Goal: Contribute content: Contribute content

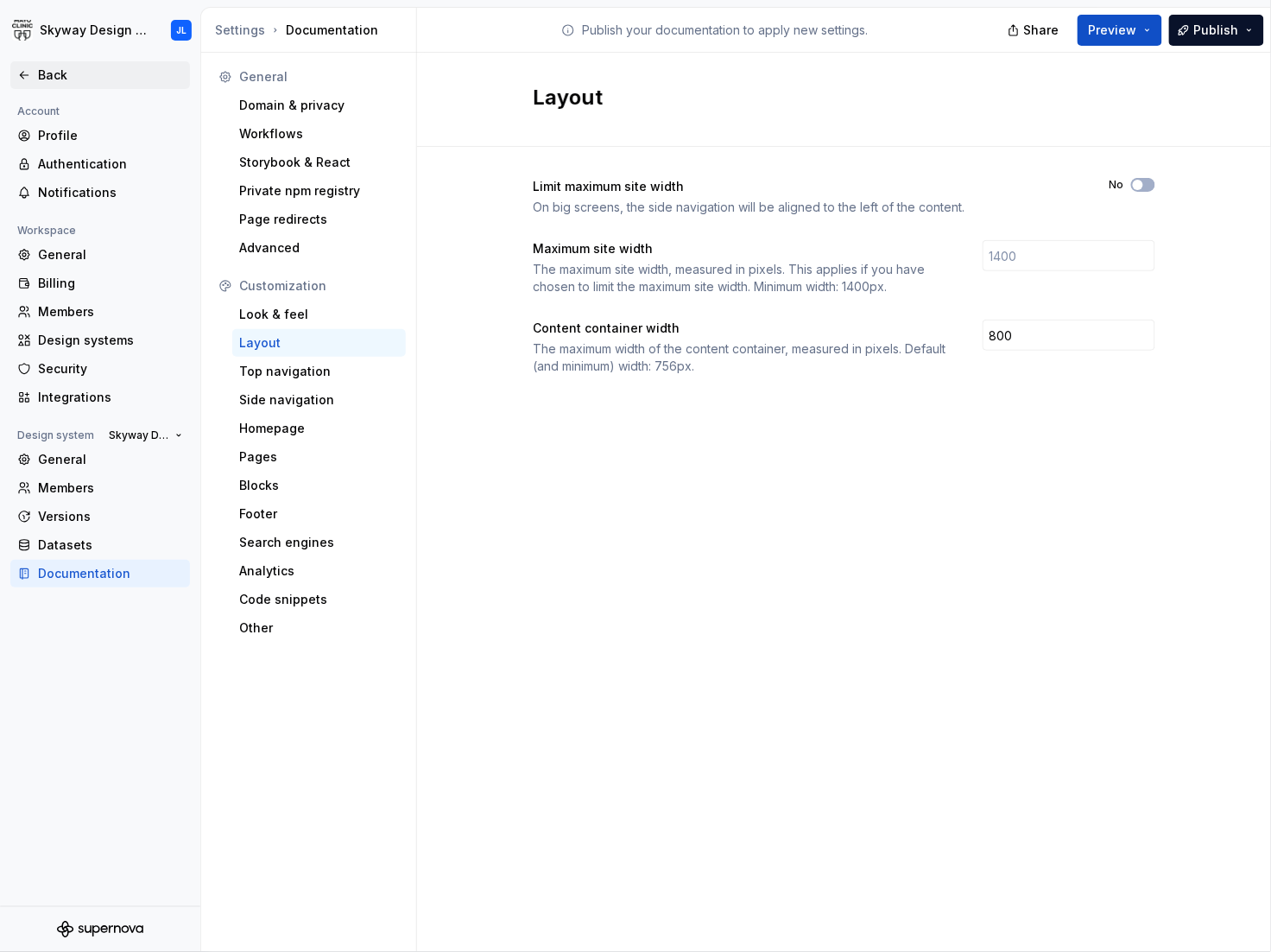
click at [44, 78] on div "Back" at bounding box center [110, 75] width 145 height 17
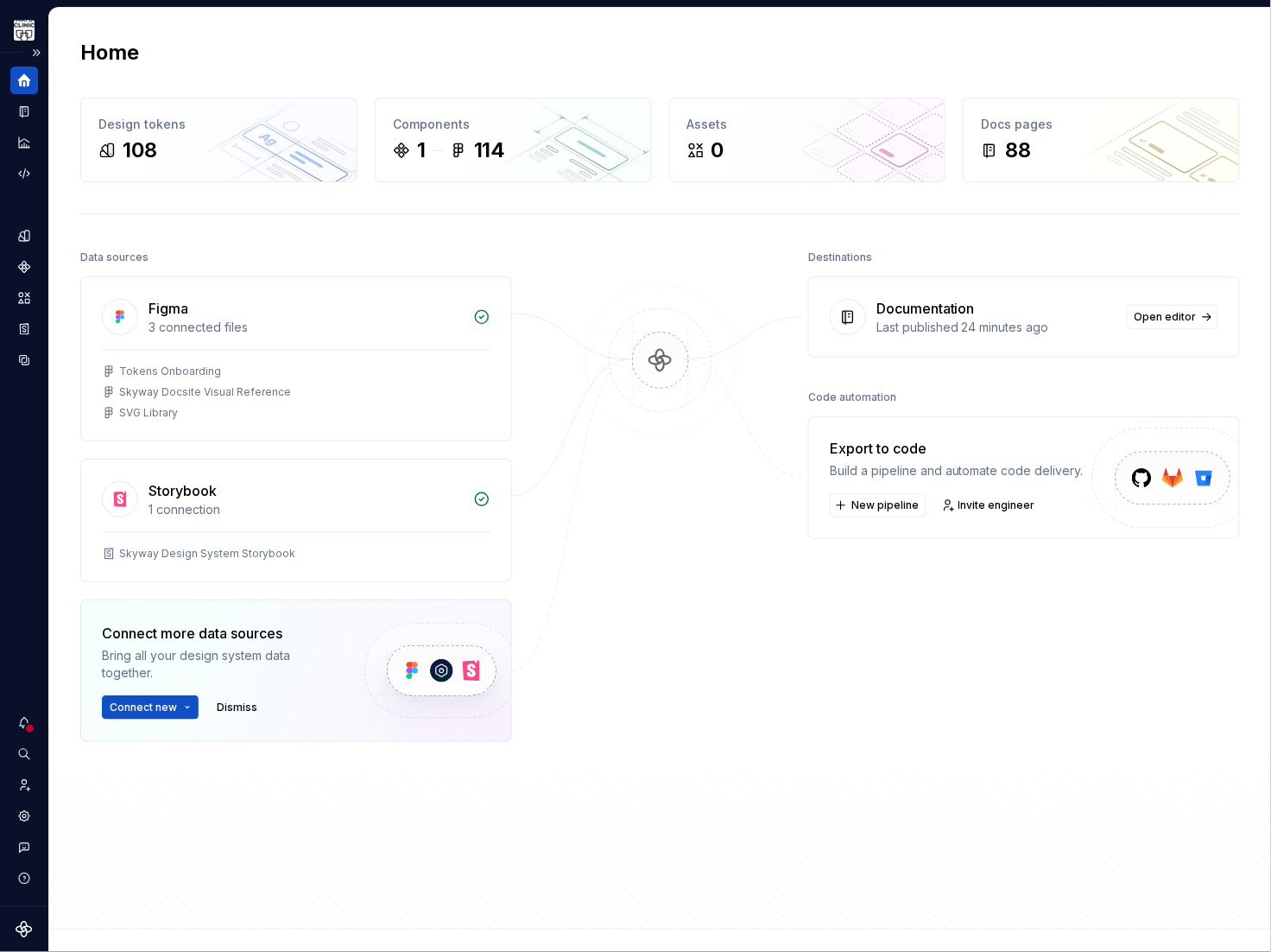
click at [25, 77] on icon "Home" at bounding box center [24, 81] width 13 height 13
click at [38, 51] on button "Expand sidebar" at bounding box center [37, 52] width 24 height 24
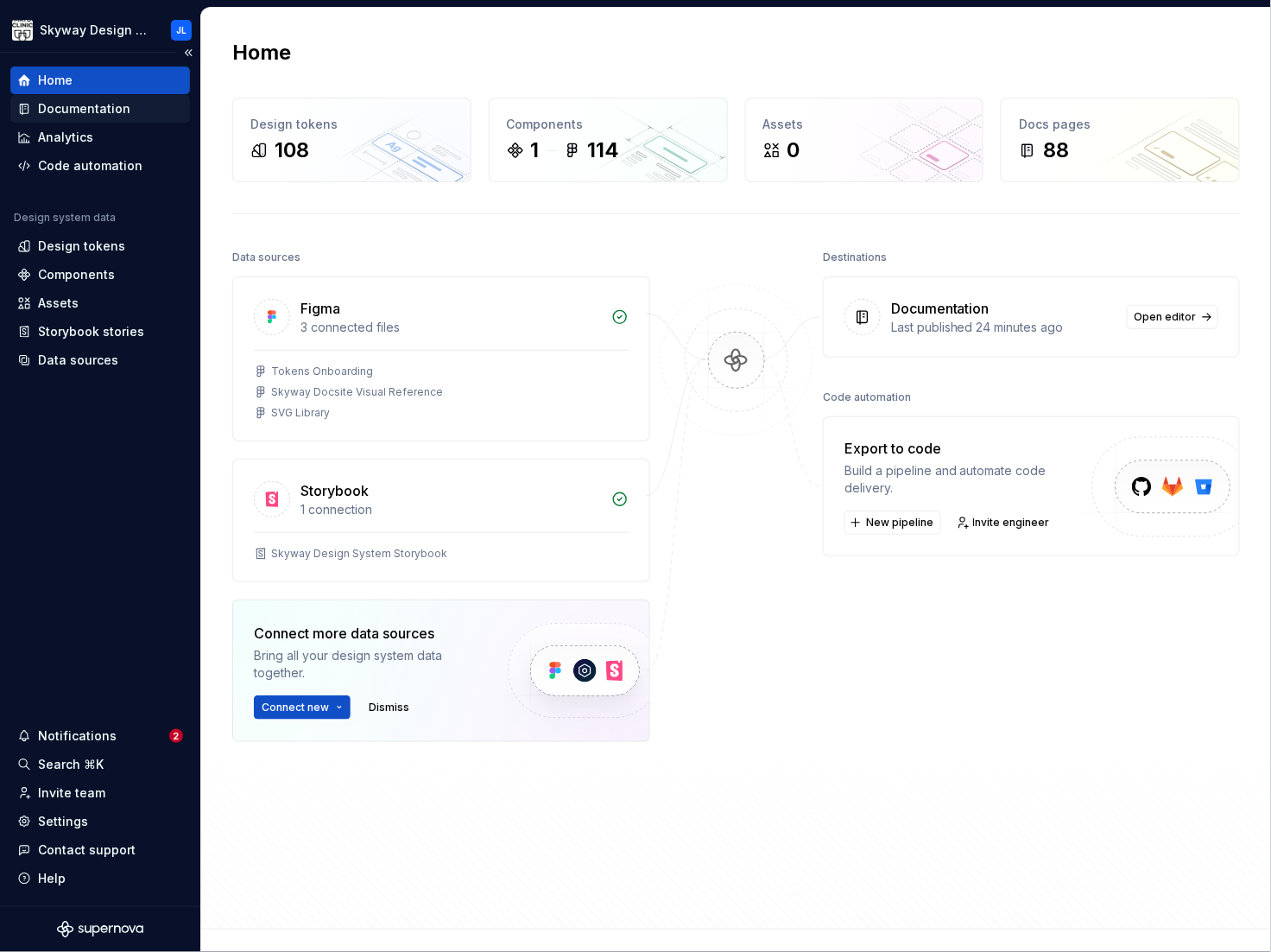
click at [96, 104] on div "Documentation" at bounding box center [84, 109] width 93 height 17
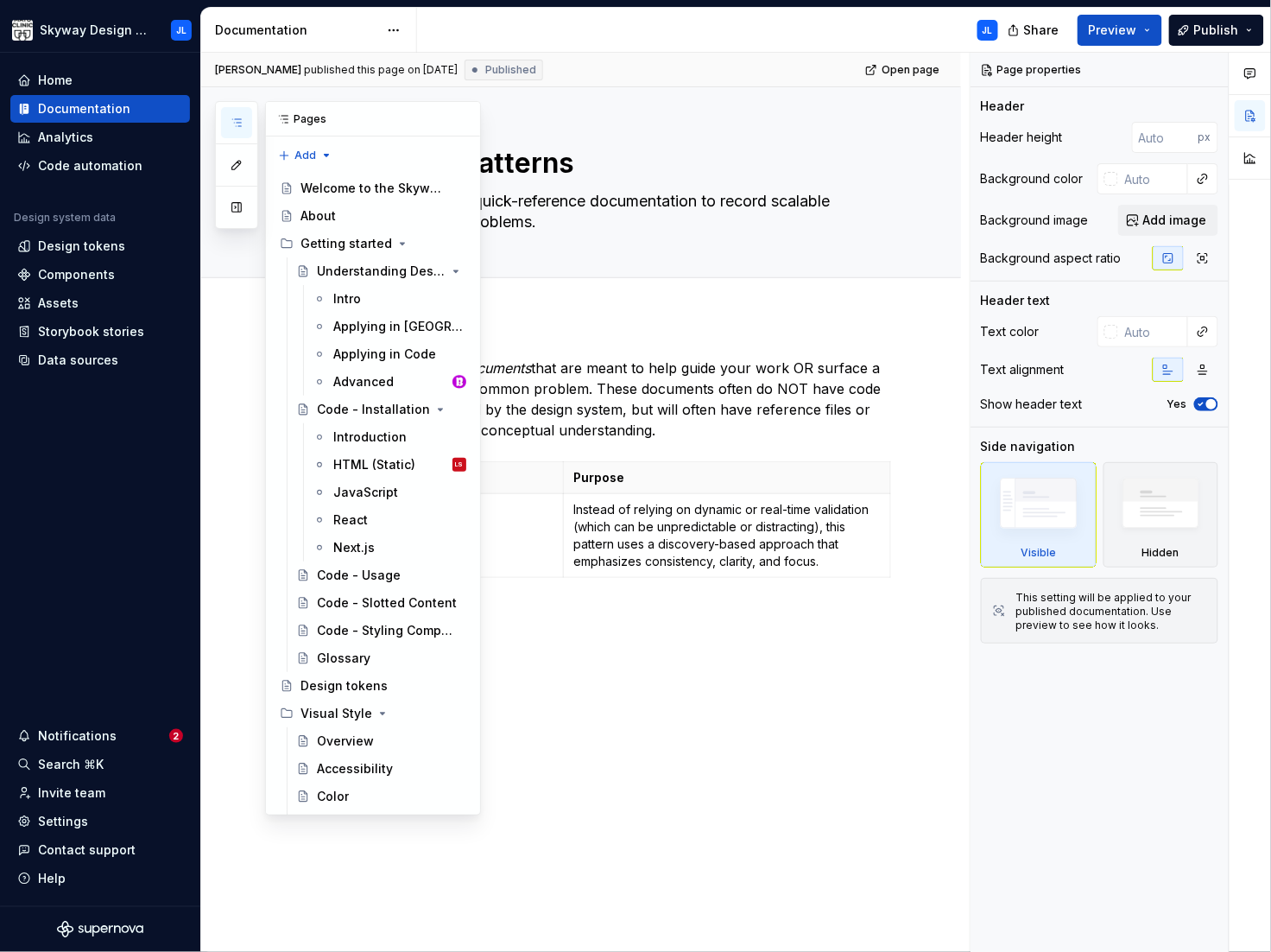
click at [237, 124] on icon "button" at bounding box center [236, 123] width 14 height 14
click at [401, 242] on icon "Page tree" at bounding box center [402, 243] width 5 height 2
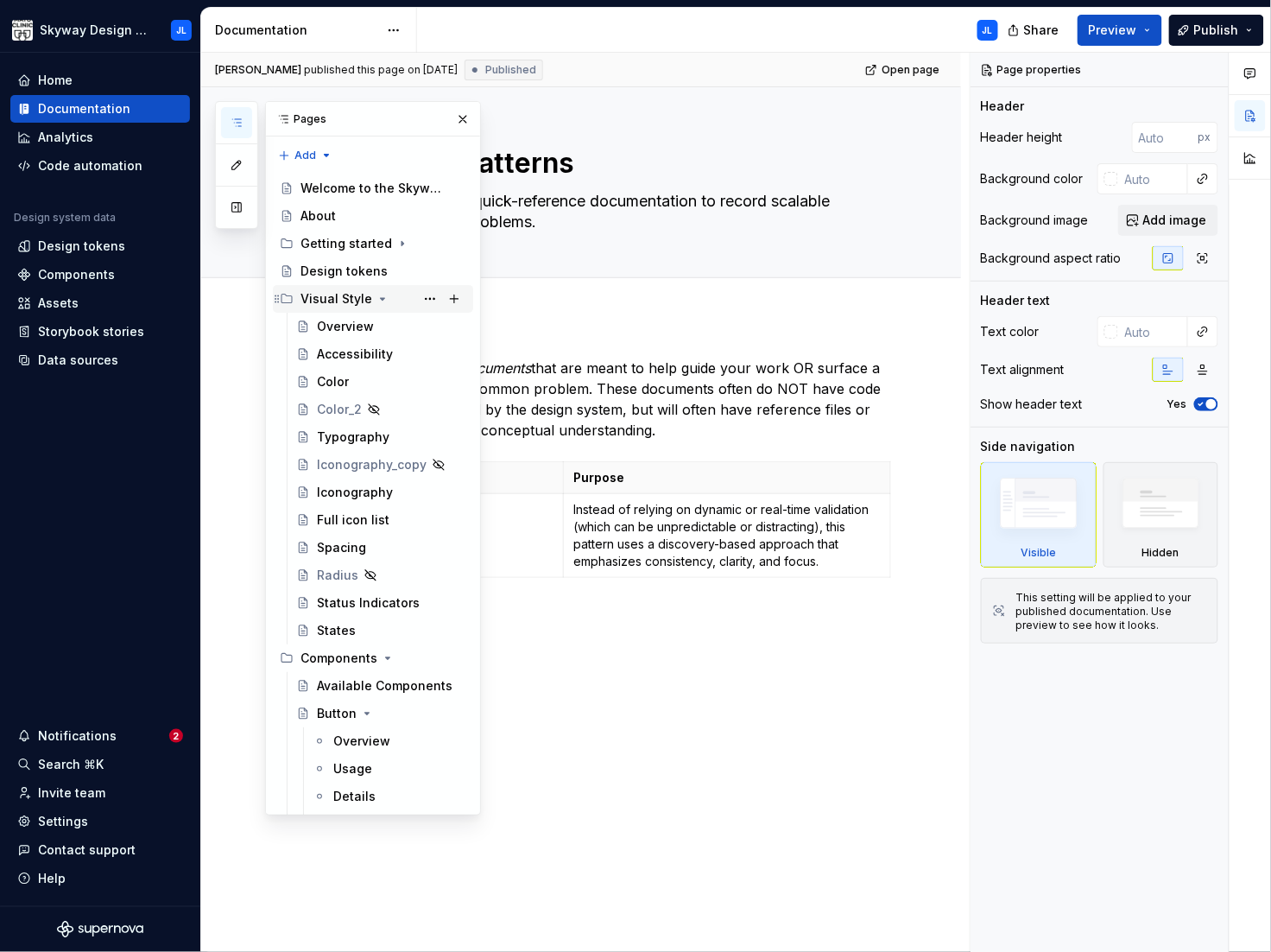
click at [375, 300] on icon "Page tree" at bounding box center [382, 299] width 14 height 14
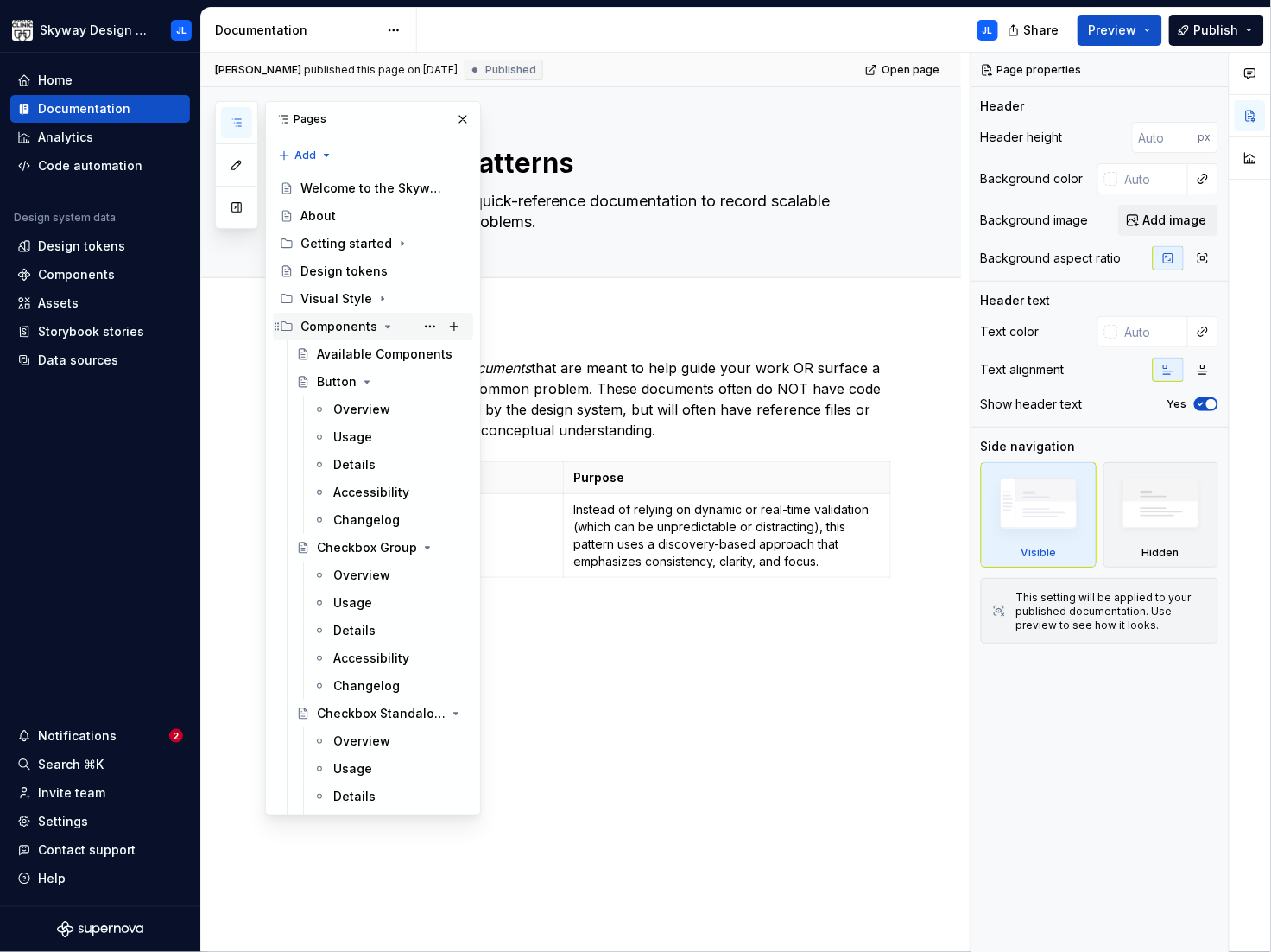
click at [381, 328] on icon "Page tree" at bounding box center [387, 326] width 14 height 14
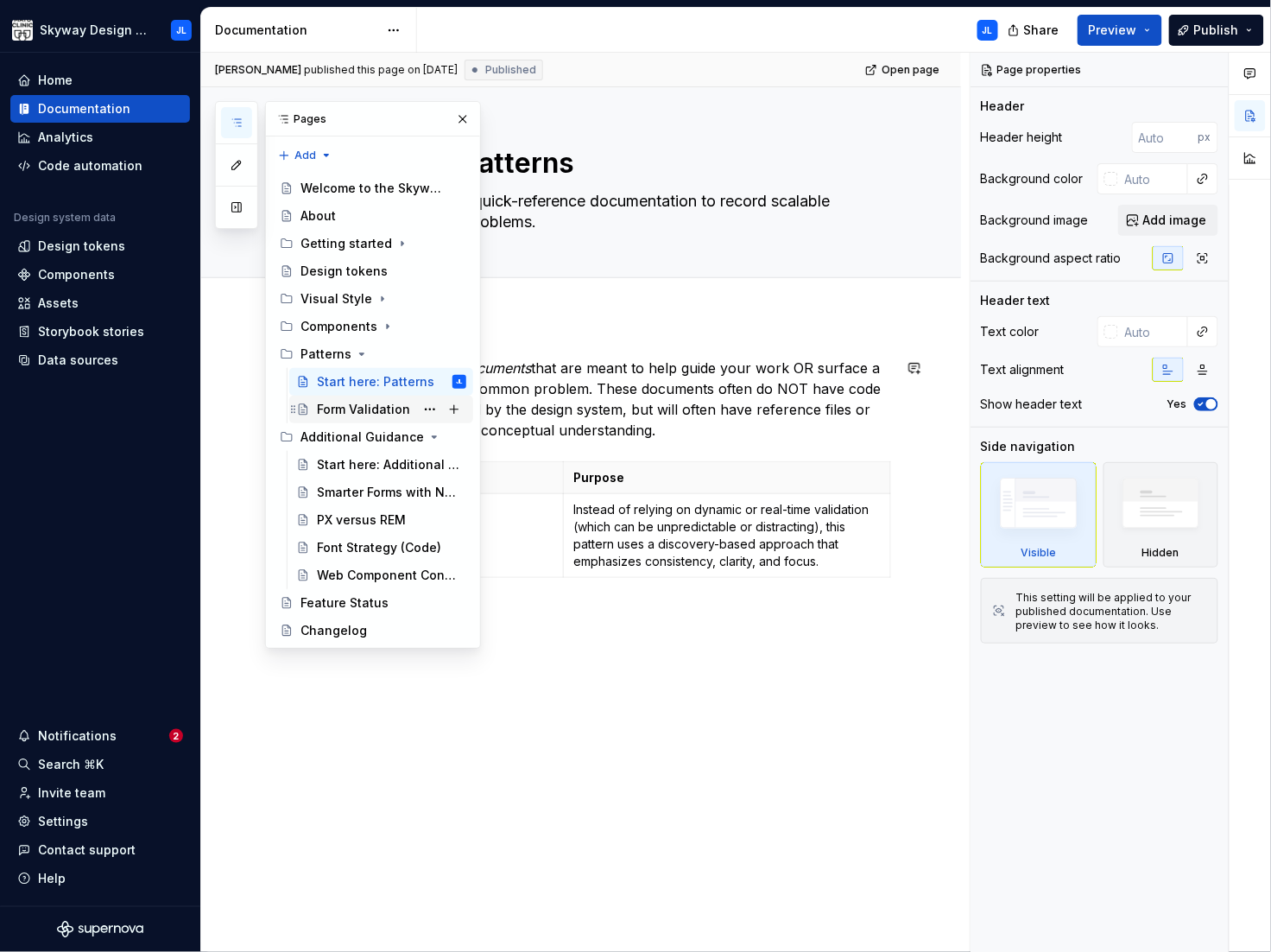
click at [365, 410] on div "Form Validation" at bounding box center [364, 409] width 94 height 17
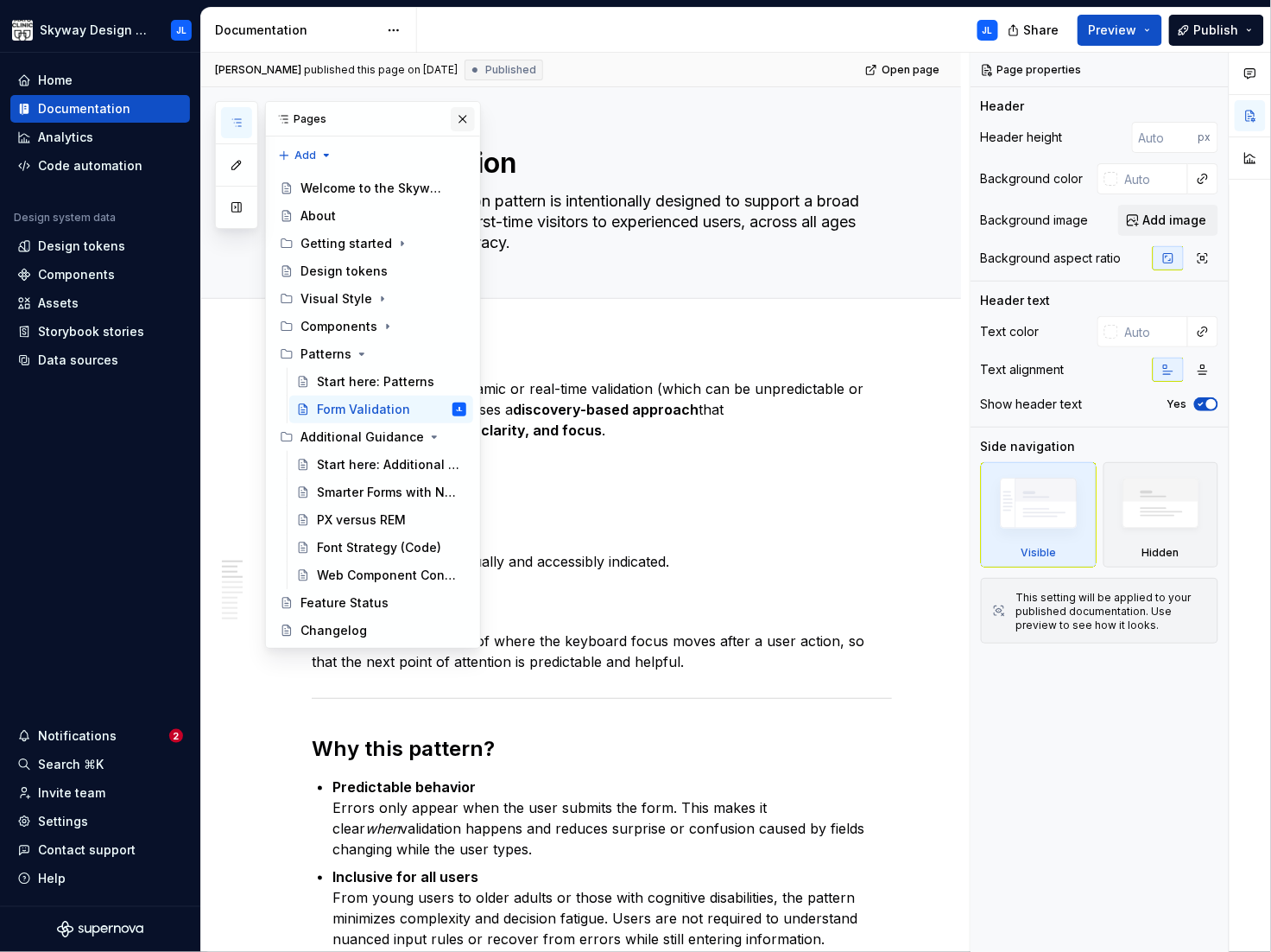
click at [466, 122] on button "button" at bounding box center [463, 119] width 24 height 24
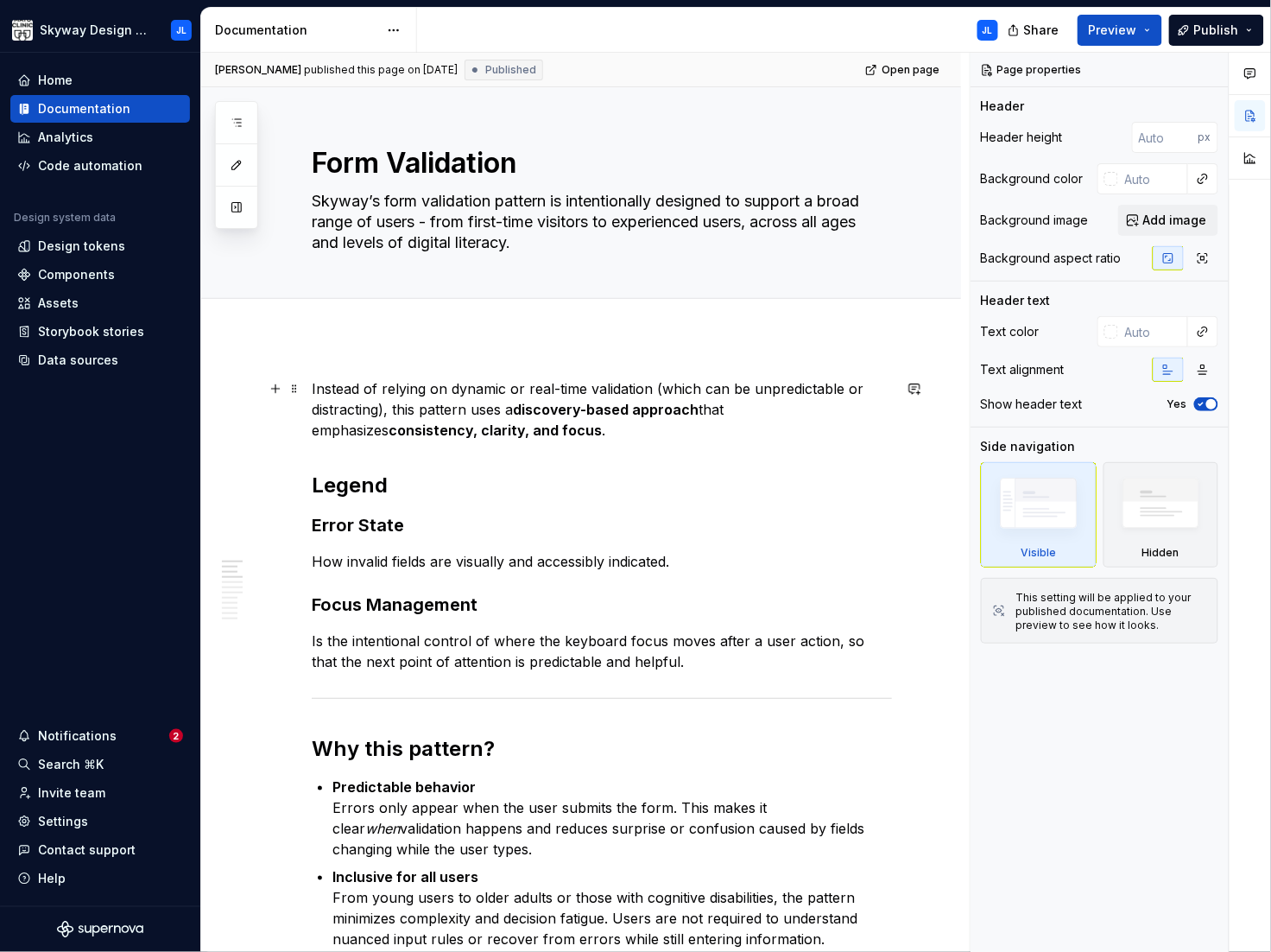
type textarea "*"
click at [353, 319] on span "Add tab" at bounding box center [353, 317] width 40 height 14
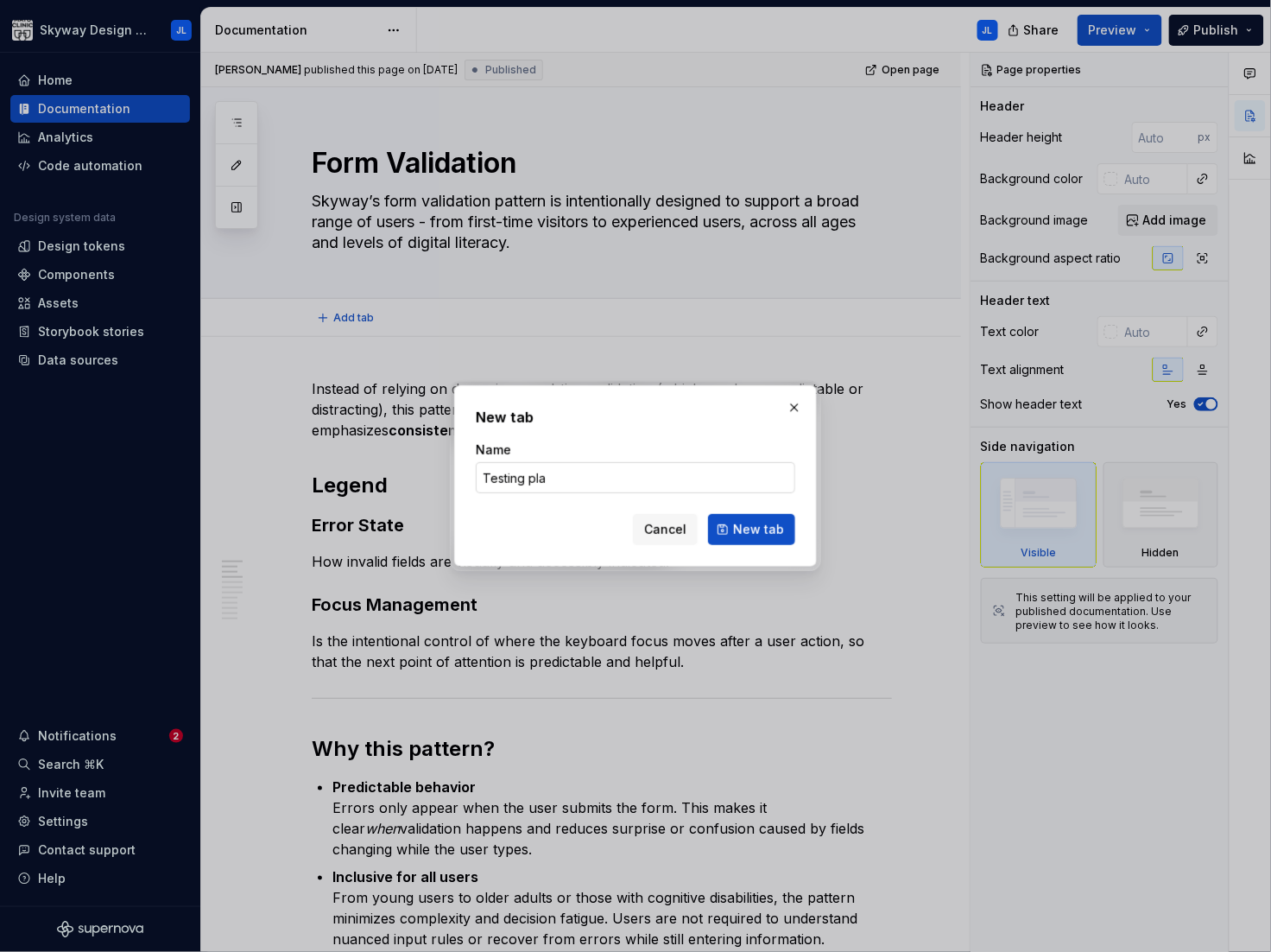
type input "Testing plan"
click at [749, 530] on span "New tab" at bounding box center [759, 530] width 51 height 17
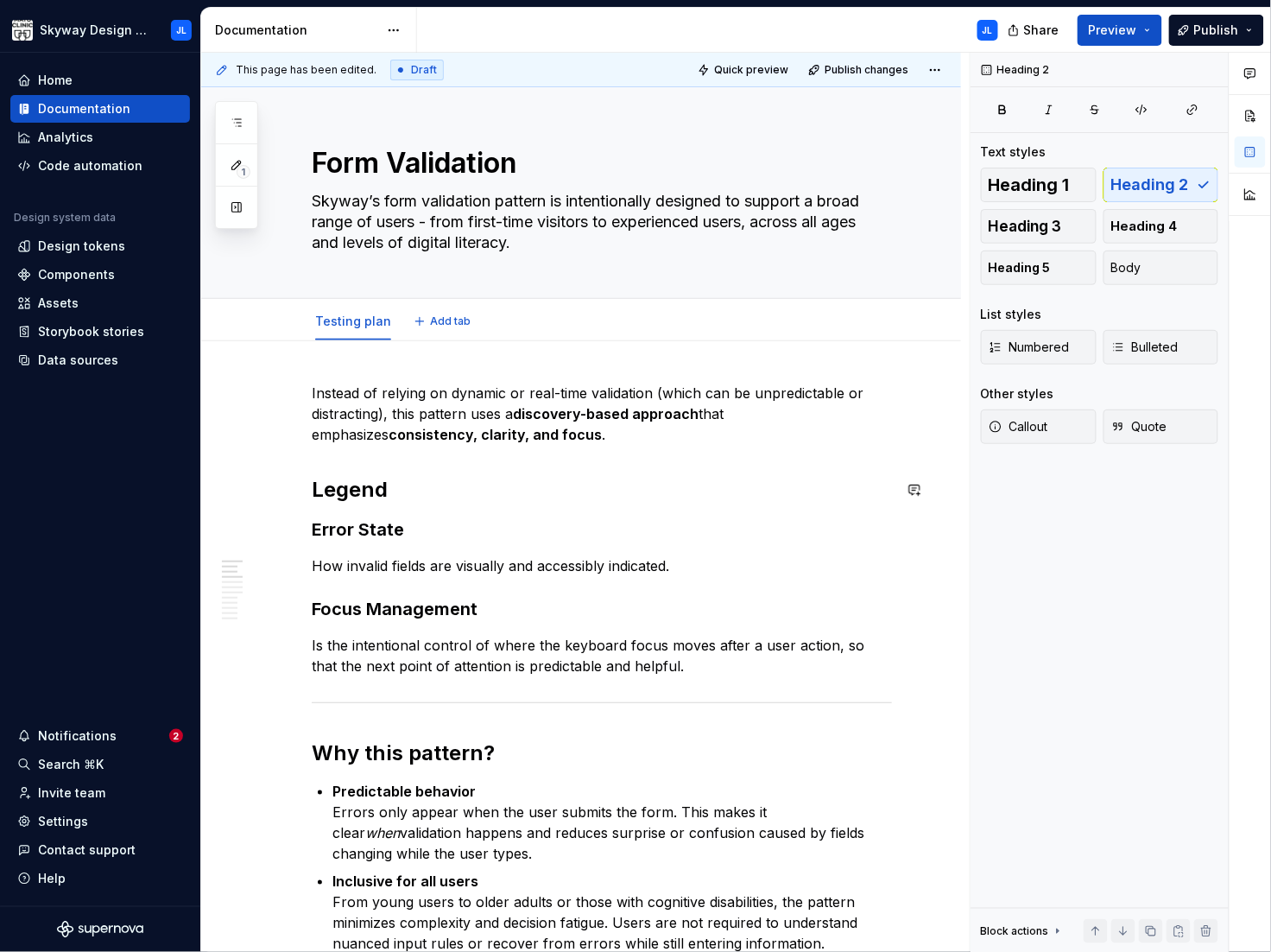
click at [431, 323] on span "Add tab" at bounding box center [450, 321] width 40 height 14
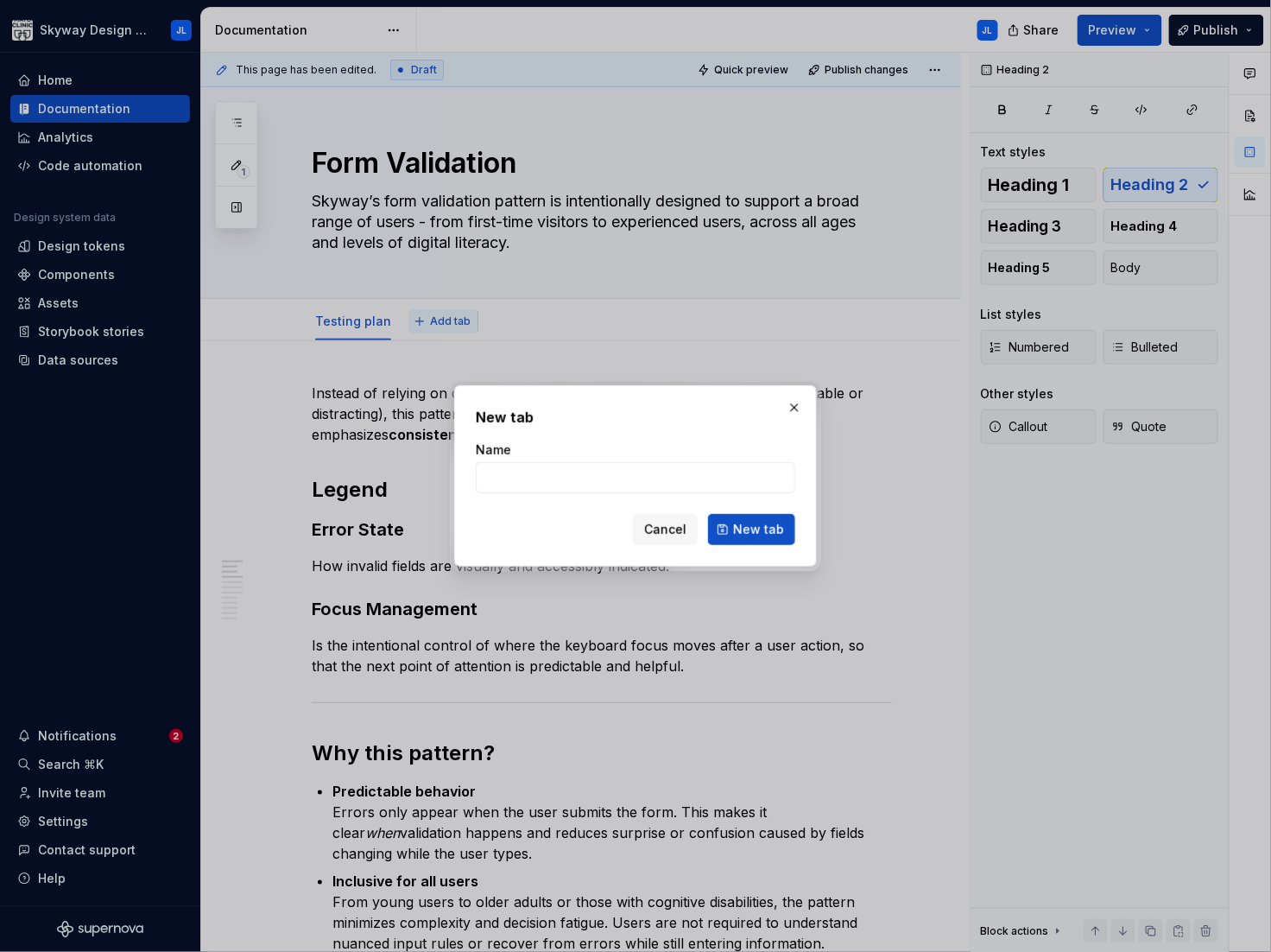
type textarea "*"
type input "p"
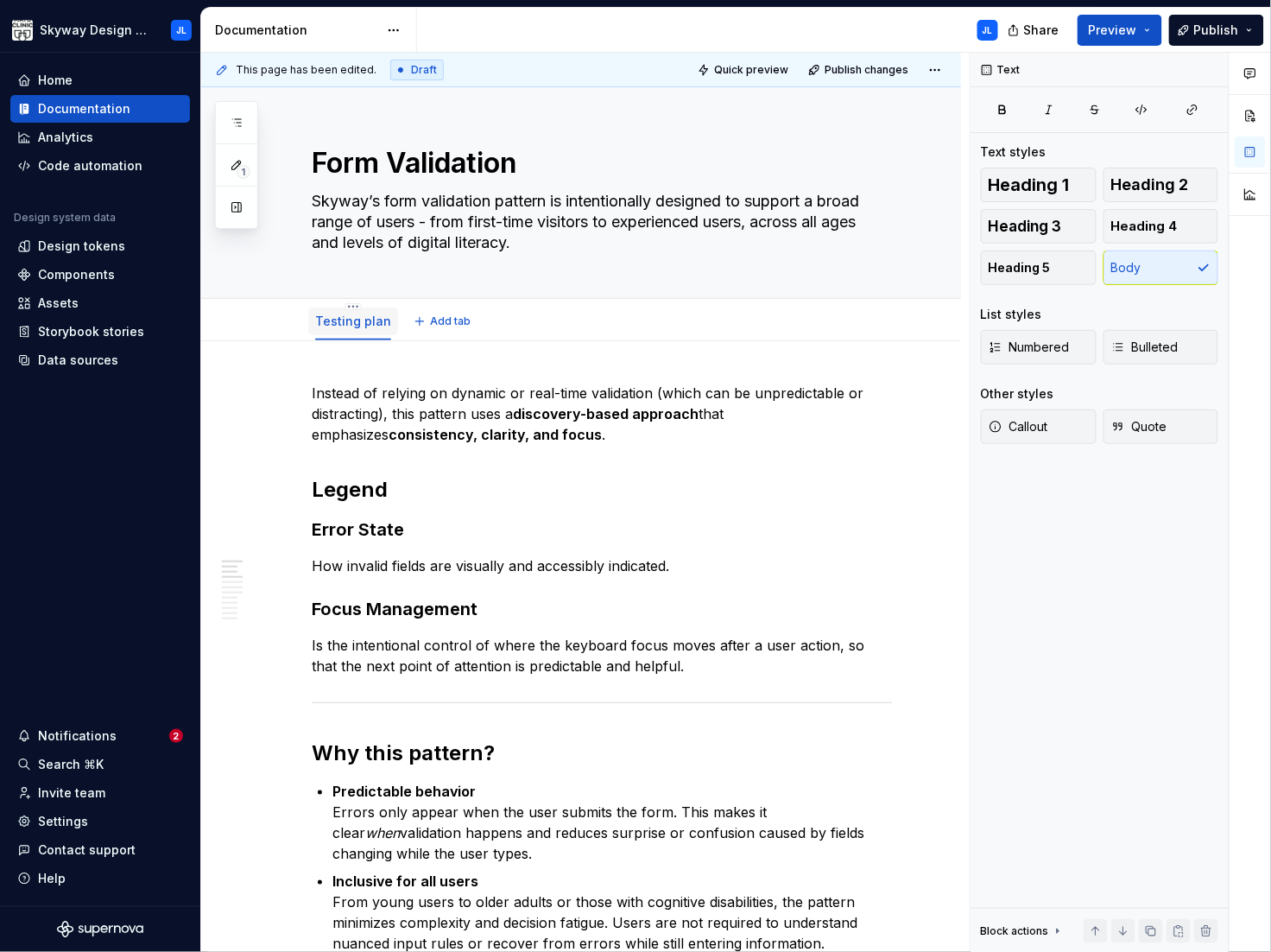
click at [347, 318] on link "Testing plan" at bounding box center [353, 321] width 76 height 15
click at [351, 321] on link "Testing plan" at bounding box center [353, 321] width 76 height 15
click at [349, 306] on html "Skyway Design System JL Home Documentation Analytics Code automation Design sys…" at bounding box center [636, 476] width 1271 height 952
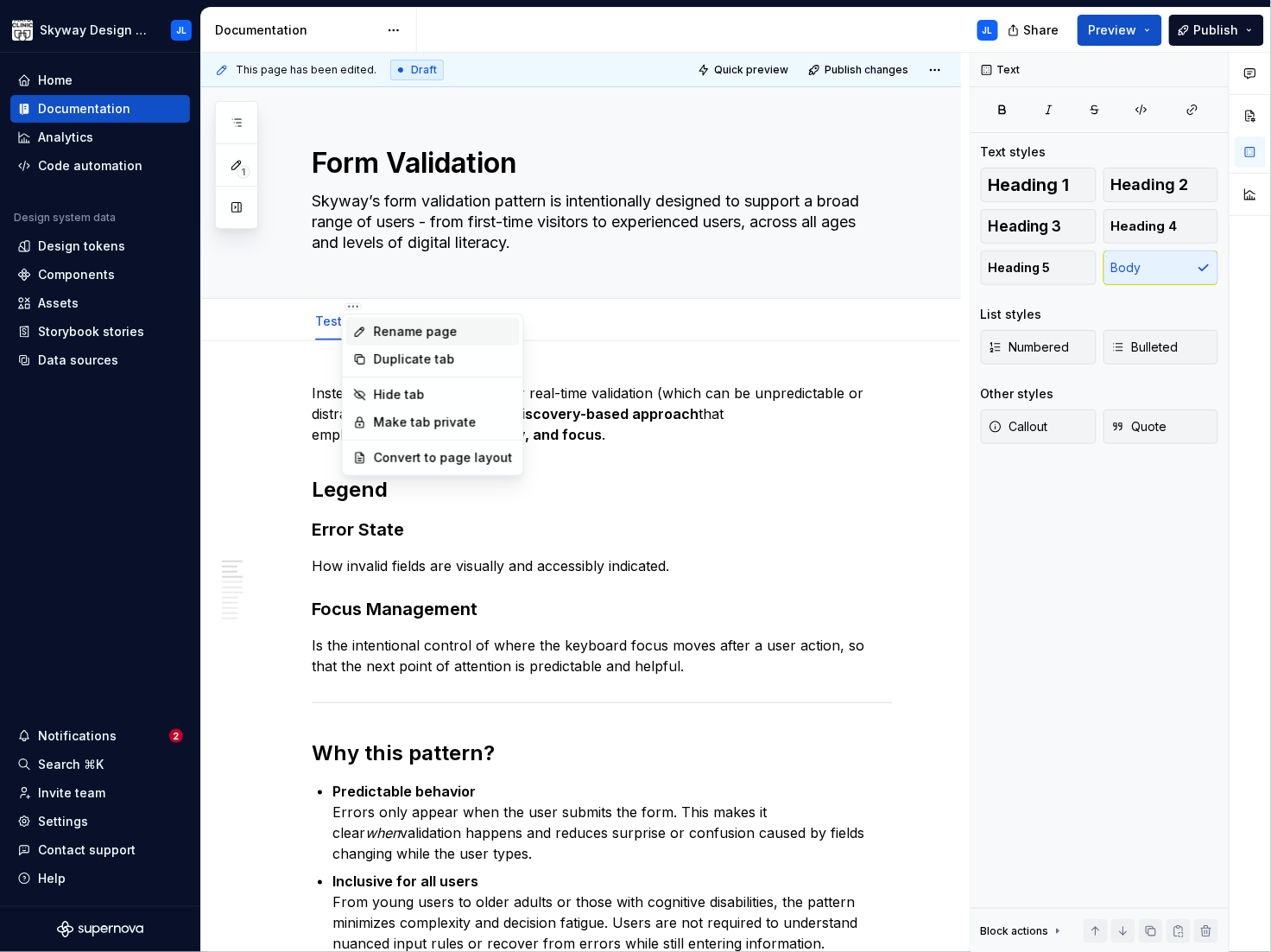
type textarea "*"
click at [395, 329] on div "Rename page" at bounding box center [444, 331] width 139 height 17
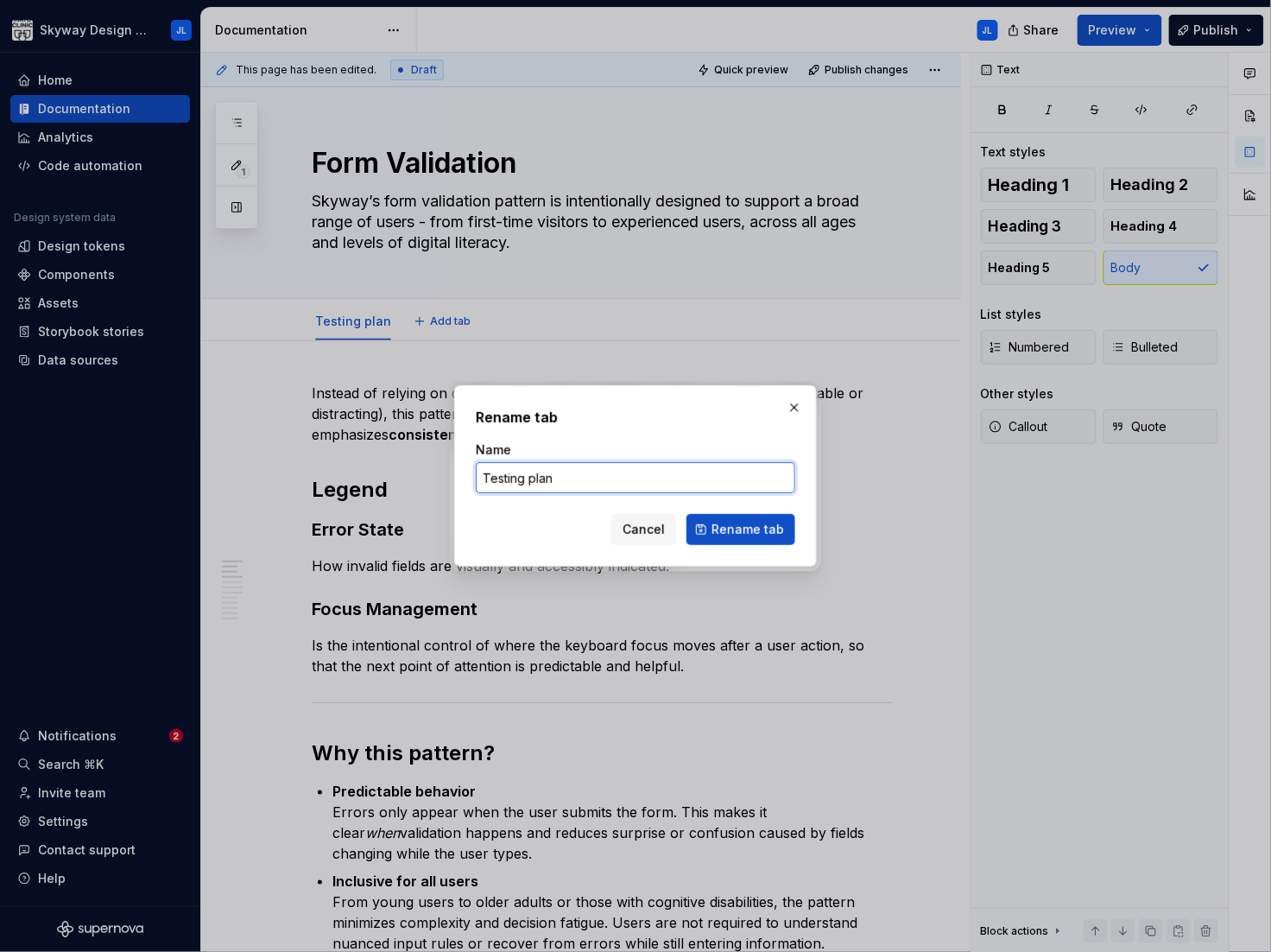
drag, startPoint x: 582, startPoint y: 479, endPoint x: 363, endPoint y: 474, distance: 219.1
click at [363, 474] on div "Rename tab Name Testing plan Cancel Rename tab" at bounding box center [636, 476] width 1271 height 952
type input "Overview"
click at [739, 529] on span "Rename tab" at bounding box center [748, 530] width 73 height 17
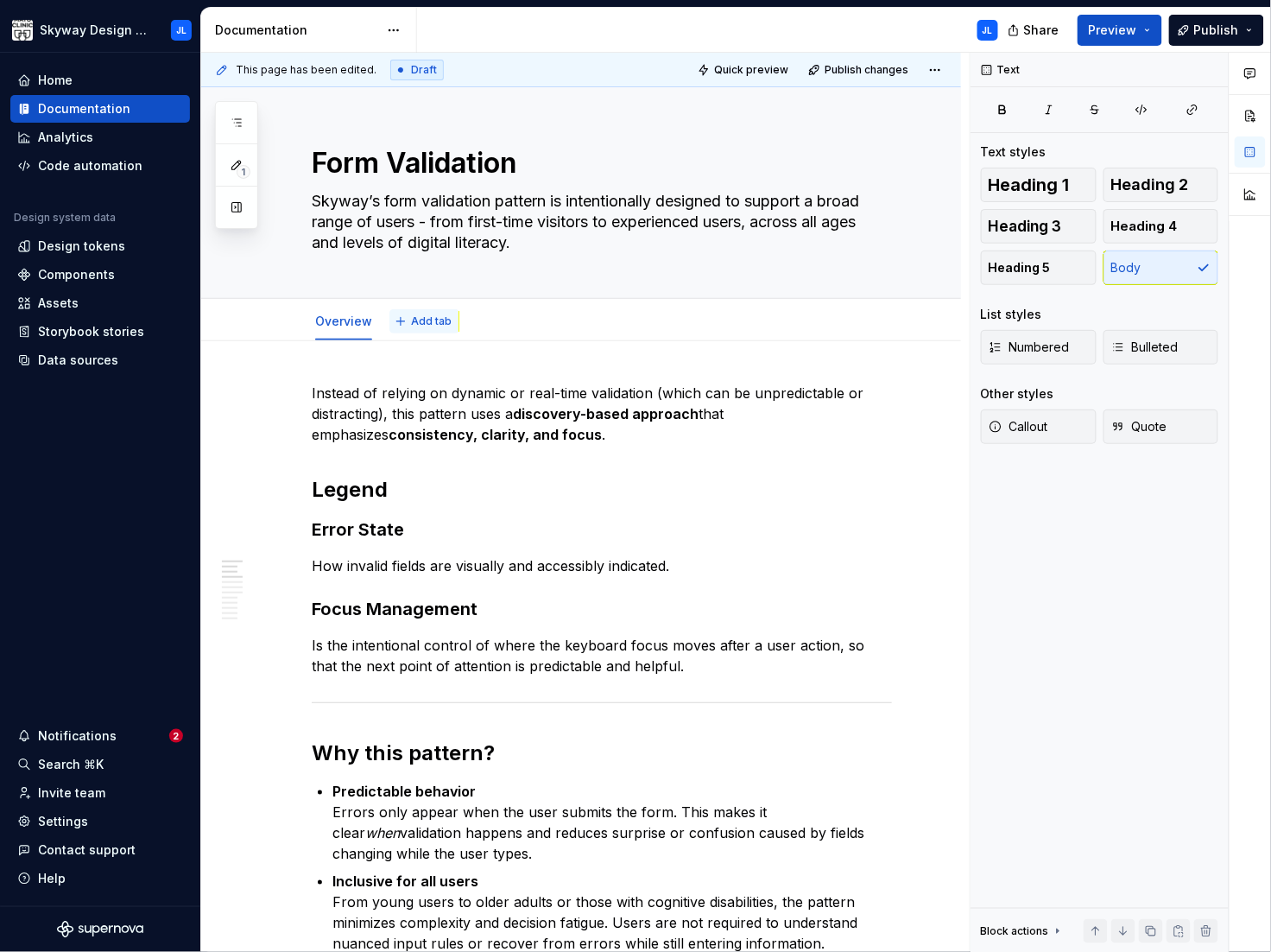
click at [431, 326] on span "Add tab" at bounding box center [431, 321] width 40 height 14
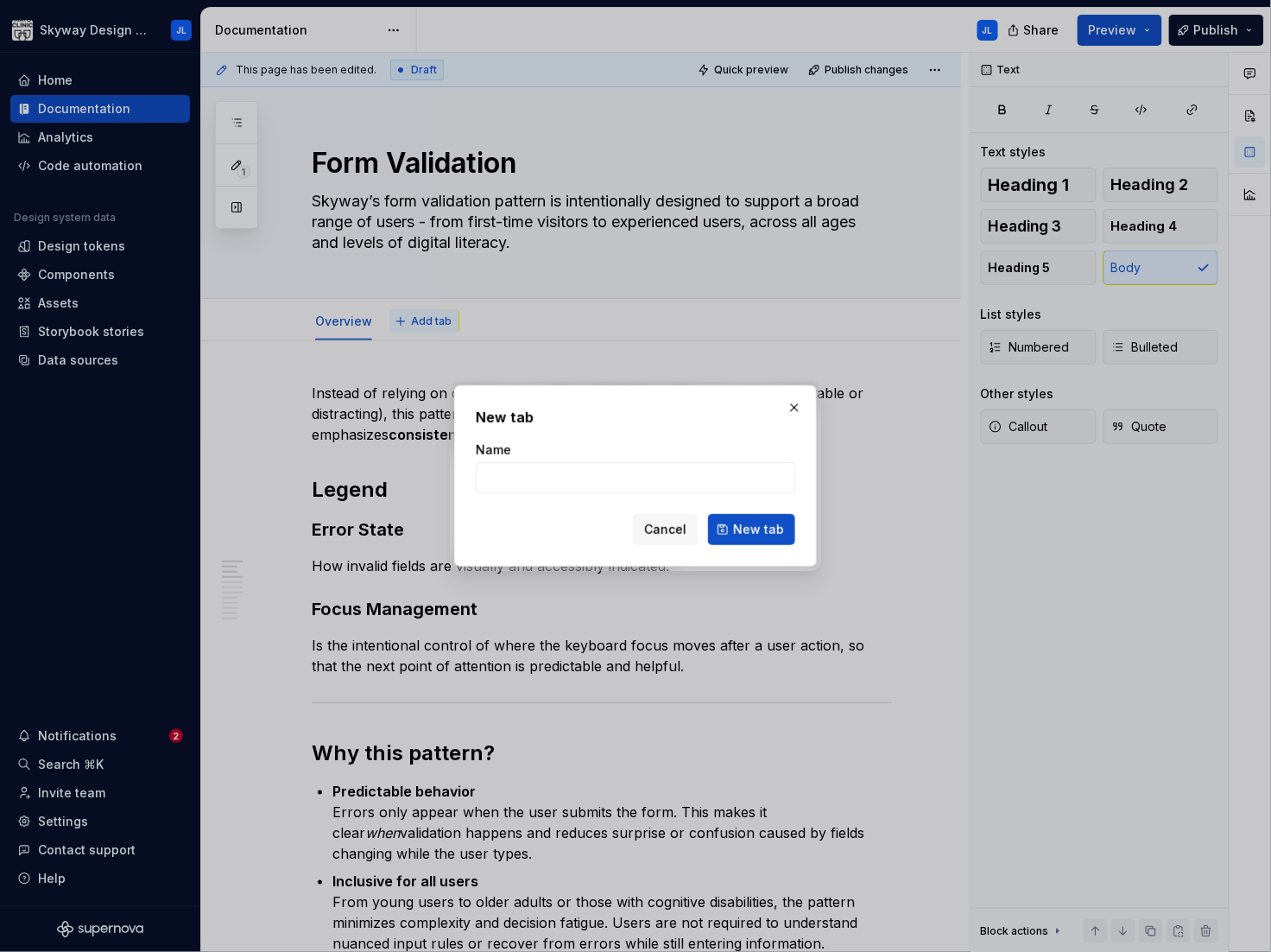
type textarea "*"
type input "Testing Plan"
click at [757, 540] on button "New tab" at bounding box center [752, 529] width 87 height 31
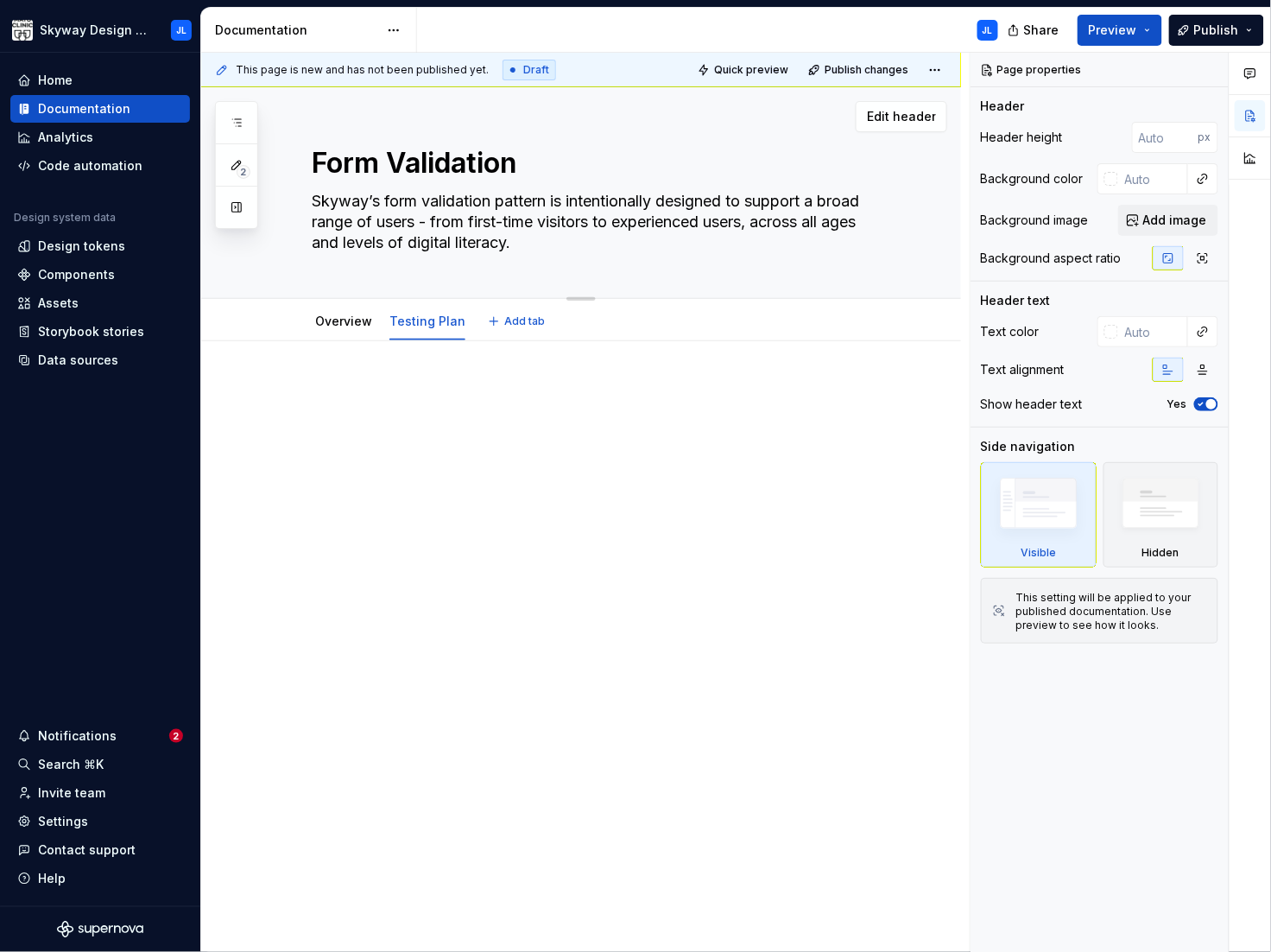
click at [435, 167] on textarea "Form Validation" at bounding box center [598, 163] width 580 height 41
click at [347, 322] on link "Overview" at bounding box center [343, 321] width 57 height 15
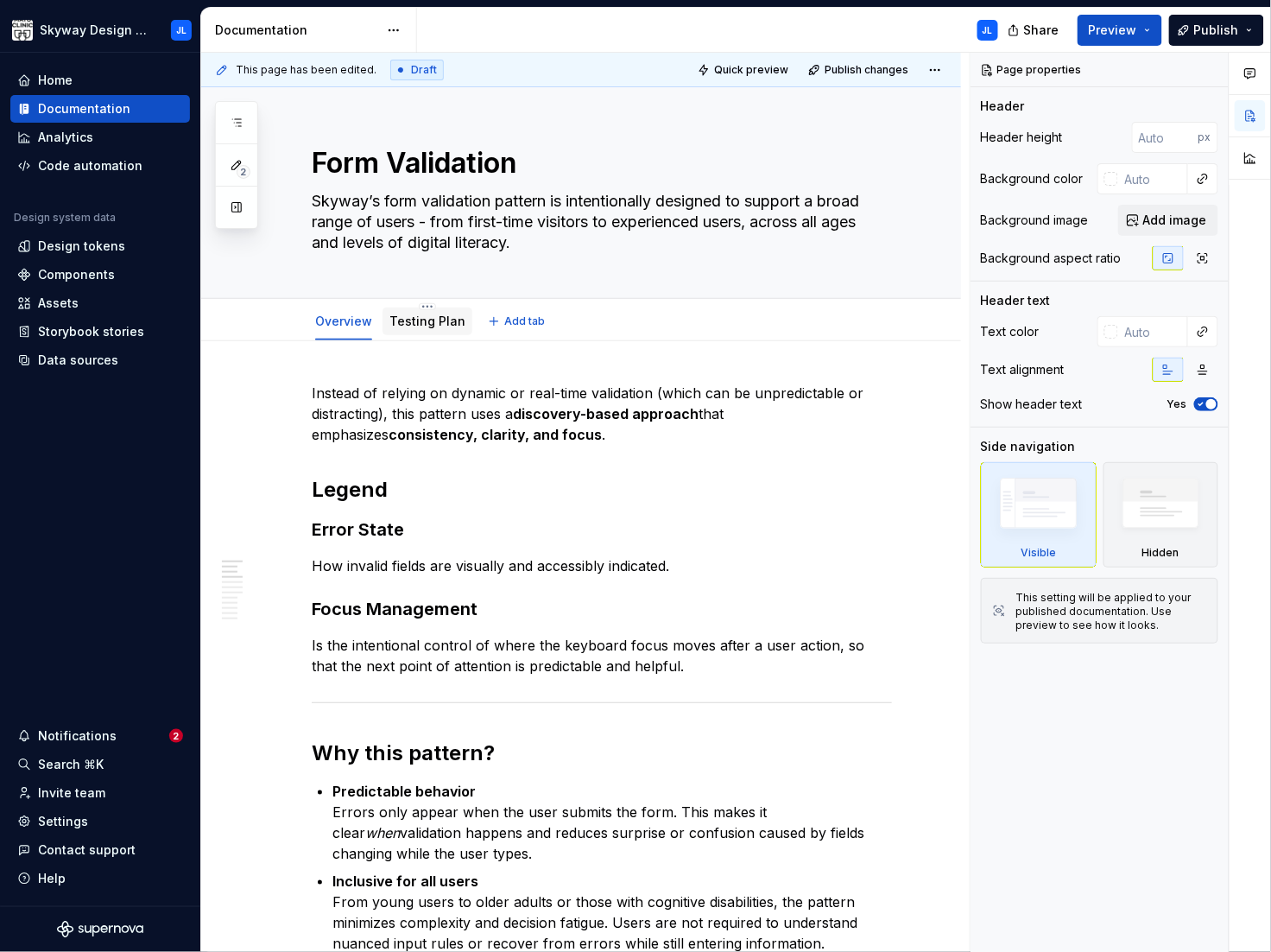
click at [418, 323] on link "Testing Plan" at bounding box center [427, 321] width 76 height 15
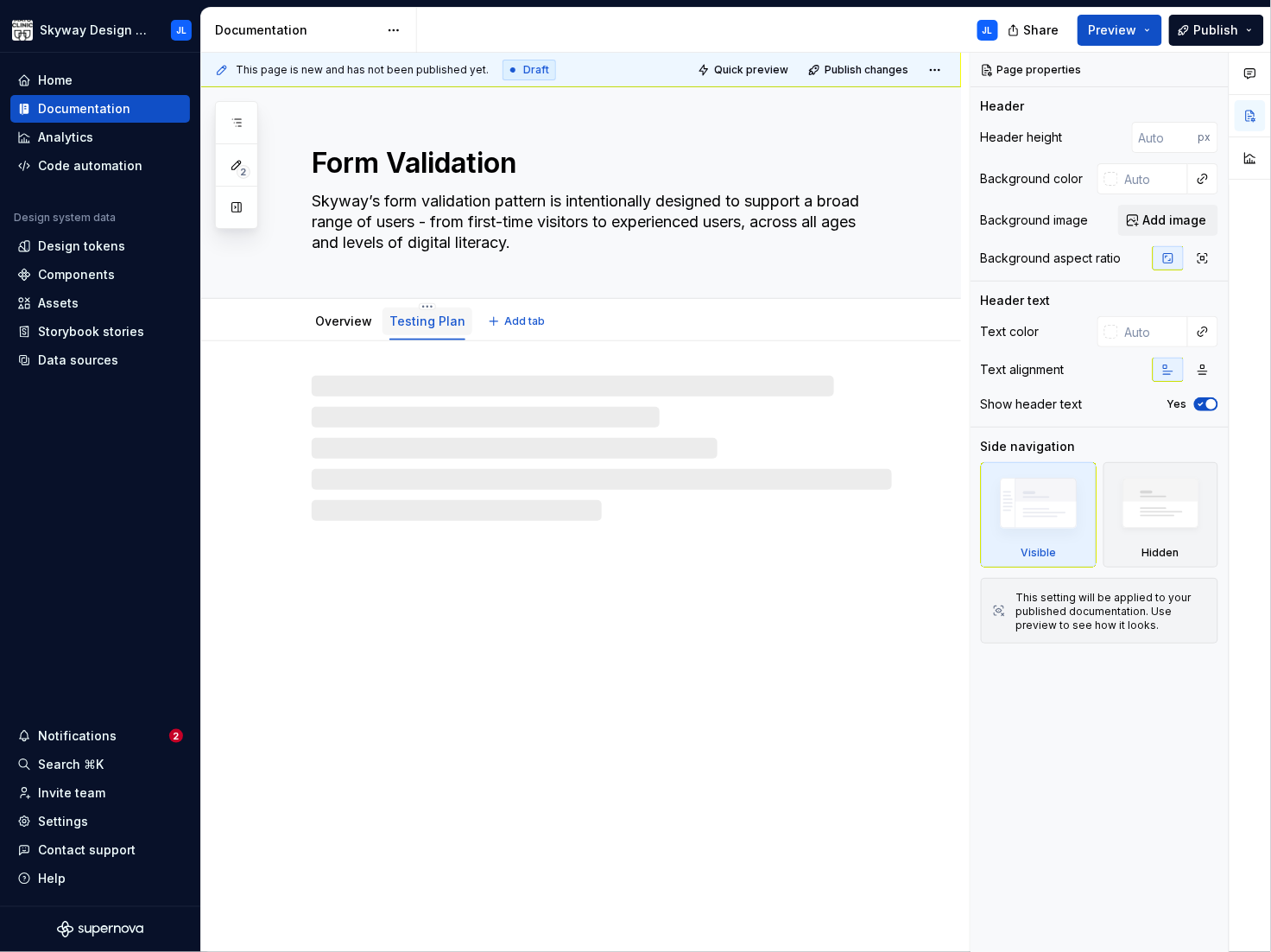
type textarea "*"
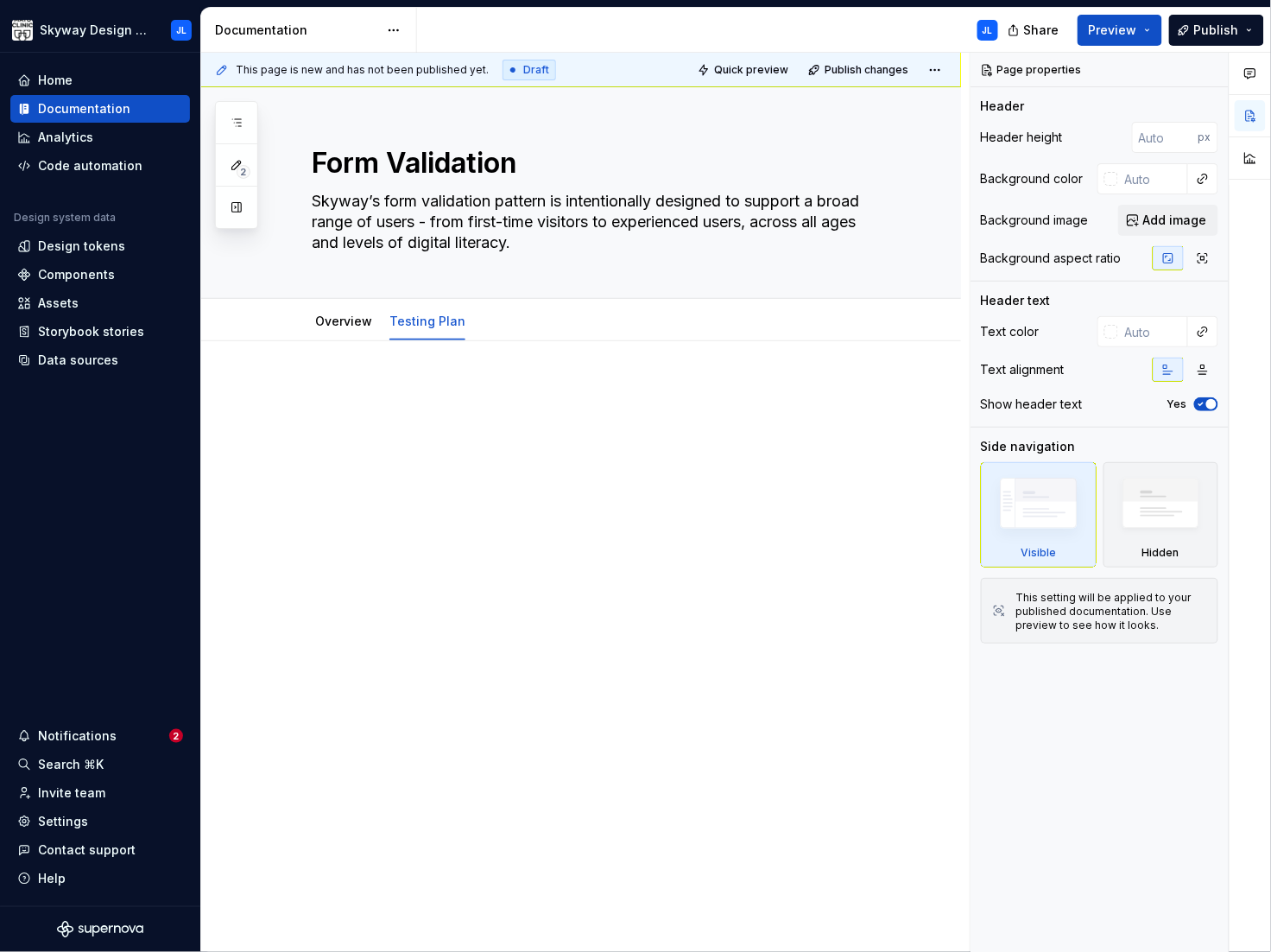
click at [343, 364] on div at bounding box center [581, 549] width 760 height 414
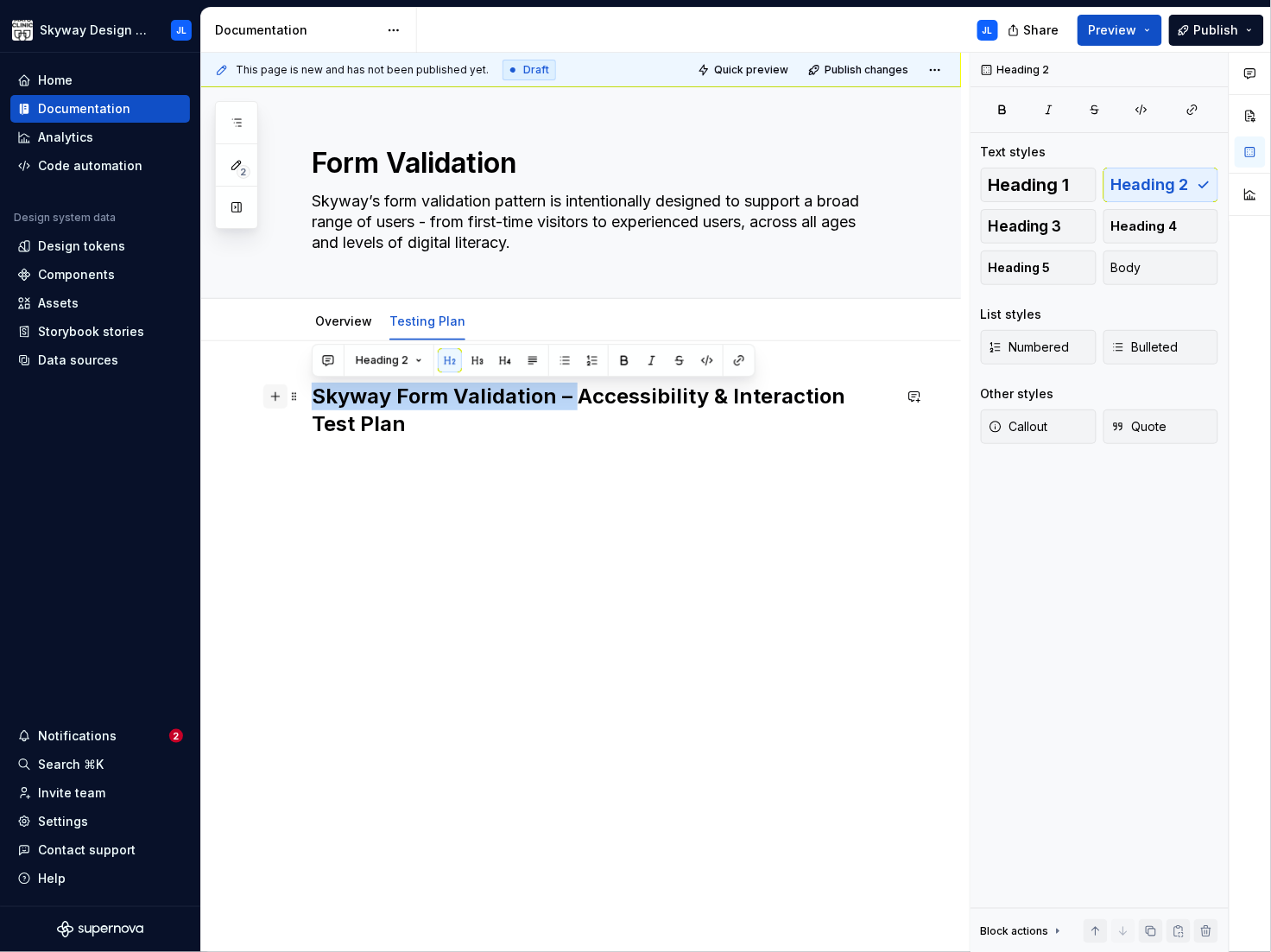
drag, startPoint x: 576, startPoint y: 398, endPoint x: 267, endPoint y: 387, distance: 309.2
click at [312, 387] on div "Skyway Form Validation – Accessibility & Interaction Test Plan" at bounding box center [602, 426] width 580 height 86
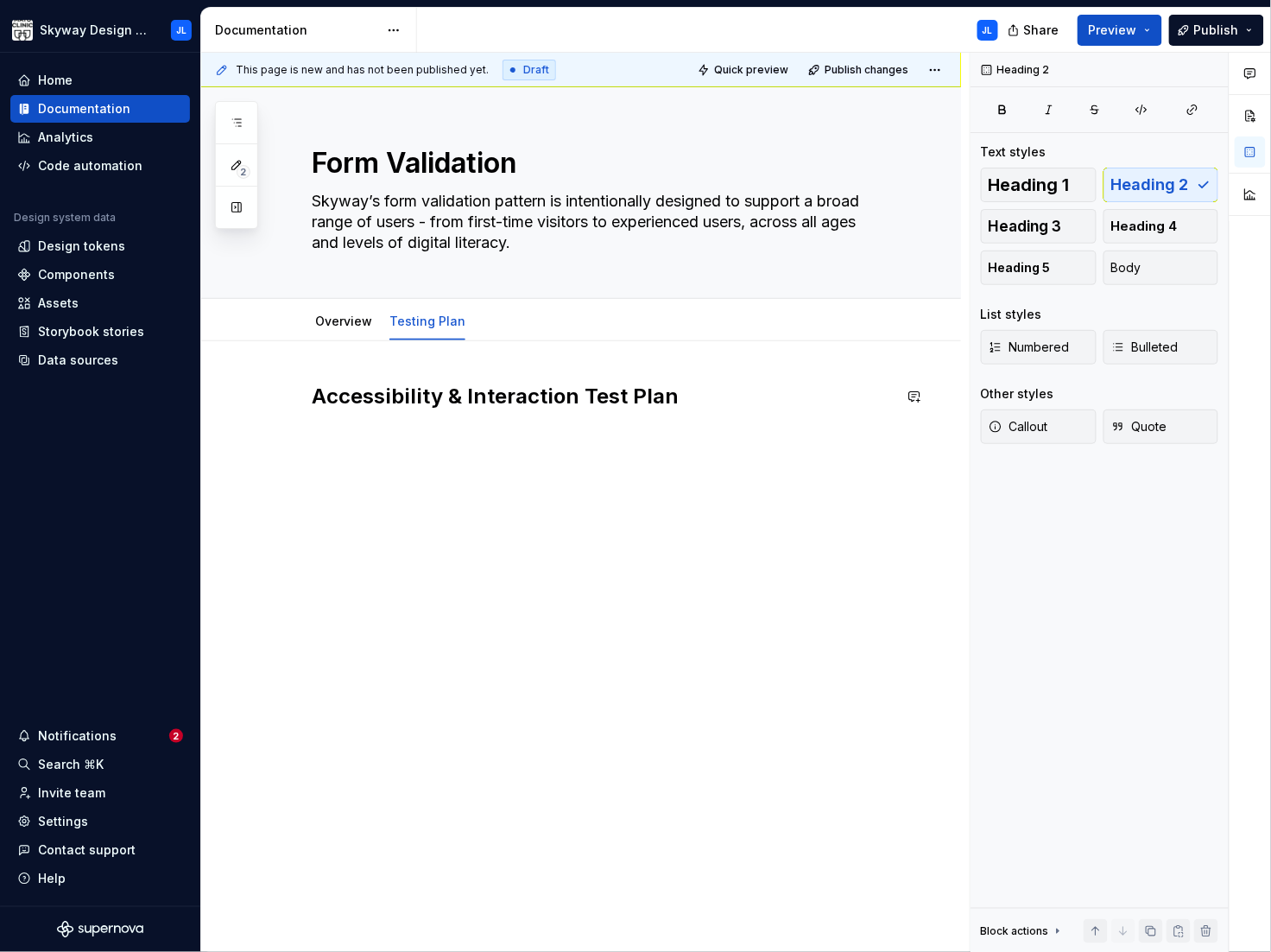
click at [468, 517] on div "Accessibility & Interaction Test Plan" at bounding box center [581, 549] width 760 height 414
click at [355, 440] on p at bounding box center [602, 434] width 580 height 21
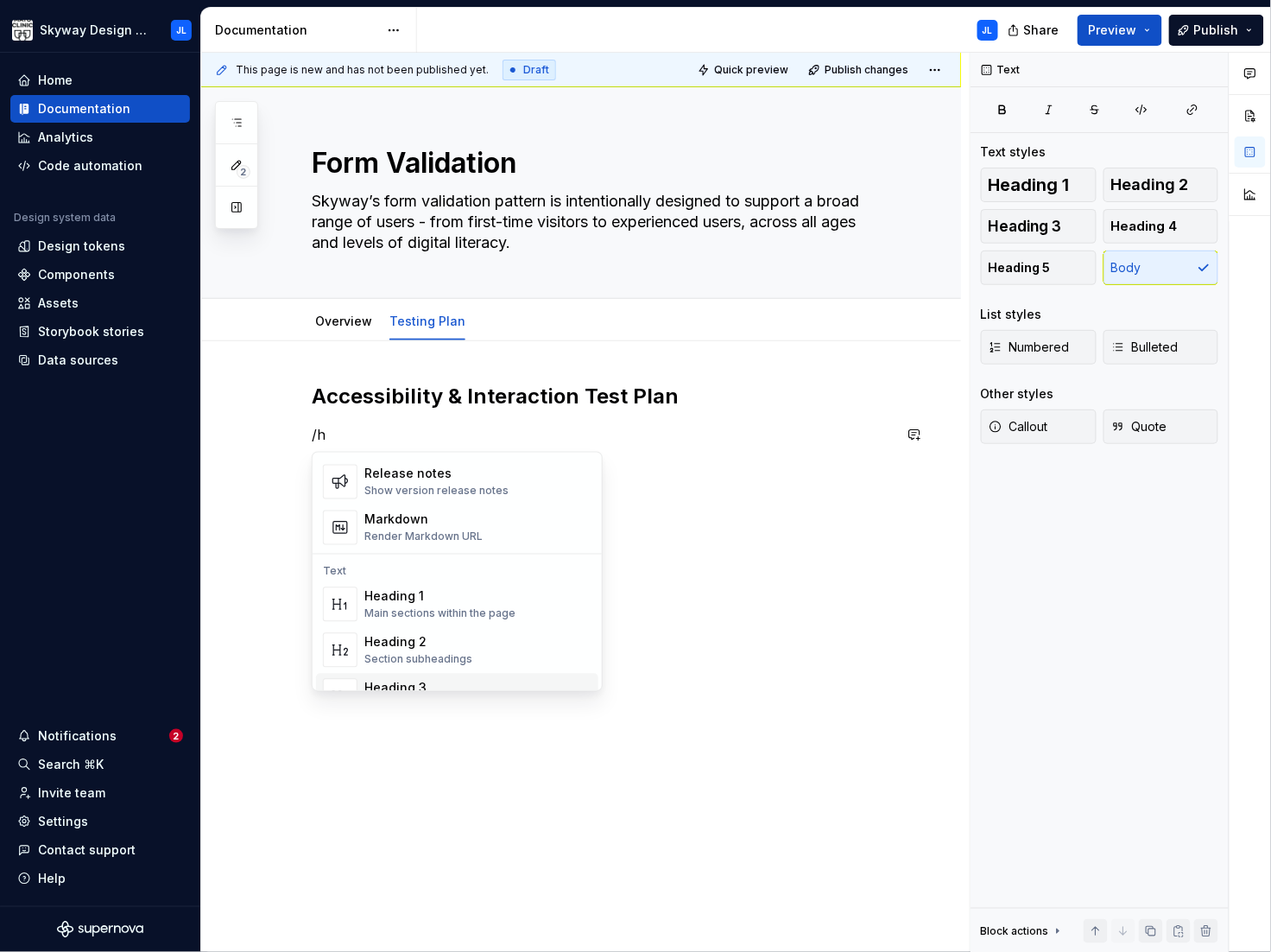
scroll to position [28, 0]
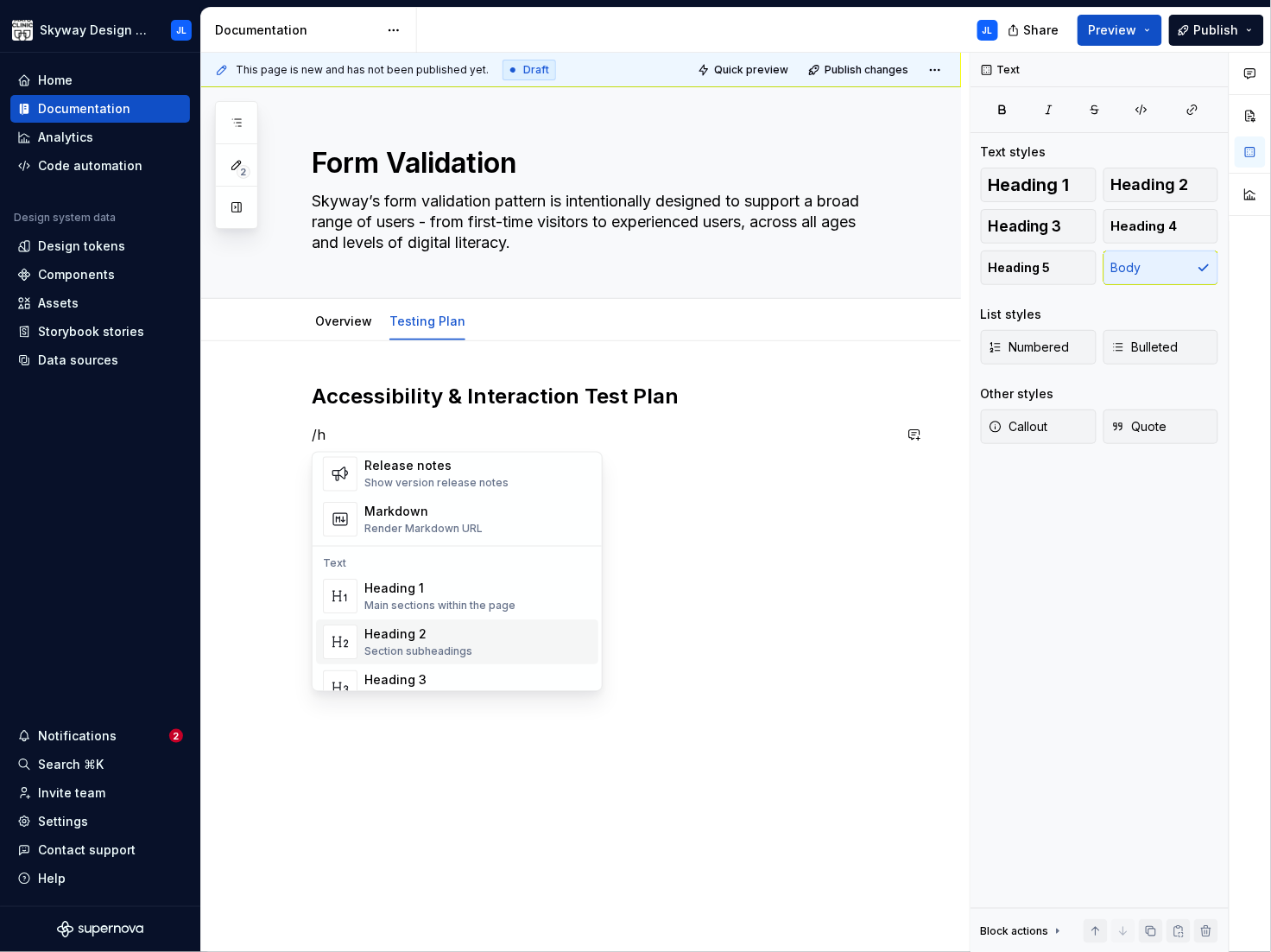
click at [403, 644] on div "Heading 2 Section subheadings" at bounding box center [417, 642] width 108 height 33
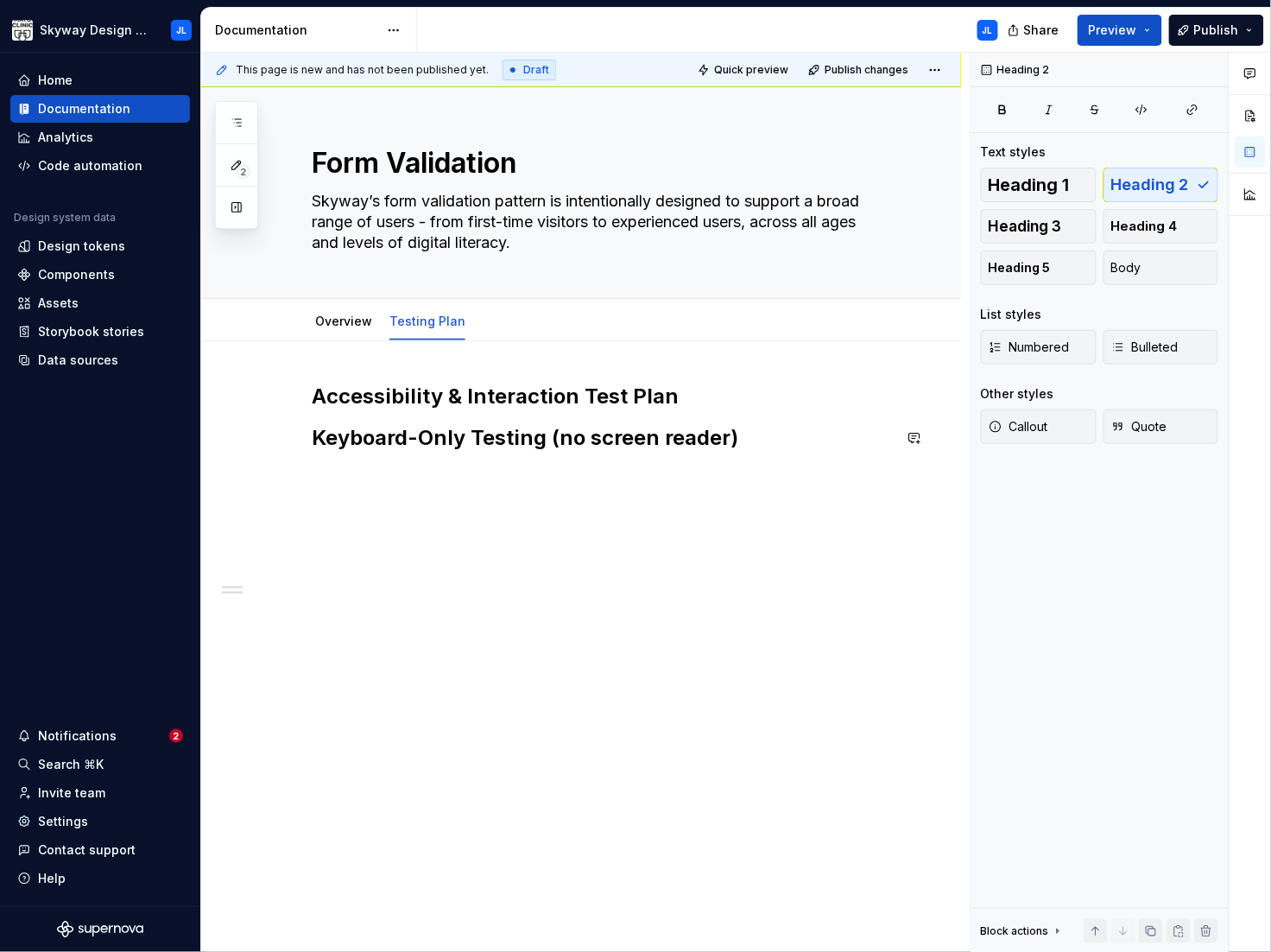
click at [339, 491] on div "This page is new and has not been published yet. Draft Quick preview Publish ch…" at bounding box center [585, 503] width 768 height 901
click at [323, 476] on div "Accessibility & Interaction Test Plan Keyboard-Only Testing (no screen reader)" at bounding box center [581, 550] width 760 height 417
click at [346, 508] on div "Accessibility & Interaction Test Plan Keyboard-Only Testing (no screen reader)" at bounding box center [581, 567] width 760 height 452
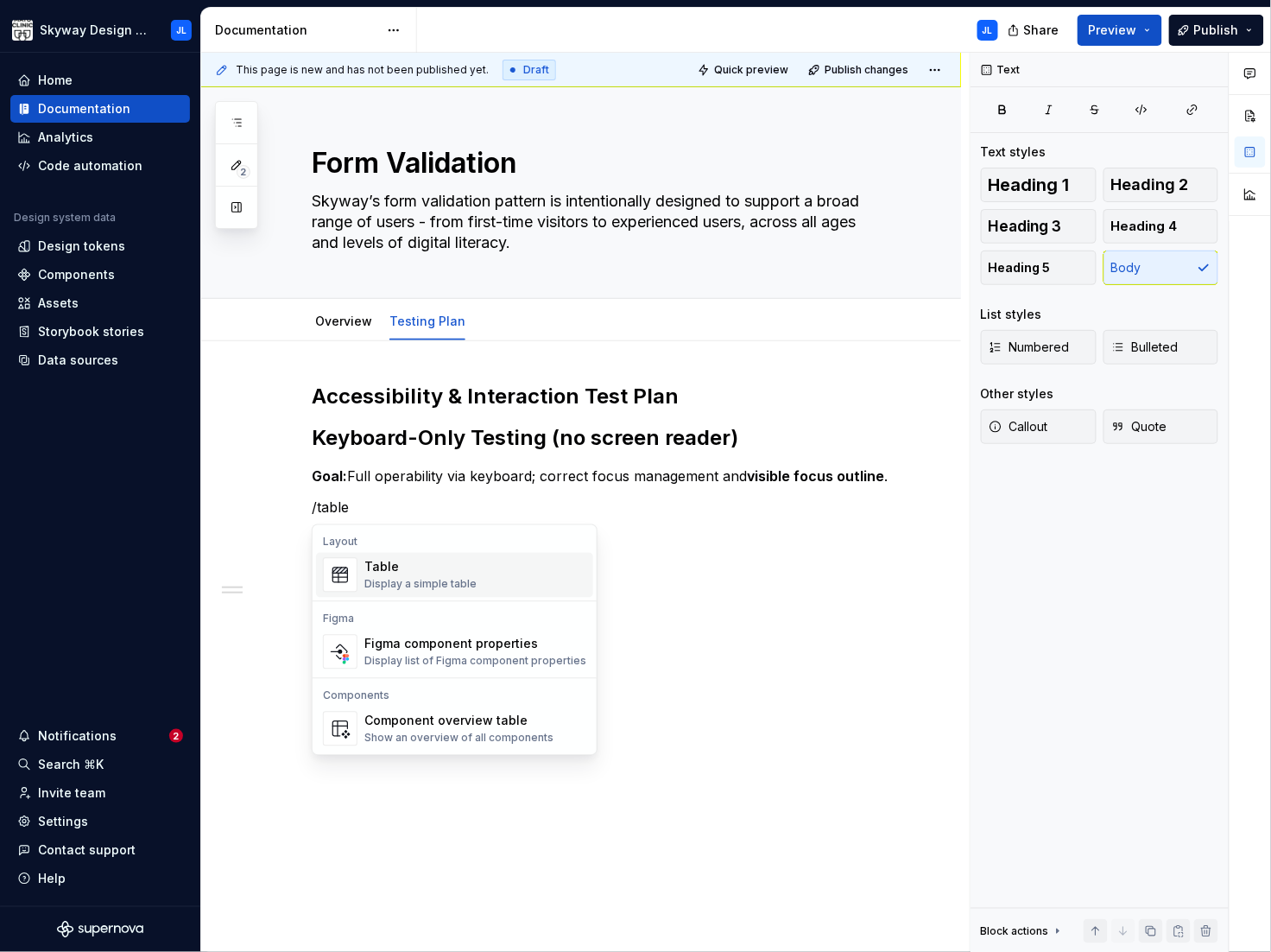
click at [453, 578] on div "Display a simple table" at bounding box center [420, 584] width 112 height 14
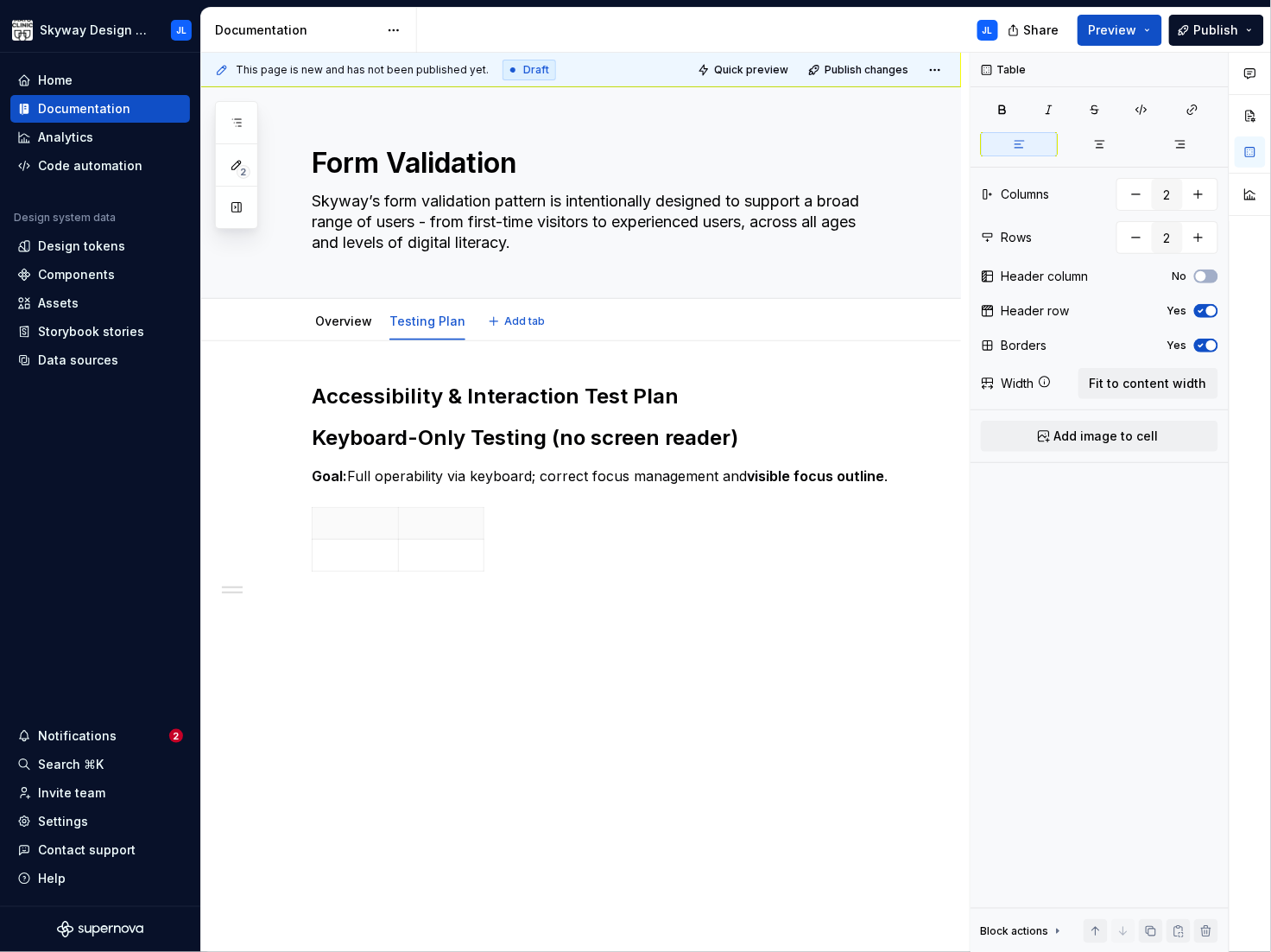
type textarea "*"
click at [1201, 202] on button "button" at bounding box center [1198, 194] width 31 height 31
type input "3"
drag, startPoint x: 515, startPoint y: 540, endPoint x: 886, endPoint y: 536, distance: 371.0
click at [1137, 383] on span "Fit to content width" at bounding box center [1149, 384] width 118 height 17
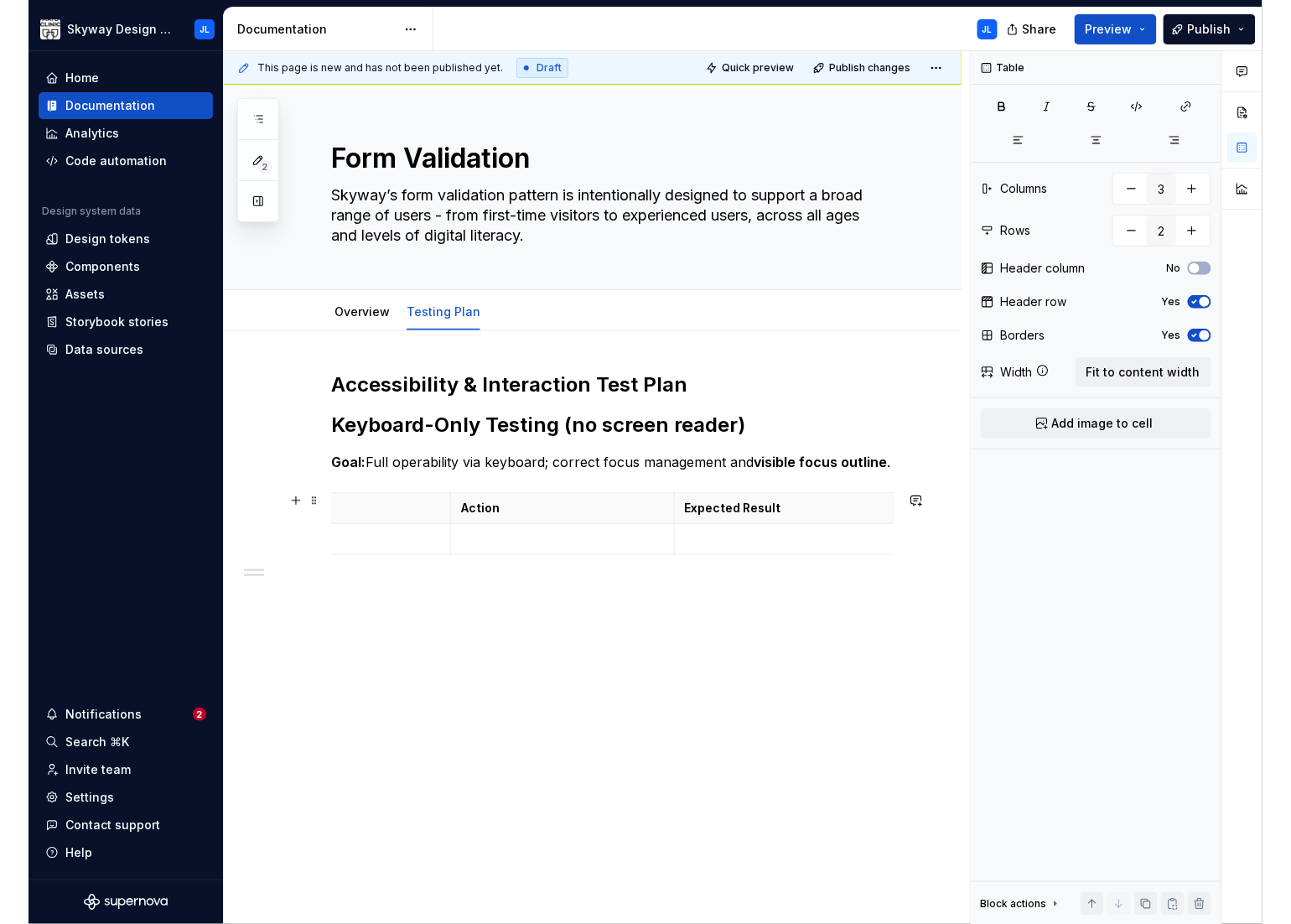
scroll to position [0, 0]
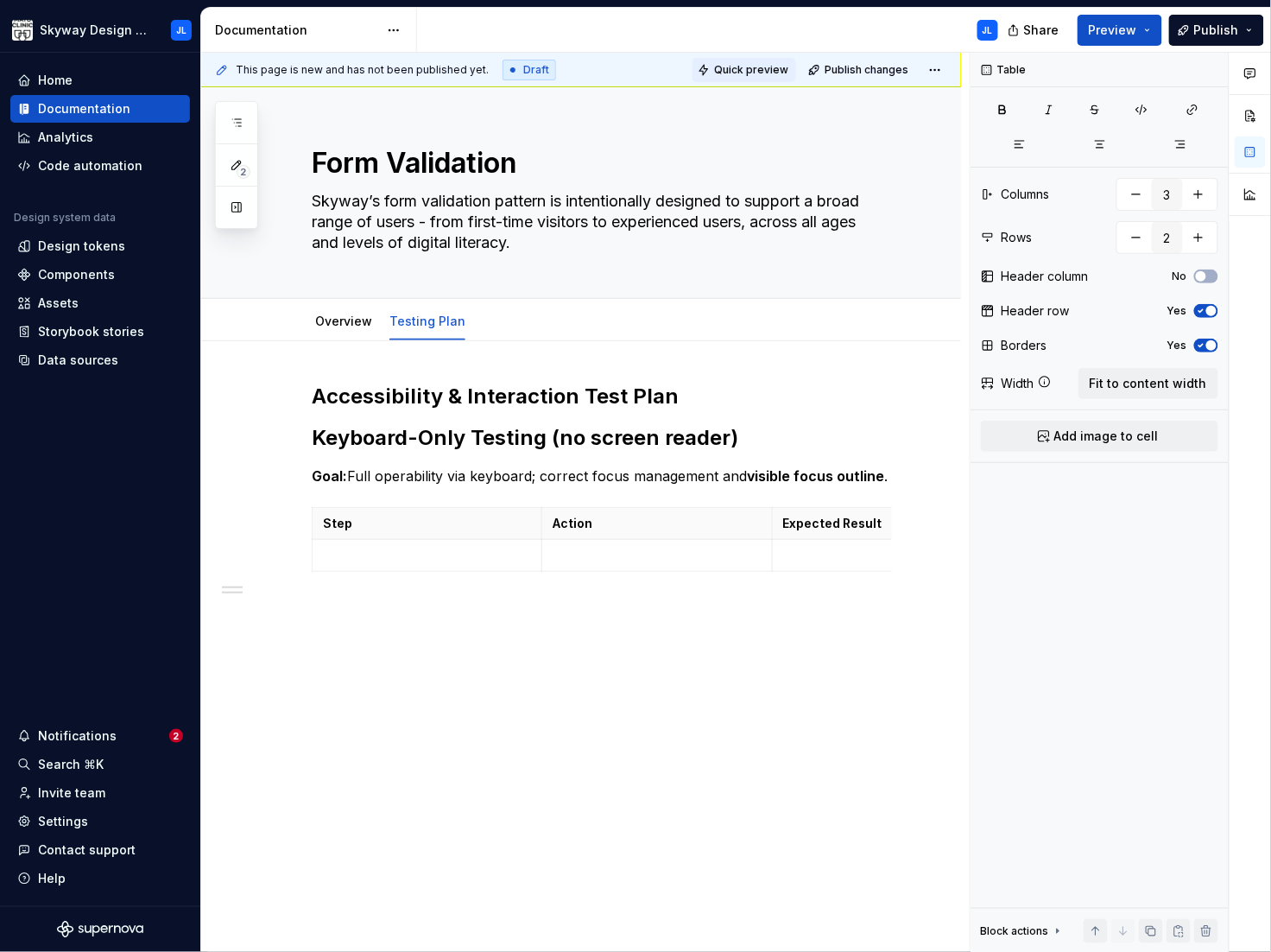
click at [727, 68] on span "Quick preview" at bounding box center [751, 69] width 74 height 14
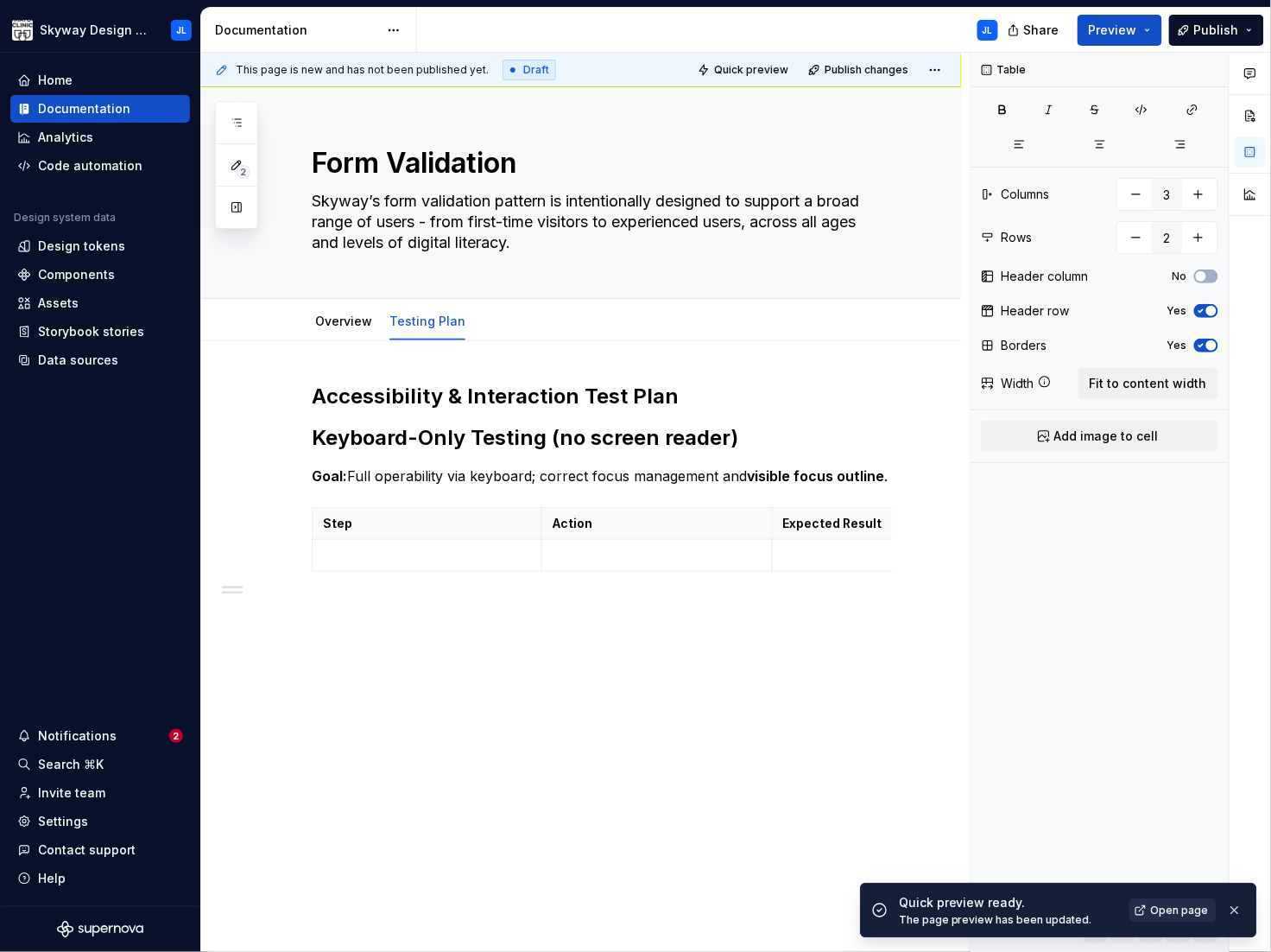
click at [1171, 914] on span "Open page" at bounding box center [1180, 910] width 58 height 14
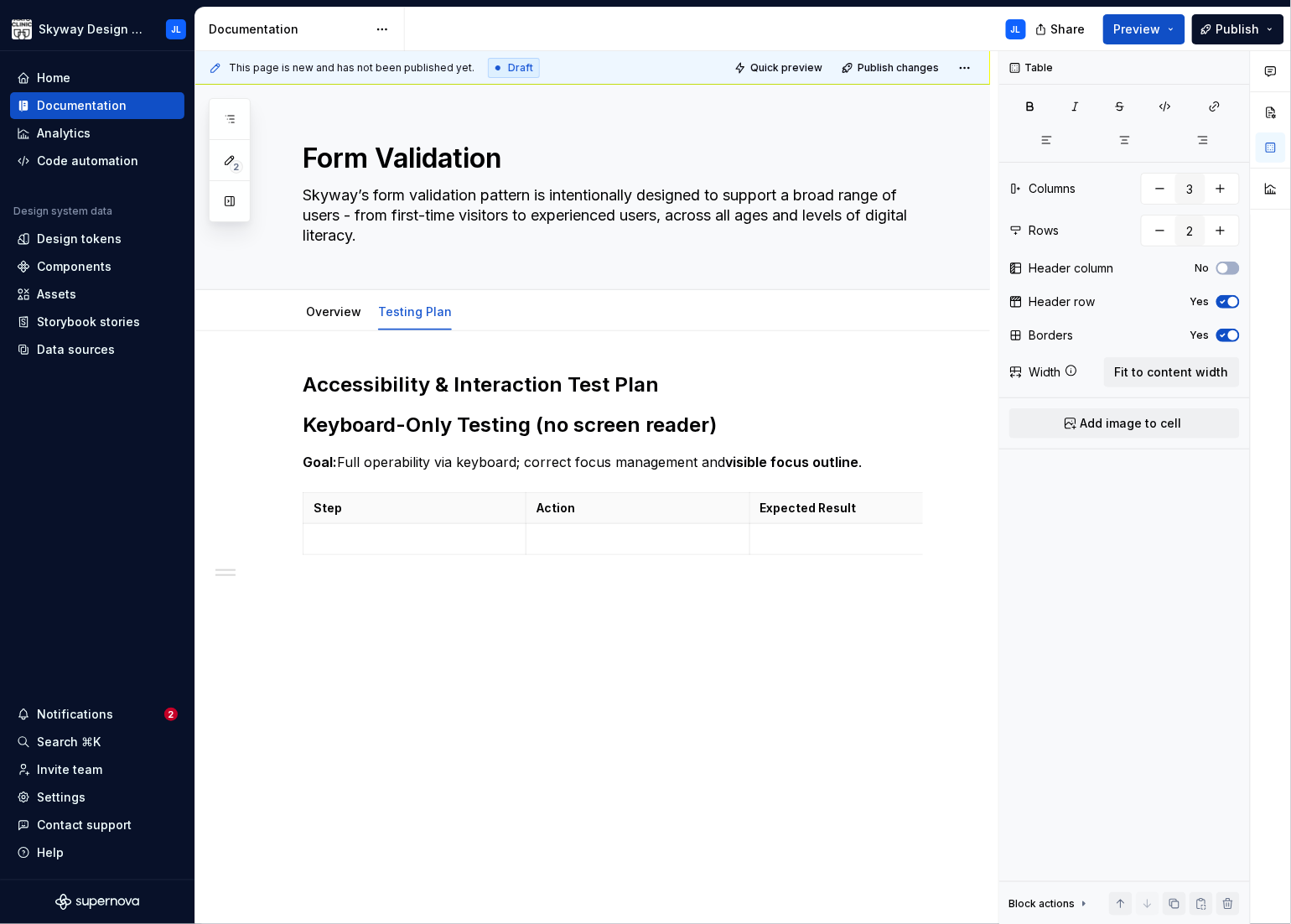
type textarea "*"
click at [353, 538] on p at bounding box center [414, 539] width 202 height 16
type input "8"
click at [564, 538] on p at bounding box center [638, 539] width 202 height 16
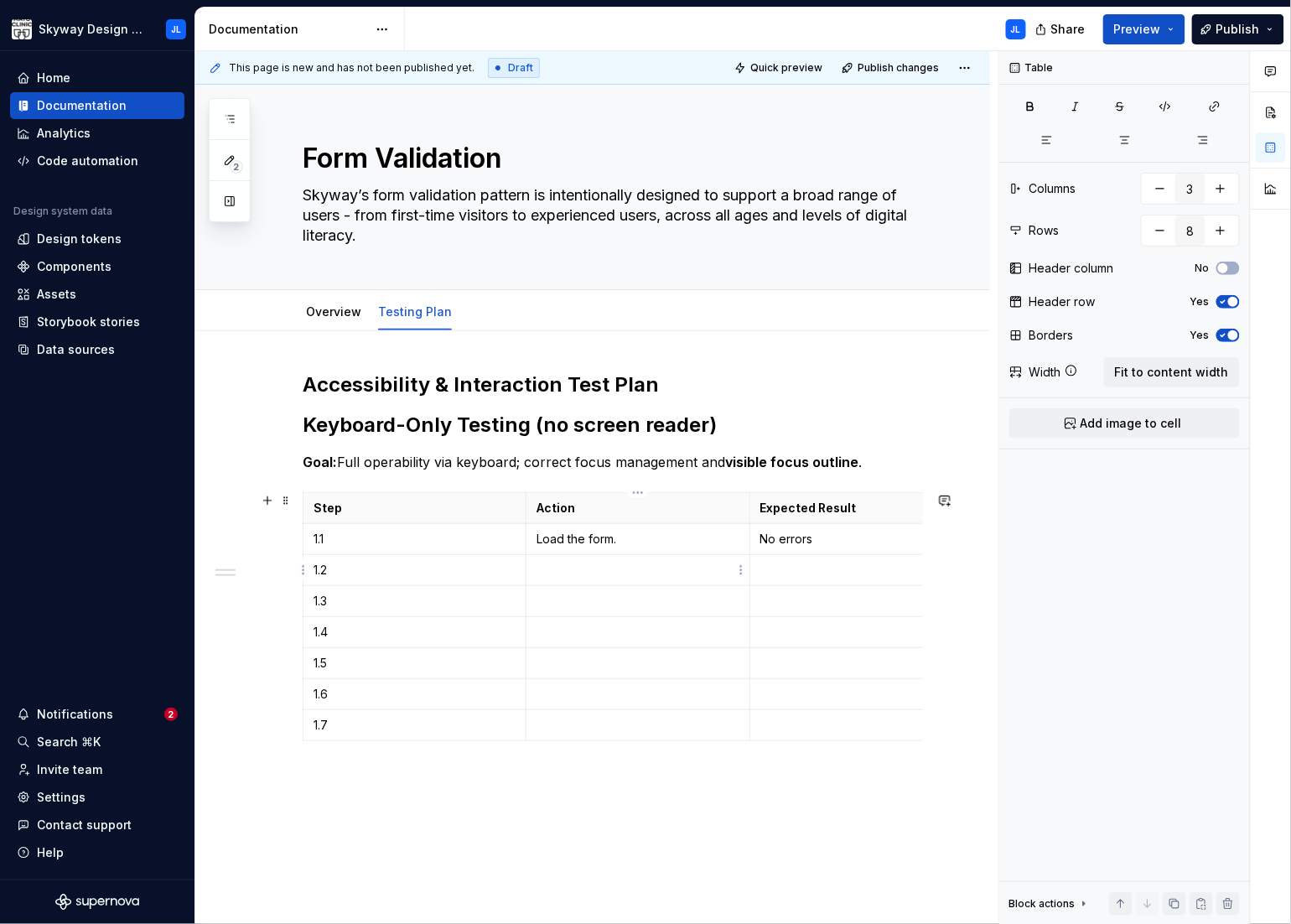
click at [568, 576] on p at bounding box center [638, 570] width 202 height 16
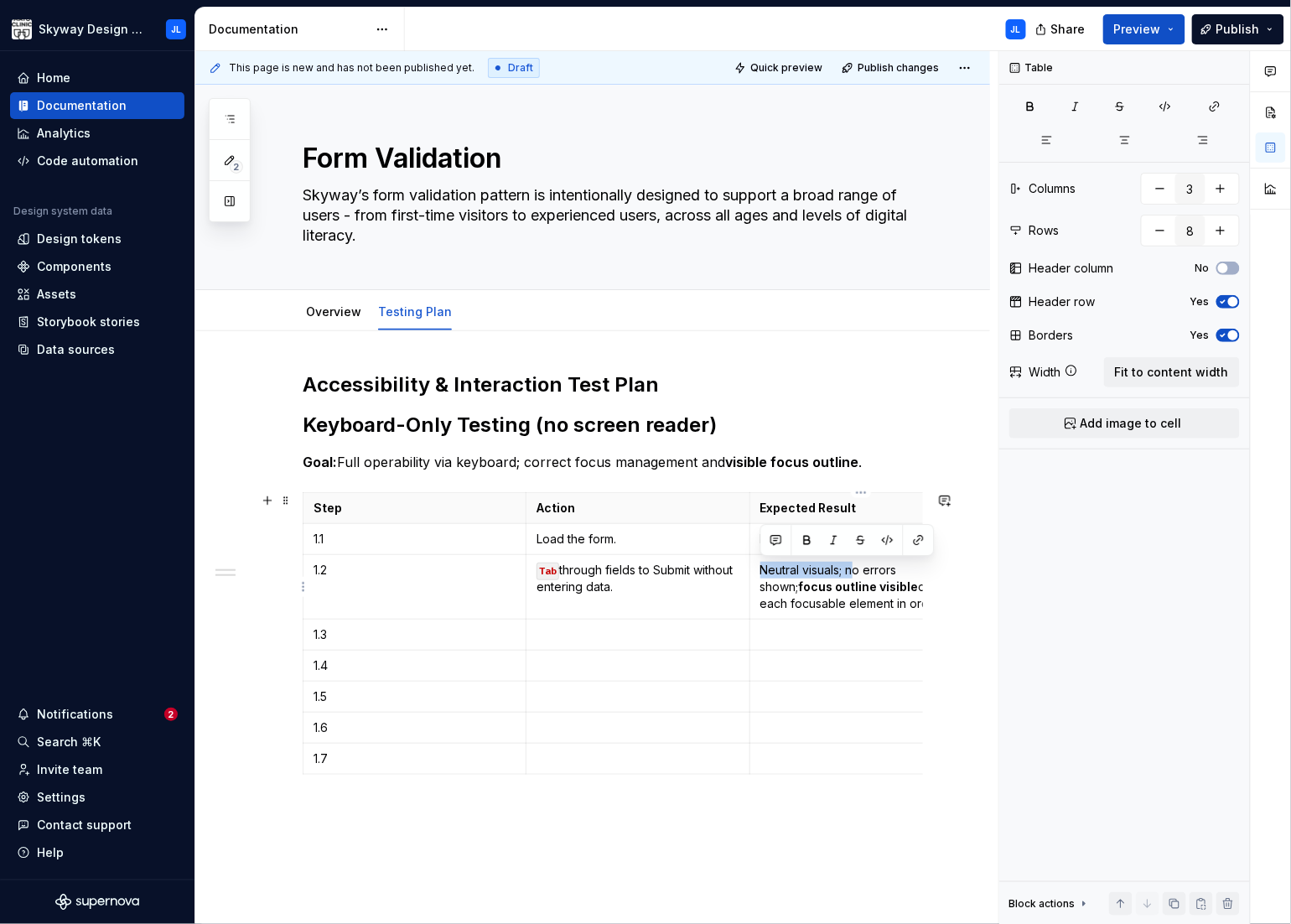
drag, startPoint x: 853, startPoint y: 571, endPoint x: 760, endPoint y: 571, distance: 93.0
click at [760, 571] on p "Neutral visuals; no errors shown; focus outline visible on each focusable eleme…" at bounding box center [861, 586] width 202 height 50
click at [855, 571] on p "No errors shown; focus outline visible on each focusable element in order." at bounding box center [861, 586] width 202 height 50
click at [563, 633] on p at bounding box center [638, 634] width 202 height 16
click at [770, 632] on p at bounding box center [861, 634] width 202 height 16
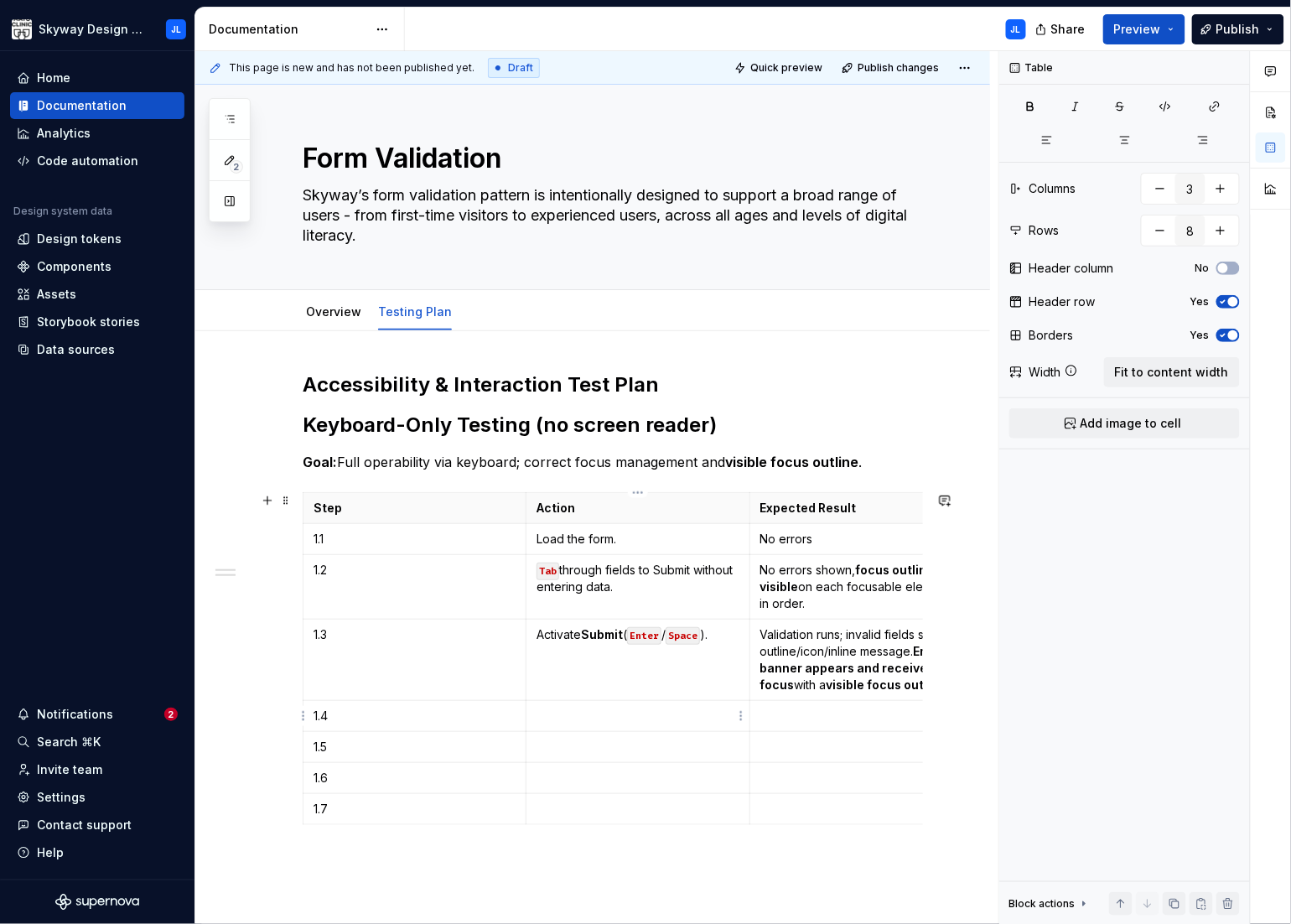
click at [561, 714] on p at bounding box center [638, 716] width 202 height 16
click at [770, 727] on td at bounding box center [860, 717] width 223 height 31
click at [550, 800] on p at bounding box center [638, 797] width 202 height 16
click at [780, 798] on p at bounding box center [861, 797] width 202 height 16
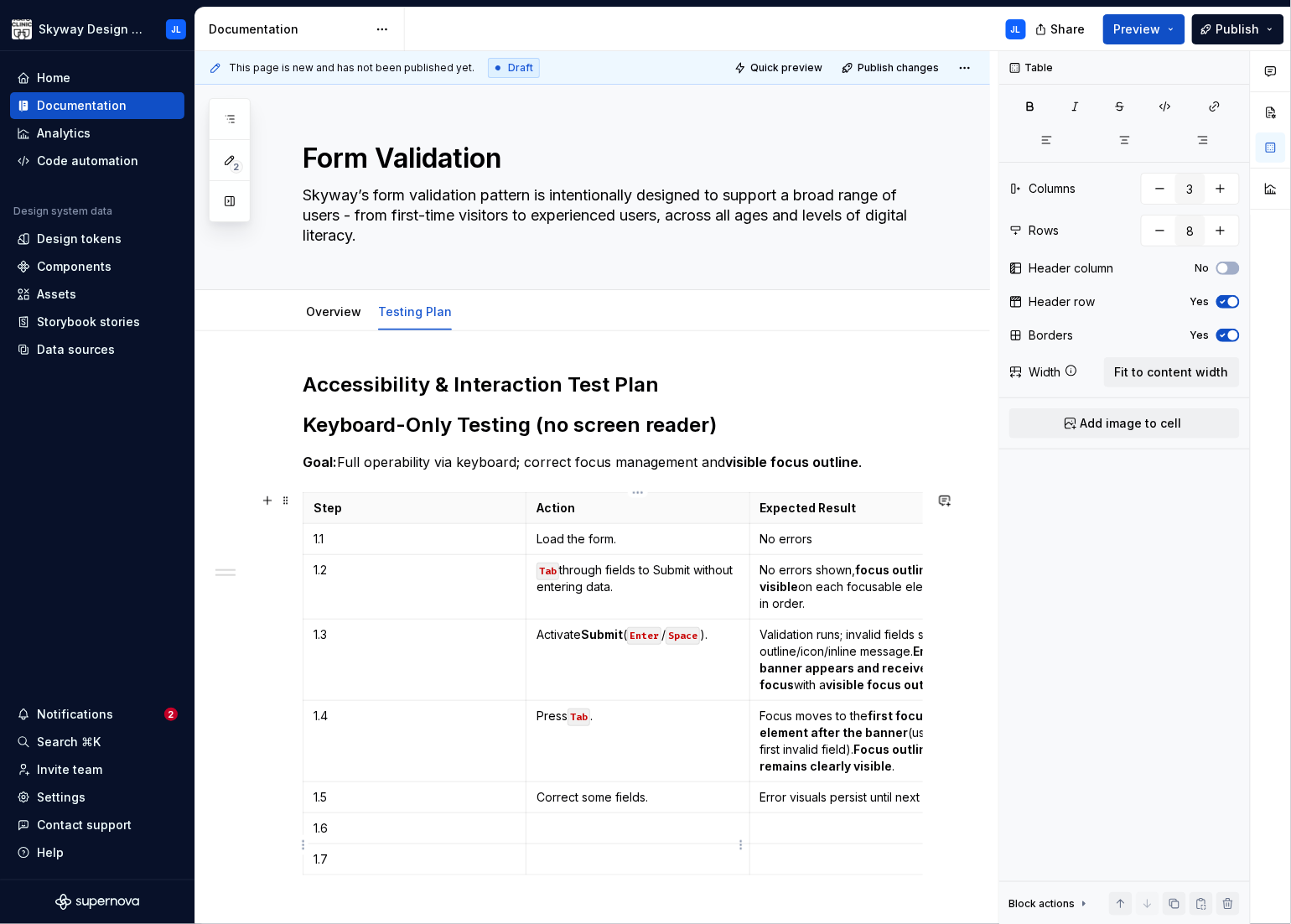
click at [571, 837] on p at bounding box center [638, 829] width 202 height 16
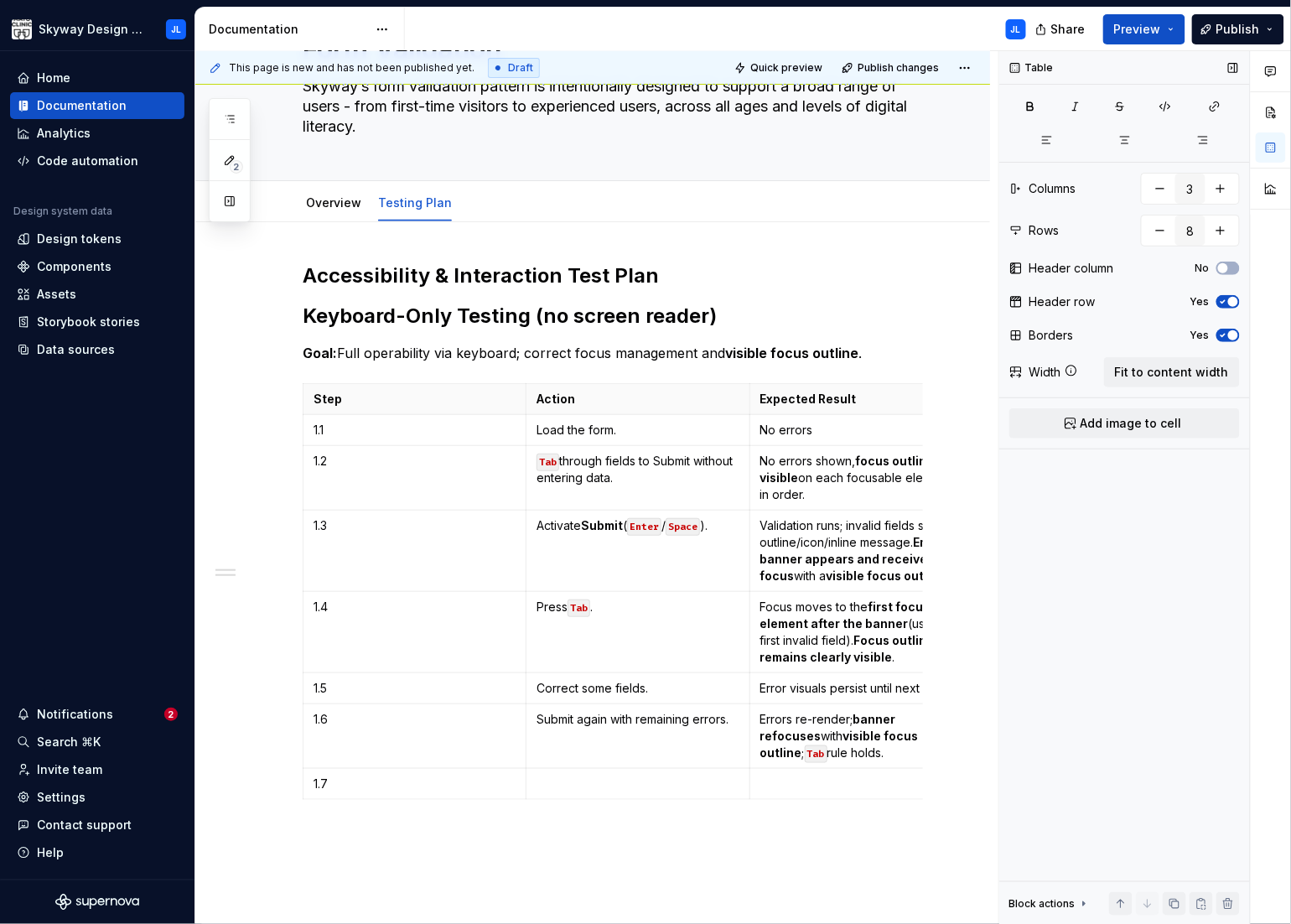
scroll to position [140, 0]
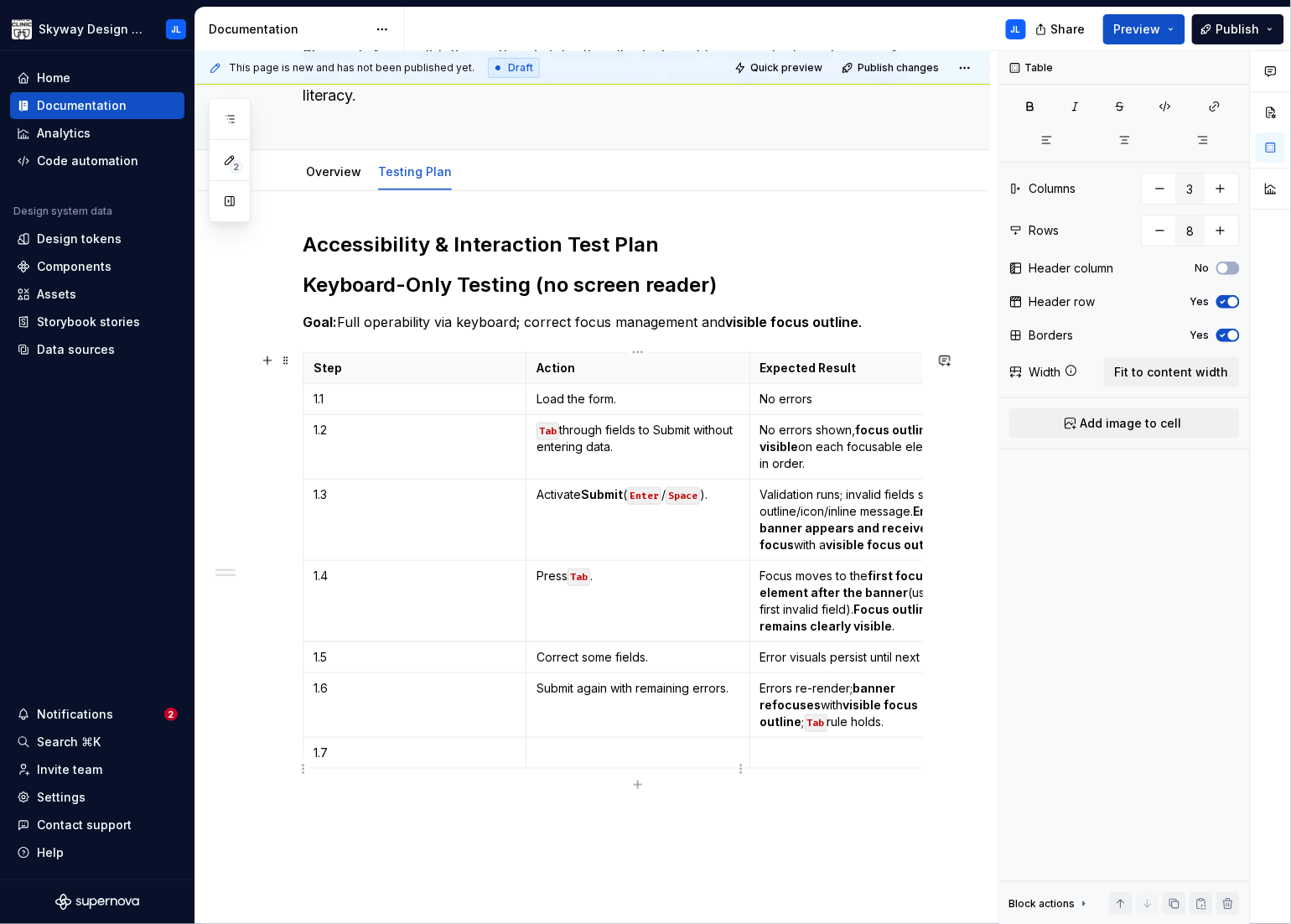
click at [565, 761] on p at bounding box center [638, 753] width 202 height 16
click at [780, 761] on p at bounding box center [861, 753] width 202 height 16
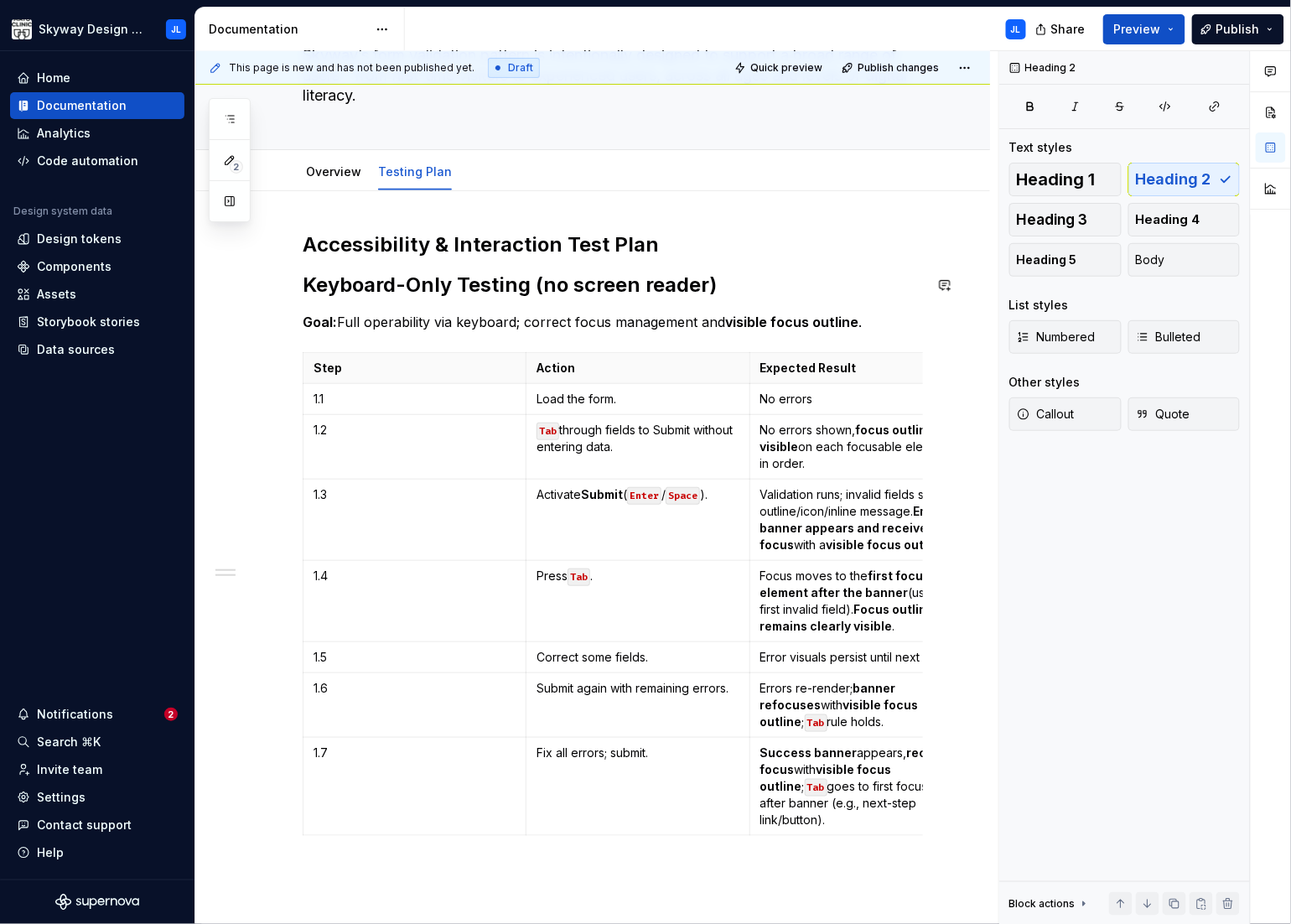
click at [861, 259] on div "Accessibility & Interaction Test Plan Keyboard-Only Testing (no screen reader) …" at bounding box center [612, 537] width 621 height 611
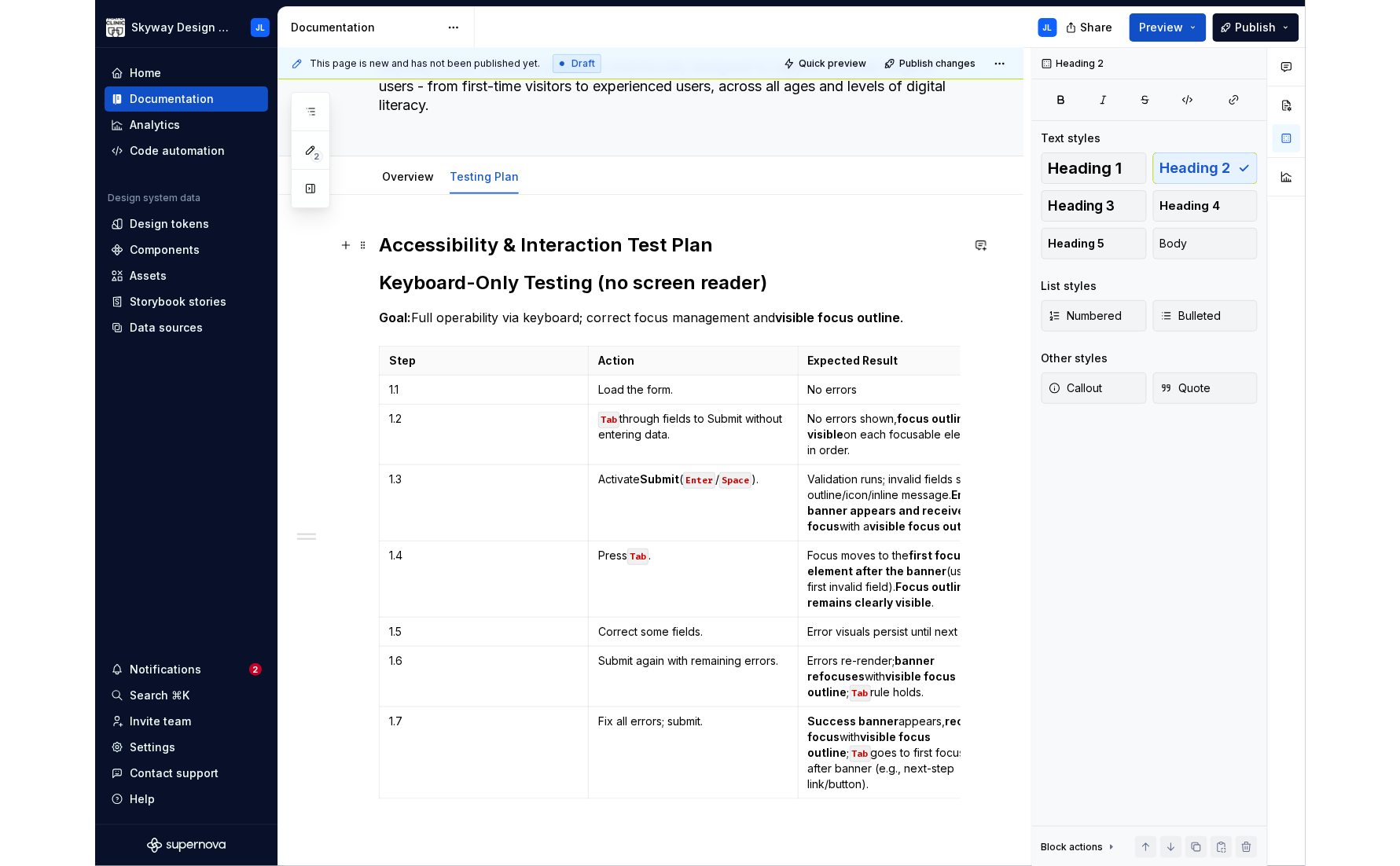
scroll to position [23, 0]
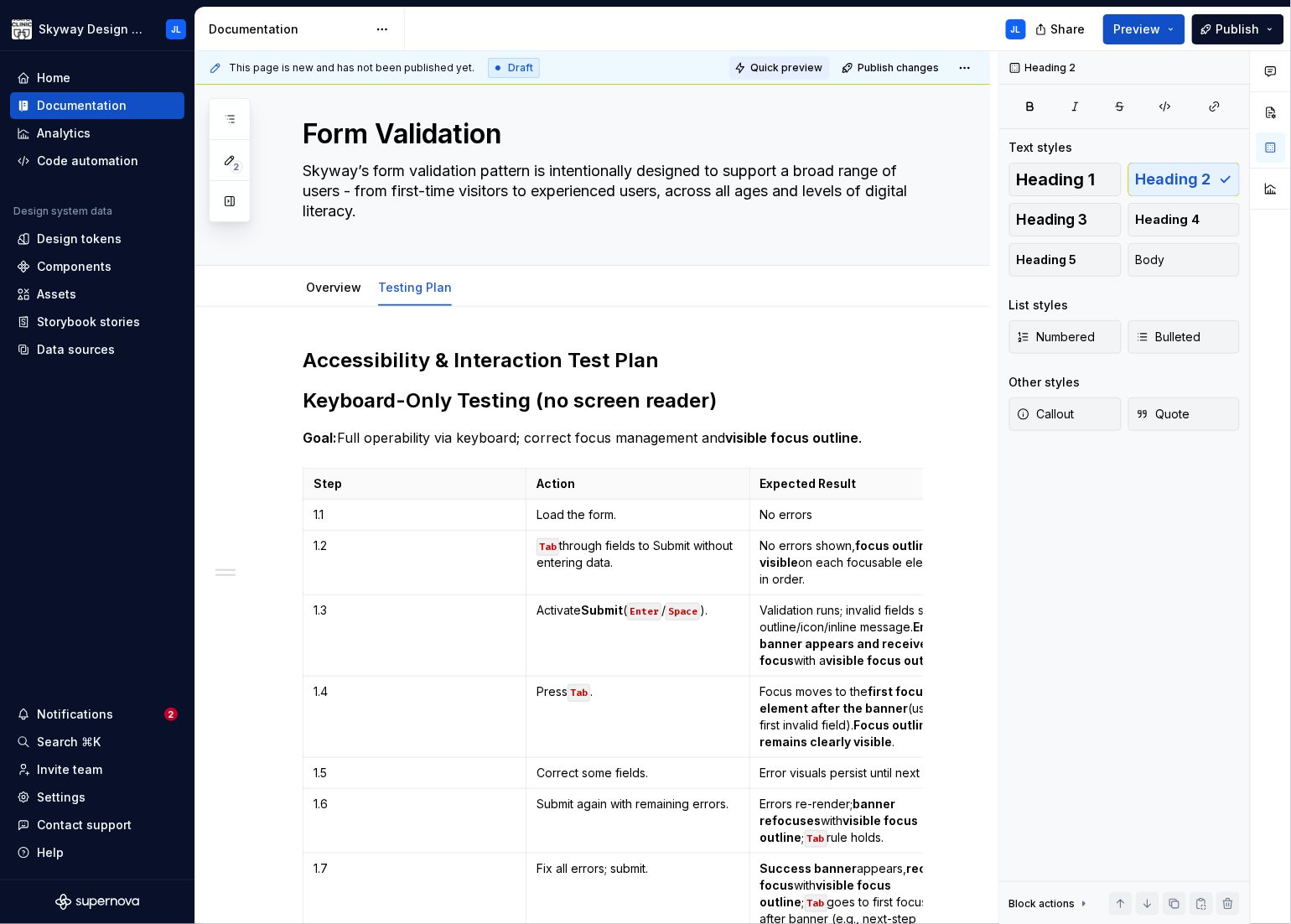
click at [798, 67] on span "Quick preview" at bounding box center [786, 67] width 72 height 14
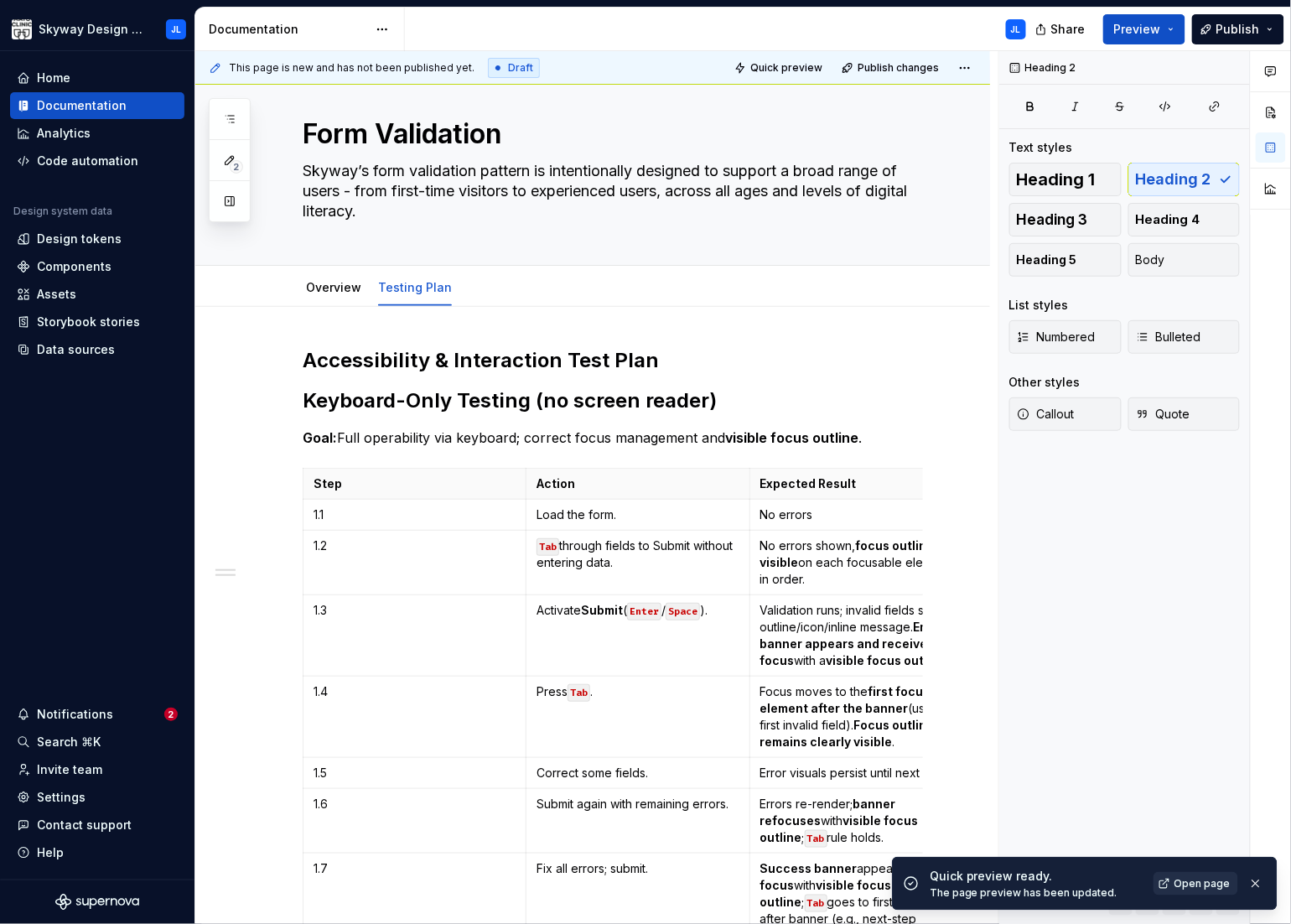
click at [1204, 886] on span "Open page" at bounding box center [1203, 883] width 56 height 14
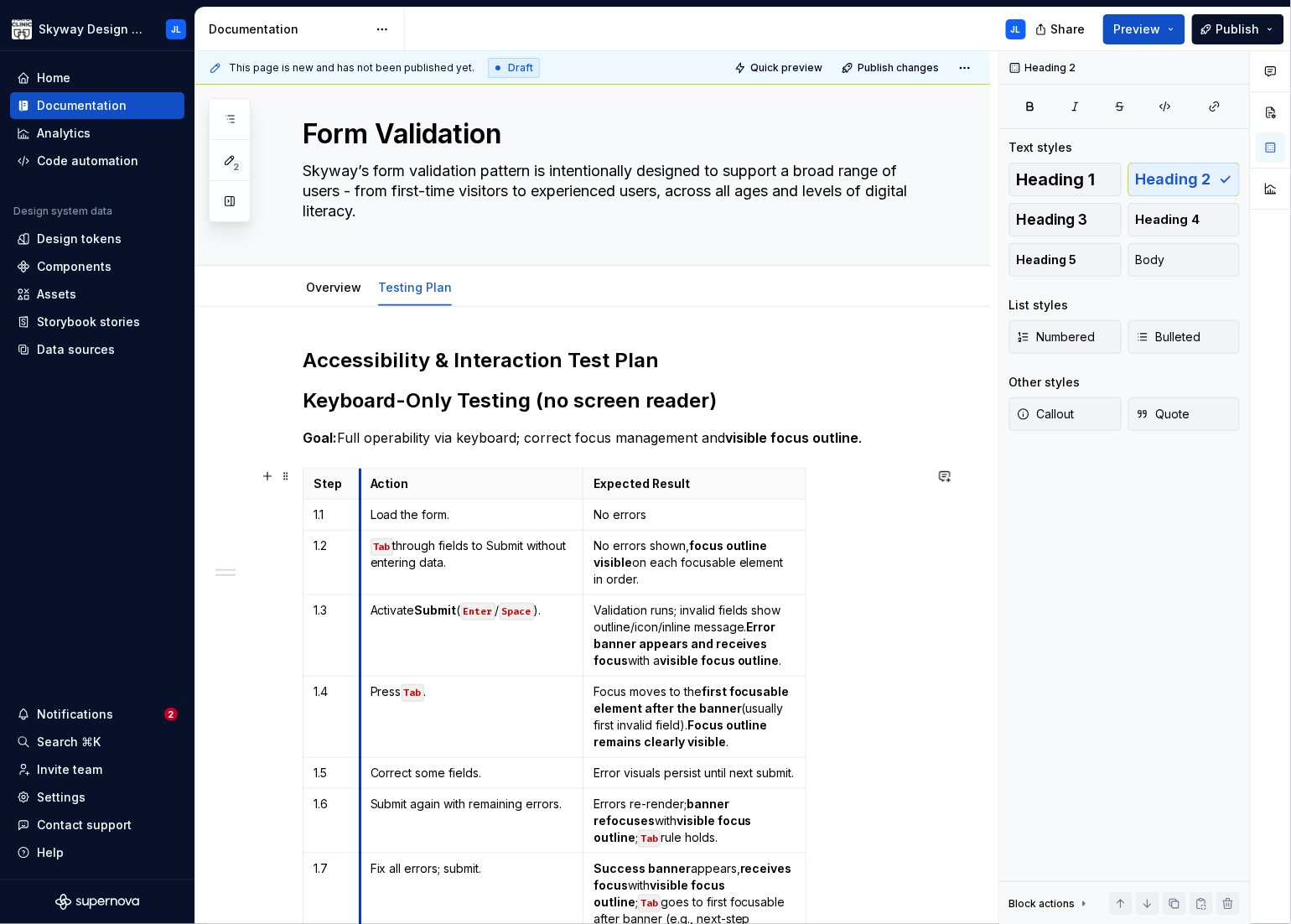
drag, startPoint x: 527, startPoint y: 502, endPoint x: 361, endPoint y: 509, distance: 166.1
click at [361, 509] on td "Load the form." at bounding box center [471, 515] width 223 height 31
click at [520, 486] on p "Action" at bounding box center [472, 483] width 202 height 16
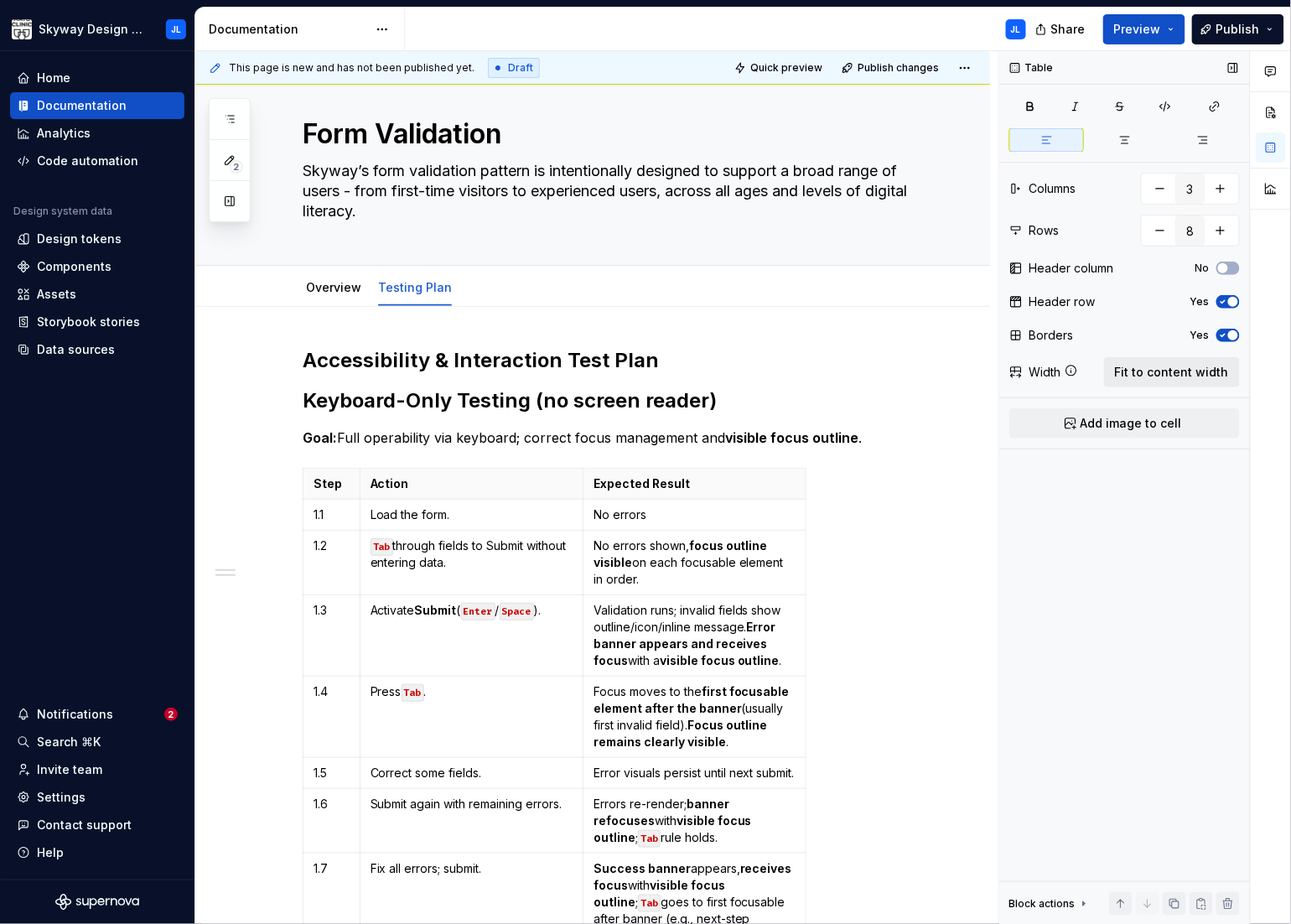
click at [1157, 373] on span "Fit to content width" at bounding box center [1172, 373] width 114 height 16
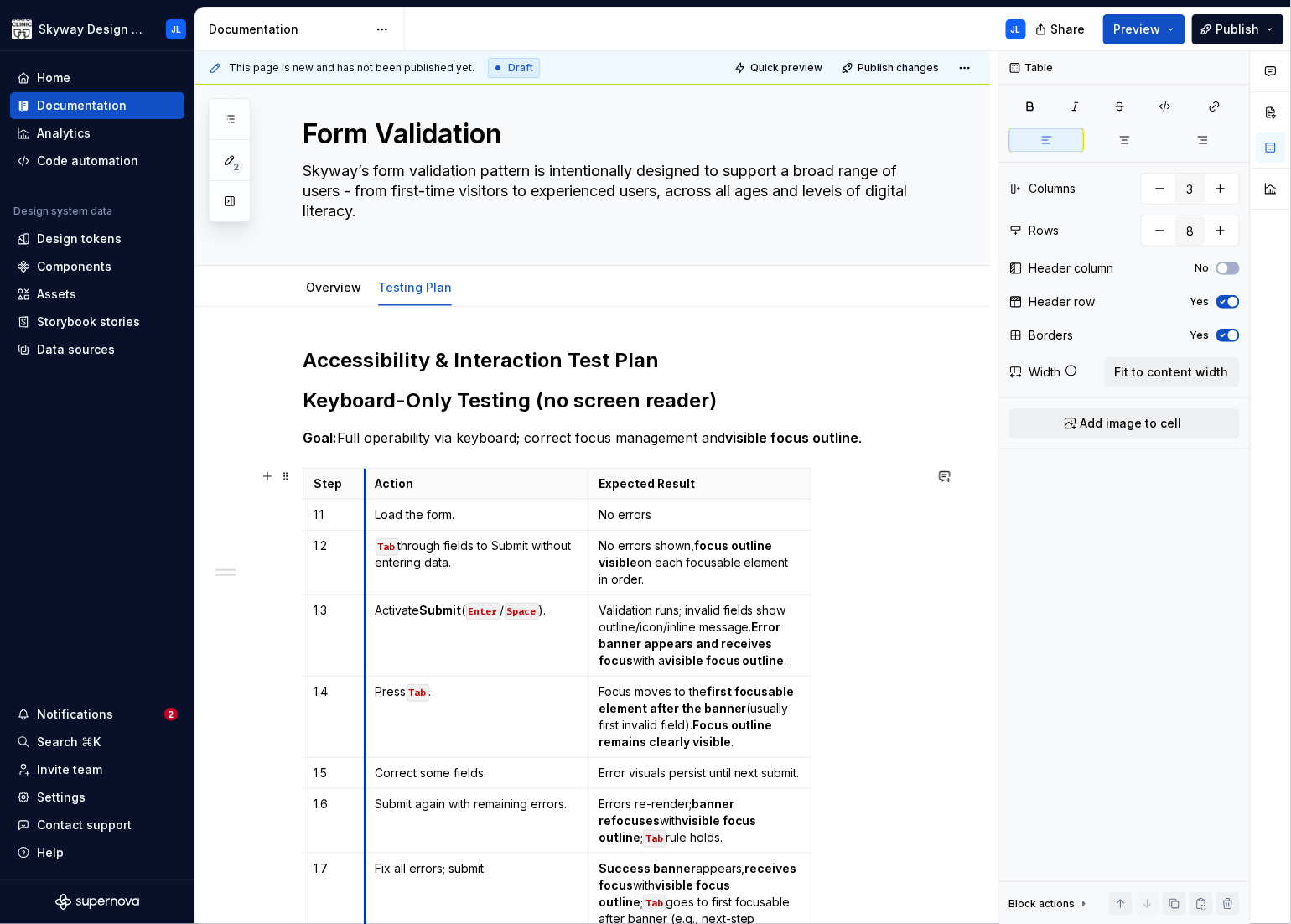
drag, startPoint x: 527, startPoint y: 517, endPoint x: 403, endPoint y: 519, distance: 124.0
click at [364, 515] on td "Load the form." at bounding box center [475, 515] width 223 height 31
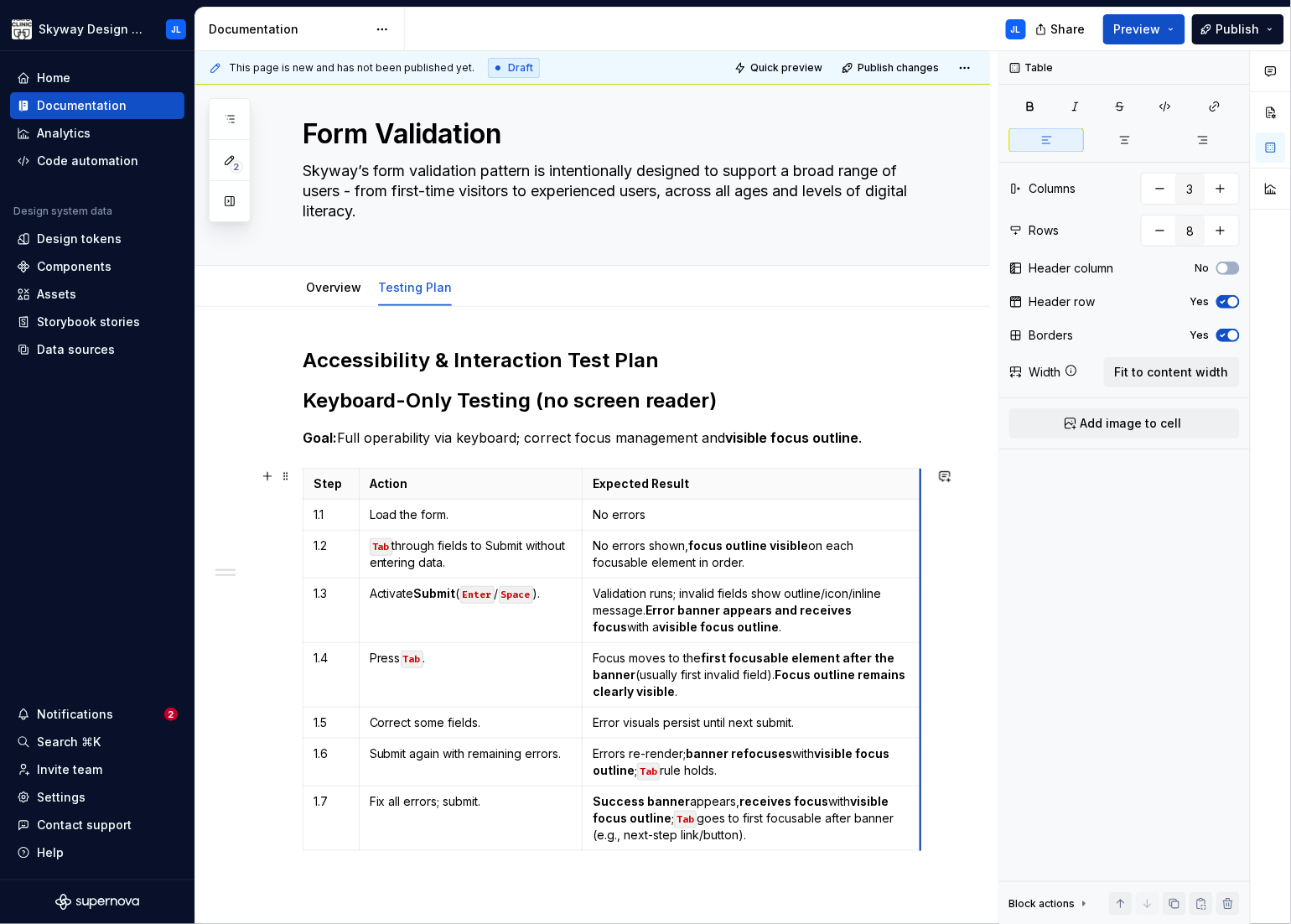
drag, startPoint x: 804, startPoint y: 535, endPoint x: 919, endPoint y: 532, distance: 115.0
click at [799, 69] on span "Quick preview" at bounding box center [786, 67] width 72 height 14
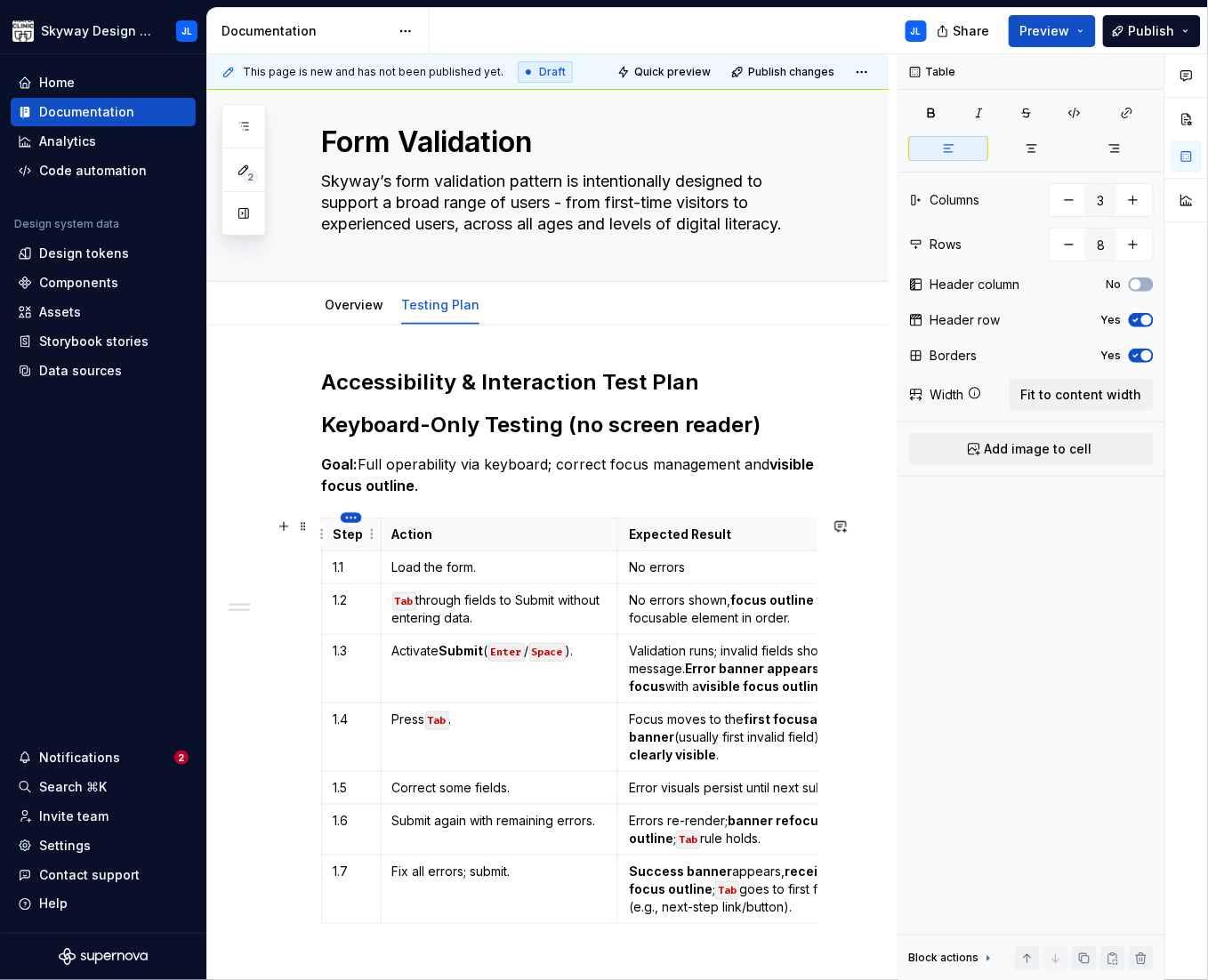
click at [351, 521] on html "Skyway Design System JL Home Documentation Analytics Code automation Design sys…" at bounding box center [604, 490] width 1208 height 980
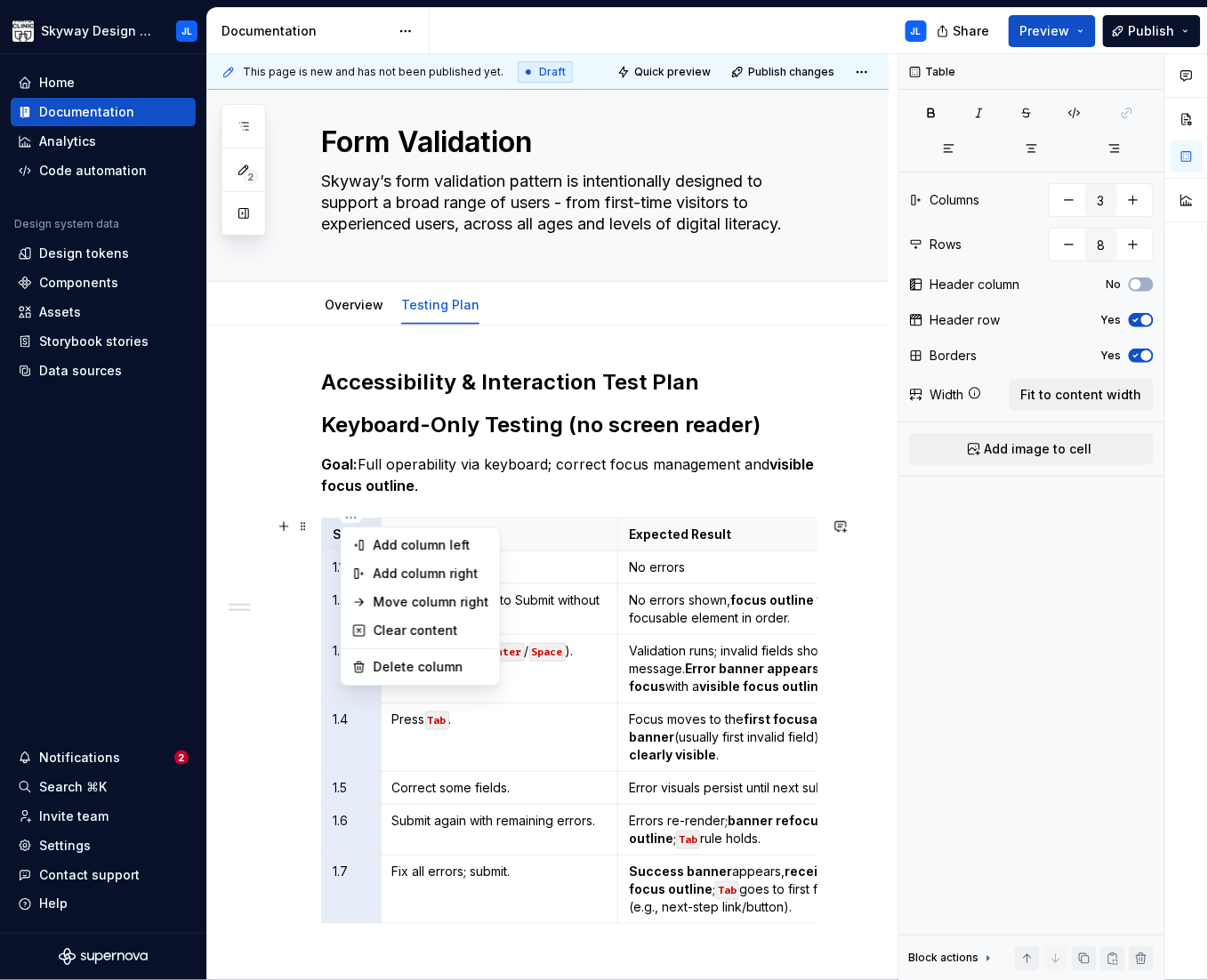
click at [544, 475] on html "Skyway Design System JL Home Documentation Analytics Code automation Design sys…" at bounding box center [604, 490] width 1208 height 980
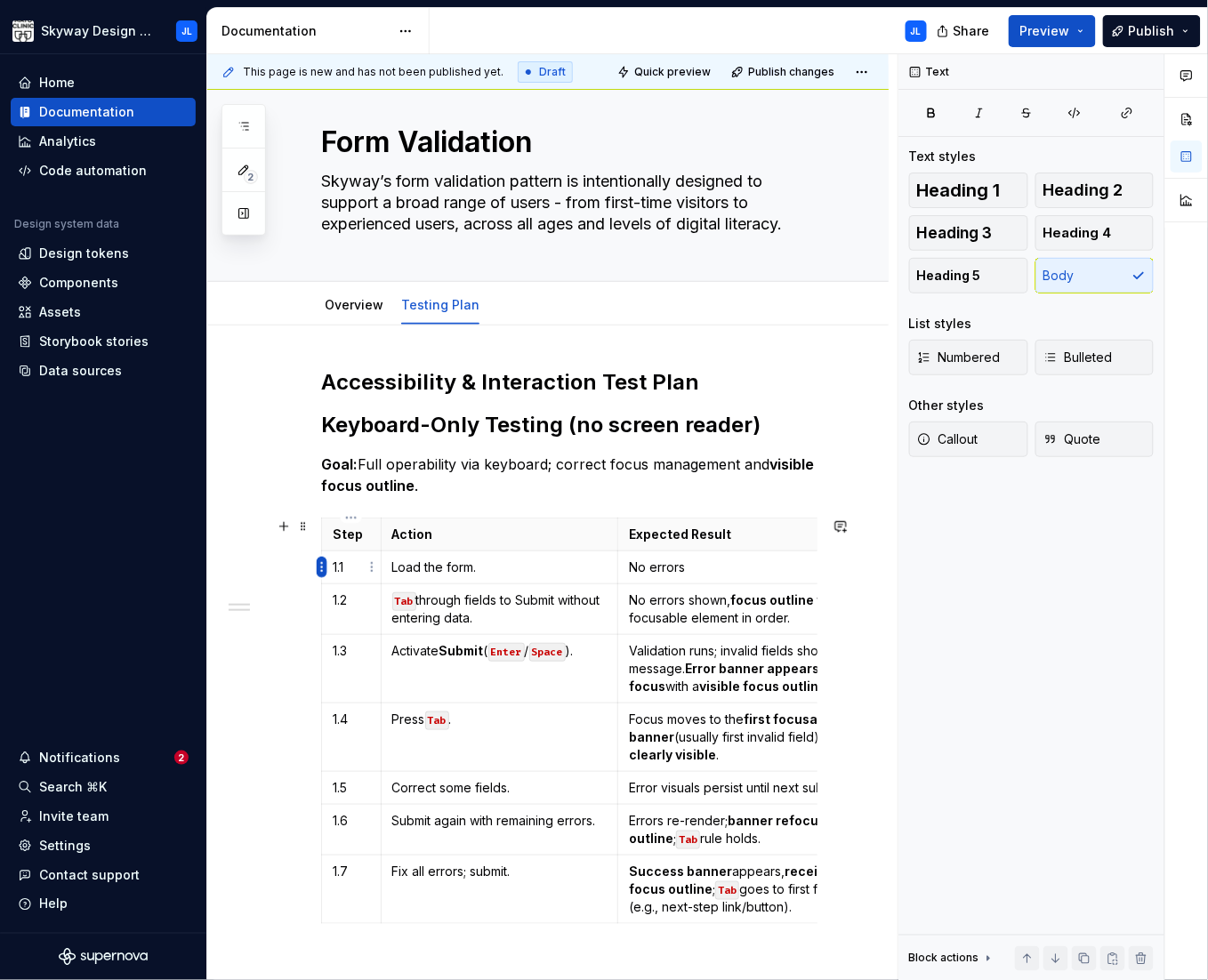
click at [320, 567] on html "Skyway Design System JL Home Documentation Analytics Code automation Design sys…" at bounding box center [604, 490] width 1208 height 980
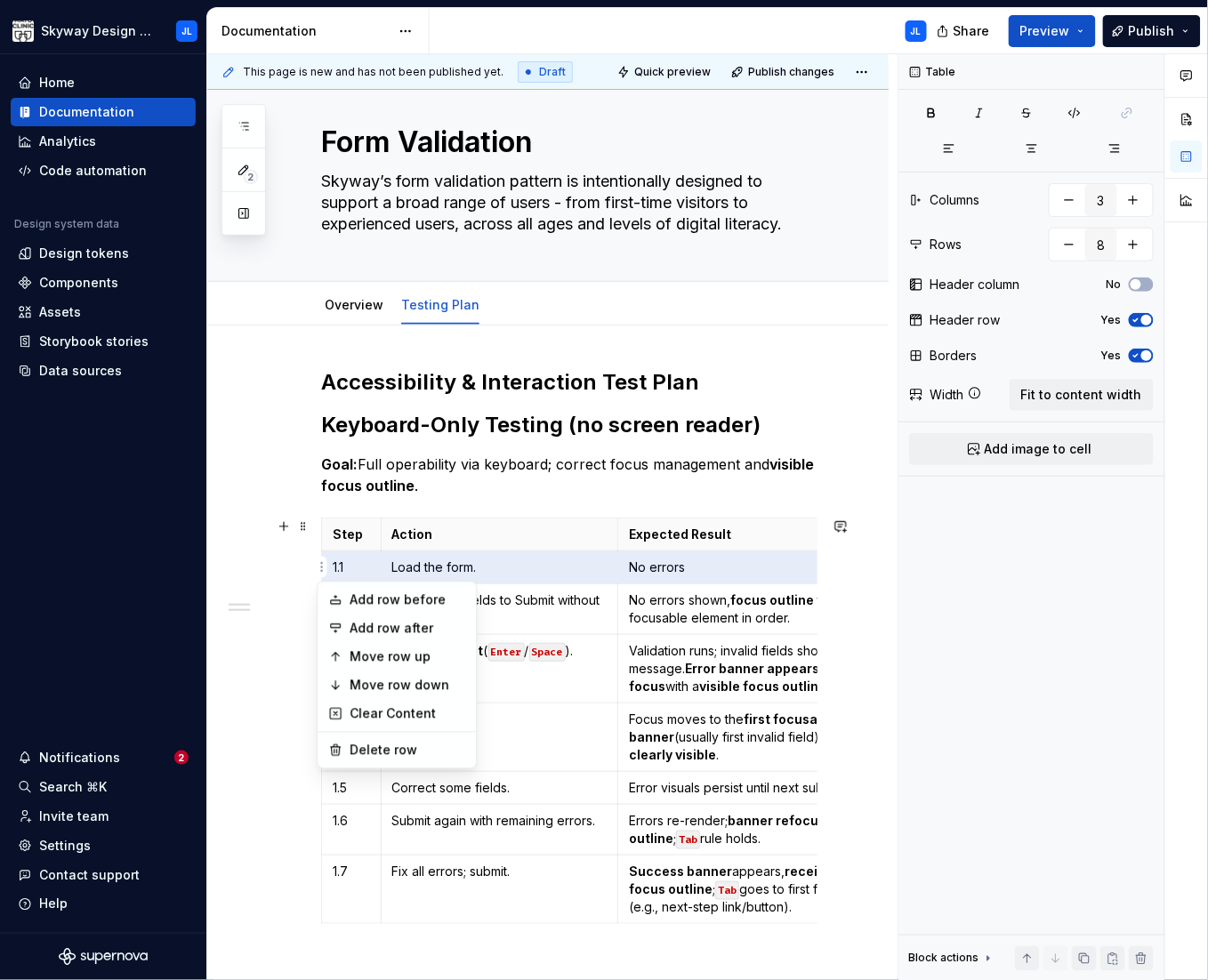
click at [568, 516] on html "Skyway Design System JL Home Documentation Analytics Code automation Design sys…" at bounding box center [604, 490] width 1208 height 980
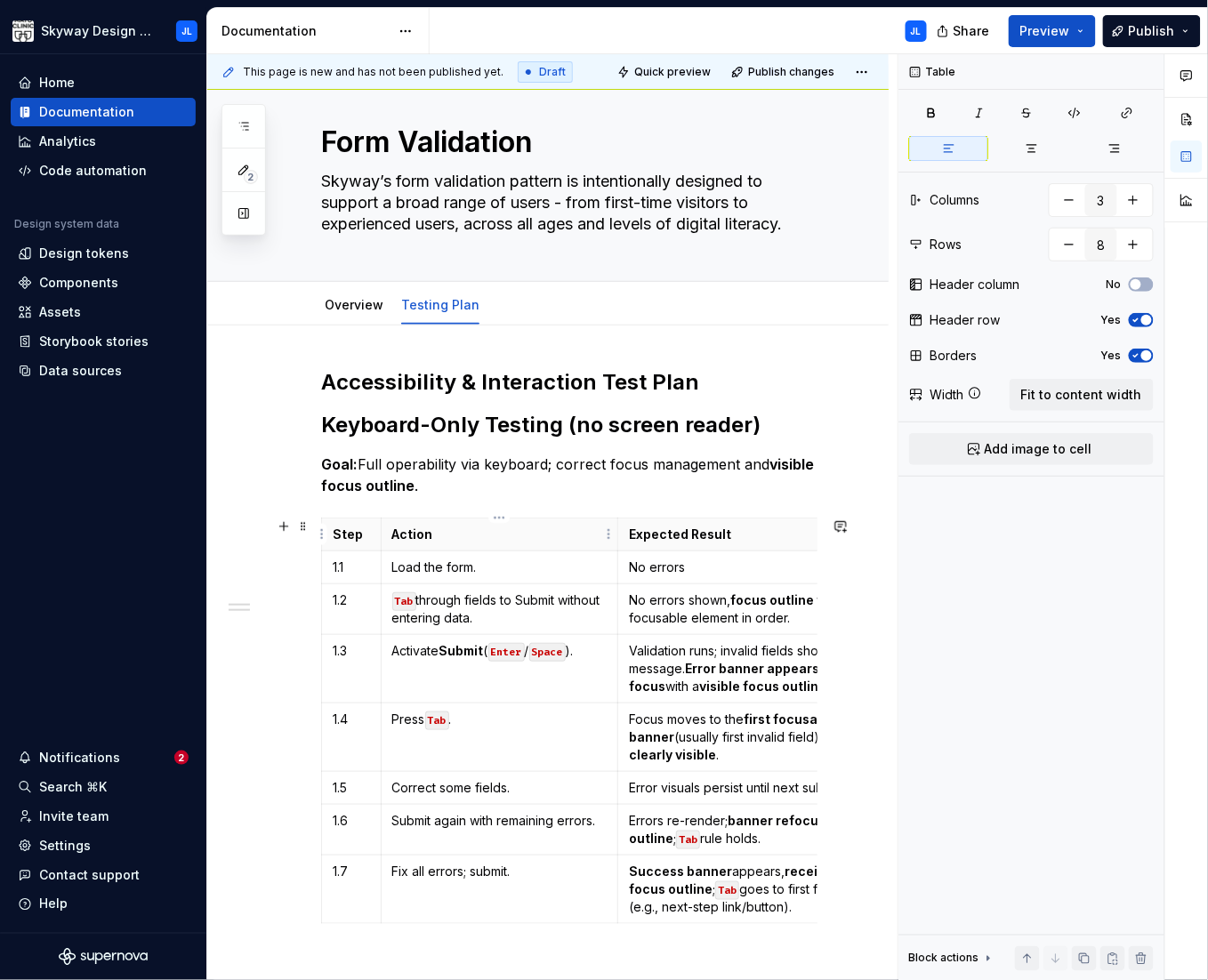
click at [540, 539] on p "Action" at bounding box center [499, 534] width 214 height 17
click at [505, 520] on html "Skyway Design System JL Home Documentation Analytics Code automation Design sys…" at bounding box center [604, 490] width 1208 height 980
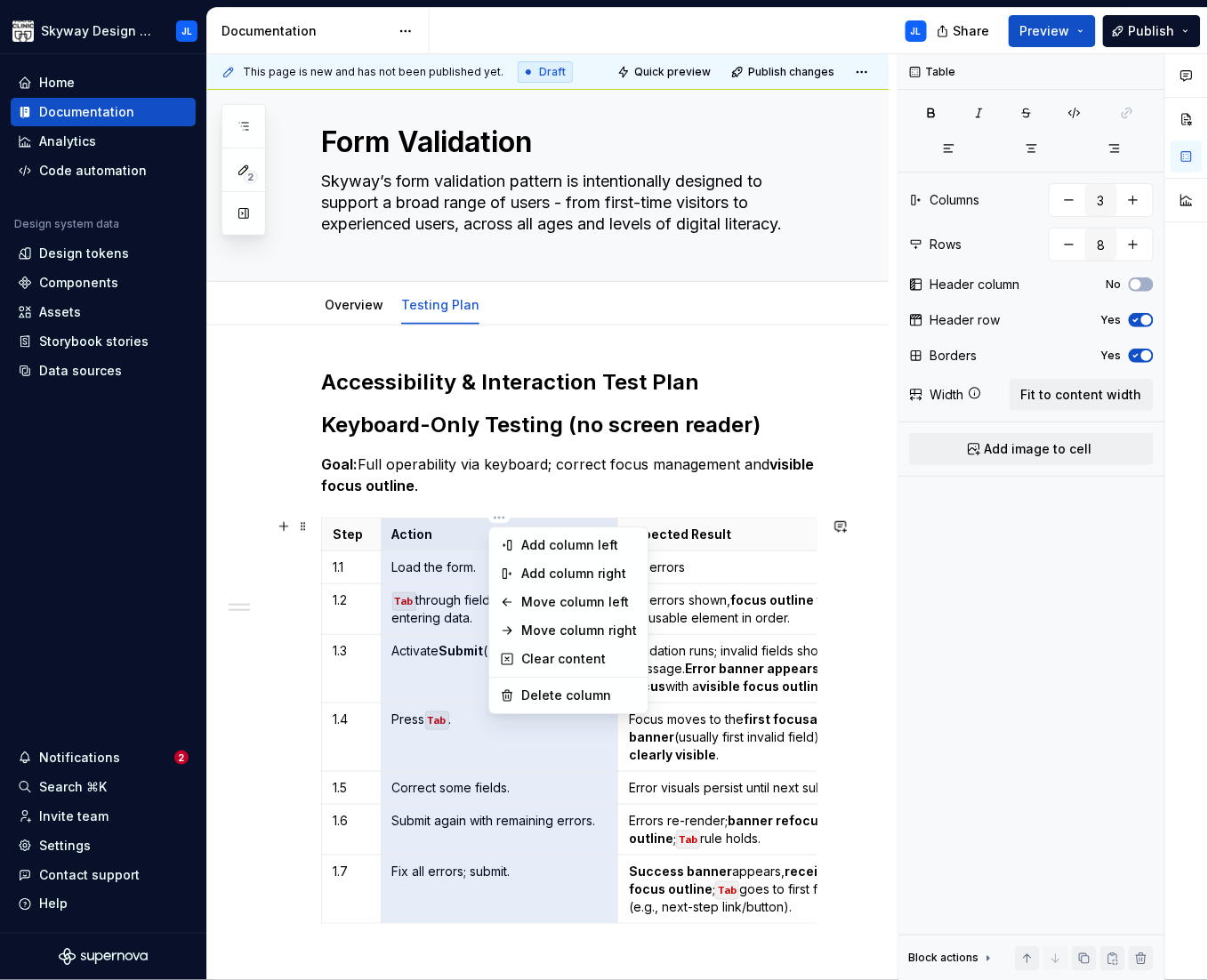
click at [597, 487] on html "Skyway Design System JL Home Documentation Analytics Code automation Design sys…" at bounding box center [604, 490] width 1208 height 980
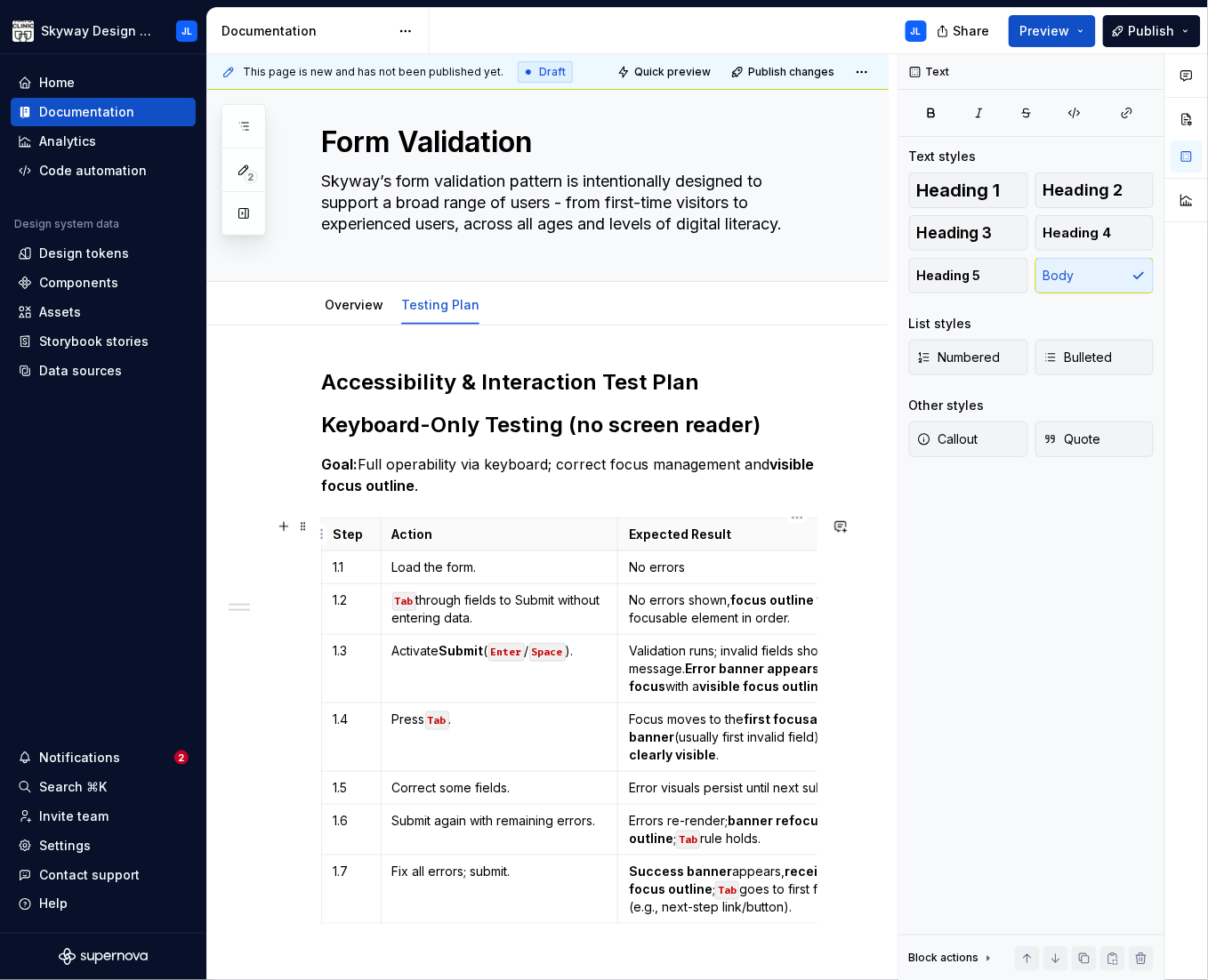
click at [802, 536] on p "Expected Result" at bounding box center [797, 534] width 337 height 17
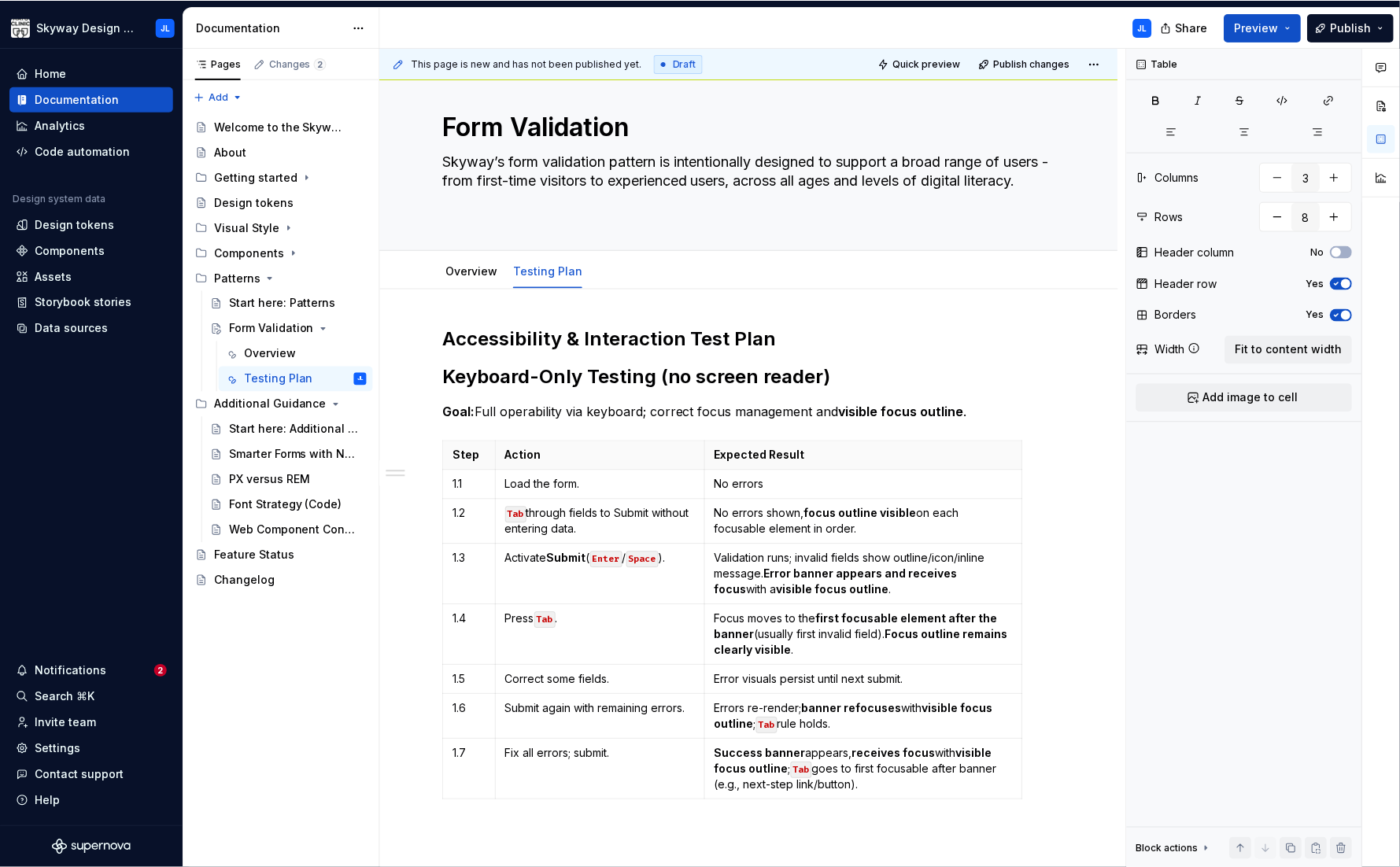
scroll to position [40, 0]
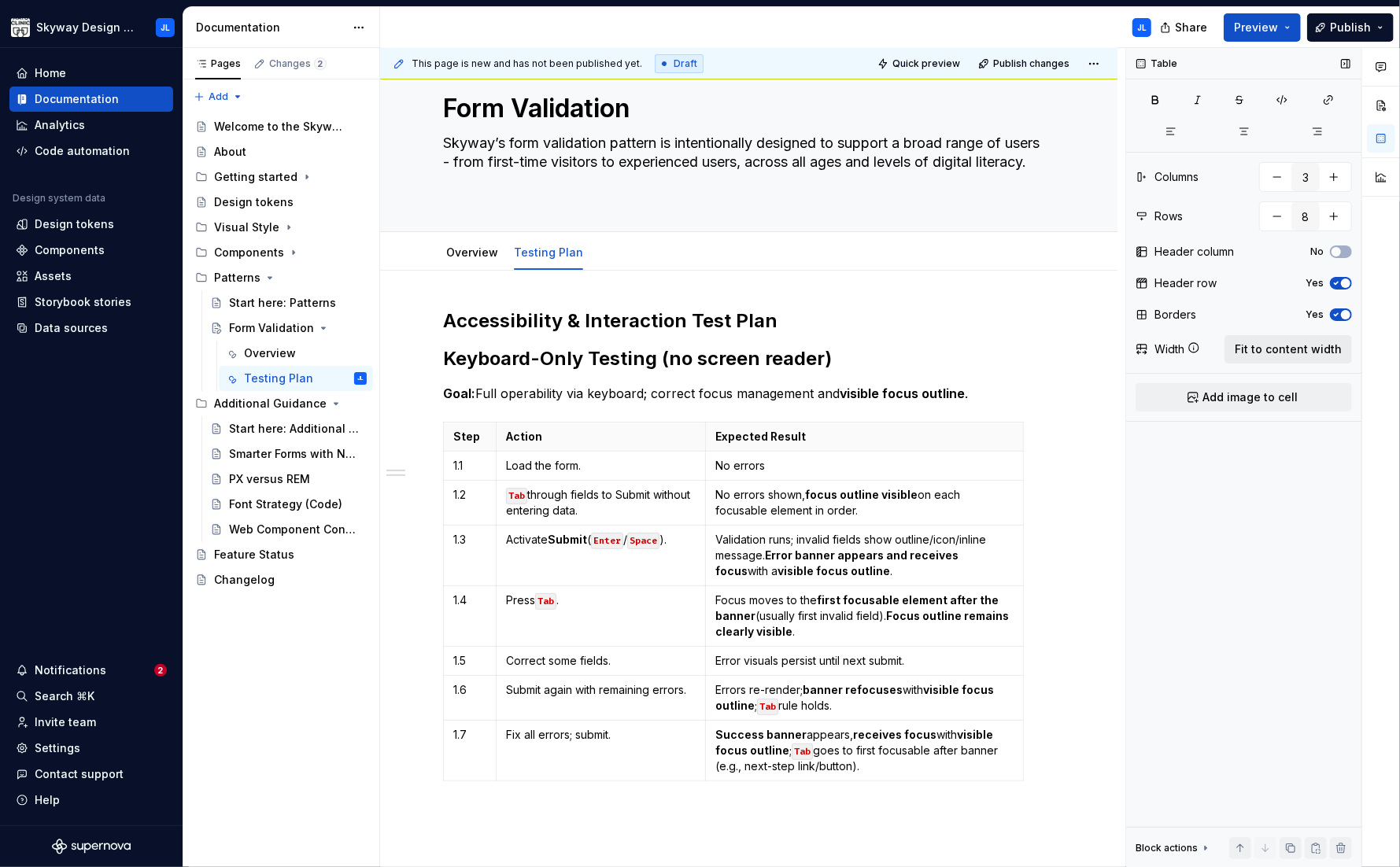
click at [1158, 351] on span "Fit to content width" at bounding box center [1288, 350] width 107 height 15
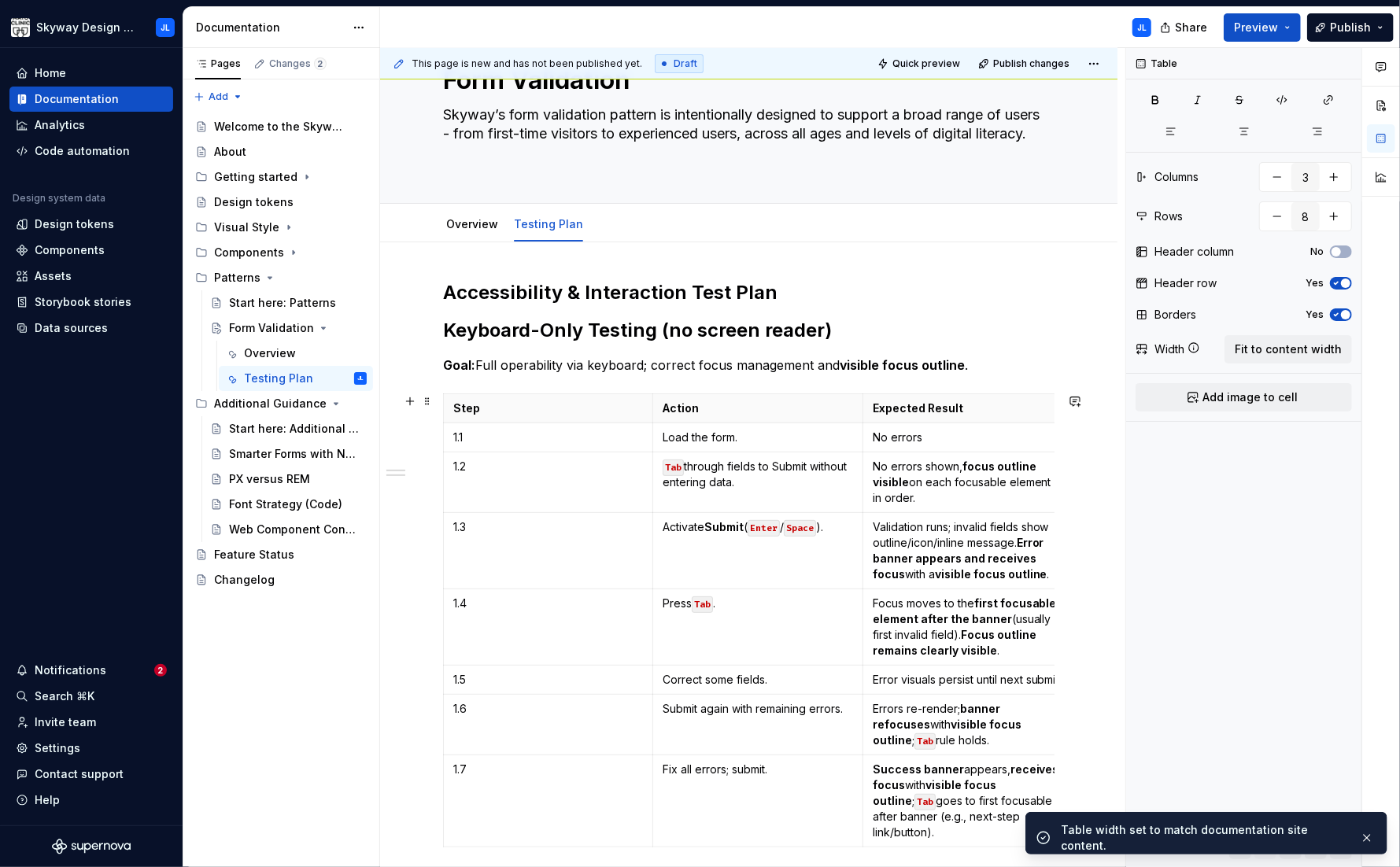
scroll to position [116, 0]
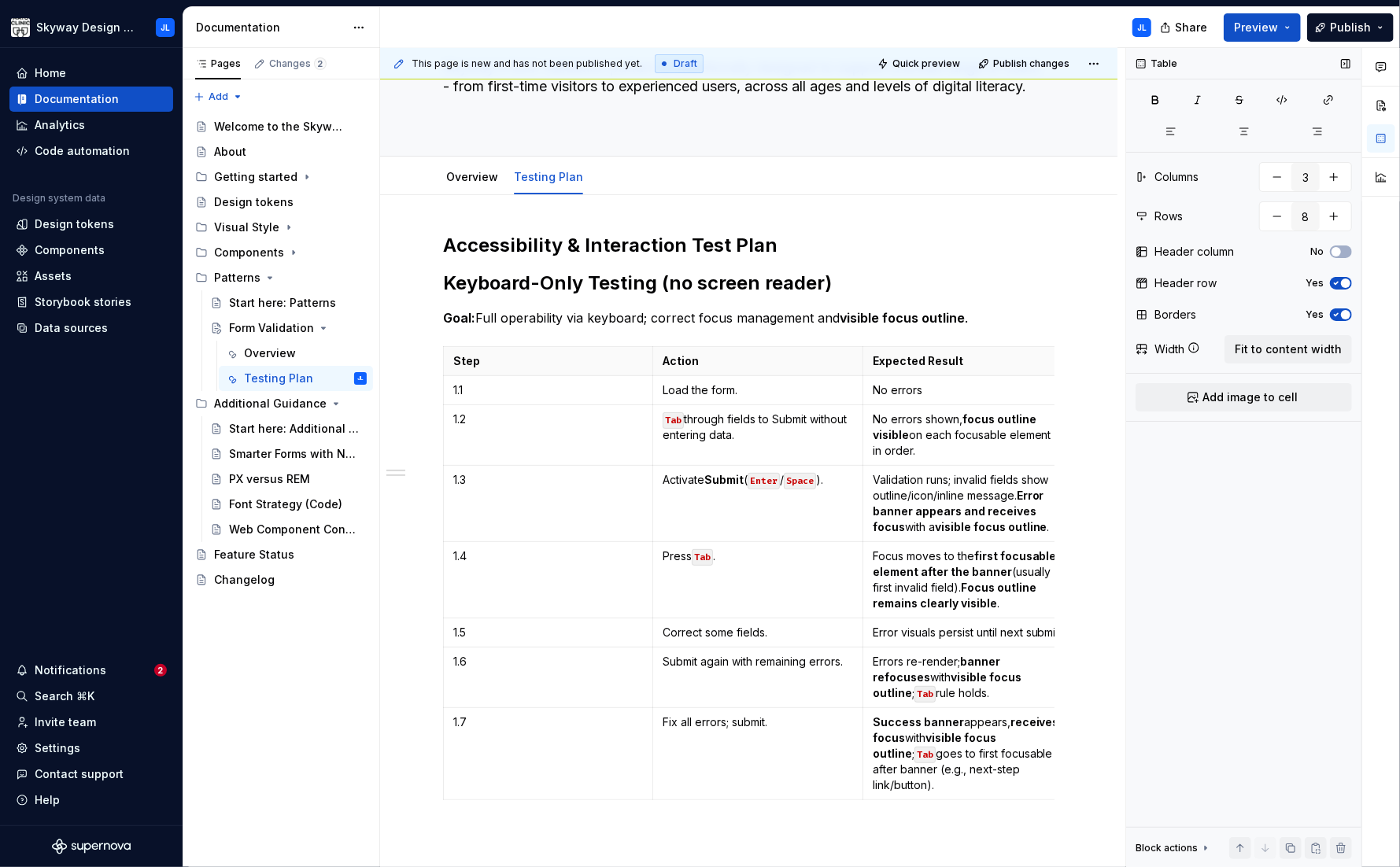
click at [1158, 283] on span "button" at bounding box center [1345, 283] width 9 height 9
click at [1158, 283] on button "No" at bounding box center [1341, 283] width 22 height 13
click at [1158, 317] on span "button" at bounding box center [1345, 315] width 9 height 9
click at [1158, 317] on button "No" at bounding box center [1341, 315] width 22 height 13
click at [1158, 251] on span "button" at bounding box center [1336, 251] width 9 height 9
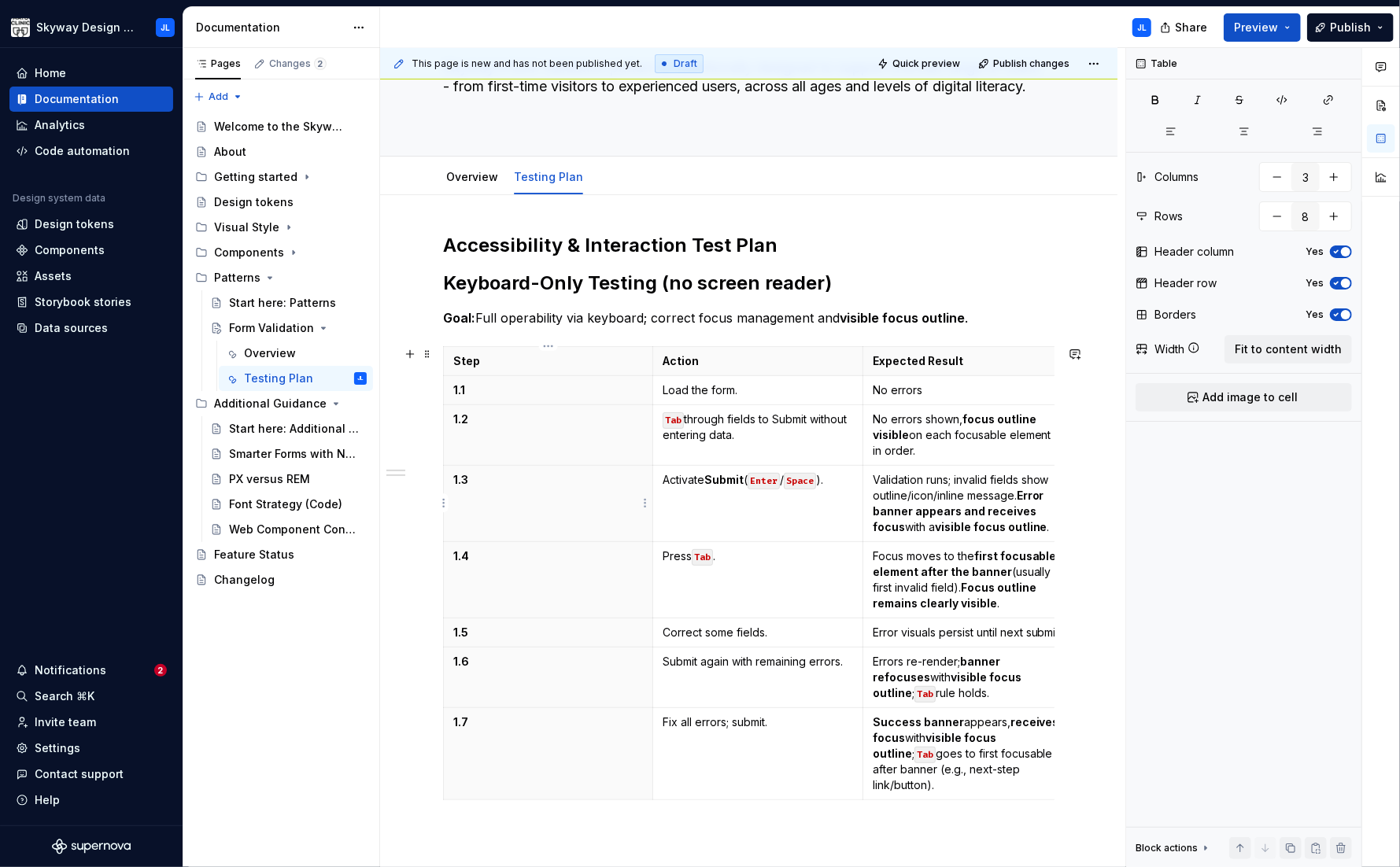
click at [618, 465] on th "1.3" at bounding box center [548, 504] width 209 height 77
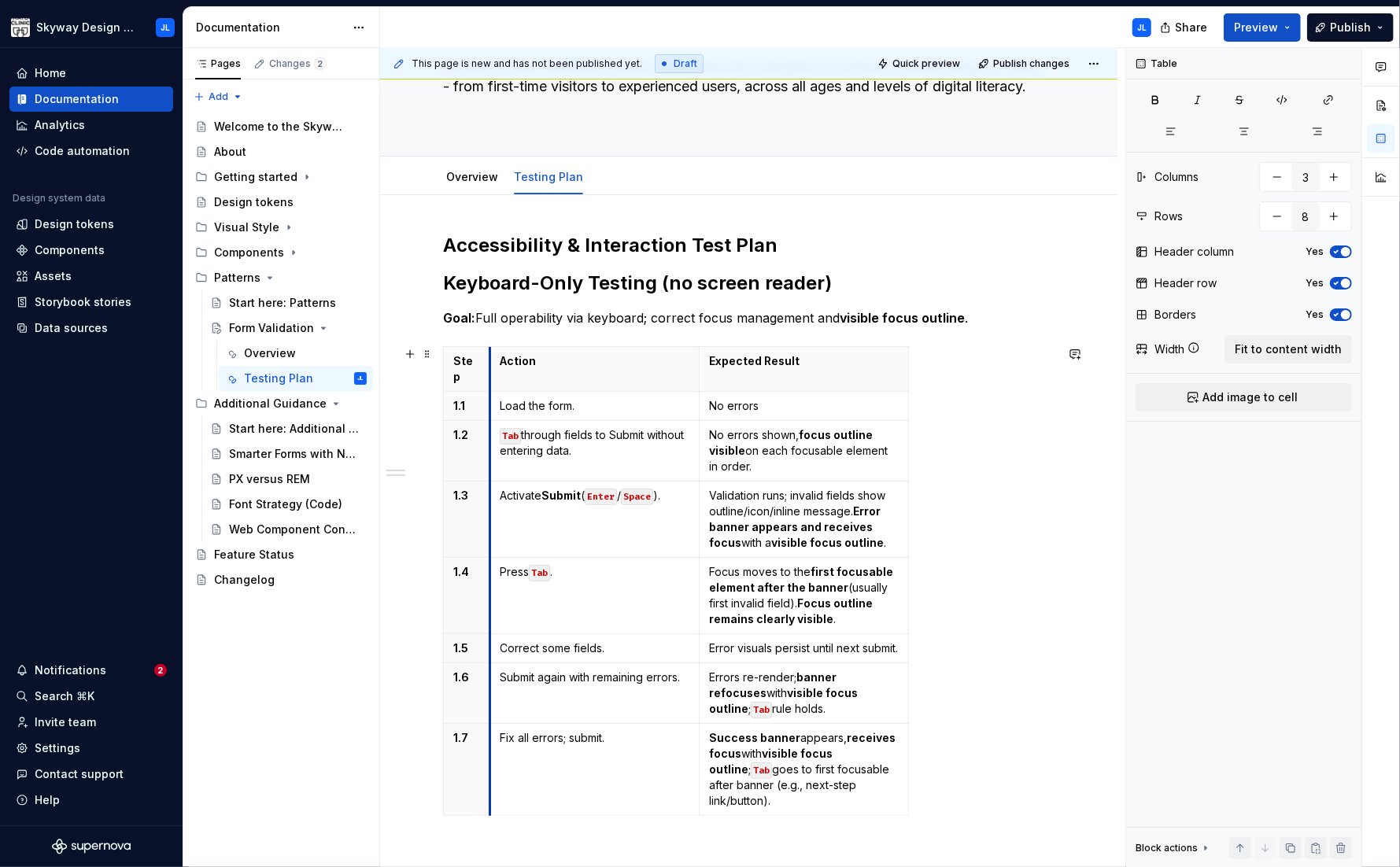
drag, startPoint x: 654, startPoint y: 456, endPoint x: 490, endPoint y: 454, distance: 164.0
click at [490, 454] on td "Tab through fields to Submit without entering data." at bounding box center [593, 451] width 209 height 61
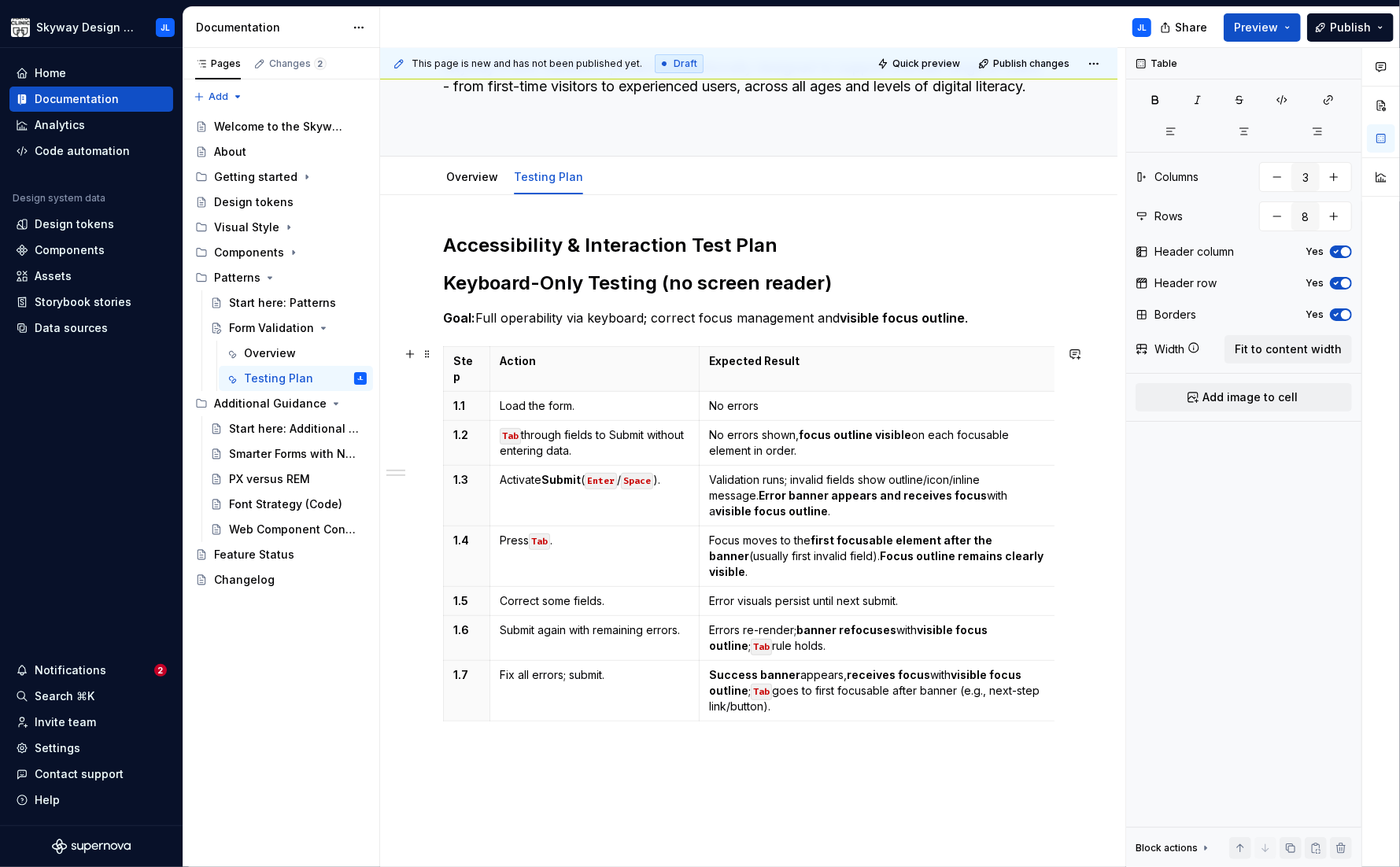
drag, startPoint x: 907, startPoint y: 457, endPoint x: 1055, endPoint y: 460, distance: 148.0
drag, startPoint x: 701, startPoint y: 458, endPoint x: 712, endPoint y: 458, distance: 11.0
click at [712, 465] on td "Validation runs; invalid fields show outline/icon/inline message. Error banner …" at bounding box center [888, 495] width 356 height 61
click at [927, 72] on button "Quick preview" at bounding box center [919, 64] width 95 height 22
type textarea "*"
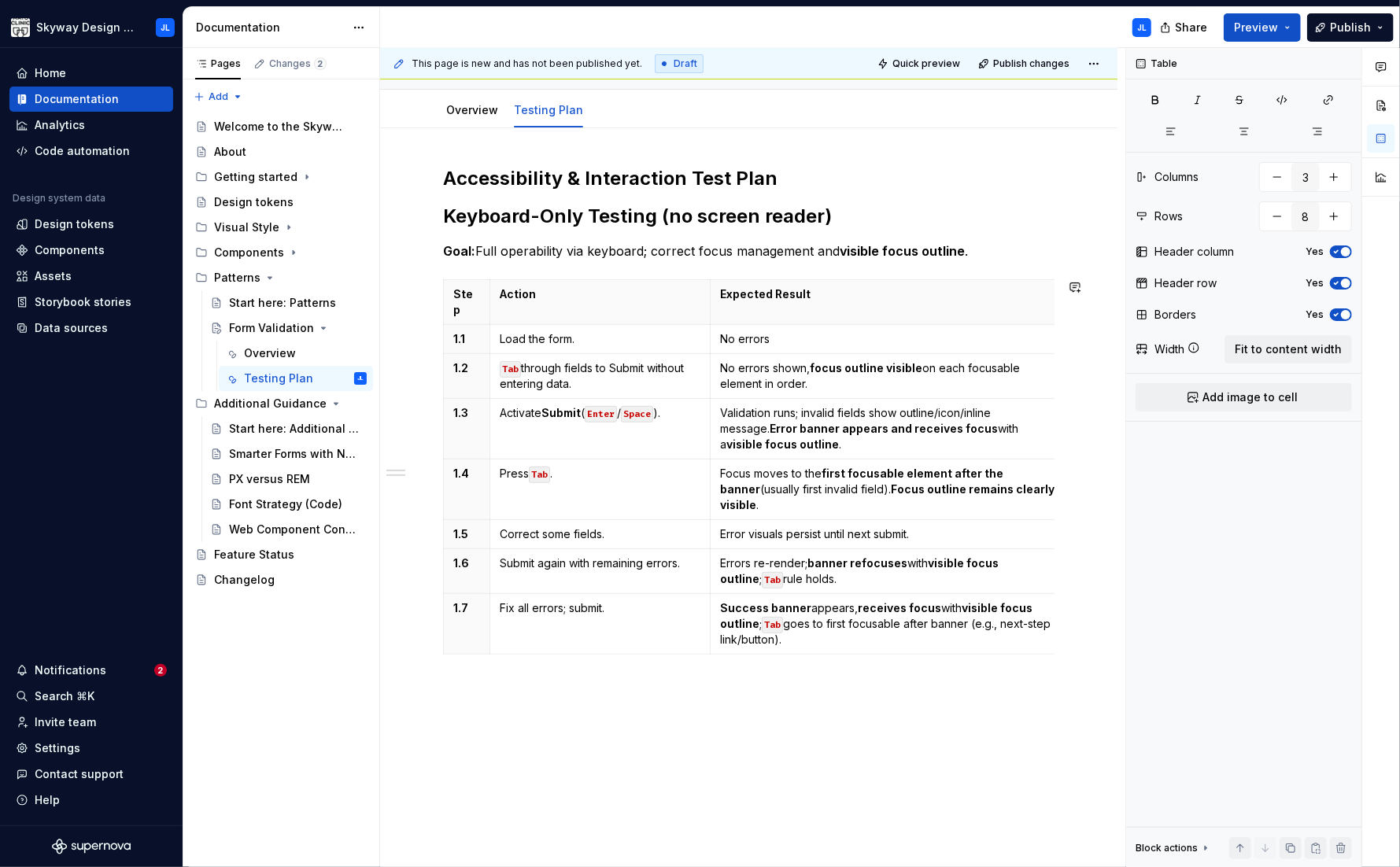
scroll to position [186, 0]
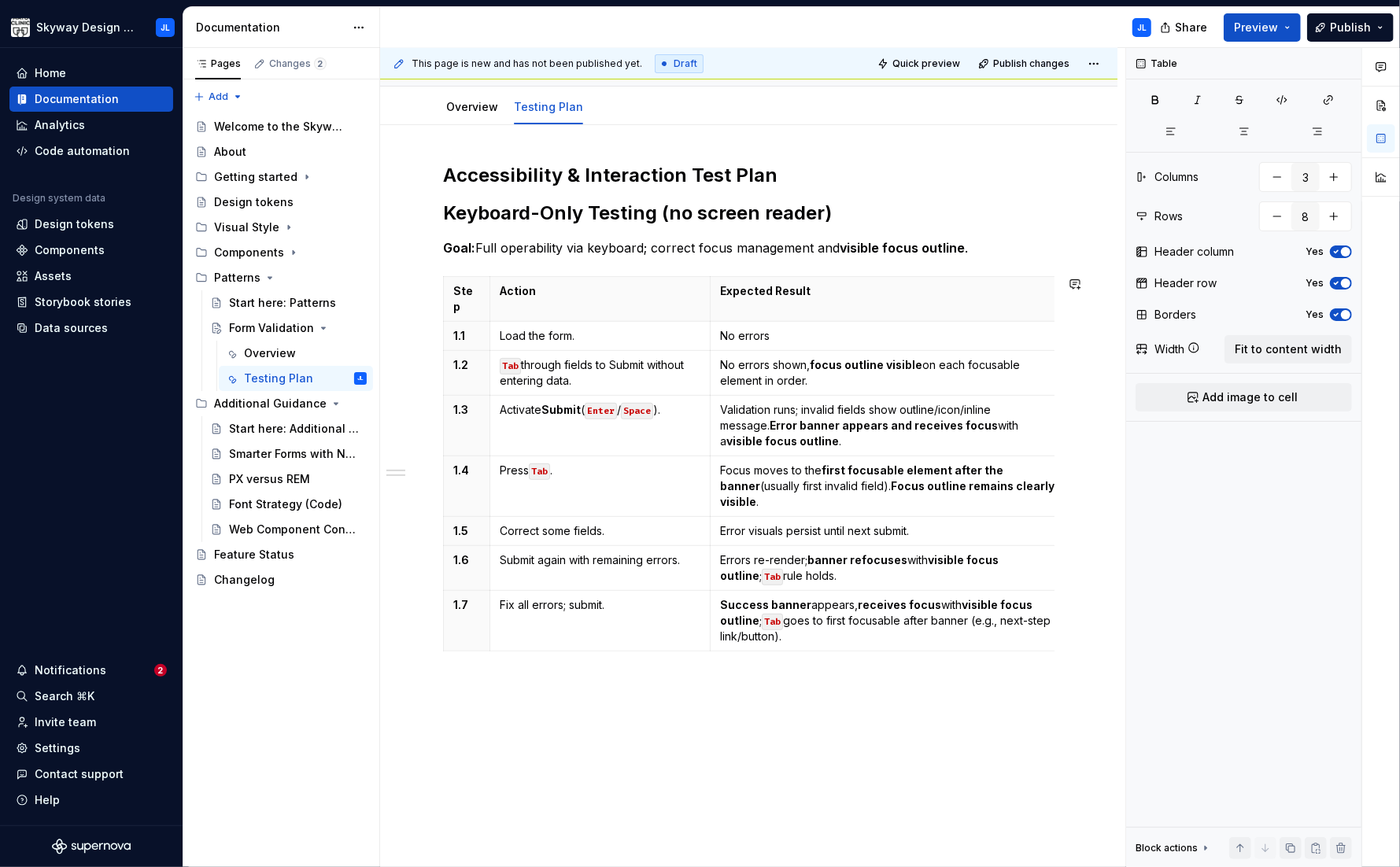
click at [471, 679] on div "Accessibility & Interaction Test Plan Keyboard-Only Testing (no screen reader) …" at bounding box center [749, 531] width 738 height 812
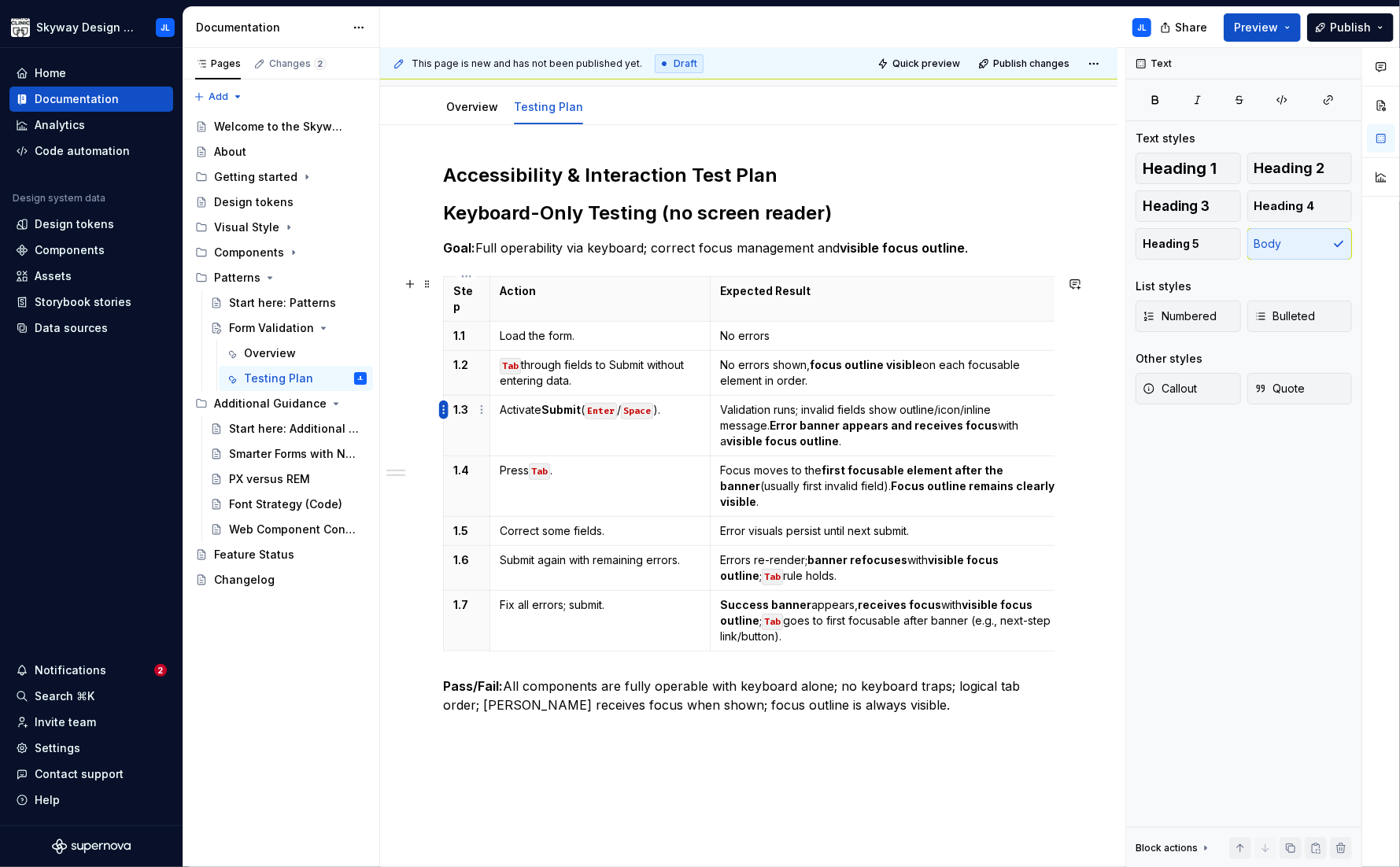
click at [443, 410] on html "Skyway Design System JL Home Documentation Analytics Code automation Design sys…" at bounding box center [700, 433] width 1400 height 867
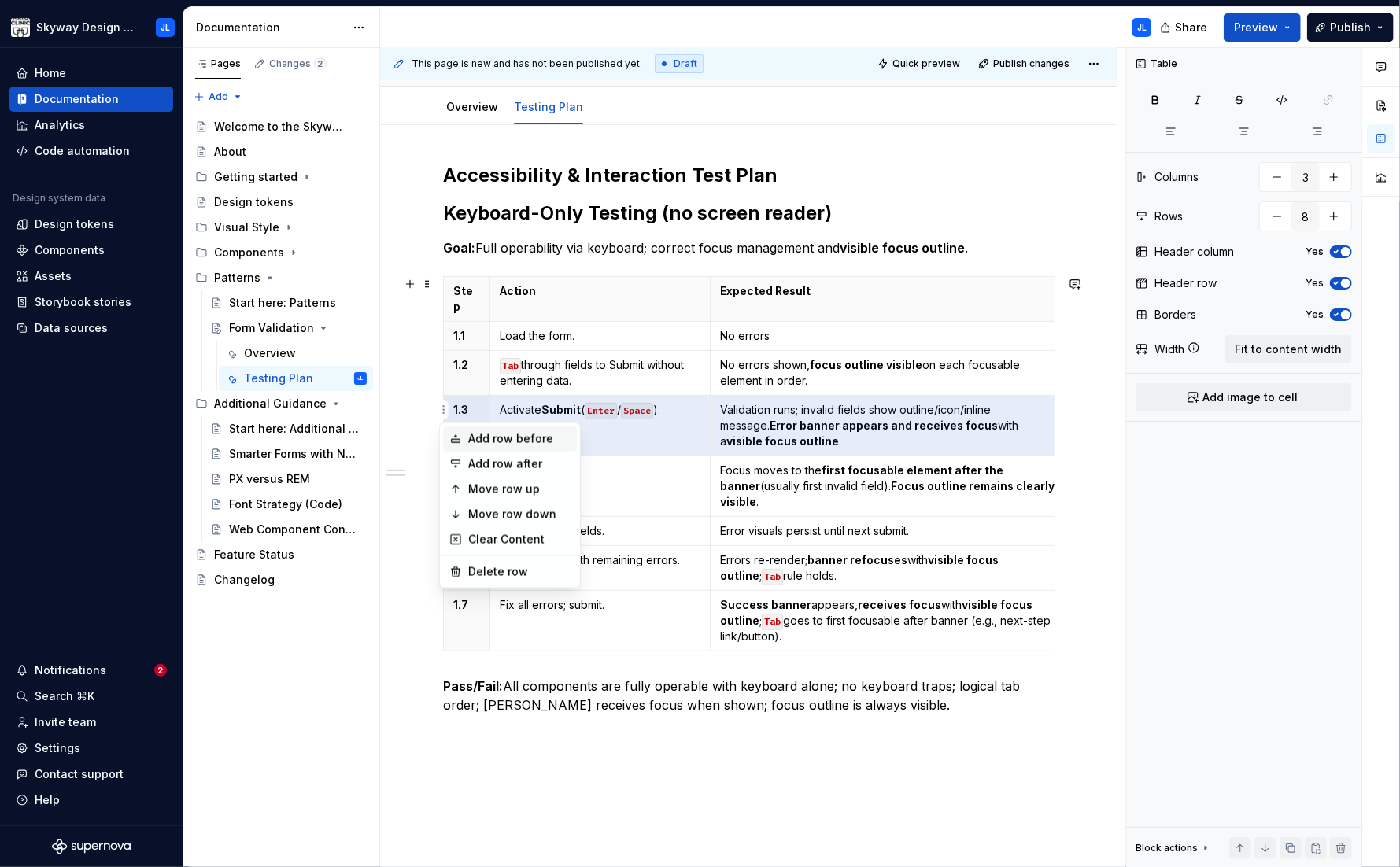
click at [505, 438] on div "Add row before" at bounding box center [519, 439] width 102 height 15
type input "9"
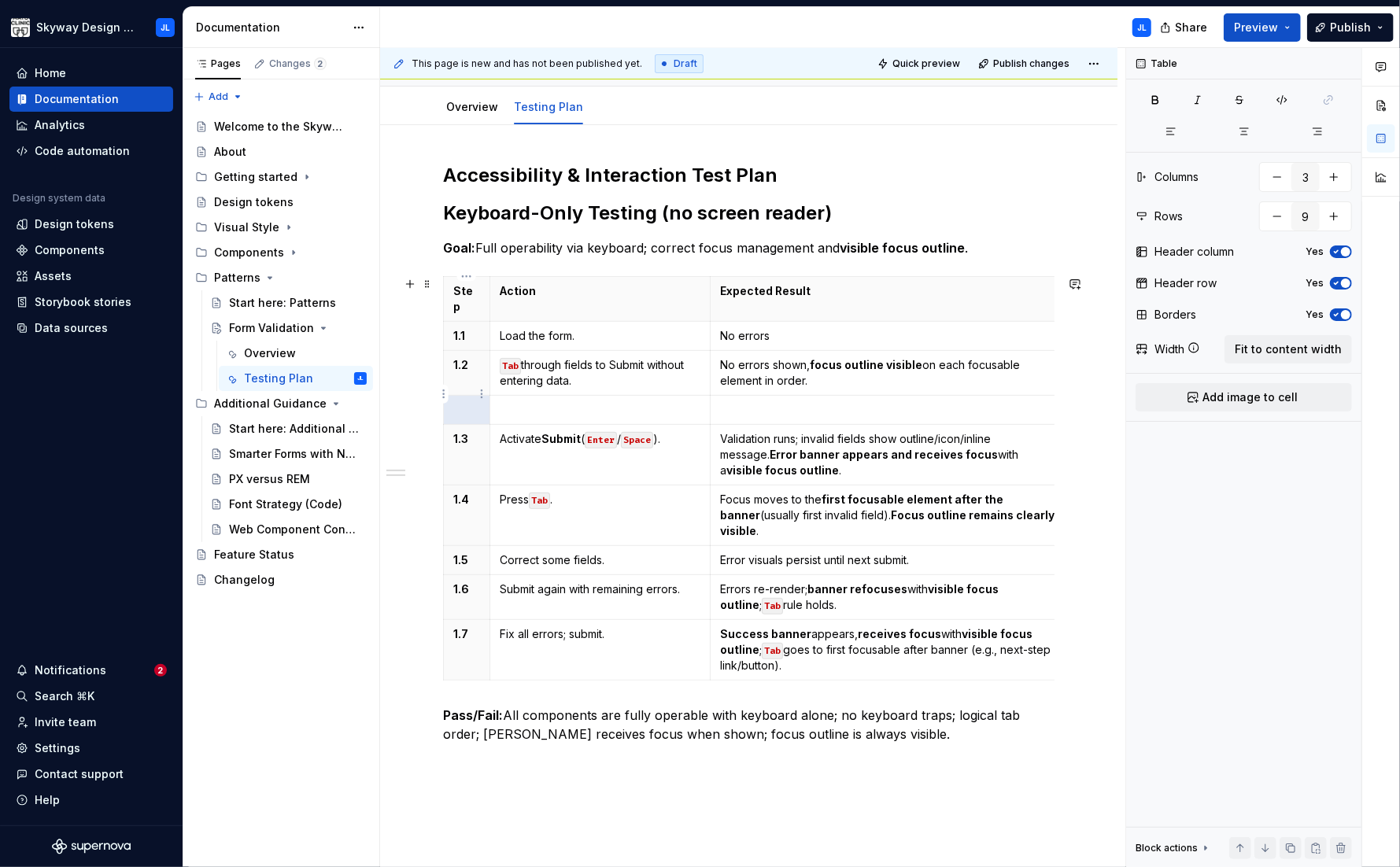
click at [469, 402] on p at bounding box center [466, 410] width 26 height 15
click at [569, 402] on p at bounding box center [599, 410] width 200 height 15
type textarea "*"
click at [743, 402] on p at bounding box center [888, 410] width 337 height 15
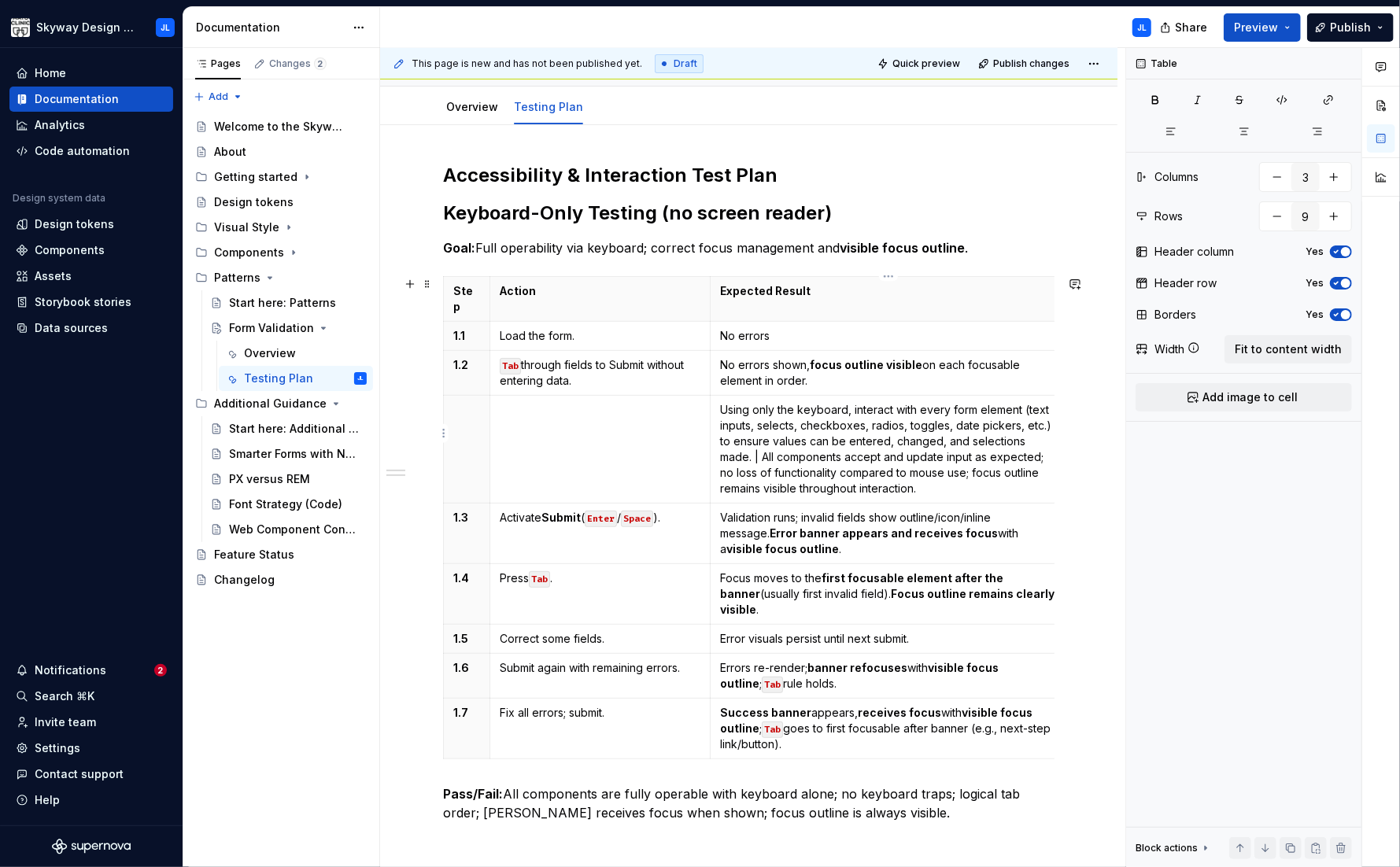
click at [761, 442] on p "Using only the keyboard, interact with every form element (text inputs, selects…" at bounding box center [888, 449] width 337 height 95
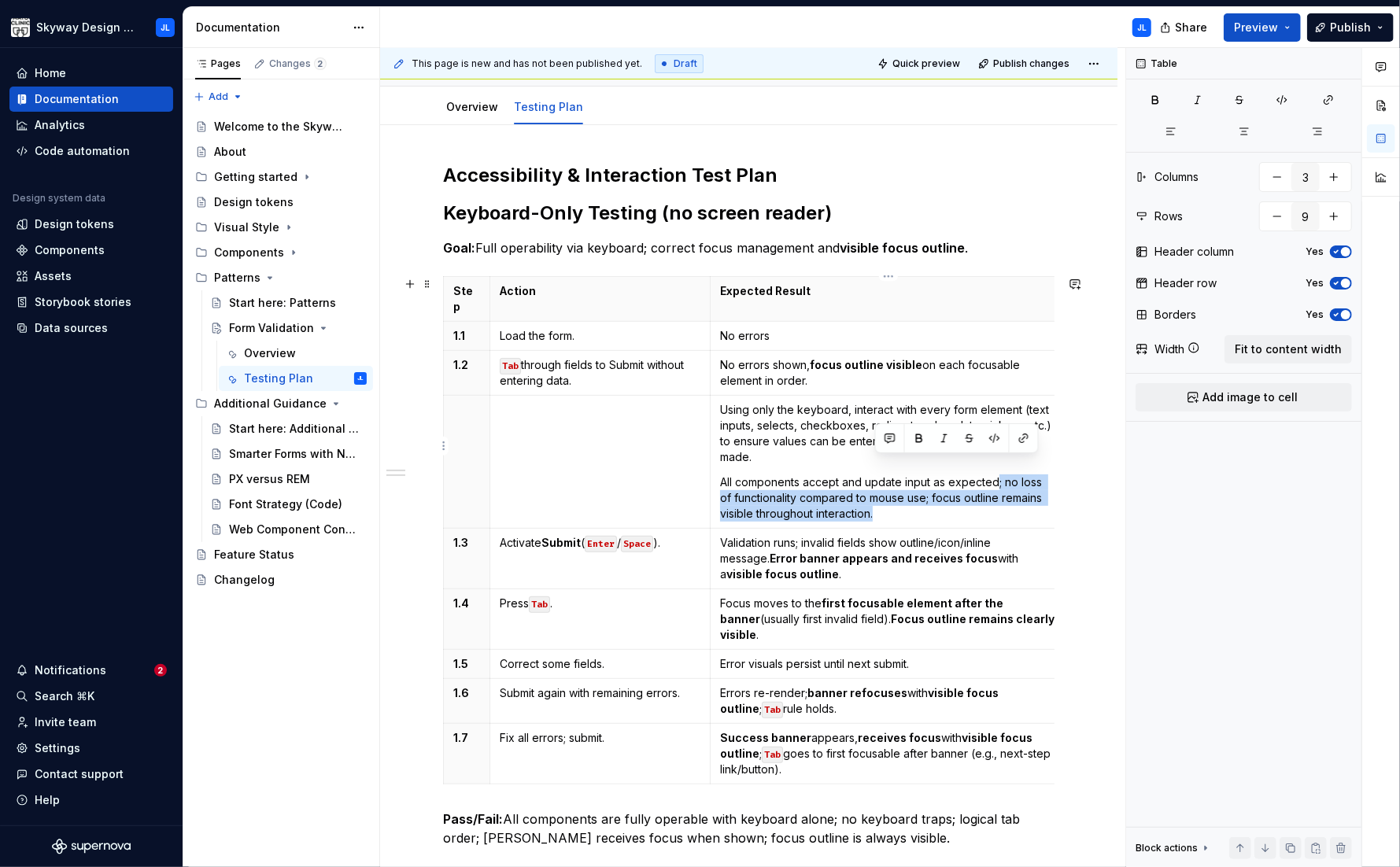
drag, startPoint x: 862, startPoint y: 495, endPoint x: 997, endPoint y: 465, distance: 138.3
click at [997, 475] on p "All components accept and update input as expected; no loss of functionality co…" at bounding box center [888, 498] width 337 height 47
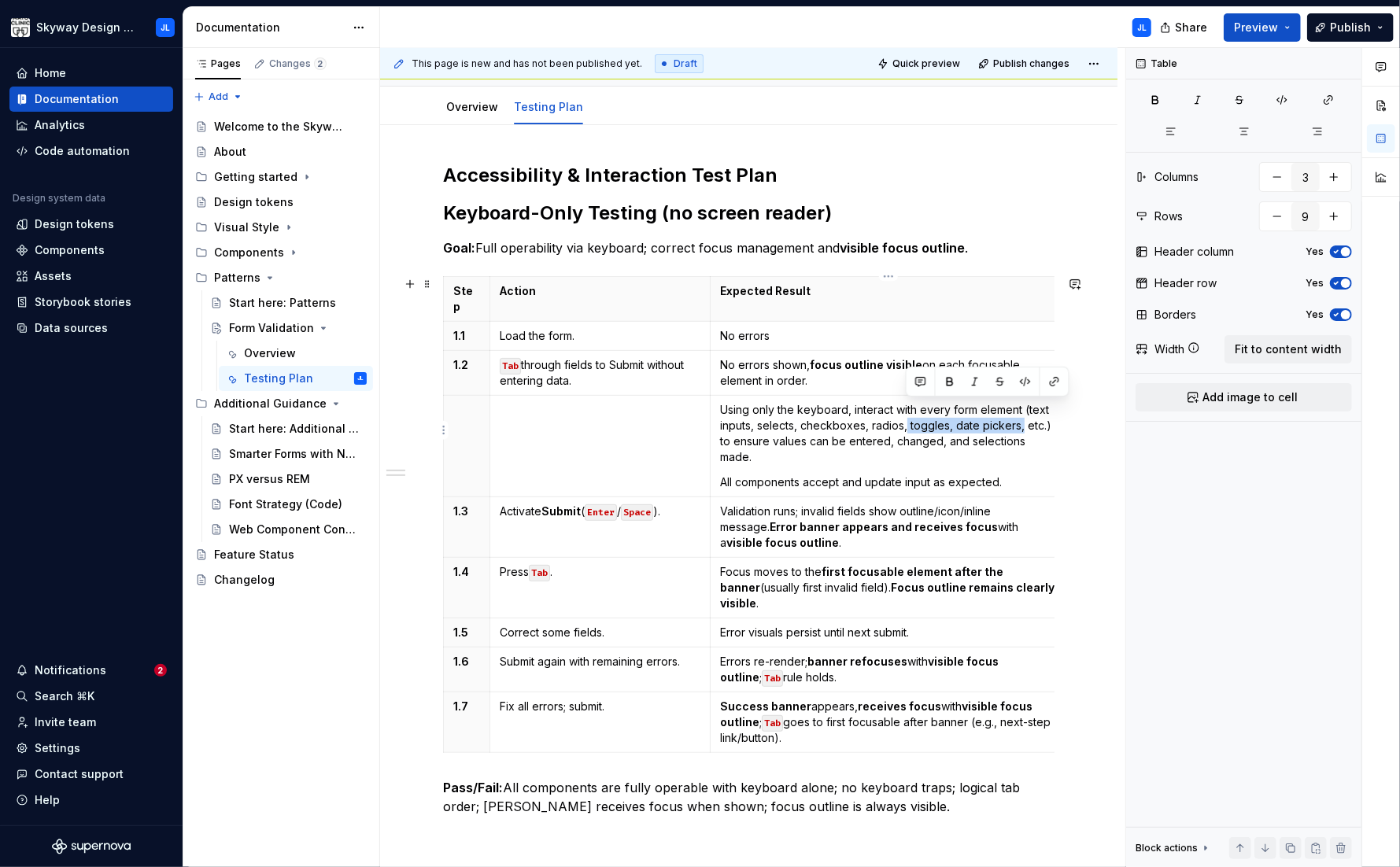
drag, startPoint x: 1021, startPoint y: 411, endPoint x: 904, endPoint y: 408, distance: 117.0
click at [904, 408] on p "Using only the keyboard, interact with every form element (text inputs, selects…" at bounding box center [888, 434] width 337 height 63
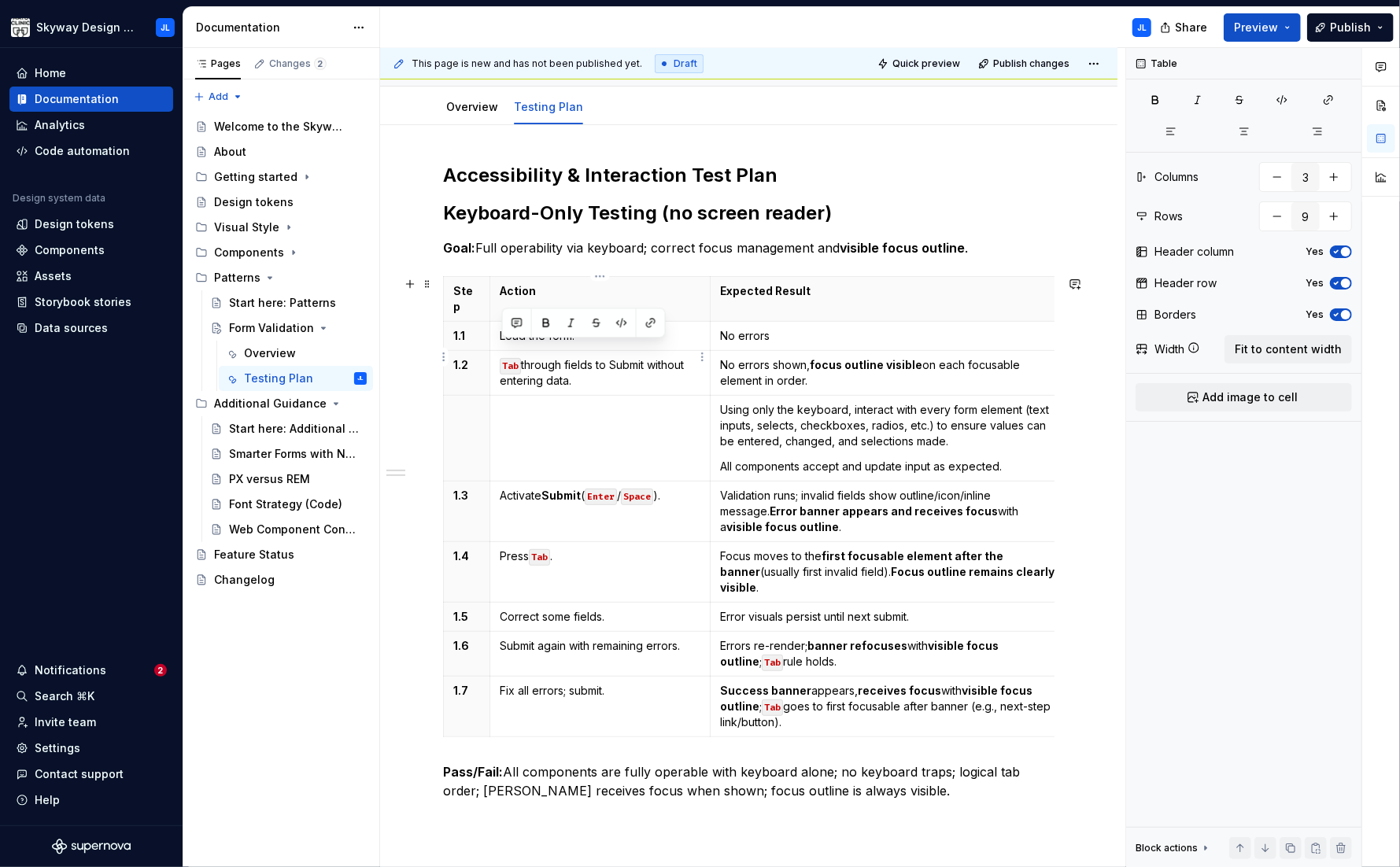
drag, startPoint x: 579, startPoint y: 366, endPoint x: 496, endPoint y: 349, distance: 84.7
click at [496, 351] on td "Tab through fields to Submit without entering data." at bounding box center [599, 373] width 220 height 45
copy p "Tab through fields to Submit without entering data."
click at [532, 413] on td at bounding box center [599, 438] width 220 height 86
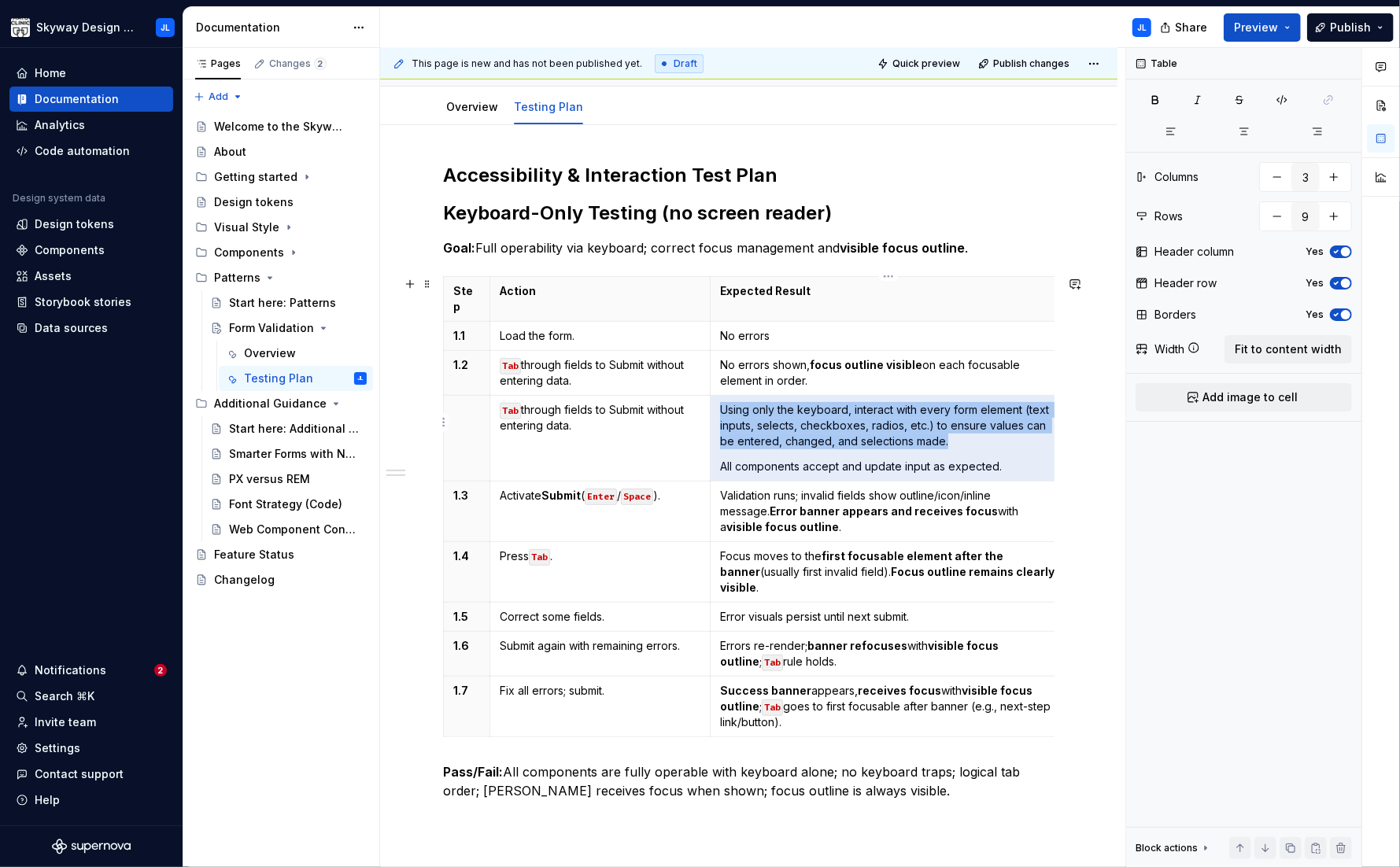
drag, startPoint x: 1010, startPoint y: 454, endPoint x: 722, endPoint y: 395, distance: 294.0
click at [722, 396] on td "Using only the keyboard, interact with every form element (text inputs, selects…" at bounding box center [888, 438] width 356 height 86
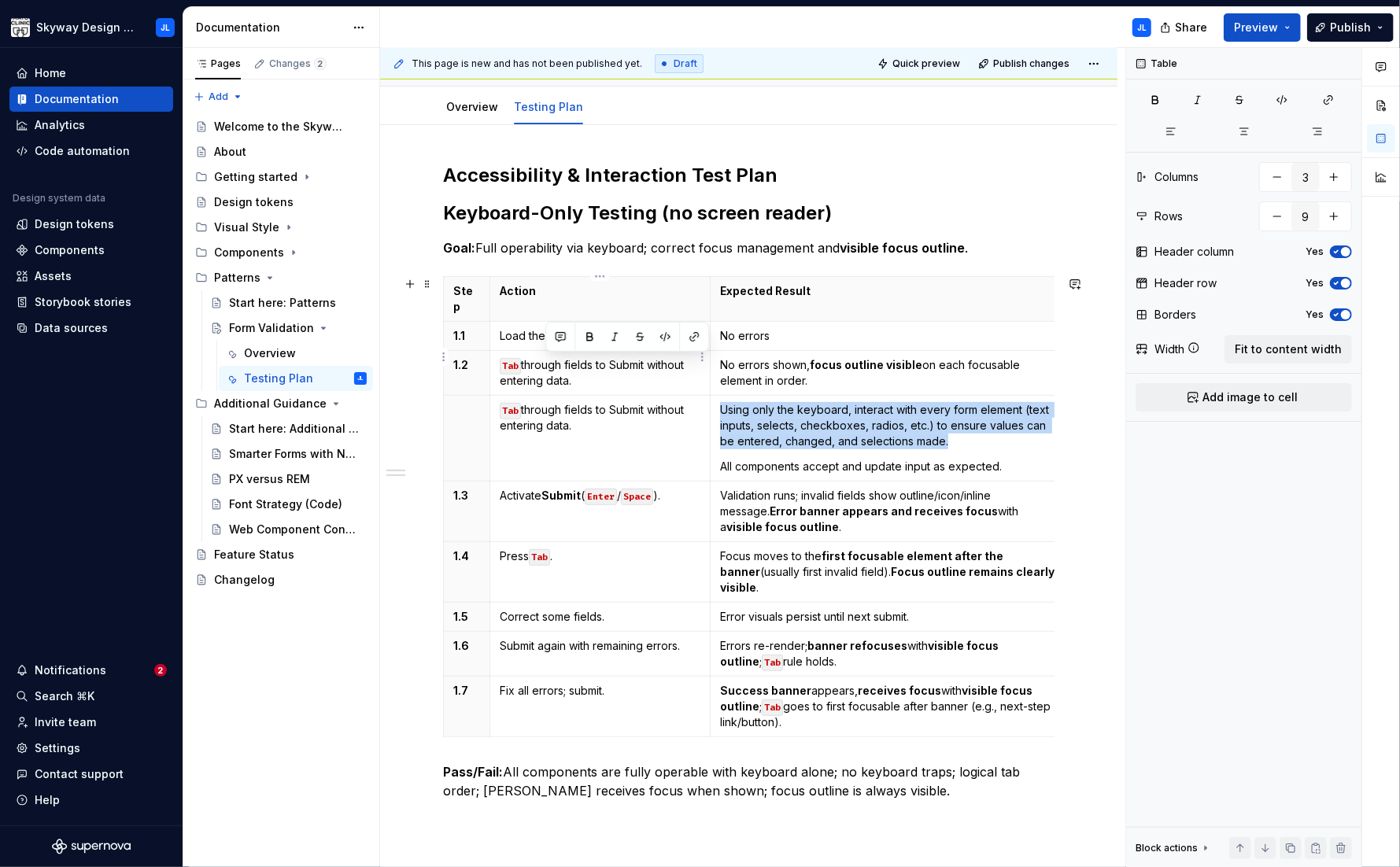
drag, startPoint x: 597, startPoint y: 362, endPoint x: 537, endPoint y: 357, distance: 60.2
click at [537, 357] on p "Tab through fields to Submit without entering data." at bounding box center [599, 373] width 200 height 32
click at [448, 356] on html "Skyway Design System JL Home Documentation Analytics Code automation Design sys…" at bounding box center [700, 433] width 1400 height 867
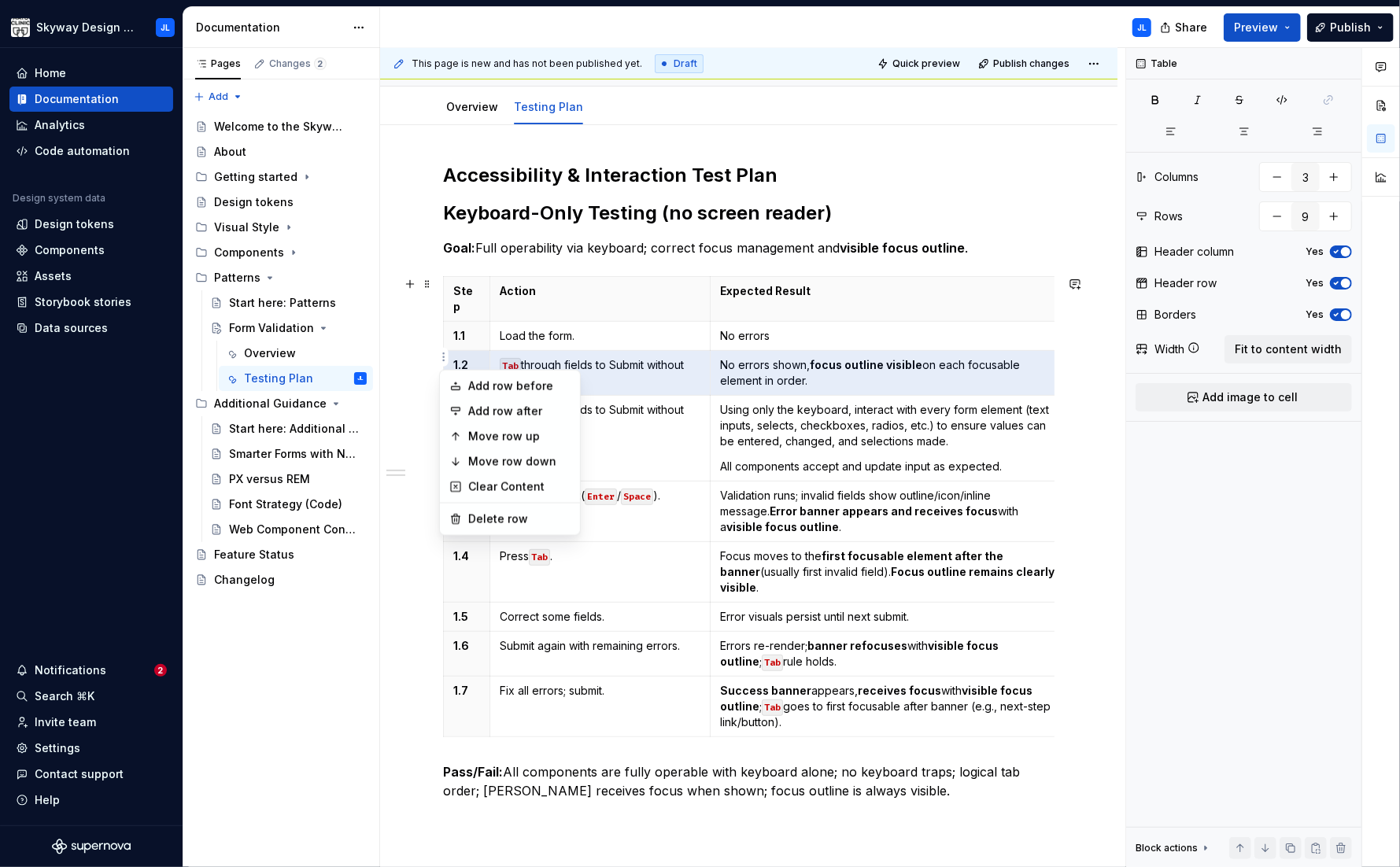
click at [709, 378] on html "Skyway Design System JL Home Documentation Analytics Code automation Design sys…" at bounding box center [700, 433] width 1400 height 867
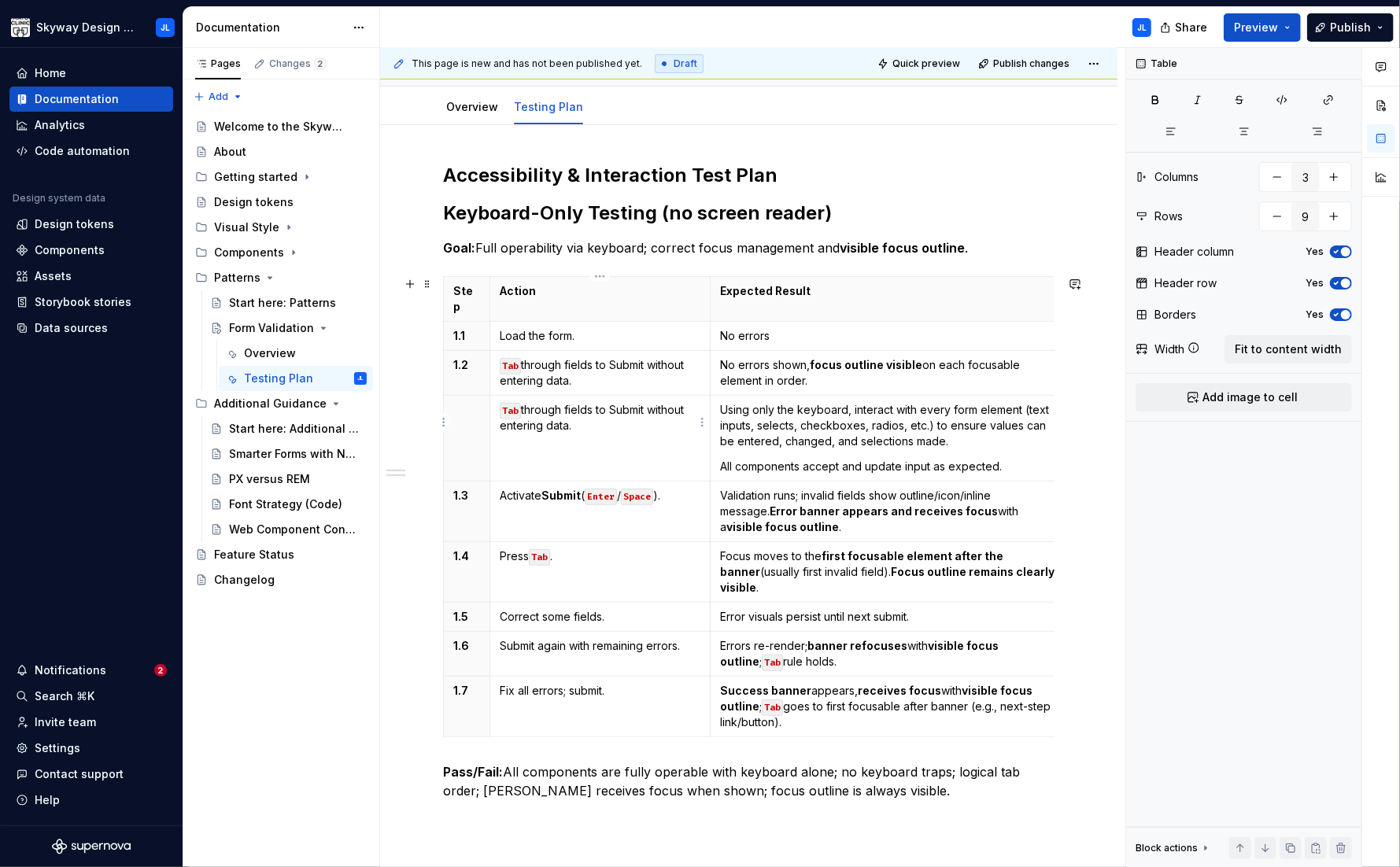
click at [597, 418] on td "Tab through fields to Submit without entering data." at bounding box center [599, 438] width 220 height 86
drag, startPoint x: 594, startPoint y: 415, endPoint x: 552, endPoint y: 408, distance: 42.6
click at [552, 408] on p "Tab through fields to Submit without entering data." at bounding box center [599, 418] width 200 height 32
click at [568, 411] on p "Tab through fields to Submit without entering data." at bounding box center [599, 418] width 200 height 32
click at [621, 789] on div "Accessibility & Interaction Test Plan Keyboard-Only Testing (no screen reader) …" at bounding box center [749, 491] width 611 height 656
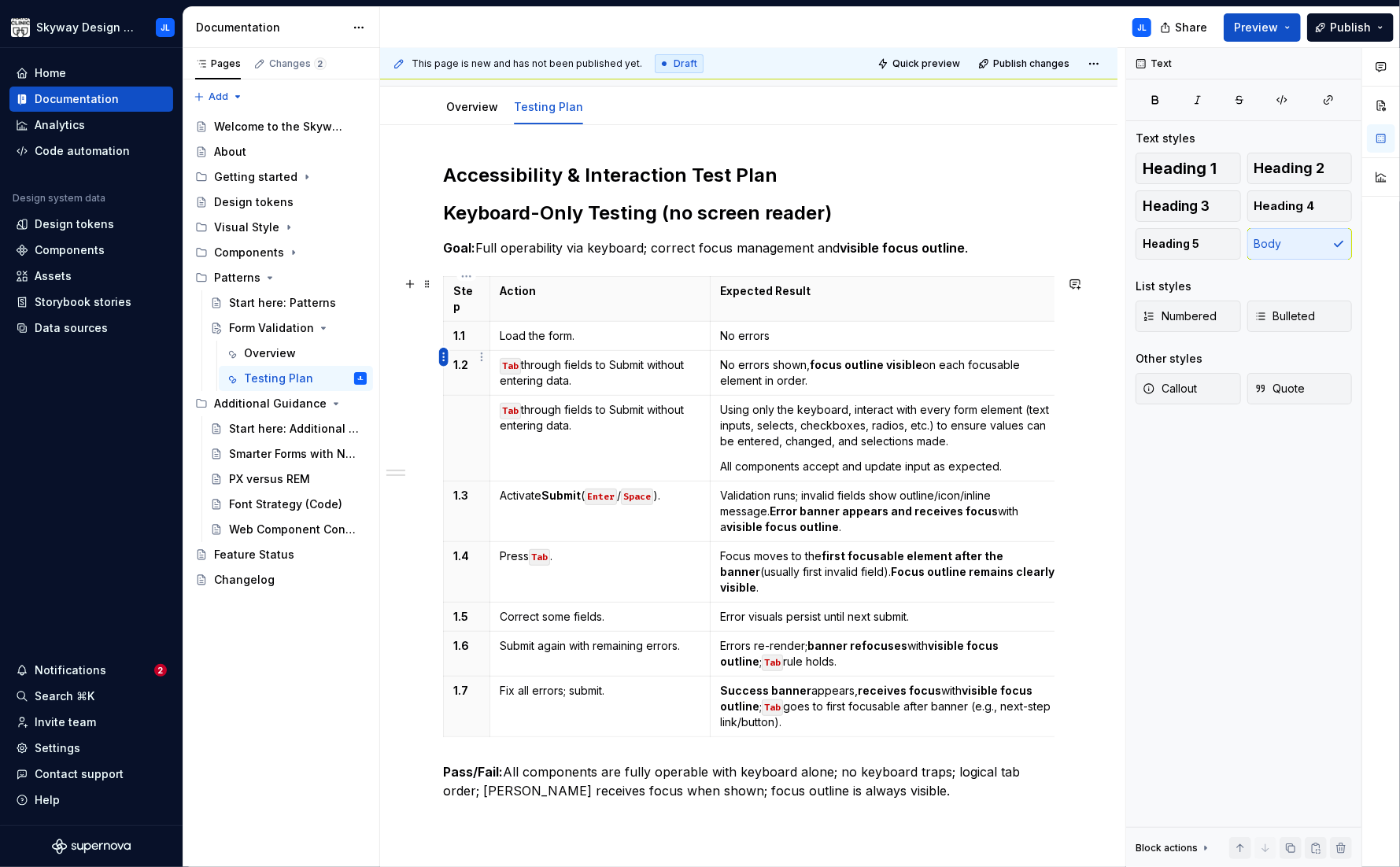
click at [446, 356] on html "Skyway Design System JL Home Documentation Analytics Code automation Design sys…" at bounding box center [700, 433] width 1400 height 867
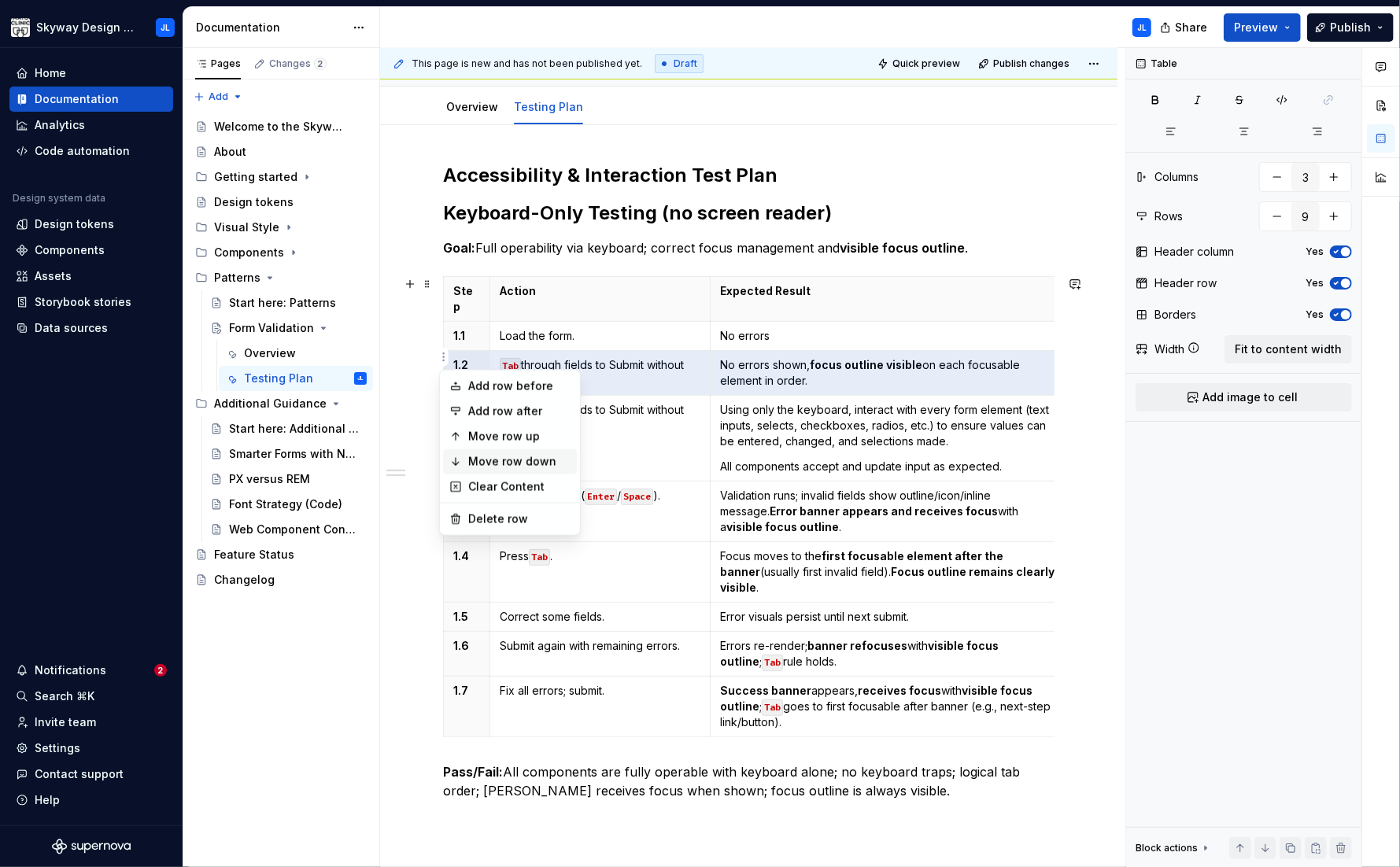
click at [521, 456] on div "Move row down" at bounding box center [519, 462] width 102 height 15
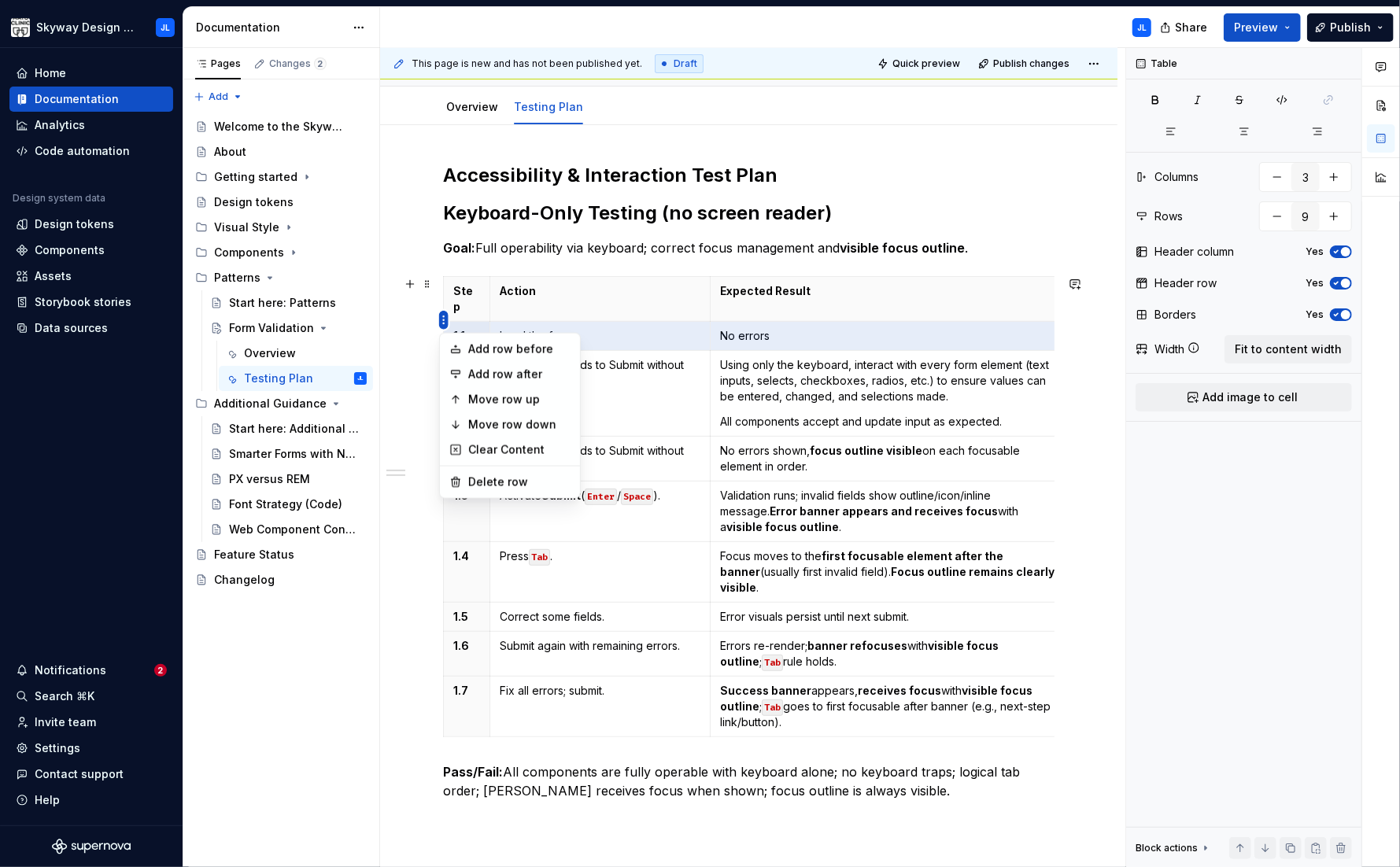
click at [443, 323] on html "Skyway Design System JL Home Documentation Analytics Code automation Design sys…" at bounding box center [700, 433] width 1400 height 867
click at [484, 322] on html "Skyway Design System JL Home Documentation Analytics Code automation Design sys…" at bounding box center [700, 433] width 1400 height 867
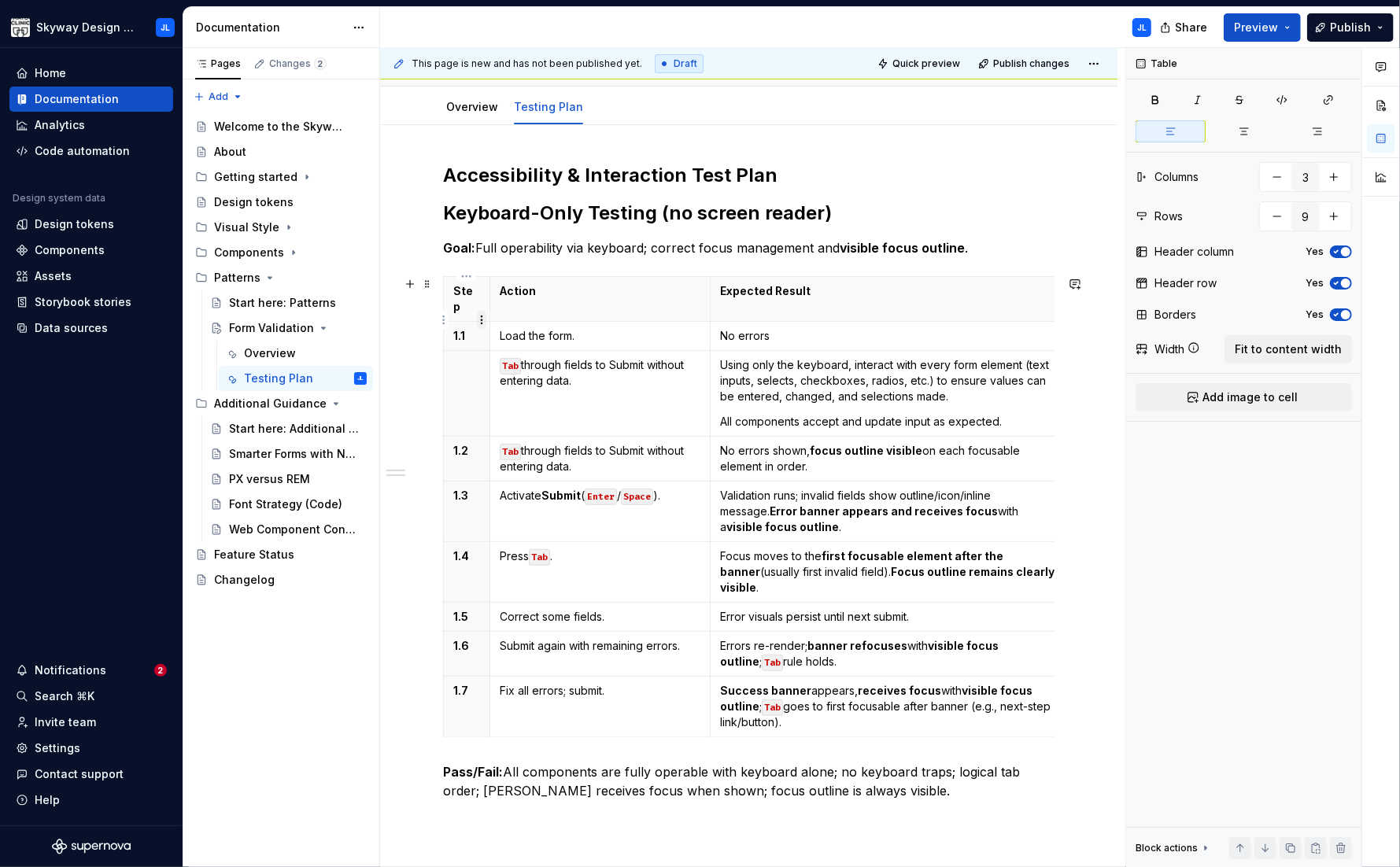
click at [480, 319] on html "Skyway Design System JL Home Documentation Analytics Code automation Design sys…" at bounding box center [700, 433] width 1400 height 867
click at [613, 321] on html "Skyway Design System JL Home Documentation Analytics Code automation Design sys…" at bounding box center [700, 433] width 1400 height 867
click at [444, 321] on html "Skyway Design System JL Home Documentation Analytics Code automation Design sys…" at bounding box center [700, 433] width 1400 height 867
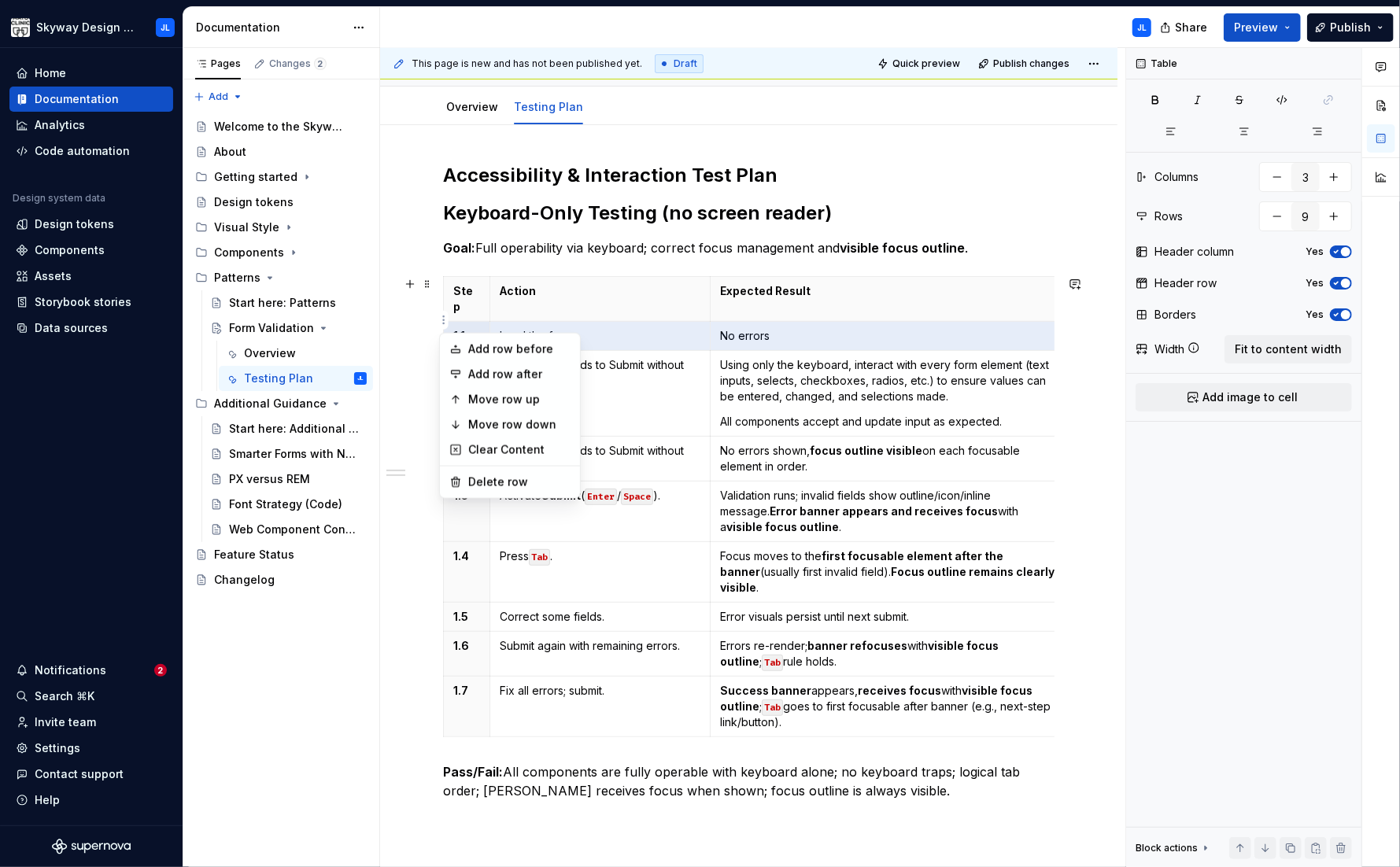
click at [612, 382] on html "Skyway Design System JL Home Documentation Analytics Code automation Design sys…" at bounding box center [700, 433] width 1400 height 867
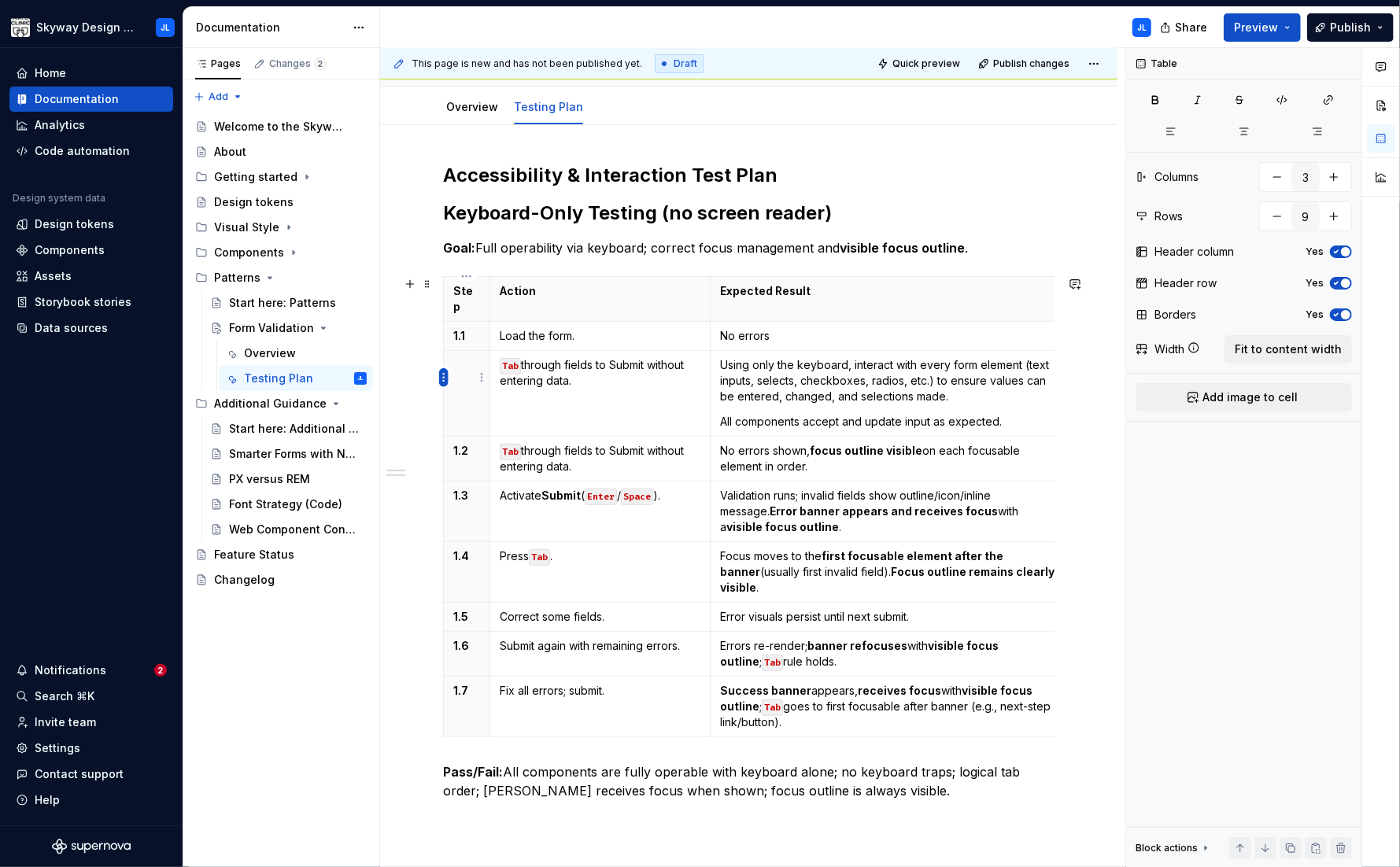
click at [444, 379] on html "Skyway Design System JL Home Documentation Analytics Code automation Design sys…" at bounding box center [700, 433] width 1400 height 867
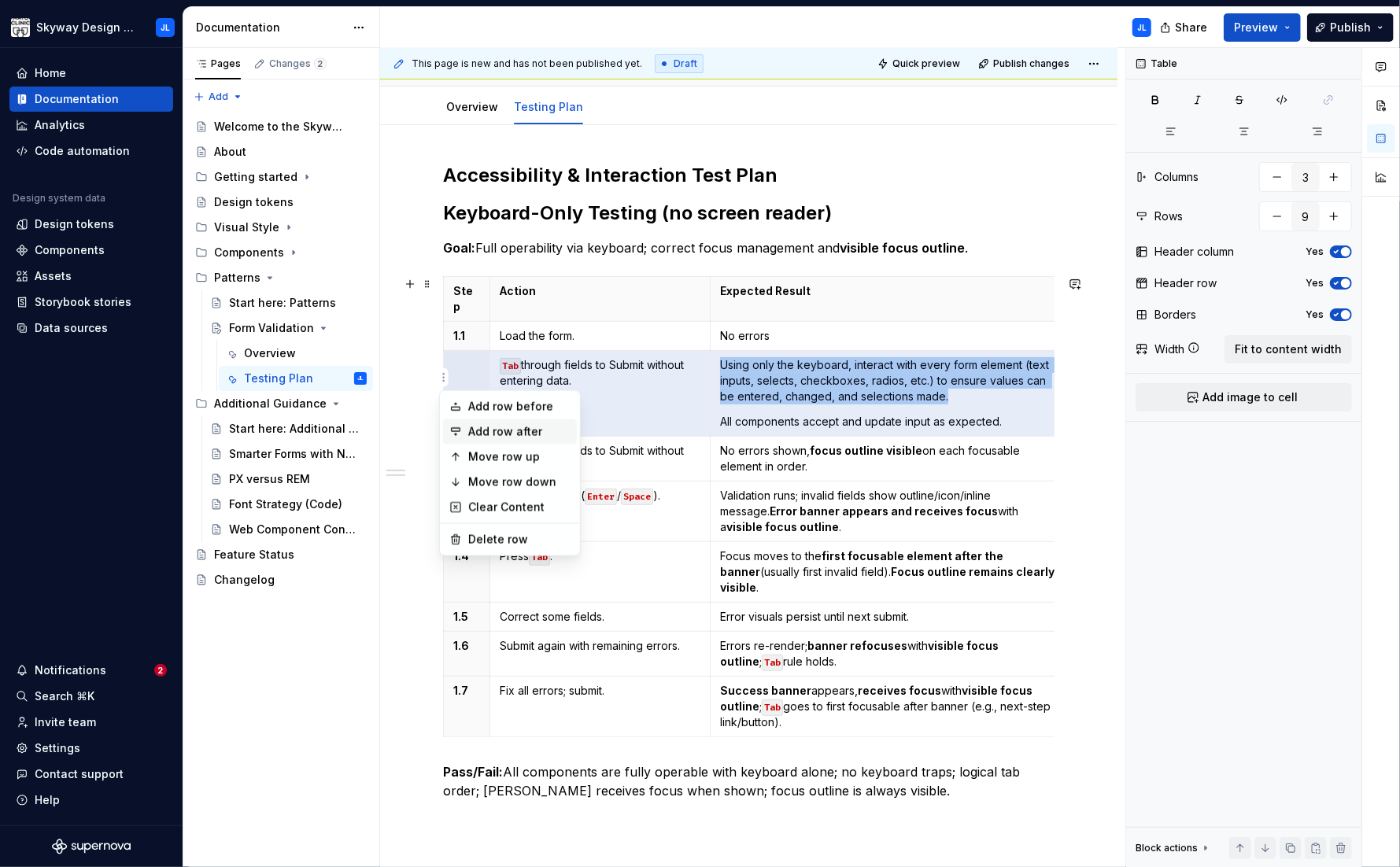
click at [525, 437] on div "Add row after" at bounding box center [519, 431] width 102 height 15
type input "10"
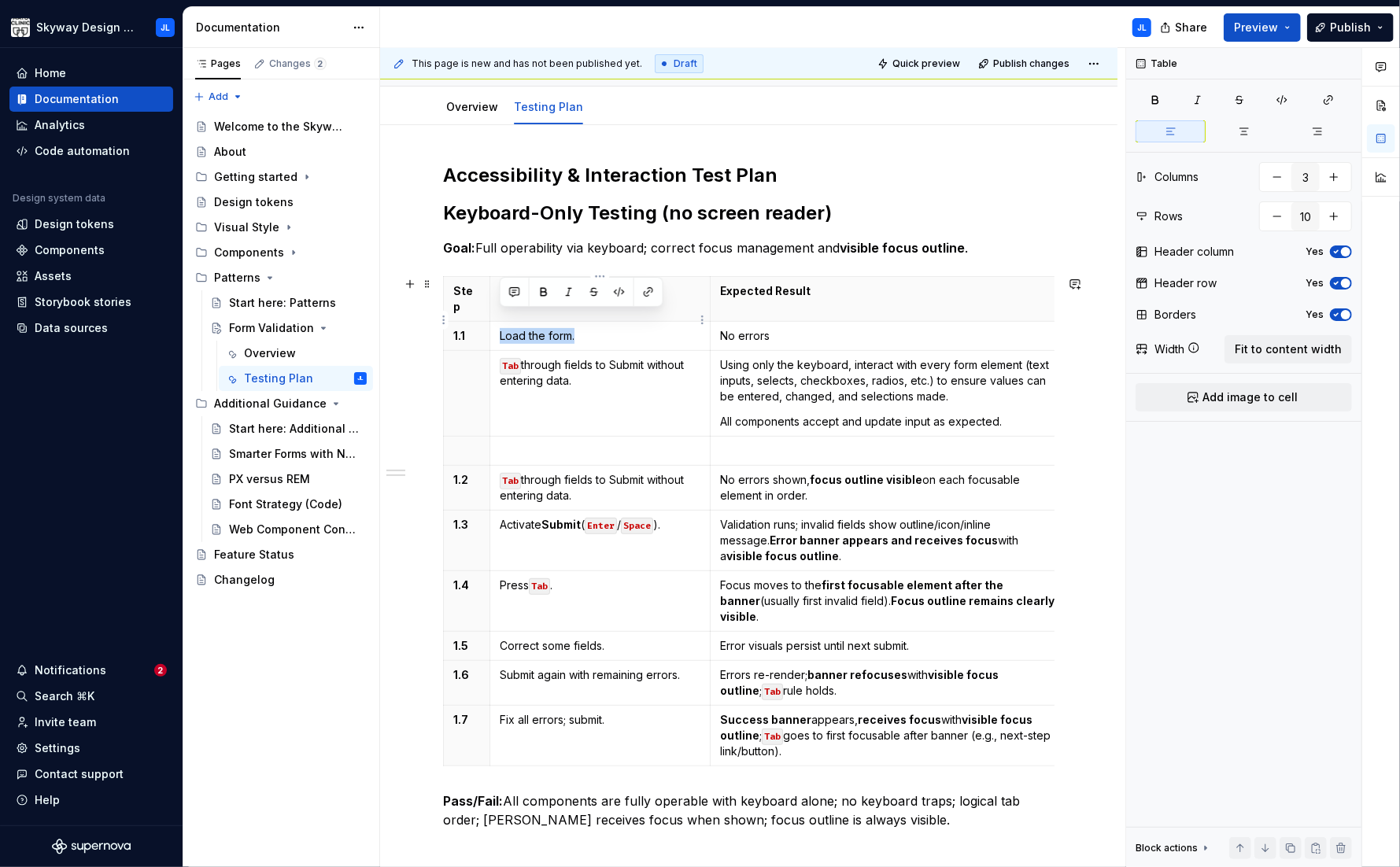
drag, startPoint x: 577, startPoint y: 321, endPoint x: 495, endPoint y: 319, distance: 82.0
click at [495, 321] on td "Load the form." at bounding box center [599, 336] width 220 height 29
click at [535, 443] on p at bounding box center [599, 451] width 200 height 15
click at [579, 328] on p "Load the form." at bounding box center [599, 336] width 200 height 15
click at [583, 367] on p "Tab through fields to Submit without entering data." at bounding box center [599, 373] width 200 height 32
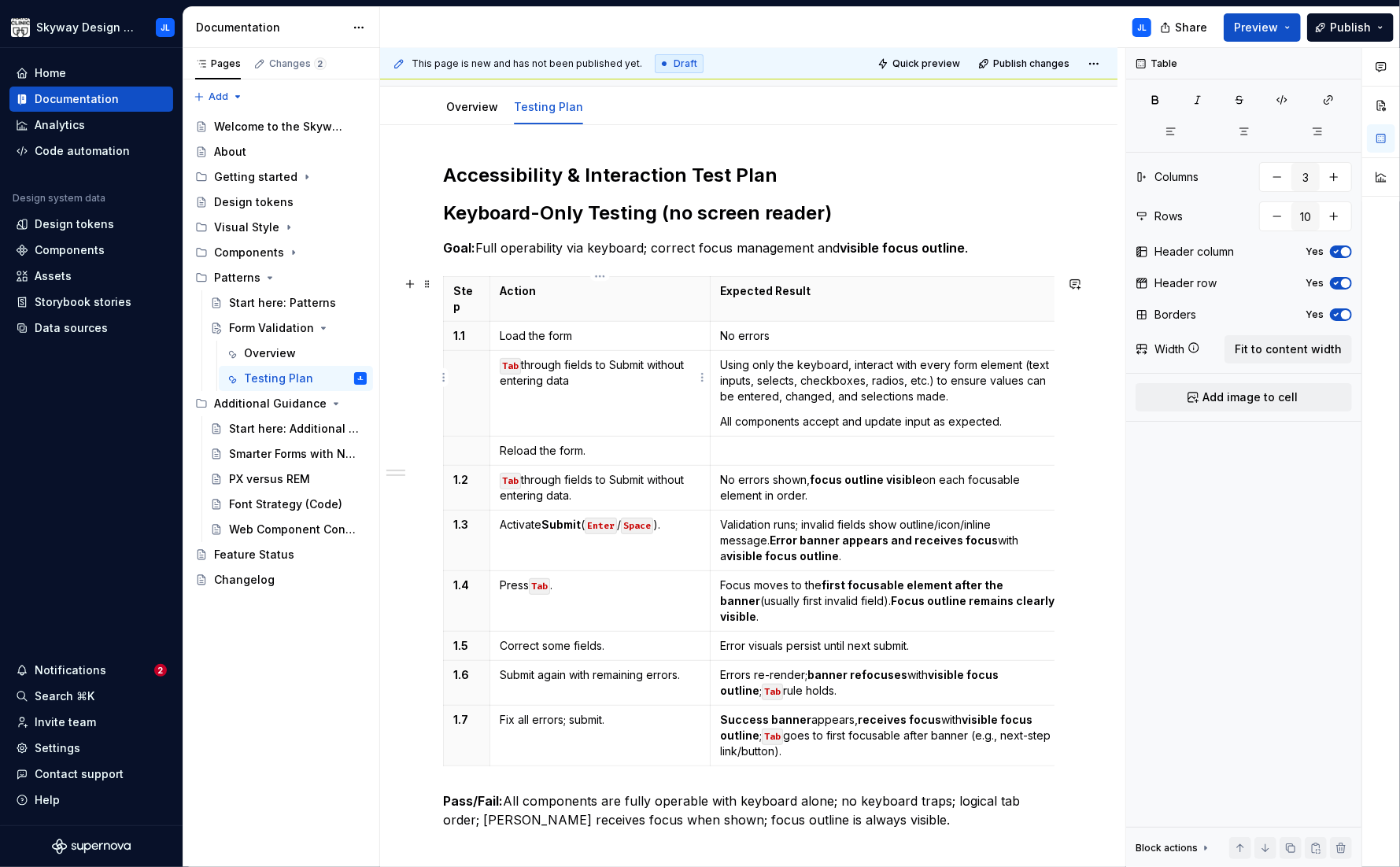
click at [575, 360] on p "Tab through fields to Submit without entering data" at bounding box center [599, 373] width 200 height 32
drag, startPoint x: 581, startPoint y: 360, endPoint x: 599, endPoint y: 352, distance: 19.7
click at [599, 357] on p "Tab through fields to Submit without entering data" at bounding box center [599, 373] width 200 height 32
click at [628, 357] on p "Tab through fields and Verify all form components are operable using keyboard a…" at bounding box center [599, 380] width 200 height 47
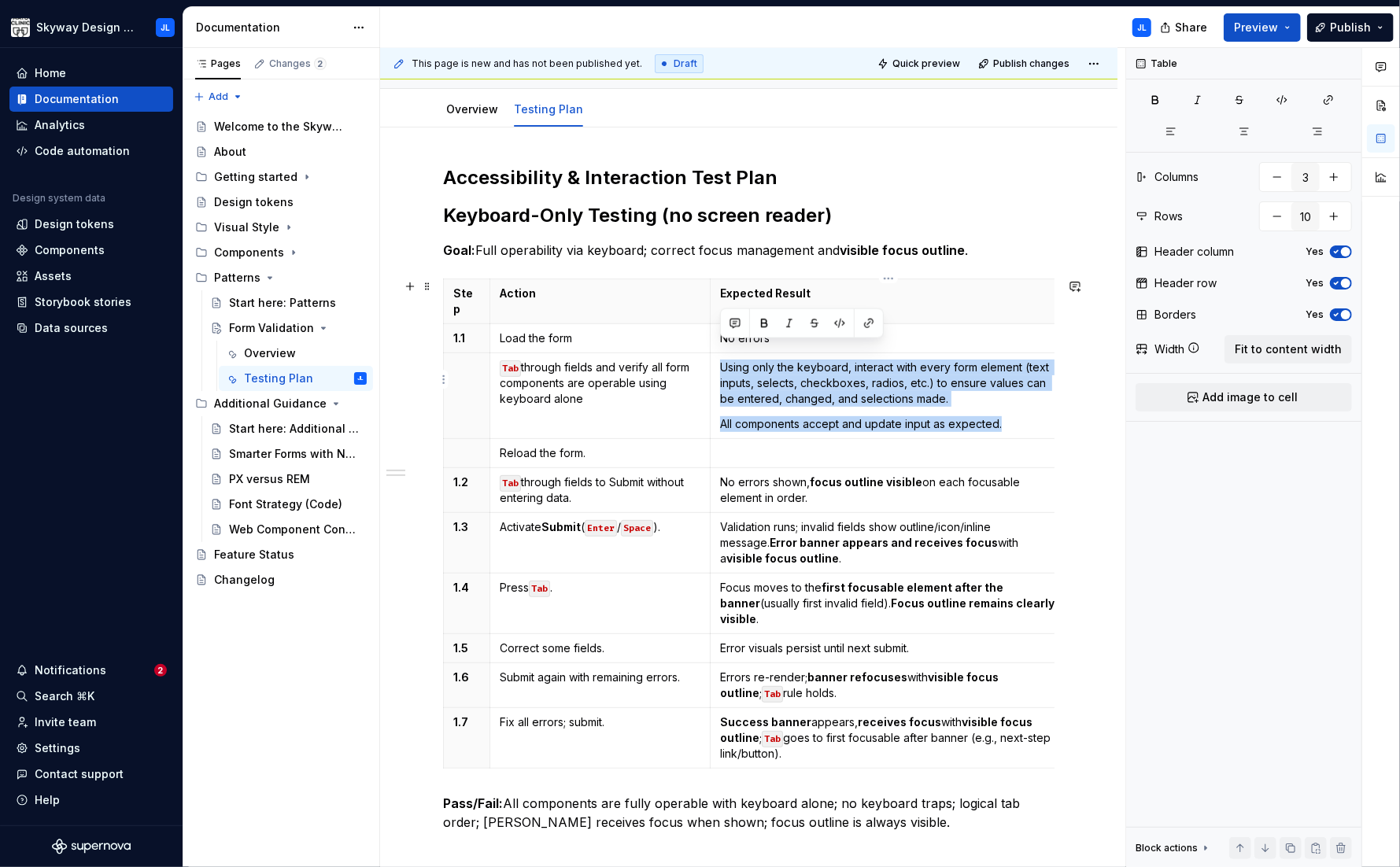
drag, startPoint x: 1005, startPoint y: 407, endPoint x: 719, endPoint y: 350, distance: 291.6
click at [719, 353] on td "Using only the keyboard, interact with every form element (text inputs, selects…" at bounding box center [888, 396] width 356 height 86
copy td "Using only the keyboard, interact with every form element (text inputs, selects…"
click at [793, 416] on p "All components accept and update input as expected." at bounding box center [888, 424] width 337 height 15
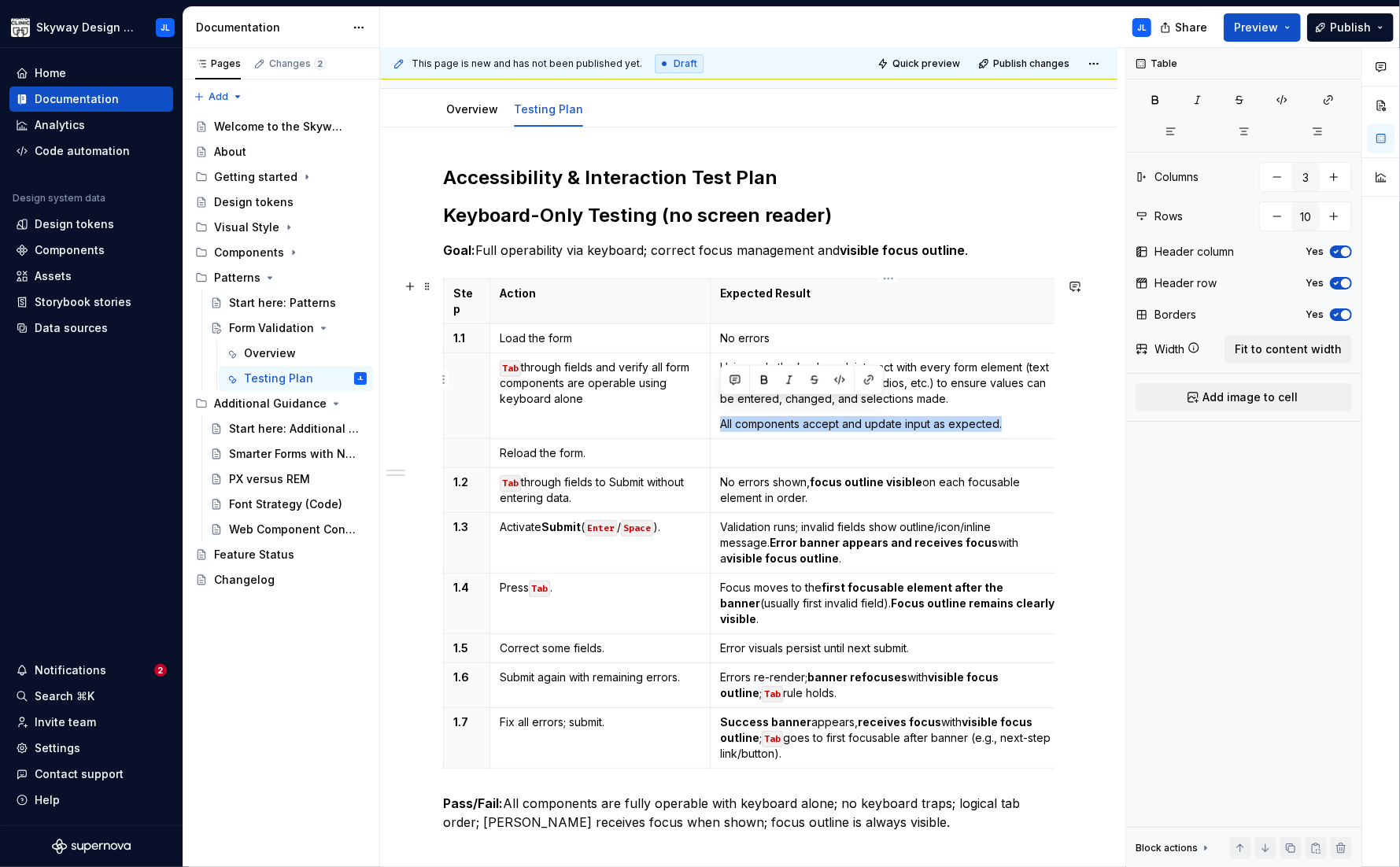
drag, startPoint x: 1001, startPoint y: 404, endPoint x: 721, endPoint y: 404, distance: 280.0
click at [721, 416] on p "All components accept and update input as expected." at bounding box center [888, 424] width 337 height 15
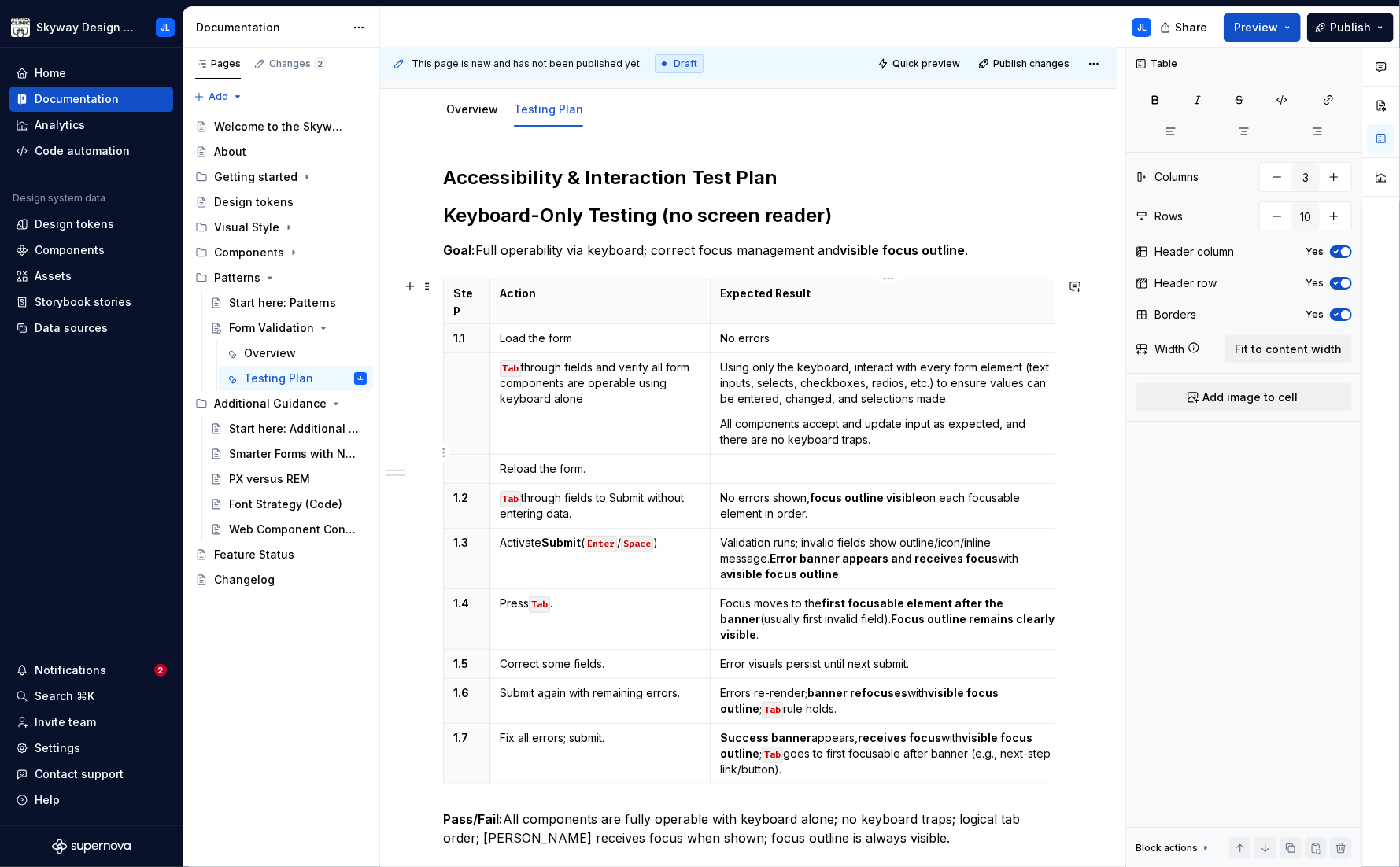
click at [745, 461] on p at bounding box center [888, 469] width 337 height 15
click at [454, 394] on th at bounding box center [467, 403] width 46 height 101
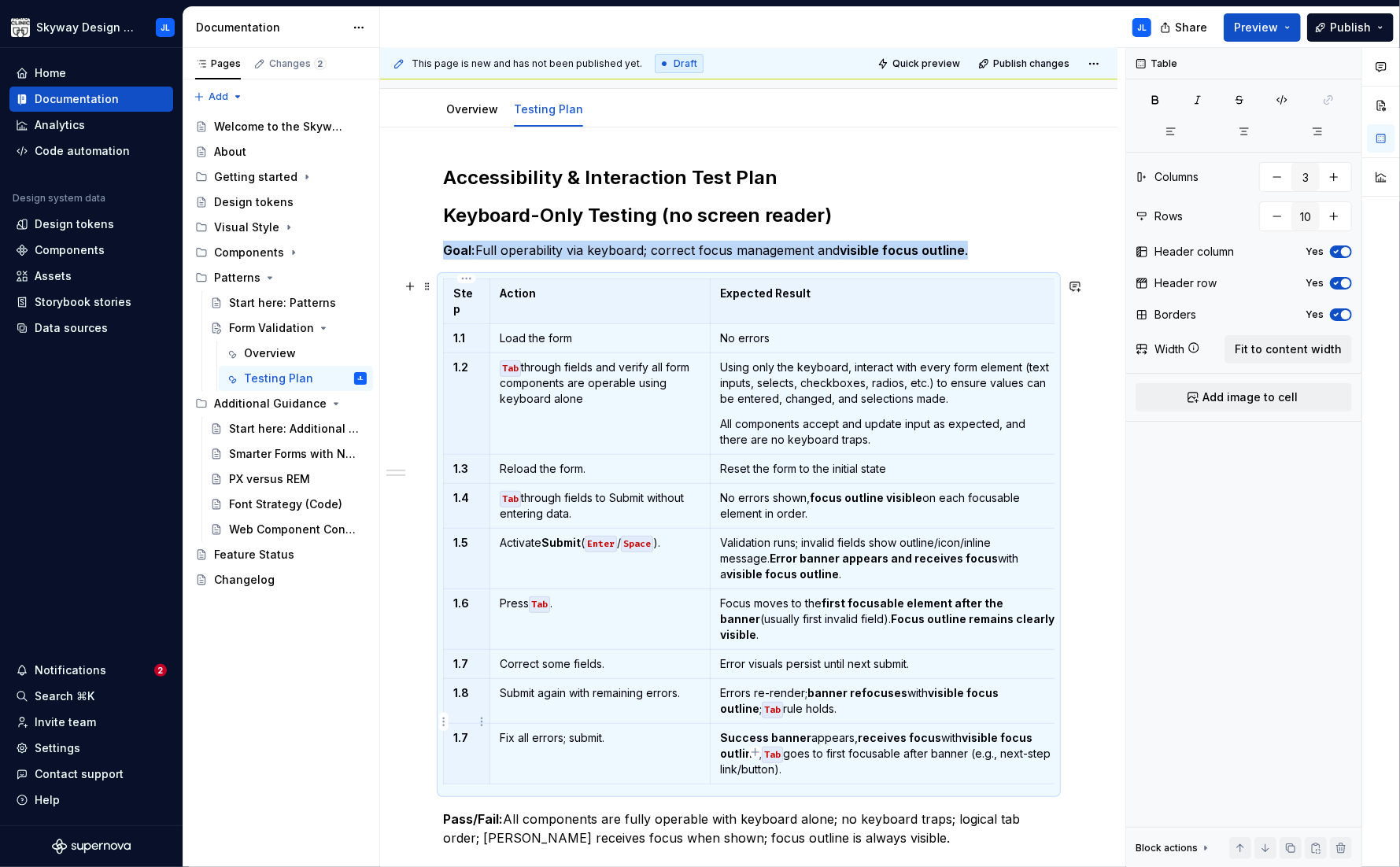
click at [475, 724] on th "1.7" at bounding box center [467, 754] width 46 height 61
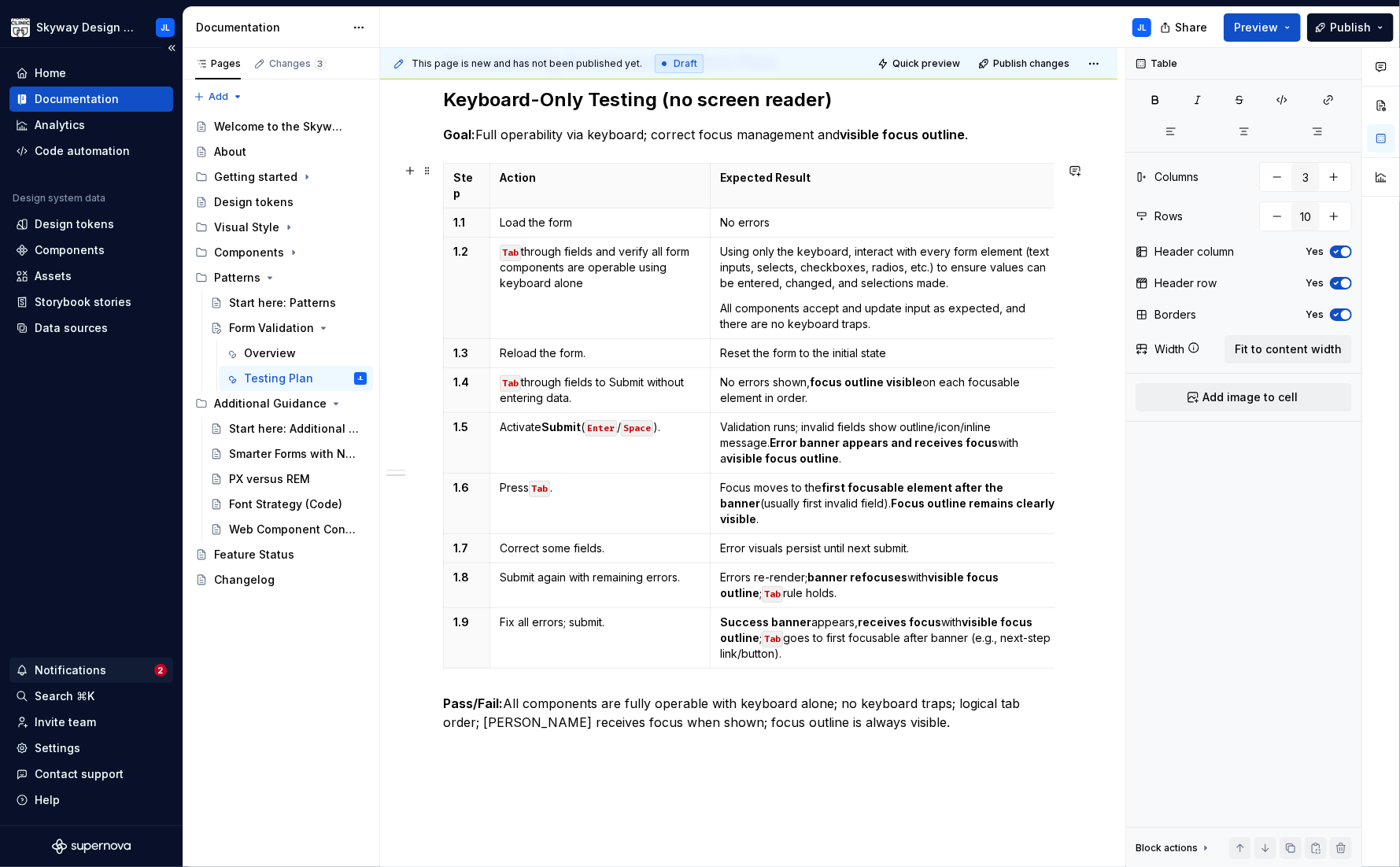
scroll to position [328, 0]
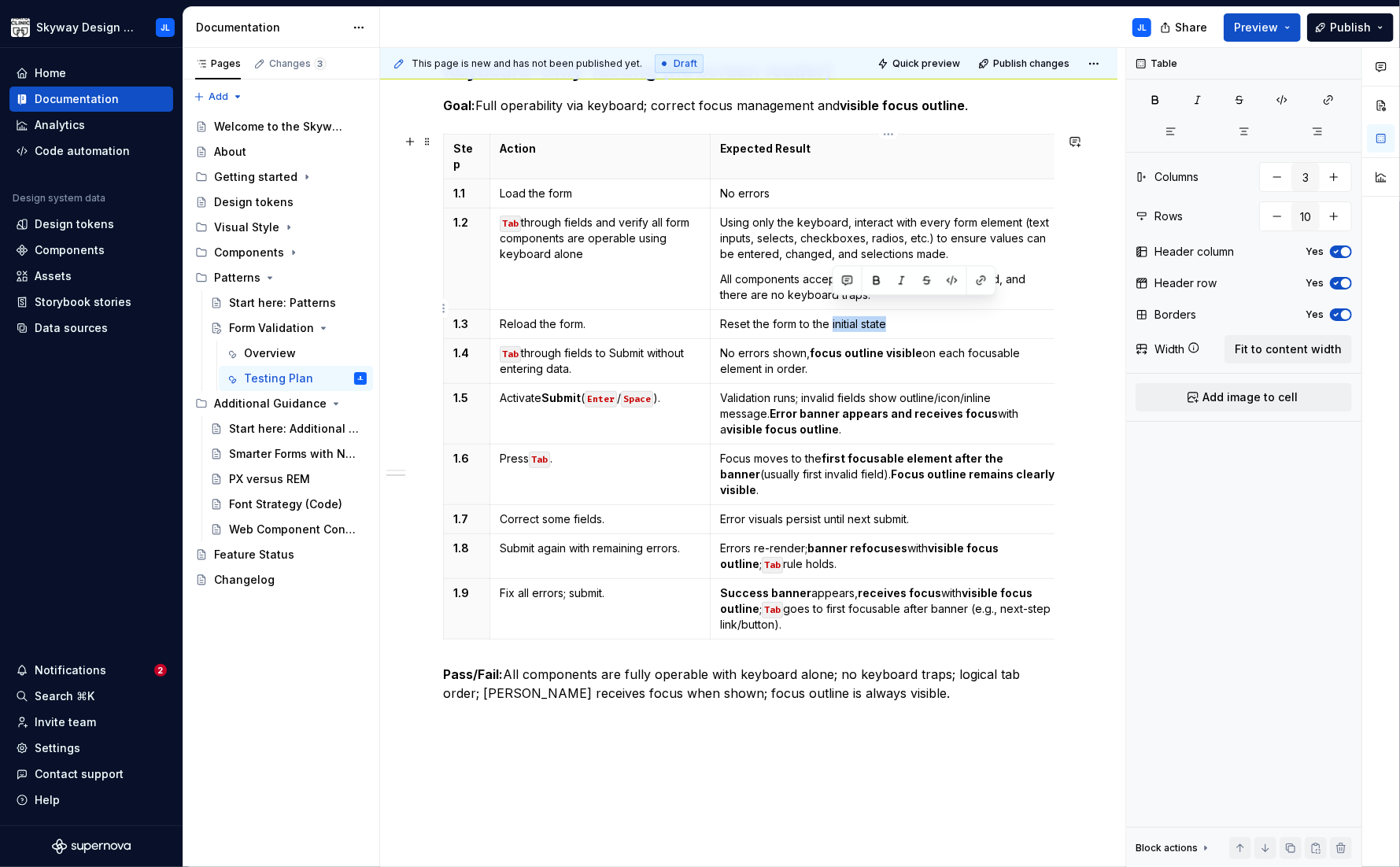
drag, startPoint x: 895, startPoint y: 314, endPoint x: 832, endPoint y: 311, distance: 63.1
click at [832, 316] on p "Reset the form to the initial state" at bounding box center [888, 324] width 337 height 15
drag, startPoint x: 755, startPoint y: 180, endPoint x: 720, endPoint y: 182, distance: 35.1
click at [720, 186] on p "No errors" at bounding box center [888, 194] width 337 height 15
click at [625, 390] on p "Activate Submit ( Enter / Space )." at bounding box center [599, 398] width 200 height 15
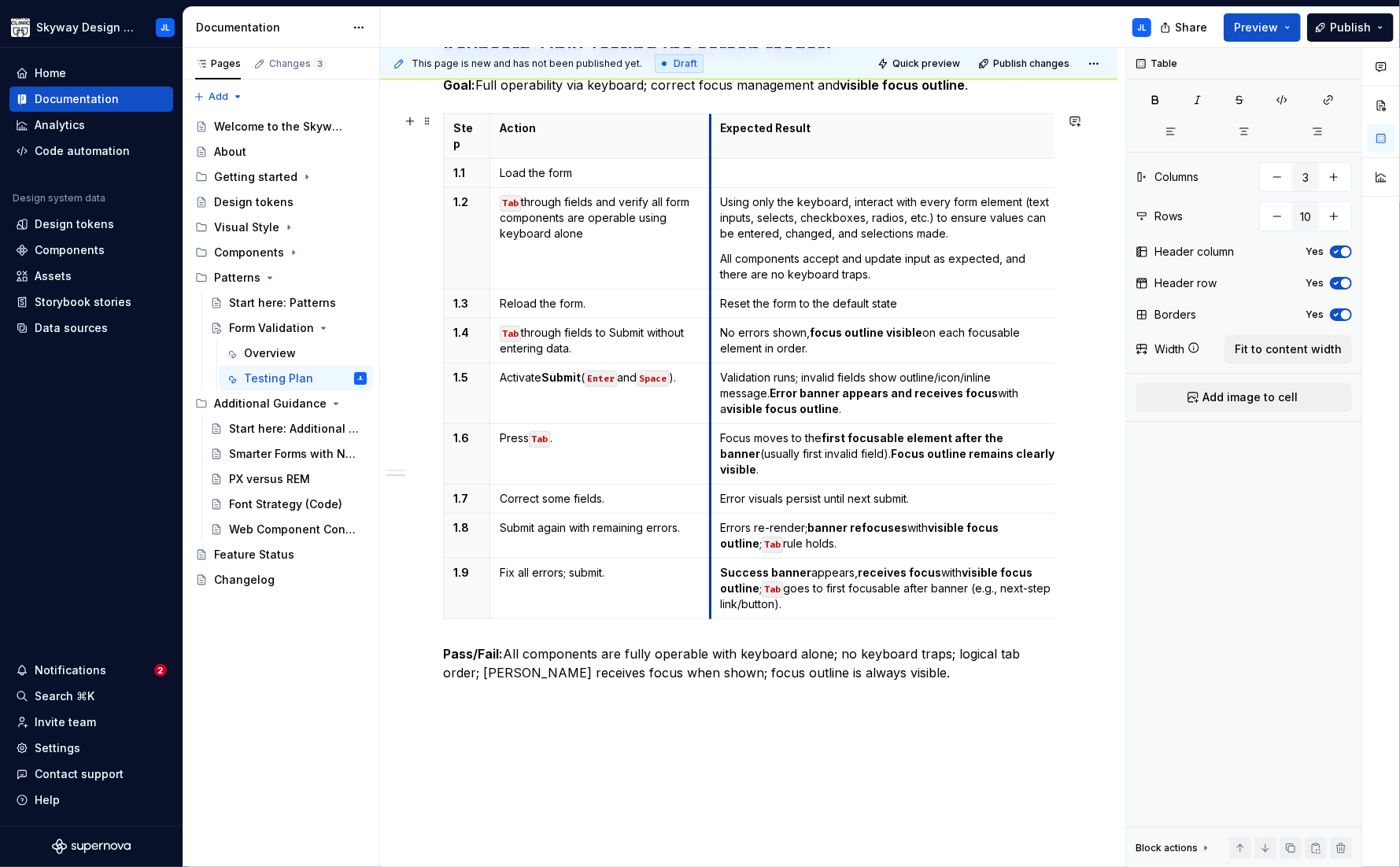
scroll to position [363, 0]
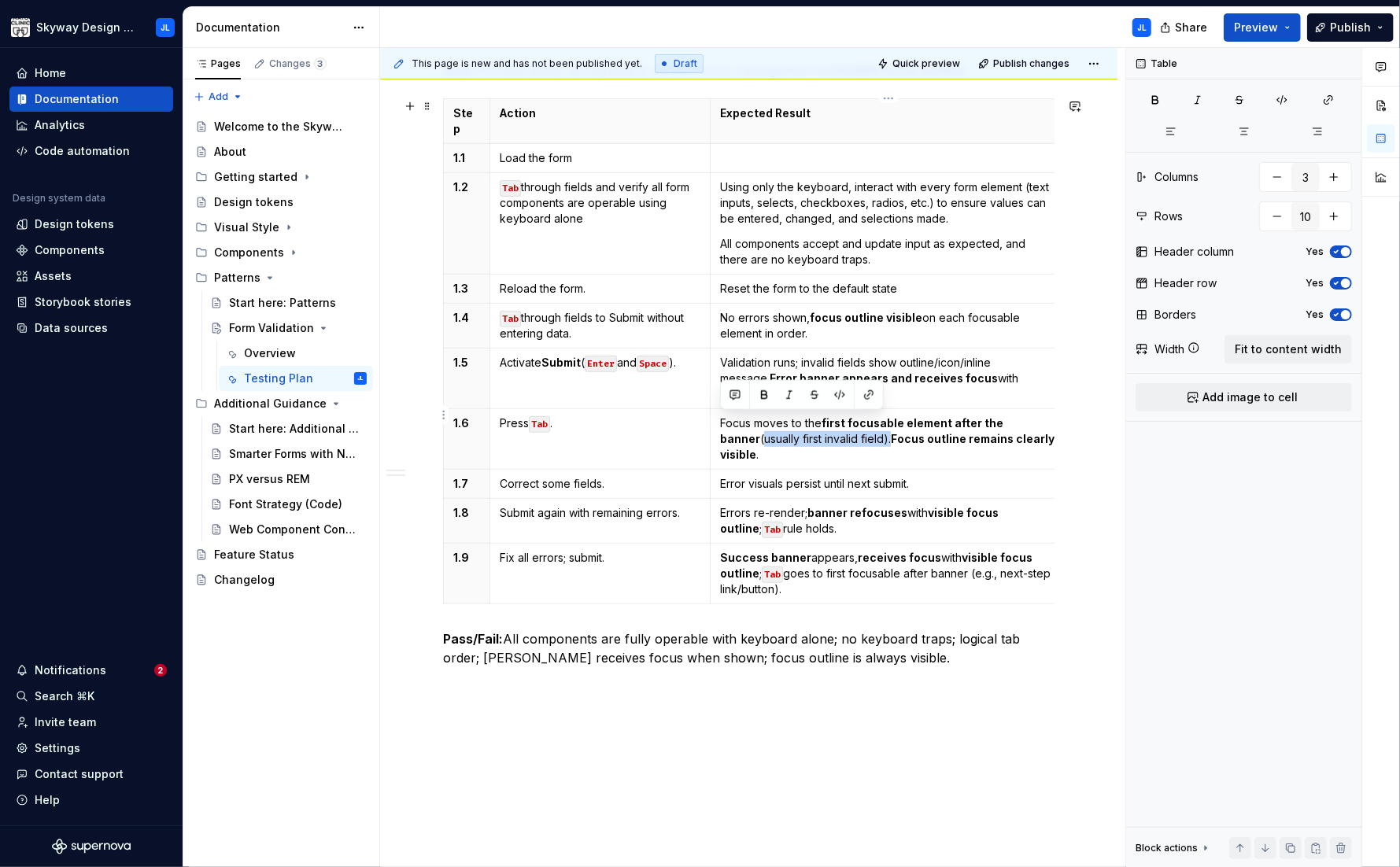
drag, startPoint x: 849, startPoint y: 424, endPoint x: 718, endPoint y: 425, distance: 131.0
click at [718, 425] on td "Focus moves to the first focusable element after the banner (usually first inva…" at bounding box center [888, 439] width 356 height 61
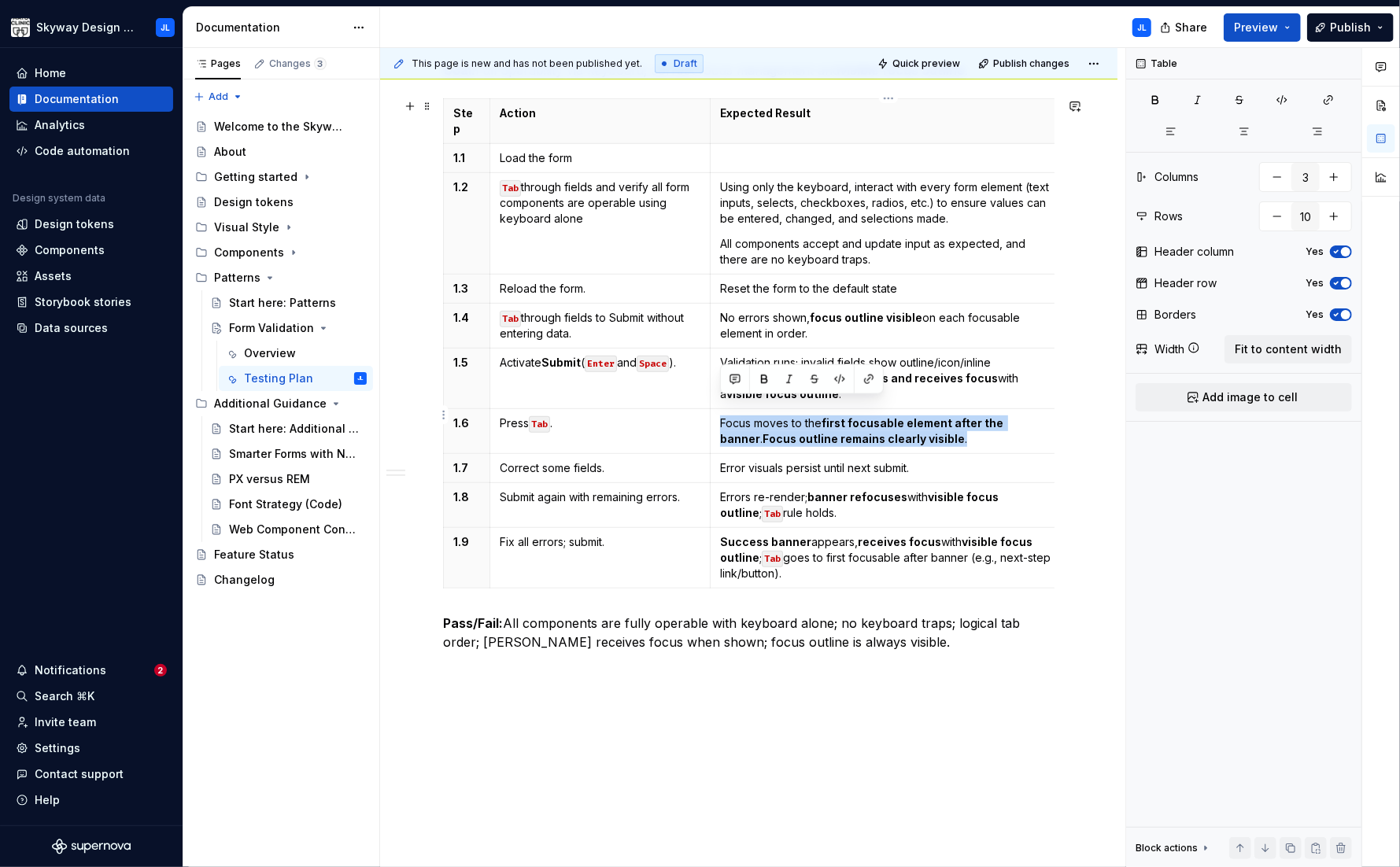
drag, startPoint x: 824, startPoint y: 420, endPoint x: 719, endPoint y: 407, distance: 105.8
click at [719, 409] on td "Focus moves to the first focusable element after the banner . Focus outline rem…" at bounding box center [888, 431] width 356 height 45
click at [934, 372] on strong "Error banner appears and receives focus" at bounding box center [884, 379] width 229 height 14
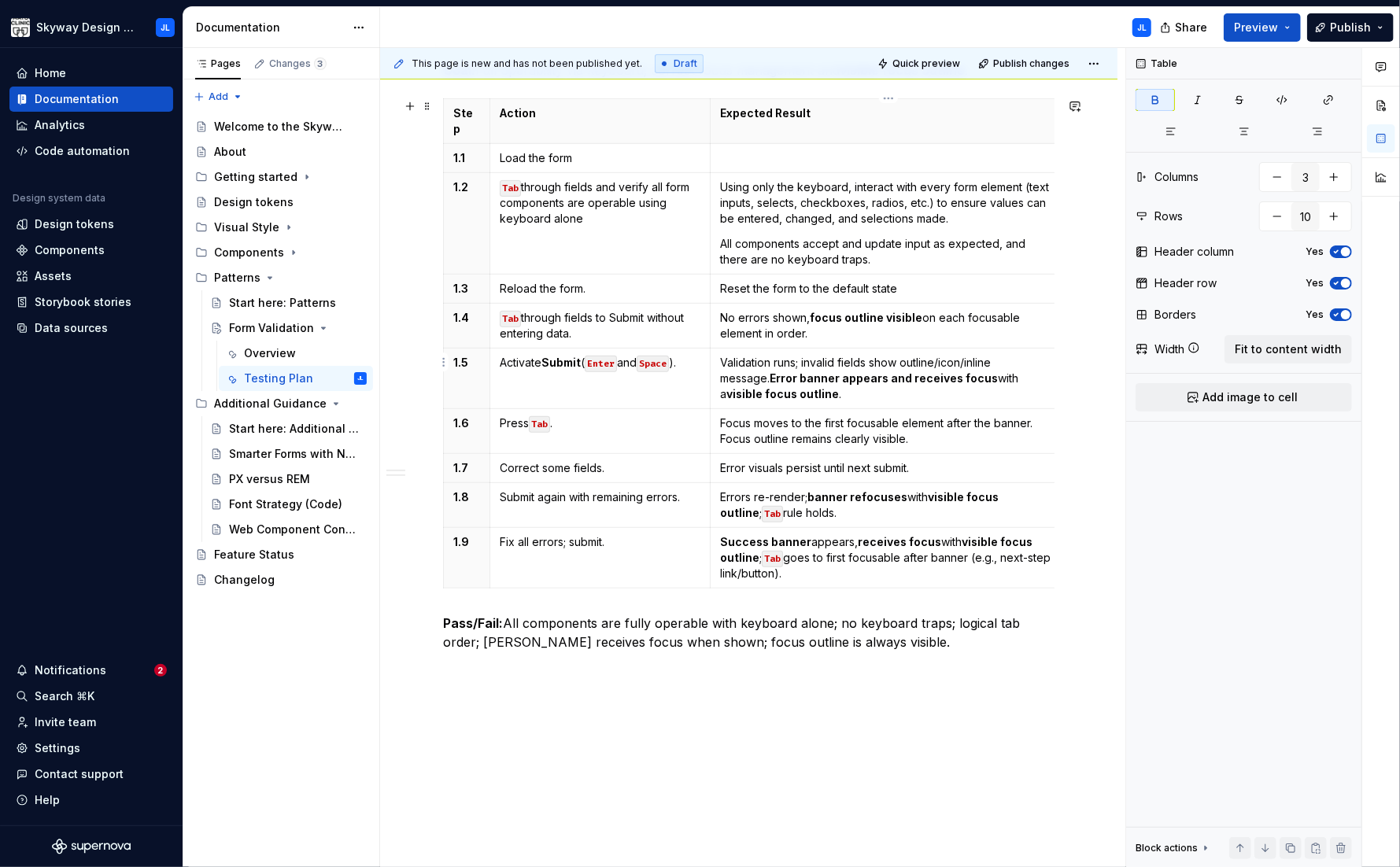
drag, startPoint x: 1048, startPoint y: 361, endPoint x: 806, endPoint y: 367, distance: 242.1
click at [831, 367] on p "Validation runs; invalid fields show outline/icon/inline message. Error banner …" at bounding box center [888, 378] width 337 height 47
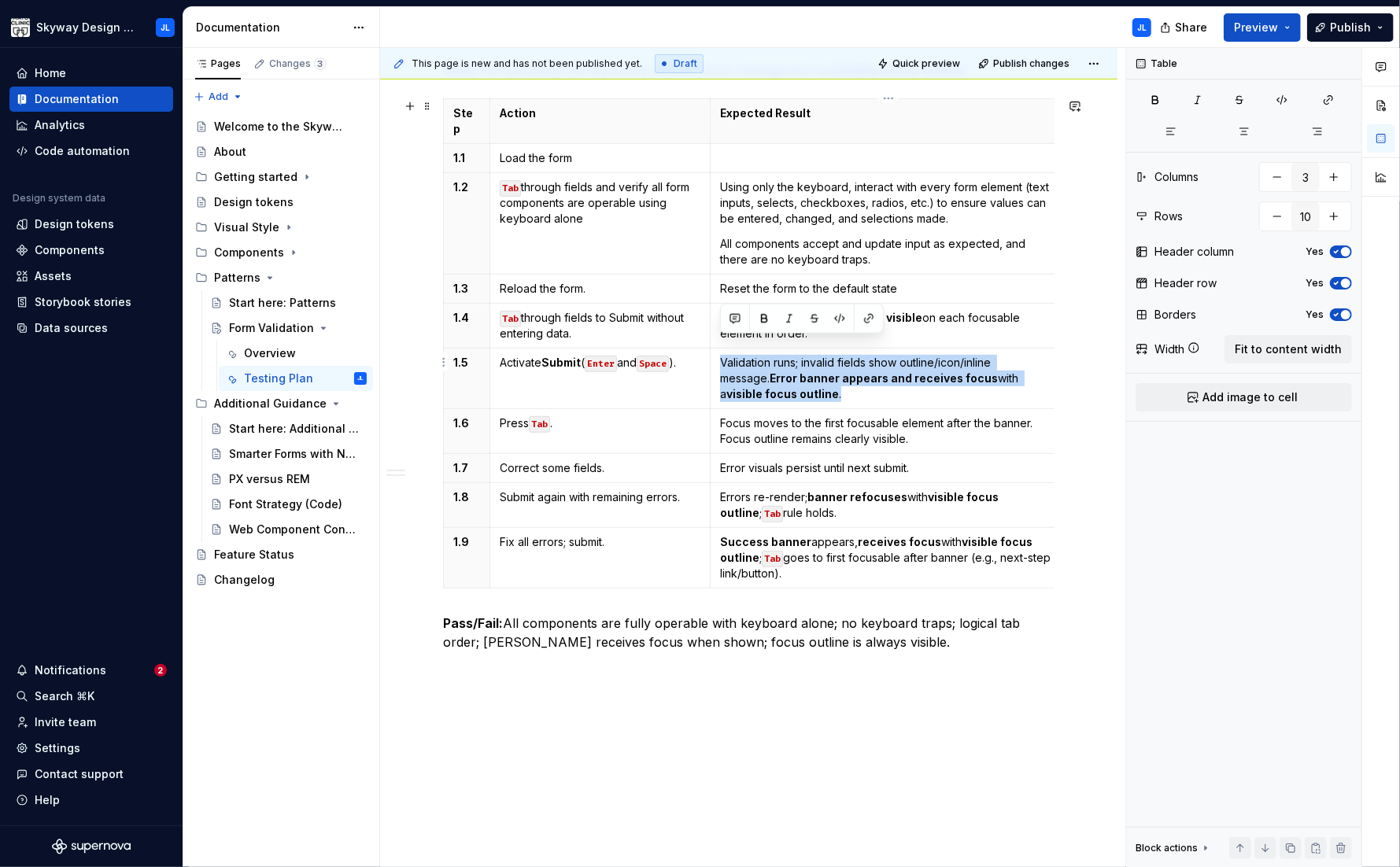
drag, startPoint x: 778, startPoint y: 378, endPoint x: 714, endPoint y: 348, distance: 70.7
click at [714, 349] on td "Validation runs; invalid fields show outline/icon/inline message. Error banner …" at bounding box center [888, 379] width 356 height 61
click at [894, 303] on td "No errors shown, focus outline visible on each focusable element in order." at bounding box center [888, 326] width 356 height 45
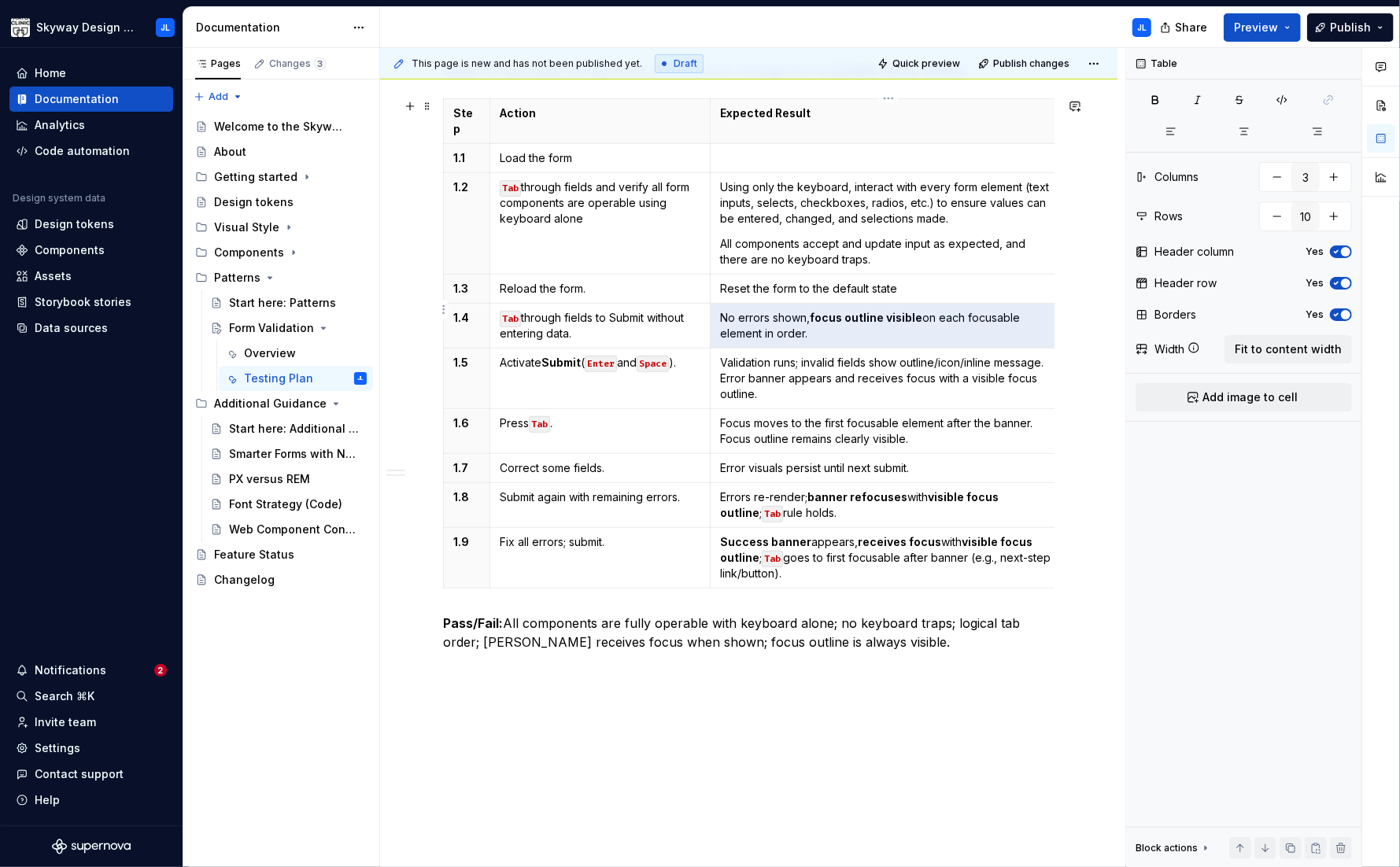
drag, startPoint x: 811, startPoint y: 316, endPoint x: 722, endPoint y: 303, distance: 89.9
click at [722, 310] on p "No errors shown, focus outline visible on each focusable element in order." at bounding box center [888, 326] width 337 height 32
click at [833, 355] on p "Validation runs; invalid fields show outline/icon/inline message. Error banner …" at bounding box center [888, 378] width 337 height 47
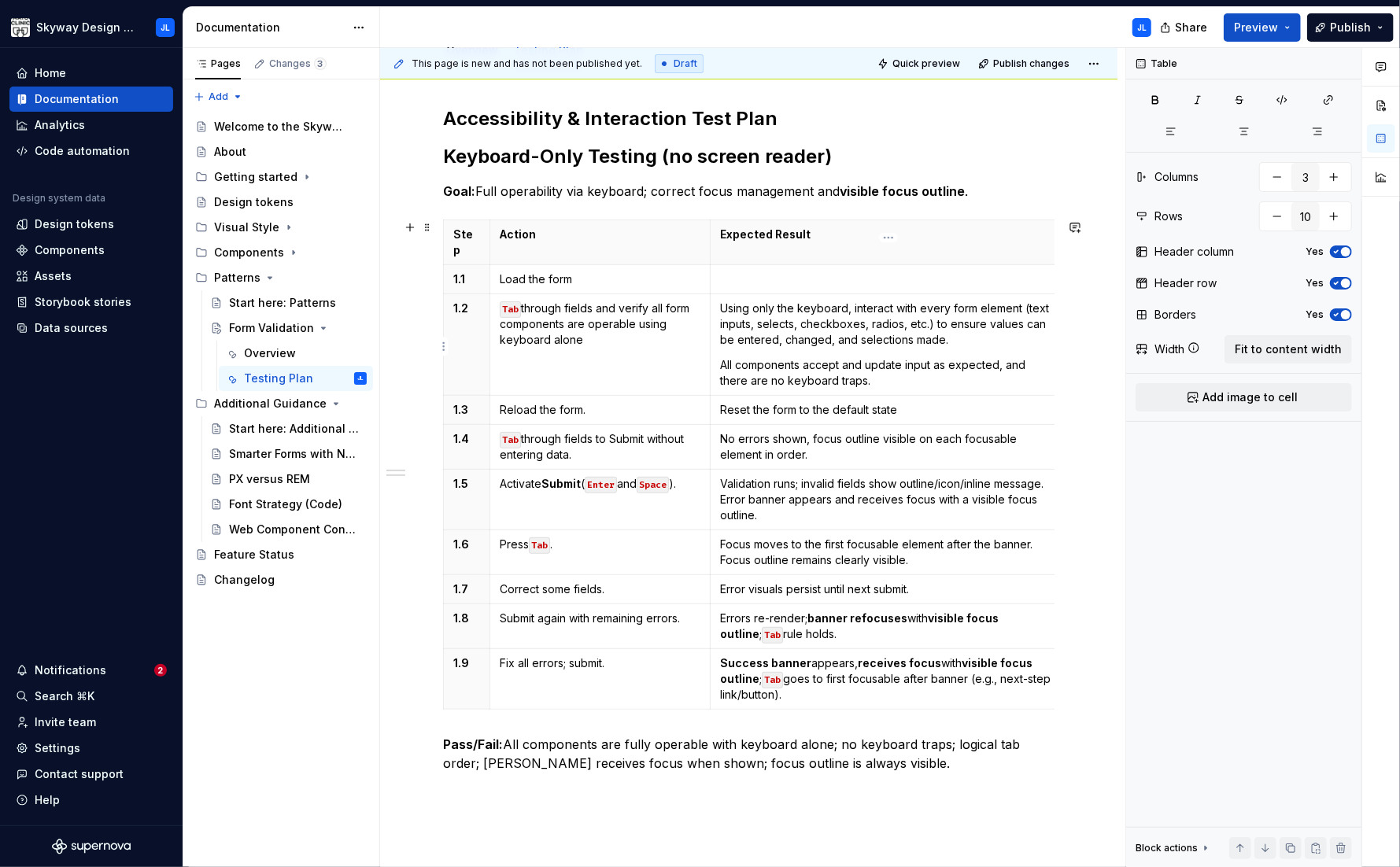
scroll to position [303, 0]
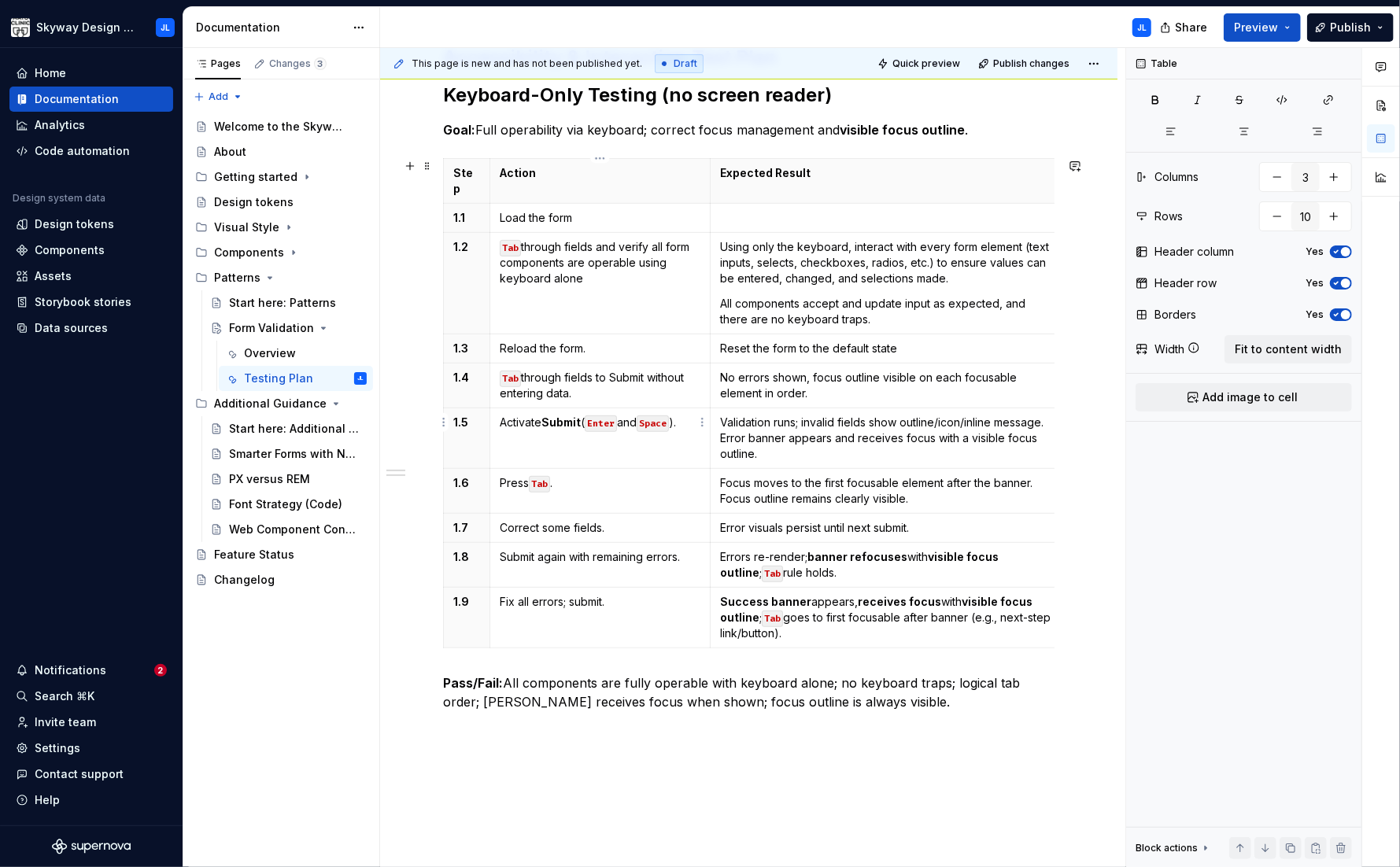
click at [562, 415] on strong "Submit" at bounding box center [561, 422] width 39 height 14
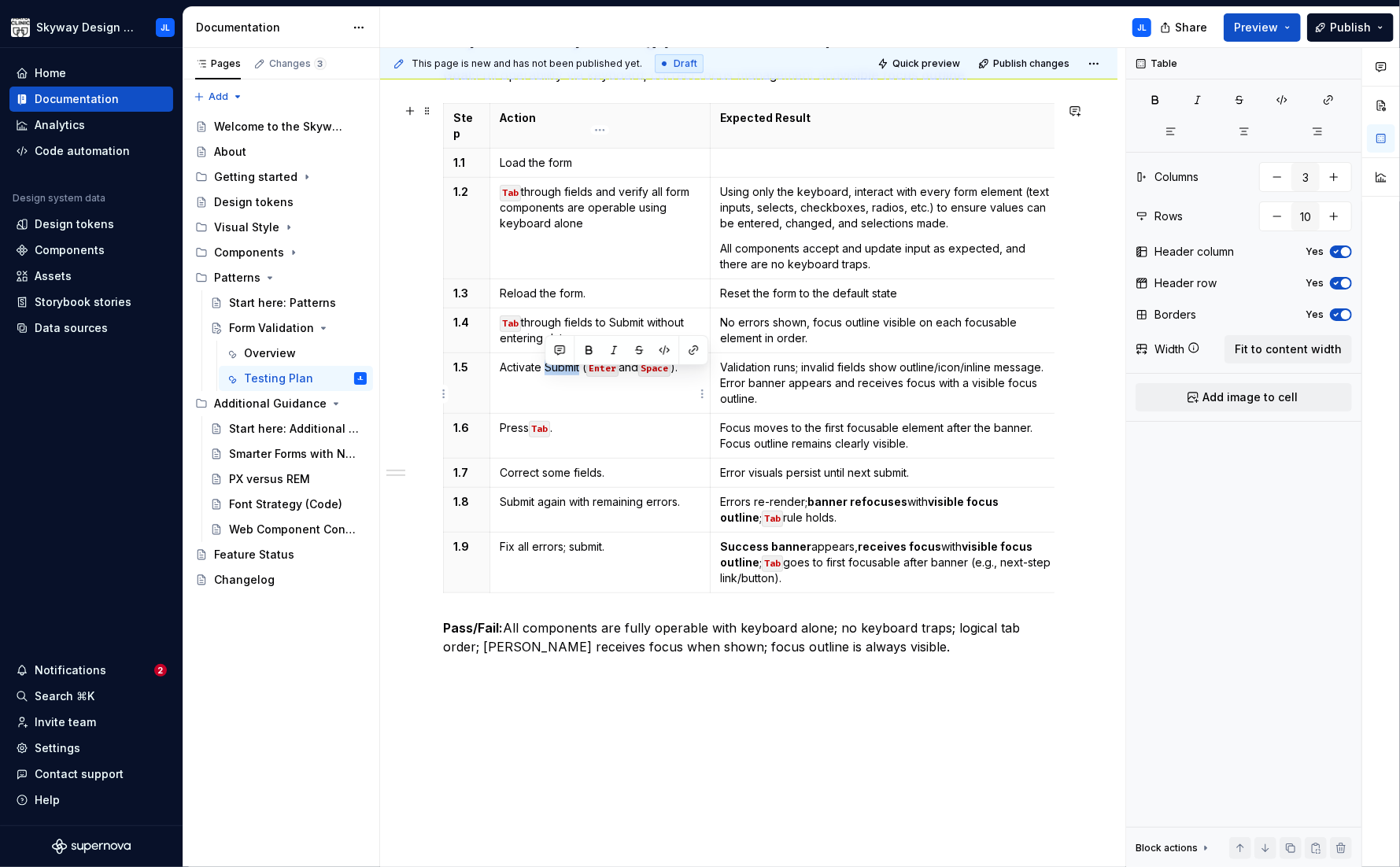
scroll to position [362, 0]
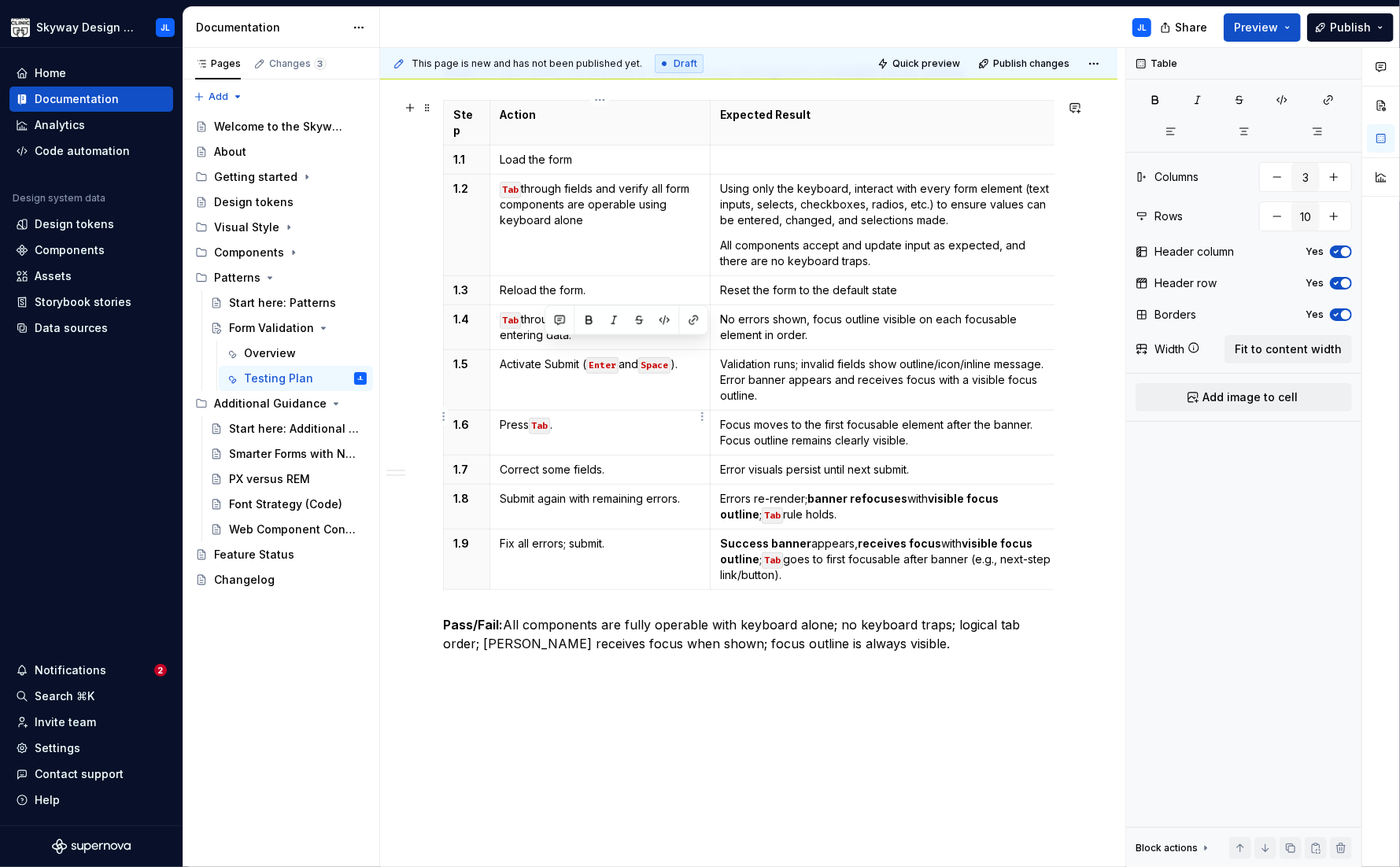
click at [570, 416] on td "Press Tab ." at bounding box center [599, 433] width 220 height 45
click at [686, 356] on p "Activate Submit ( Enter and Space )." at bounding box center [599, 364] width 200 height 15
click at [575, 321] on p "Tab through fields to Submit without entering data." at bounding box center [599, 327] width 200 height 32
click at [610, 462] on p "Correct some fields." at bounding box center [599, 470] width 200 height 15
click at [687, 491] on p "Submit again with remaining errors." at bounding box center [599, 499] width 200 height 15
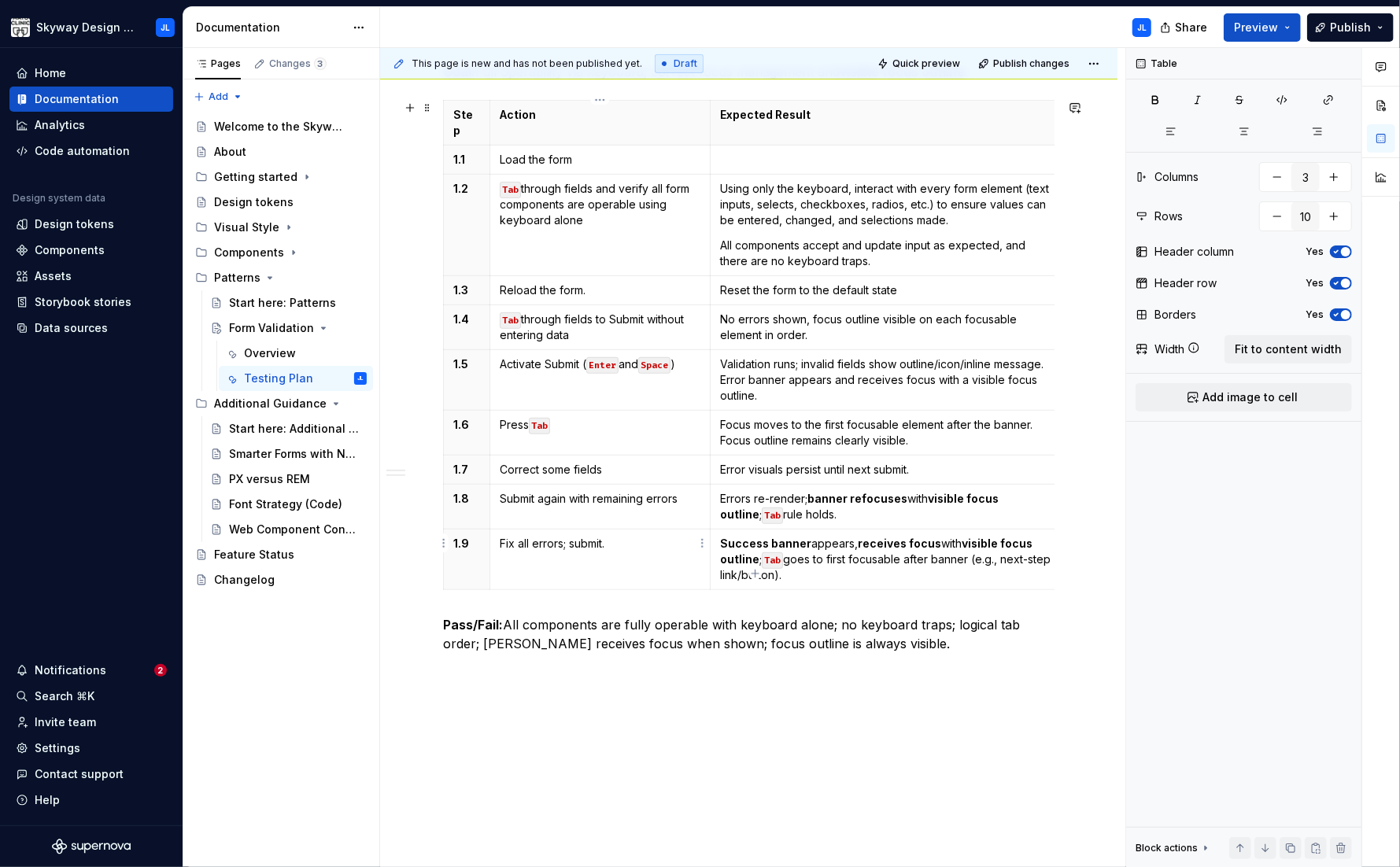
click at [612, 535] on p "Fix all errors; submit." at bounding box center [599, 543] width 200 height 15
drag, startPoint x: 782, startPoint y: 560, endPoint x: 716, endPoint y: 530, distance: 72.5
click at [716, 530] on td "Success banner appears, receives focus with visible focus outline ; Tab goes to…" at bounding box center [888, 559] width 356 height 61
click at [856, 535] on p "Success banner appears, receives focus with visible focus outline; Tab goes to …" at bounding box center [888, 558] width 337 height 47
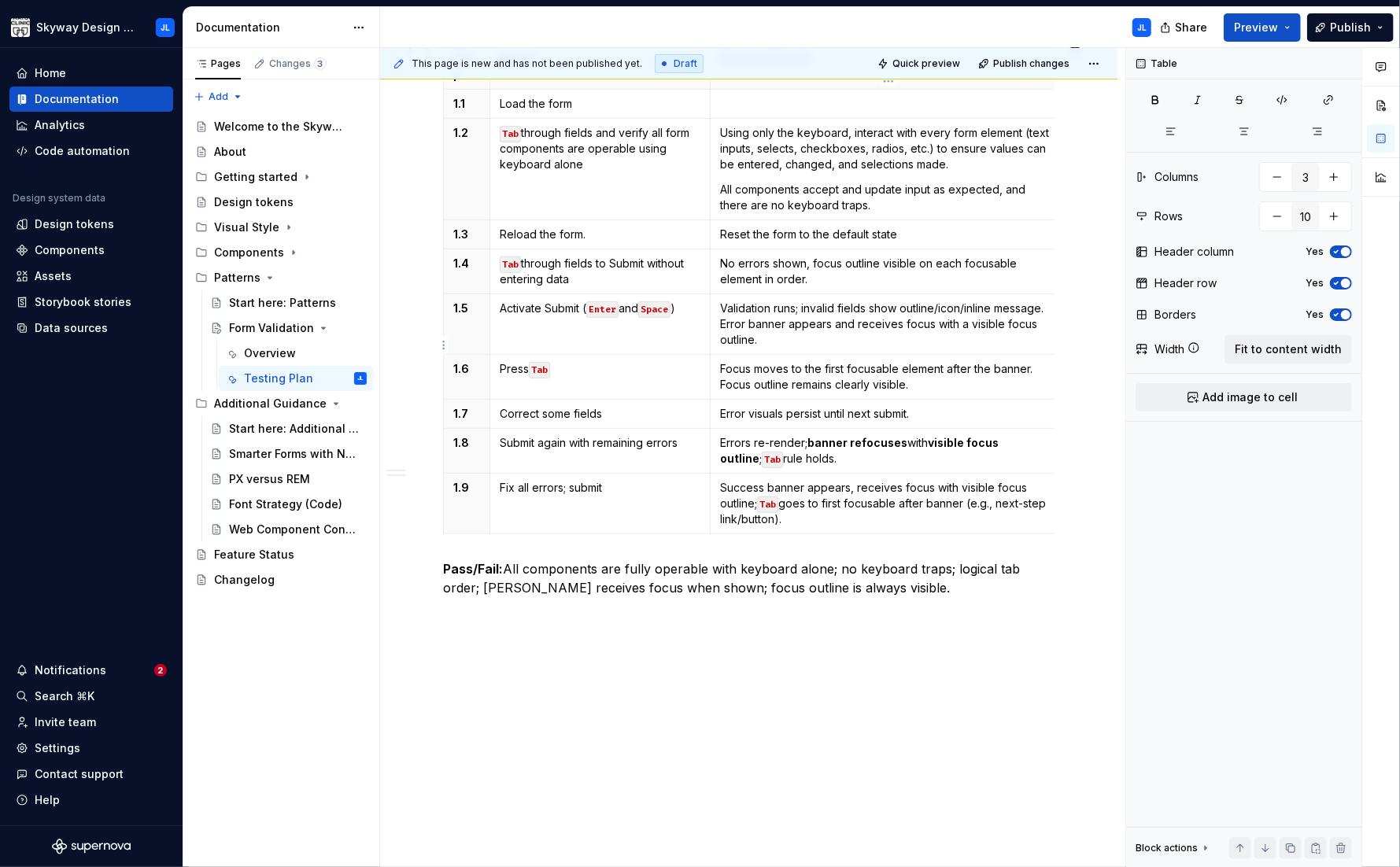
scroll to position [315, 0]
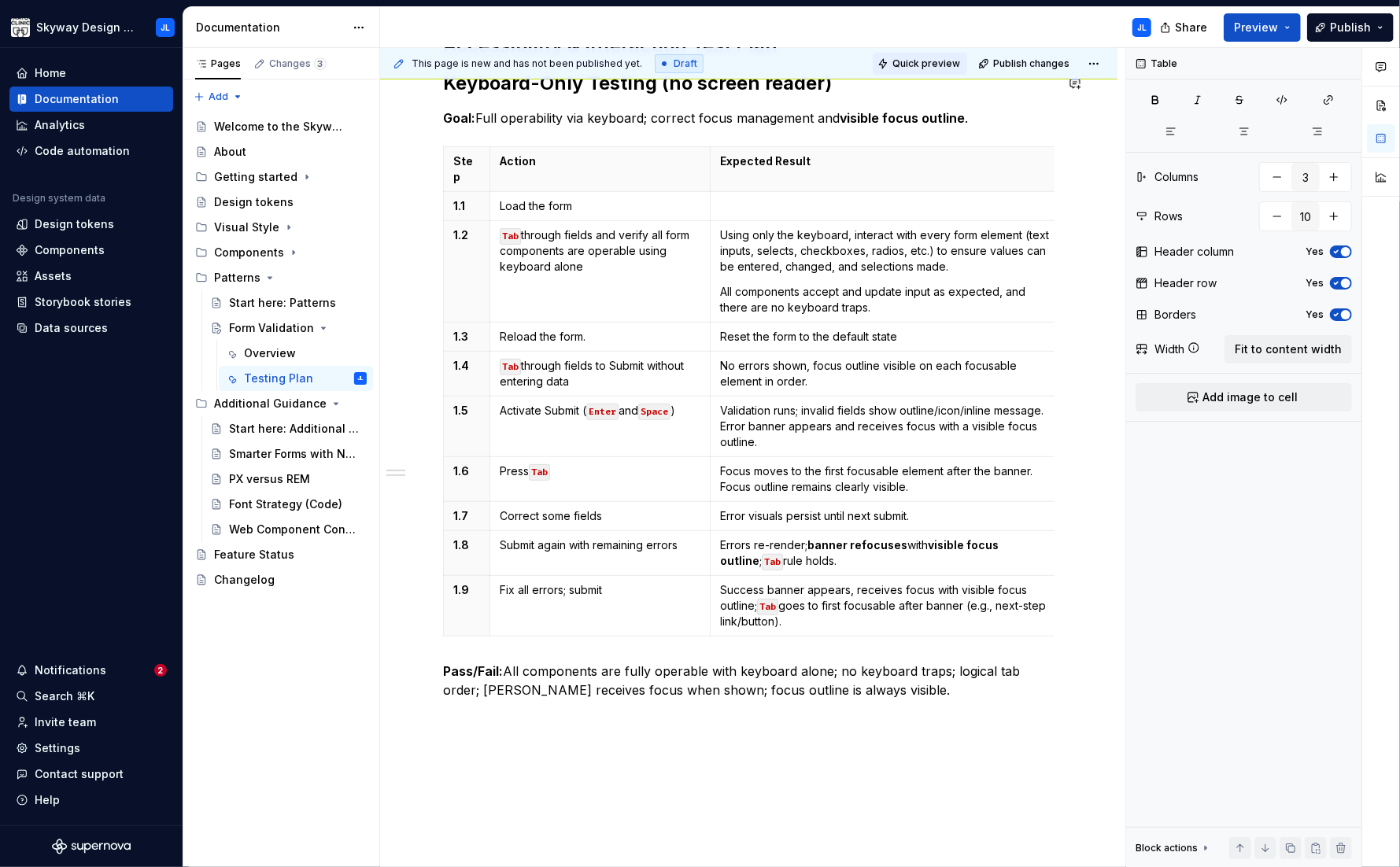
click at [916, 69] on button "Quick preview" at bounding box center [919, 64] width 95 height 22
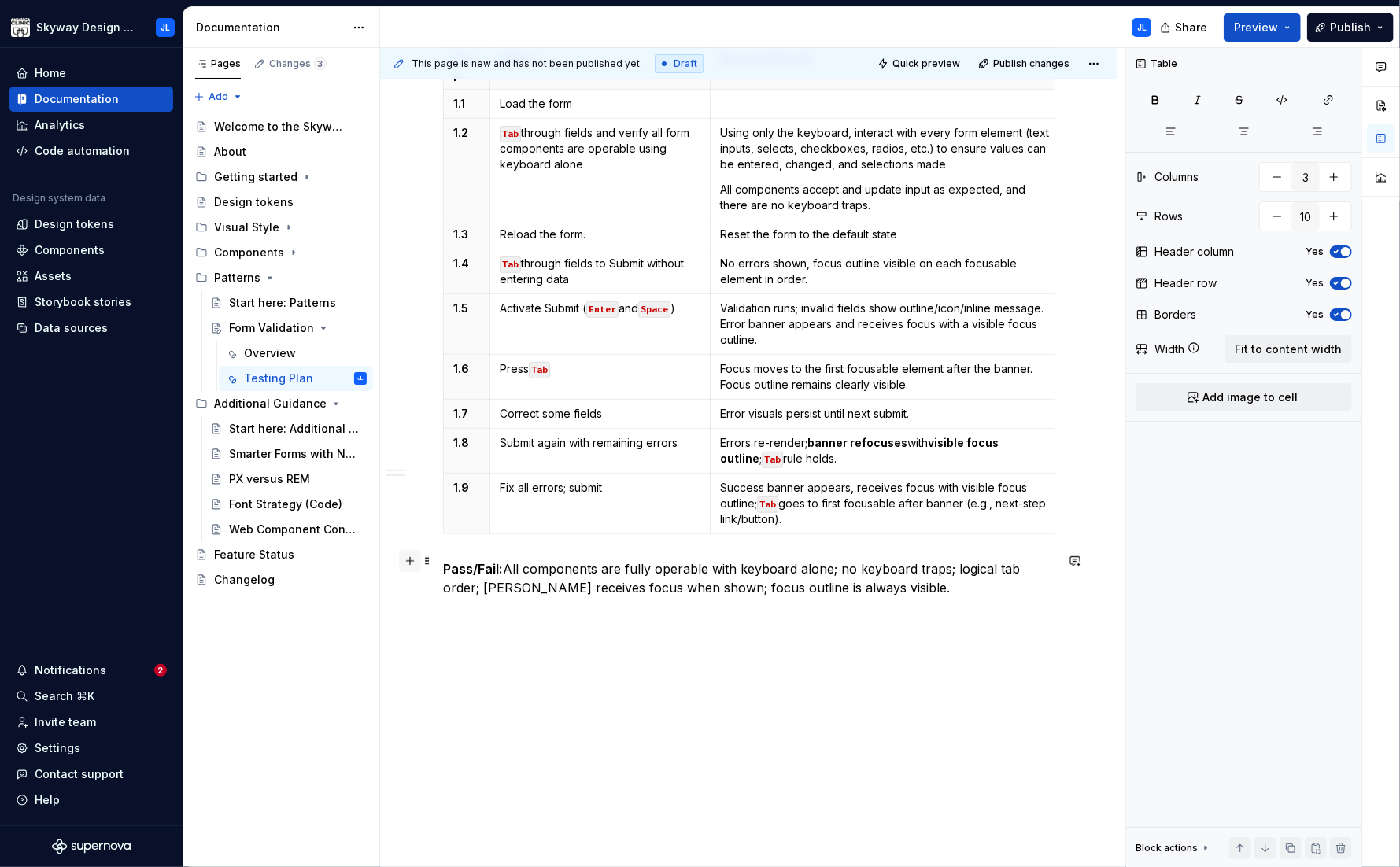
click at [411, 562] on button "button" at bounding box center [410, 561] width 22 height 22
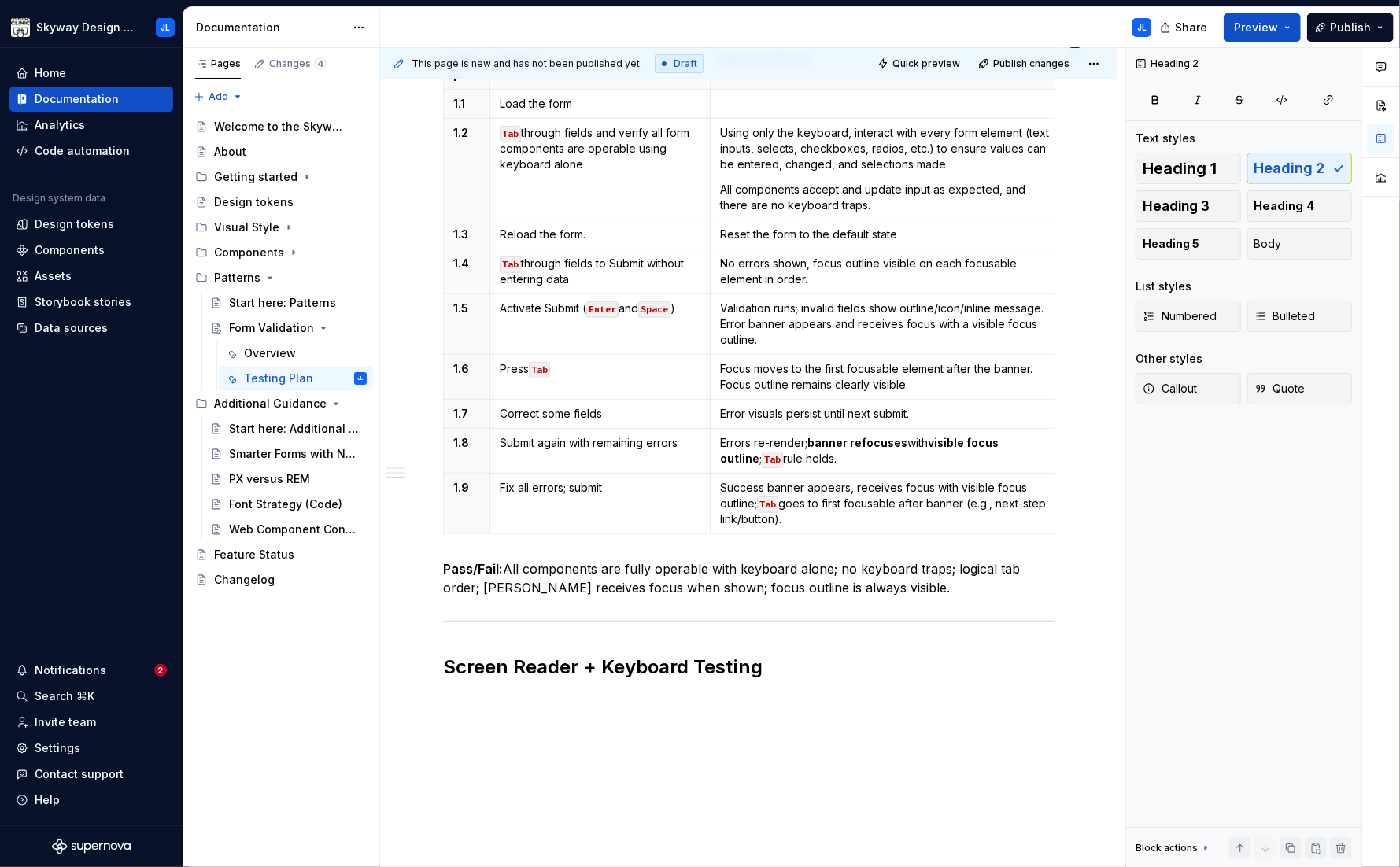
click at [466, 683] on div "Accessibility & Interaction Test Plan Keyboard-Only Testing (no screen reader) …" at bounding box center [749, 315] width 611 height 768
click at [460, 693] on div "This page is new and has not been published yet. Draft Quick preview Publish ch…" at bounding box center [753, 458] width 745 height 820
click at [461, 699] on div "Accessibility & Interaction Test Plan Keyboard-Only Testing (no screen reader) …" at bounding box center [749, 425] width 738 height 1066
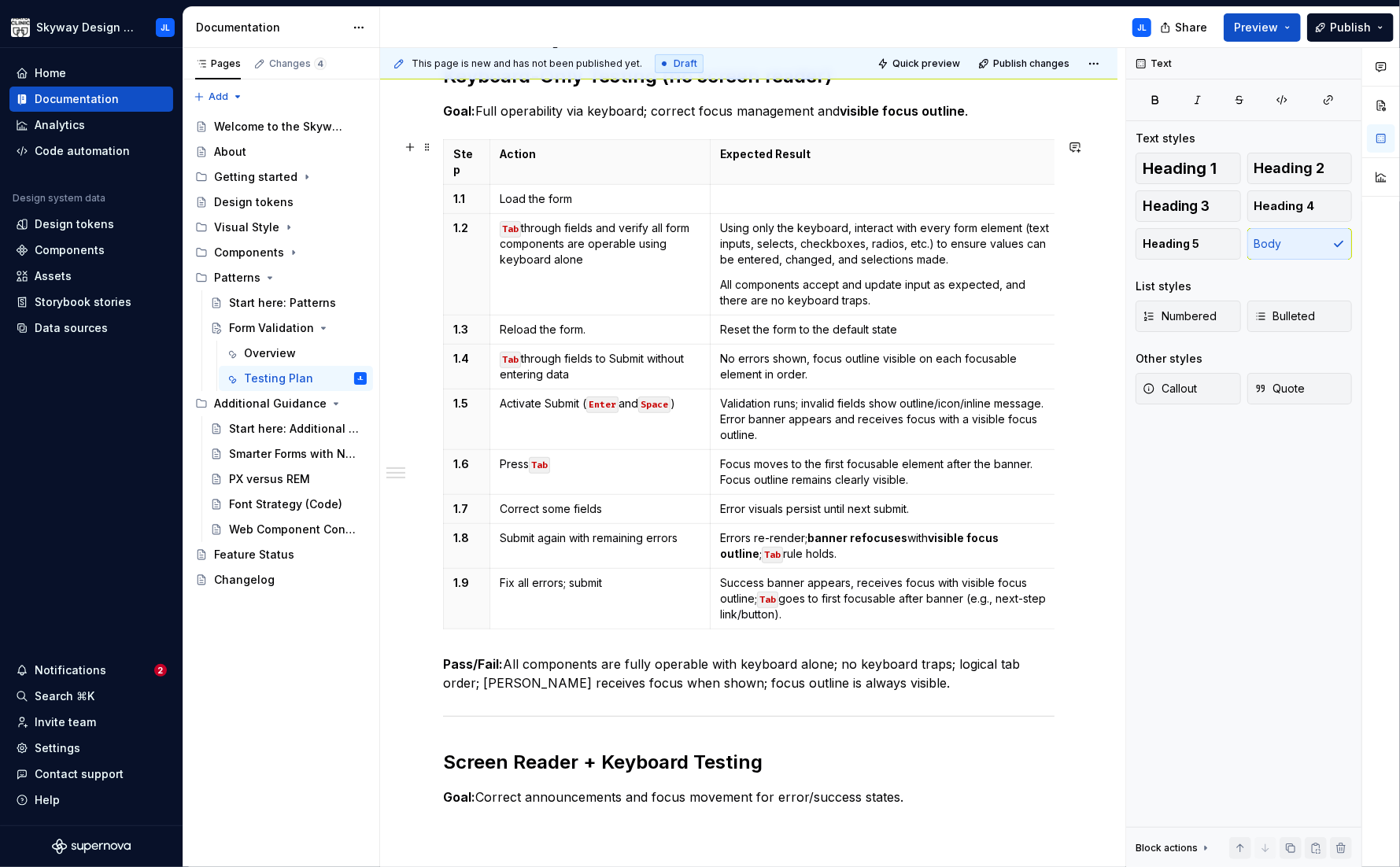
scroll to position [120, 0]
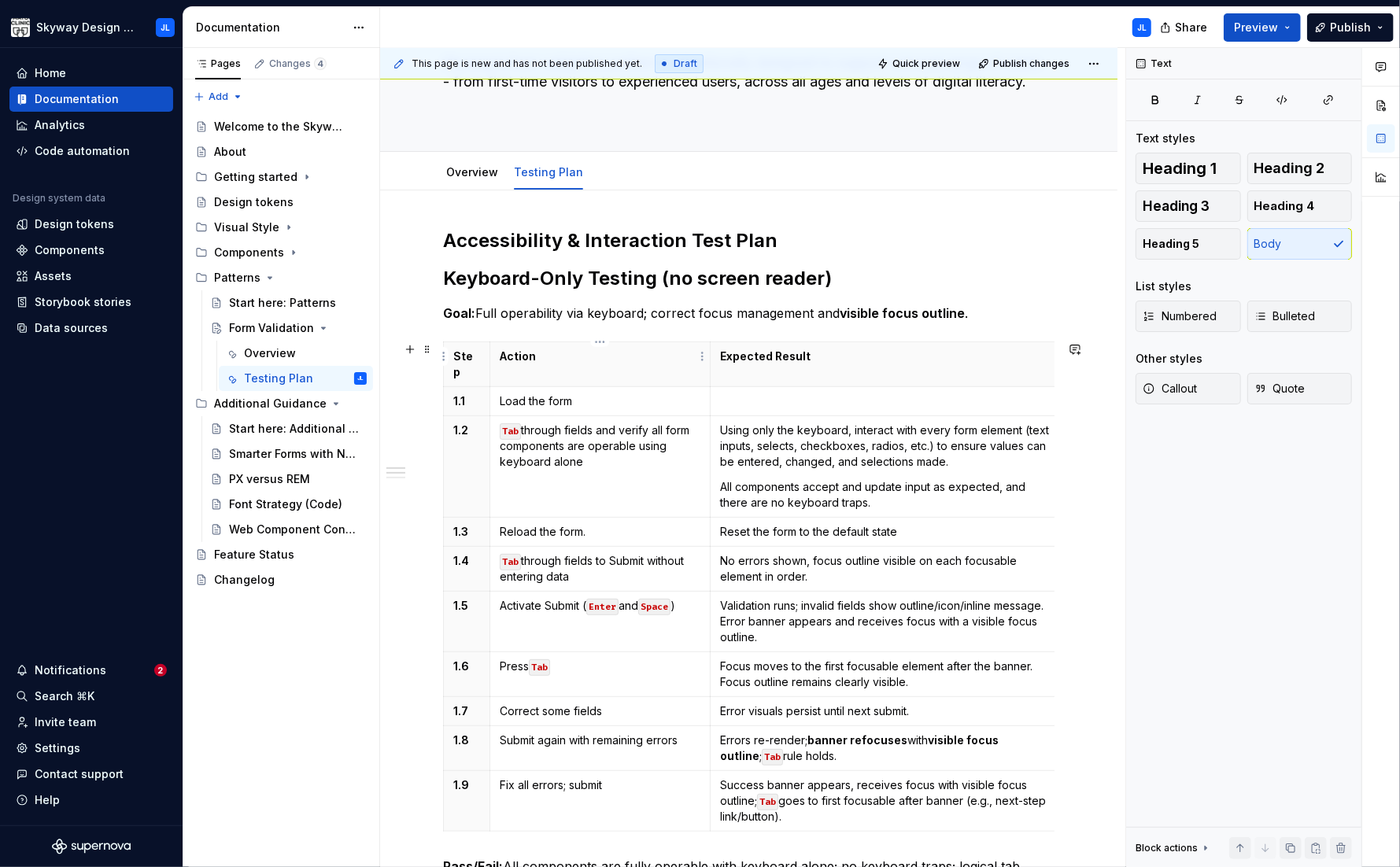
click at [578, 362] on p "Action" at bounding box center [599, 356] width 200 height 15
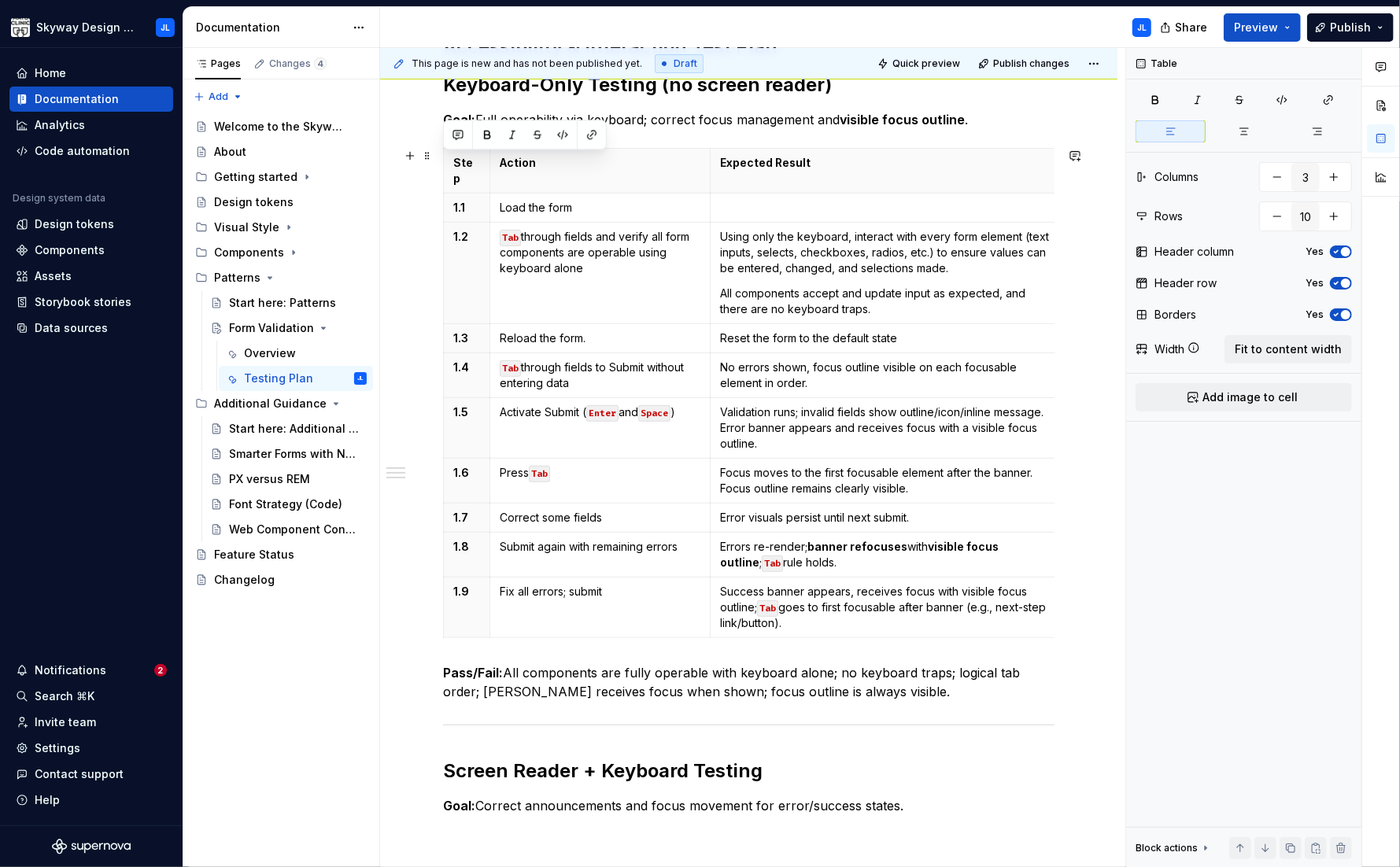
scroll to position [0, 10]
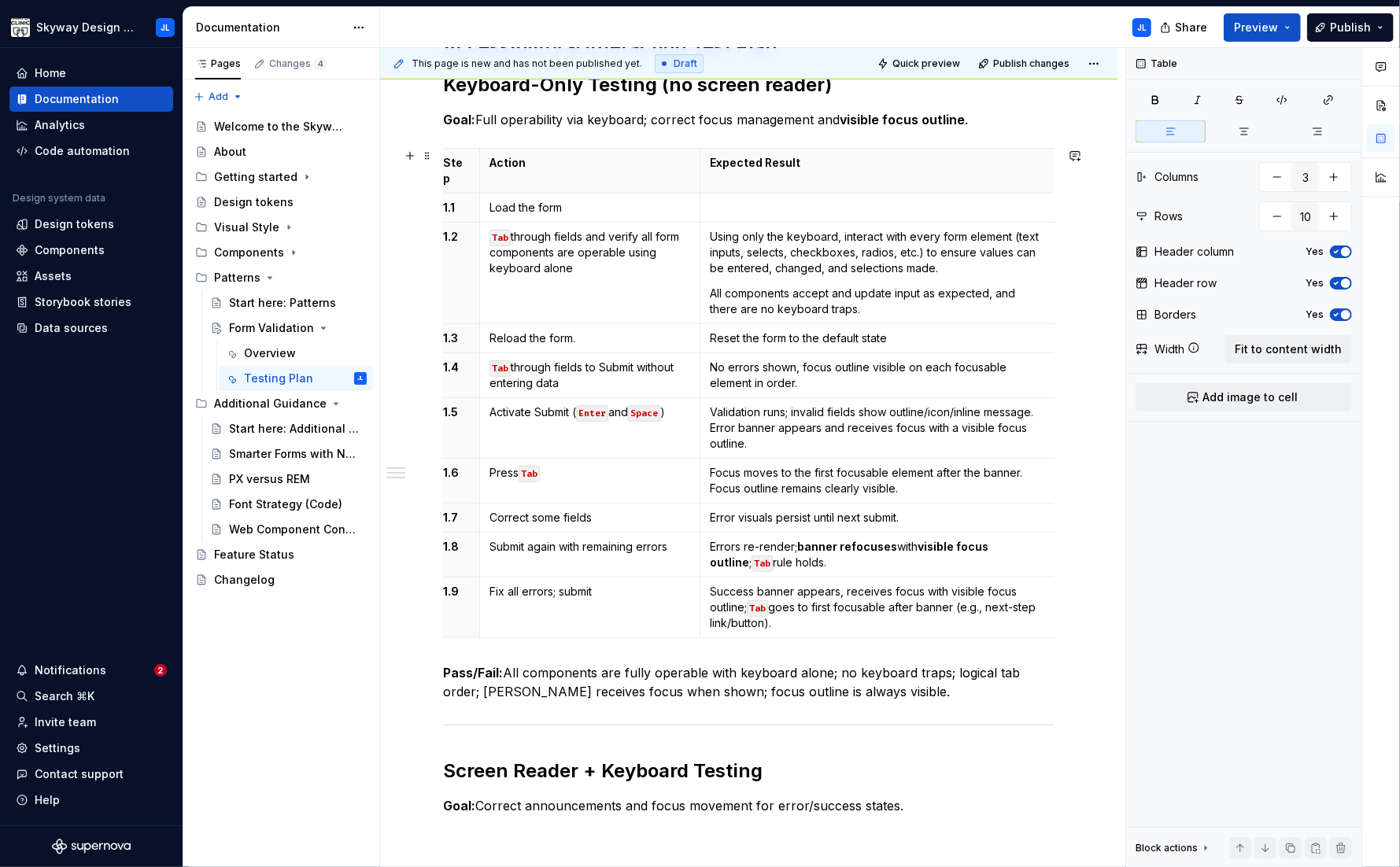
drag, startPoint x: 454, startPoint y: 139, endPoint x: 1077, endPoint y: 608, distance: 779.8
click at [1077, 608] on div "Accessibility & Interaction Test Plan Keyboard-Only Testing (no screen reader) …" at bounding box center [749, 545] width 738 height 1097
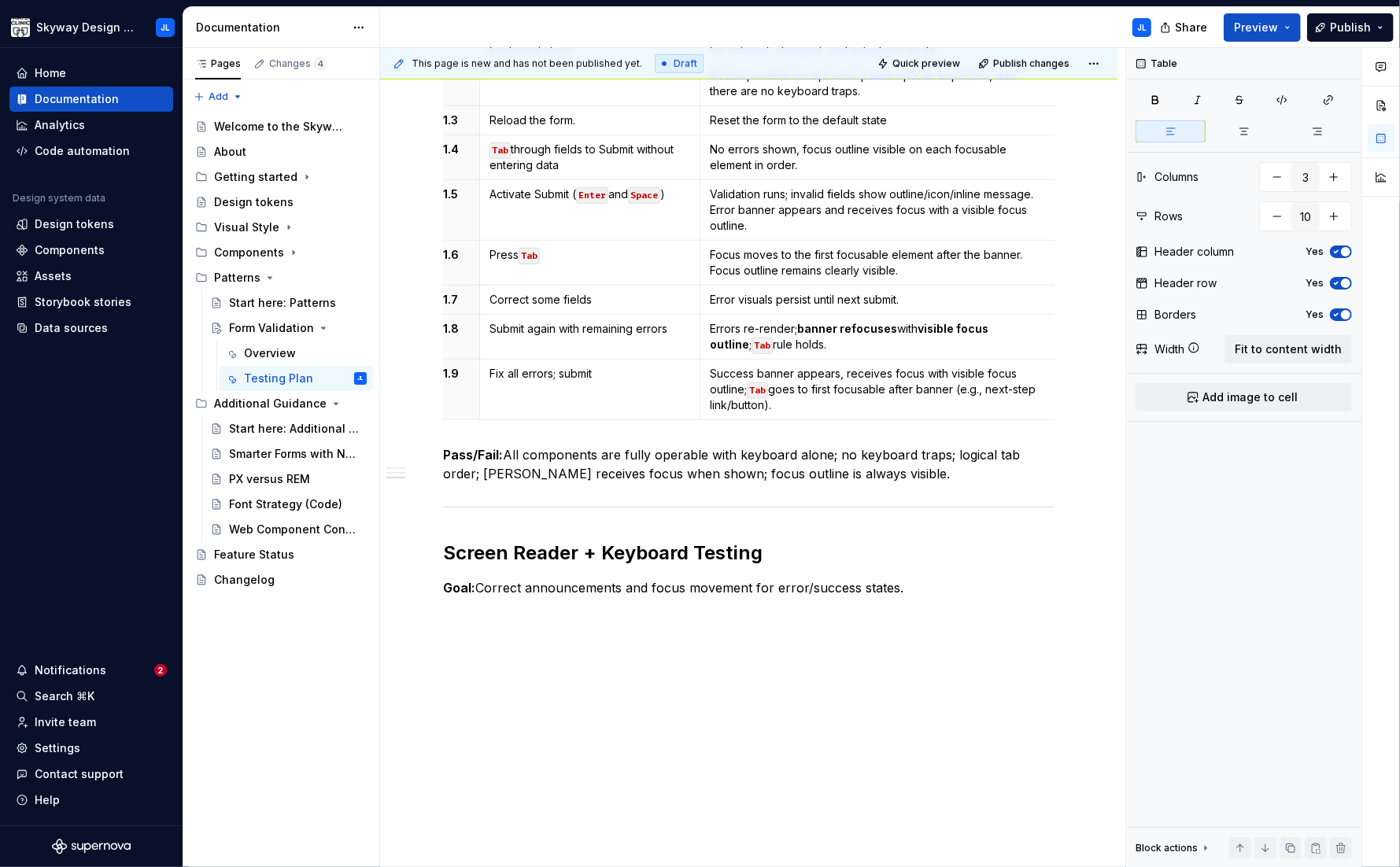
click at [539, 615] on div "Accessibility & Interaction Test Plan Keyboard-Only Testing (no screen reader) …" at bounding box center [749, 327] width 738 height 1097
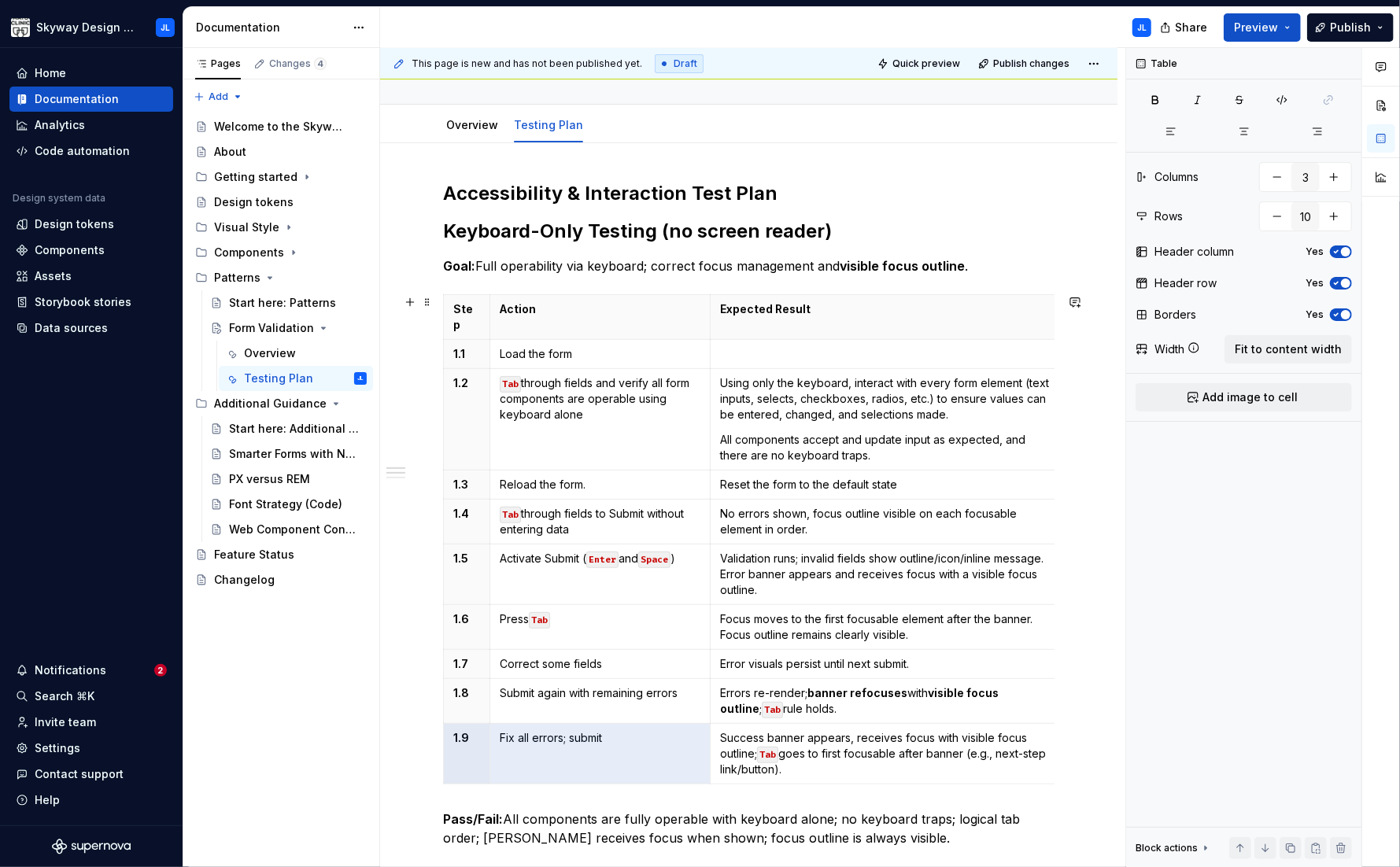
scroll to position [165, 0]
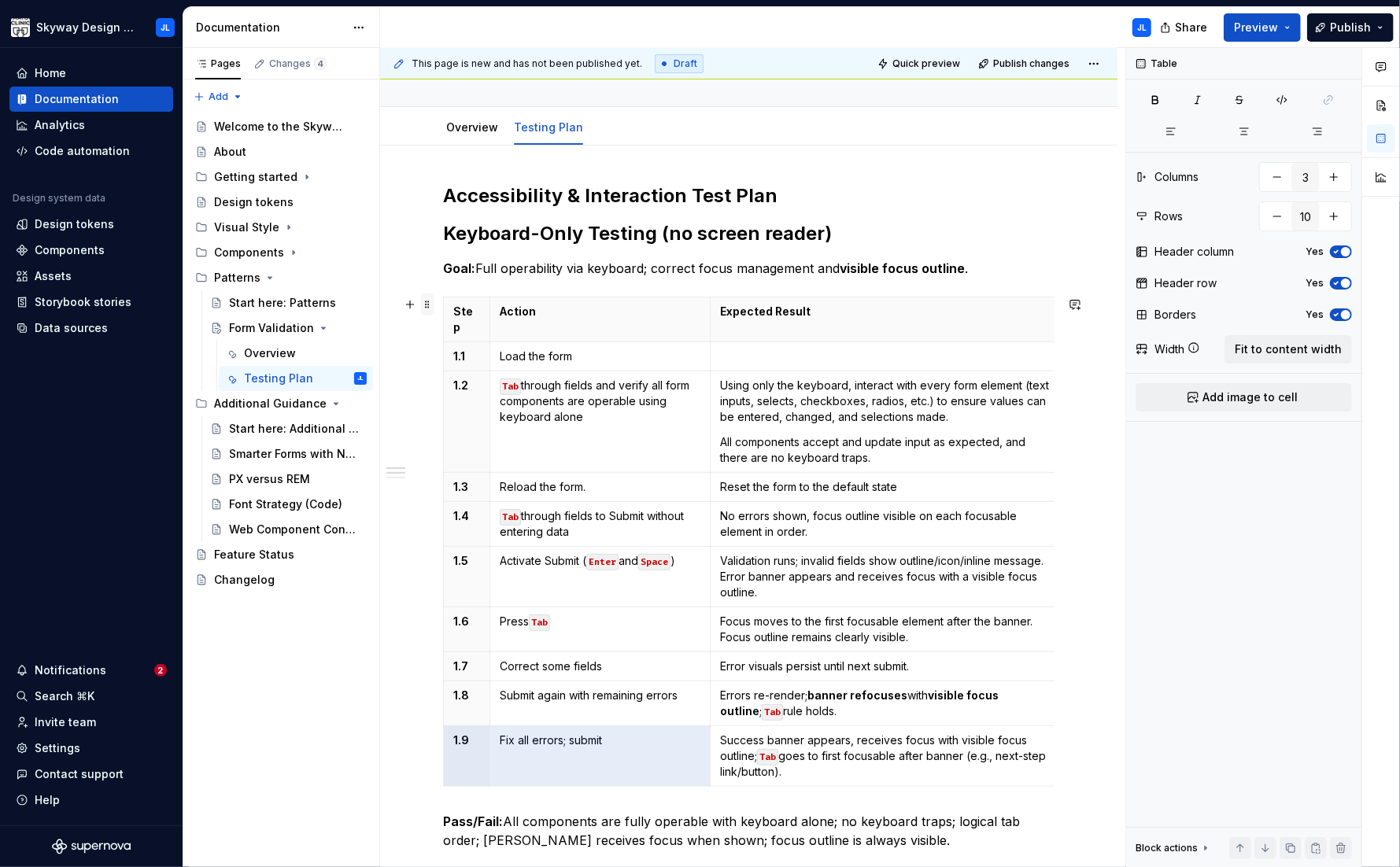
click at [424, 304] on span at bounding box center [427, 304] width 13 height 22
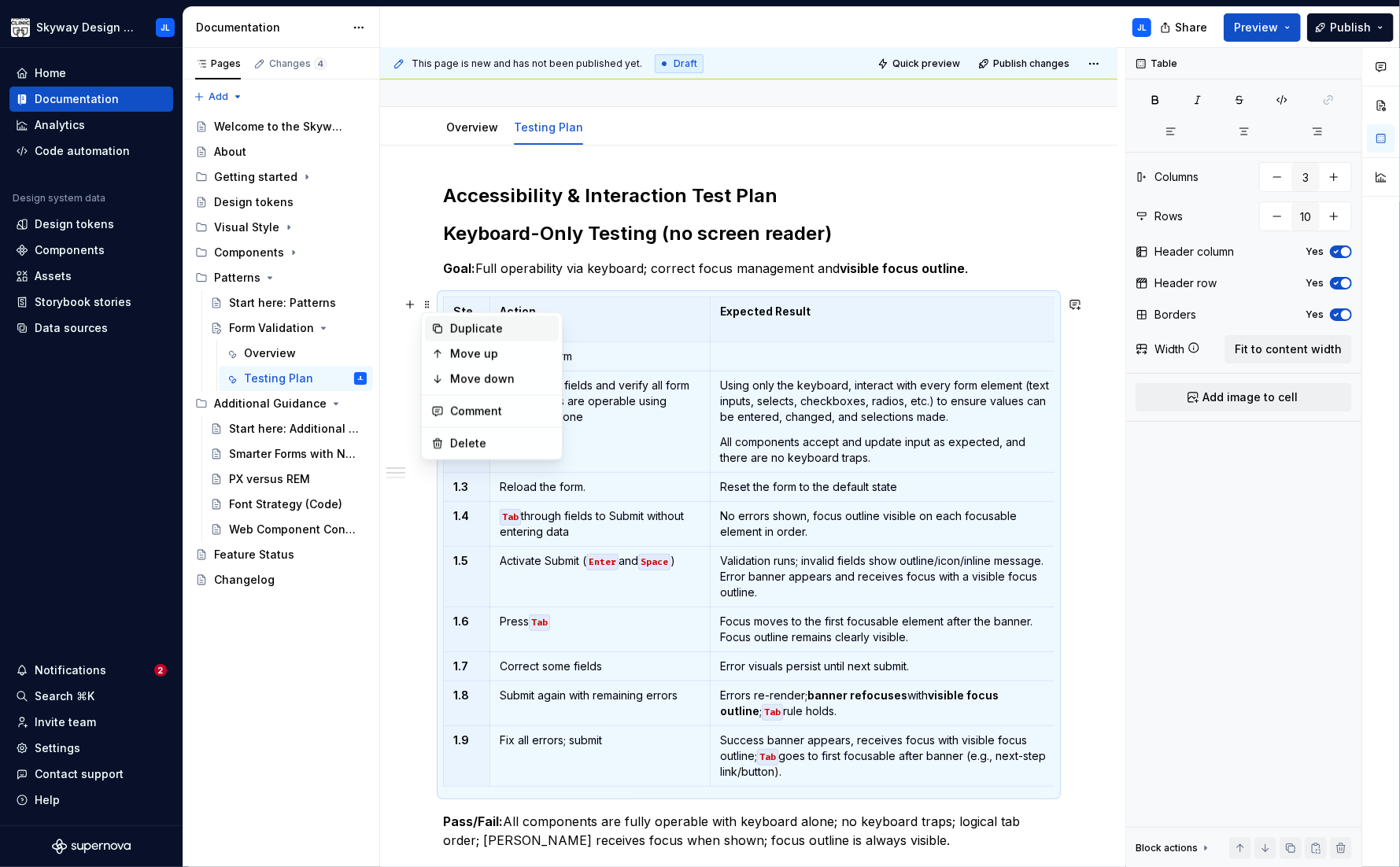
click at [477, 328] on div "Duplicate" at bounding box center [501, 329] width 102 height 15
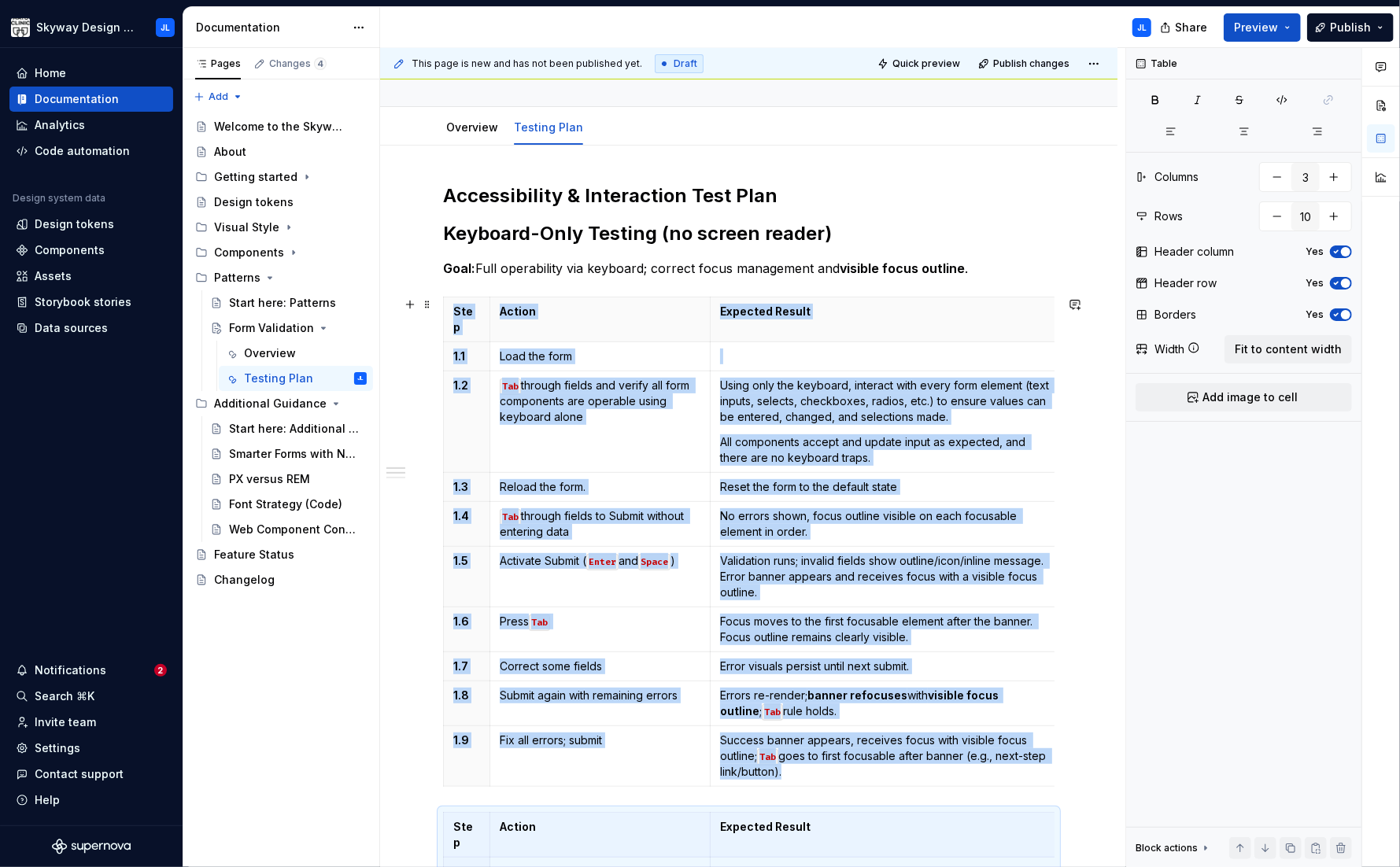
scroll to position [590, 0]
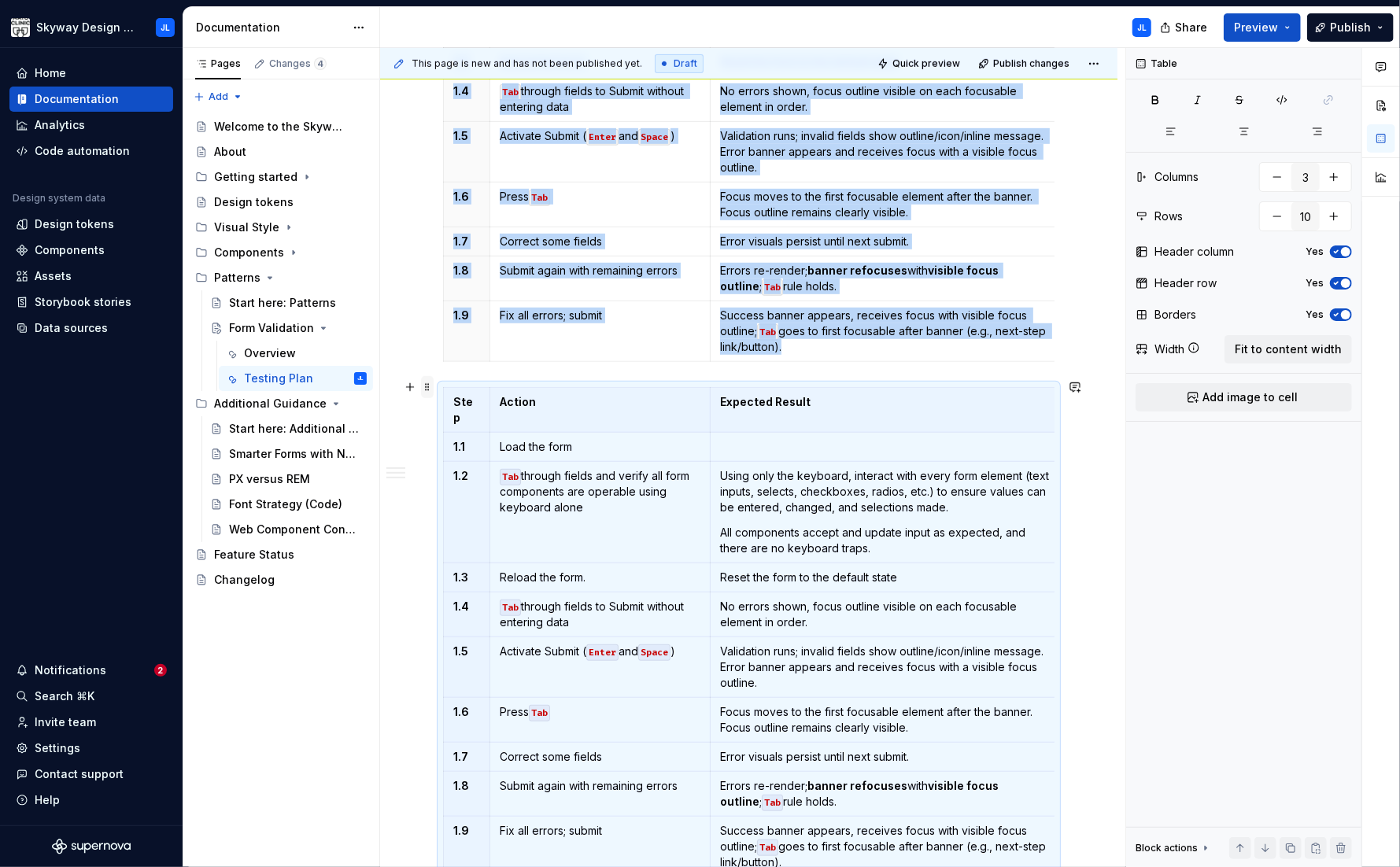
click at [430, 386] on span at bounding box center [427, 387] width 13 height 22
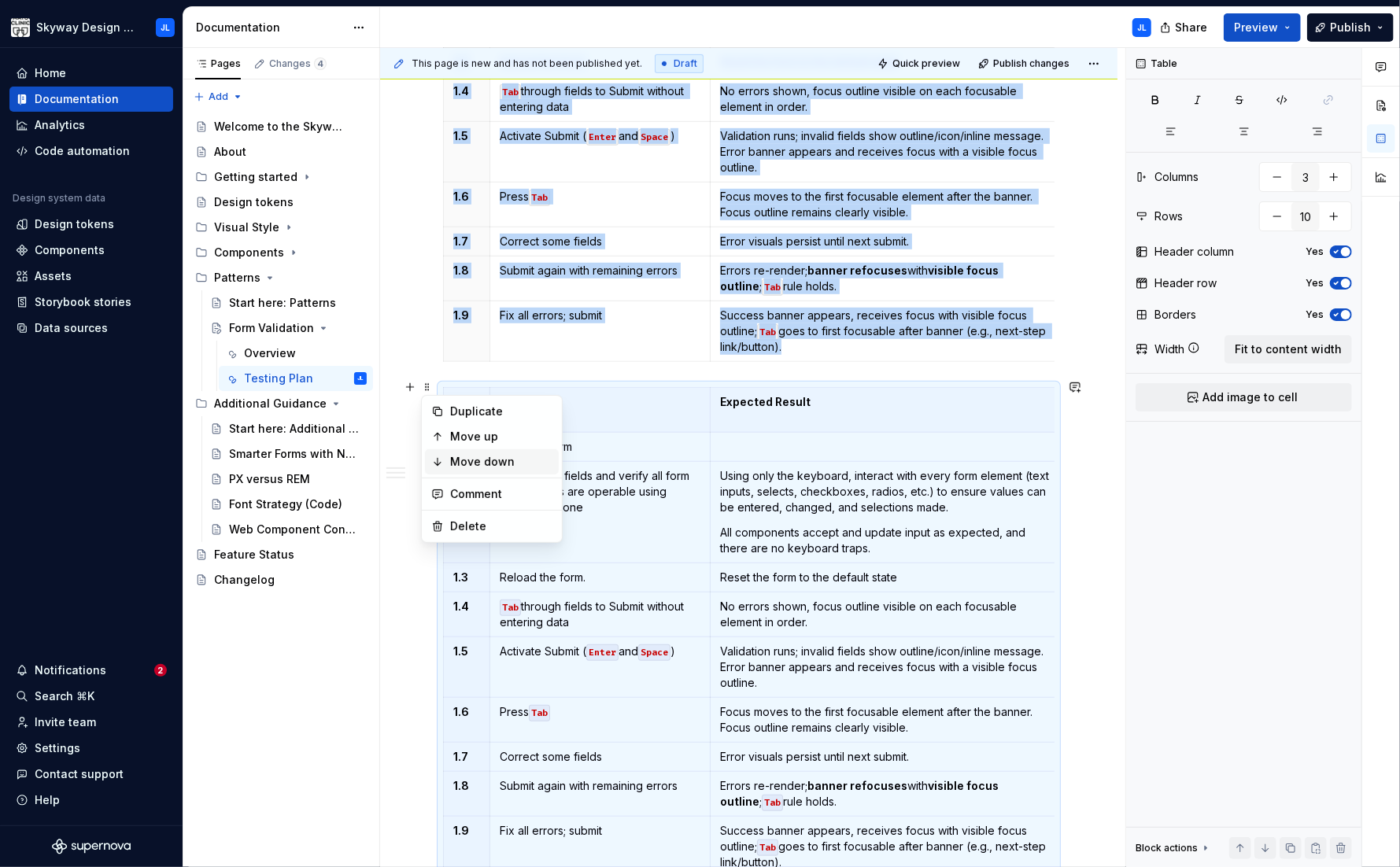
click at [481, 460] on div "Move down" at bounding box center [501, 462] width 102 height 15
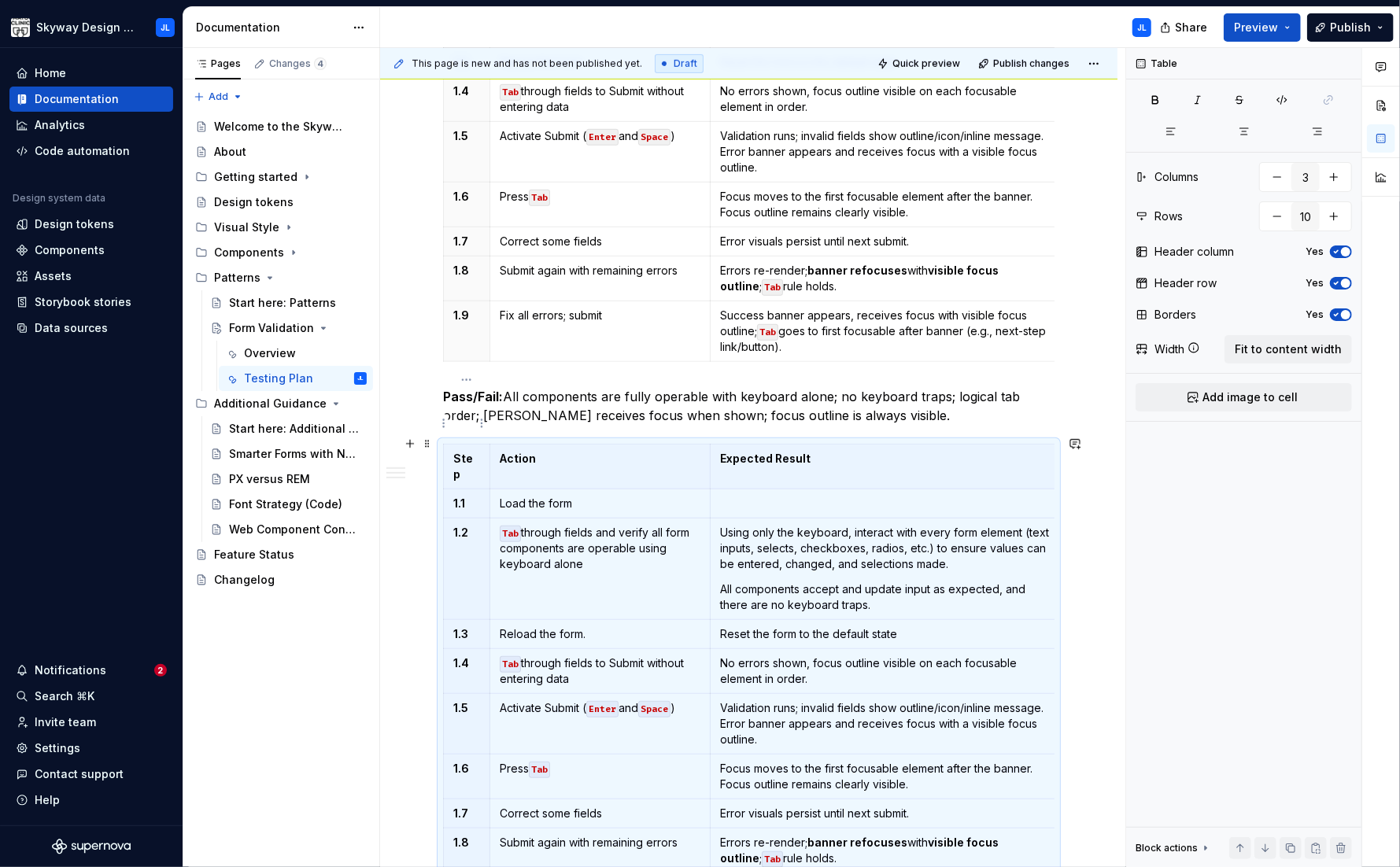
scroll to position [647, 0]
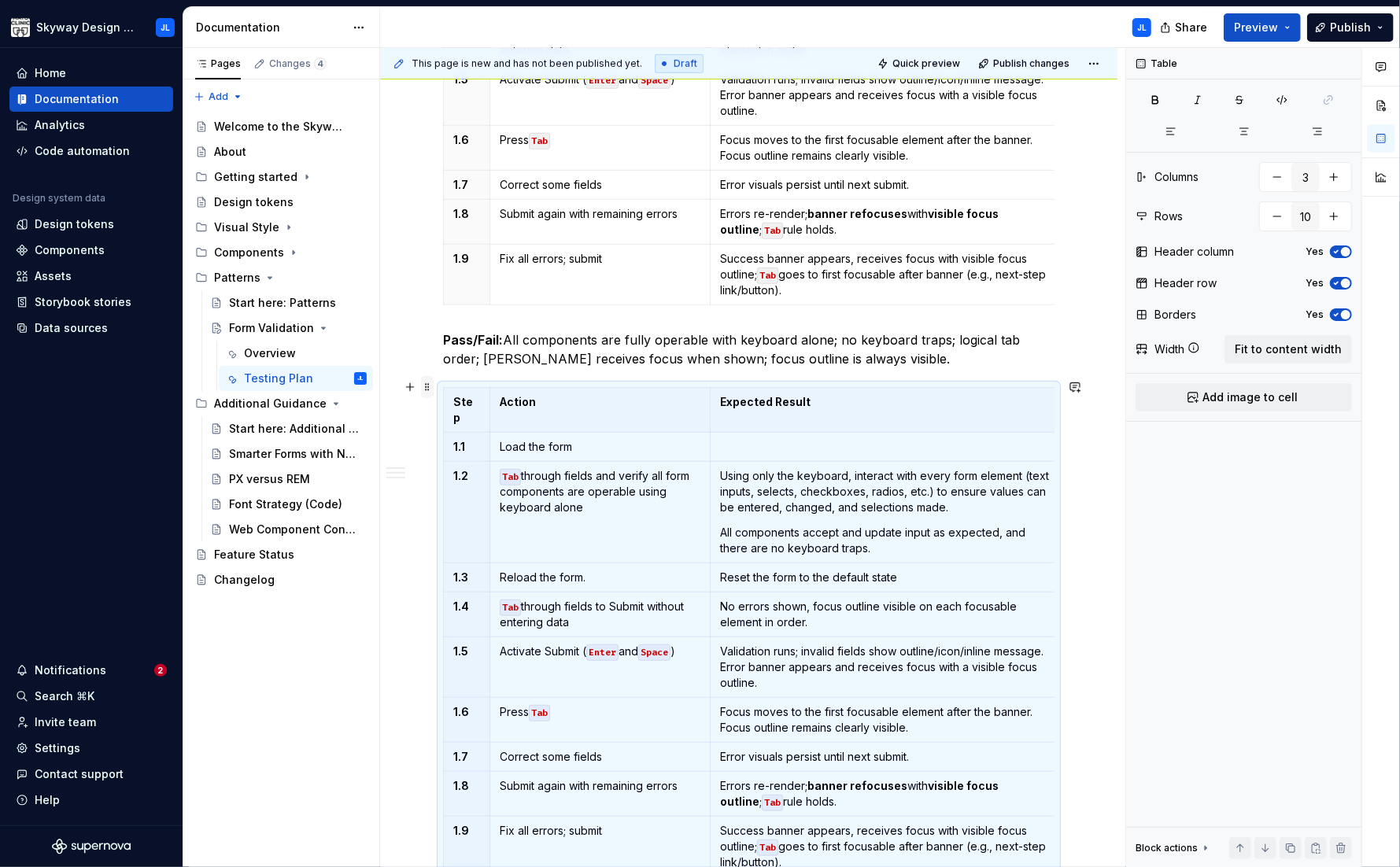
click at [426, 387] on span at bounding box center [427, 387] width 13 height 22
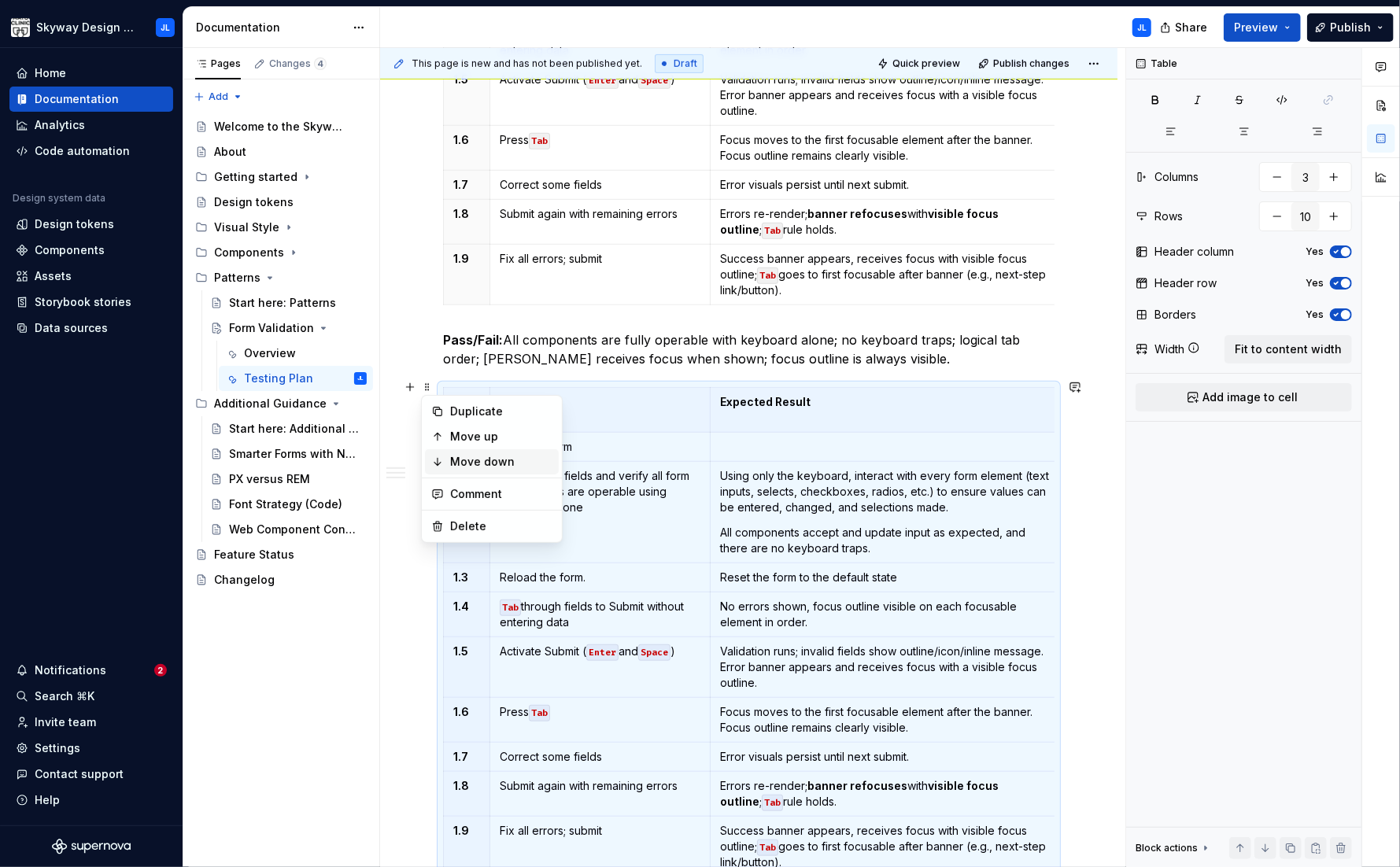
click at [494, 461] on div "Move down" at bounding box center [501, 462] width 102 height 15
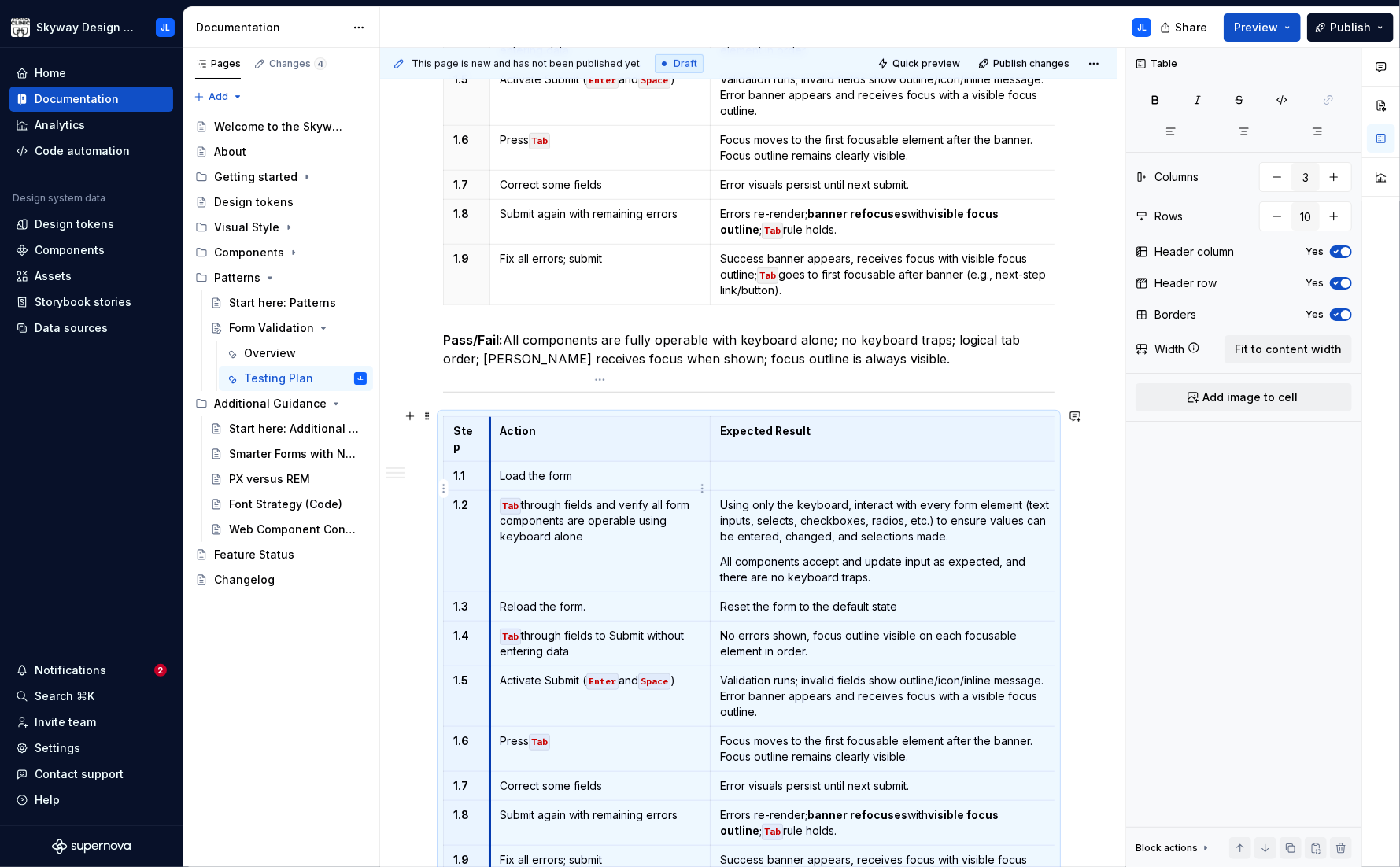
scroll to position [676, 0]
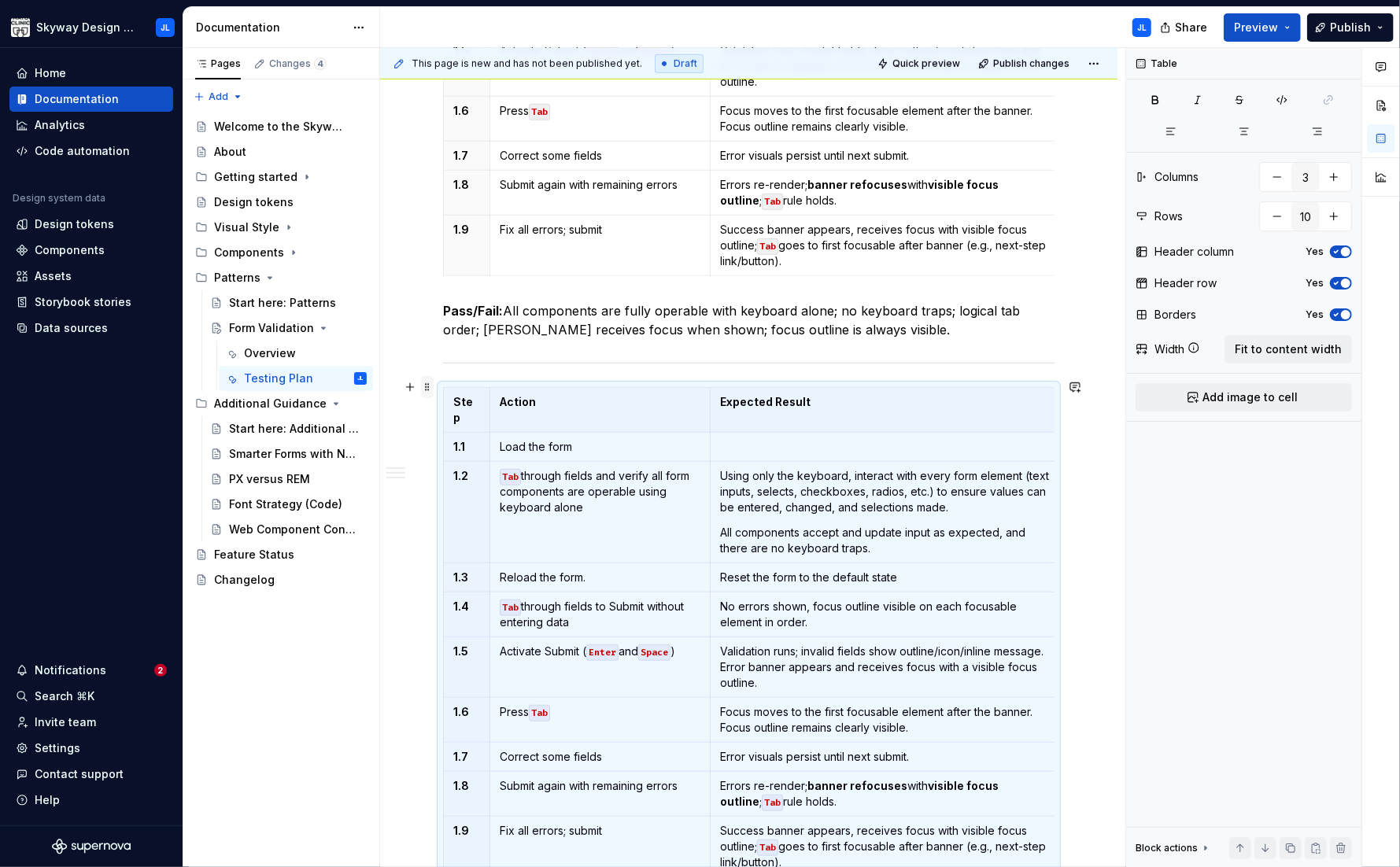
click at [430, 388] on span at bounding box center [427, 387] width 13 height 22
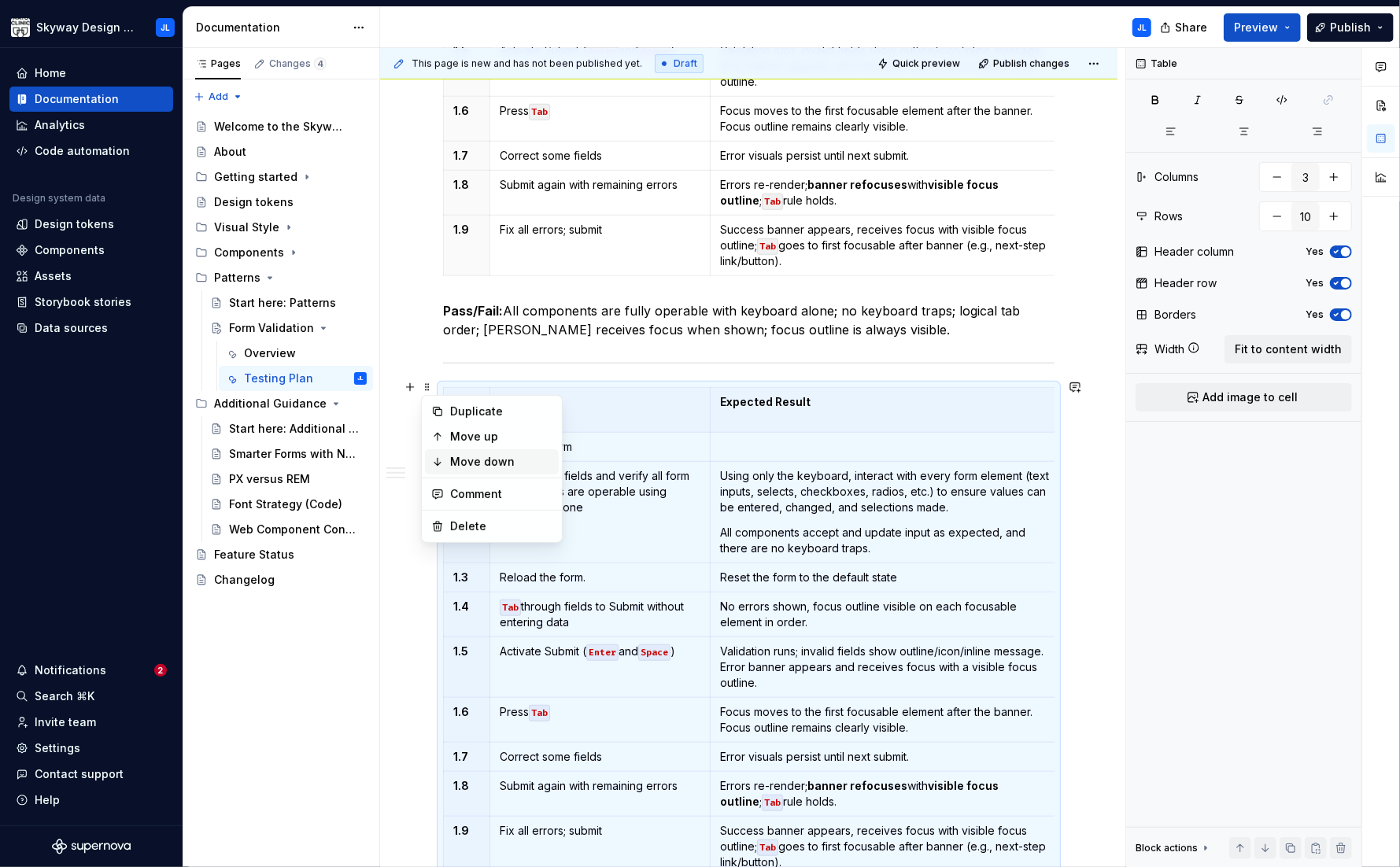
click at [467, 458] on div "Move down" at bounding box center [501, 462] width 102 height 15
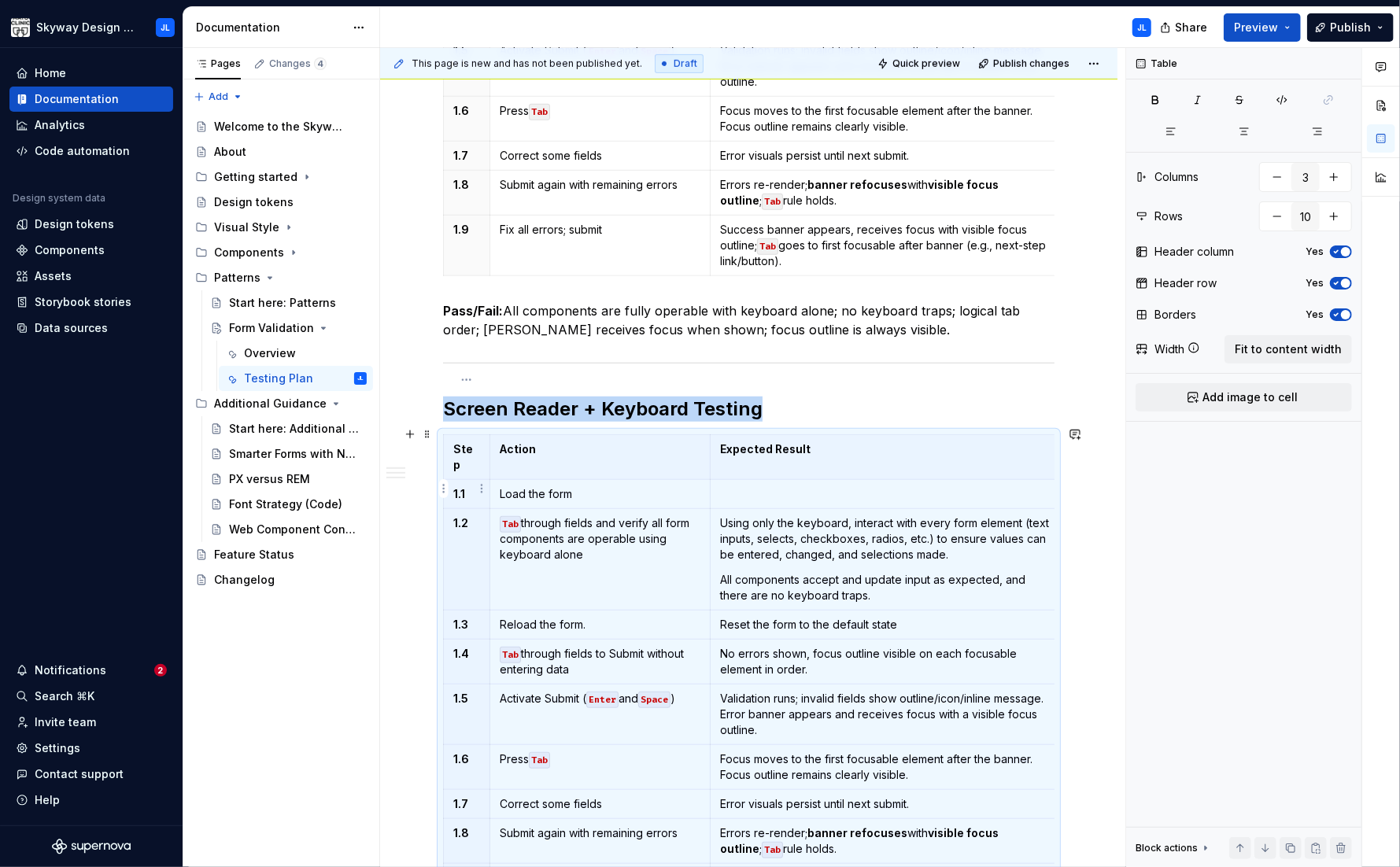
scroll to position [723, 0]
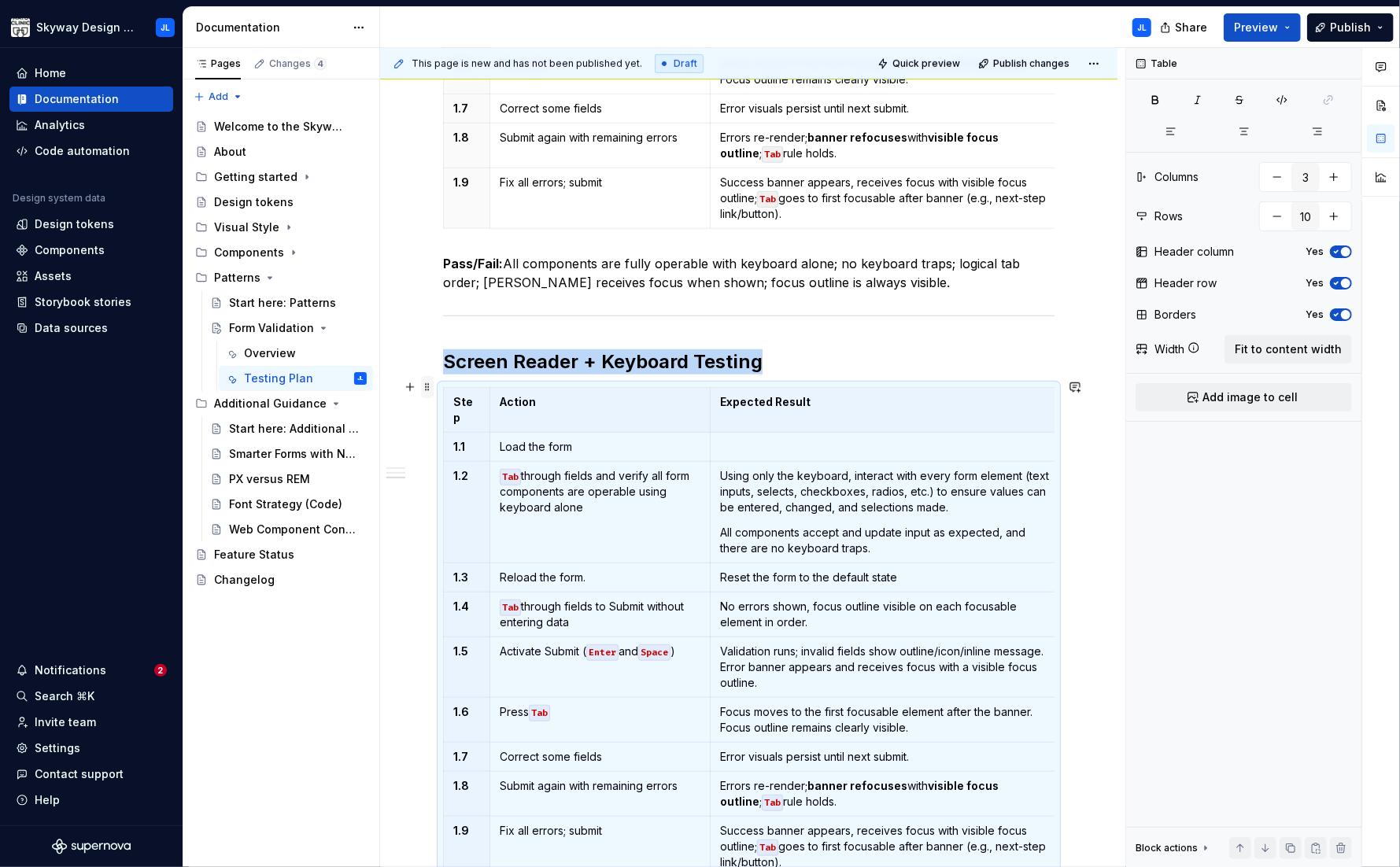
click at [427, 390] on span at bounding box center [427, 387] width 13 height 22
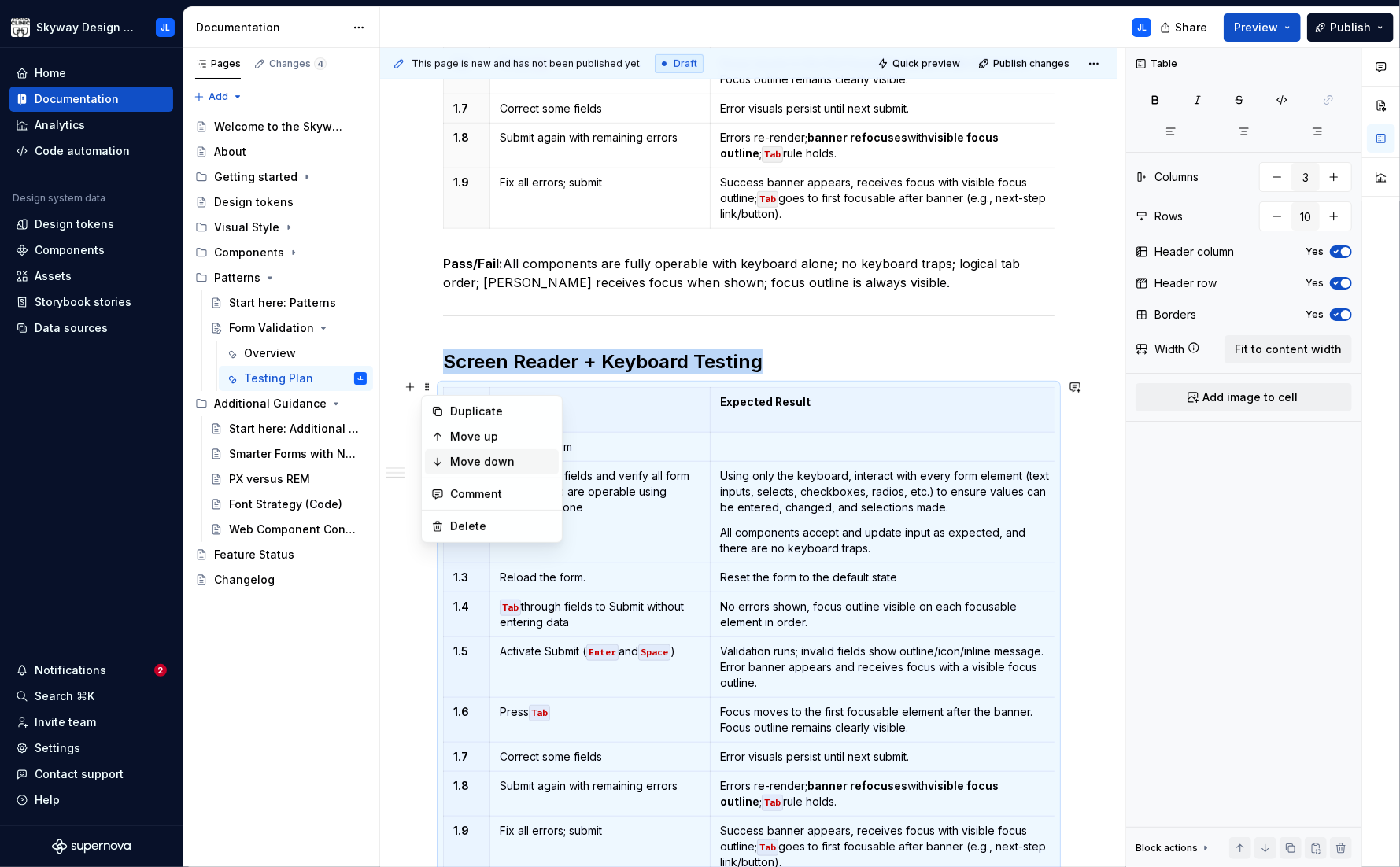
click at [470, 457] on div "Move down" at bounding box center [501, 462] width 102 height 15
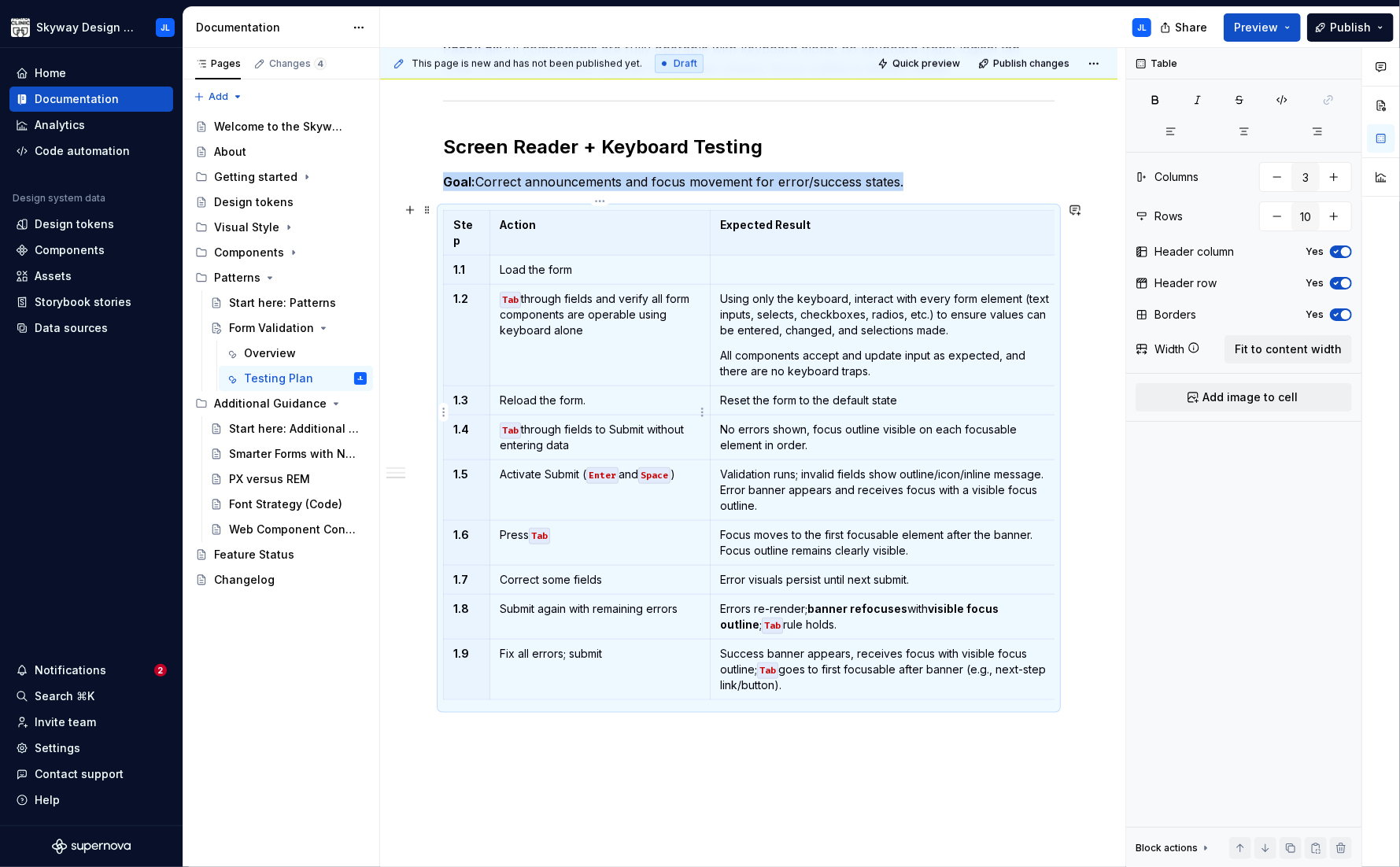
scroll to position [939, 0]
click at [613, 350] on td "Tab through fields and verify all form components are operable using keyboard a…" at bounding box center [599, 333] width 220 height 101
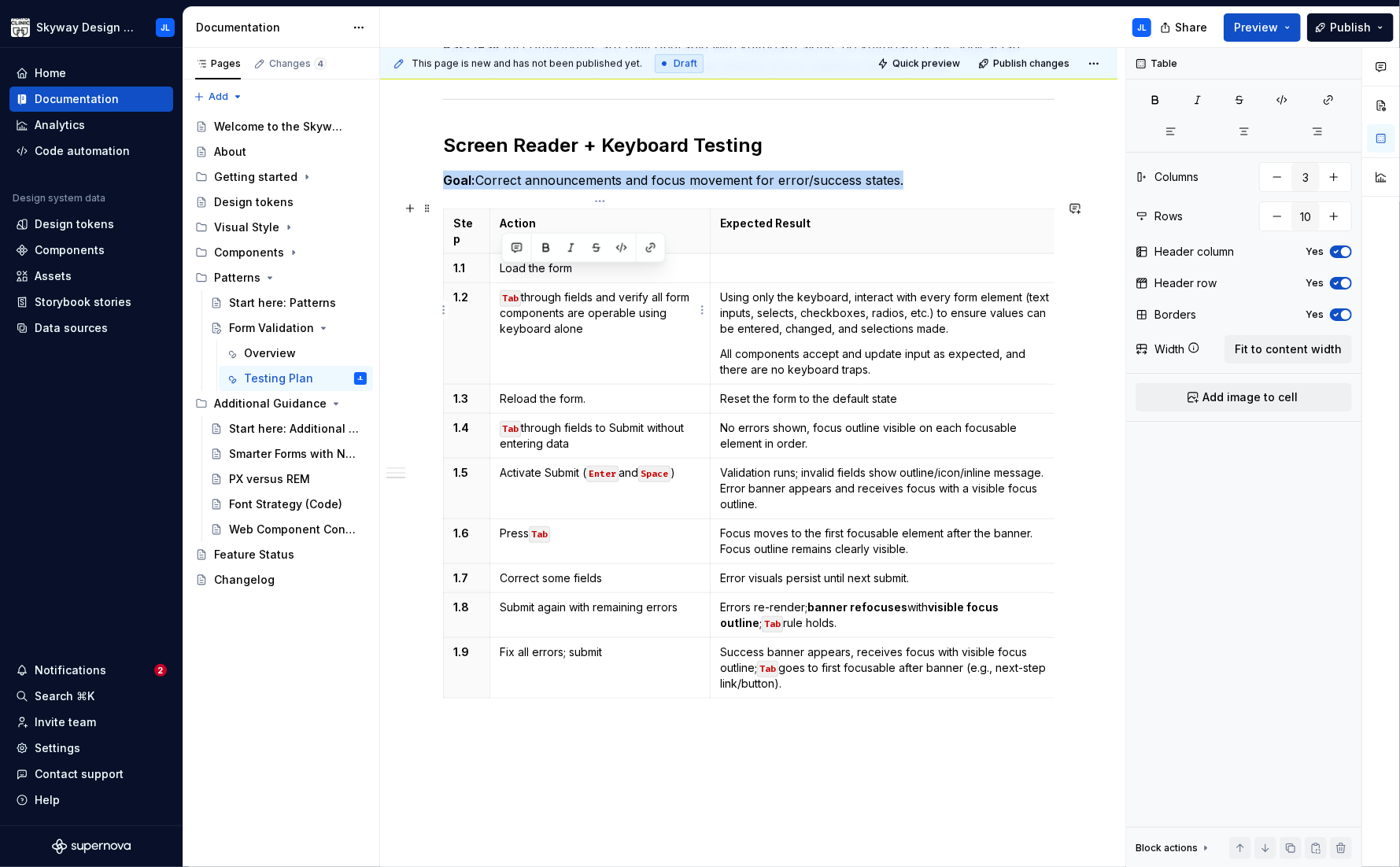
drag, startPoint x: 593, startPoint y: 307, endPoint x: 497, endPoint y: 275, distance: 101.2
click at [497, 283] on td "Tab through fields and verify all form components are operable using keyboard a…" at bounding box center [599, 333] width 220 height 101
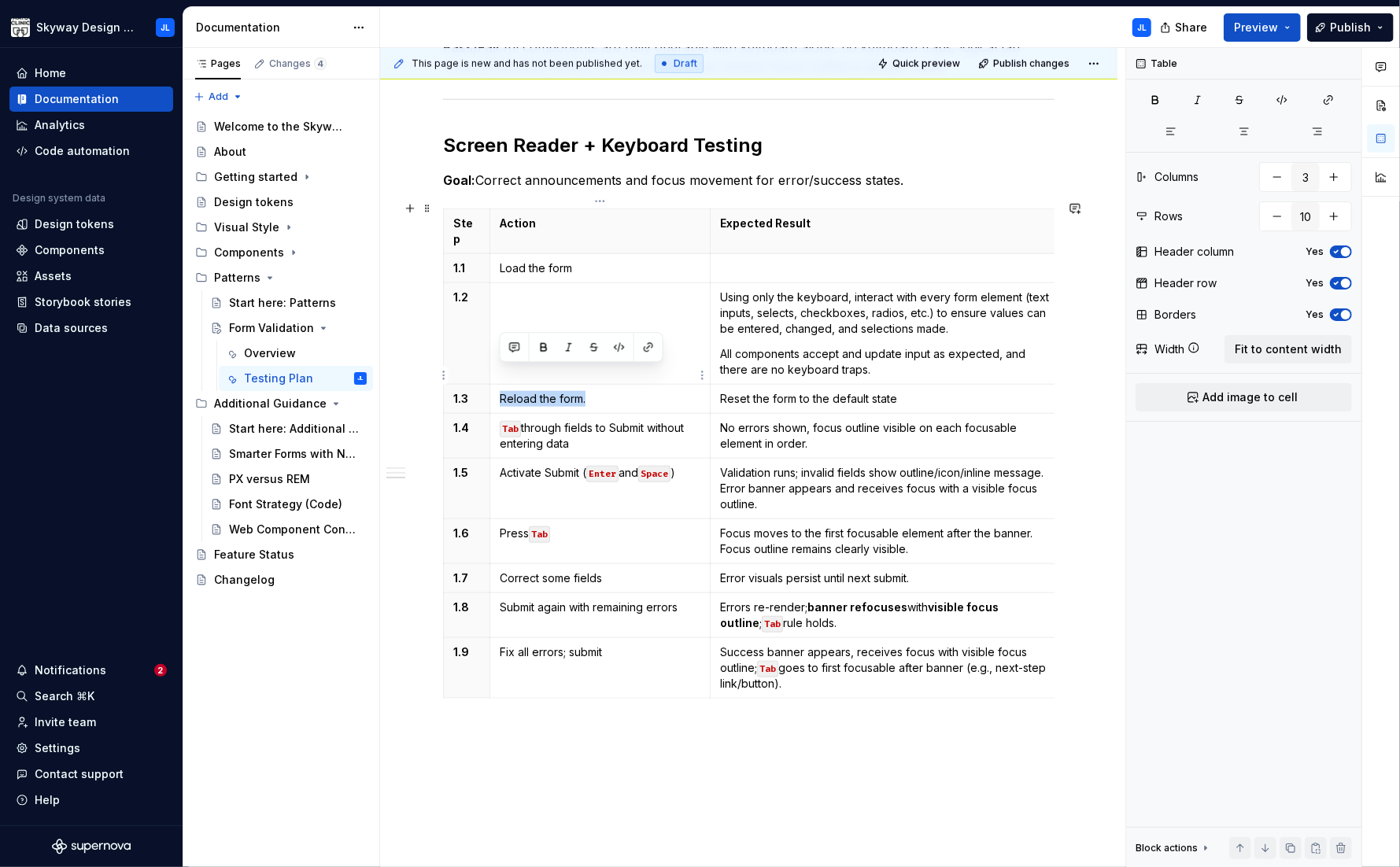
drag, startPoint x: 602, startPoint y: 375, endPoint x: 500, endPoint y: 372, distance: 102.0
click at [500, 391] on p "Reload the form." at bounding box center [599, 399] width 200 height 15
drag, startPoint x: 576, startPoint y: 417, endPoint x: 497, endPoint y: 403, distance: 80.2
click at [497, 413] on td "Tab through fields to Submit without entering data" at bounding box center [599, 436] width 220 height 45
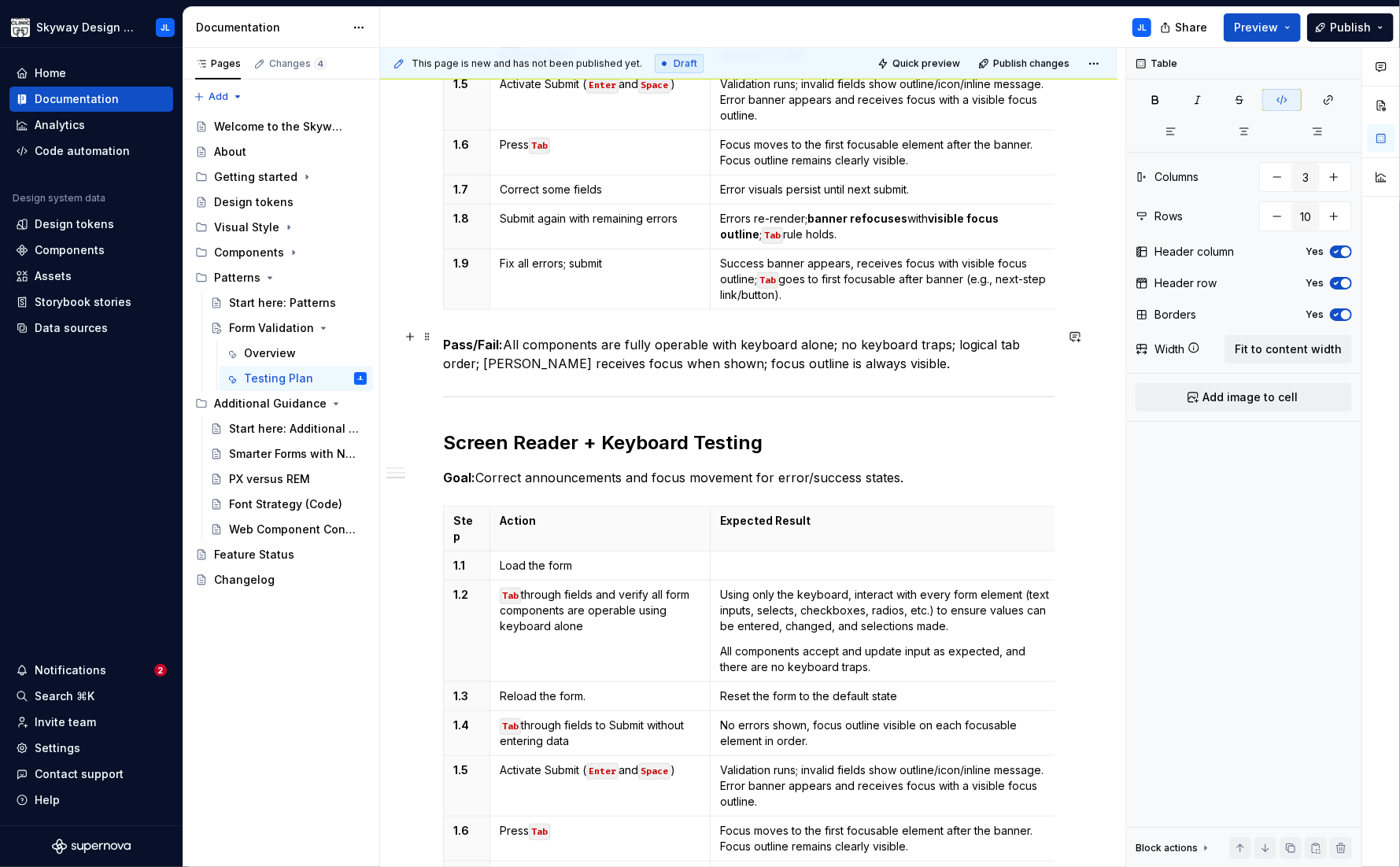
scroll to position [667, 0]
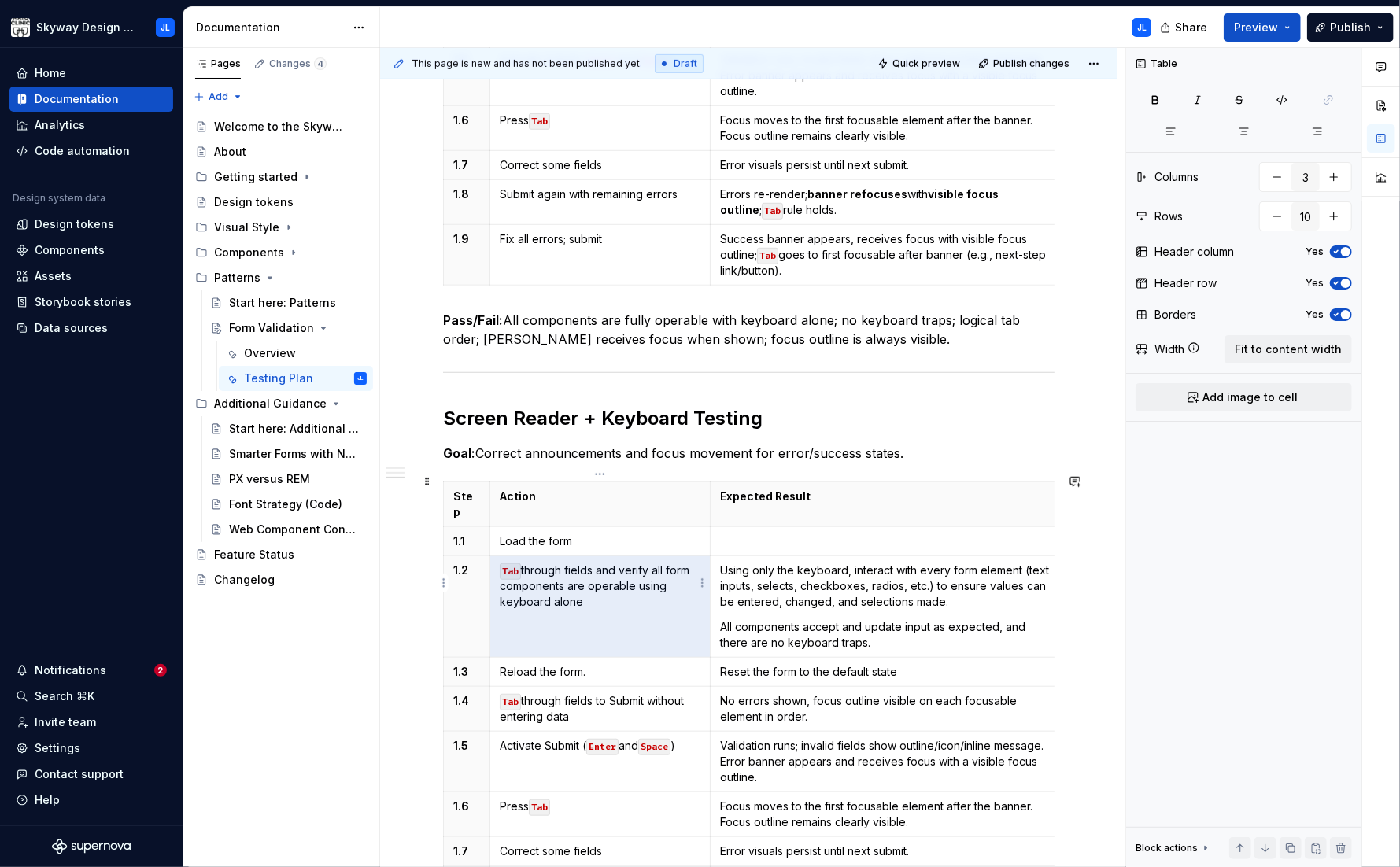
drag, startPoint x: 593, startPoint y: 586, endPoint x: 503, endPoint y: 546, distance: 98.5
click at [503, 563] on p "Tab through fields and verify all form components are operable using keyboard a…" at bounding box center [599, 586] width 200 height 47
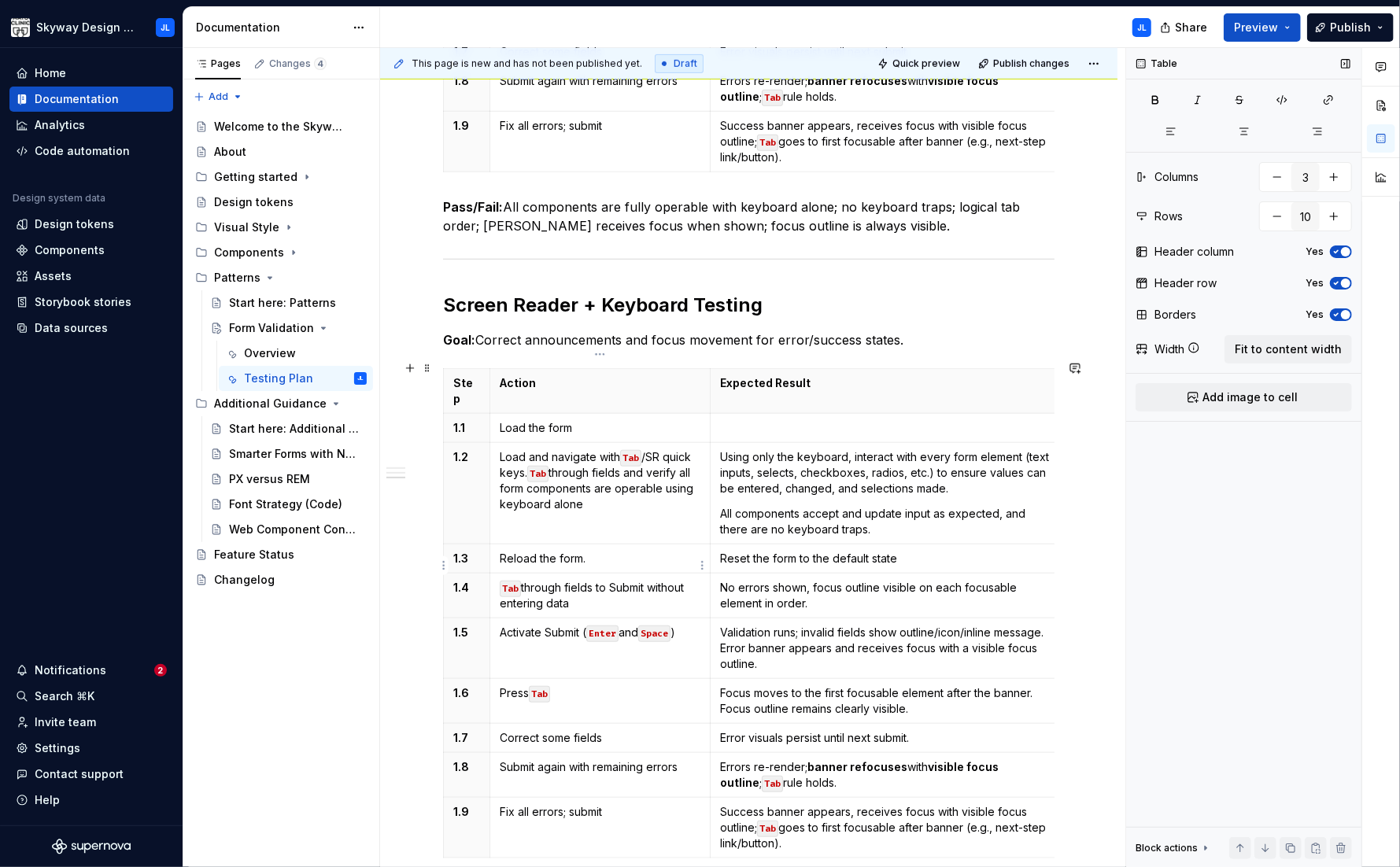
scroll to position [795, 0]
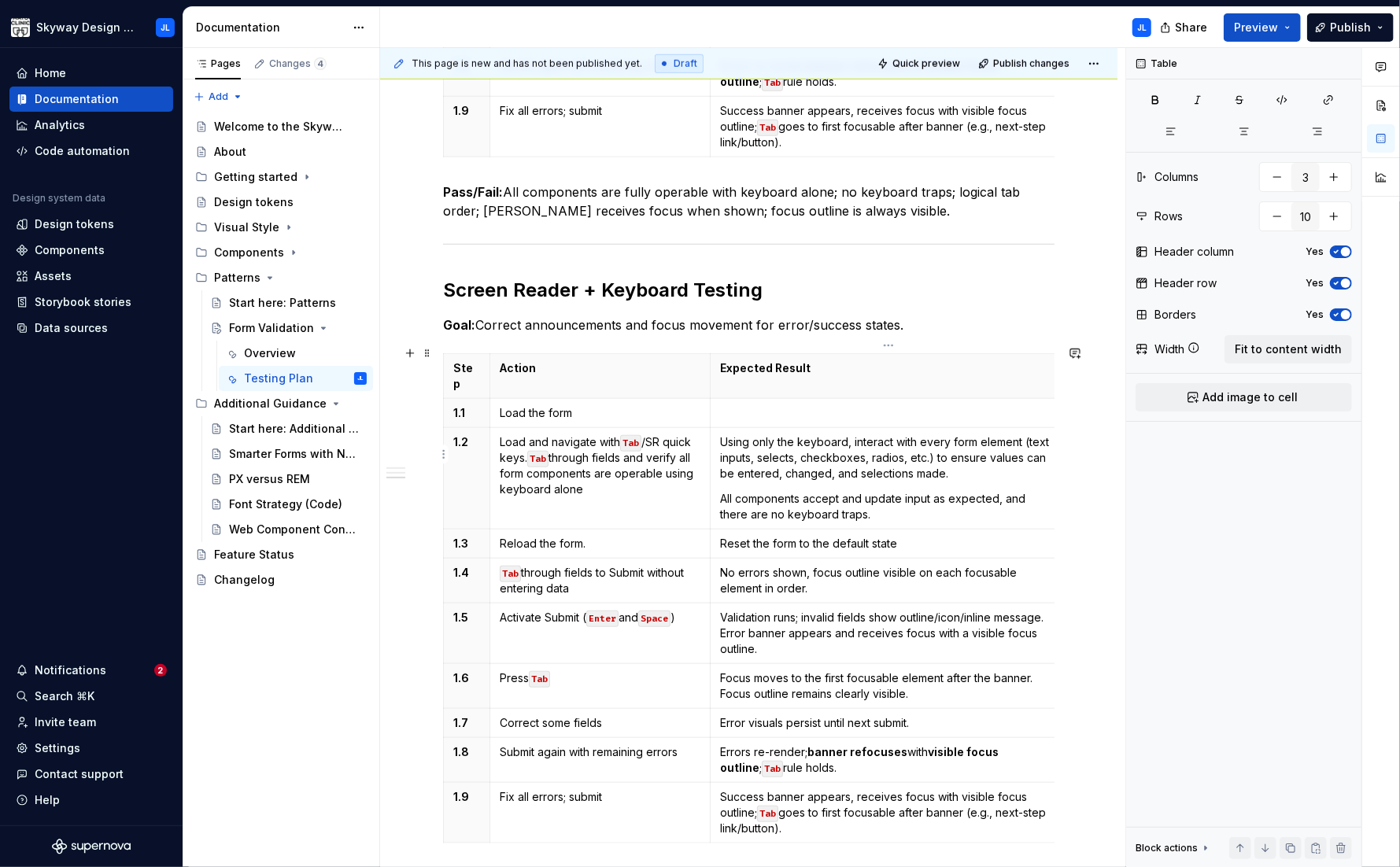
click at [851, 493] on p "All components accept and update input as expected, and there are no keyboard t…" at bounding box center [888, 506] width 337 height 32
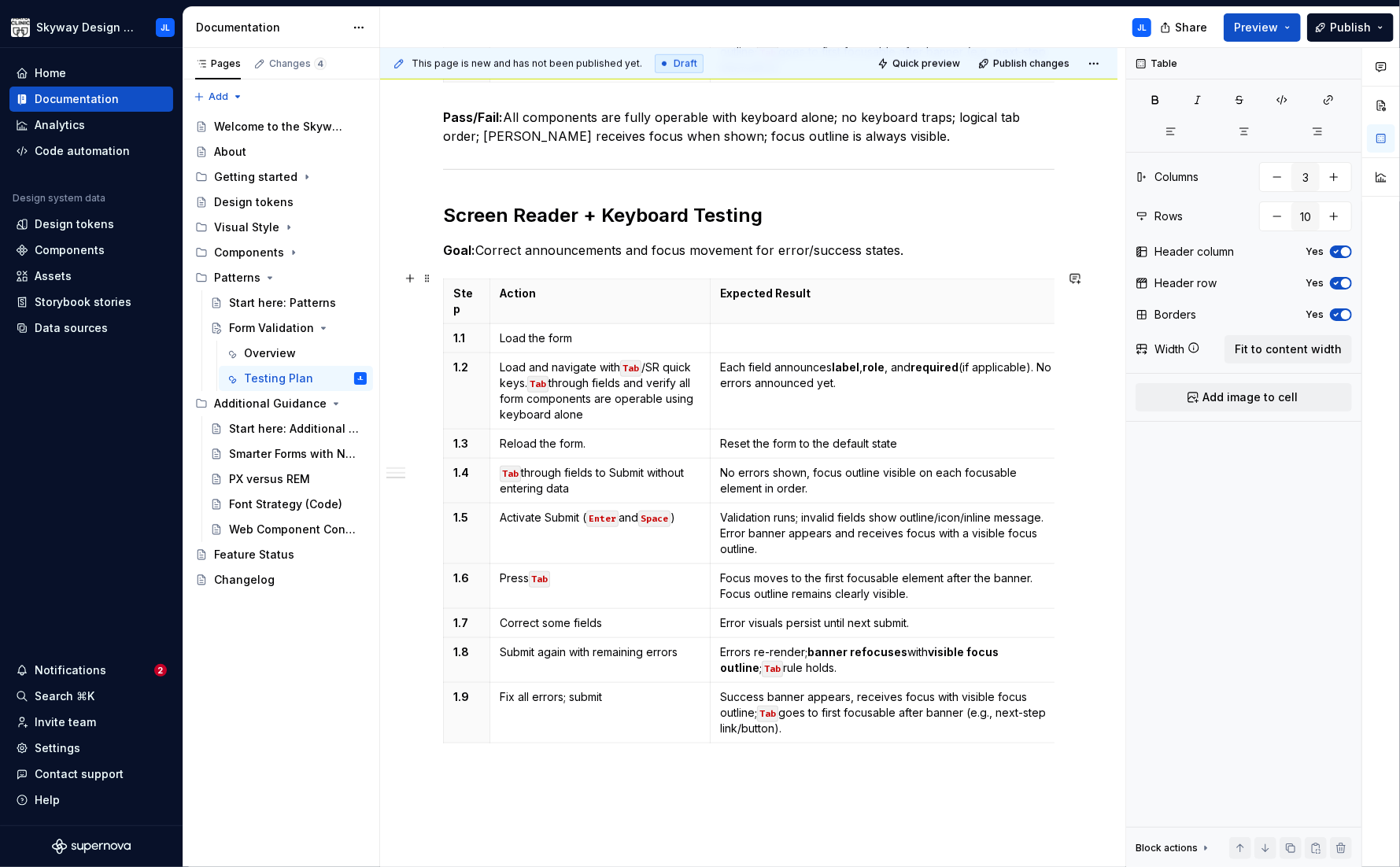
scroll to position [876, 0]
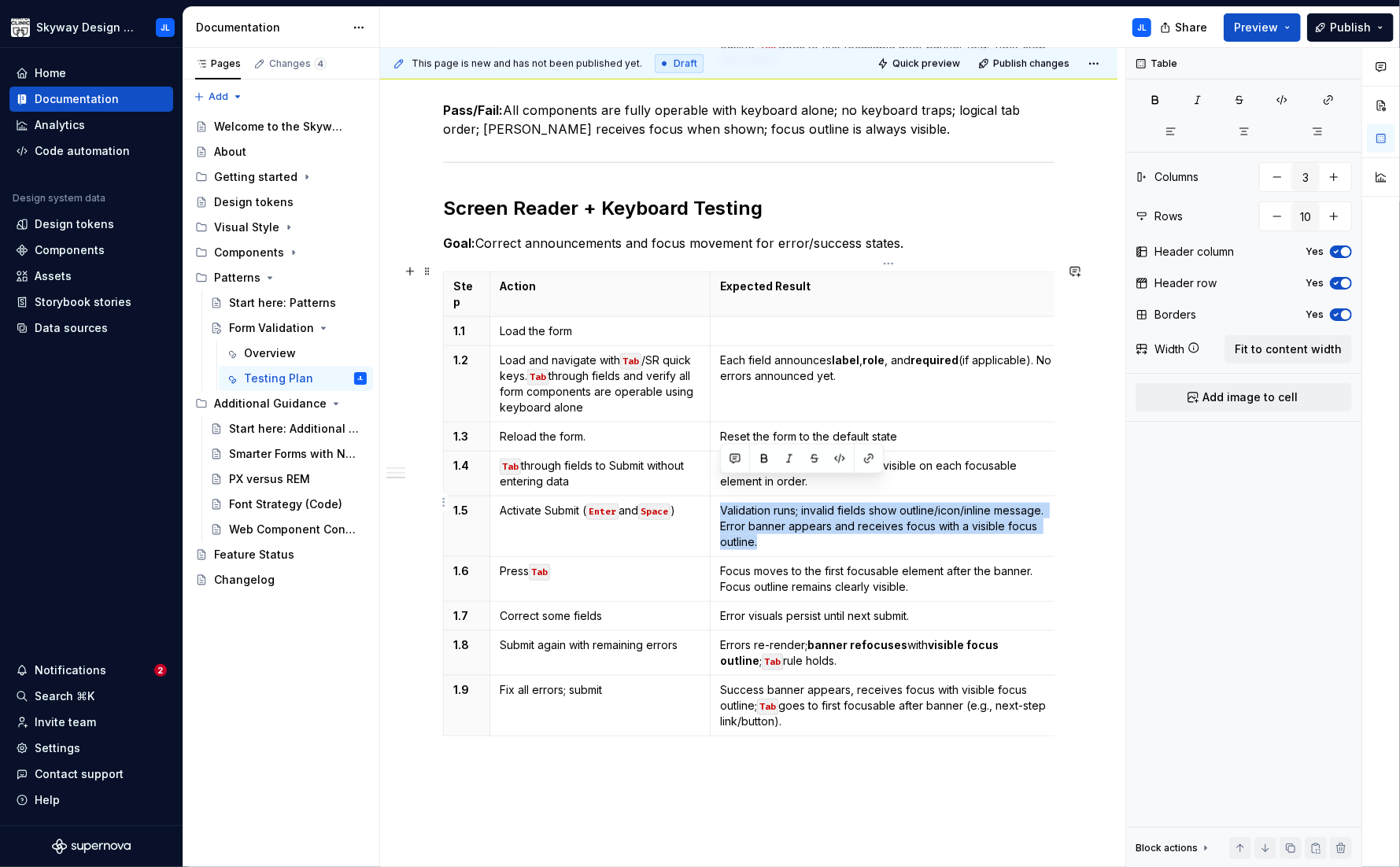
drag, startPoint x: 724, startPoint y: 494, endPoint x: 720, endPoint y: 486, distance: 8.9
click at [720, 503] on p "Validation runs; invalid fields show outline/icon/inline message. Error banner …" at bounding box center [888, 526] width 337 height 47
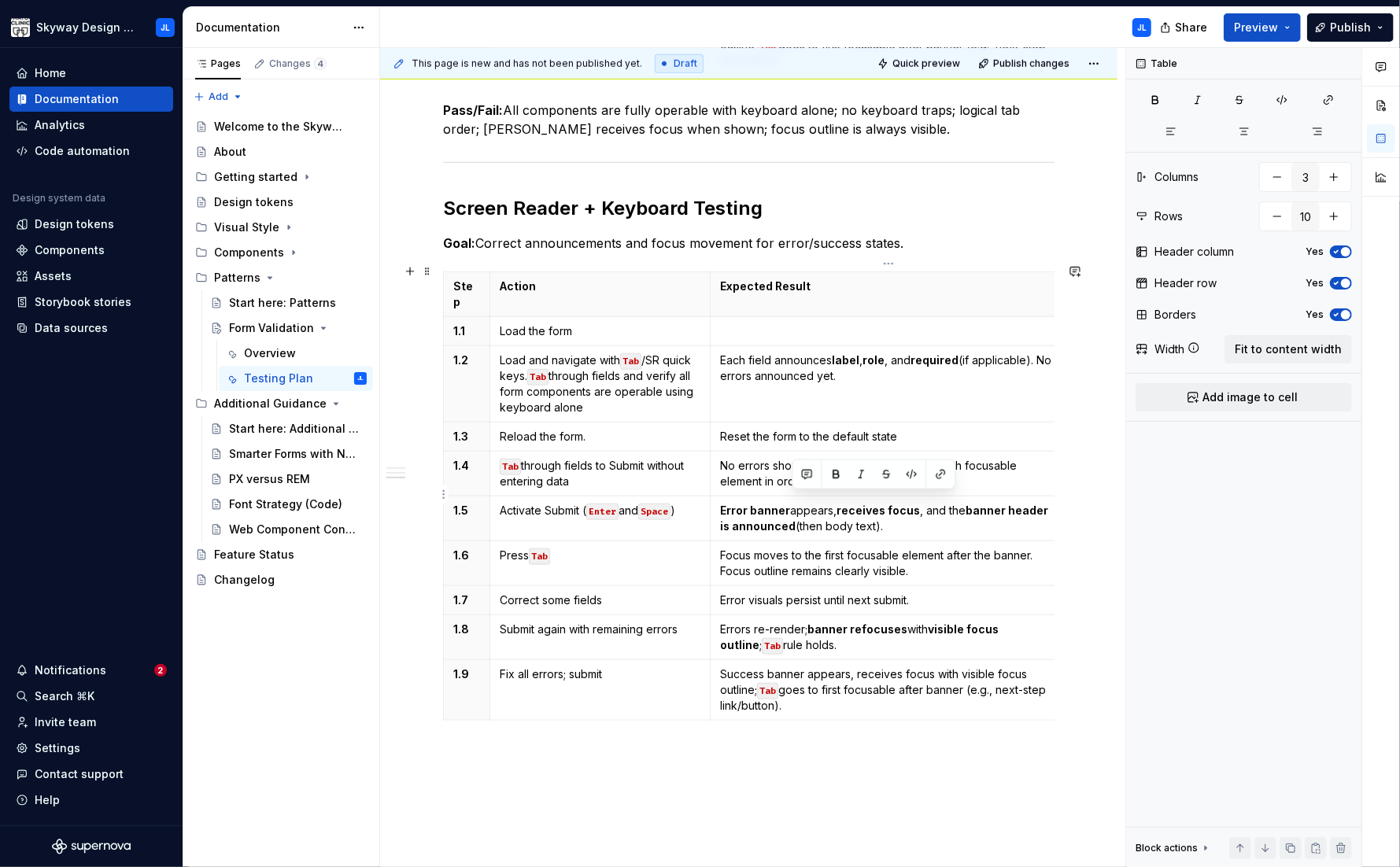
drag, startPoint x: 846, startPoint y: 501, endPoint x: 790, endPoint y: 499, distance: 56.0
click at [790, 503] on p "Error banner appears, receives focus , and the banner header is announced (then…" at bounding box center [888, 518] width 337 height 32
drag, startPoint x: 798, startPoint y: 504, endPoint x: 720, endPoint y: 492, distance: 78.9
click at [720, 503] on p "Error banner appears, receives focus , and the banner header is announced ." at bounding box center [888, 518] width 337 height 32
click at [751, 555] on td "Focus moves to the first focusable element after the banner. Focus outline rema…" at bounding box center [888, 564] width 356 height 45
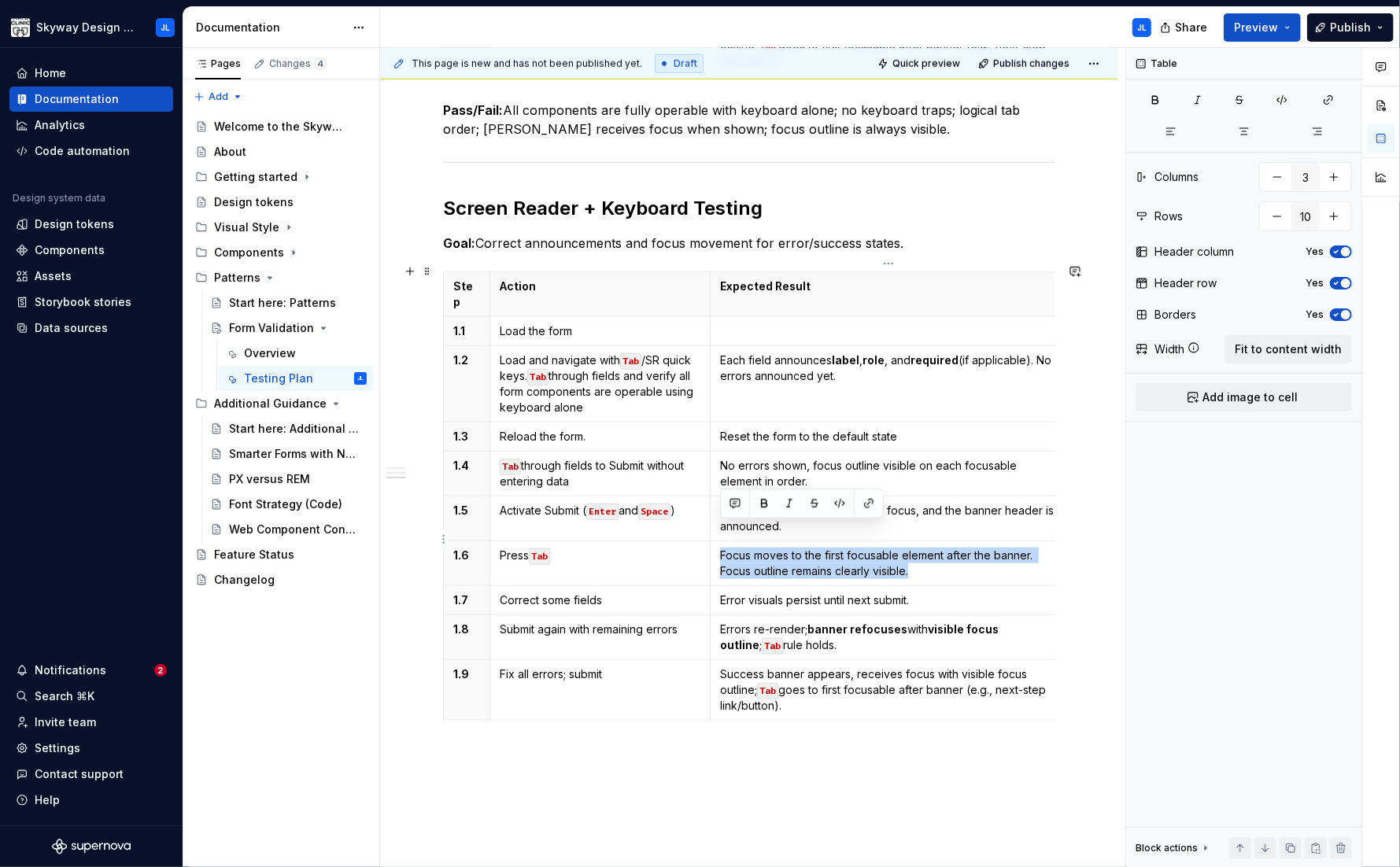
drag, startPoint x: 916, startPoint y: 546, endPoint x: 721, endPoint y: 534, distance: 195.4
click at [721, 547] on p "Focus moves to the first focusable element after the banner. Focus outline rema…" at bounding box center [888, 563] width 337 height 32
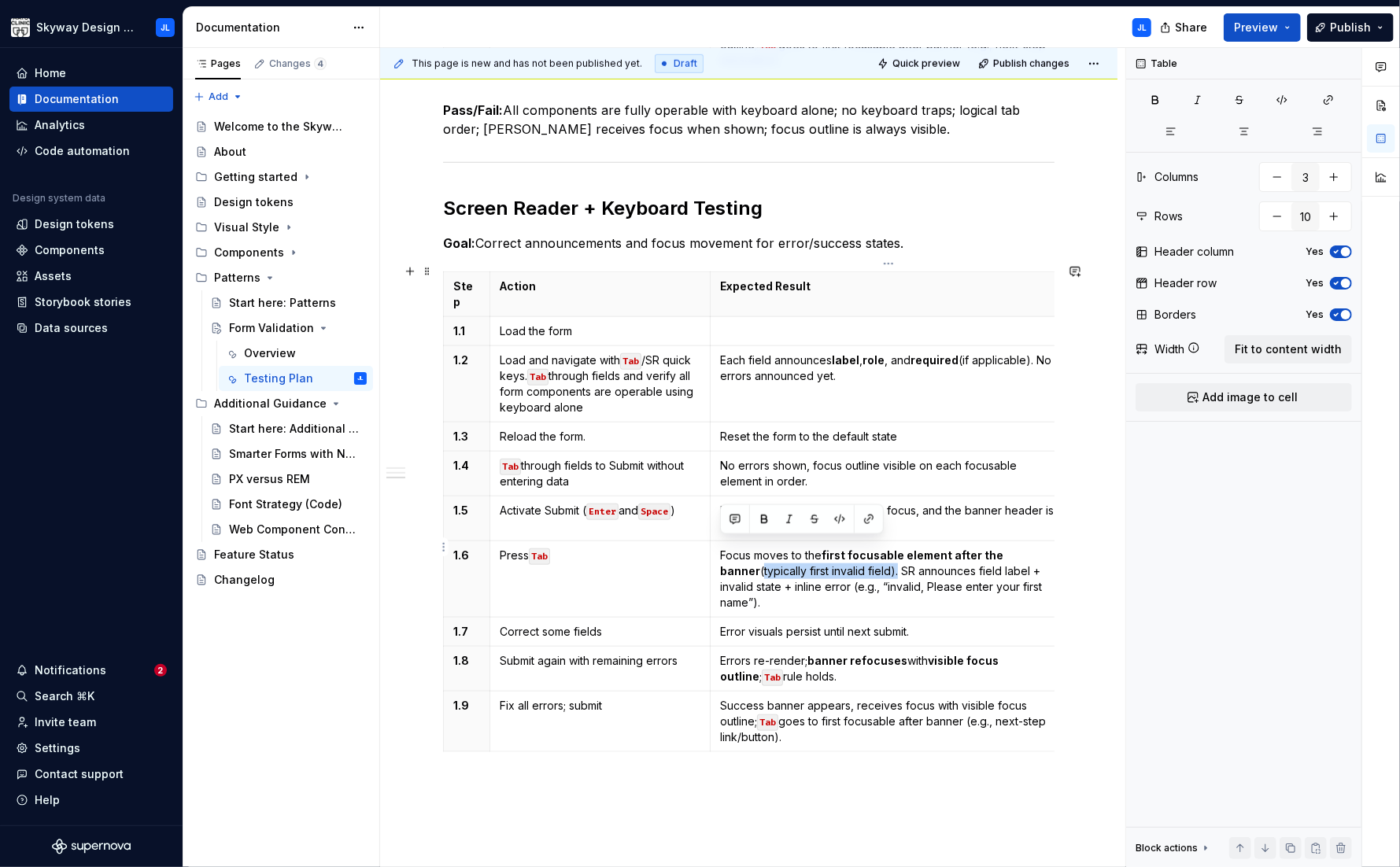
drag, startPoint x: 857, startPoint y: 548, endPoint x: 718, endPoint y: 543, distance: 139.1
click at [718, 543] on td "Focus moves to the first focusable element after the banner (typically first in…" at bounding box center [888, 580] width 356 height 77
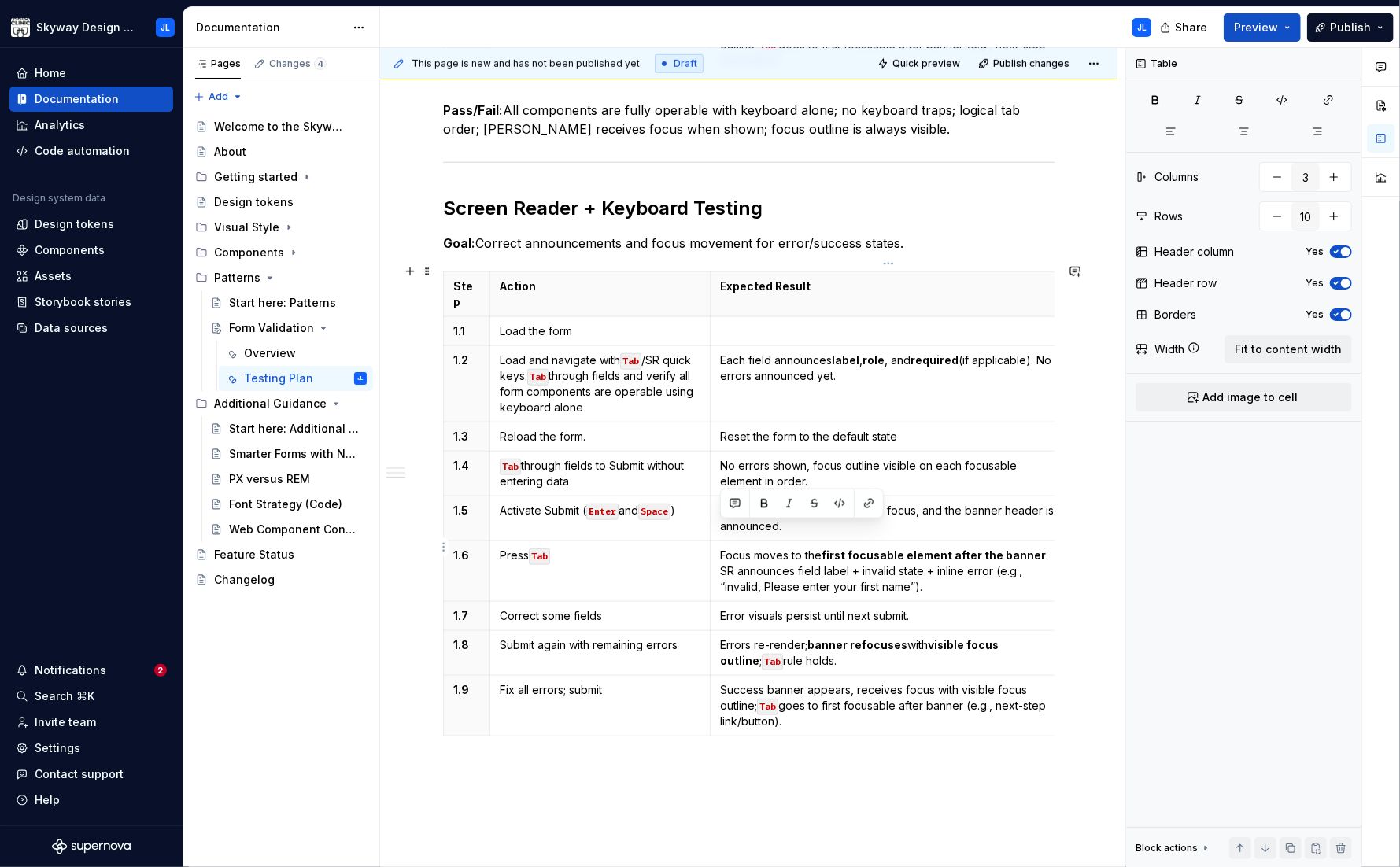
drag, startPoint x: 940, startPoint y: 564, endPoint x: 720, endPoint y: 530, distance: 222.6
click at [720, 547] on p "Focus moves to the first focusable element after the banner . SR announces fiel…" at bounding box center [888, 570] width 337 height 47
copy p "Focus moves to the first focusable element after the banner . SR announces fiel…"
click at [815, 547] on p "Focus moves to the first focusable element after the banner . SR announces fiel…" at bounding box center [888, 570] width 337 height 47
drag, startPoint x: 923, startPoint y: 563, endPoint x: 722, endPoint y: 530, distance: 203.7
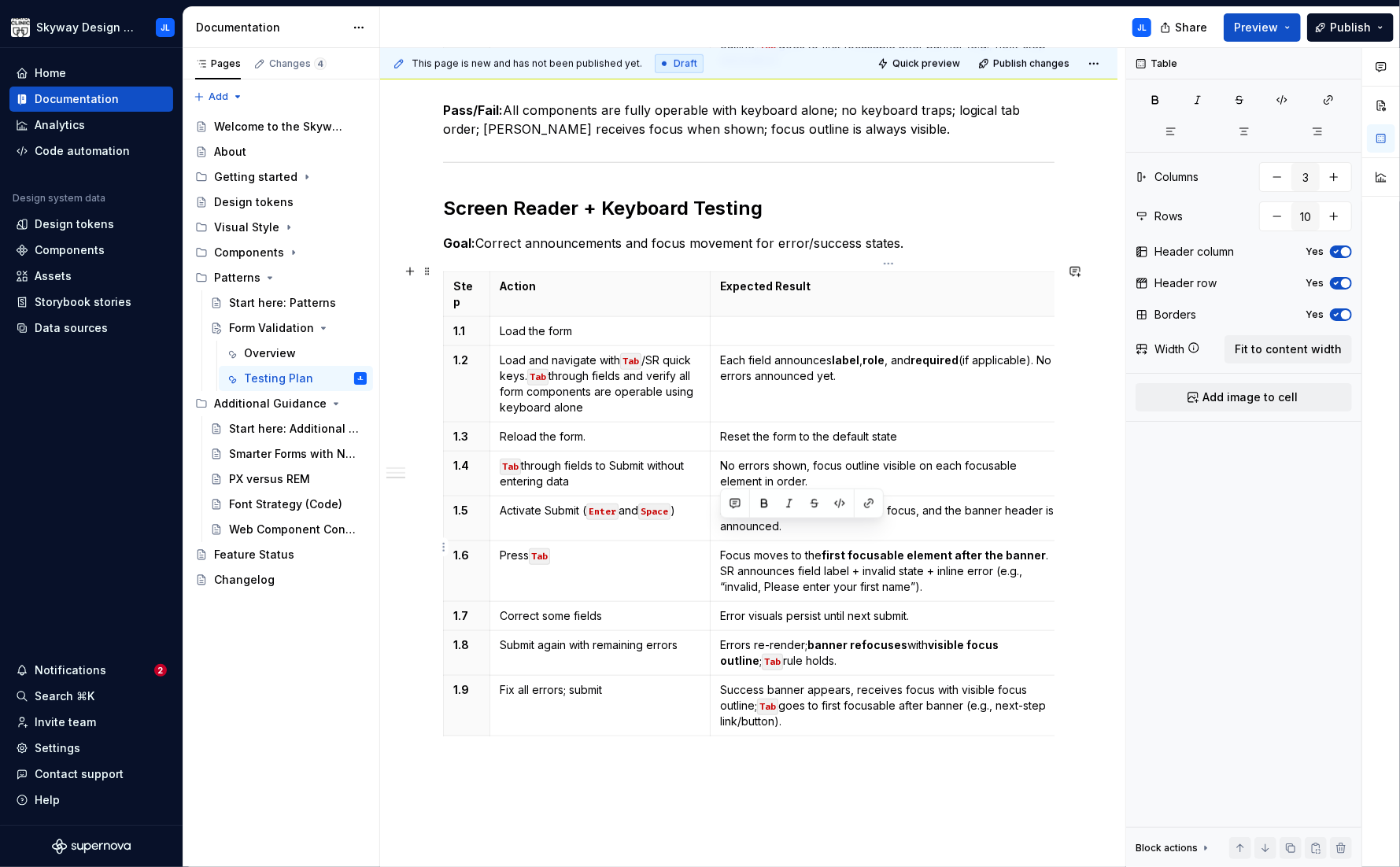
click at [722, 547] on p "Focus moves to the first focusable element after the banner . SR announces fiel…" at bounding box center [888, 570] width 337 height 47
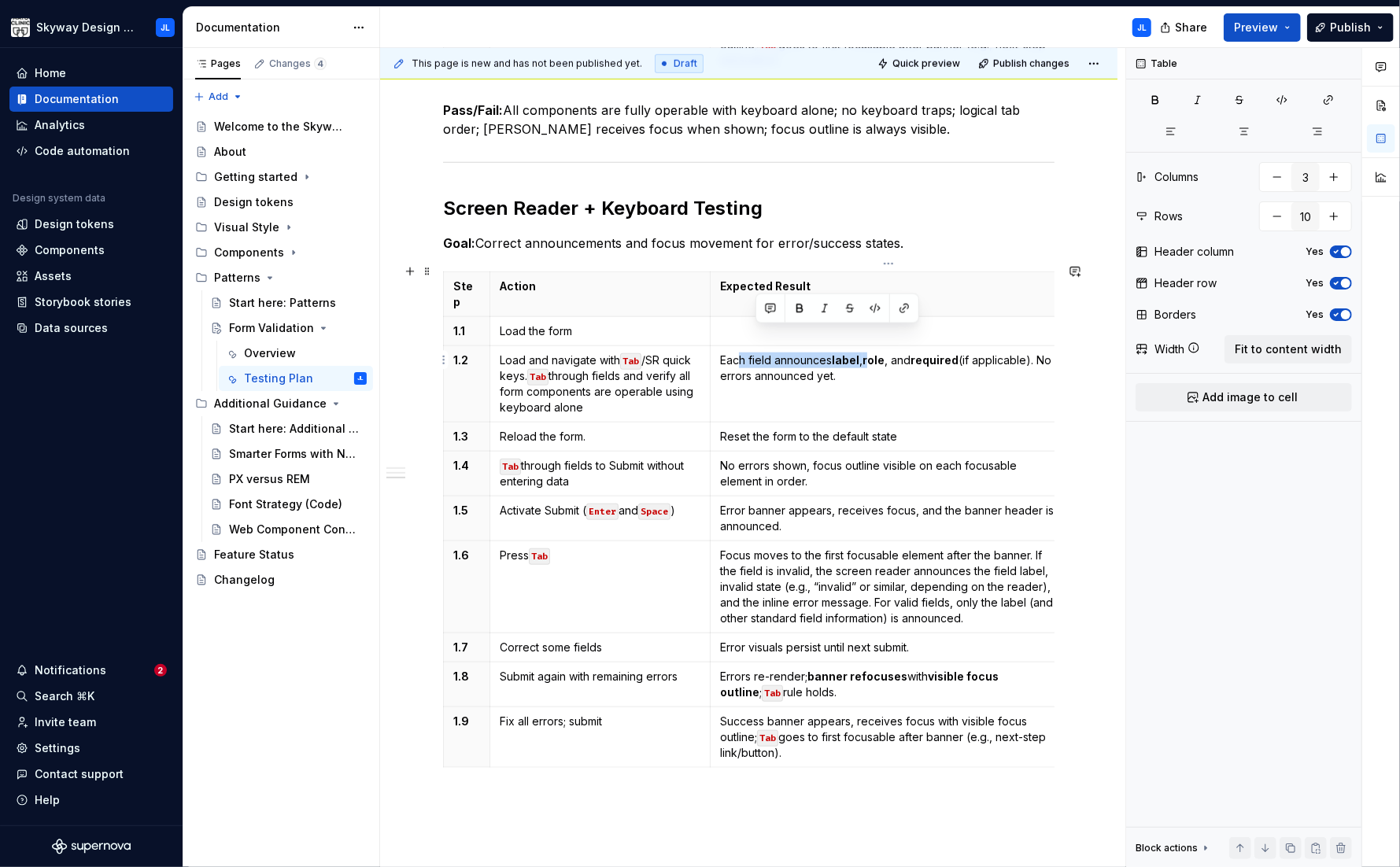
drag, startPoint x: 869, startPoint y: 342, endPoint x: 740, endPoint y: 336, distance: 129.1
click at [740, 352] on p "Each field announces label , role , and required (if applicable). No errors ann…" at bounding box center [888, 367] width 337 height 32
click at [782, 352] on p "Each field announces label , role , and required (if applicable). No errors ann…" at bounding box center [888, 367] width 337 height 32
drag, startPoint x: 855, startPoint y: 353, endPoint x: 721, endPoint y: 337, distance: 135.0
click at [721, 352] on p "Each field announces label , role , and required (if applicable). No errors ann…" at bounding box center [888, 367] width 337 height 32
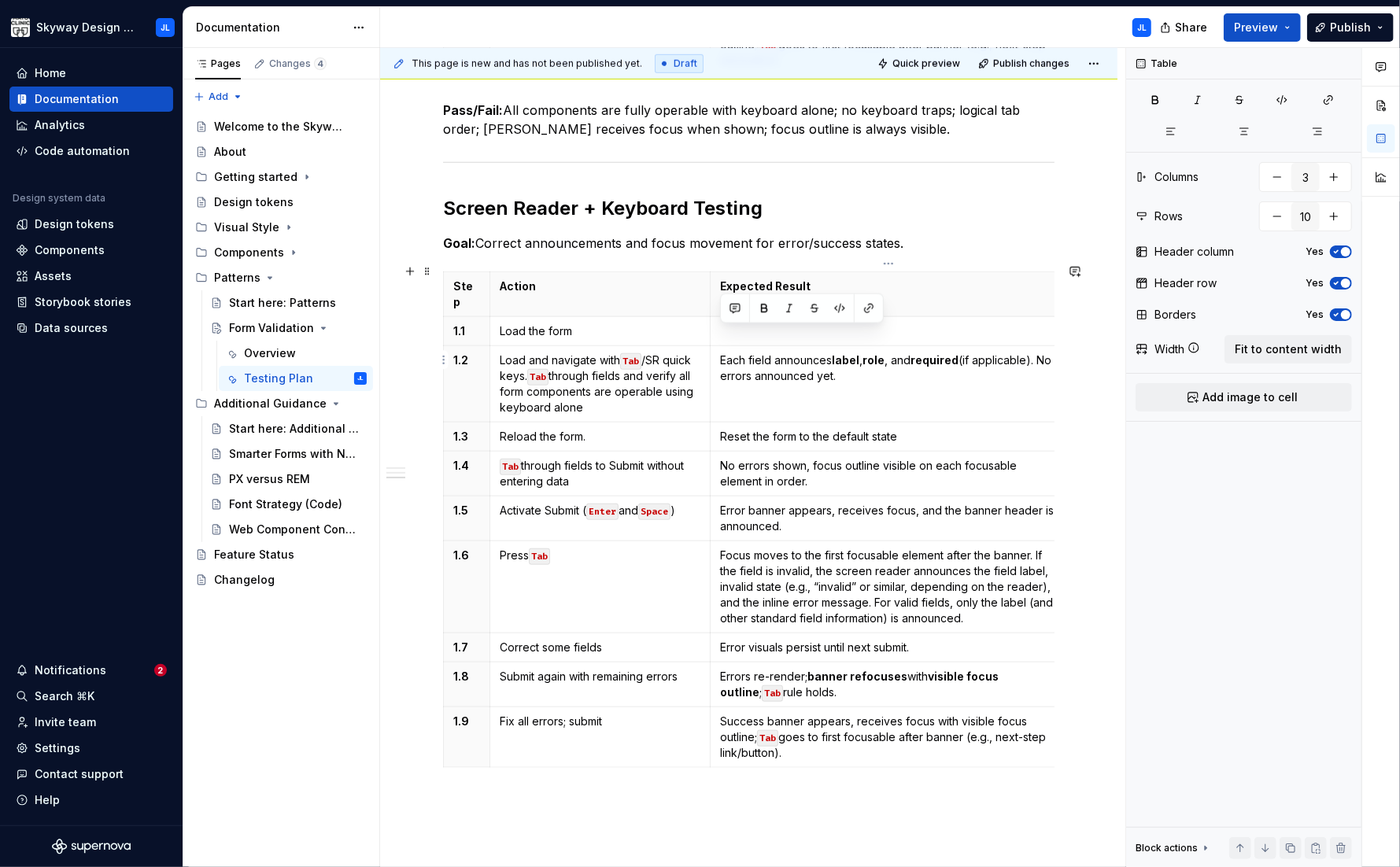
copy p "Each field announces label , role , and required (if applicable). No errors ann…"
click at [825, 429] on p "Reset the form to the default state" at bounding box center [888, 436] width 337 height 15
drag, startPoint x: 855, startPoint y: 356, endPoint x: 720, endPoint y: 337, distance: 136.3
click at [720, 352] on p "Each field announces label , role , and required (if applicable). No errors ann…" at bounding box center [888, 367] width 337 height 32
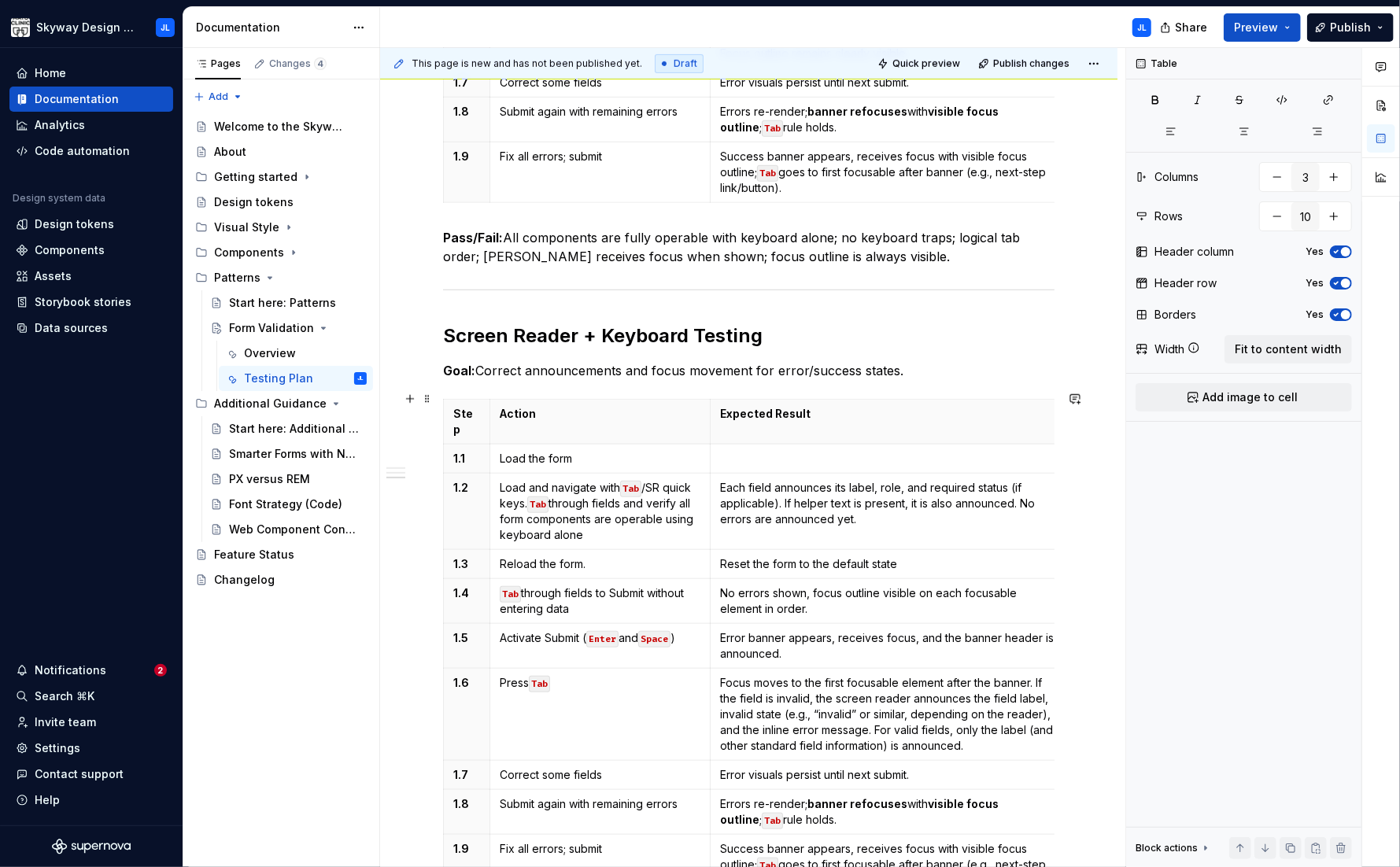
scroll to position [578, 0]
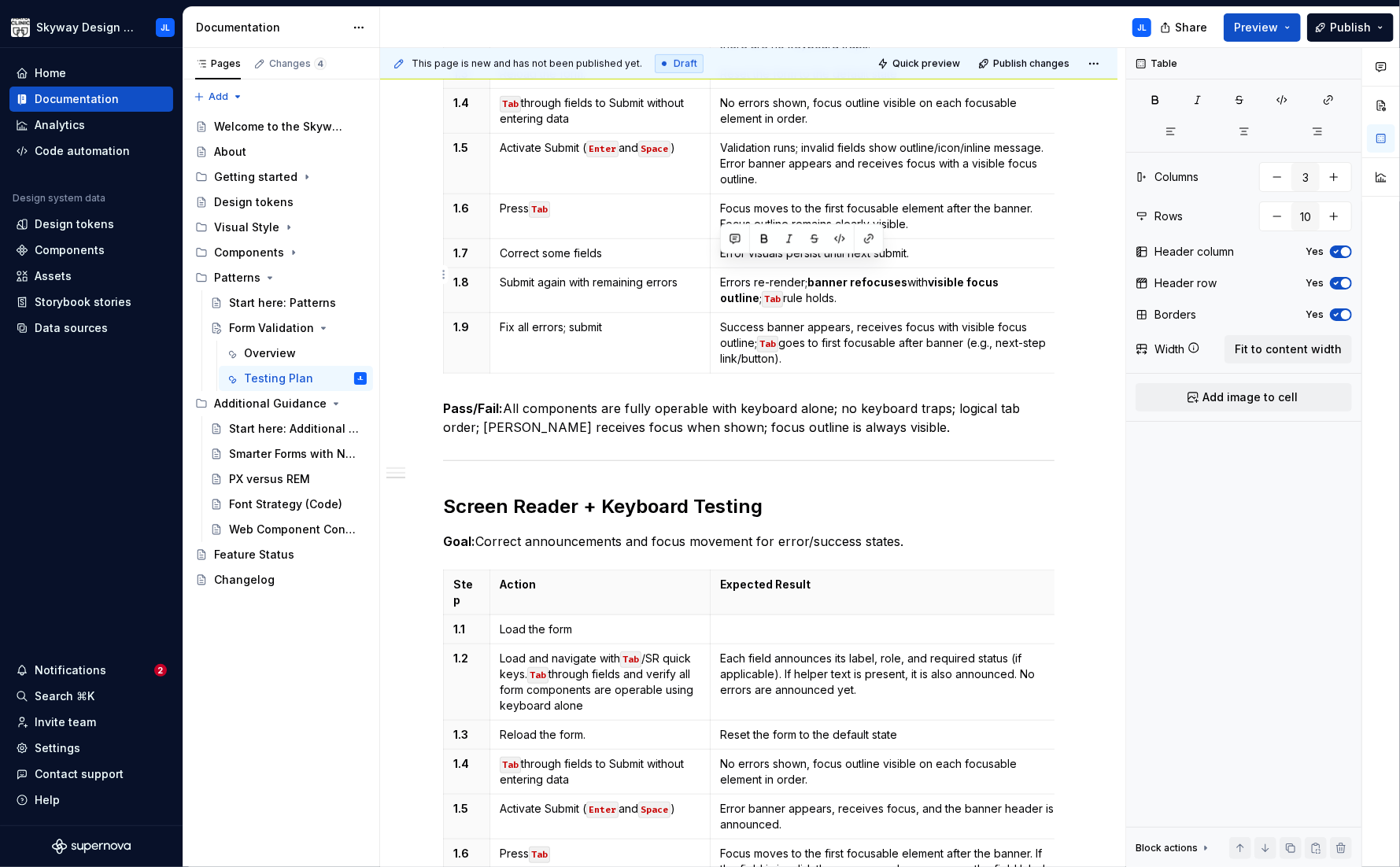
drag, startPoint x: 797, startPoint y: 284, endPoint x: 720, endPoint y: 269, distance: 78.4
click at [720, 275] on p "Errors re-render; banner refocuses with visible focus outline ; Tab rule holds." at bounding box center [888, 290] width 337 height 32
click at [821, 327] on p "Success banner appears, receives focus with visible focus outline; Tab goes to …" at bounding box center [888, 343] width 337 height 47
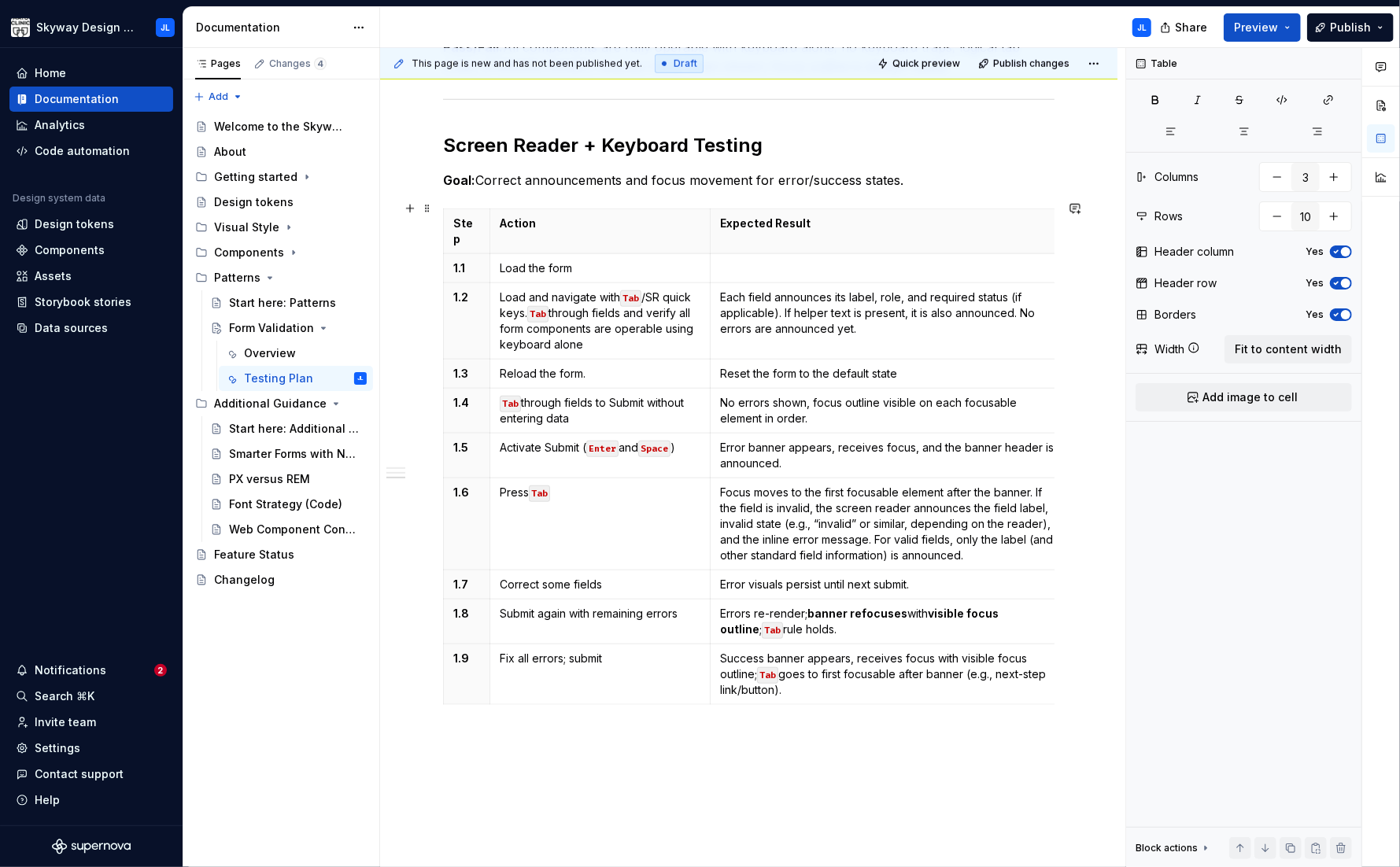
scroll to position [980, 0]
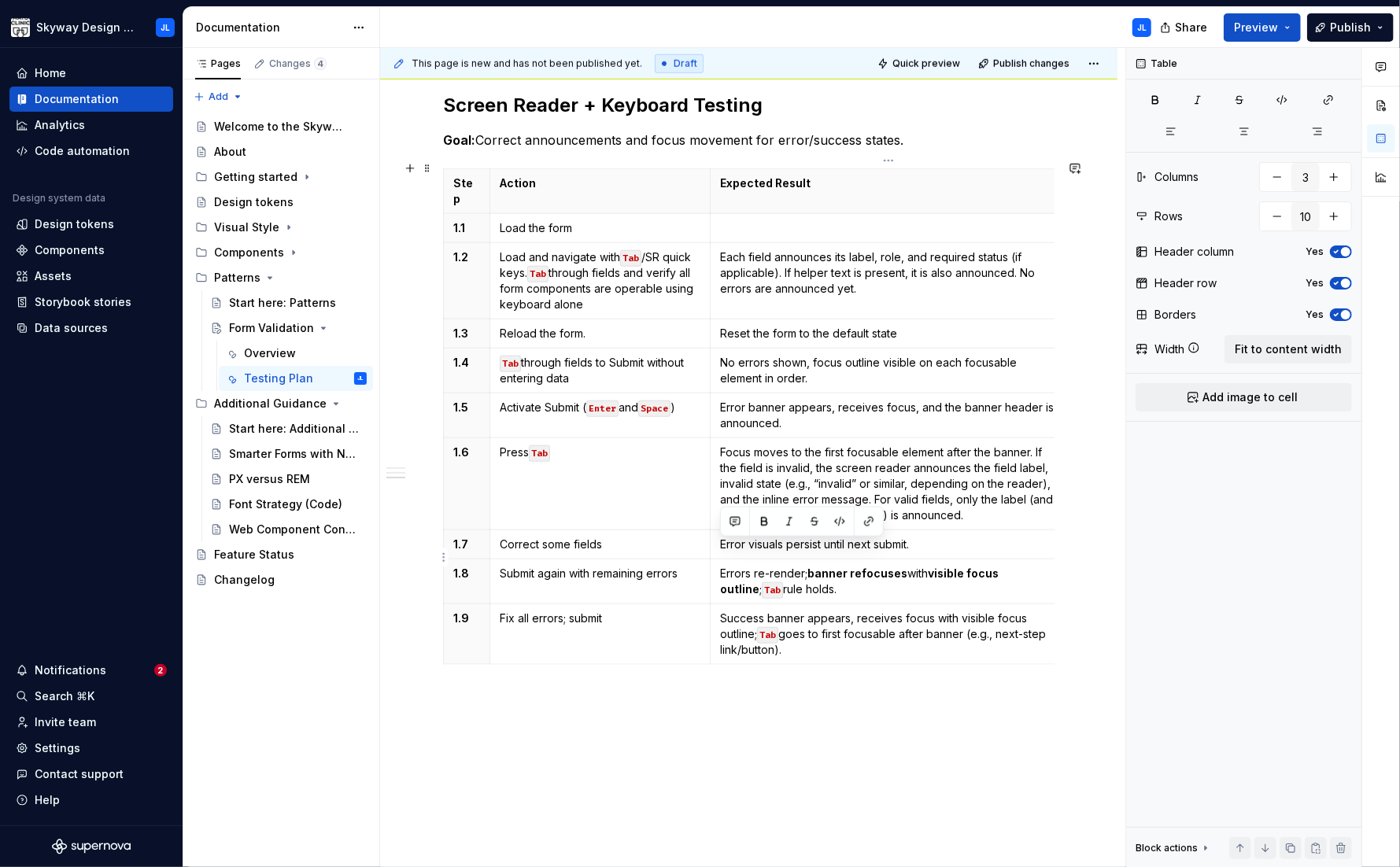
drag, startPoint x: 800, startPoint y: 567, endPoint x: 722, endPoint y: 552, distance: 79.4
click at [722, 566] on p "Errors re-render; banner refocuses with visible focus outline ; Tab rule holds." at bounding box center [888, 581] width 337 height 32
click at [756, 483] on p "Focus moves to the first focusable element after the banner. If the field is in…" at bounding box center [888, 483] width 337 height 78
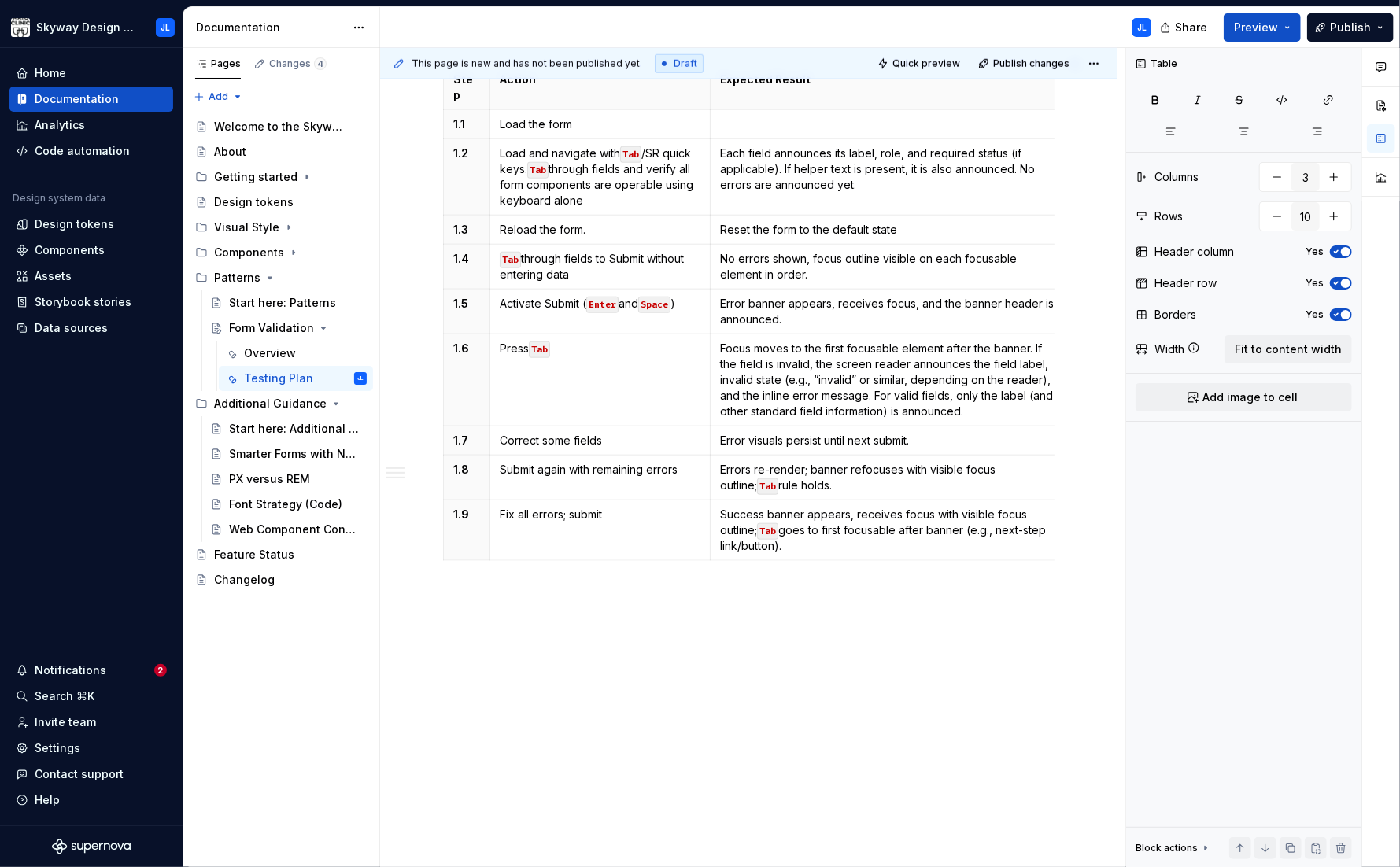
scroll to position [1084, 0]
drag, startPoint x: 794, startPoint y: 522, endPoint x: 720, endPoint y: 493, distance: 79.5
click at [720, 506] on p "Success banner appears, receives focus with visible focus outline; Tab goes to …" at bounding box center [888, 529] width 337 height 47
drag, startPoint x: 768, startPoint y: 519, endPoint x: 720, endPoint y: 494, distance: 54.1
click at [720, 506] on p "Success banner appears, receives focus , and header is announced ; Tab lands on…" at bounding box center [888, 529] width 337 height 47
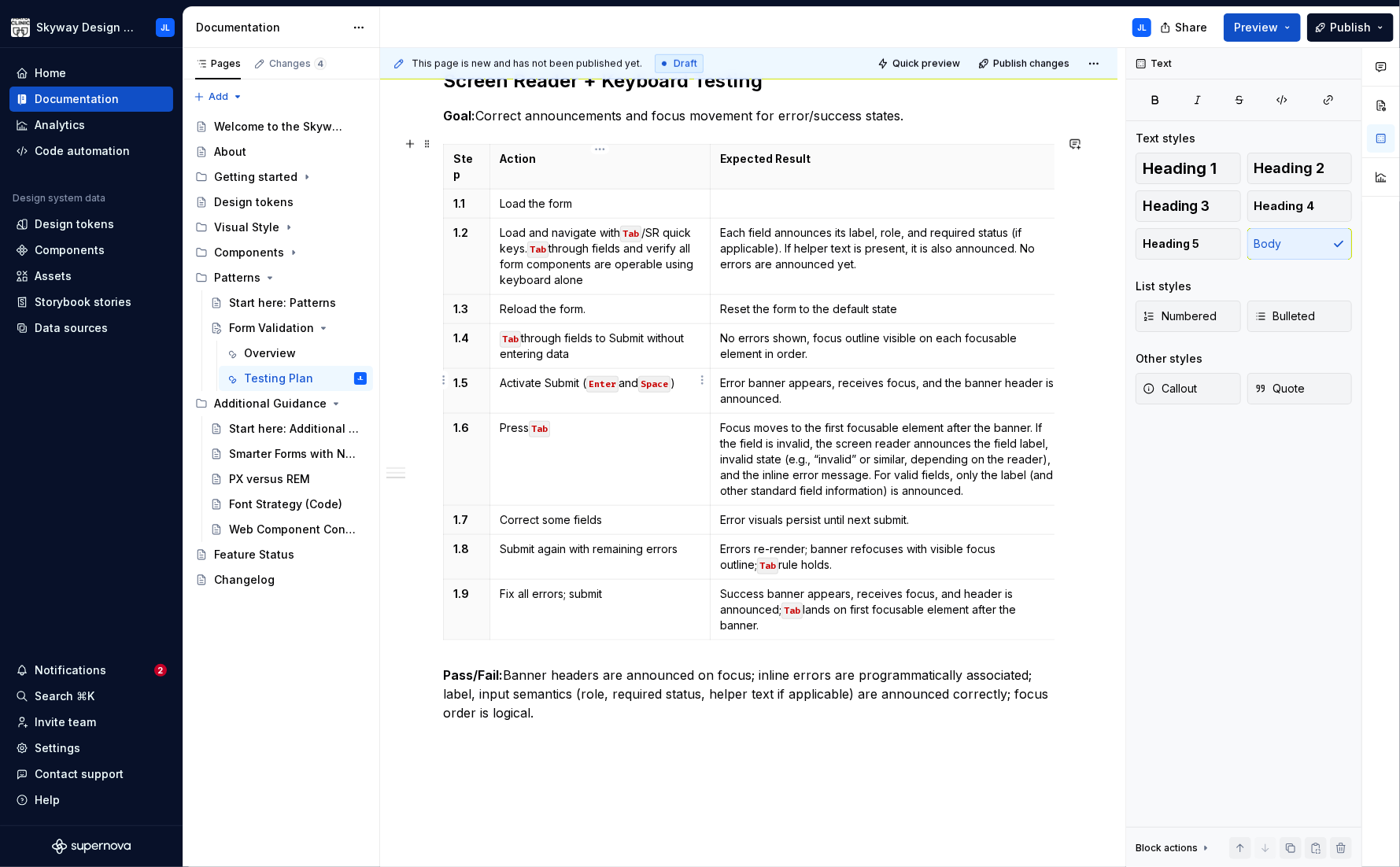
scroll to position [985, 0]
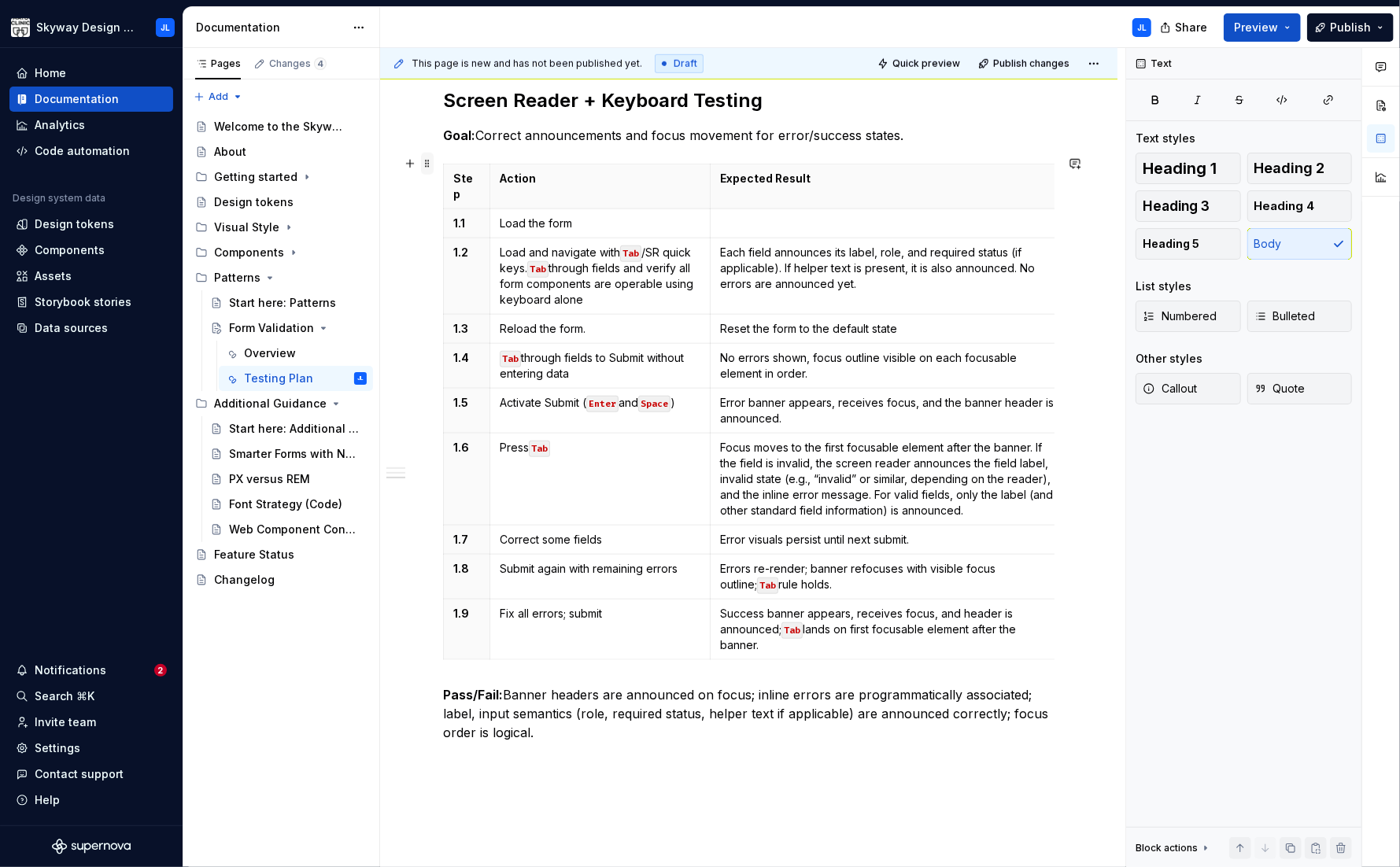
click at [431, 161] on span at bounding box center [427, 164] width 13 height 22
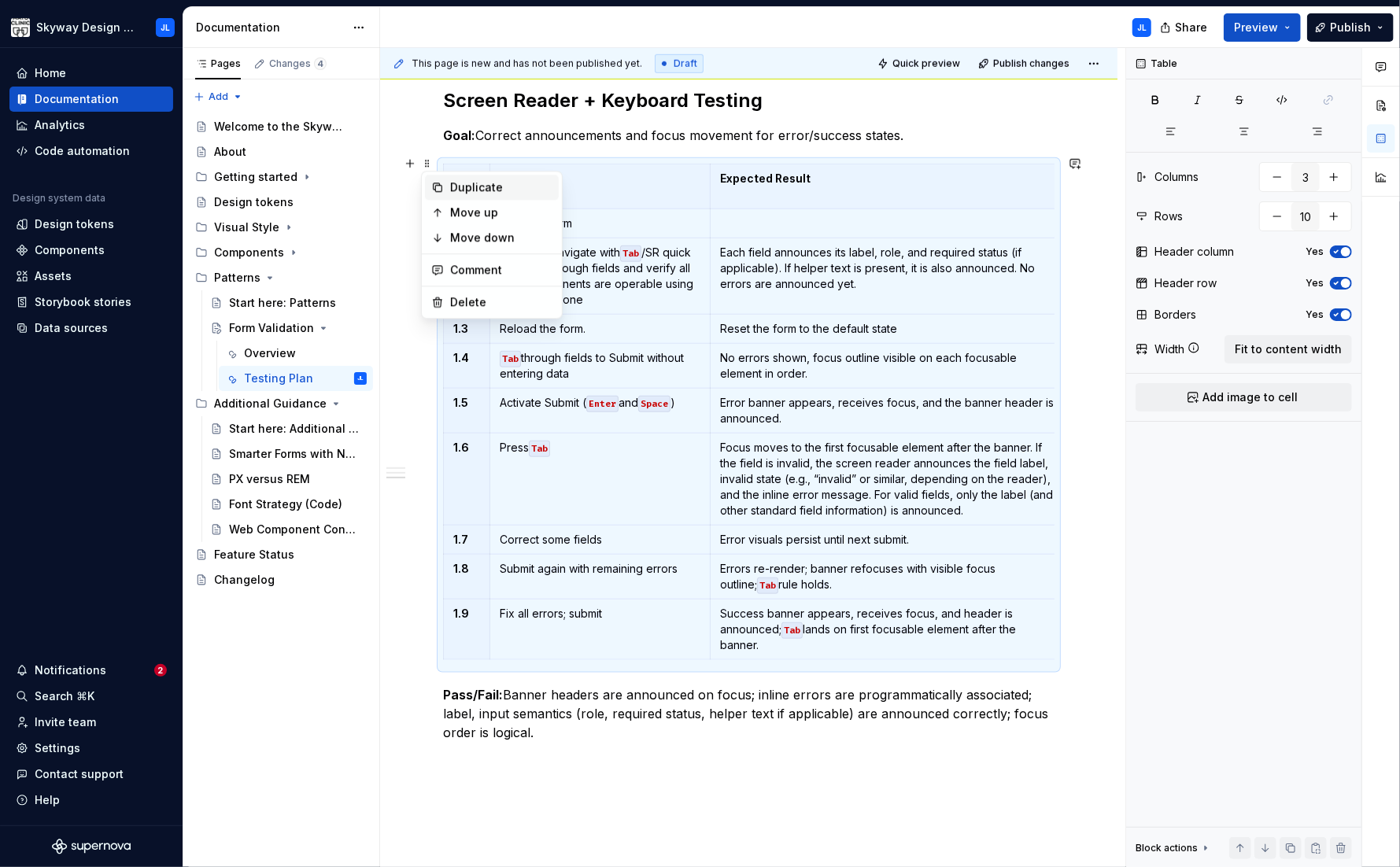
click at [489, 188] on div "Duplicate" at bounding box center [501, 187] width 102 height 15
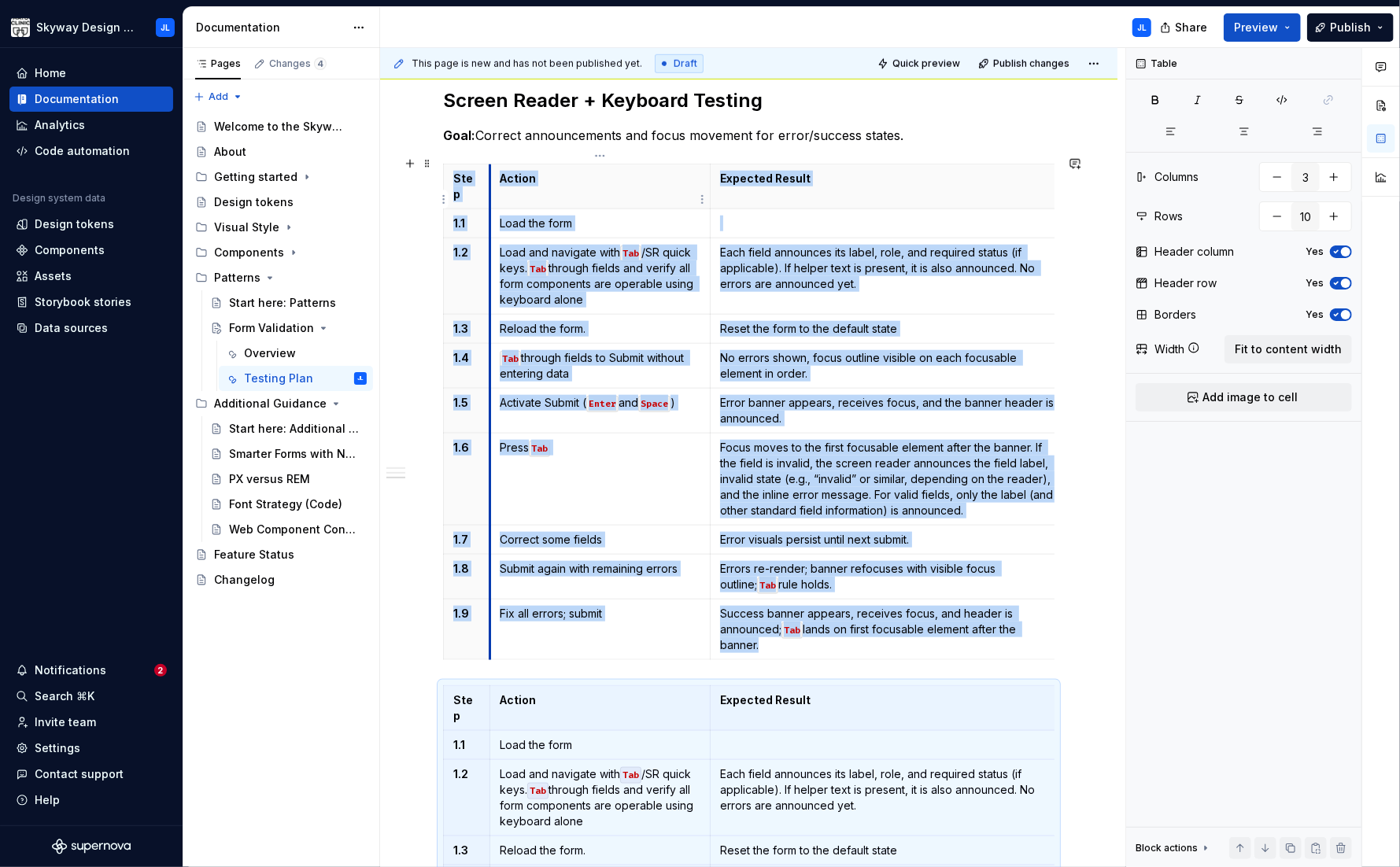
scroll to position [1280, 0]
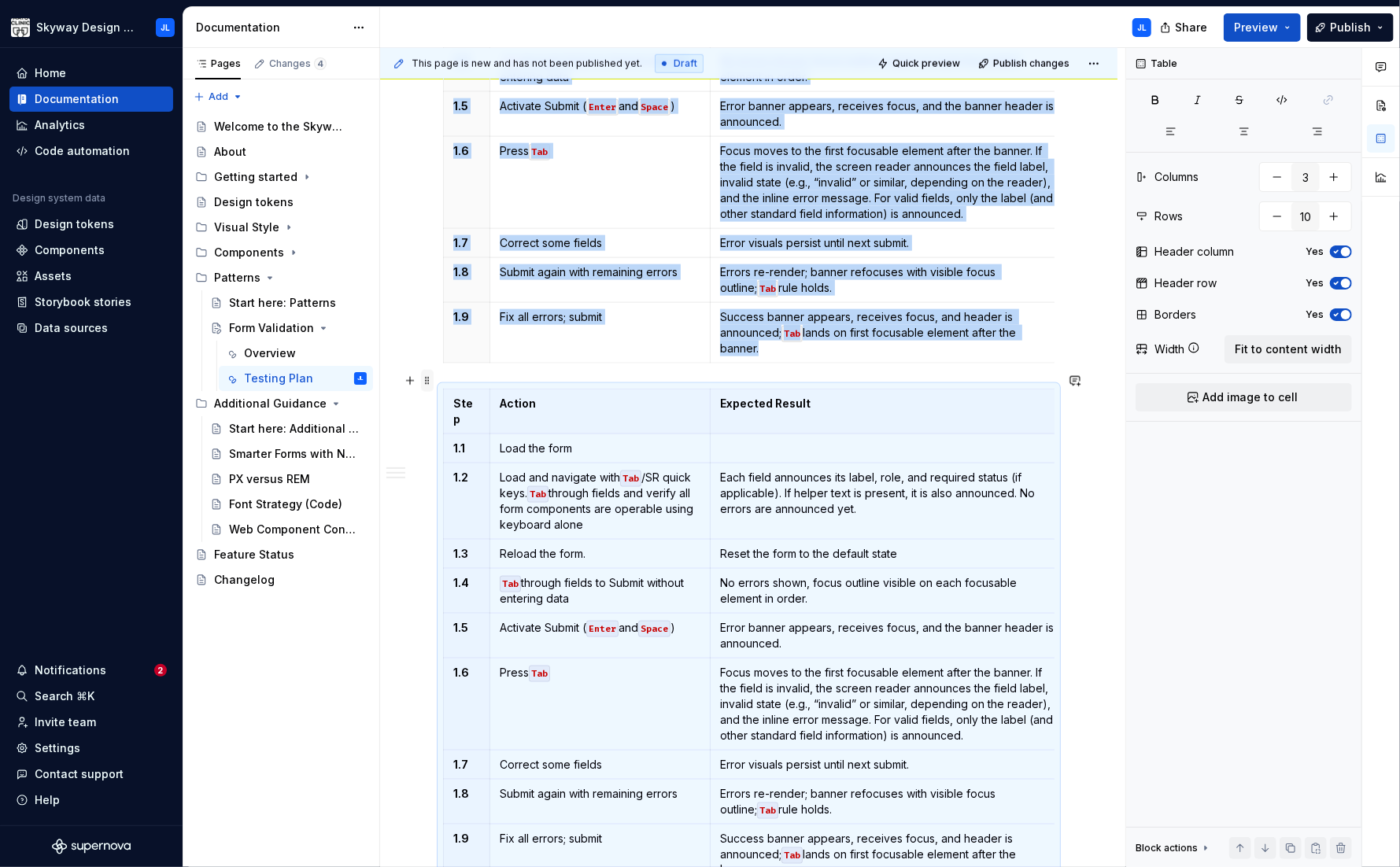
click at [426, 381] on span at bounding box center [427, 381] width 13 height 22
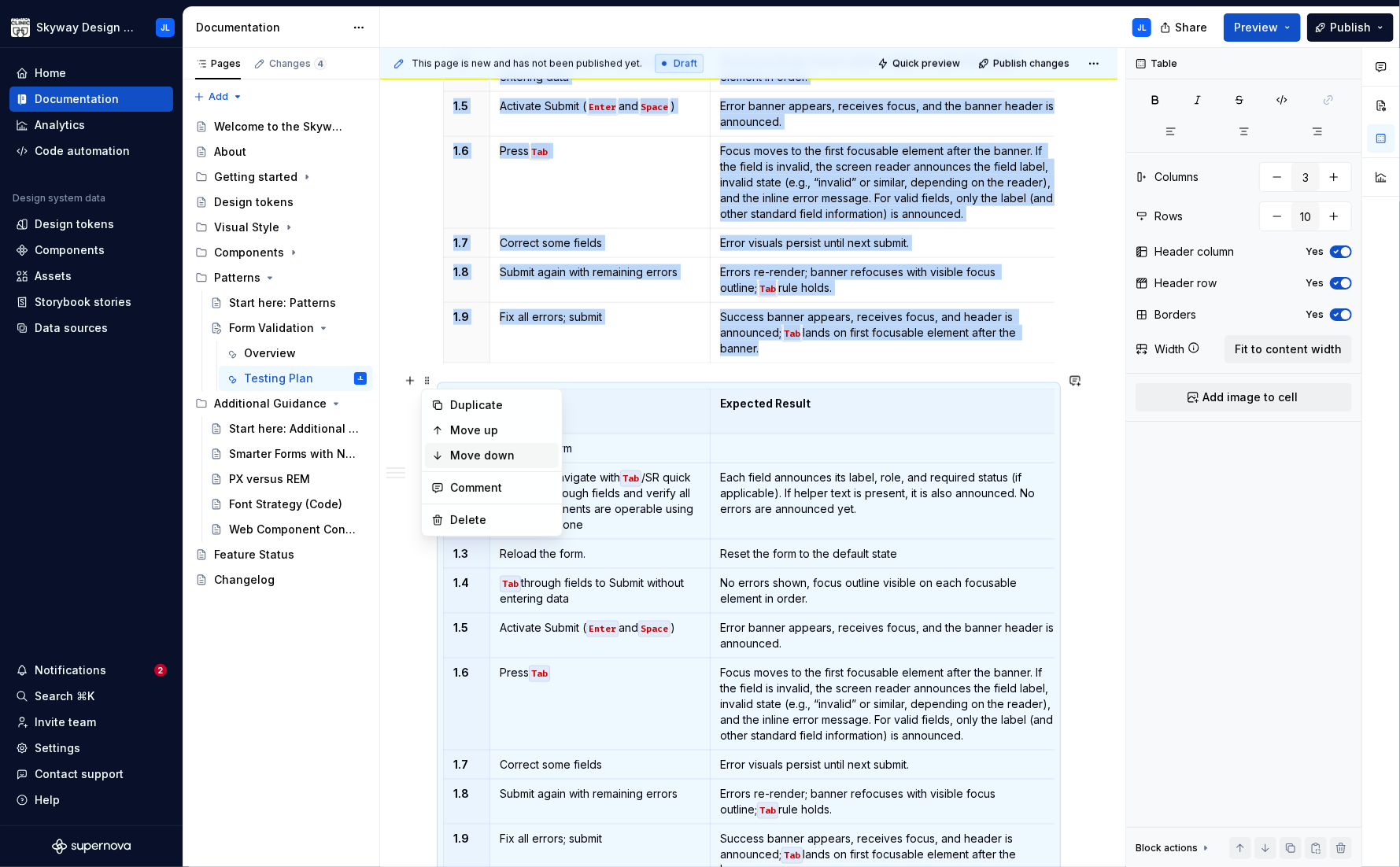
click at [472, 459] on div "Move down" at bounding box center [501, 455] width 102 height 15
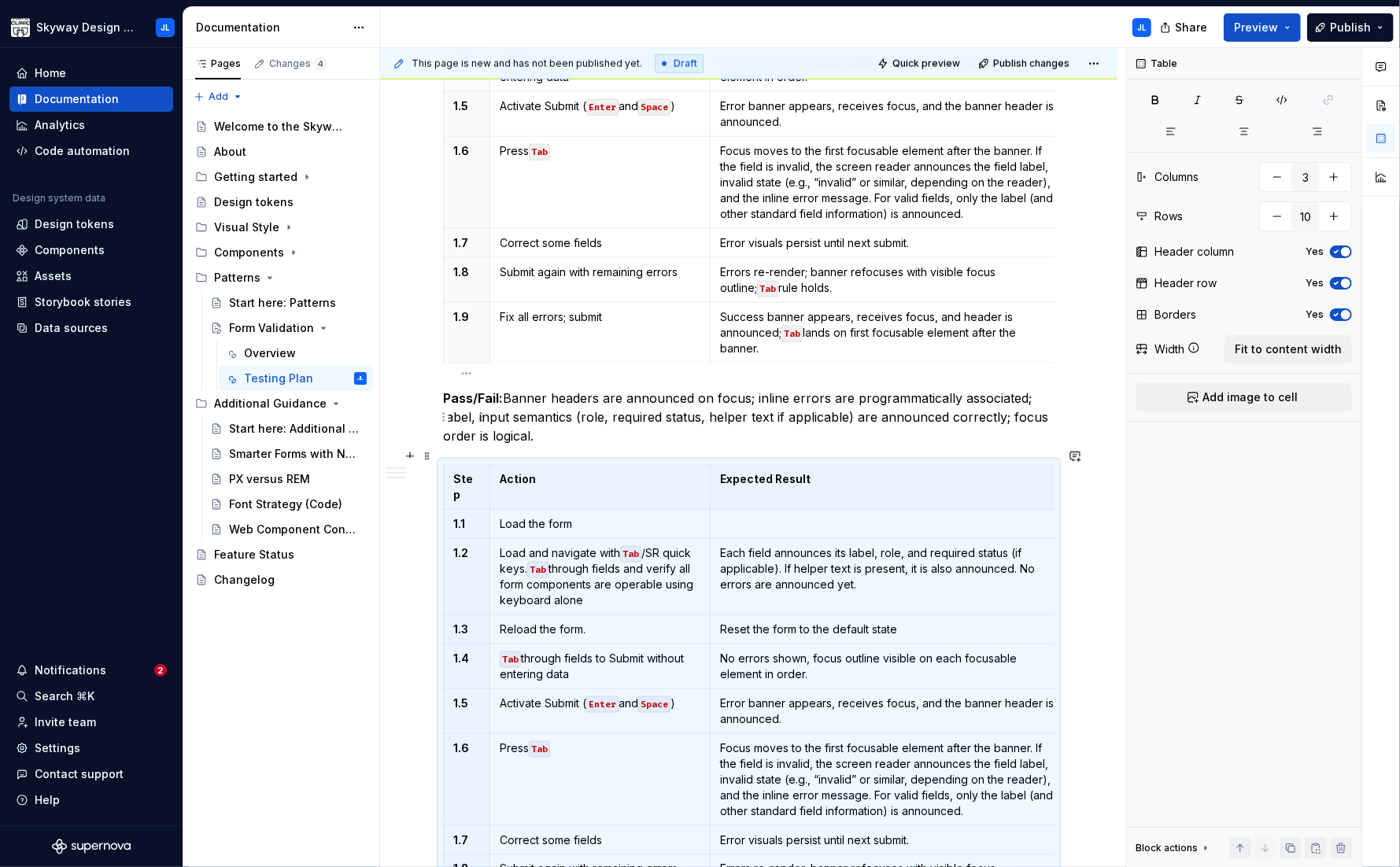
scroll to position [1356, 0]
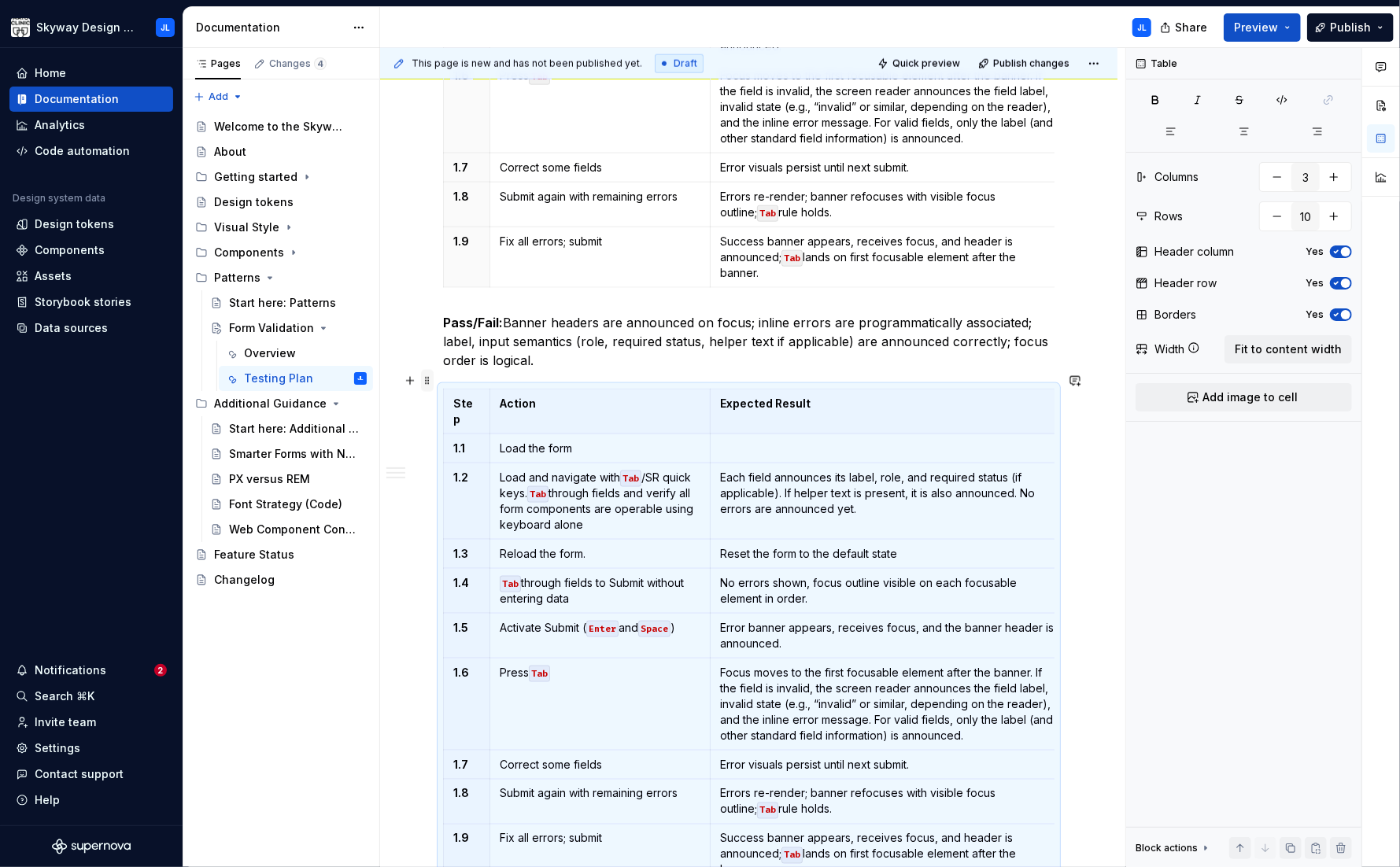
click at [425, 384] on span at bounding box center [427, 381] width 13 height 22
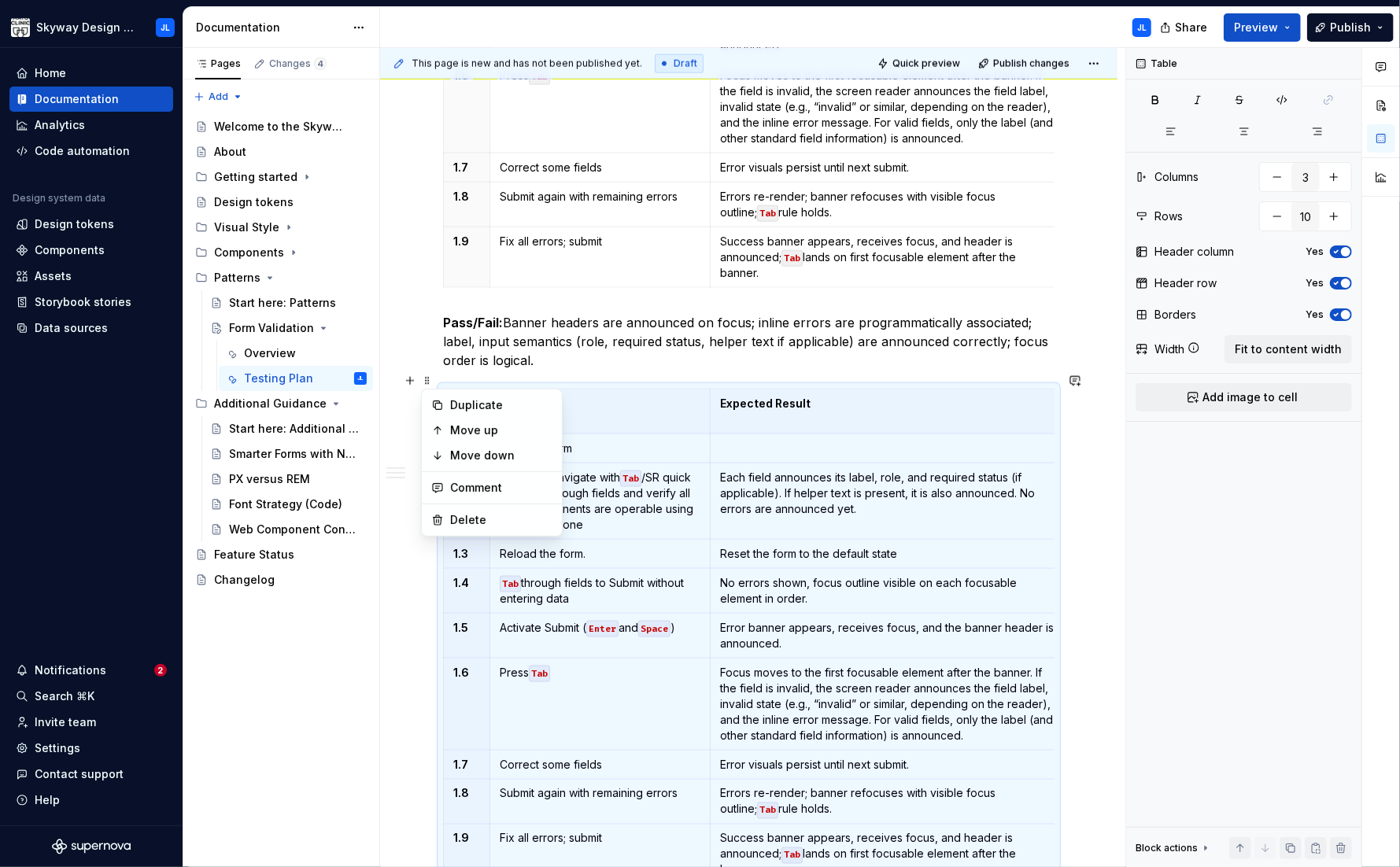
click at [483, 332] on p "Pass/Fail: Banner headers are announced on focus; inline errors are programmati…" at bounding box center [749, 341] width 611 height 56
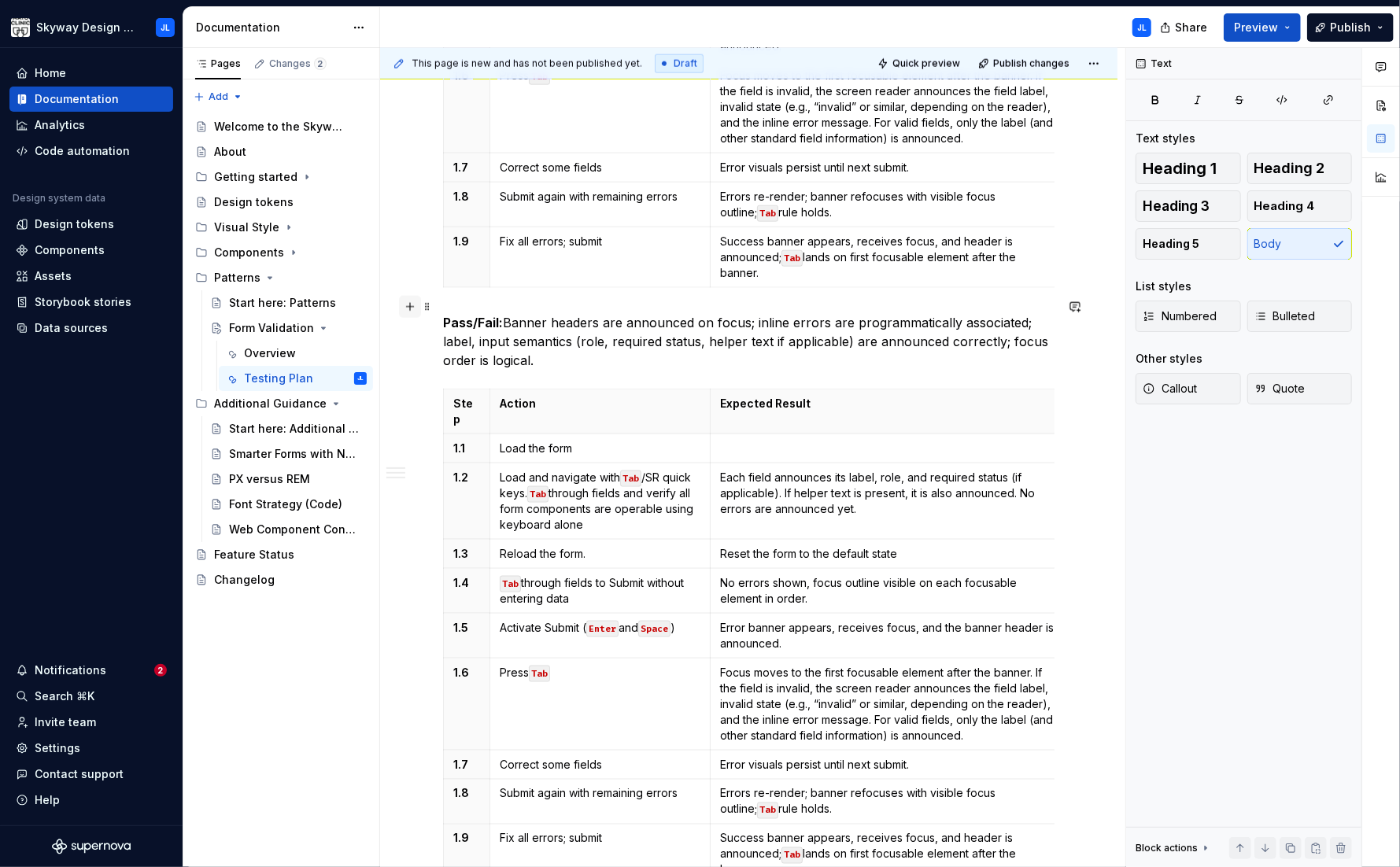
click at [406, 309] on button "button" at bounding box center [410, 307] width 22 height 22
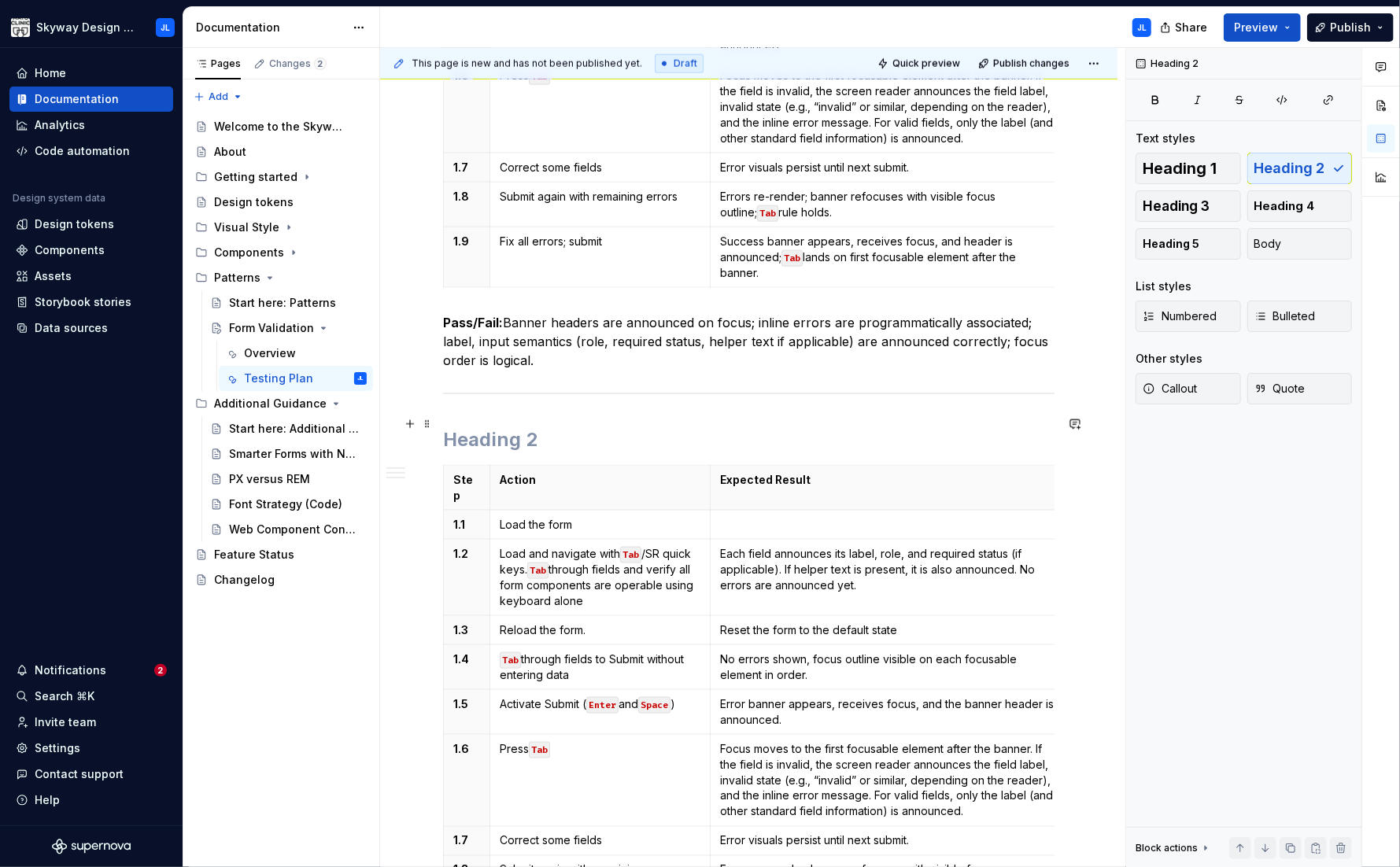
click at [475, 427] on h2 at bounding box center [749, 440] width 611 height 26
click at [411, 424] on button "button" at bounding box center [410, 425] width 22 height 22
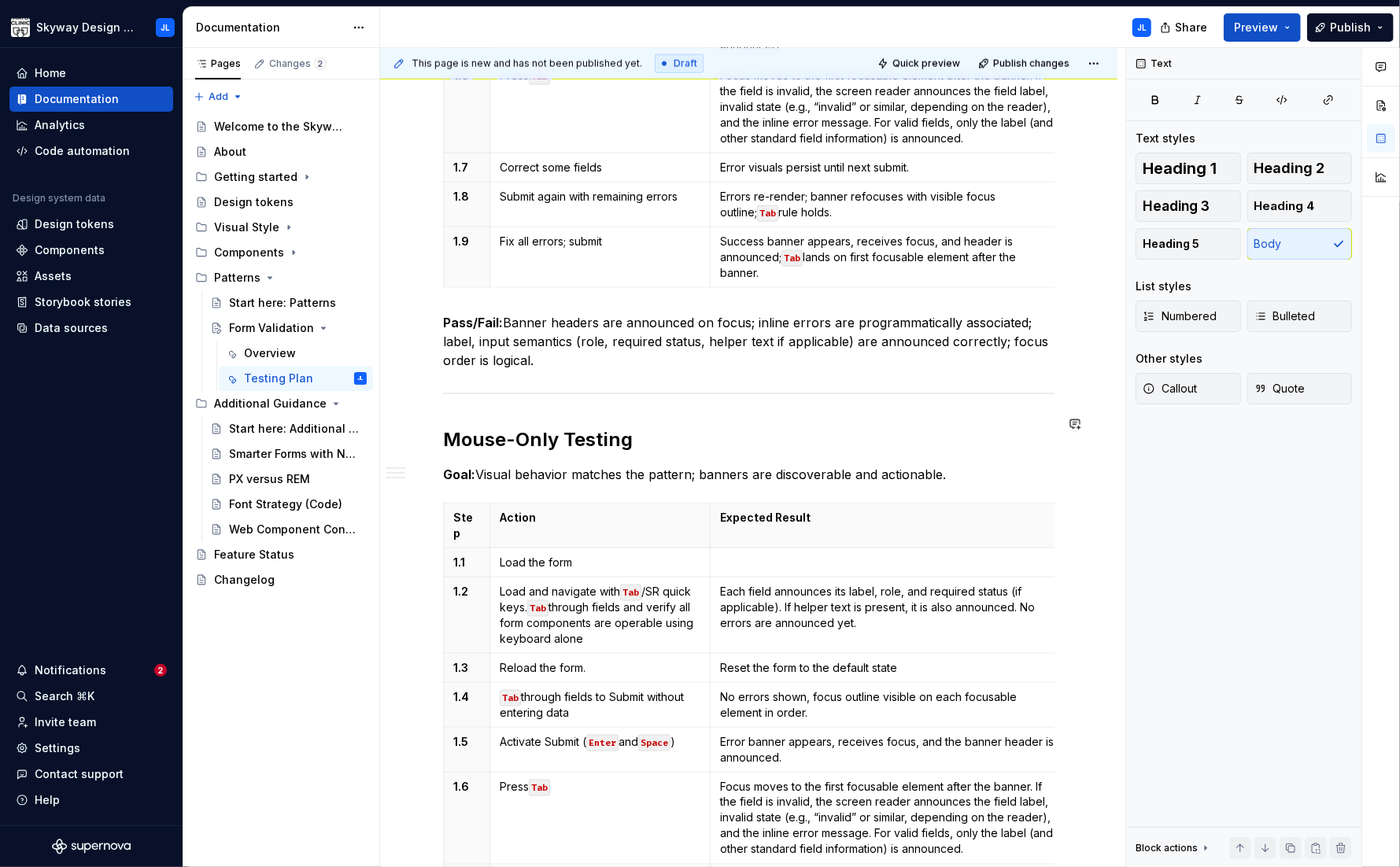
click at [648, 465] on p "Goal: Visual behavior matches the pattern; banners are discoverable and actiona…" at bounding box center [749, 474] width 611 height 19
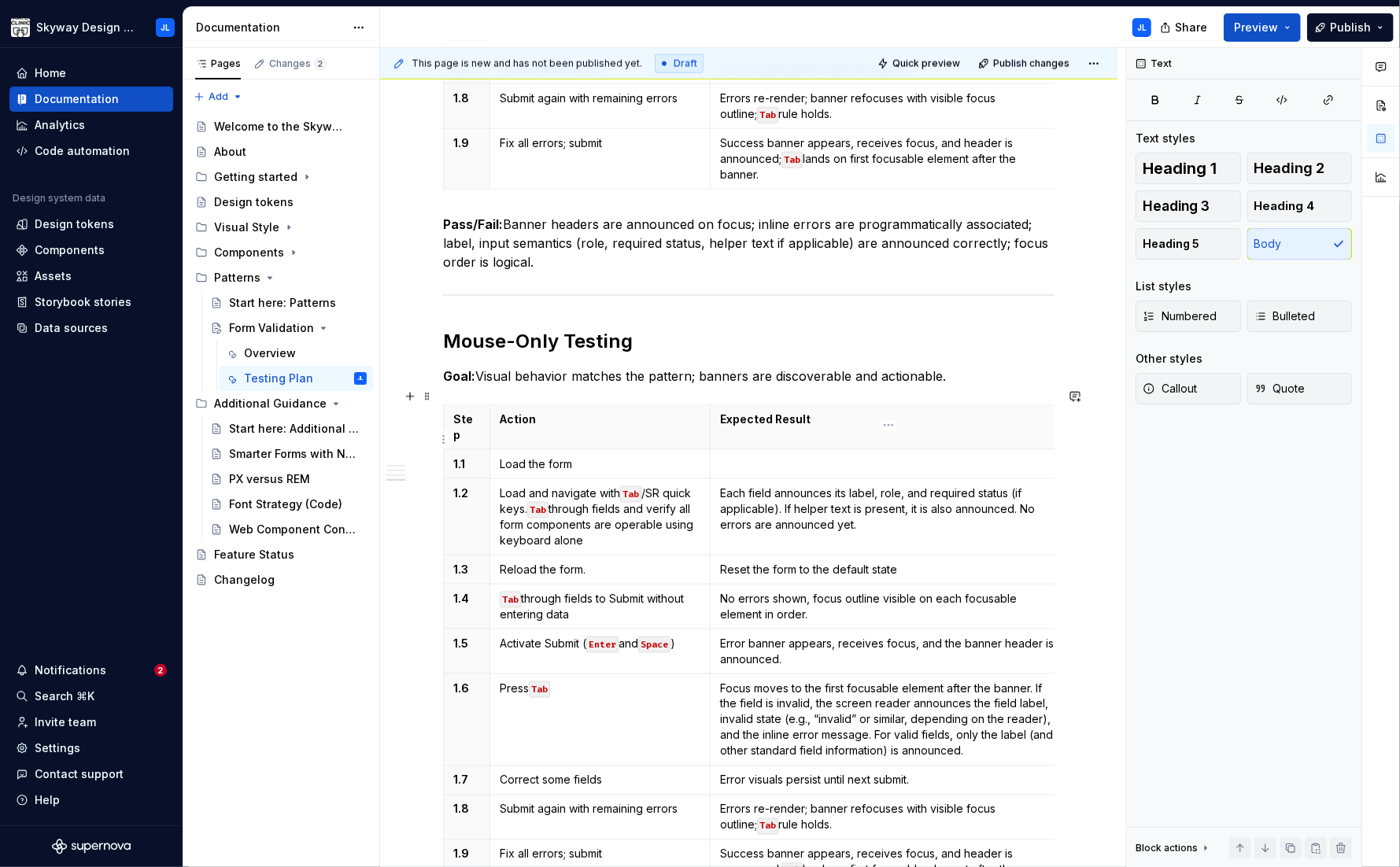
scroll to position [1456, 0]
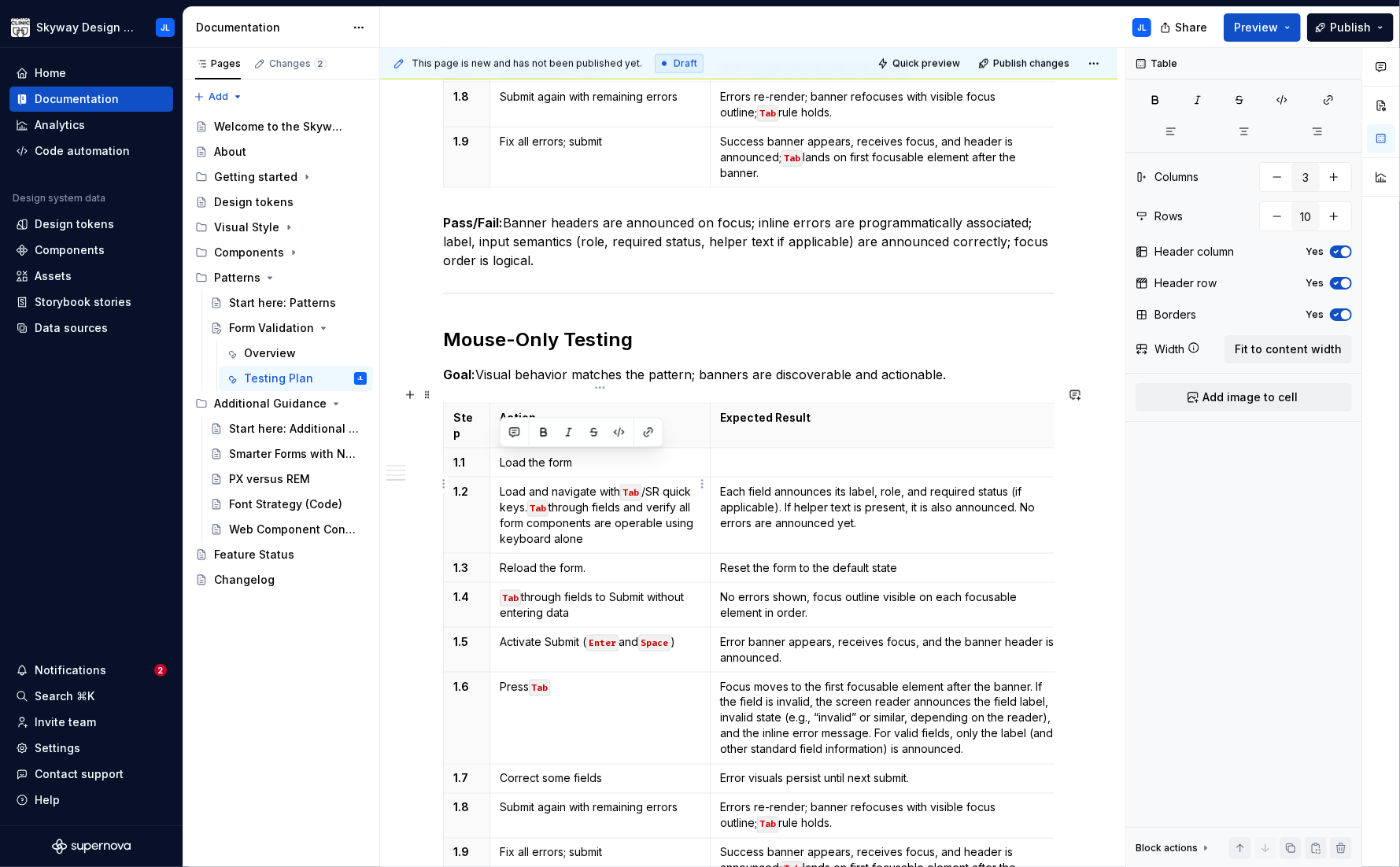
drag, startPoint x: 591, startPoint y: 503, endPoint x: 500, endPoint y: 460, distance: 100.6
click at [500, 484] on p "Load and navigate with Tab /SR quick keys. Tab through fields and verify all fo…" at bounding box center [599, 516] width 200 height 63
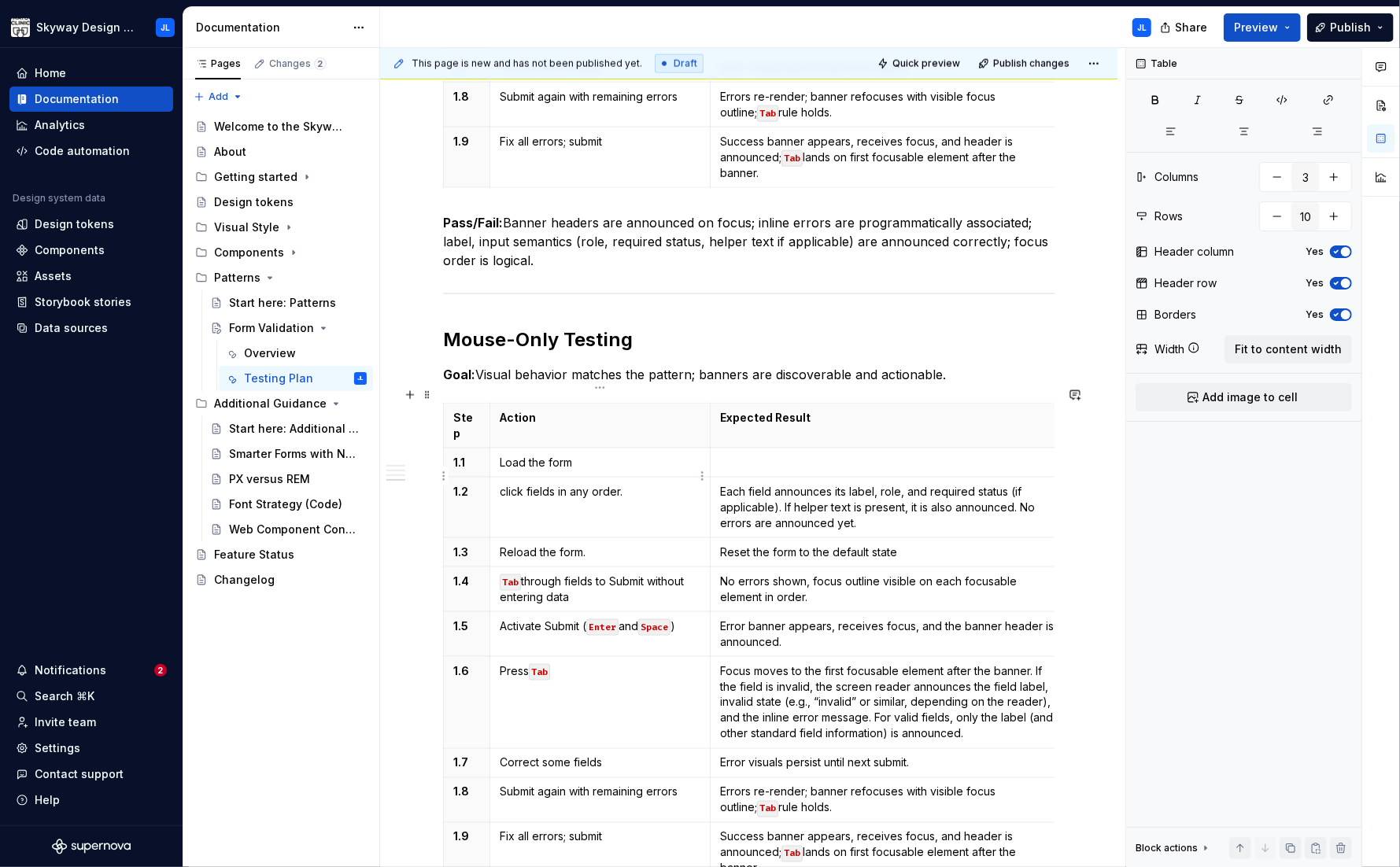
click at [503, 484] on p "click fields in any order." at bounding box center [599, 492] width 200 height 15
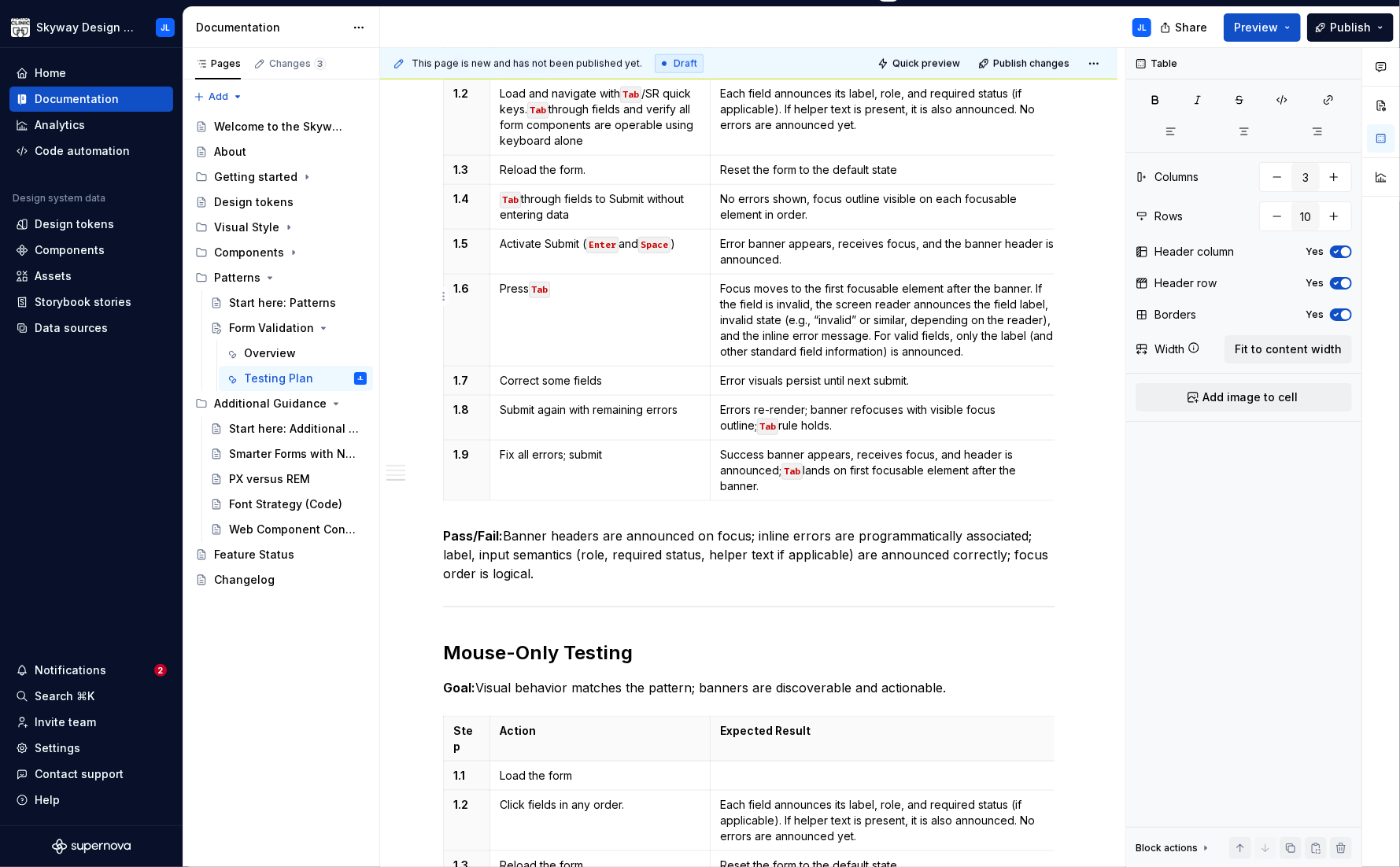
type textarea "*"
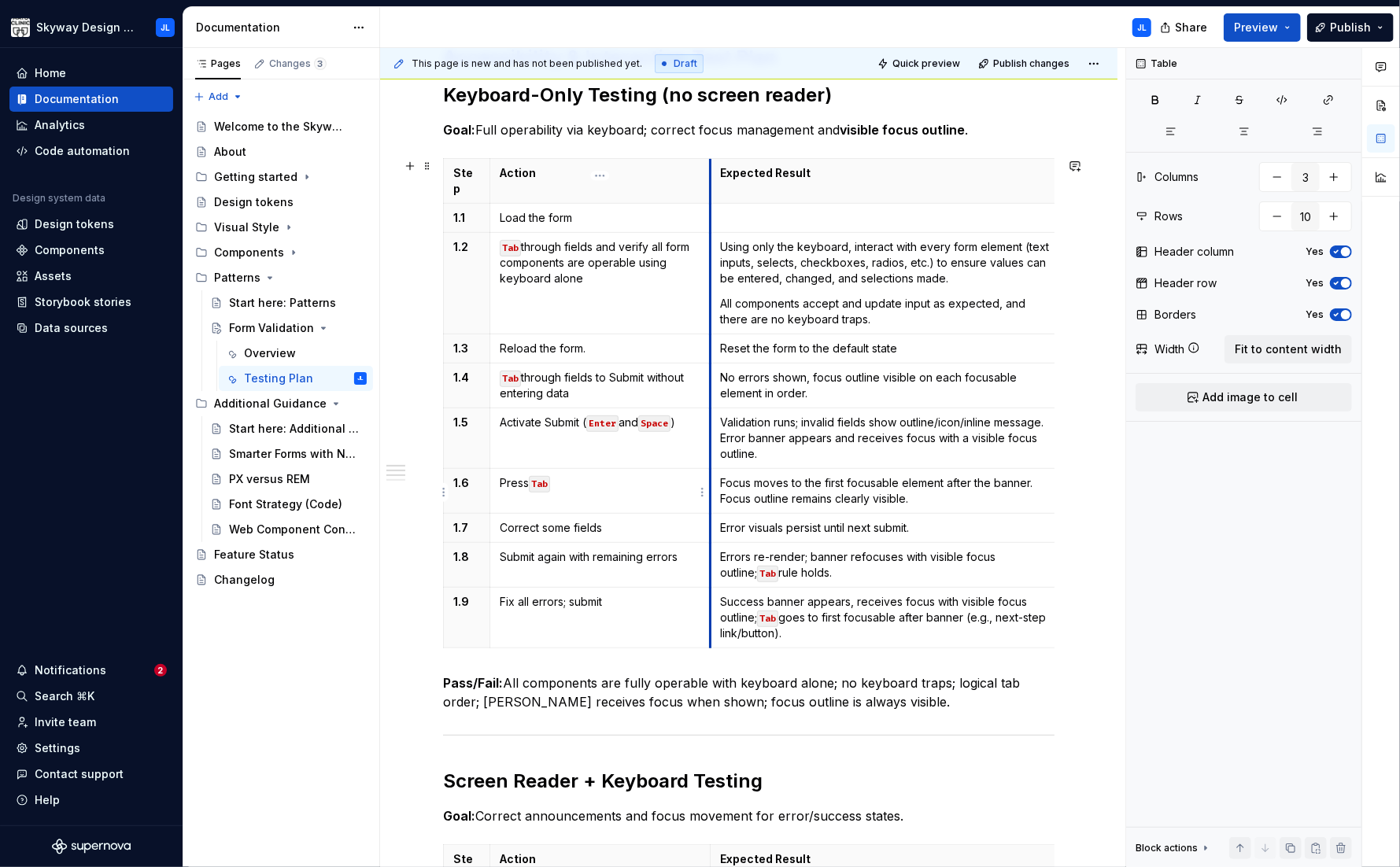
scroll to position [286, 0]
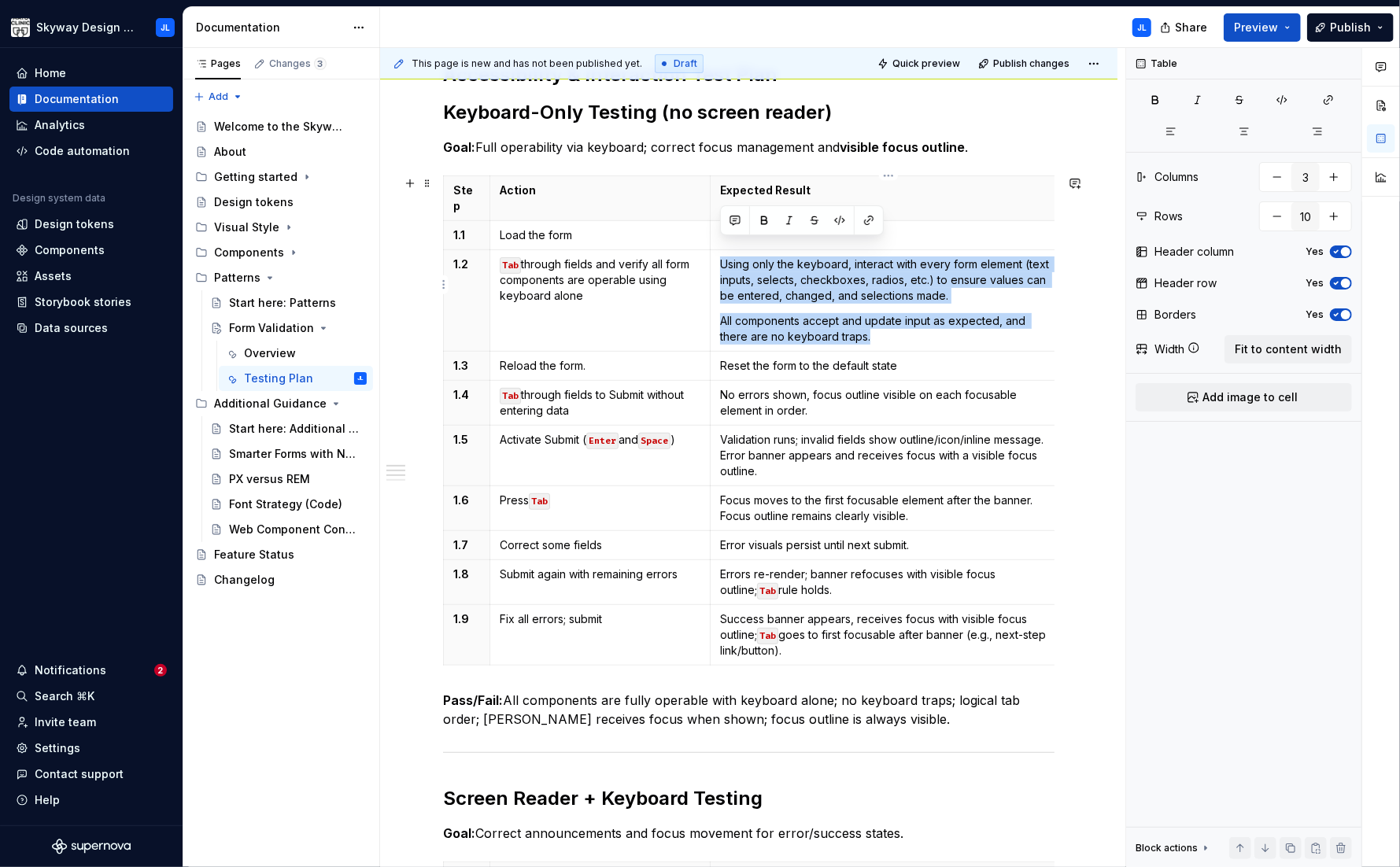
drag, startPoint x: 722, startPoint y: 246, endPoint x: 886, endPoint y: 314, distance: 177.5
click at [886, 314] on td "Using only the keyboard, interact with every form element (text inputs, selects…" at bounding box center [888, 300] width 356 height 101
copy td "Using only the keyboard, interact with every form element (text inputs, selects…"
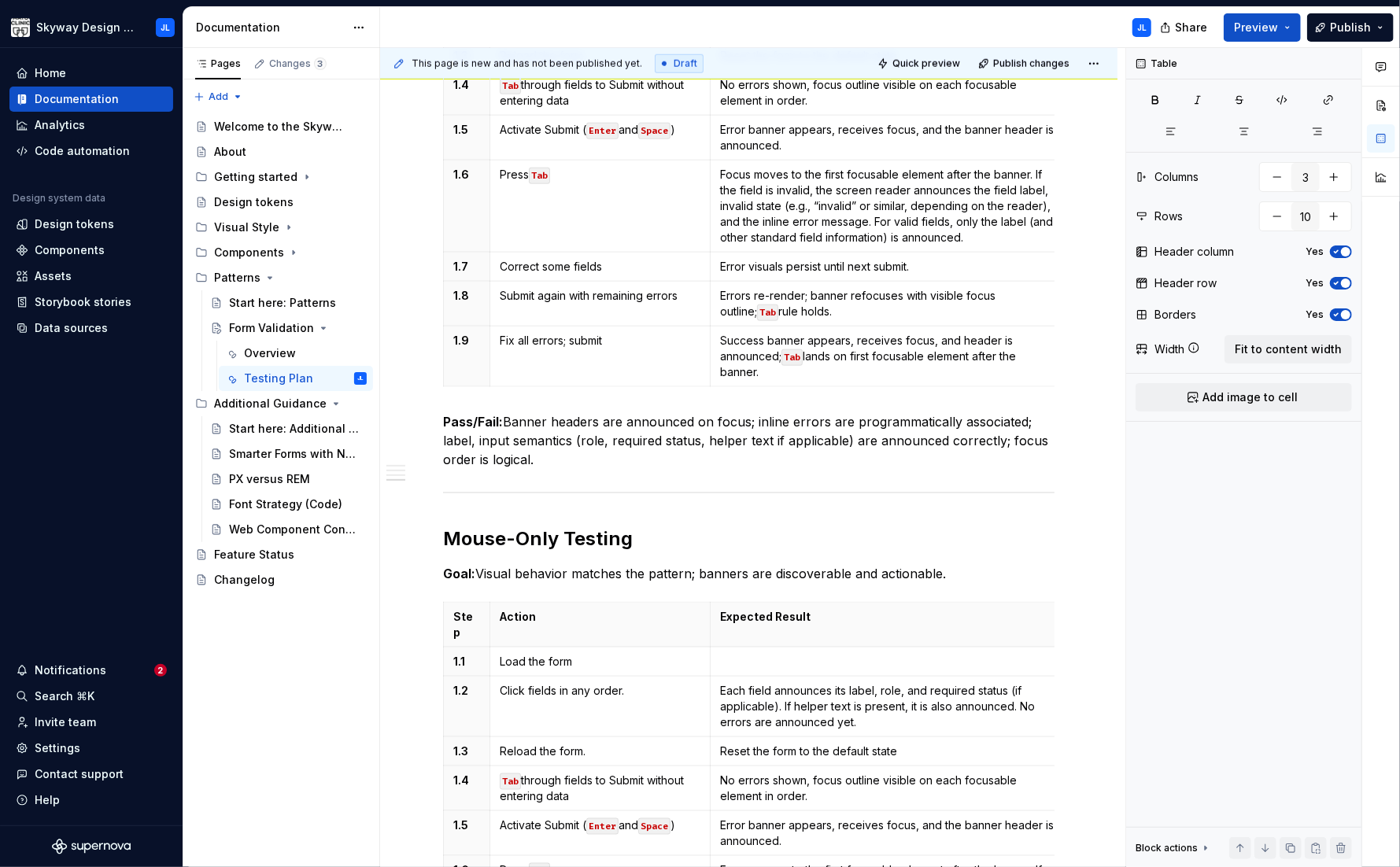
scroll to position [1449, 0]
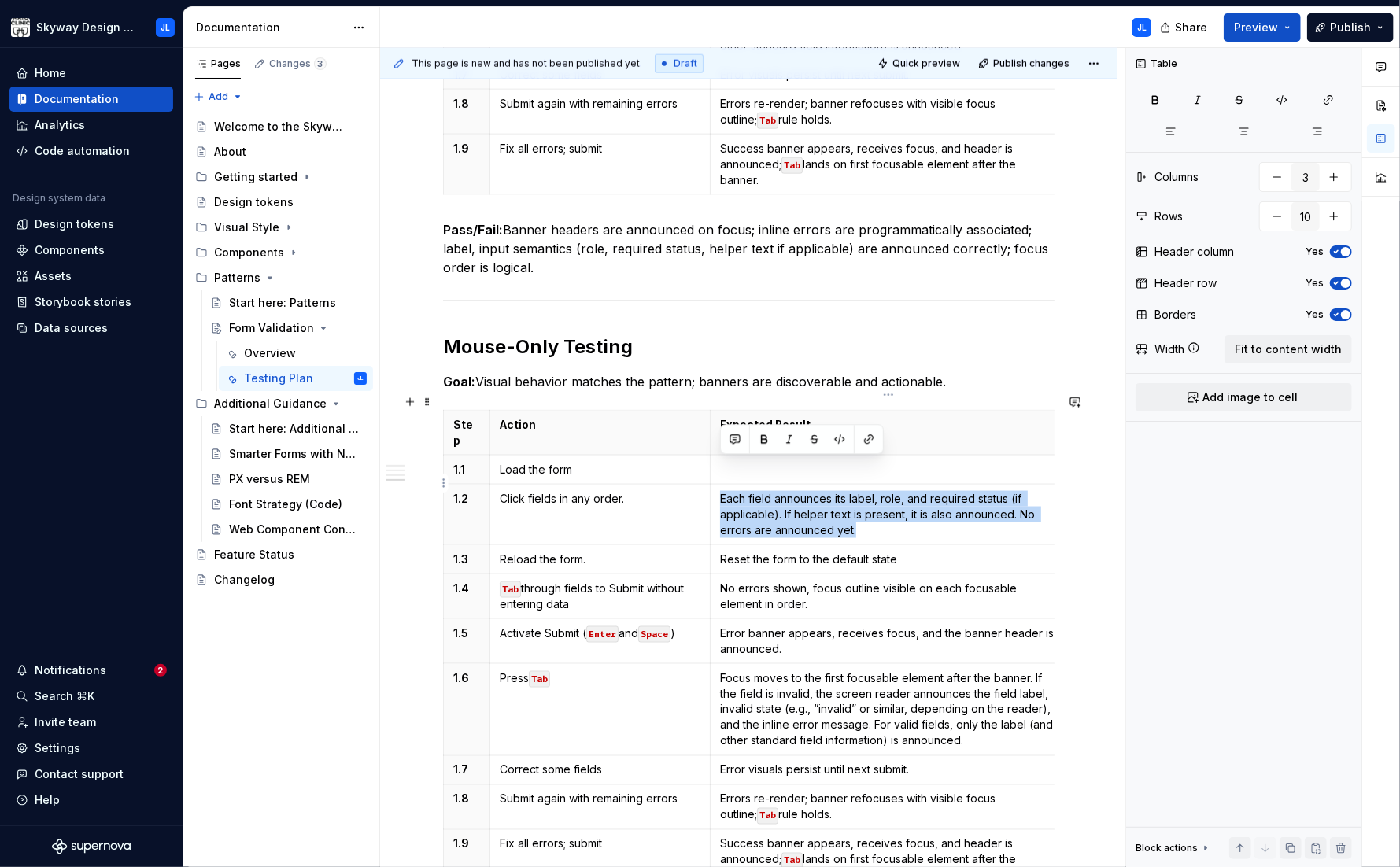
drag, startPoint x: 839, startPoint y: 495, endPoint x: 720, endPoint y: 471, distance: 121.4
click at [720, 485] on td "Each field announces its label, role, and required status (if applicable). If h…" at bounding box center [888, 515] width 356 height 61
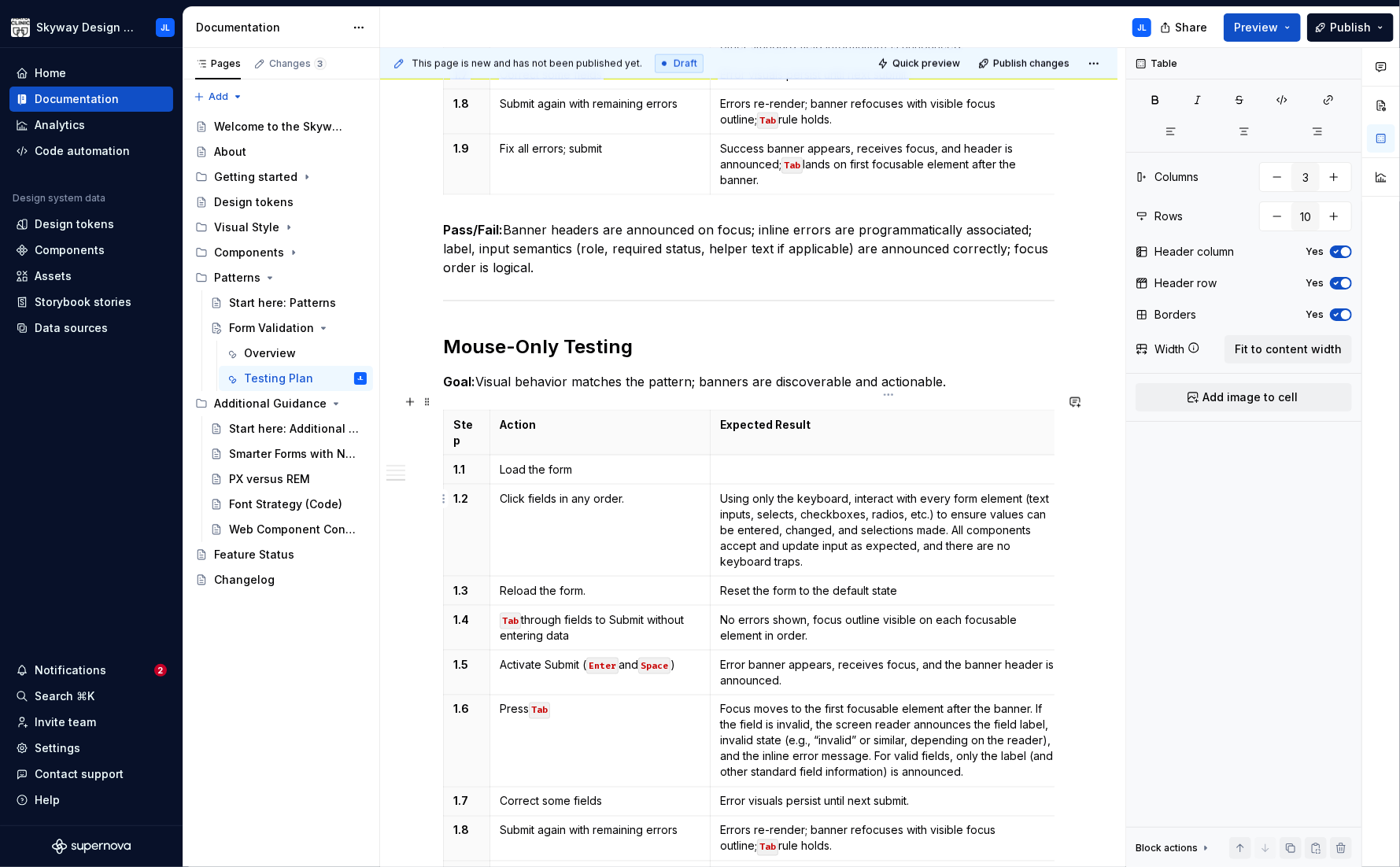
click at [949, 502] on p "Using only the keyboard, interact with every form element (text inputs, selects…" at bounding box center [888, 530] width 337 height 78
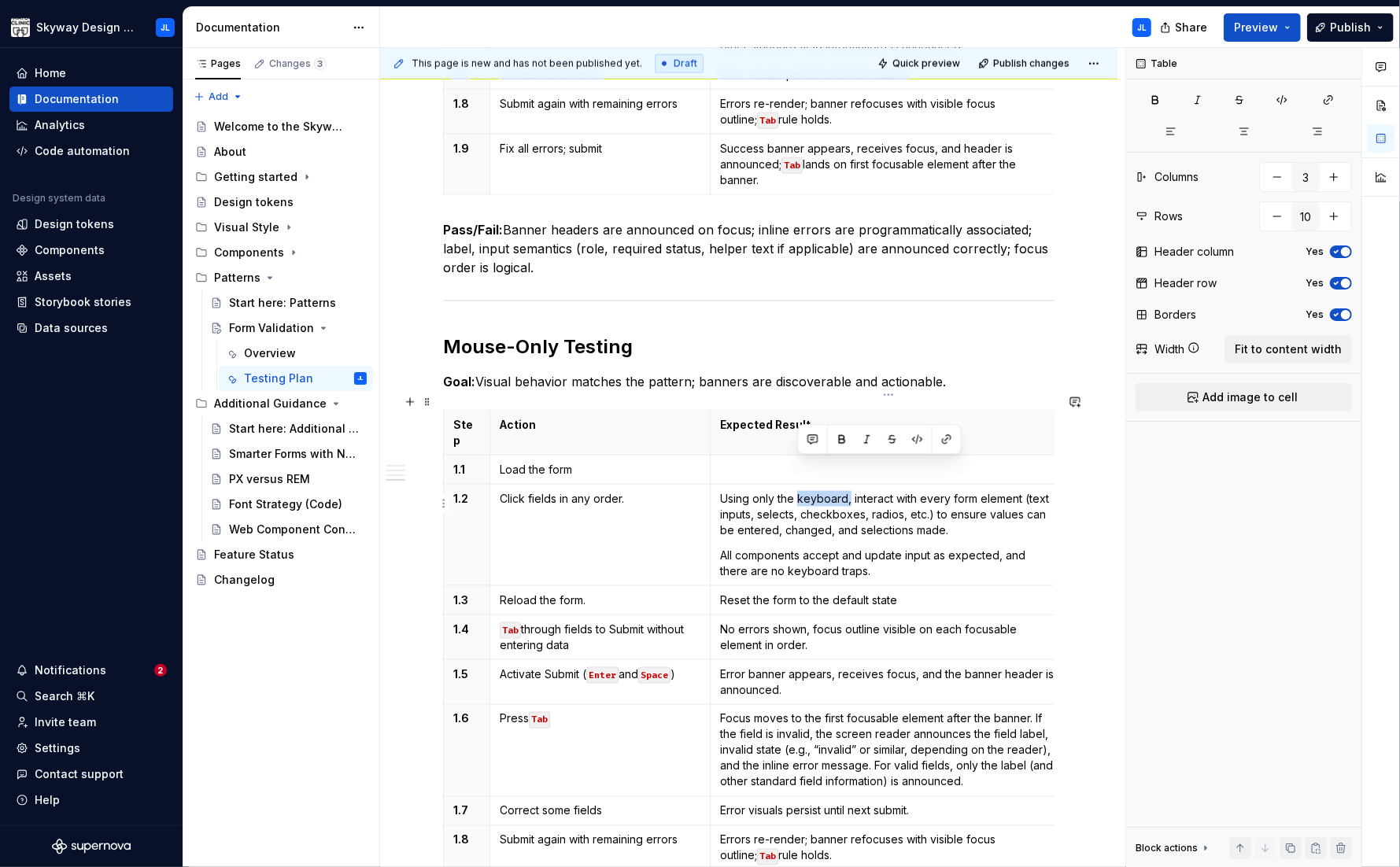
drag, startPoint x: 851, startPoint y: 467, endPoint x: 797, endPoint y: 465, distance: 54.0
click at [797, 491] on p "Using only the keyboard, interact with every form element (text inputs, selects…" at bounding box center [888, 514] width 337 height 47
click at [627, 491] on p "Click fields in any order." at bounding box center [599, 499] width 200 height 15
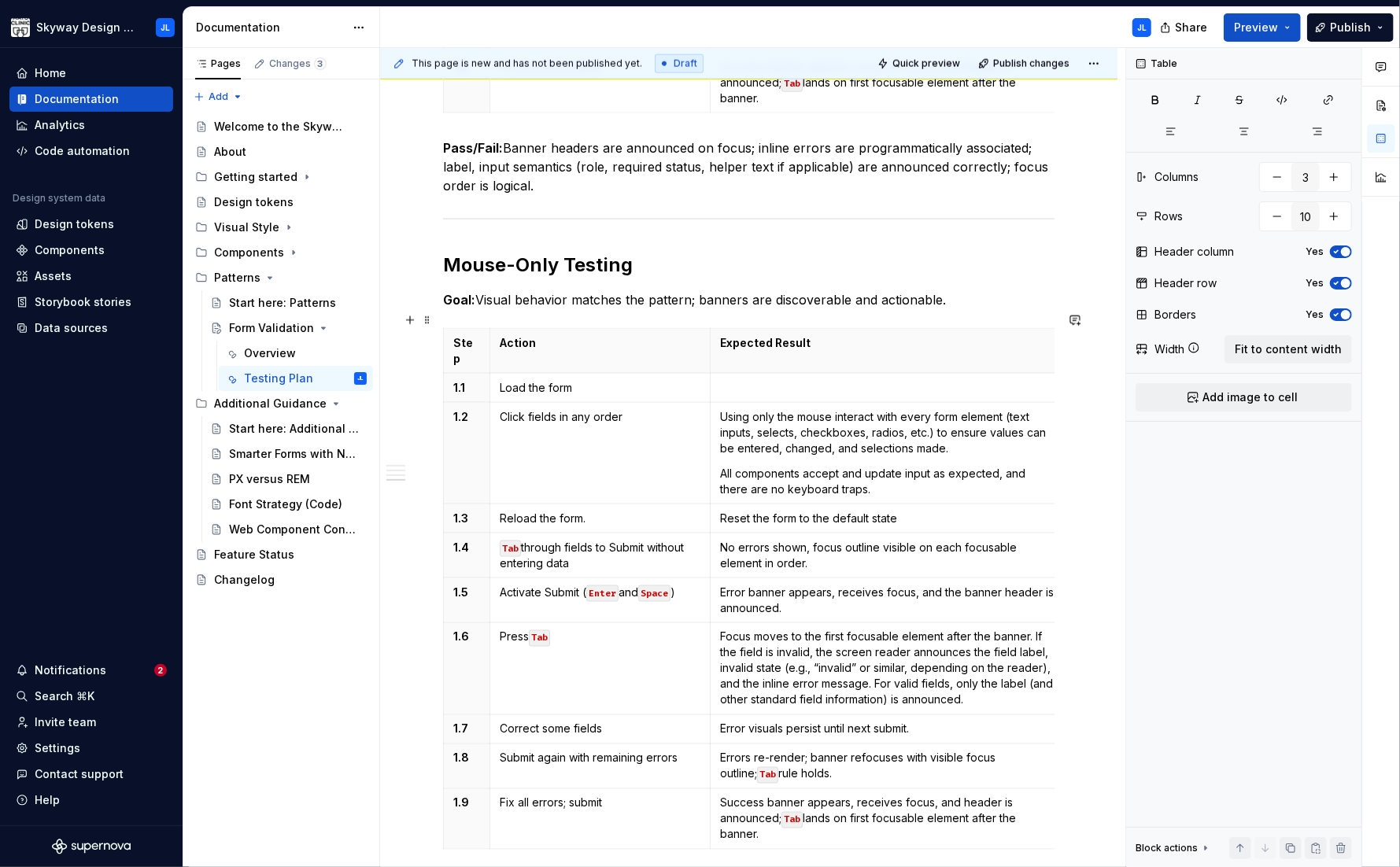
scroll to position [1600, 0]
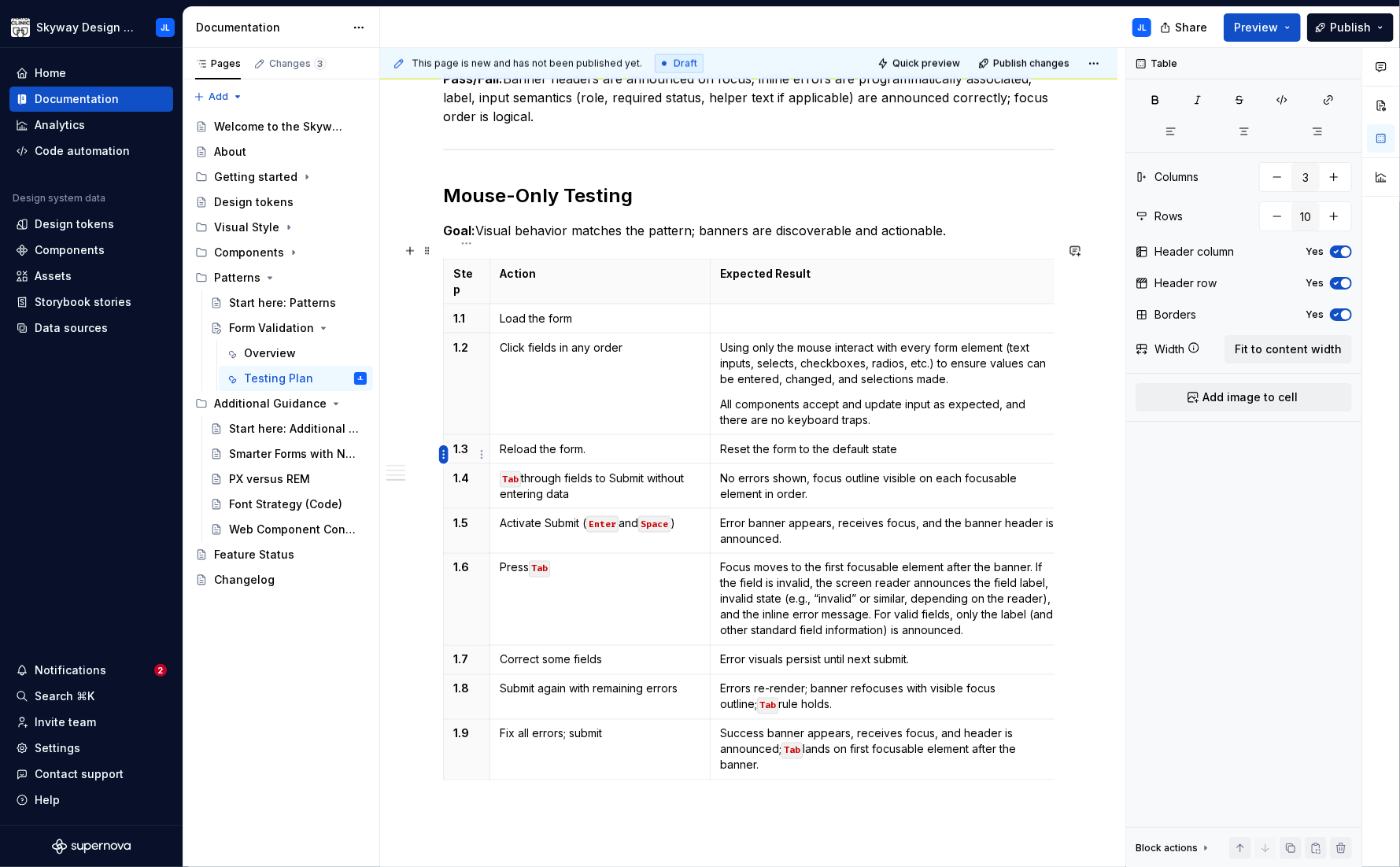
click at [446, 454] on html "Skyway Design System JL Home Documentation Analytics Code automation Design sys…" at bounding box center [700, 433] width 1400 height 867
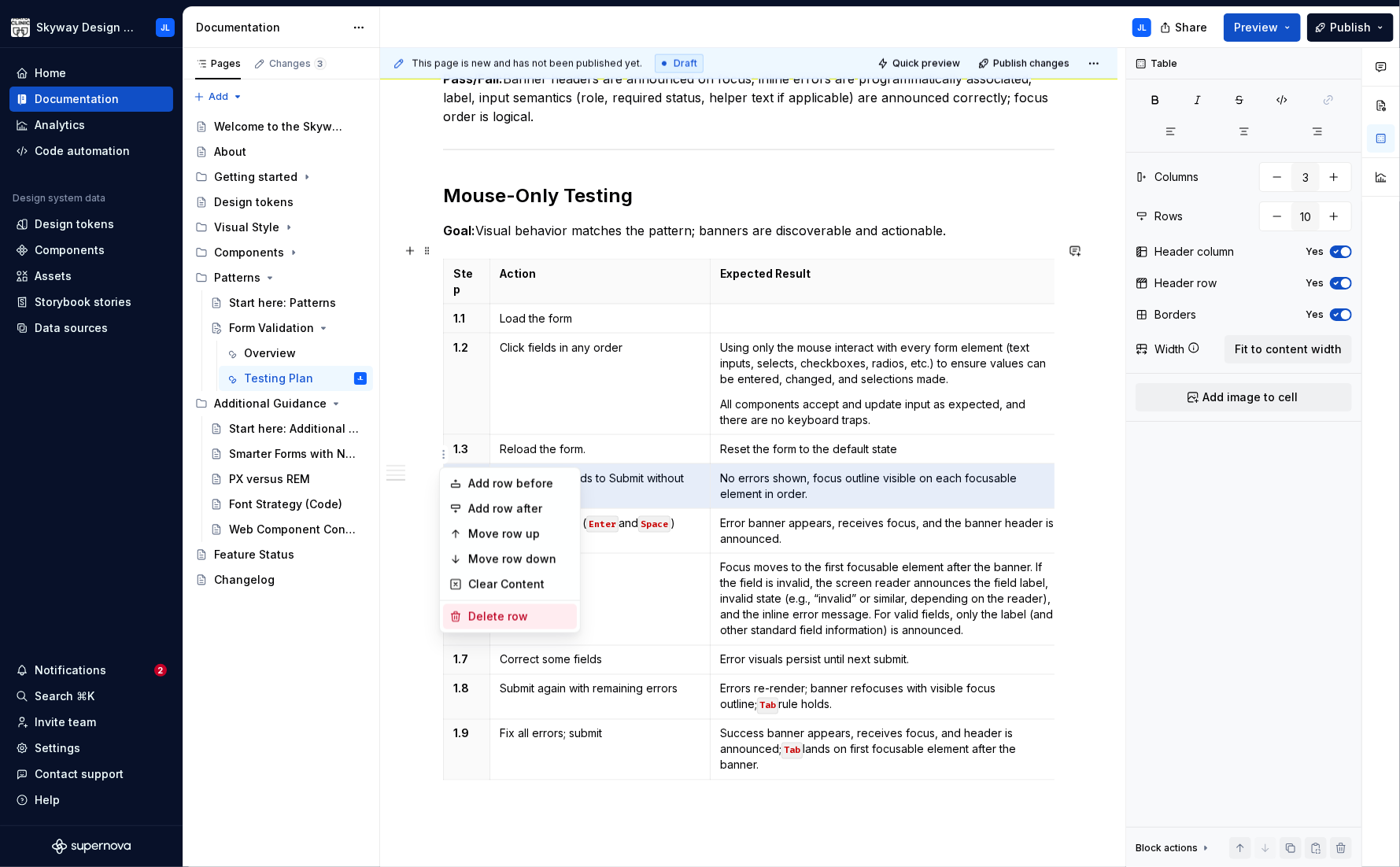
click at [502, 614] on div "Delete row" at bounding box center [519, 616] width 102 height 15
type input "9"
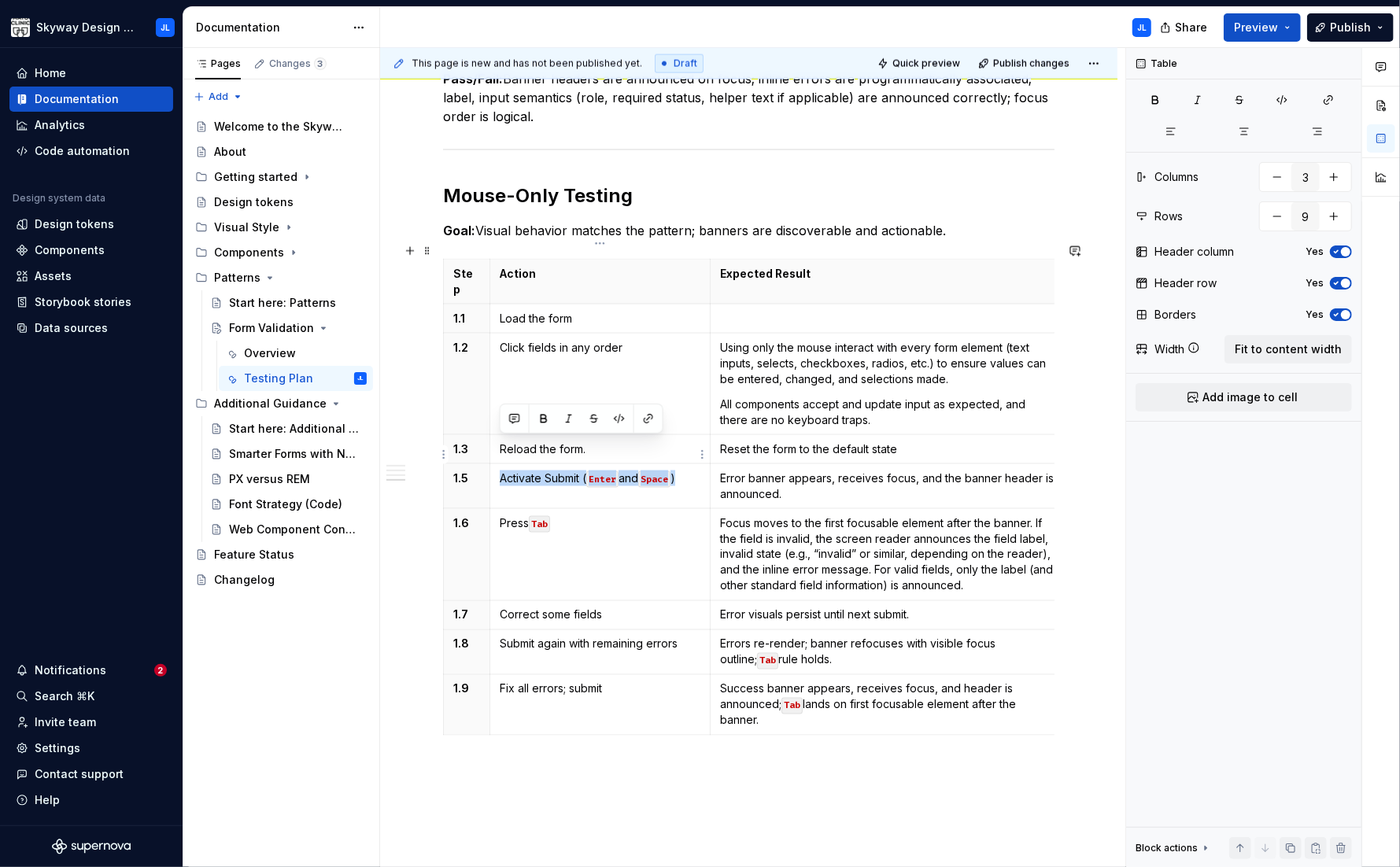
drag, startPoint x: 682, startPoint y: 446, endPoint x: 502, endPoint y: 448, distance: 180.0
click at [502, 471] on p "Activate Submit ( Enter and Space )" at bounding box center [599, 478] width 200 height 15
drag, startPoint x: 674, startPoint y: 446, endPoint x: 657, endPoint y: 445, distance: 17.0
click at [657, 471] on p "Click Submit with invalid inputs." at bounding box center [599, 478] width 200 height 15
click at [687, 471] on p "Click Submit with invalid inputs." at bounding box center [599, 478] width 200 height 15
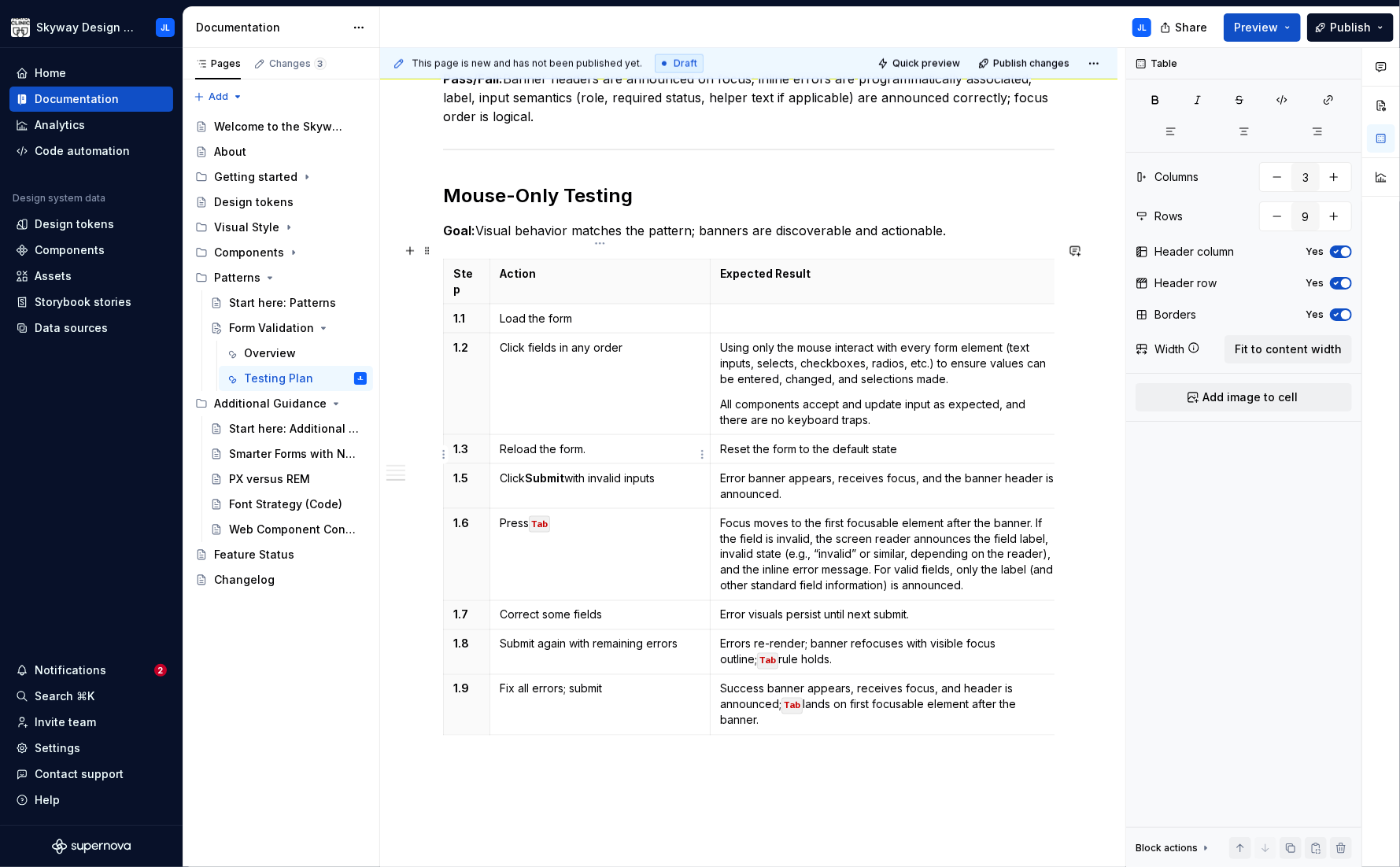
click at [602, 471] on p "Click Submit with invalid inputs" at bounding box center [599, 478] width 200 height 15
click at [589, 435] on td "Reload the form." at bounding box center [599, 449] width 220 height 29
drag, startPoint x: 534, startPoint y: 440, endPoint x: 495, endPoint y: 441, distance: 39.0
click at [495, 465] on td "Click Submit with invalid inputs" at bounding box center [599, 487] width 220 height 45
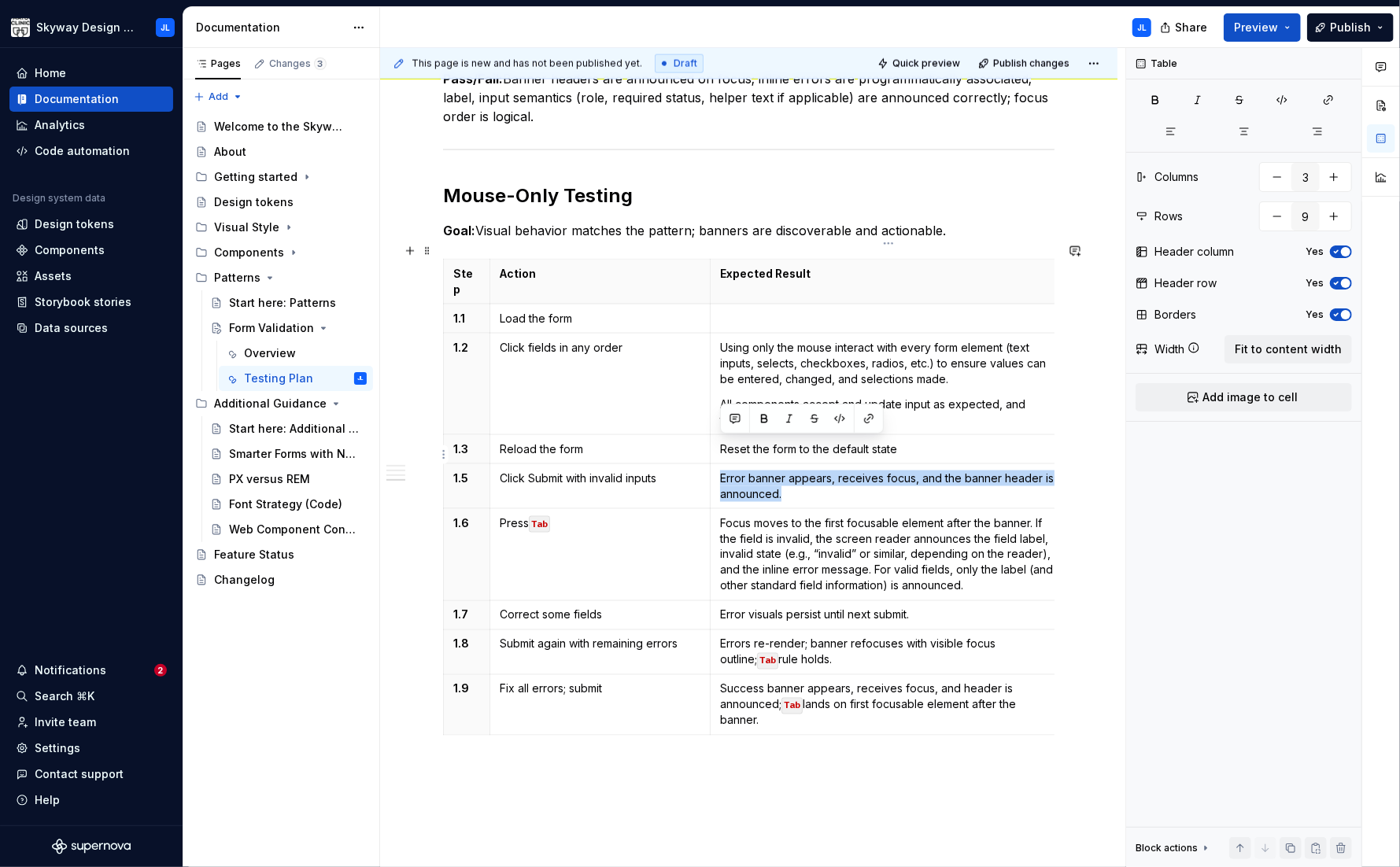
drag, startPoint x: 800, startPoint y: 460, endPoint x: 723, endPoint y: 444, distance: 78.6
click at [723, 471] on p "Error banner appears, receives focus, and the banner header is announced." at bounding box center [888, 486] width 337 height 32
drag, startPoint x: 751, startPoint y: 462, endPoint x: 719, endPoint y: 448, distance: 34.9
click at [719, 465] on td "Errors appear on fields; error banner appears (page may scroll to it)." at bounding box center [888, 487] width 356 height 45
copy p "Errors appear on fields; error banner appears (page may scroll to it)."
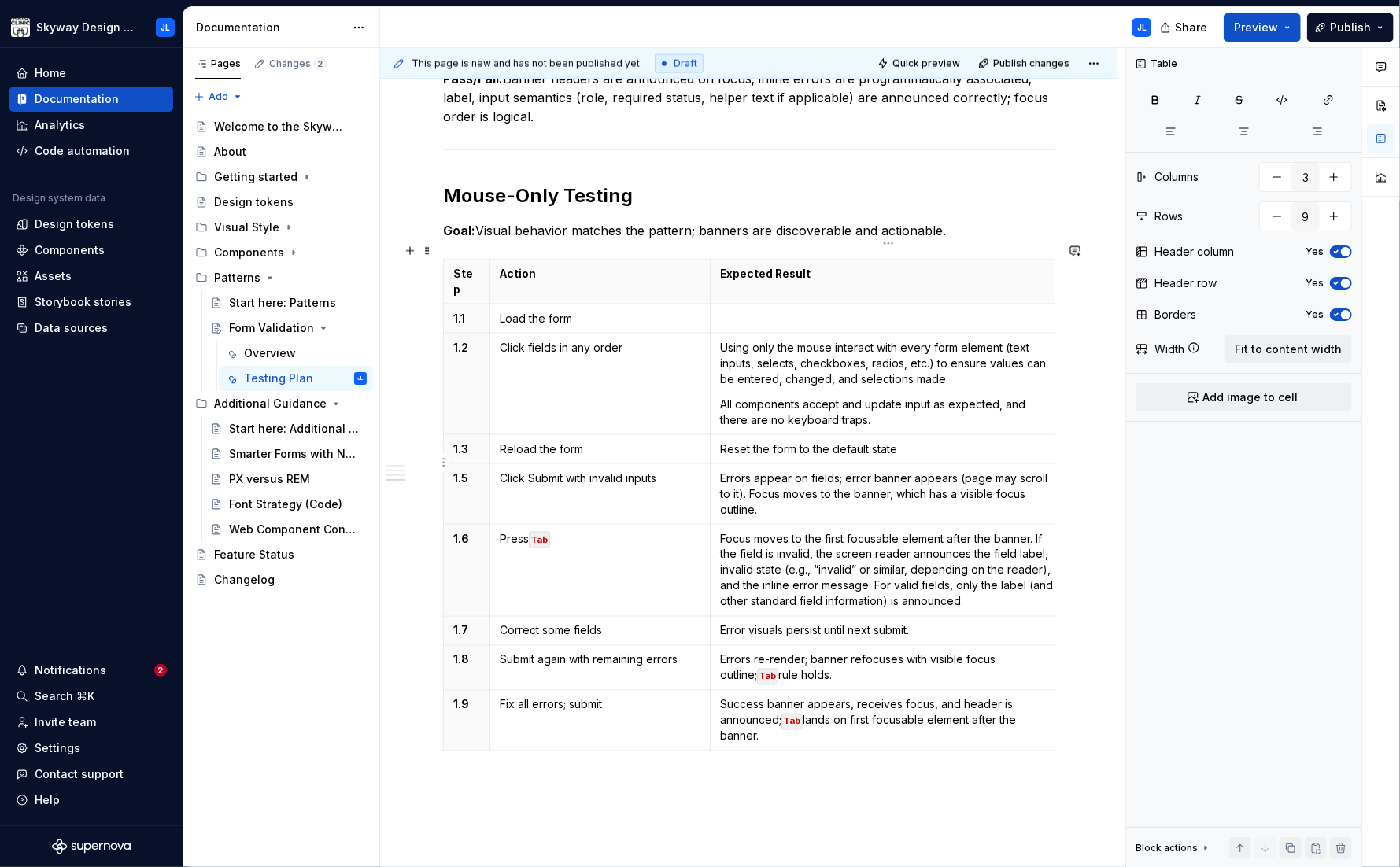
click at [998, 471] on p "Errors appear on fields; error banner appears (page may scroll to it). Focus mo…" at bounding box center [888, 494] width 337 height 47
drag, startPoint x: 730, startPoint y: 465, endPoint x: 754, endPoint y: 465, distance: 24.0
click at [801, 471] on p "Errors appear on fields; error banner appears (page will scroll to it). Focus m…" at bounding box center [888, 494] width 337 height 47
click at [916, 471] on p "Errors appear on fields; error banner appears (page will scroll to it). Focus m…" at bounding box center [888, 494] width 337 height 47
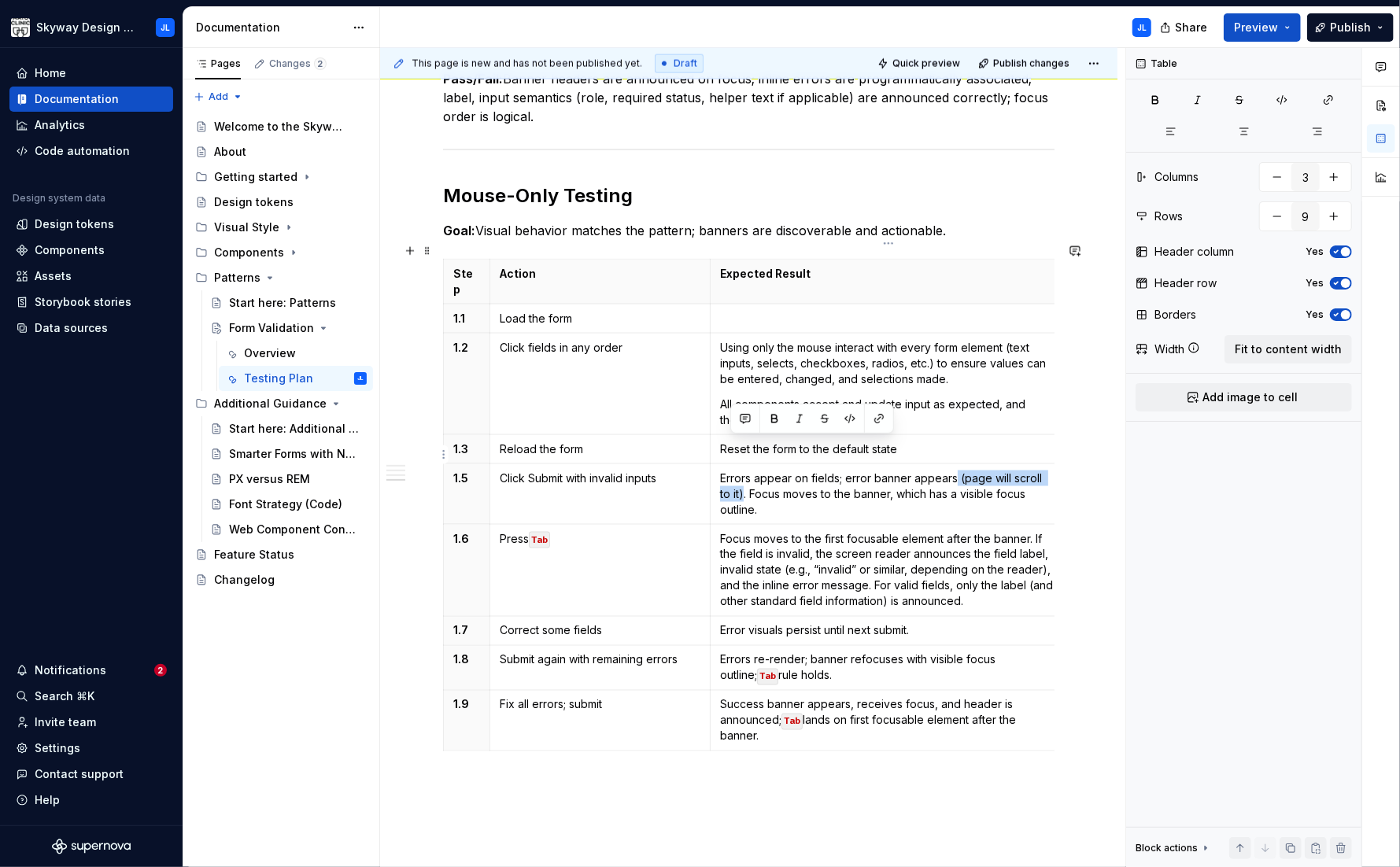
drag, startPoint x: 730, startPoint y: 464, endPoint x: 956, endPoint y: 449, distance: 226.5
click at [956, 471] on p "Errors appear on fields; error banner appears (page will scroll to it). Focus m…" at bounding box center [888, 494] width 337 height 47
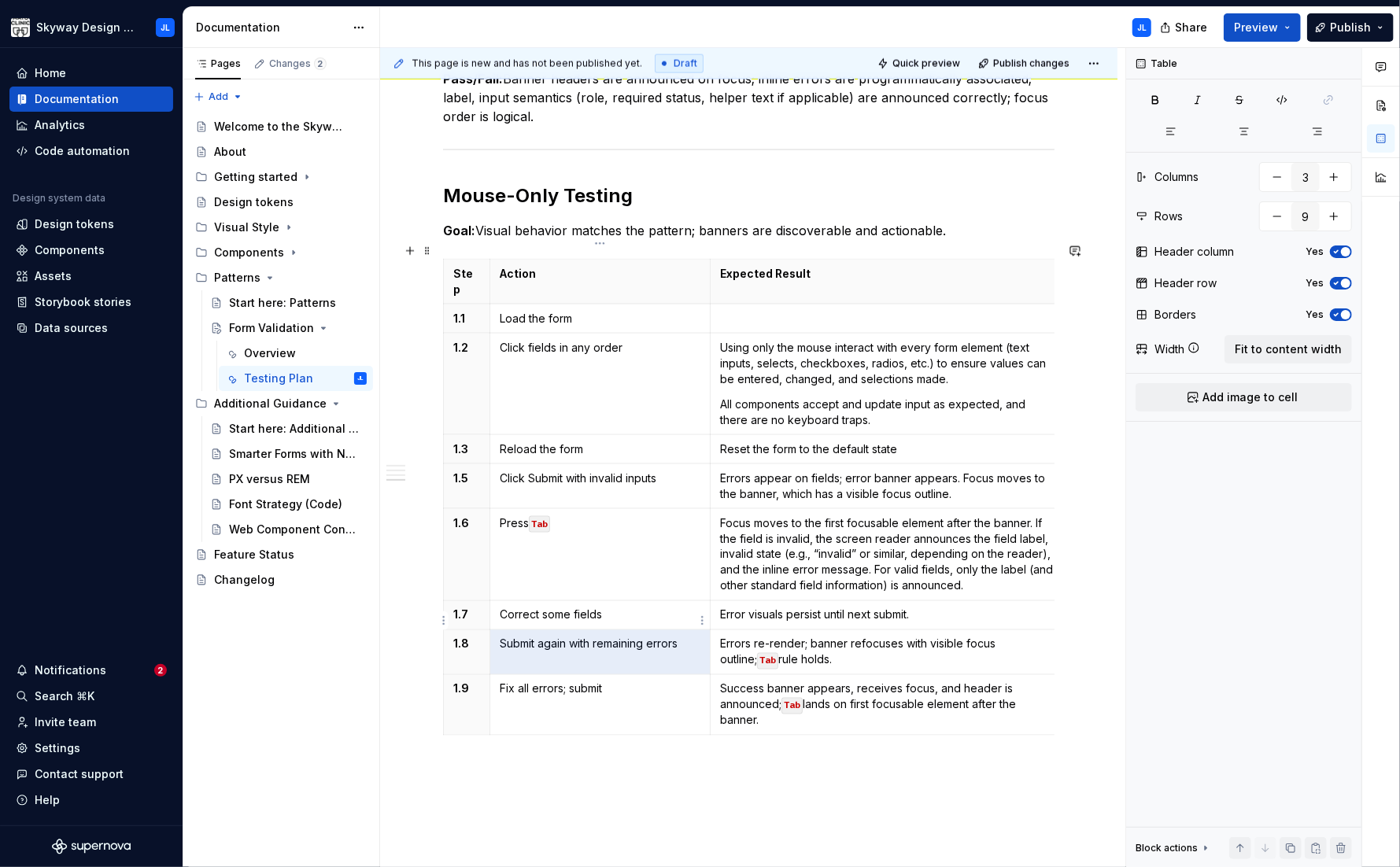
drag, startPoint x: 680, startPoint y: 614, endPoint x: 536, endPoint y: 610, distance: 144.1
click at [516, 637] on p "Submit again with remaining errors" at bounding box center [599, 644] width 200 height 15
click at [558, 637] on p "Submit again with remaining errors" at bounding box center [599, 644] width 200 height 15
drag, startPoint x: 805, startPoint y: 631, endPoint x: 720, endPoint y: 616, distance: 86.3
click at [720, 637] on p "Errors re-render; banner refocuses with visible focus outline; Tab rule holds." at bounding box center [888, 652] width 337 height 32
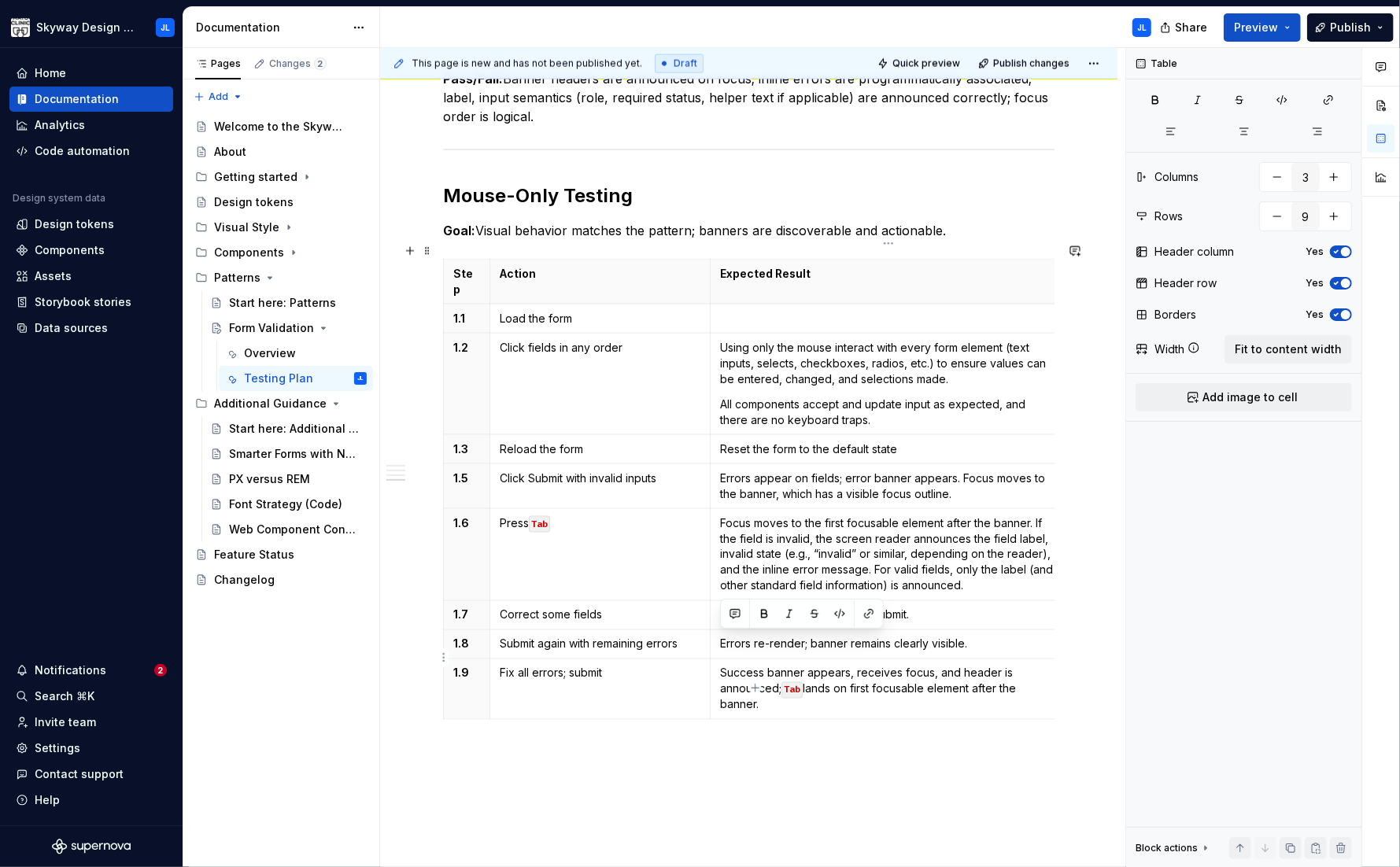
drag, startPoint x: 771, startPoint y: 673, endPoint x: 721, endPoint y: 641, distance: 59.4
click at [721, 666] on p "Success banner appears, receives focus, and header is announced; Tab lands on f…" at bounding box center [888, 689] width 337 height 47
drag, startPoint x: 776, startPoint y: 652, endPoint x: 714, endPoint y: 640, distance: 63.2
click at [714, 659] on td "Success banner appears; next actions near it are obvious and clickable." at bounding box center [888, 681] width 356 height 45
click at [475, 721] on div "This page is new and has not been published yet. Draft Quick preview Publish ch…" at bounding box center [753, 458] width 745 height 820
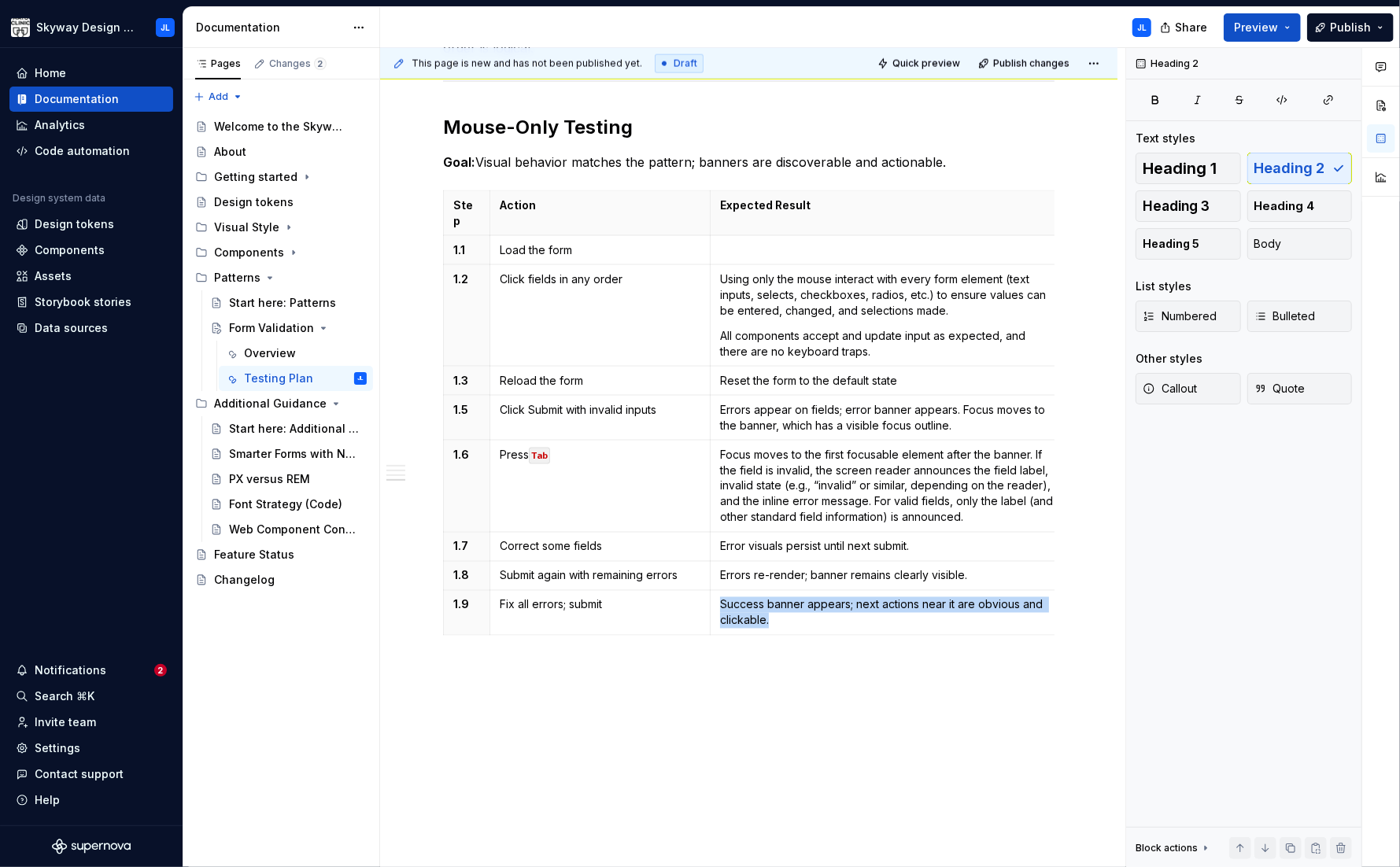
scroll to position [1698, 0]
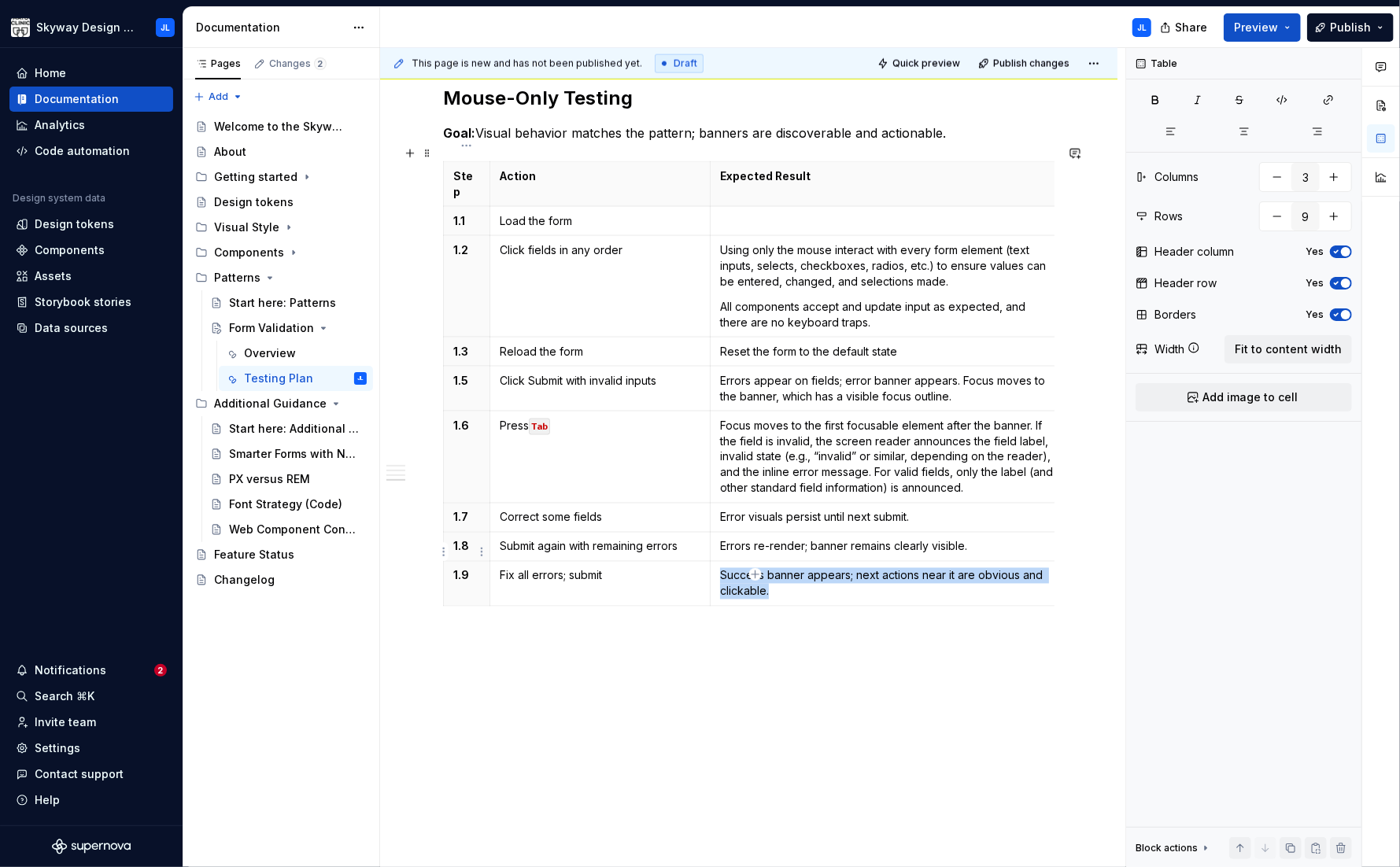
click at [454, 568] on p "1.9" at bounding box center [466, 575] width 26 height 15
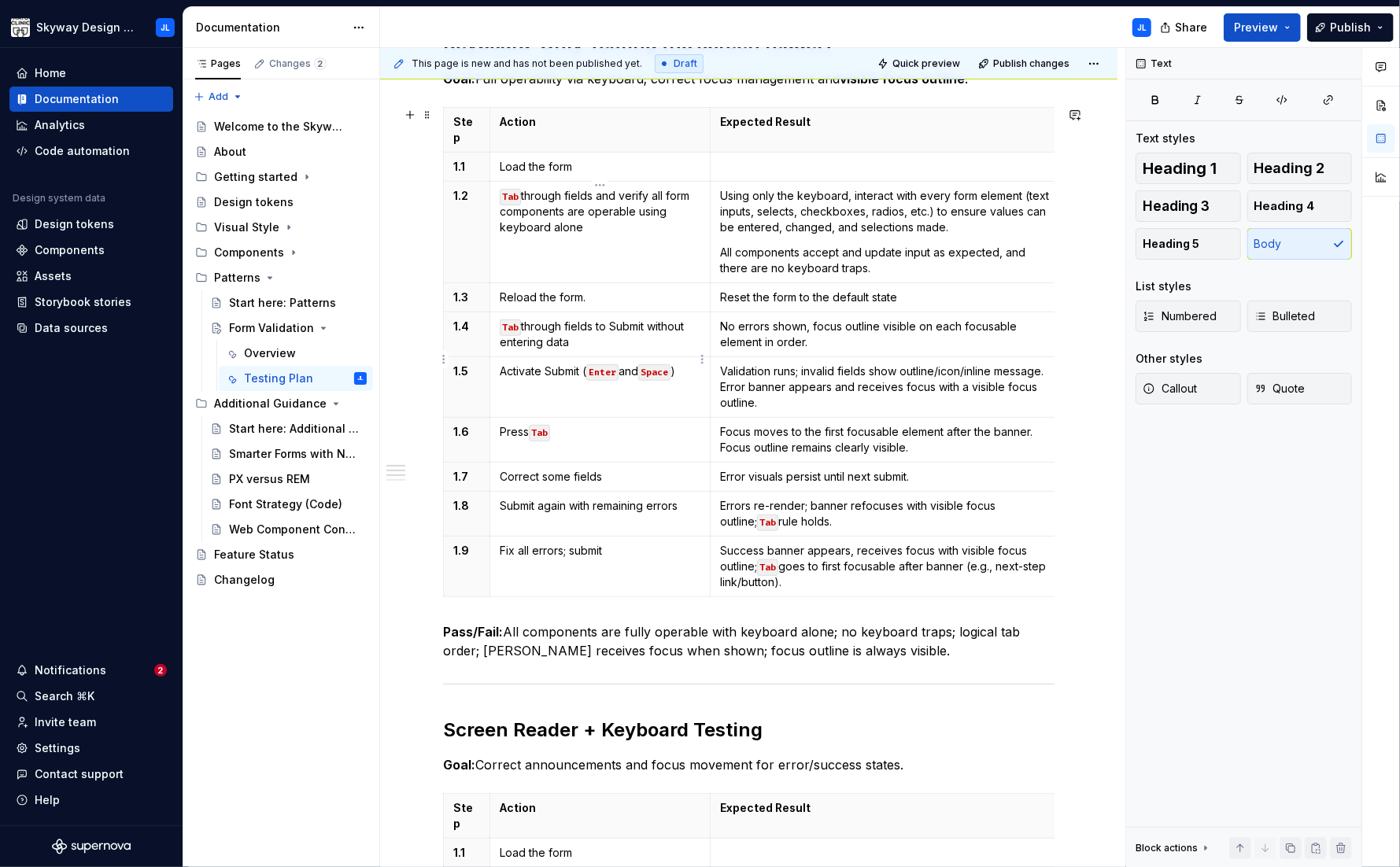
scroll to position [3, 0]
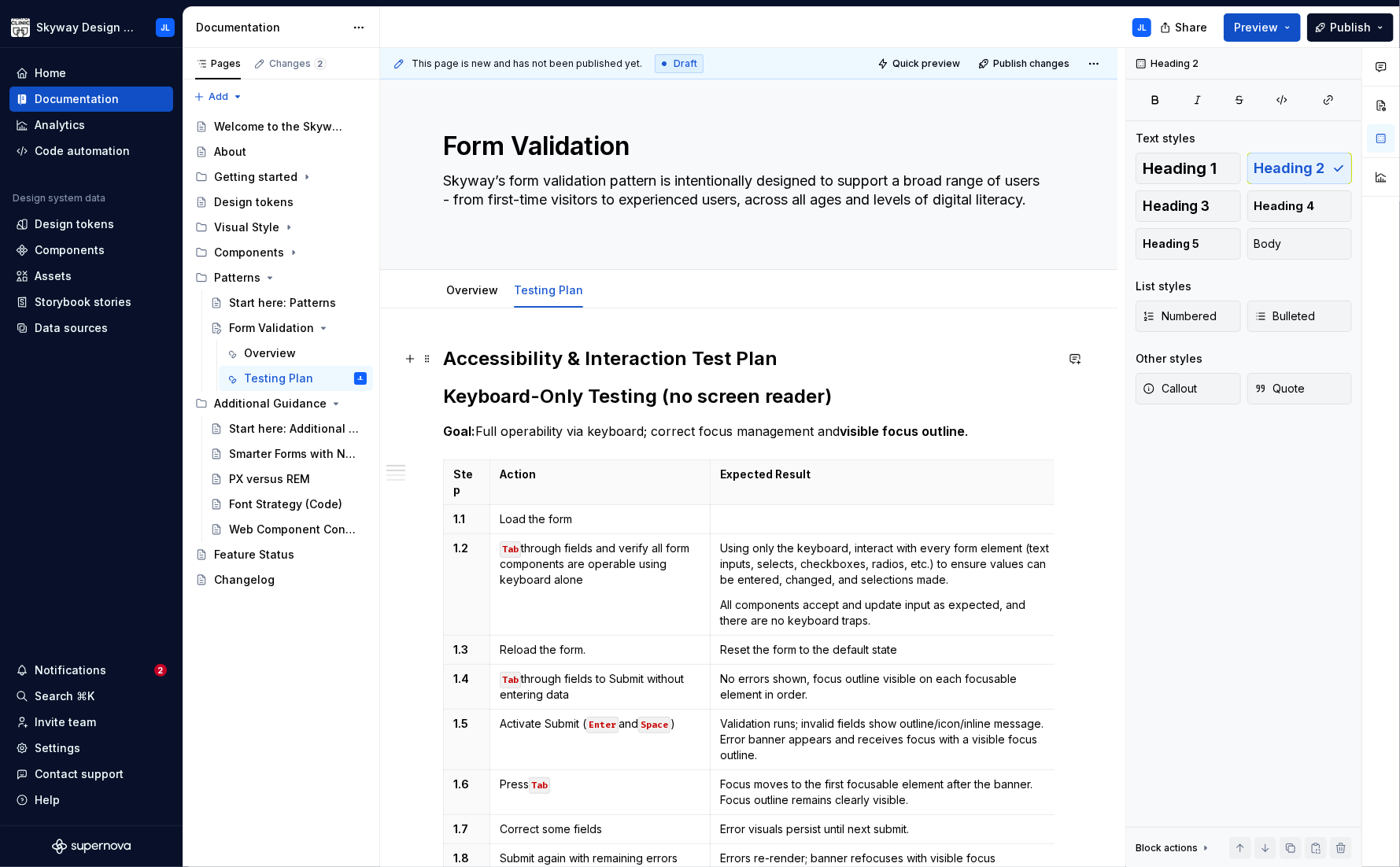
click at [701, 355] on h2 "Accessibility & Interaction Test Plan" at bounding box center [749, 359] width 611 height 26
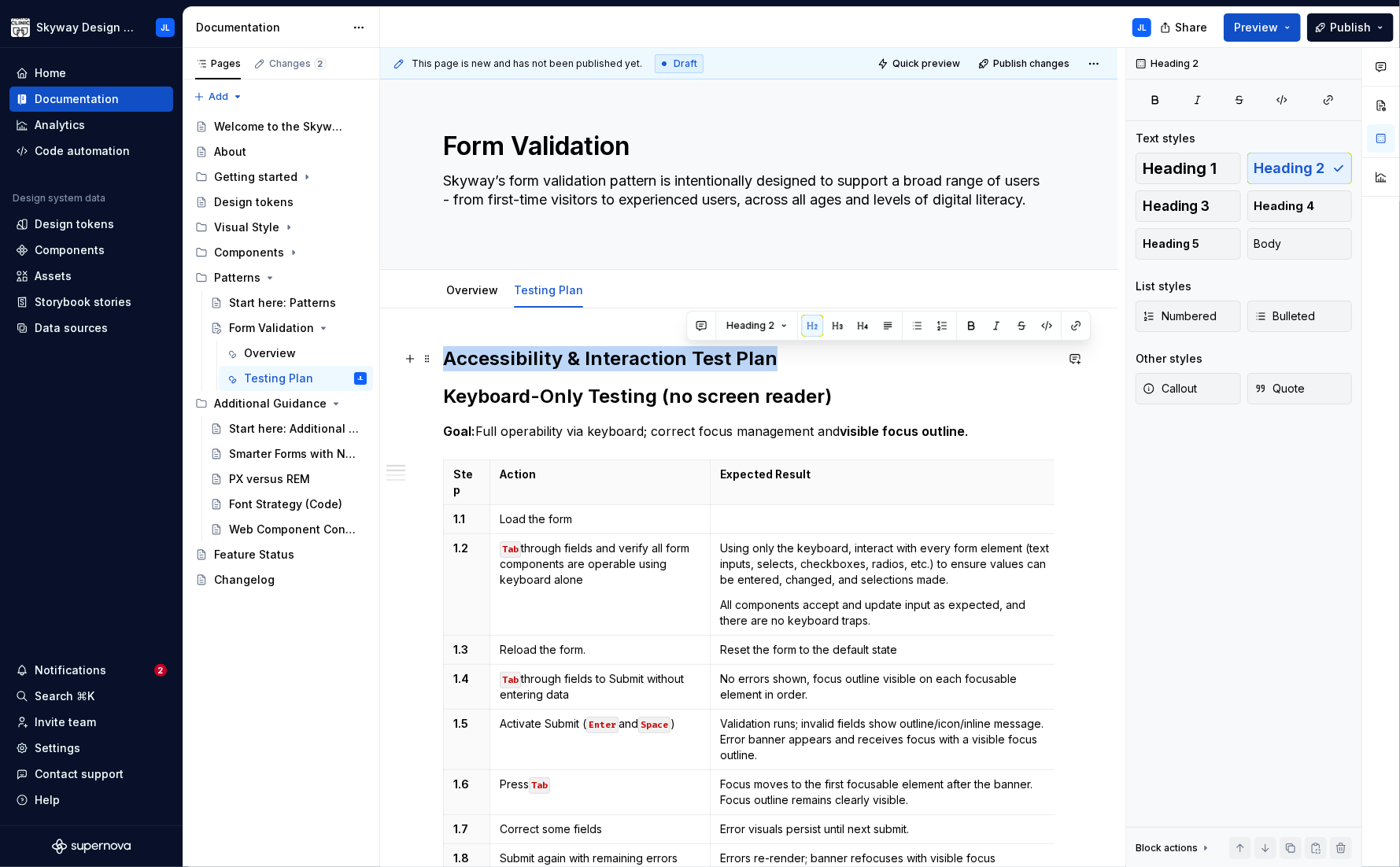
click at [701, 355] on h2 "Accessibility & Interaction Test Plan" at bounding box center [749, 359] width 611 height 26
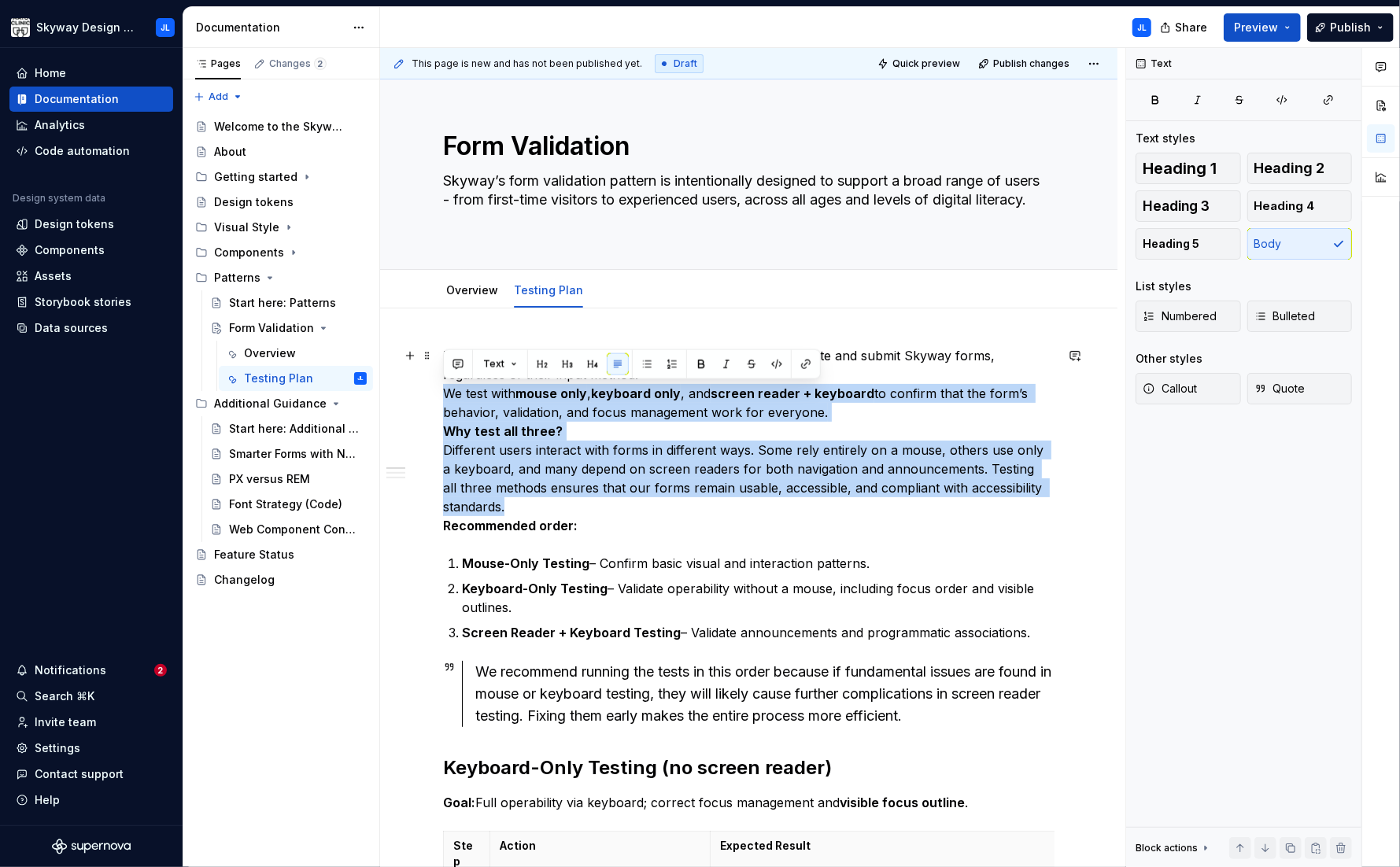
drag, startPoint x: 512, startPoint y: 505, endPoint x: 436, endPoint y: 389, distance: 138.7
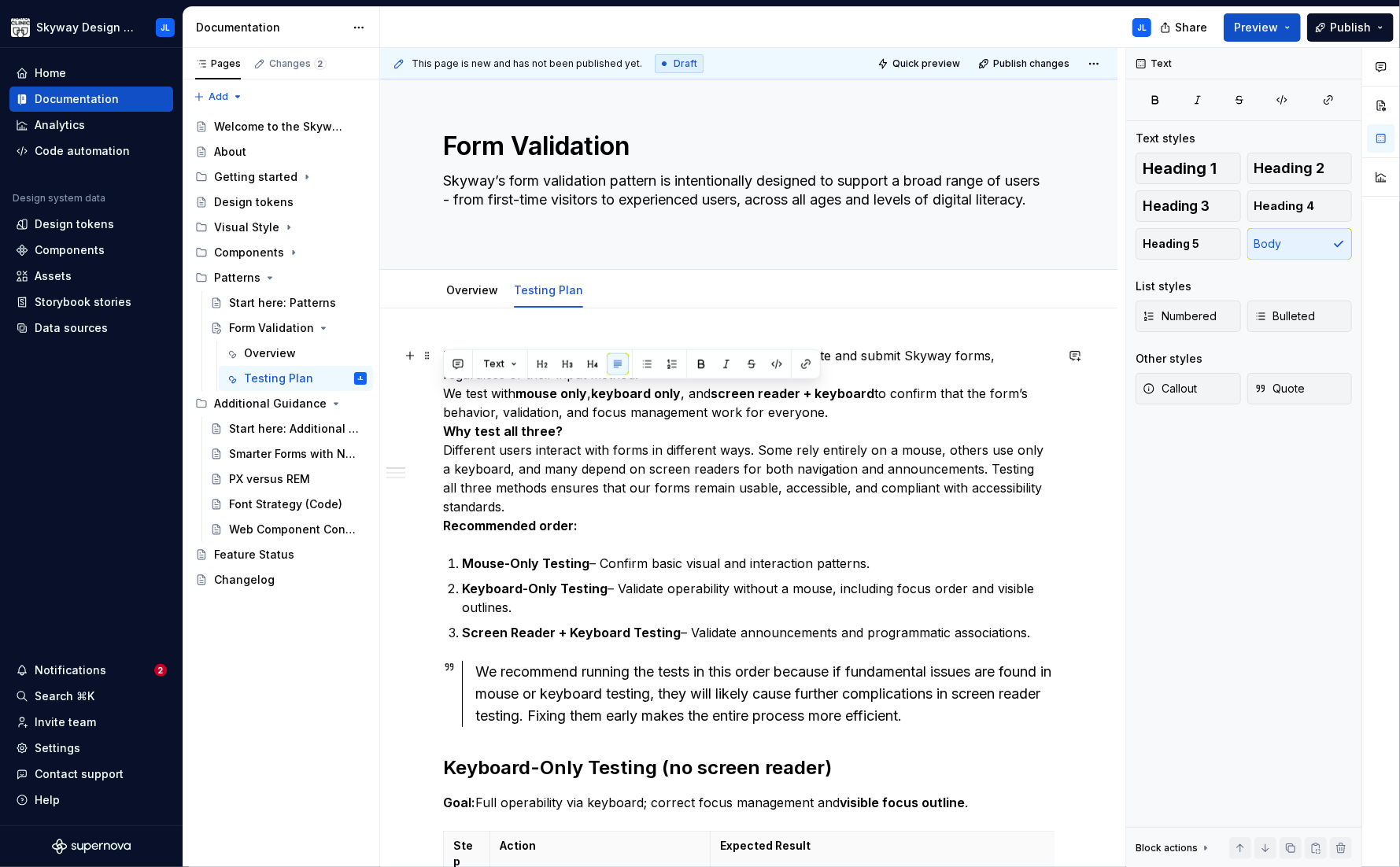
click at [548, 499] on p "This testing plan ensures that all users can successfully complete and submit S…" at bounding box center [749, 440] width 611 height 188
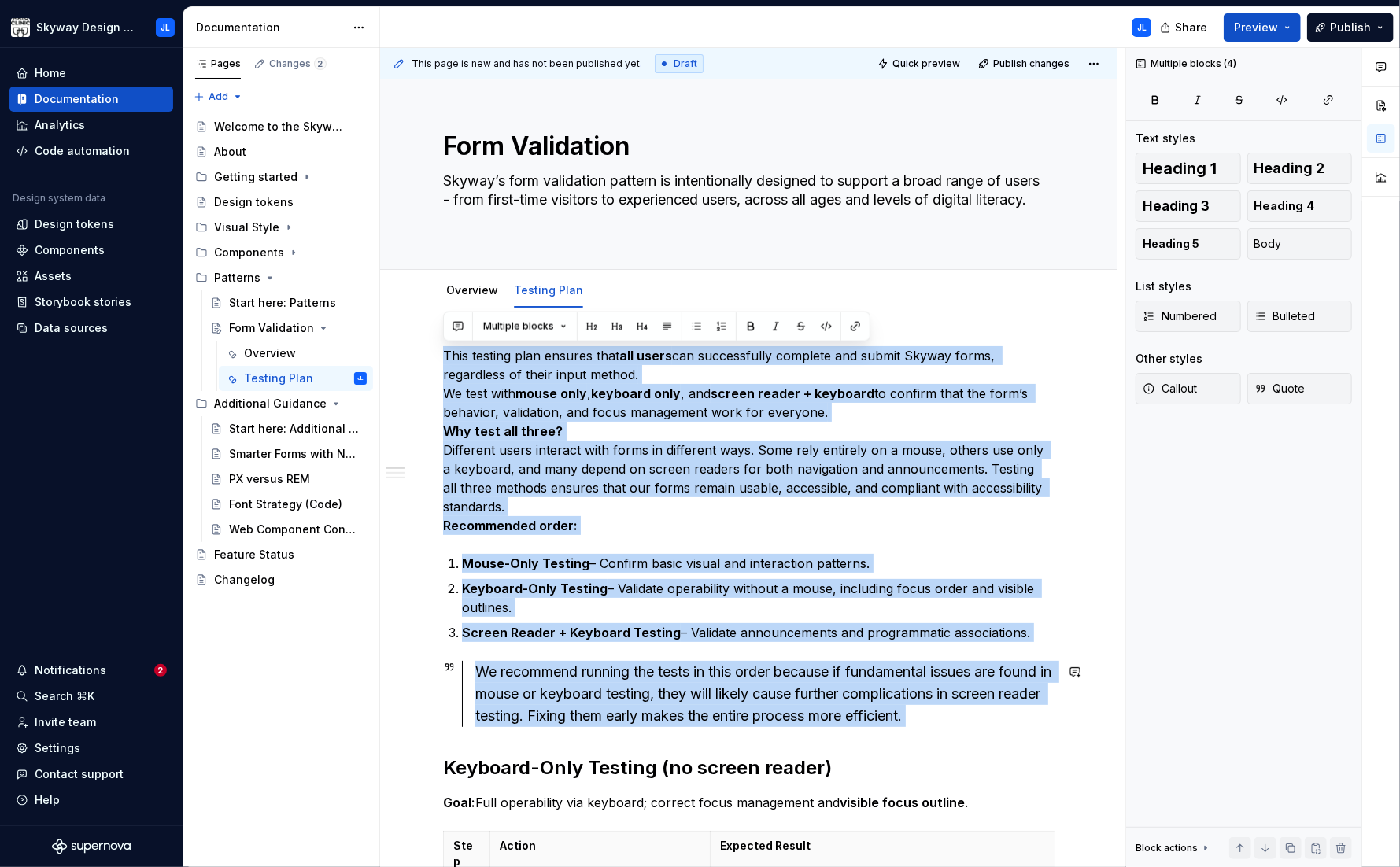
drag, startPoint x: 445, startPoint y: 356, endPoint x: 969, endPoint y: 743, distance: 651.4
click at [1158, 250] on button "Body" at bounding box center [1300, 244] width 106 height 32
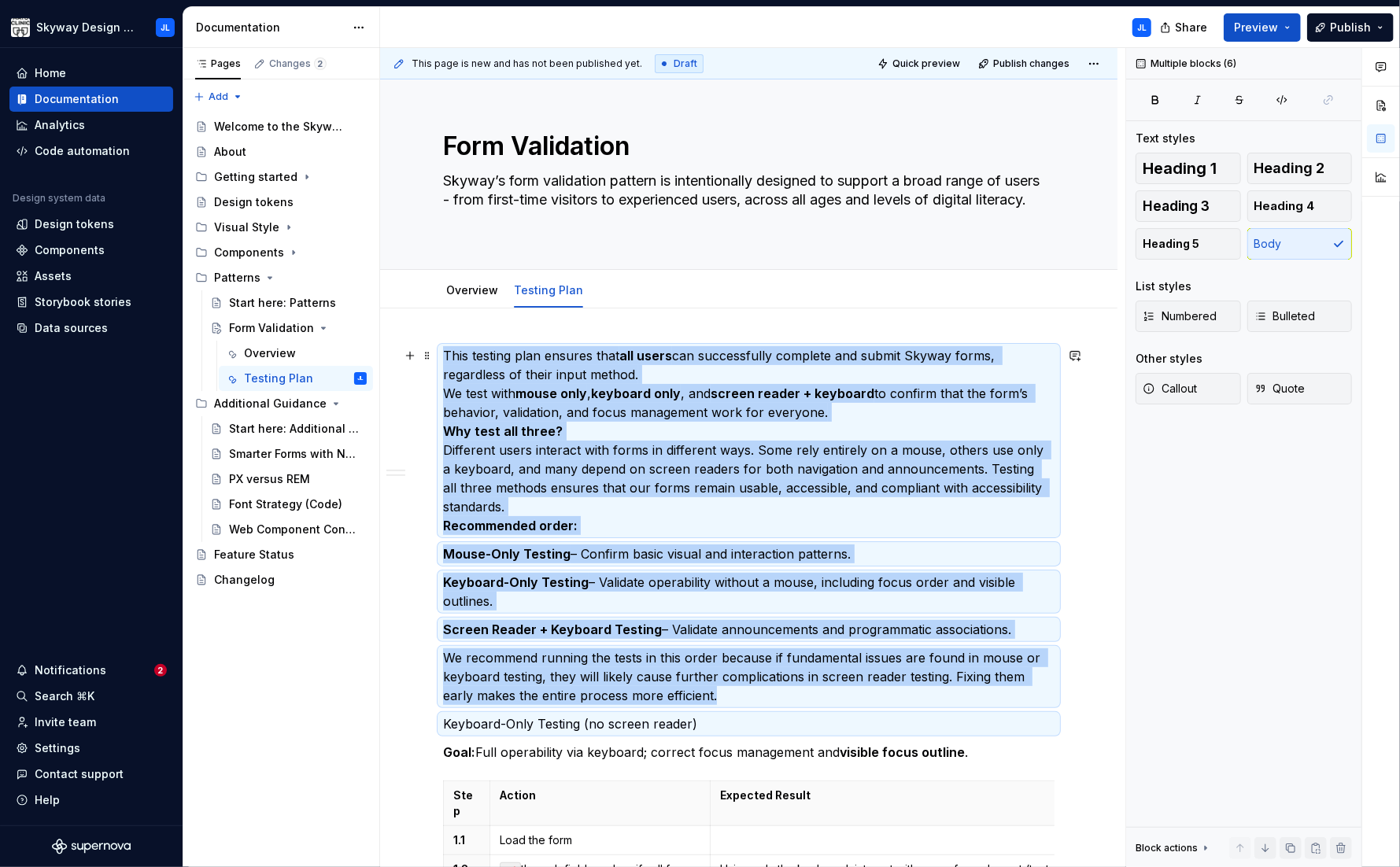
click at [517, 504] on p "This testing plan ensures that all users can successfully complete and submit S…" at bounding box center [749, 440] width 611 height 188
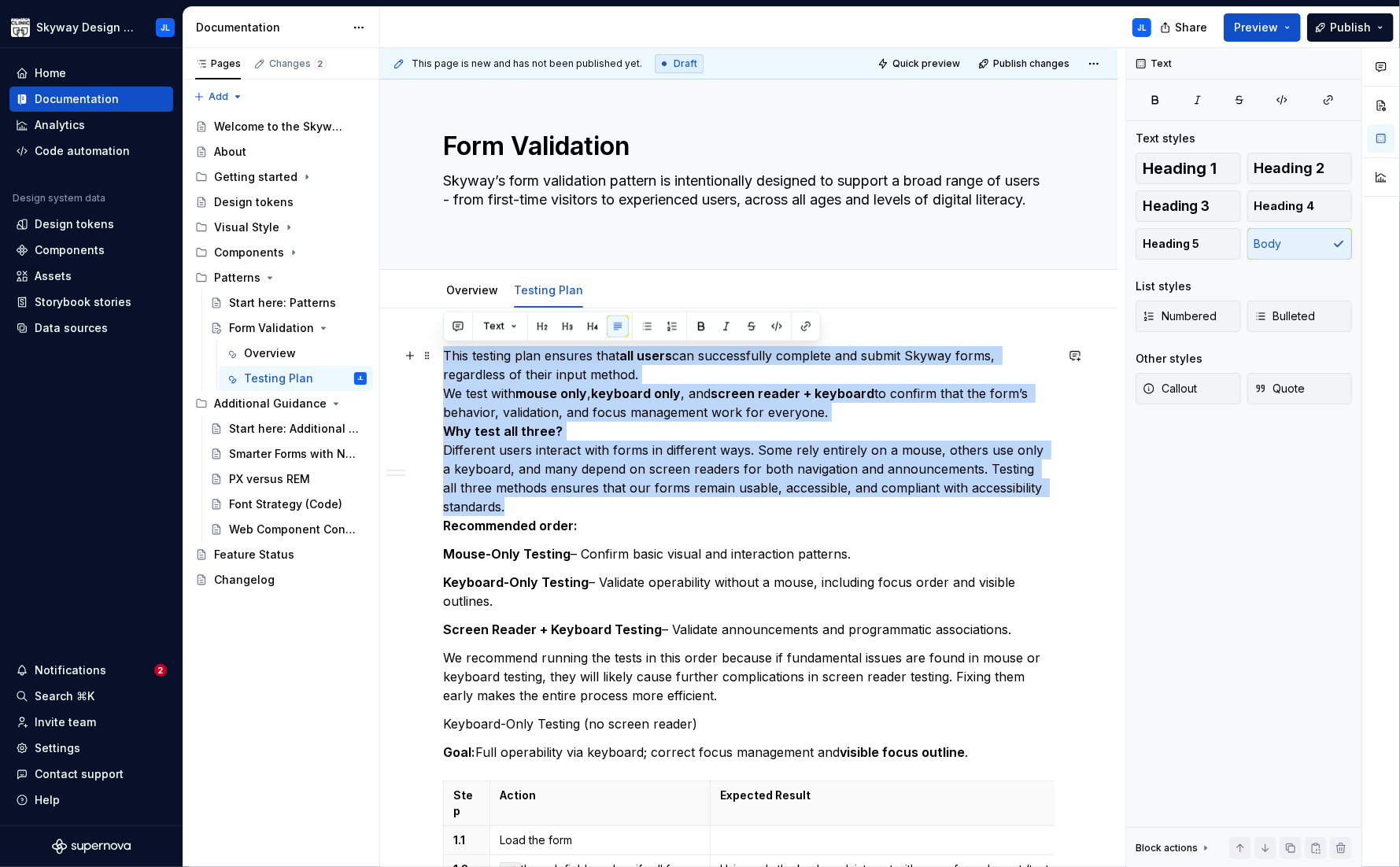
click at [614, 411] on p "This testing plan ensures that all users can successfully complete and submit S…" at bounding box center [749, 440] width 611 height 188
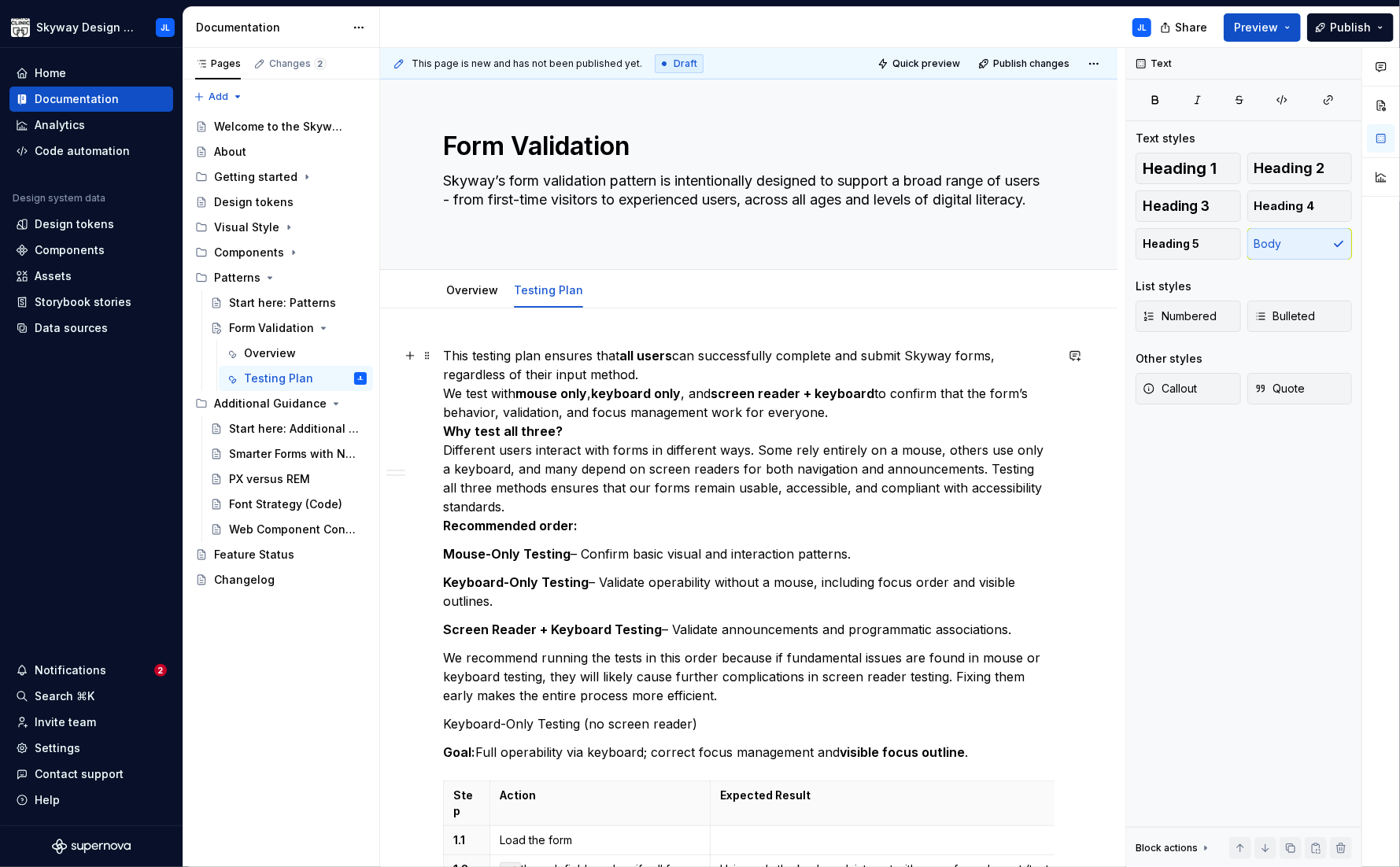
click at [650, 375] on p "This testing plan ensures that all users can successfully complete and submit S…" at bounding box center [749, 440] width 611 height 188
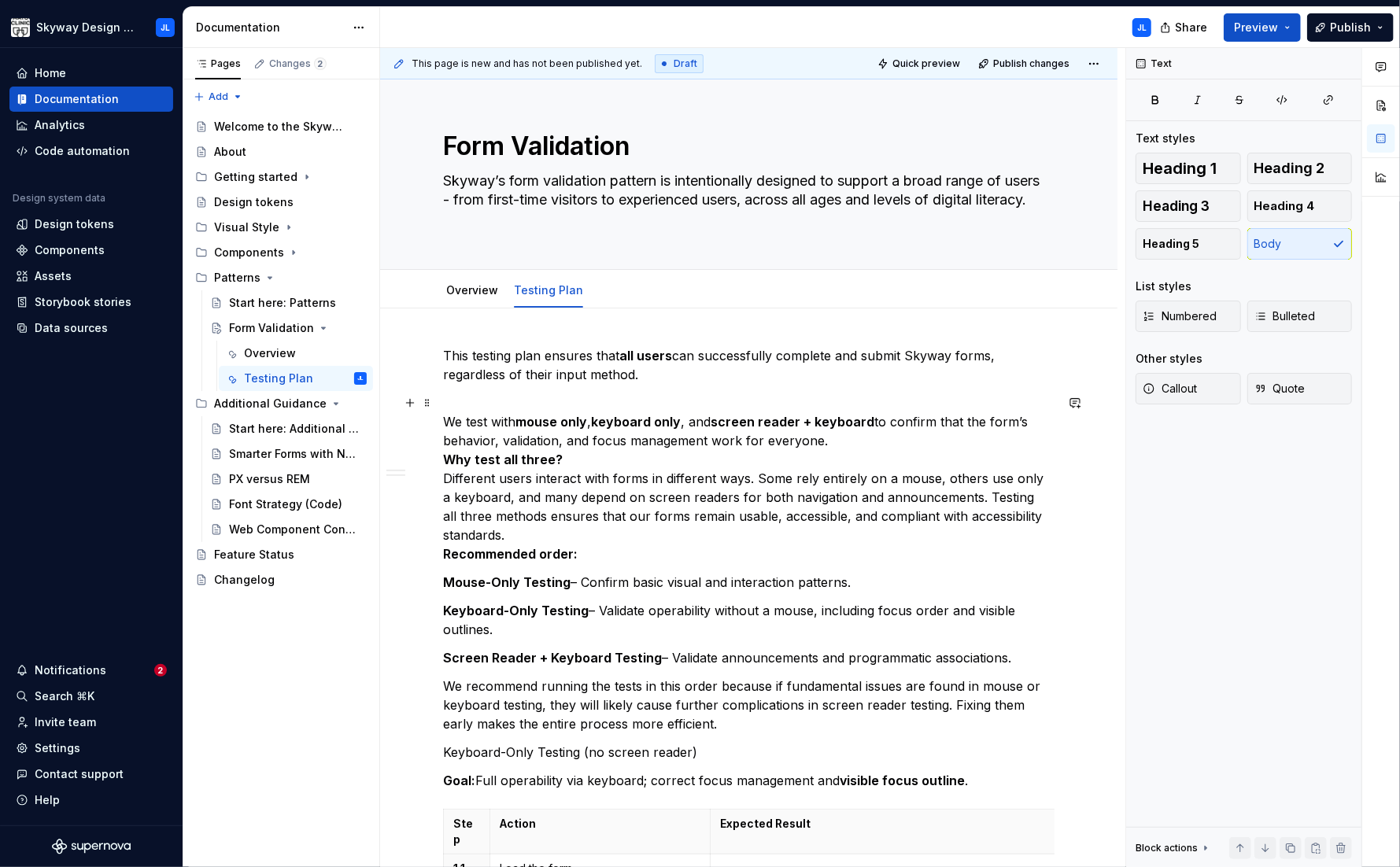
click at [564, 457] on p "We test with mouse only , keyboard only , and screen reader + keyboard to confi…" at bounding box center [749, 477] width 611 height 170
click at [831, 442] on p "We test with mouse only , keyboard only , and screen reader + keyboard to confi…" at bounding box center [749, 477] width 611 height 170
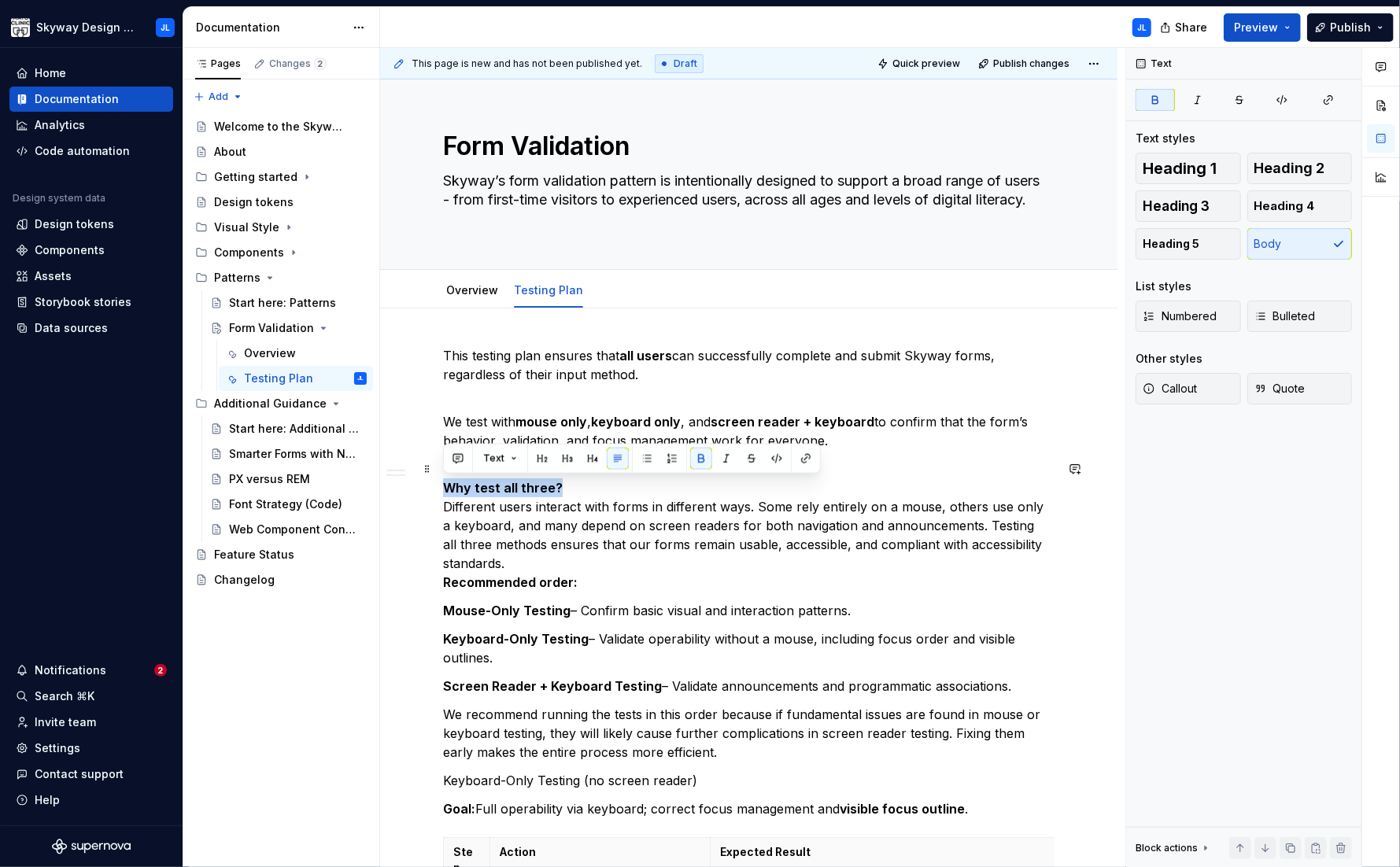
drag, startPoint x: 562, startPoint y: 488, endPoint x: 426, endPoint y: 488, distance: 136.0
click at [1158, 178] on button "Heading 2" at bounding box center [1300, 168] width 106 height 32
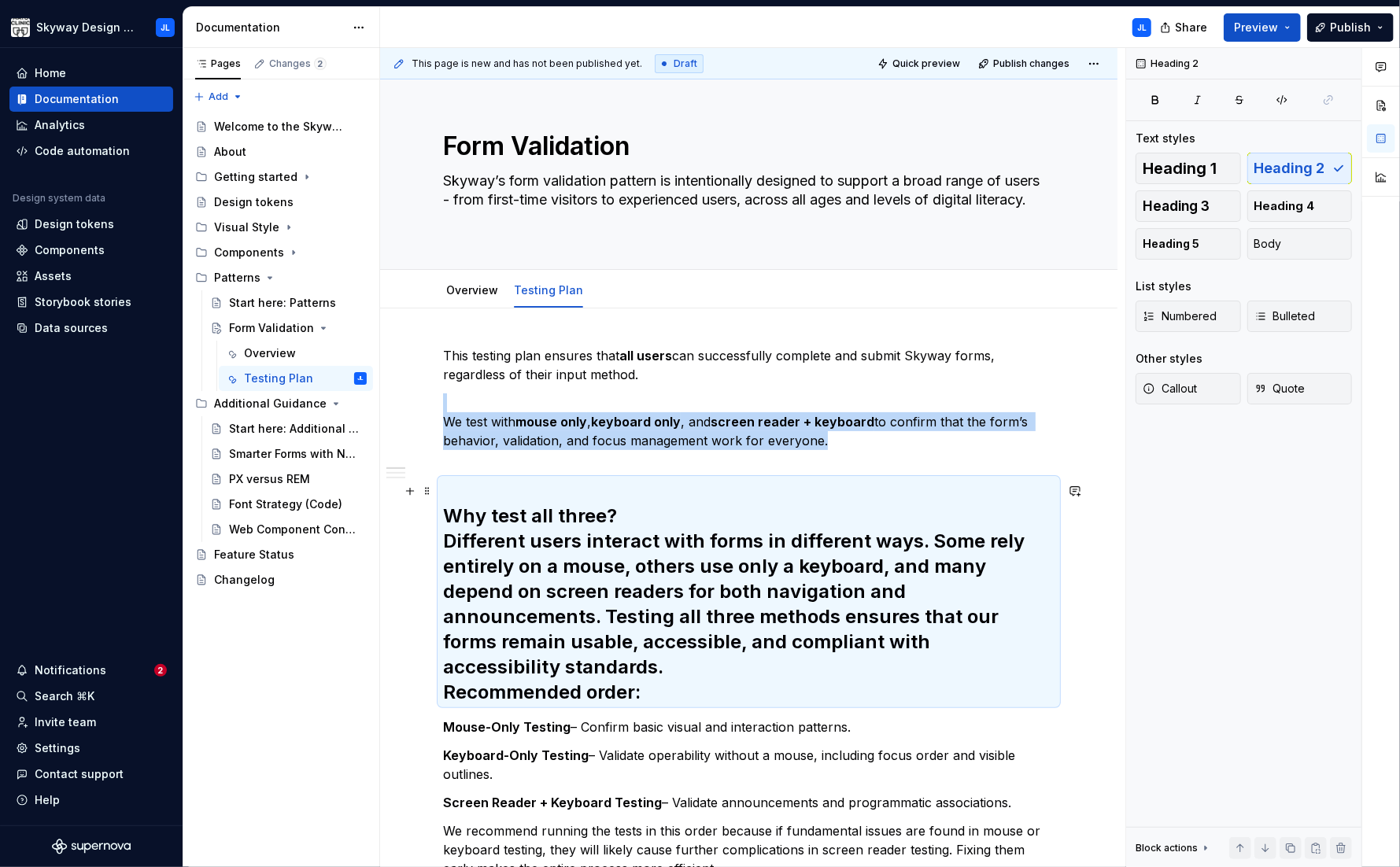
click at [615, 515] on h2 "Why test all three? Different users interact with forms in different ways. Some…" at bounding box center [749, 592] width 611 height 227
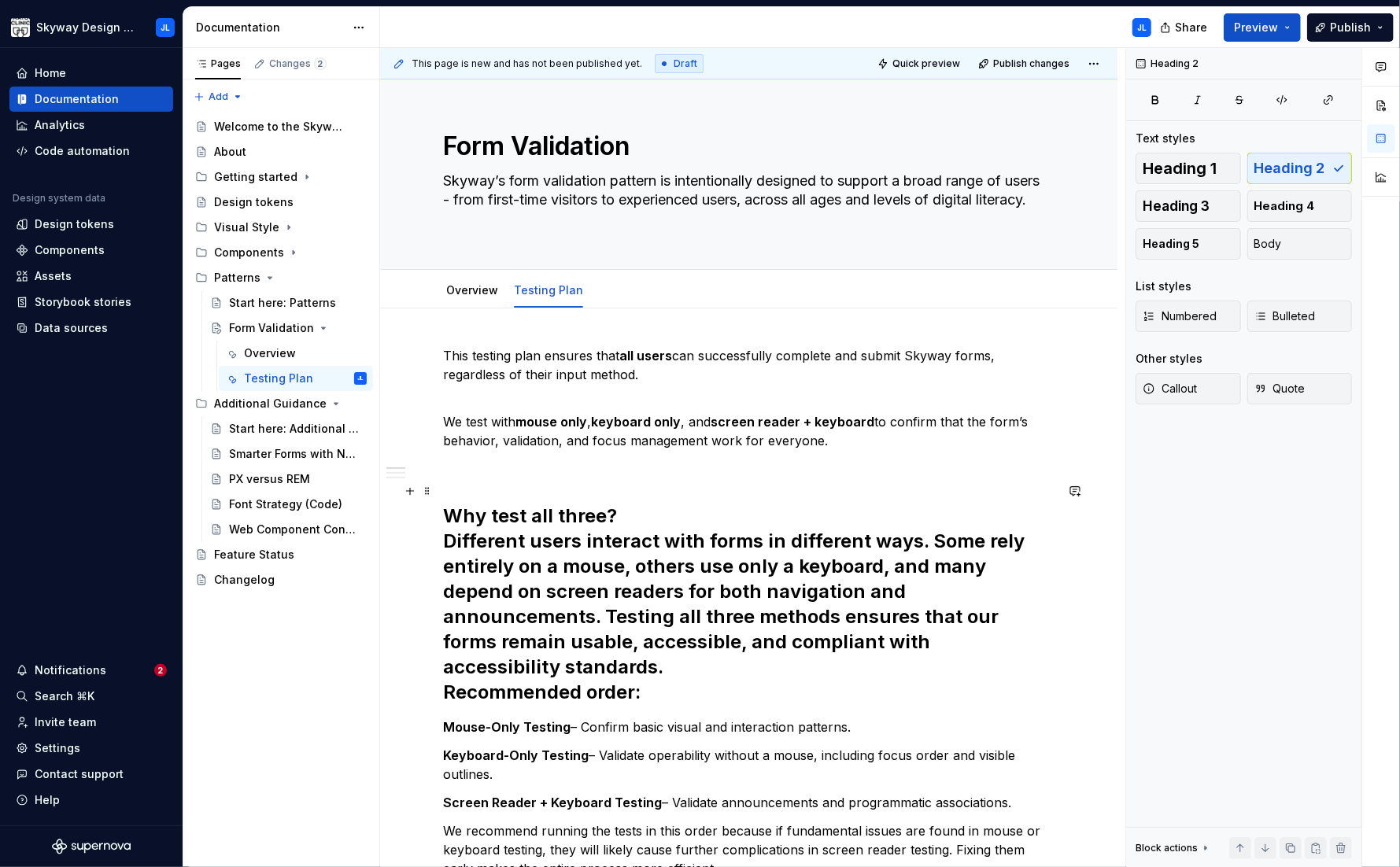
click at [618, 517] on h2 "Why test all three? Different users interact with forms in different ways. Some…" at bounding box center [749, 592] width 611 height 227
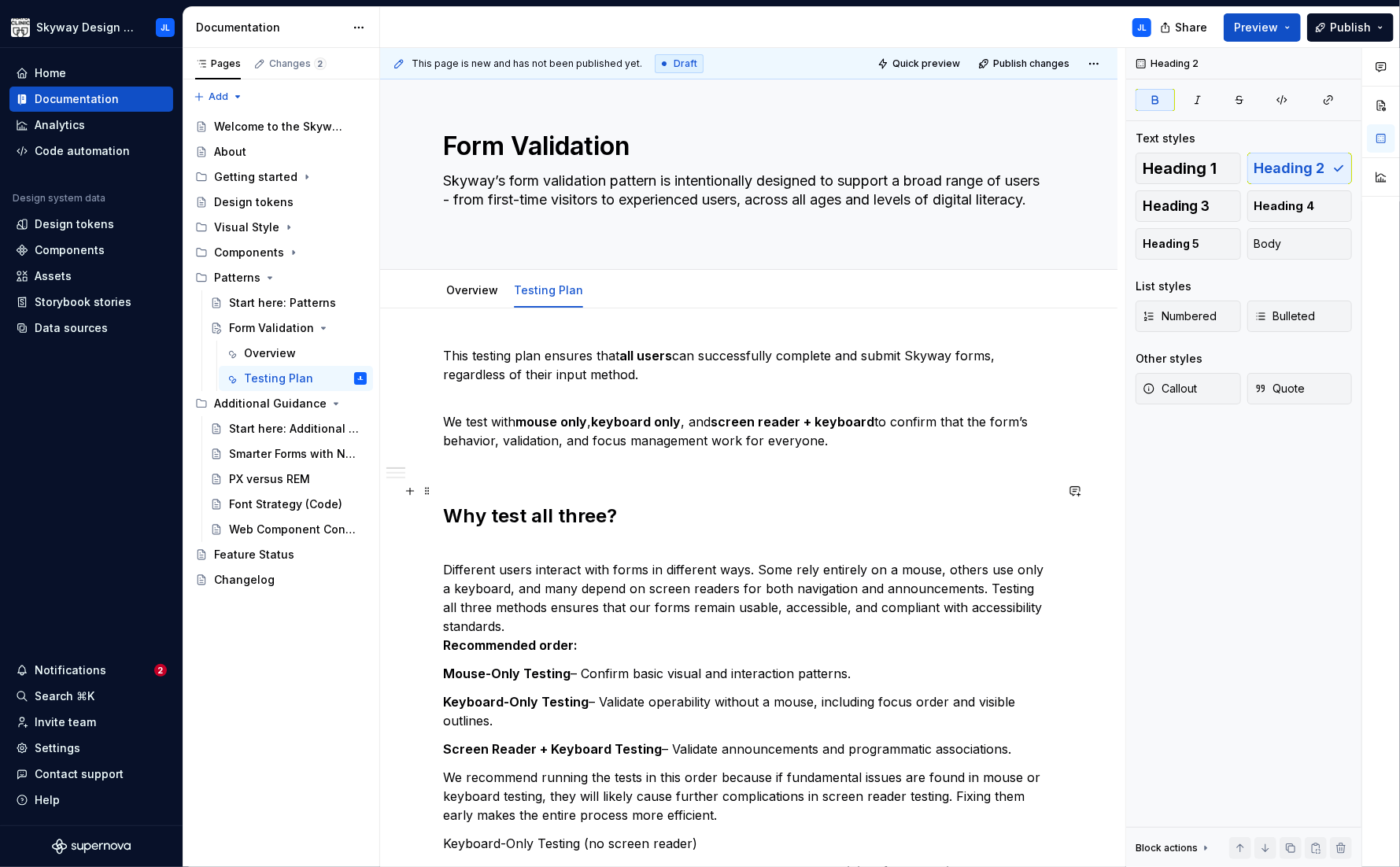
click at [632, 520] on h2 "Why test all three?" at bounding box center [749, 503] width 611 height 50
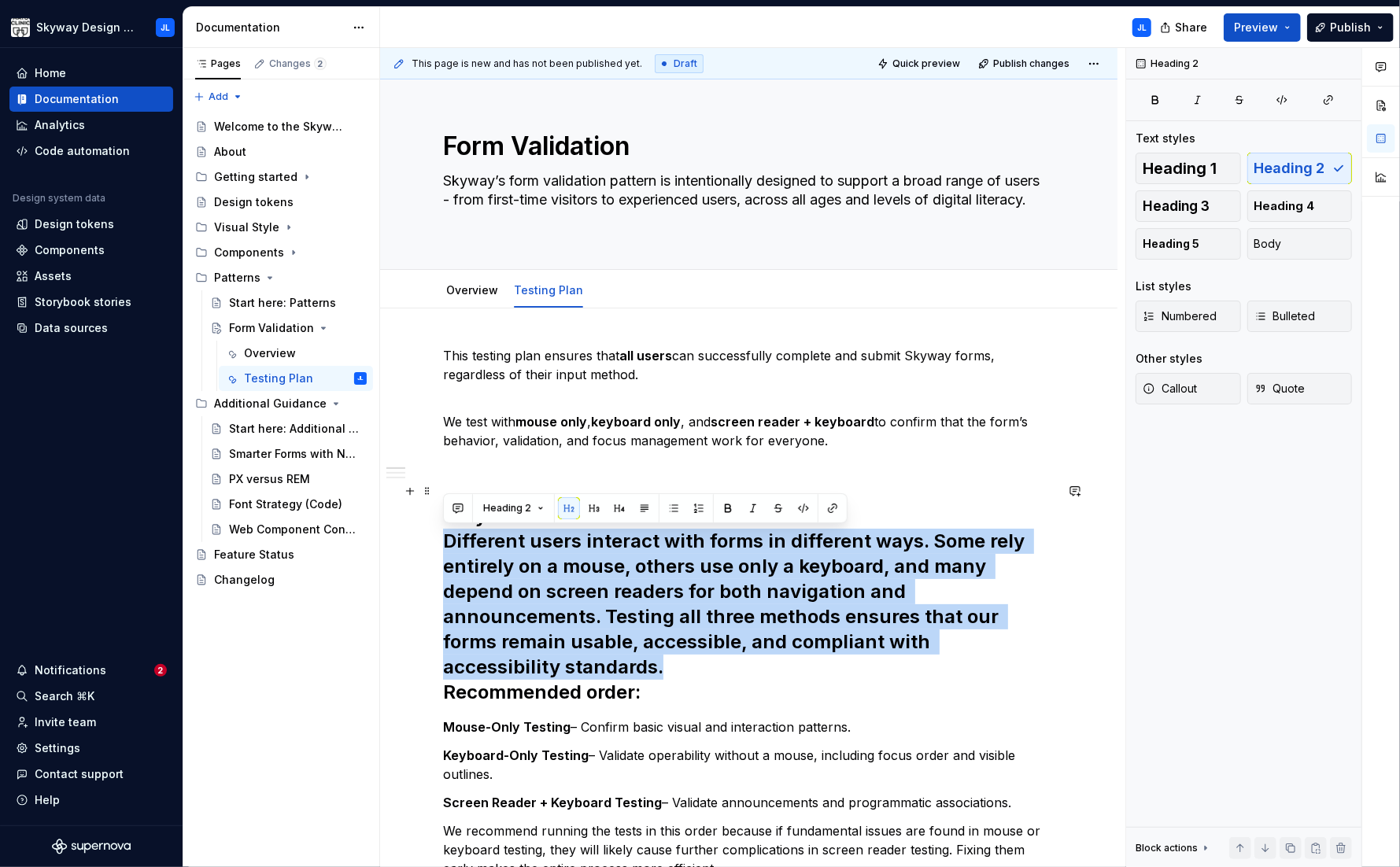
drag, startPoint x: 549, startPoint y: 660, endPoint x: 437, endPoint y: 540, distance: 164.1
click at [1158, 248] on span "Body" at bounding box center [1268, 244] width 27 height 15
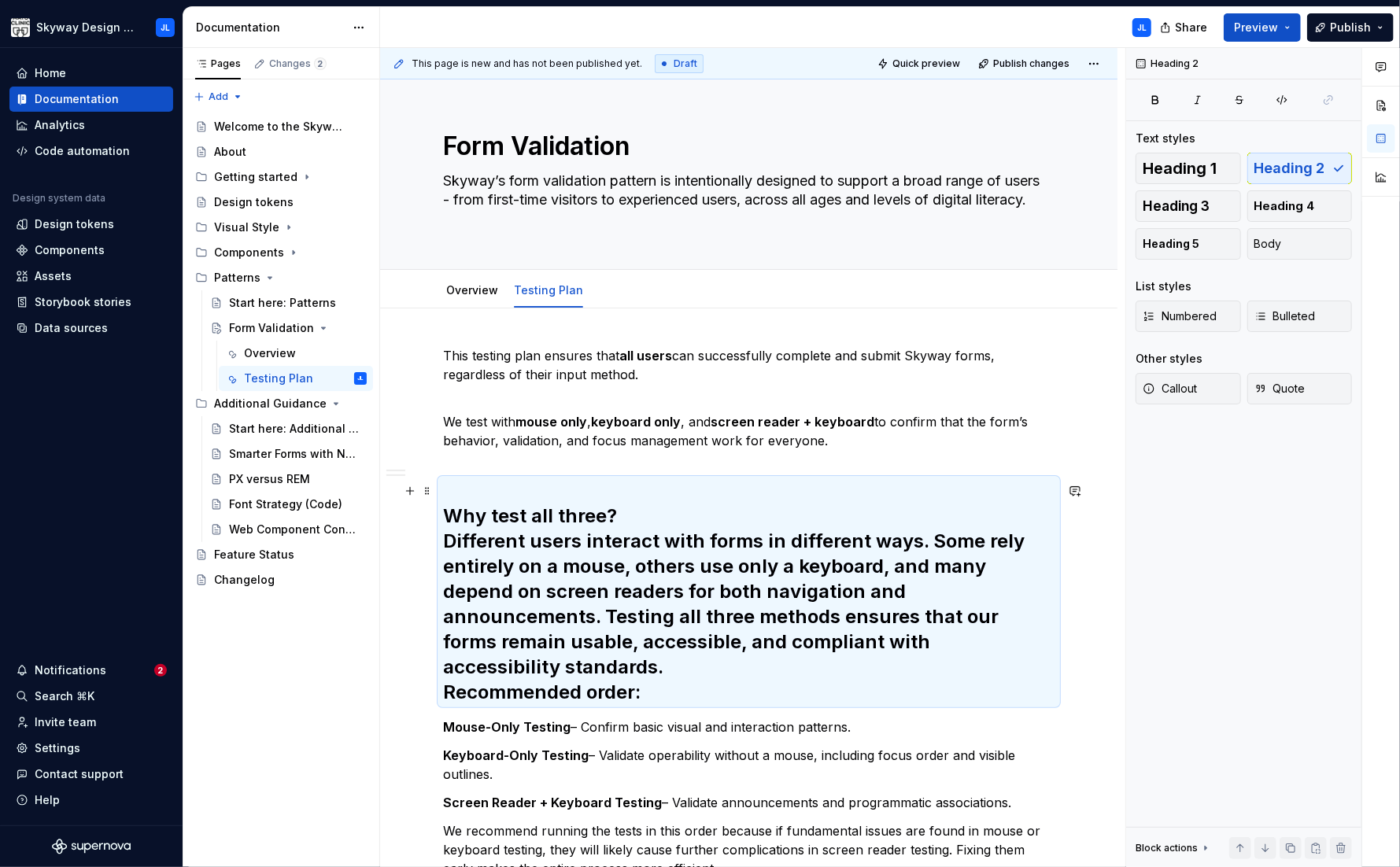
click at [557, 532] on h2 "Why test all three? Different users interact with forms in different ways. Some…" at bounding box center [749, 592] width 611 height 227
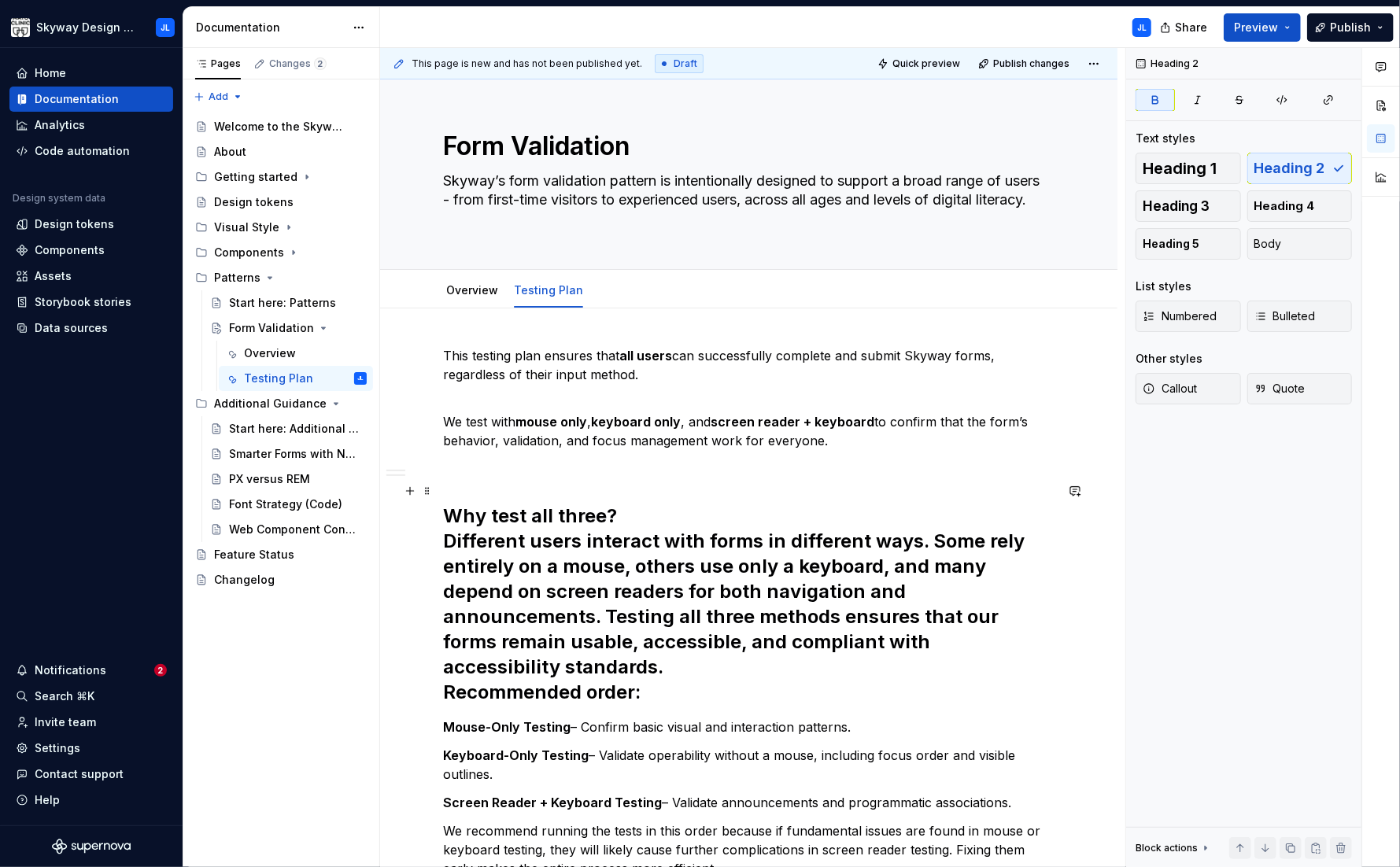
click at [621, 515] on h2 "Why test all three? Different users interact with forms in different ways. Some…" at bounding box center [749, 592] width 611 height 227
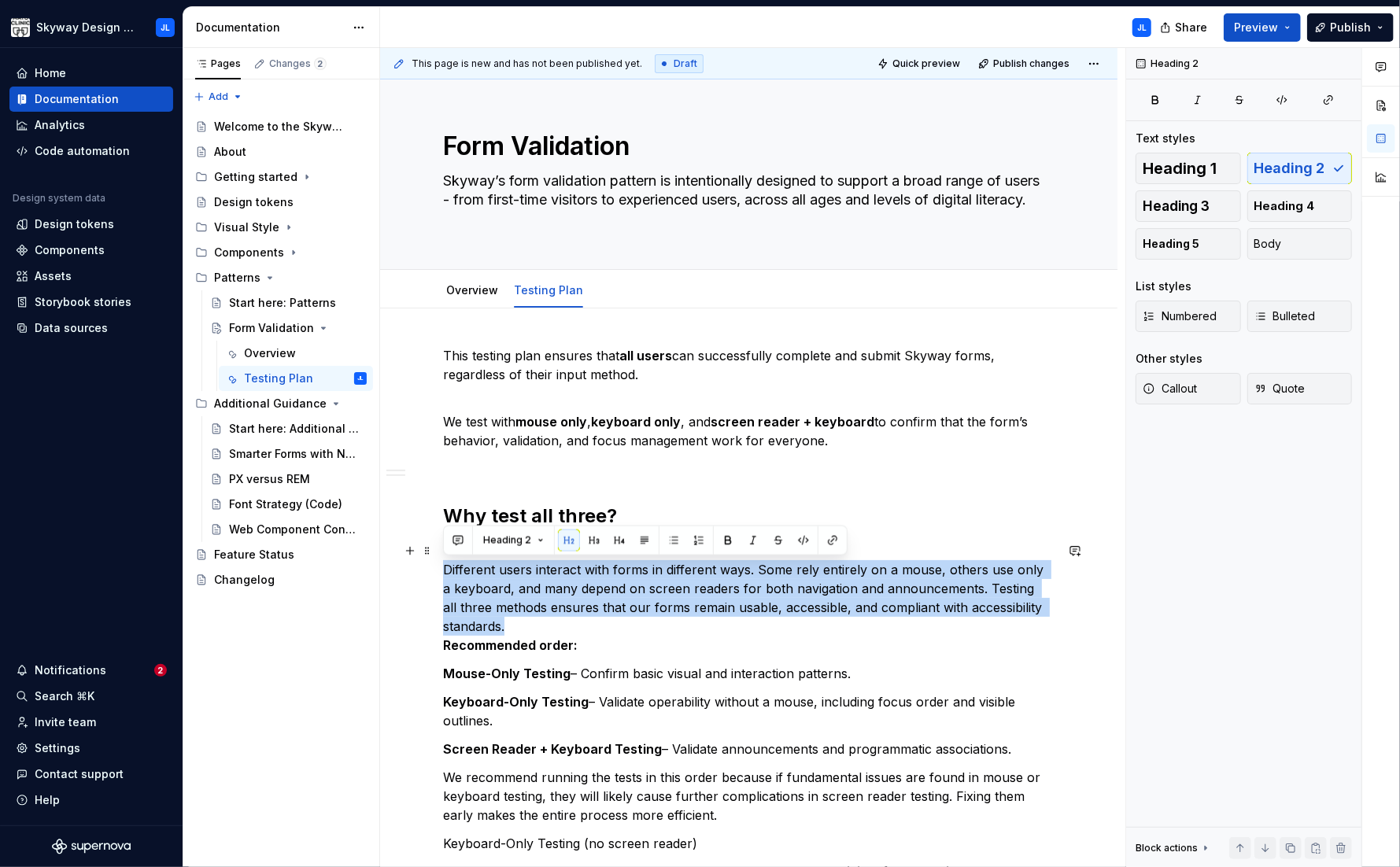
drag, startPoint x: 518, startPoint y: 625, endPoint x: 442, endPoint y: 560, distance: 100.0
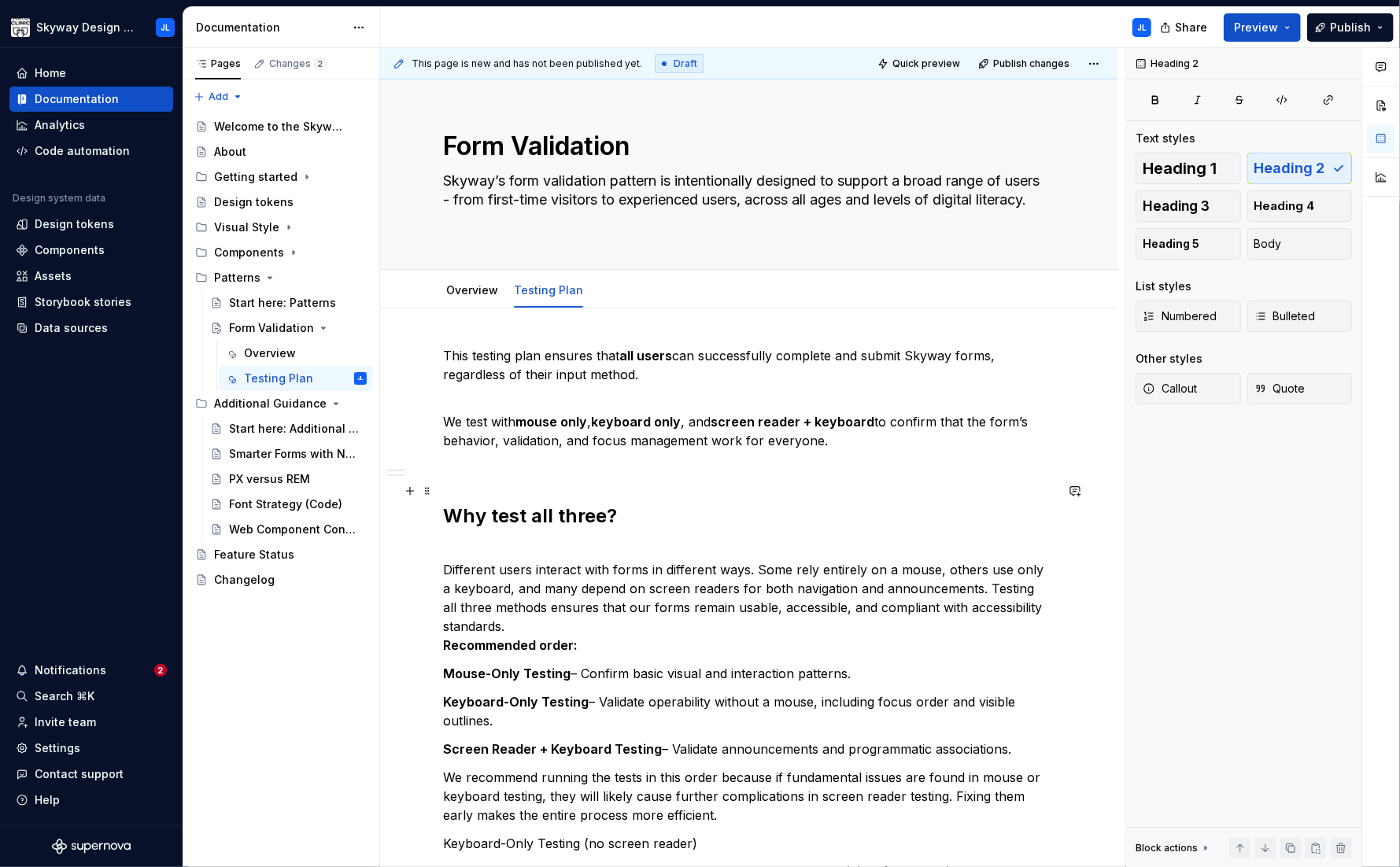
click at [518, 522] on strong "Why test all three?" at bounding box center [530, 516] width 174 height 23
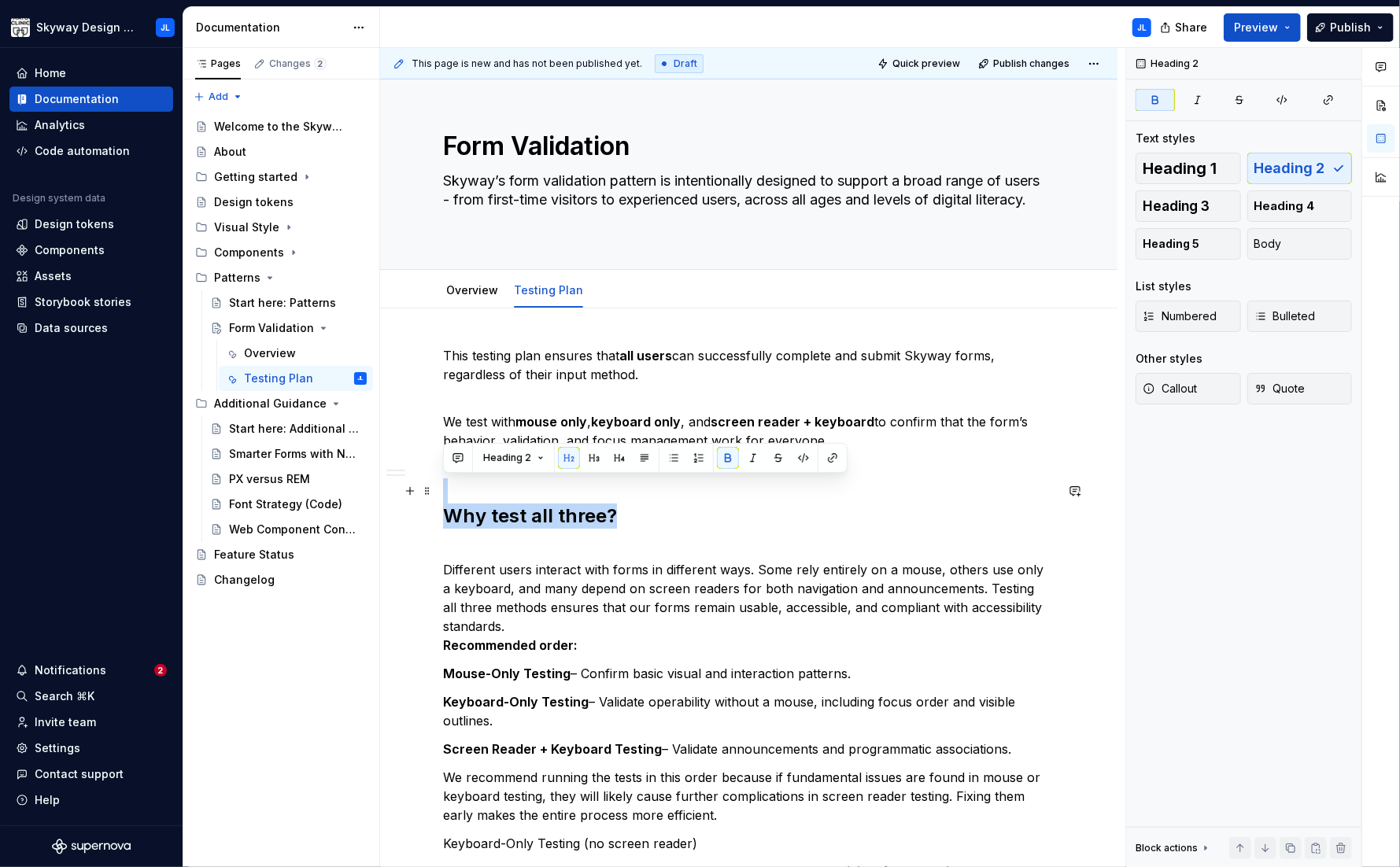
click at [518, 522] on strong "Why test all three?" at bounding box center [530, 516] width 174 height 23
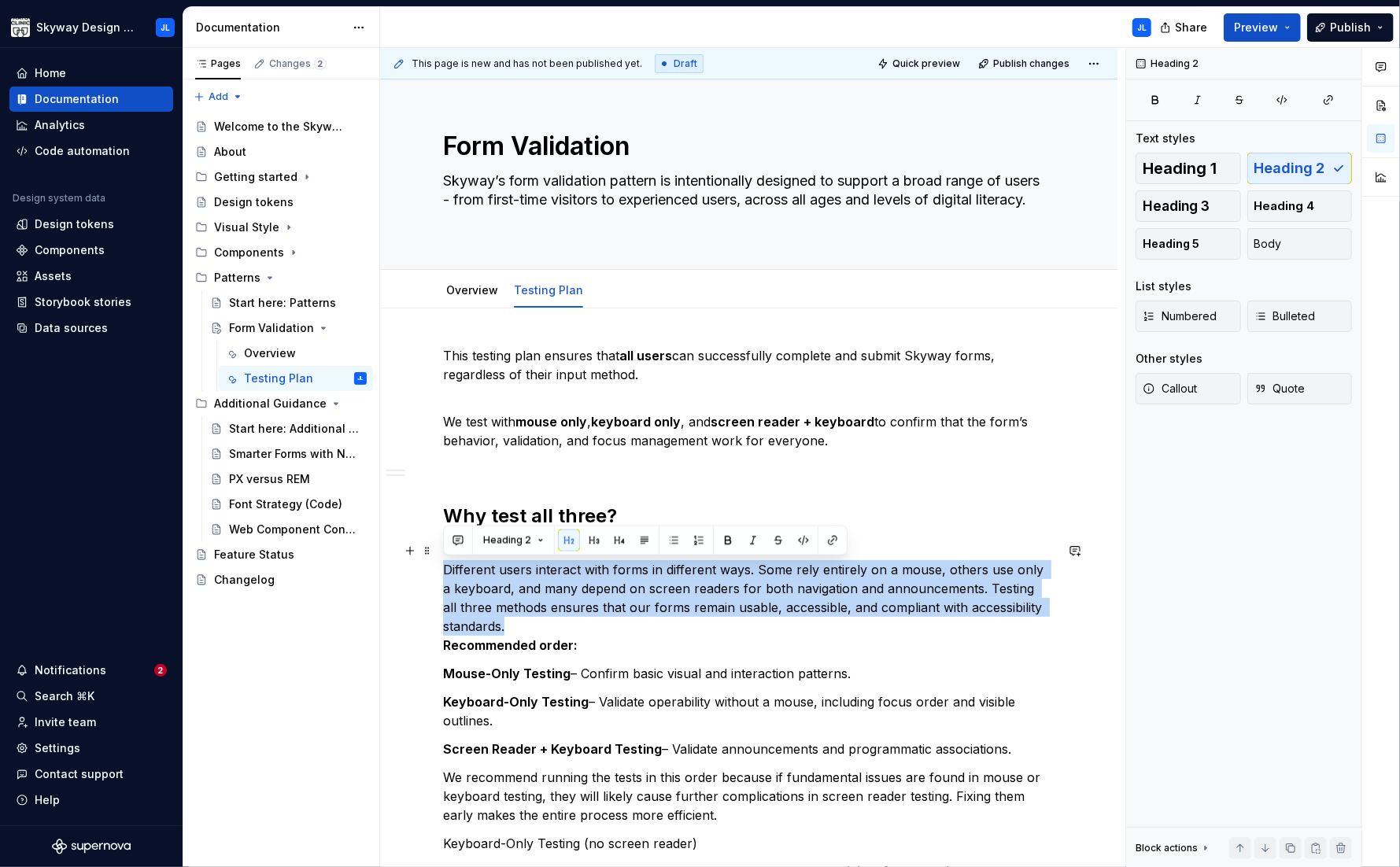
drag, startPoint x: 509, startPoint y: 622, endPoint x: 425, endPoint y: 572, distance: 97.8
click at [1158, 252] on button "Body" at bounding box center [1300, 244] width 106 height 32
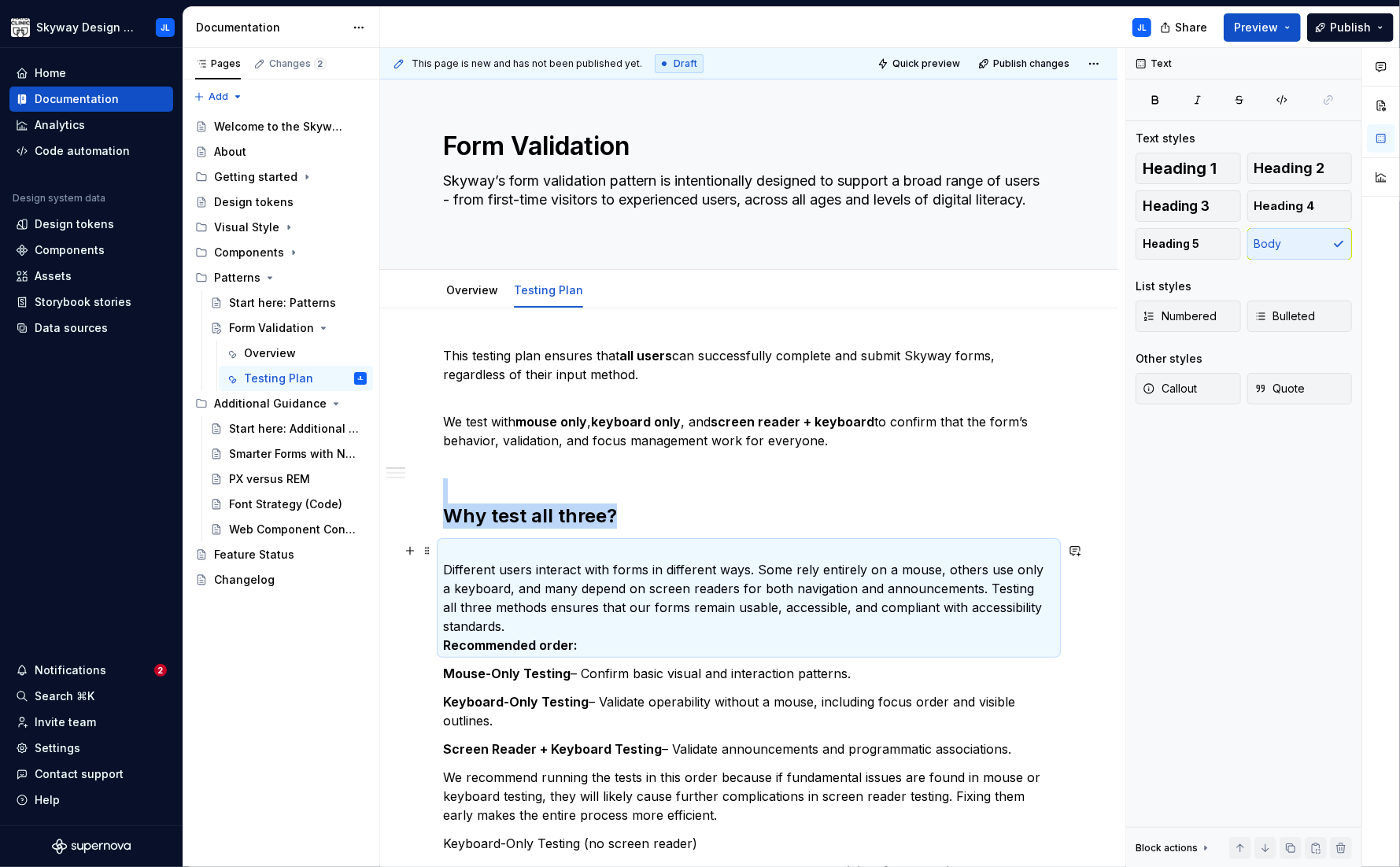
click at [444, 569] on p "Different users interact with forms in different ways. Some rely entirely on a …" at bounding box center [749, 598] width 611 height 113
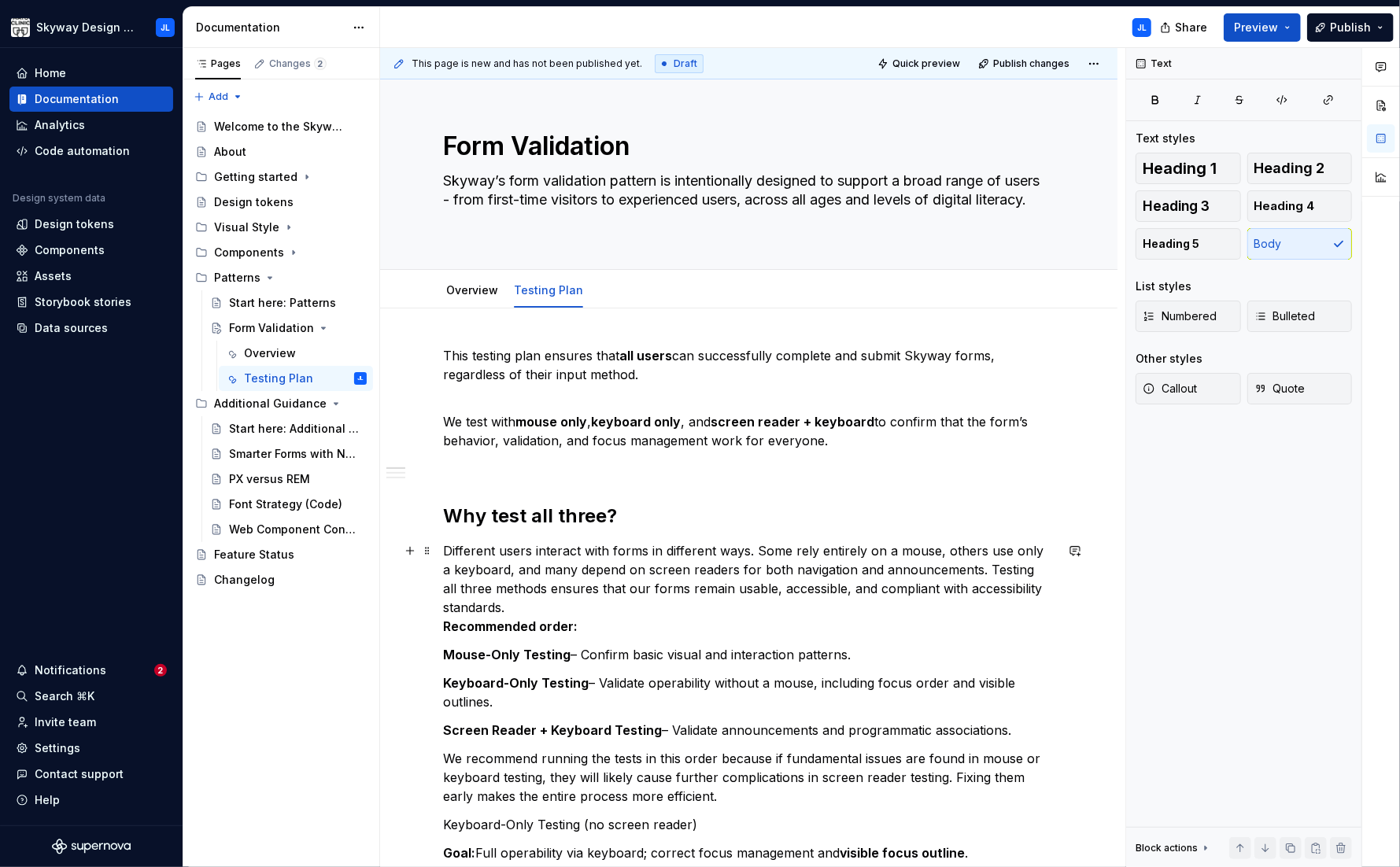
click at [510, 610] on p "Different users interact with forms in different ways. Some rely entirely on a …" at bounding box center [749, 588] width 611 height 95
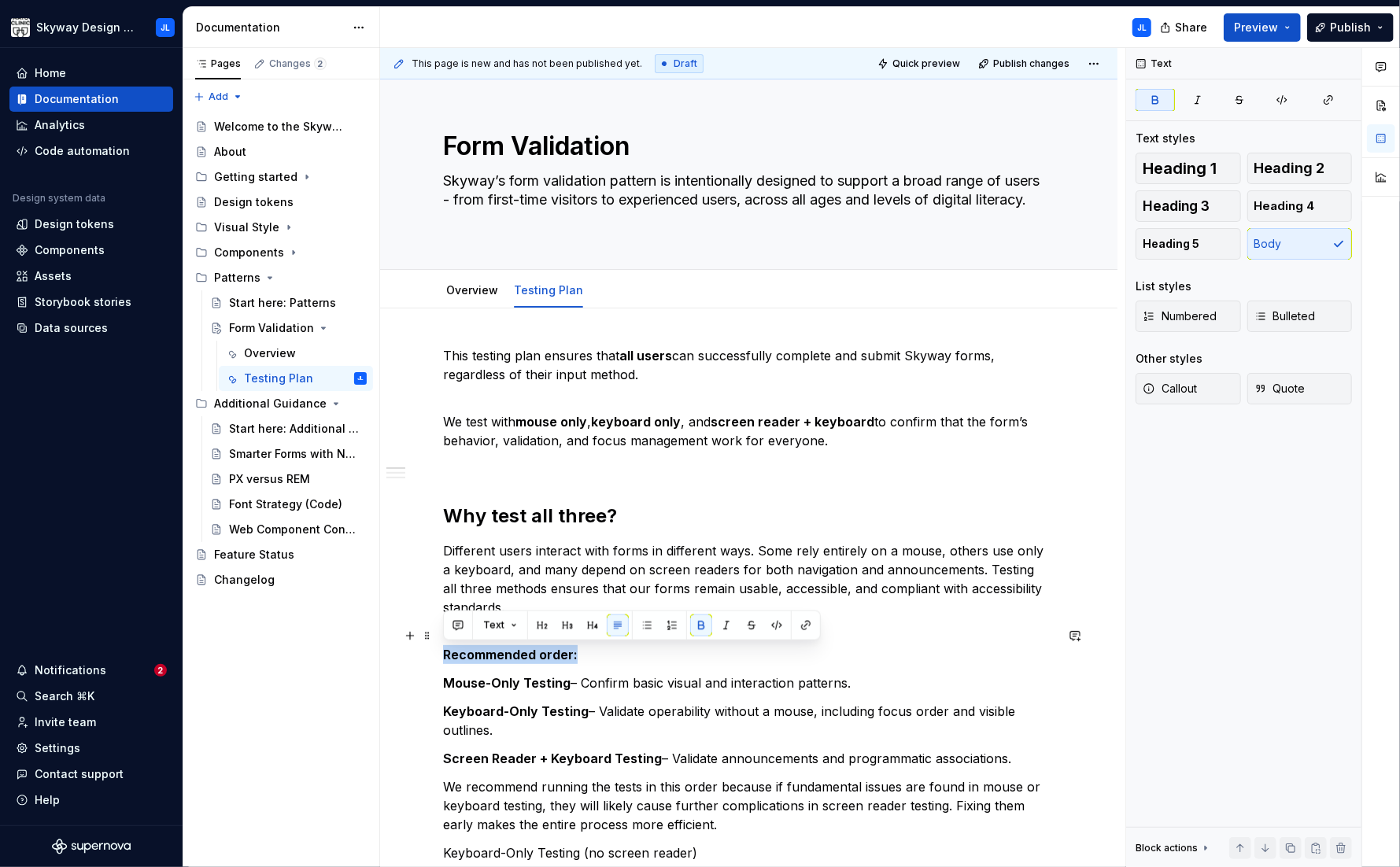
drag, startPoint x: 579, startPoint y: 655, endPoint x: 425, endPoint y: 648, distance: 154.2
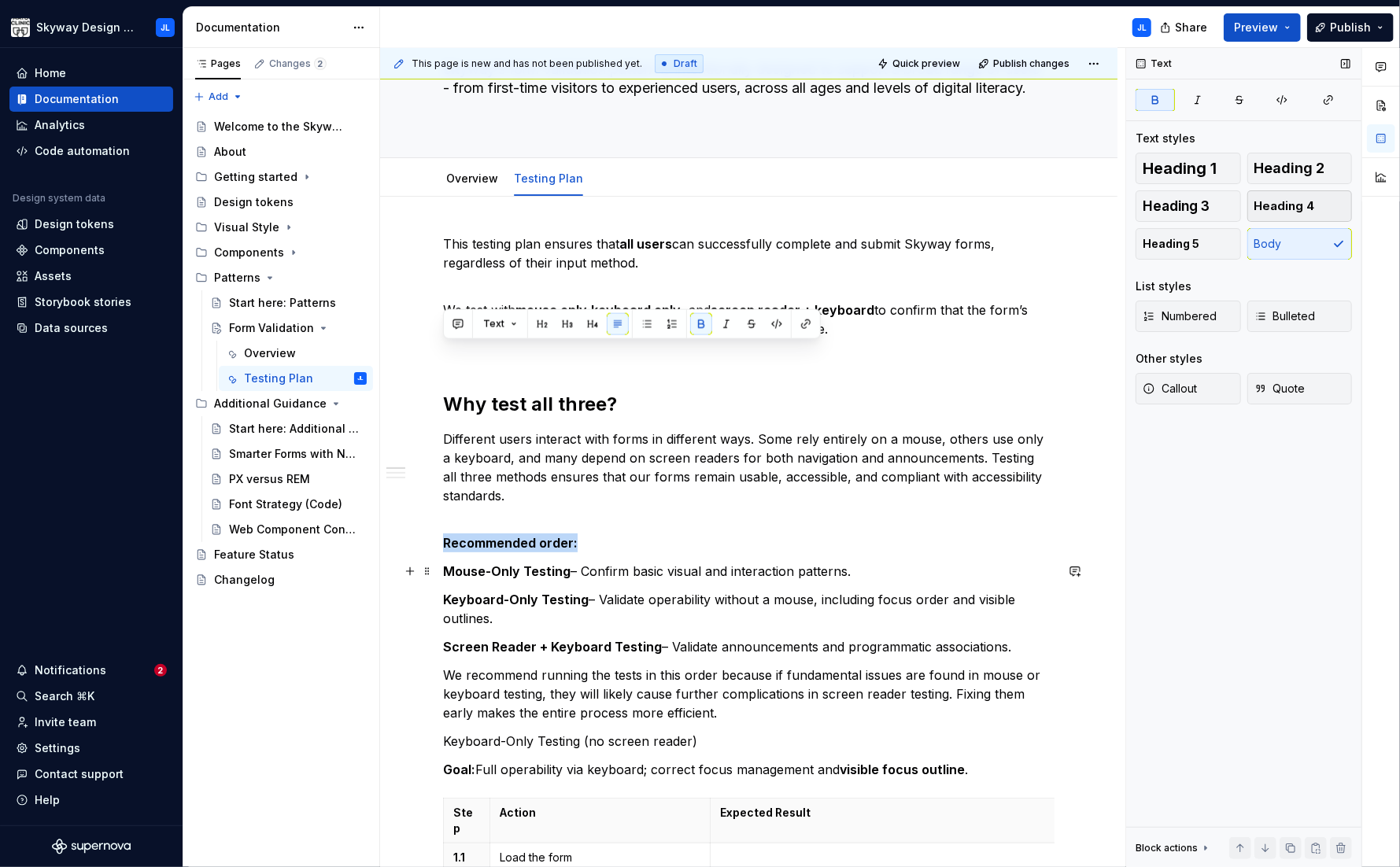
scroll to position [303, 0]
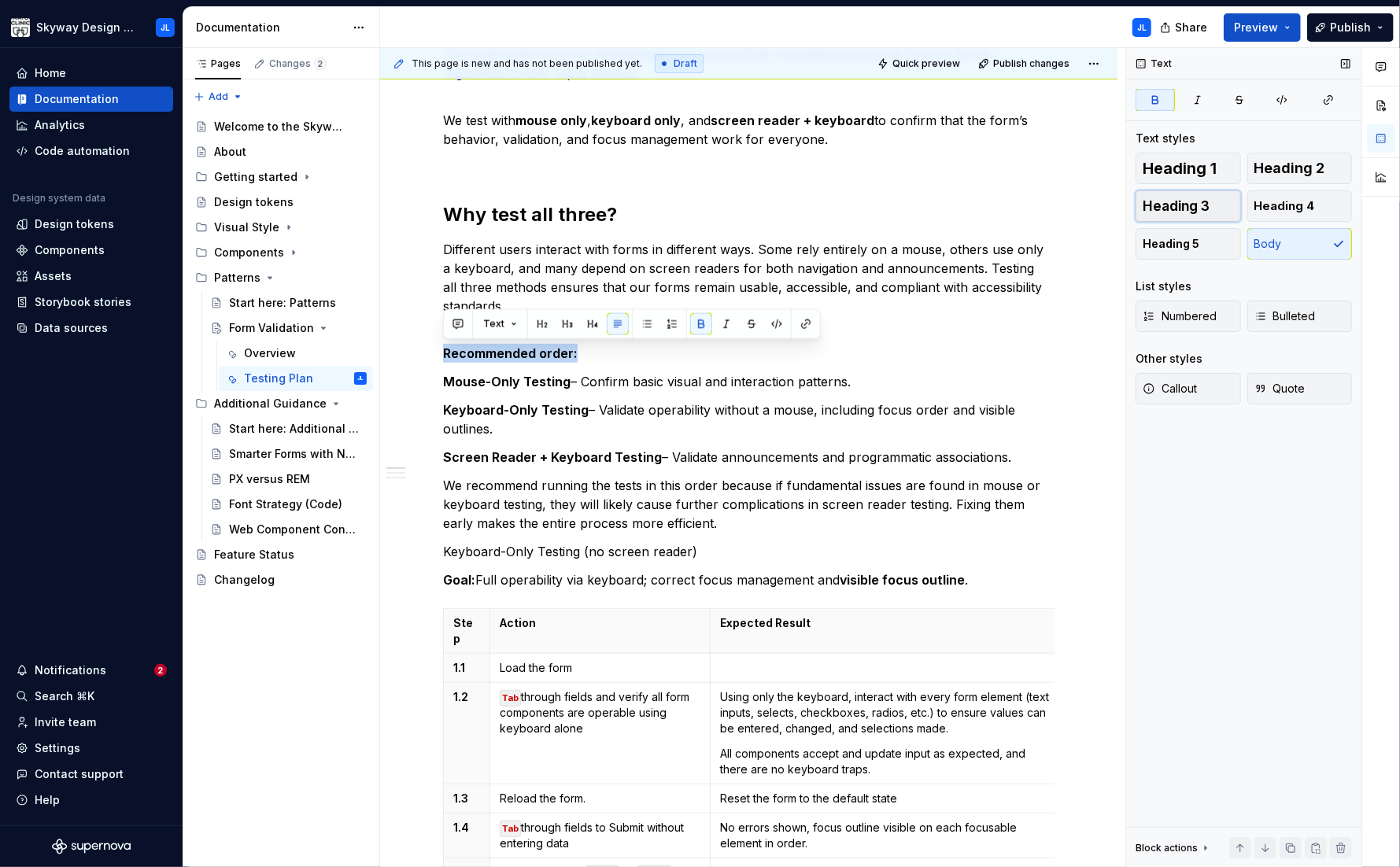
click at [1158, 207] on span "Heading 3" at bounding box center [1176, 206] width 67 height 15
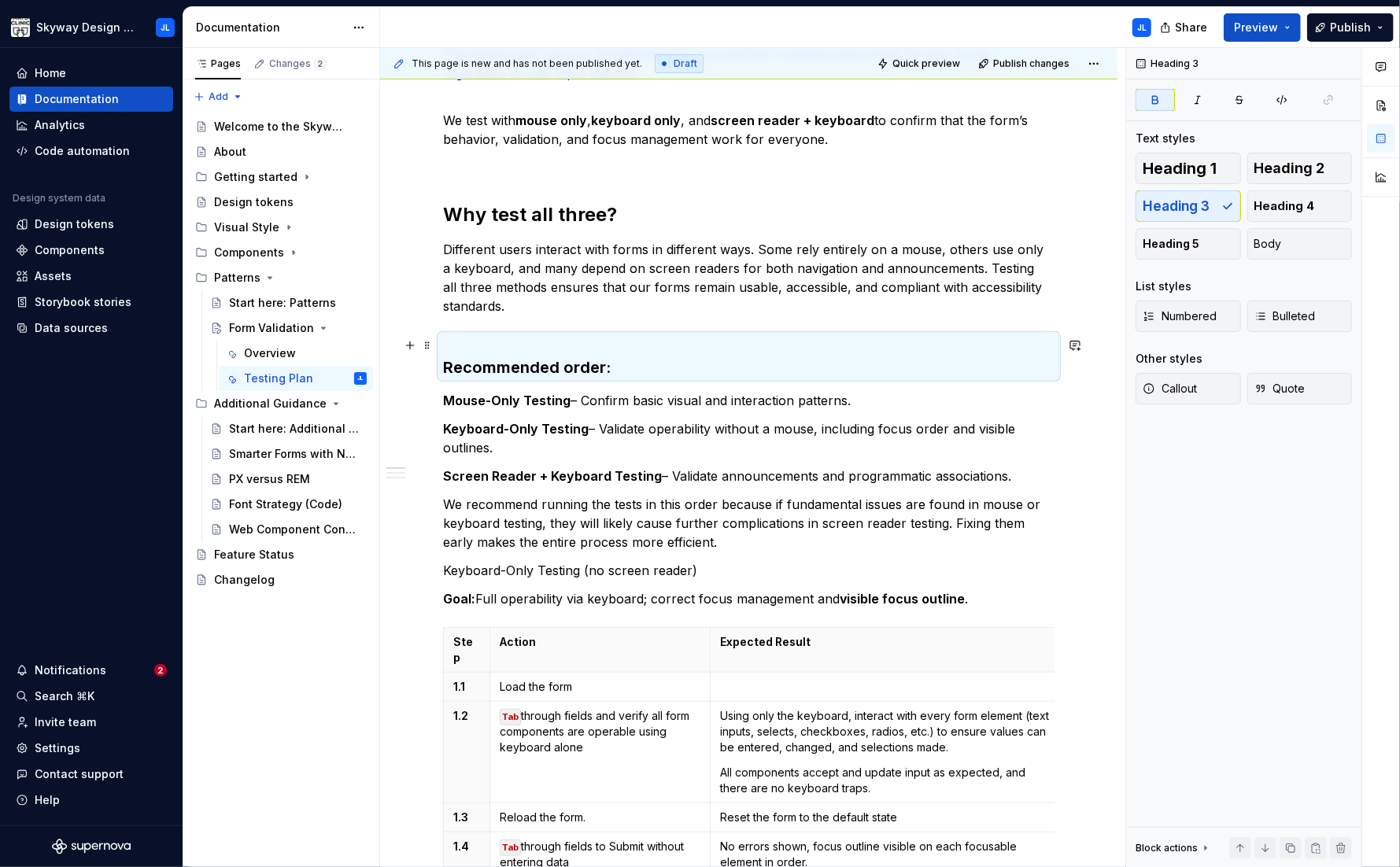
click at [445, 362] on strong "Recommended order:" at bounding box center [527, 367] width 168 height 19
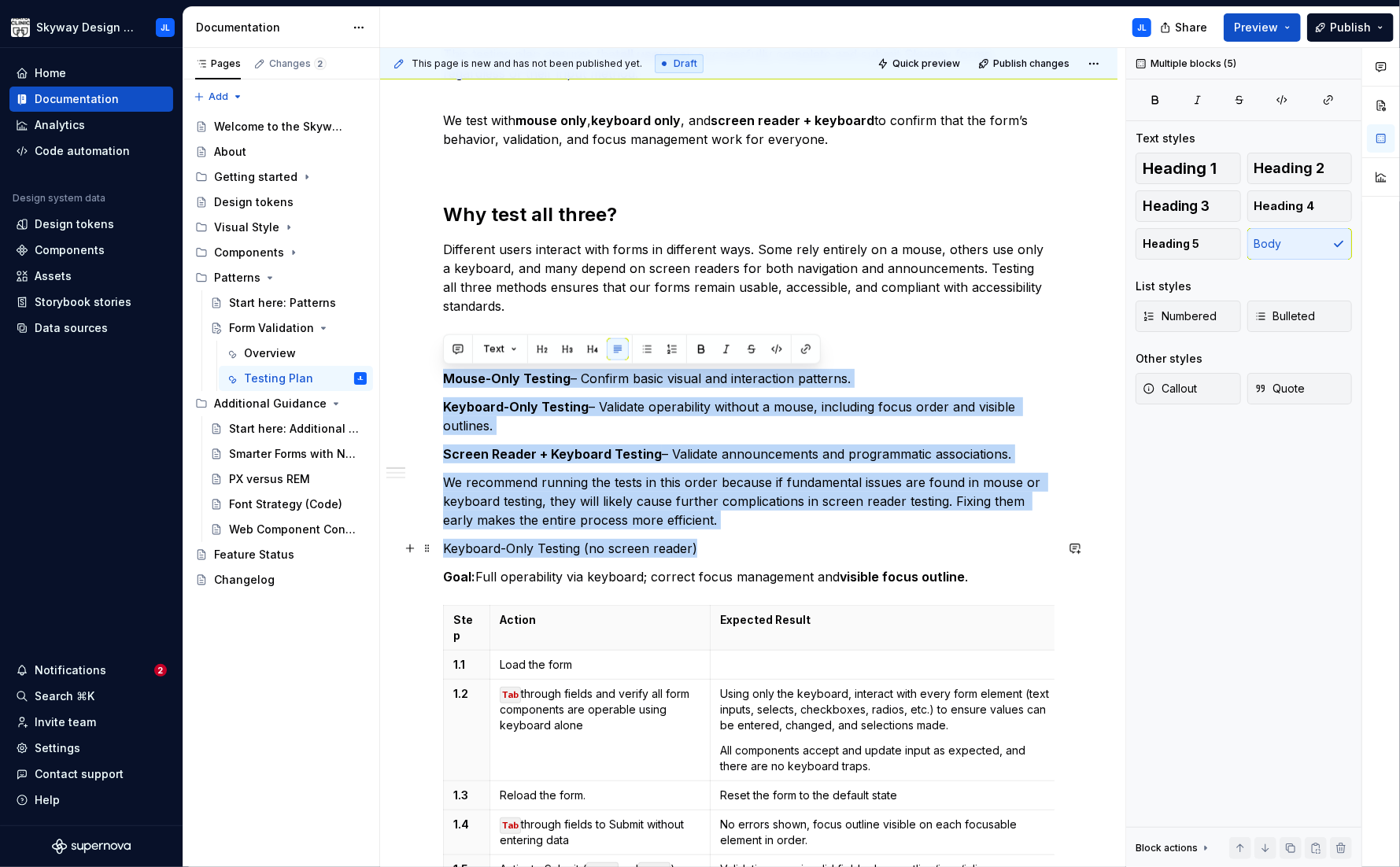
drag, startPoint x: 443, startPoint y: 375, endPoint x: 740, endPoint y: 542, distance: 340.7
click at [727, 544] on p "Keyboard-Only Testing (no screen reader)" at bounding box center [749, 548] width 611 height 19
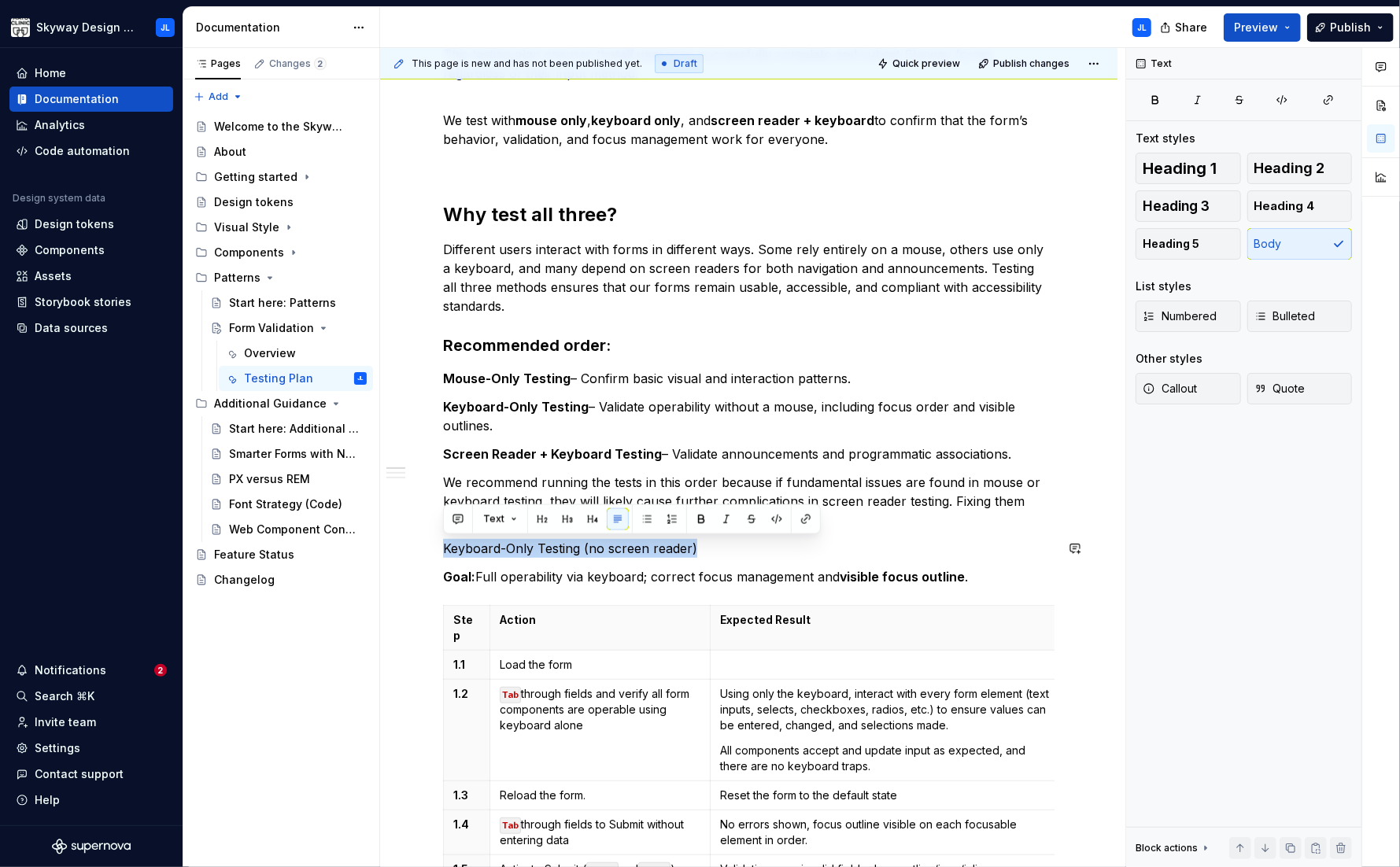
drag, startPoint x: 714, startPoint y: 548, endPoint x: 444, endPoint y: 535, distance: 270.3
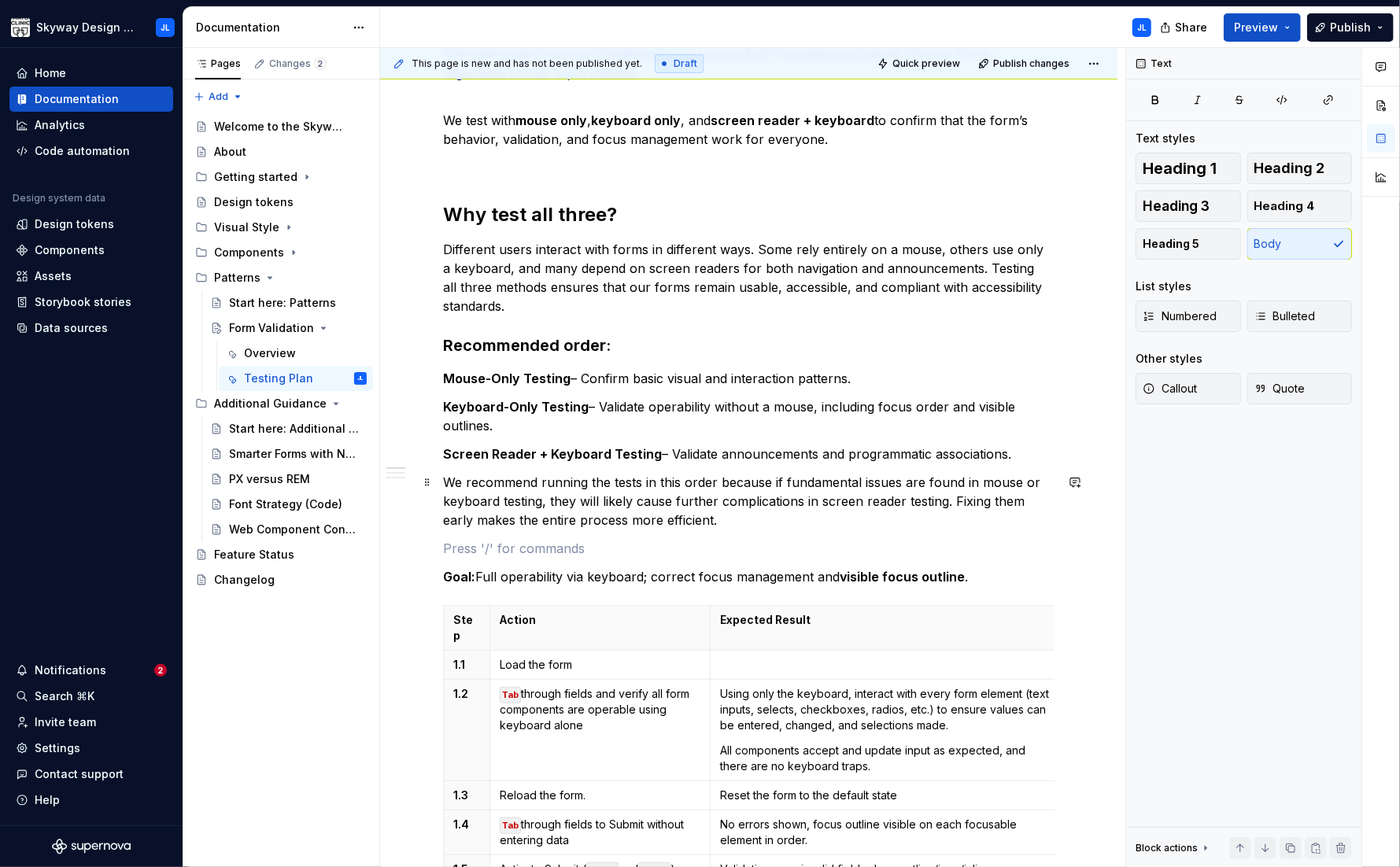
click at [586, 515] on p "We recommend running the tests in this order because if fundamental issues are …" at bounding box center [749, 501] width 611 height 56
drag, startPoint x: 1003, startPoint y: 457, endPoint x: 411, endPoint y: 375, distance: 597.7
click at [1158, 321] on span "Numbered" at bounding box center [1179, 316] width 74 height 15
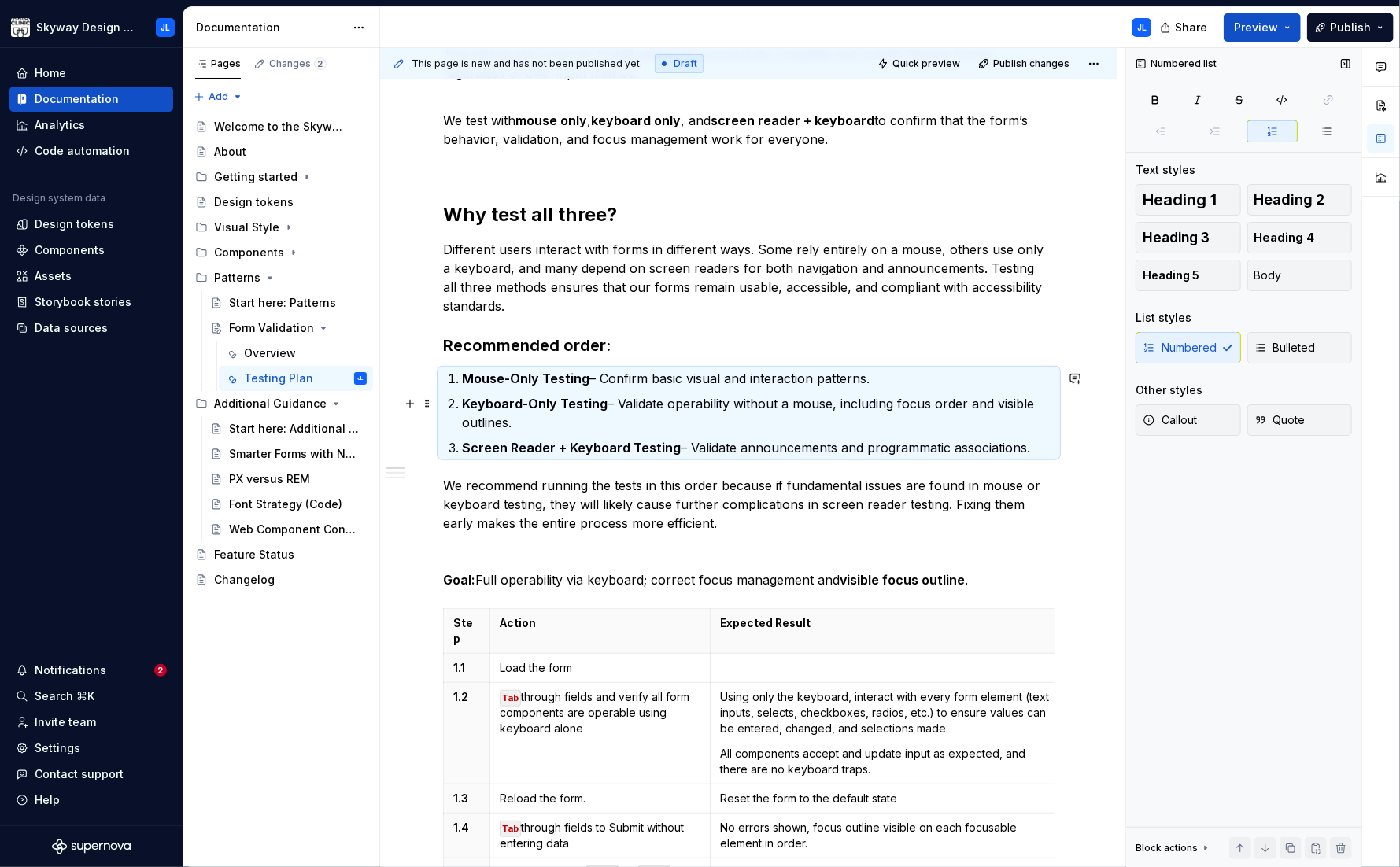
click at [615, 418] on p "Keyboard-Only Testing – Validate operability without a mouse, including focus o…" at bounding box center [758, 413] width 593 height 38
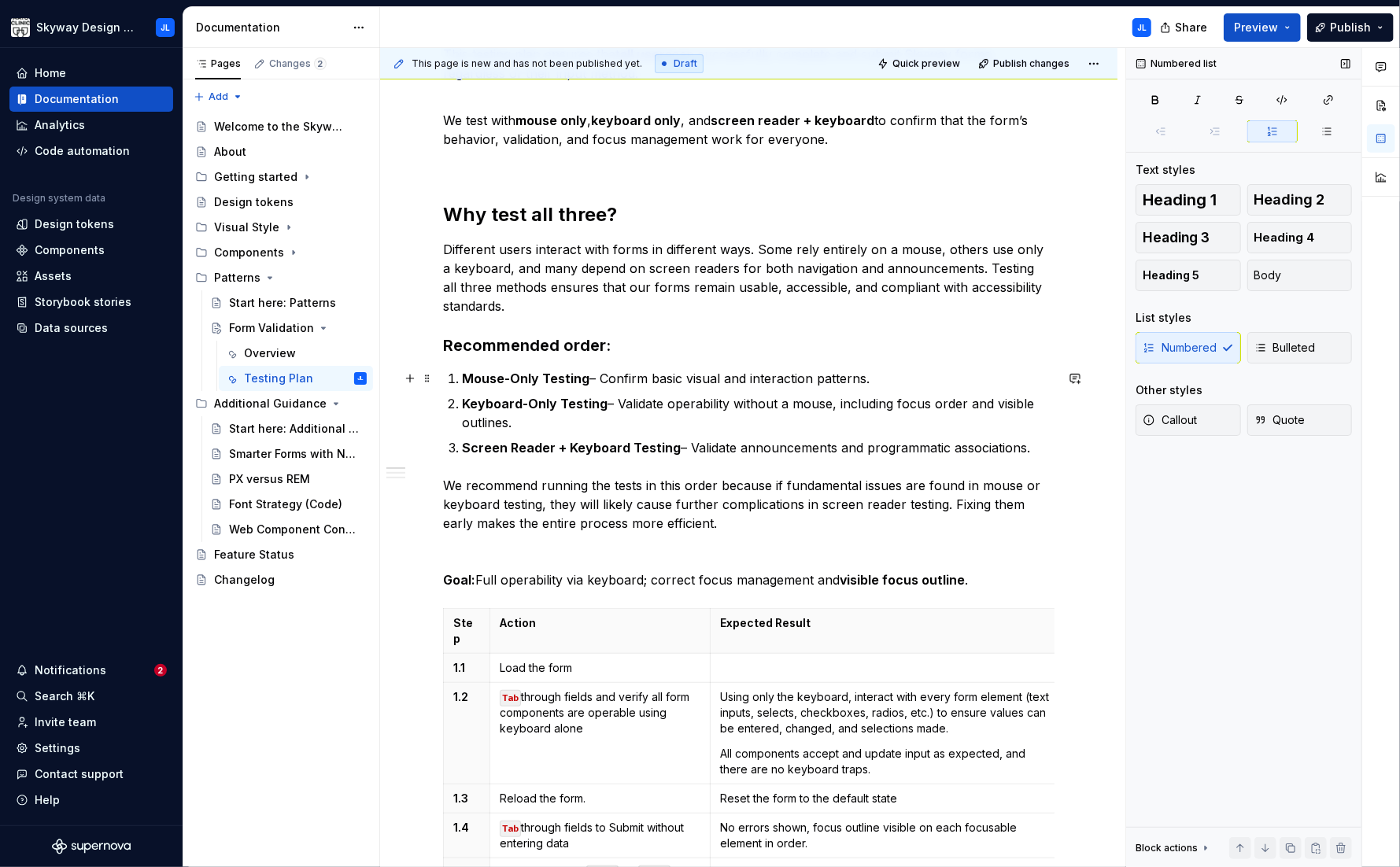
click at [599, 379] on p "Mouse-Only Testing – Confirm basic visual and interaction patterns." at bounding box center [758, 379] width 593 height 19
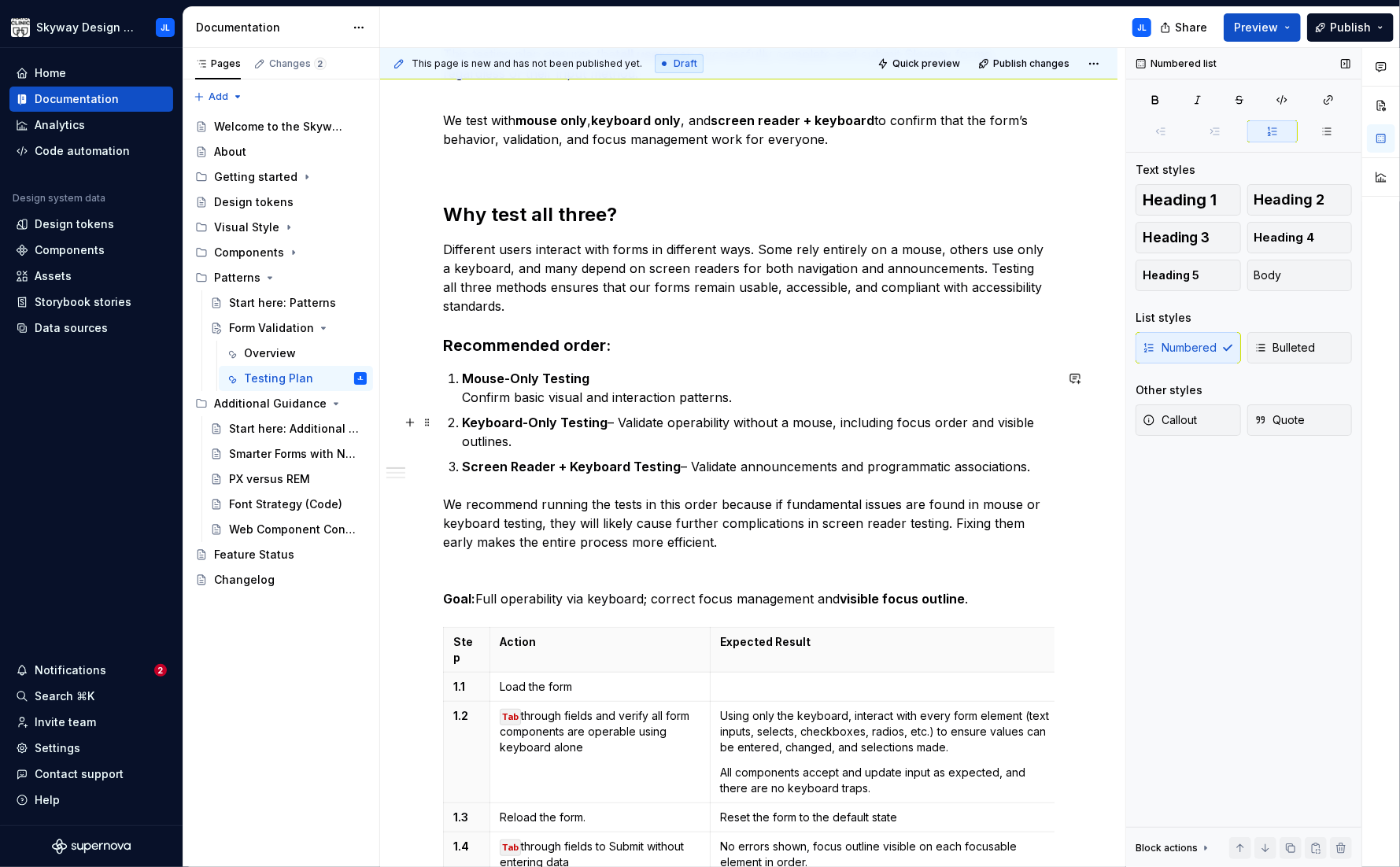
click at [617, 423] on p "Keyboard-Only Testing – Validate operability without a mouse, including focus o…" at bounding box center [758, 432] width 593 height 38
click at [689, 468] on p "Screen Reader + Keyboard Testing – Validate announcements and programmatic asso…" at bounding box center [758, 466] width 593 height 19
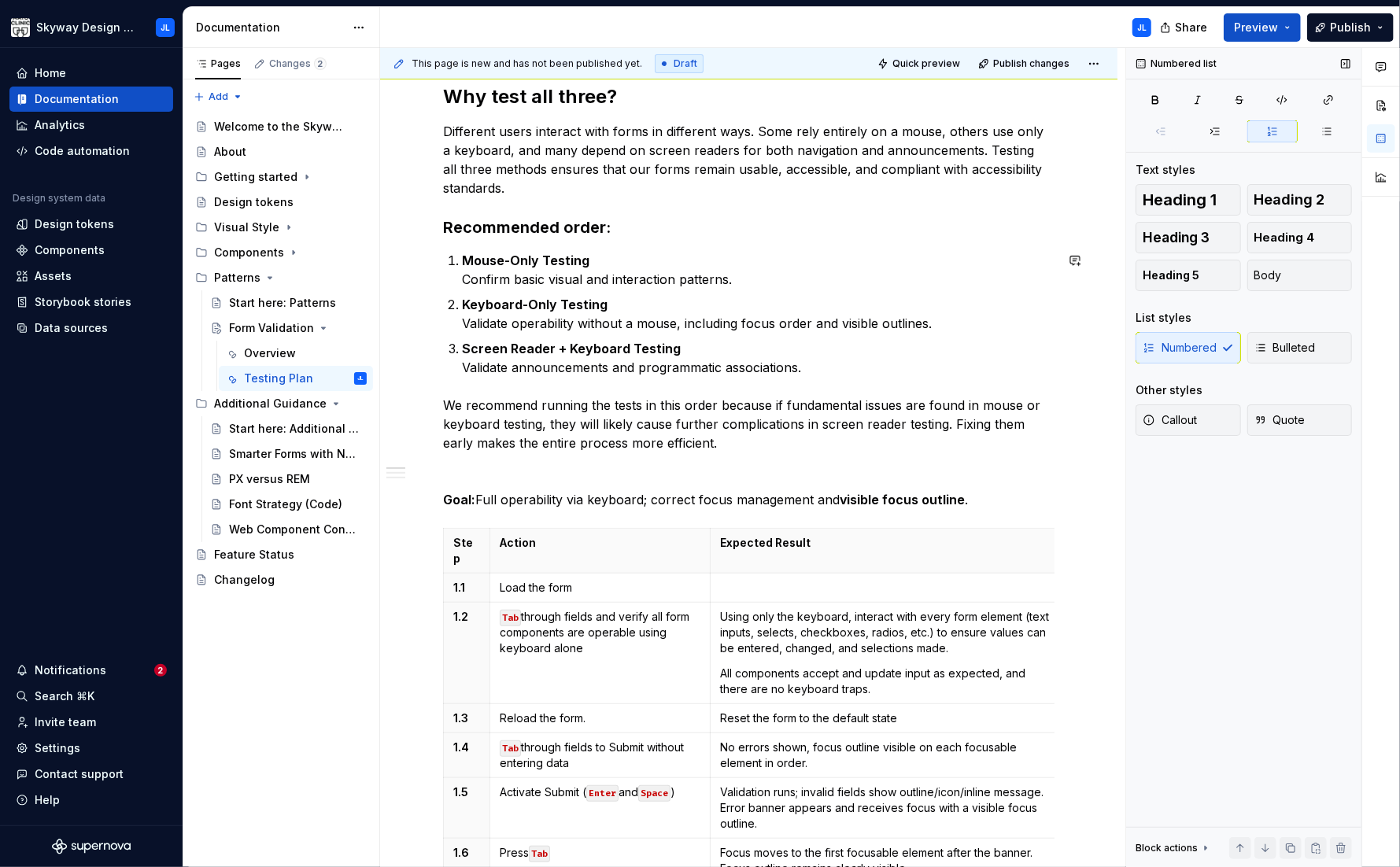
scroll to position [423, 0]
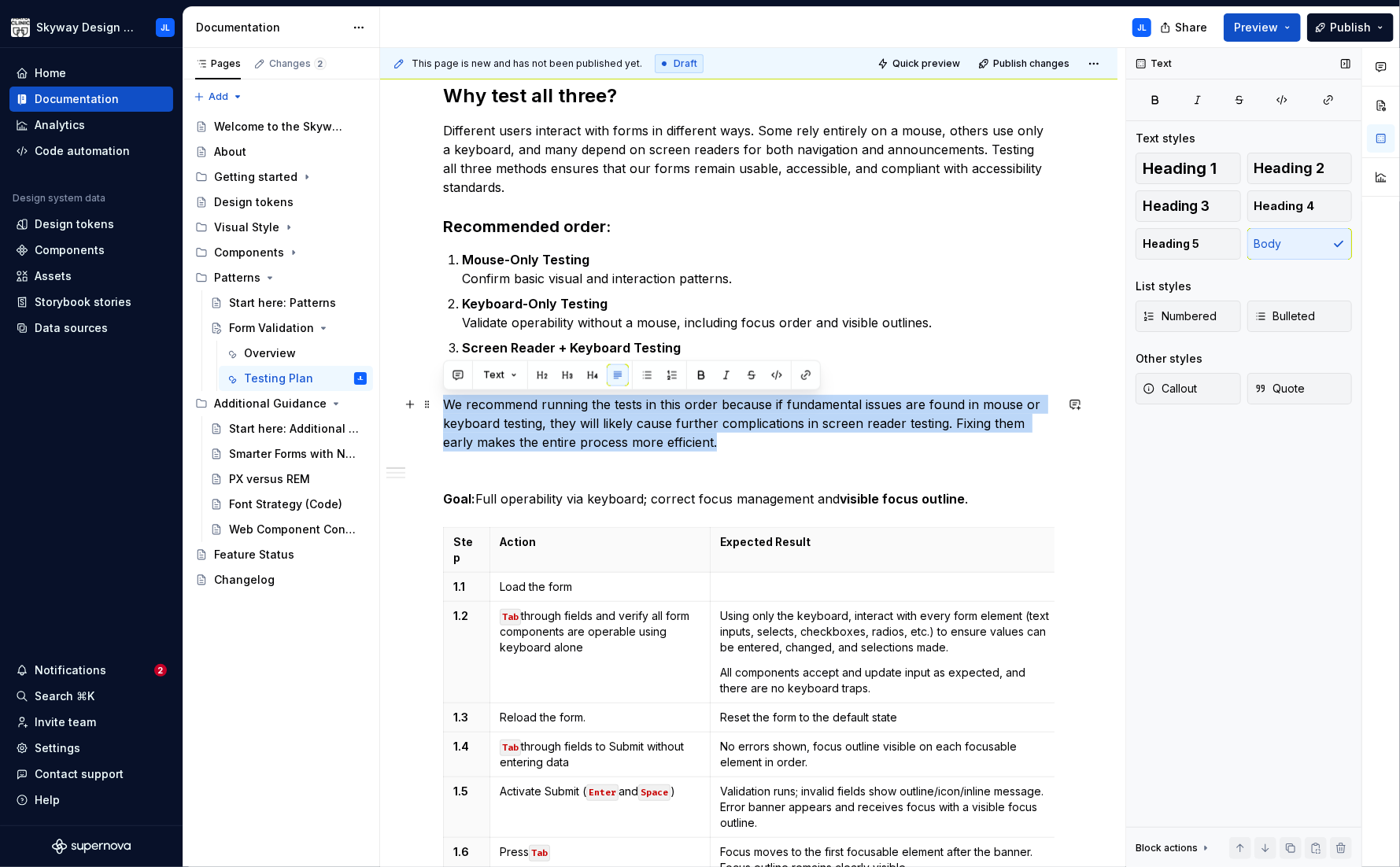
drag, startPoint x: 738, startPoint y: 450, endPoint x: 439, endPoint y: 403, distance: 302.7
click at [1158, 387] on span "Quote" at bounding box center [1280, 389] width 51 height 15
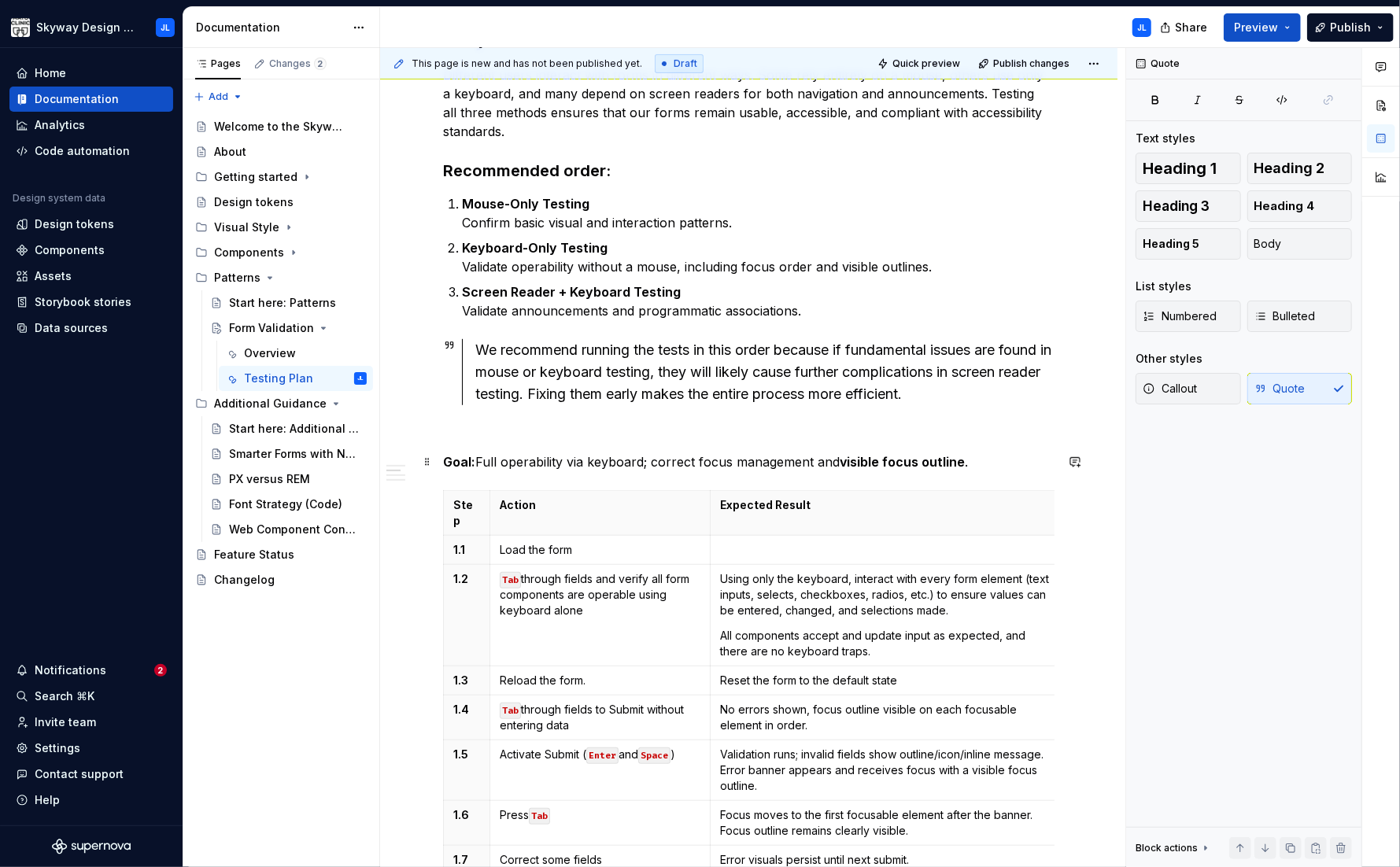
scroll to position [487, 0]
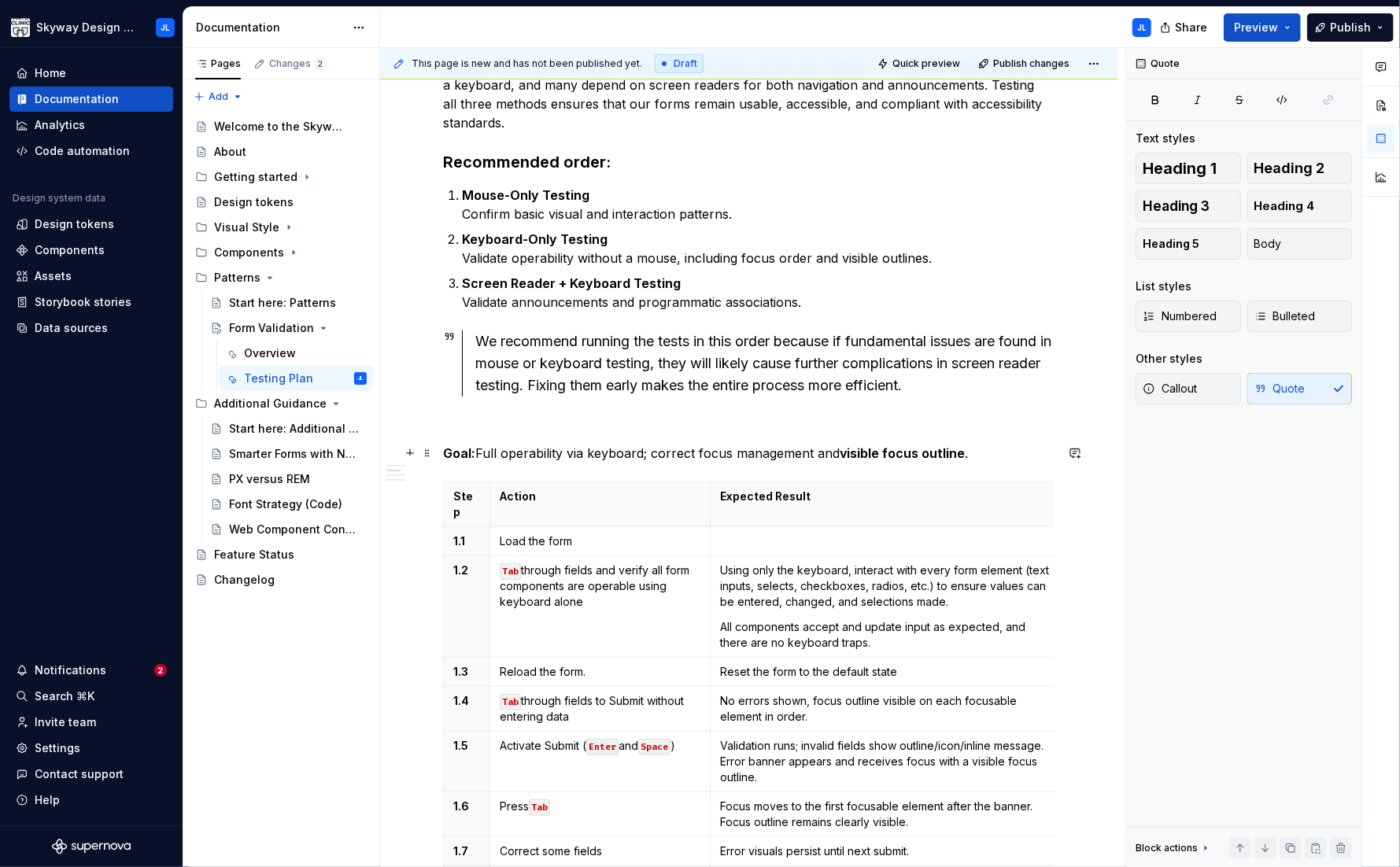
click at [604, 456] on p "Goal: Full operability via keyboard; correct focus management and visible focus…" at bounding box center [749, 454] width 611 height 19
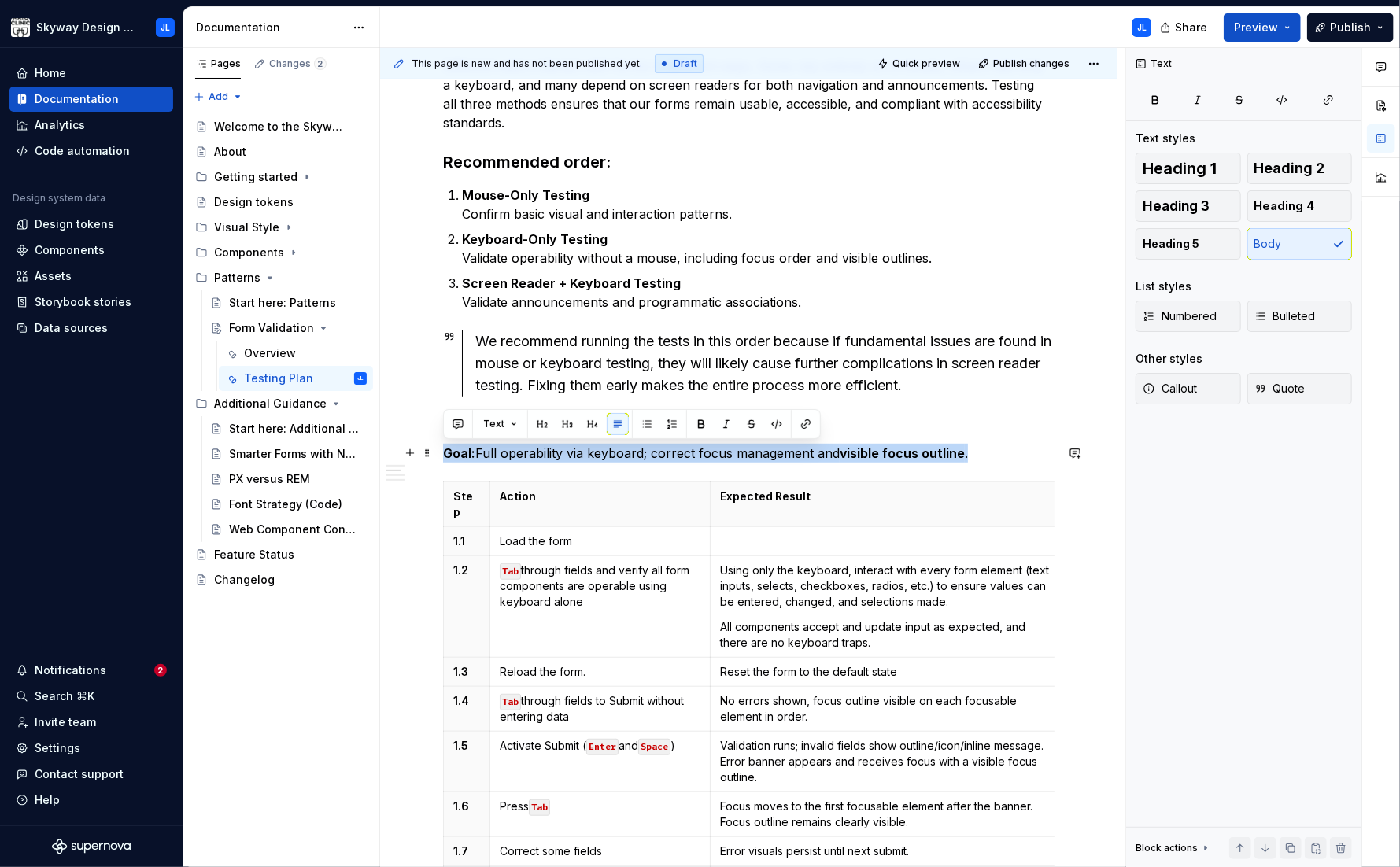
click at [604, 456] on p "Goal: Full operability via keyboard; correct focus management and visible focus…" at bounding box center [749, 454] width 611 height 19
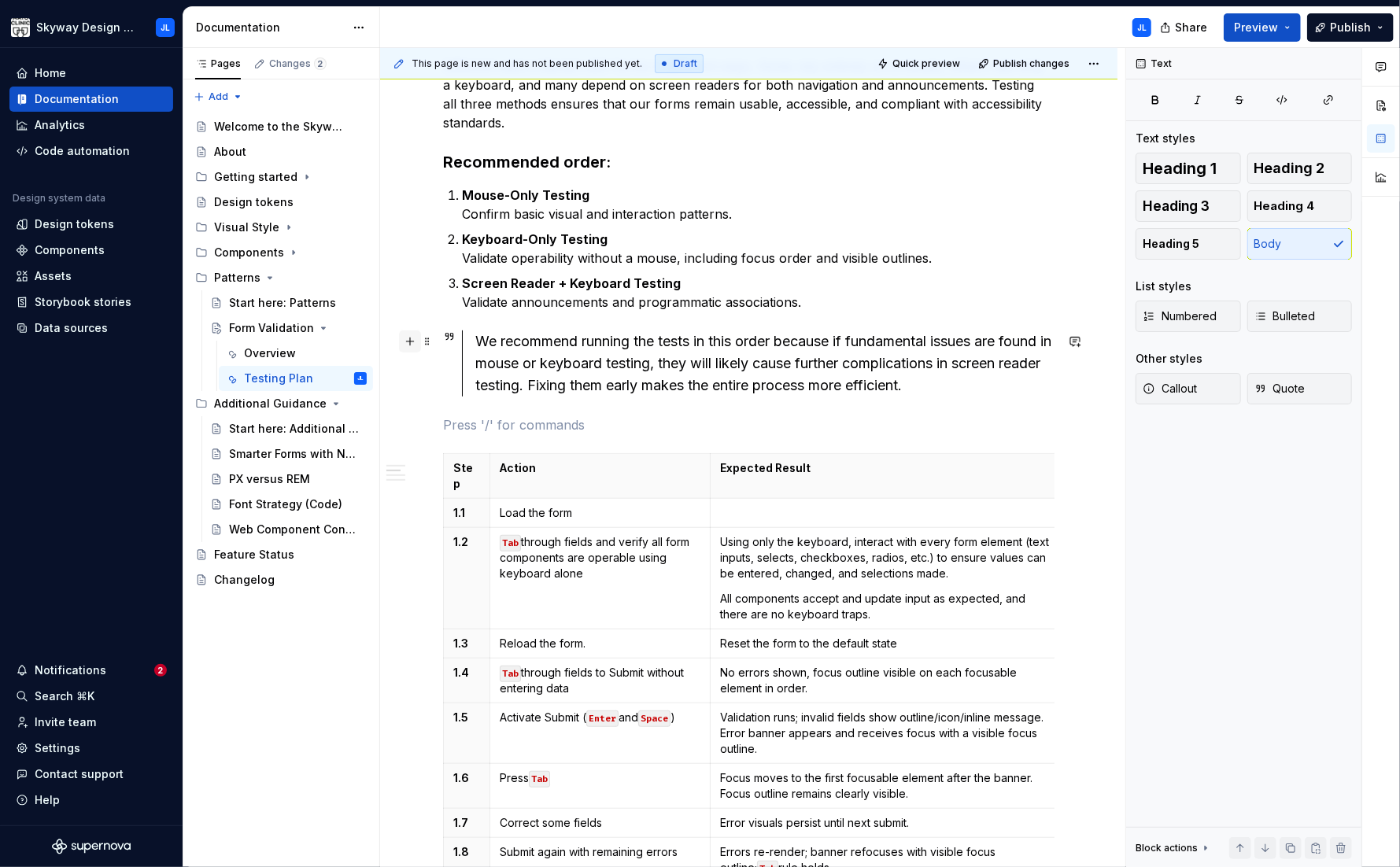
click at [410, 344] on button "button" at bounding box center [410, 342] width 22 height 22
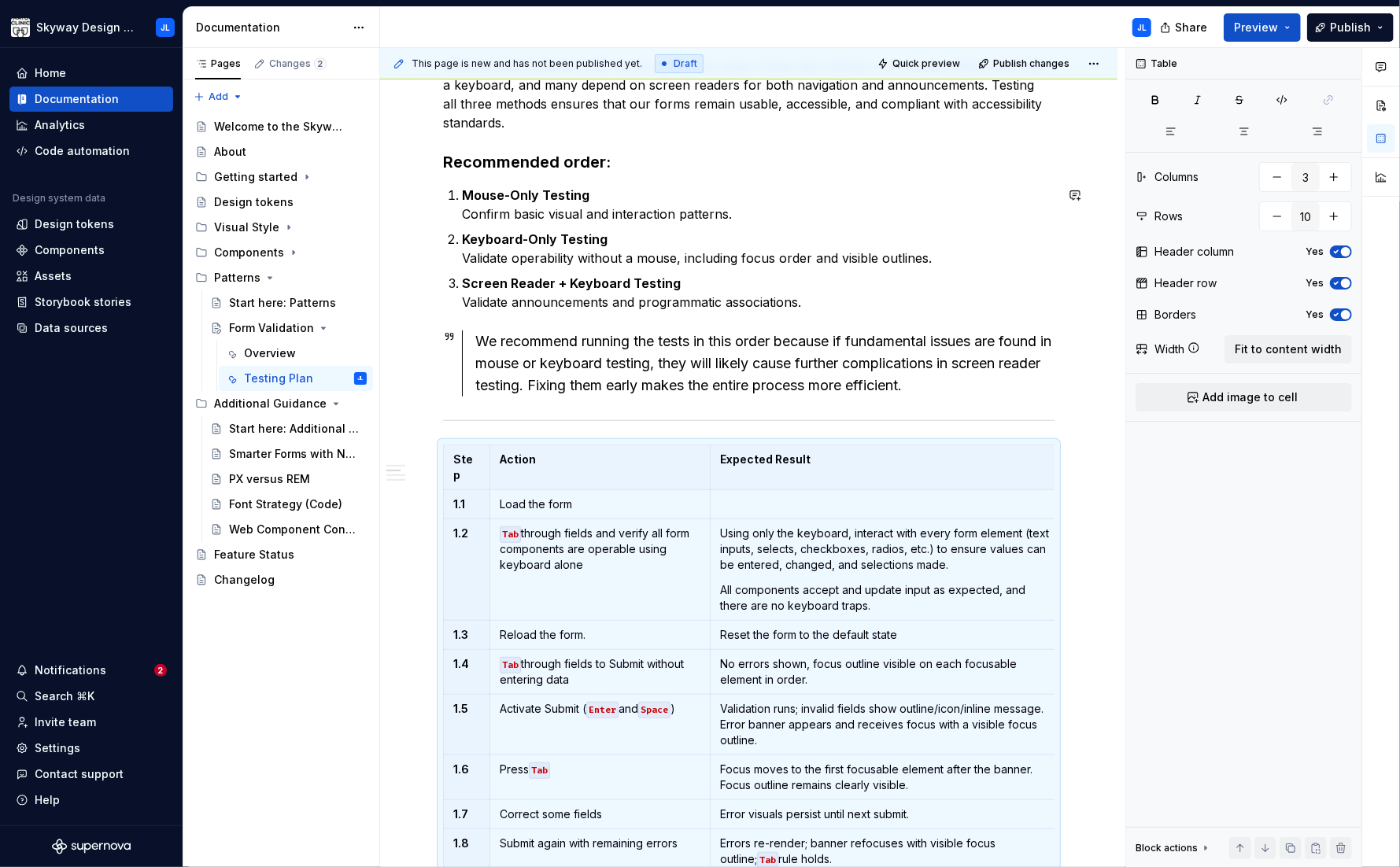
scroll to position [552, 0]
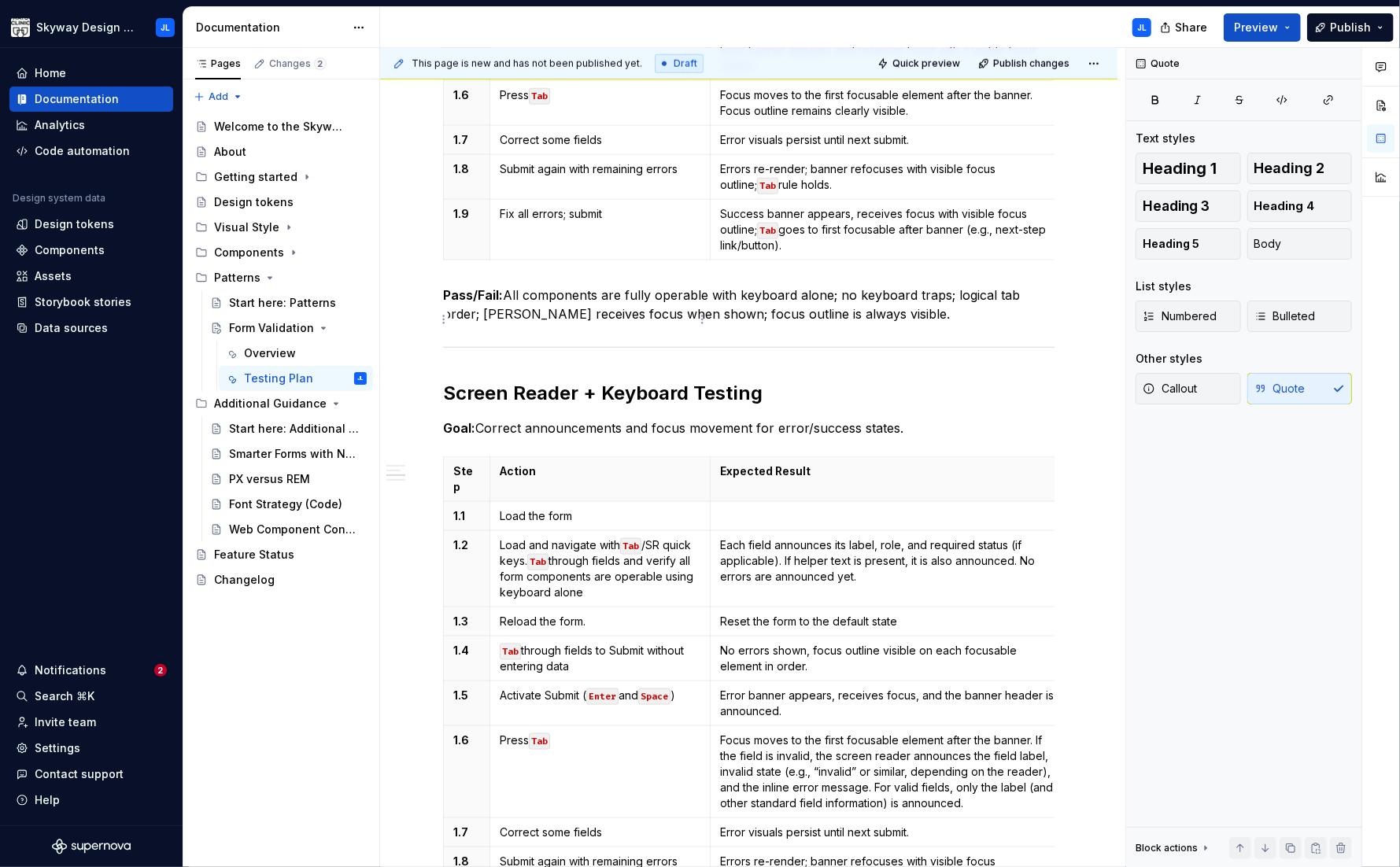
scroll to position [1219, 0]
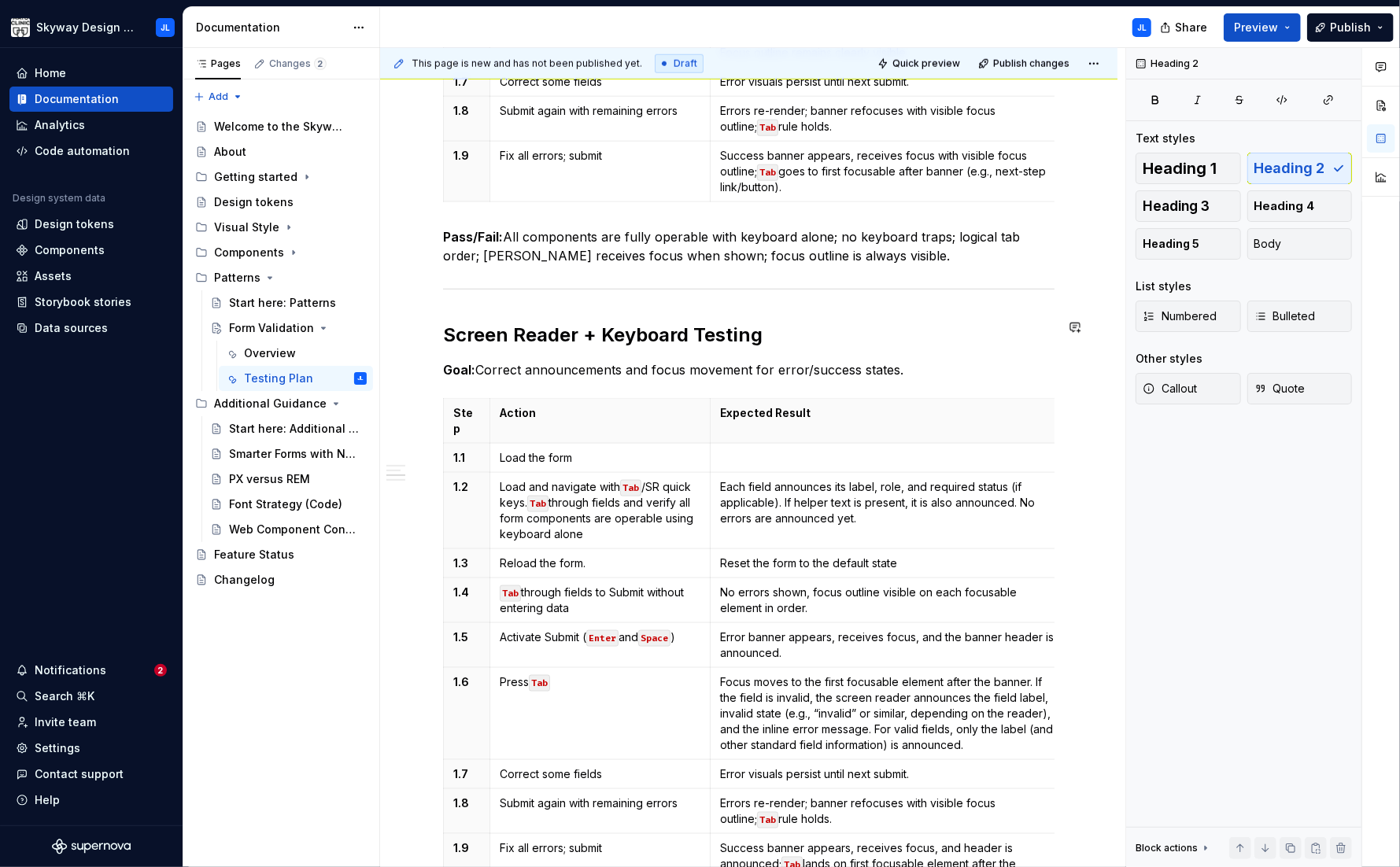
click at [465, 301] on div "This testing plan ensures that all users can successfully complete and submit S…" at bounding box center [749, 363] width 611 height 2470
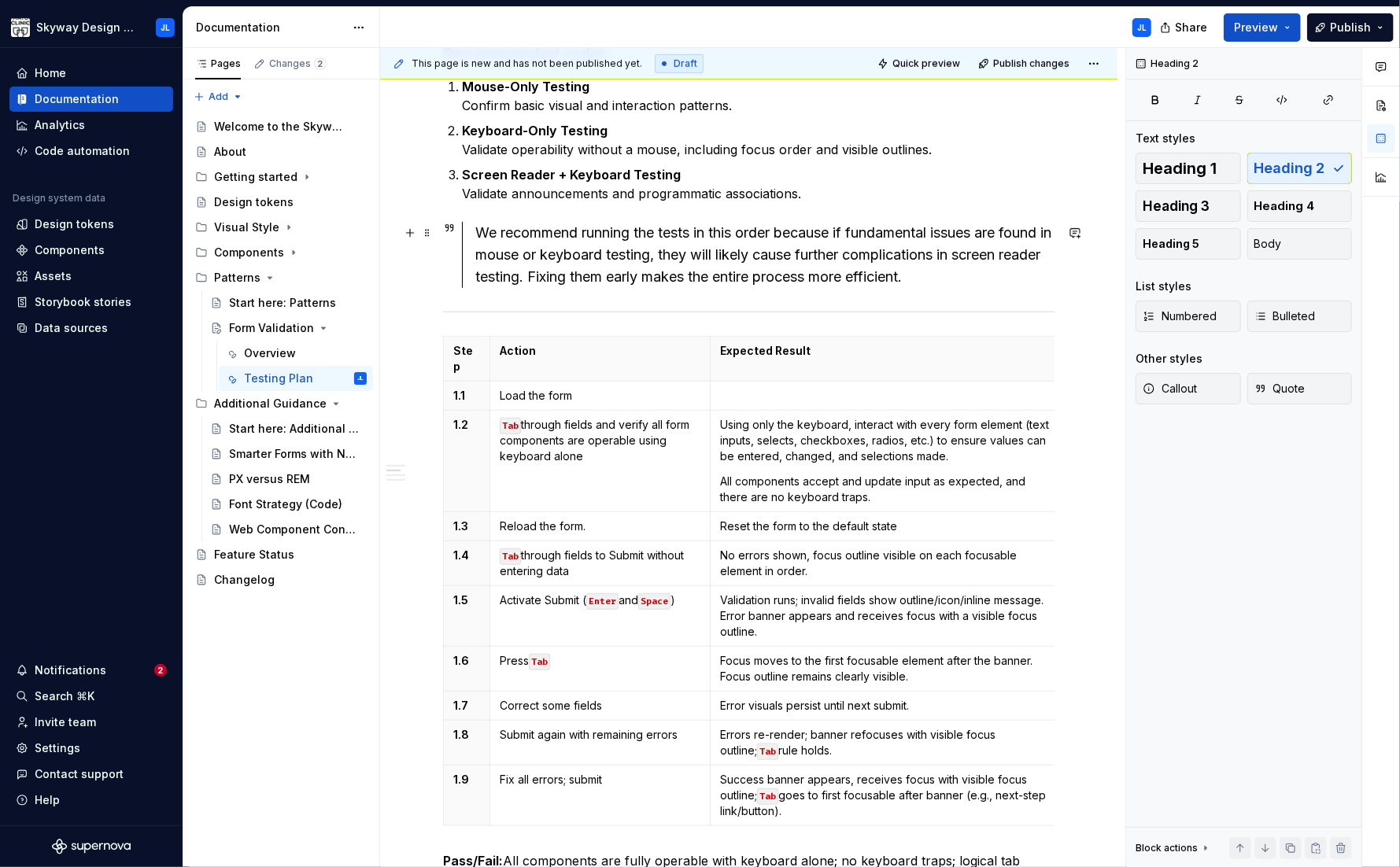
scroll to position [522, 0]
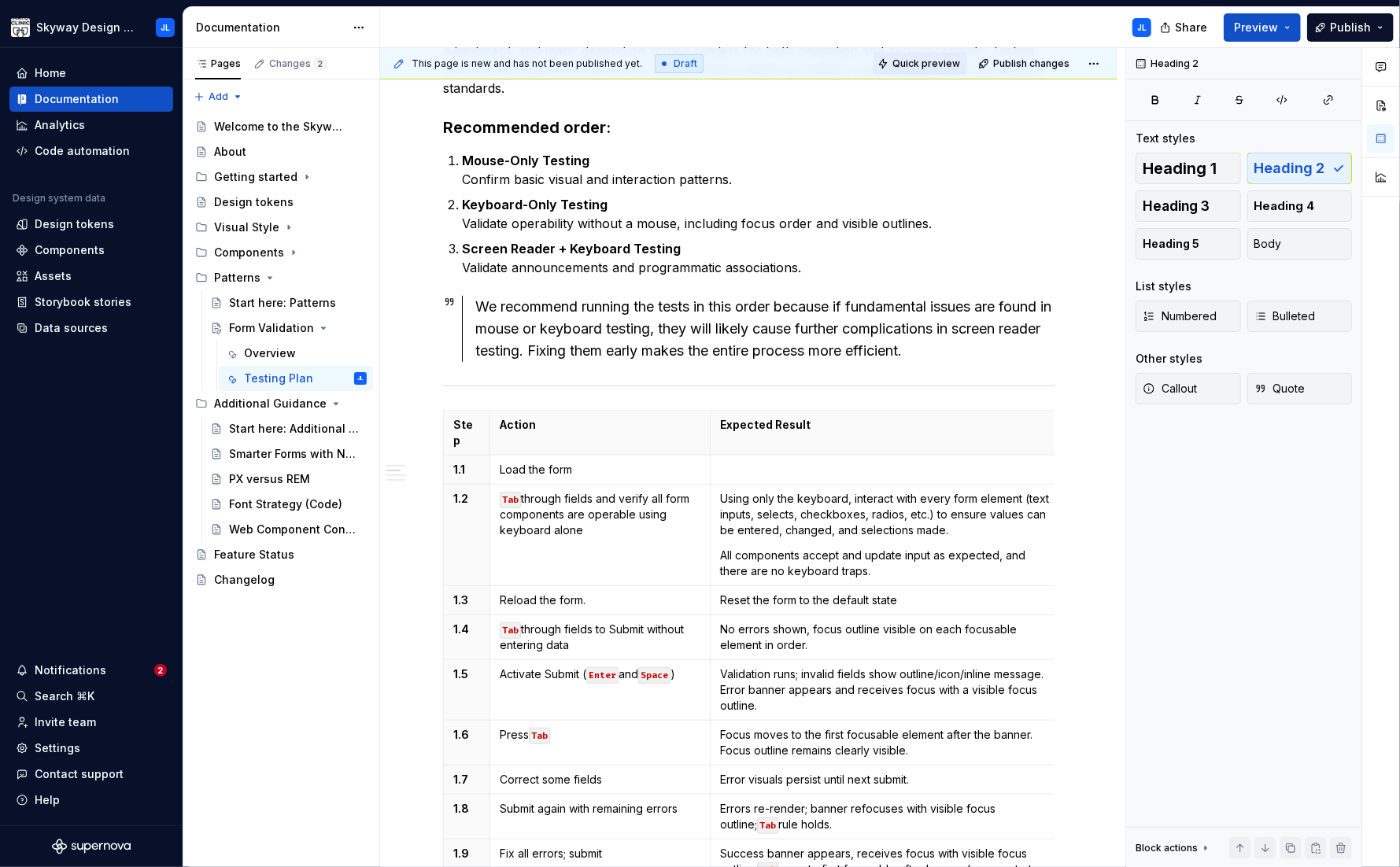
click at [919, 66] on span "Quick preview" at bounding box center [926, 63] width 67 height 13
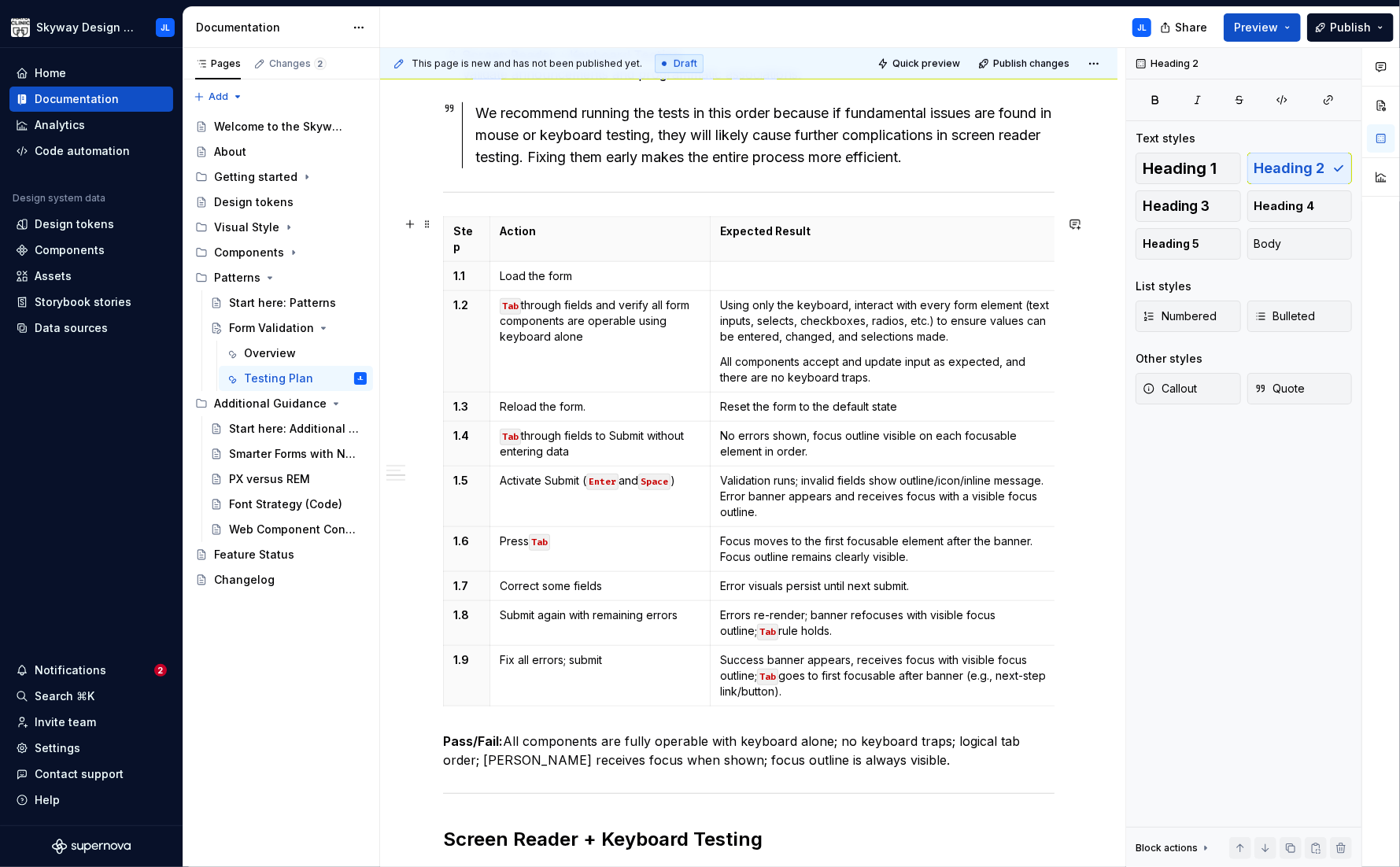
scroll to position [626, 0]
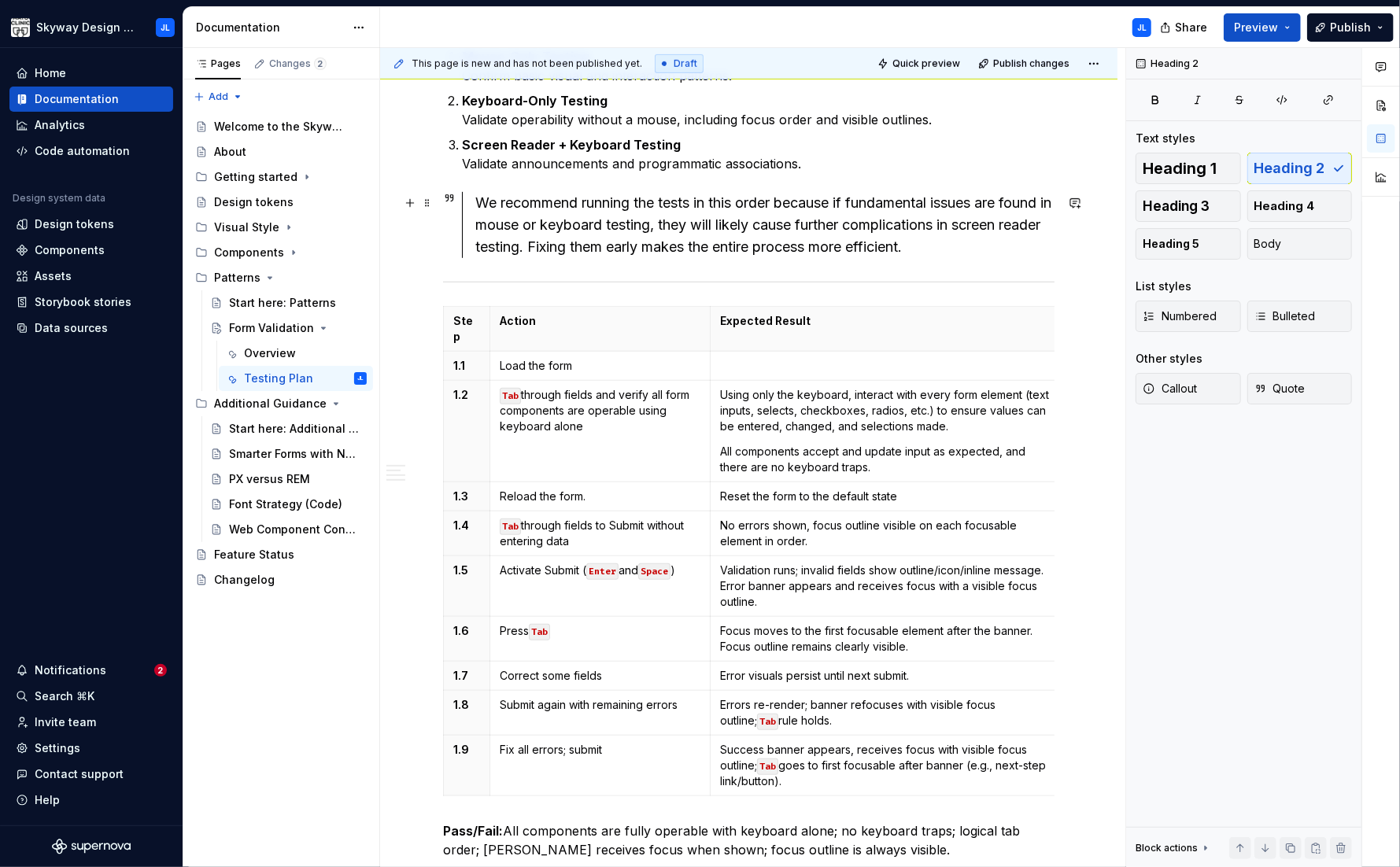
click at [651, 236] on div "We recommend running the tests in this order because if fundamental issues are …" at bounding box center [764, 225] width 579 height 66
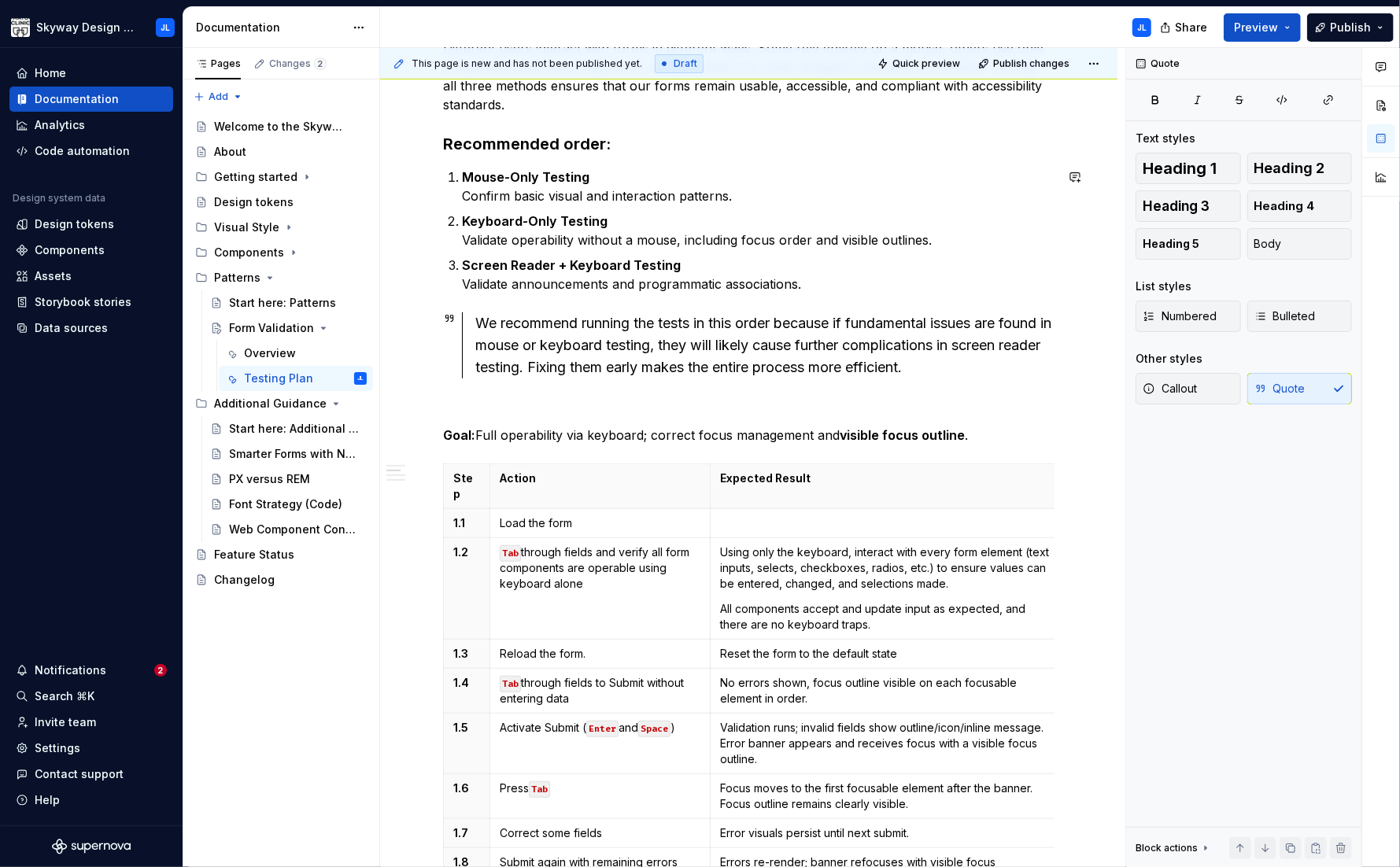
scroll to position [508, 0]
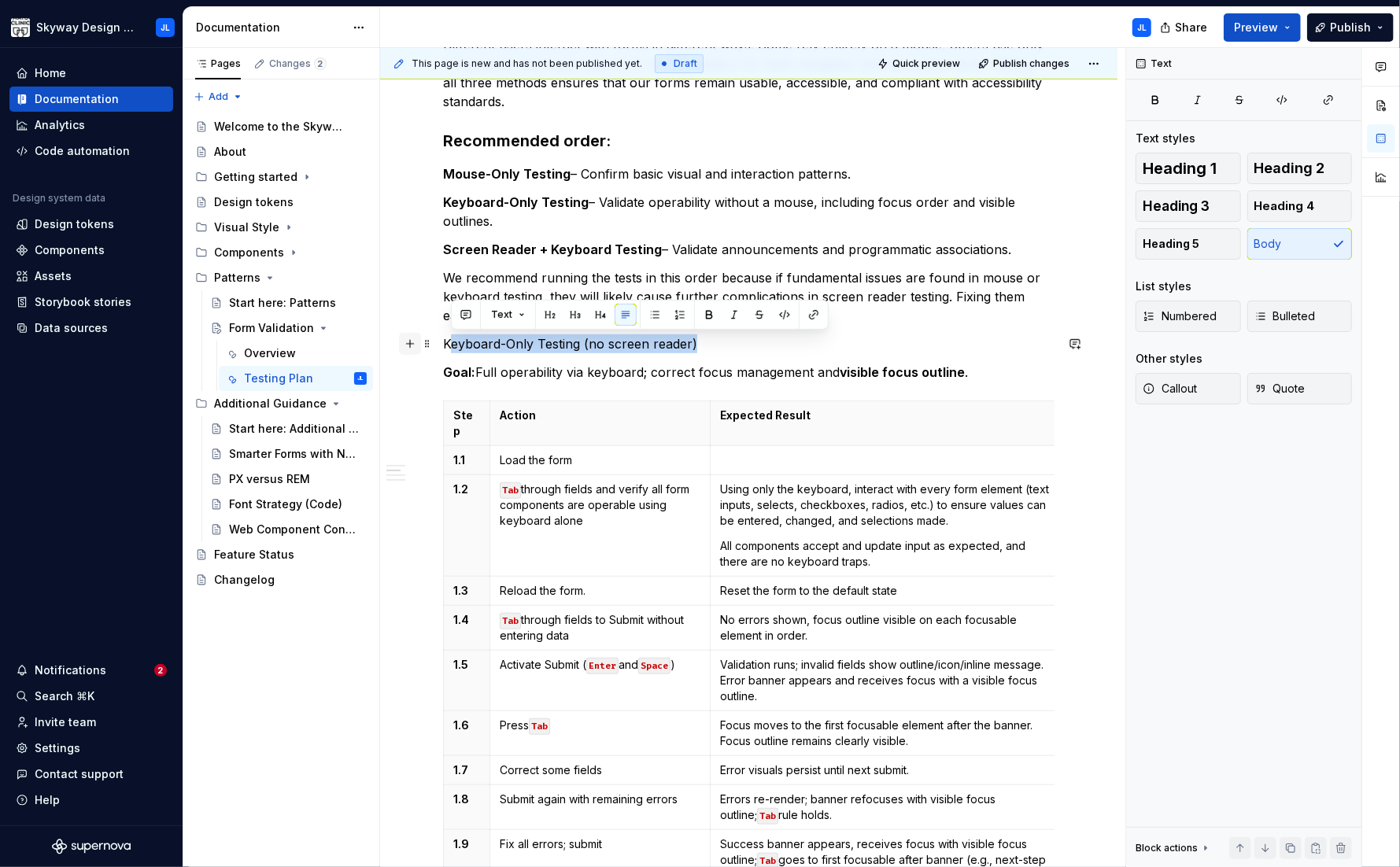
drag, startPoint x: 715, startPoint y: 349, endPoint x: 414, endPoint y: 344, distance: 301.0
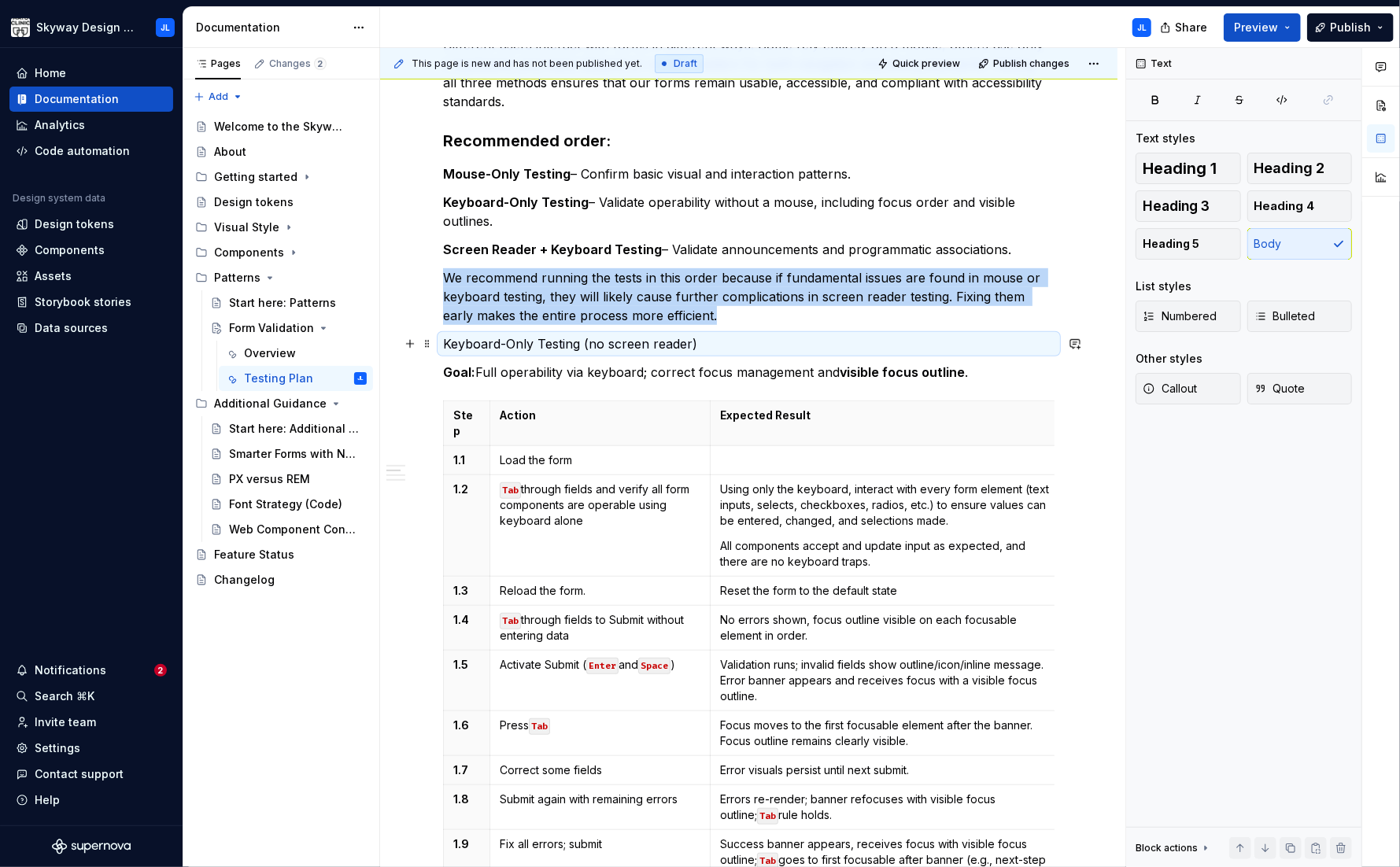
click at [454, 346] on p "Keyboard-Only Testing (no screen reader)" at bounding box center [749, 344] width 611 height 19
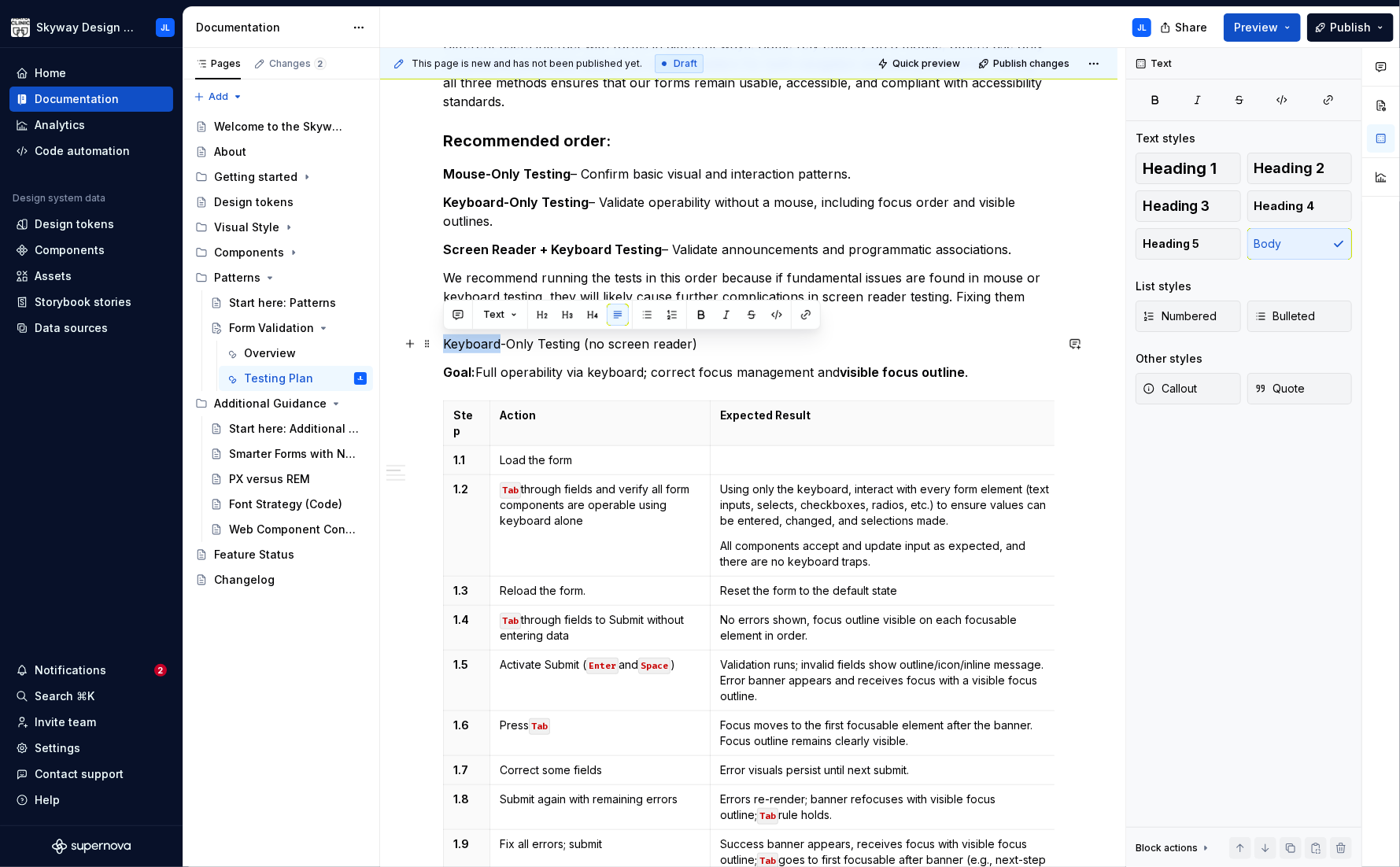
click at [455, 346] on p "Keyboard-Only Testing (no screen reader)" at bounding box center [749, 344] width 611 height 19
click at [540, 314] on button "button" at bounding box center [542, 315] width 22 height 22
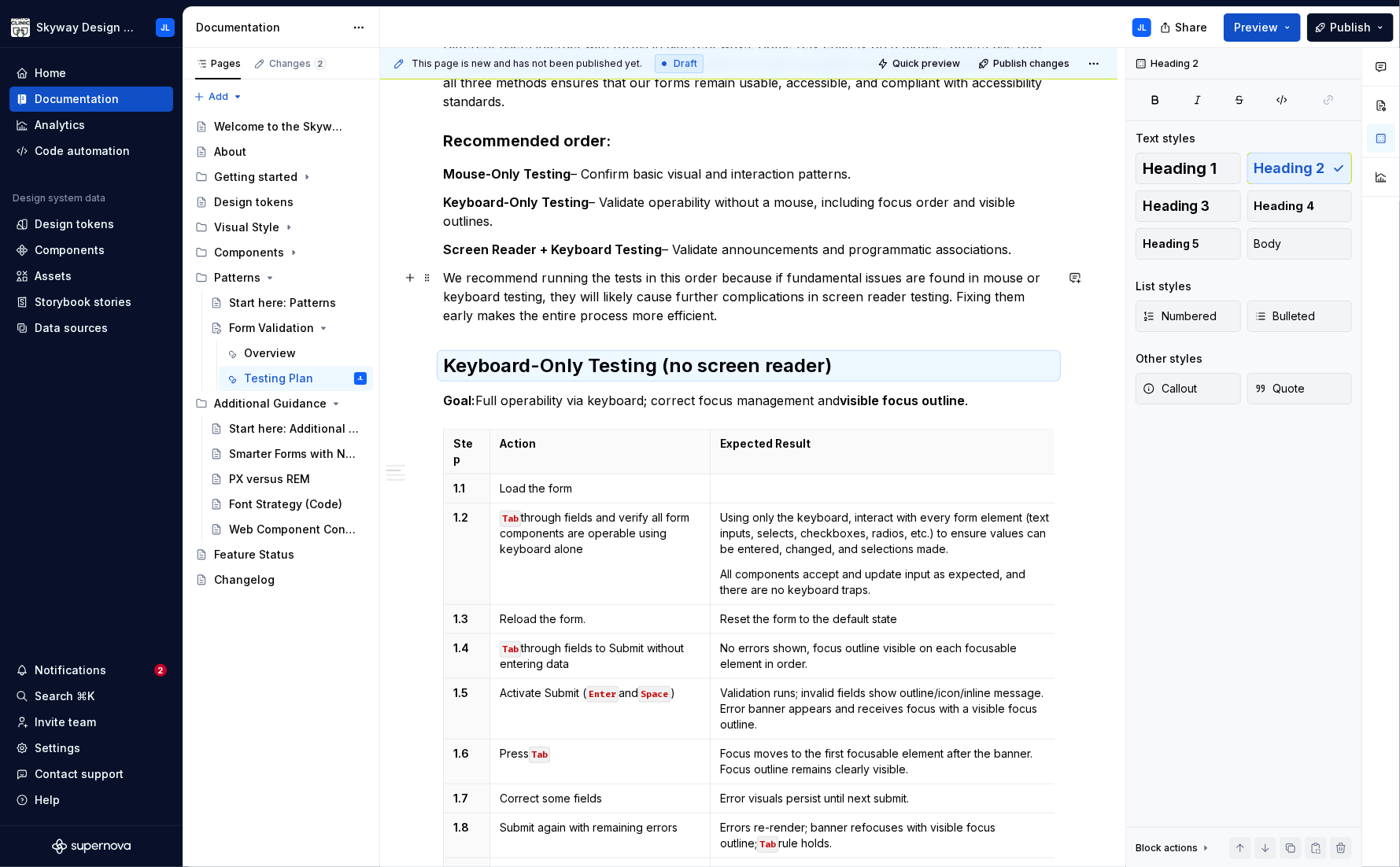
click at [719, 321] on p "We recommend running the tests in this order because if fundamental issues are …" at bounding box center [749, 297] width 611 height 56
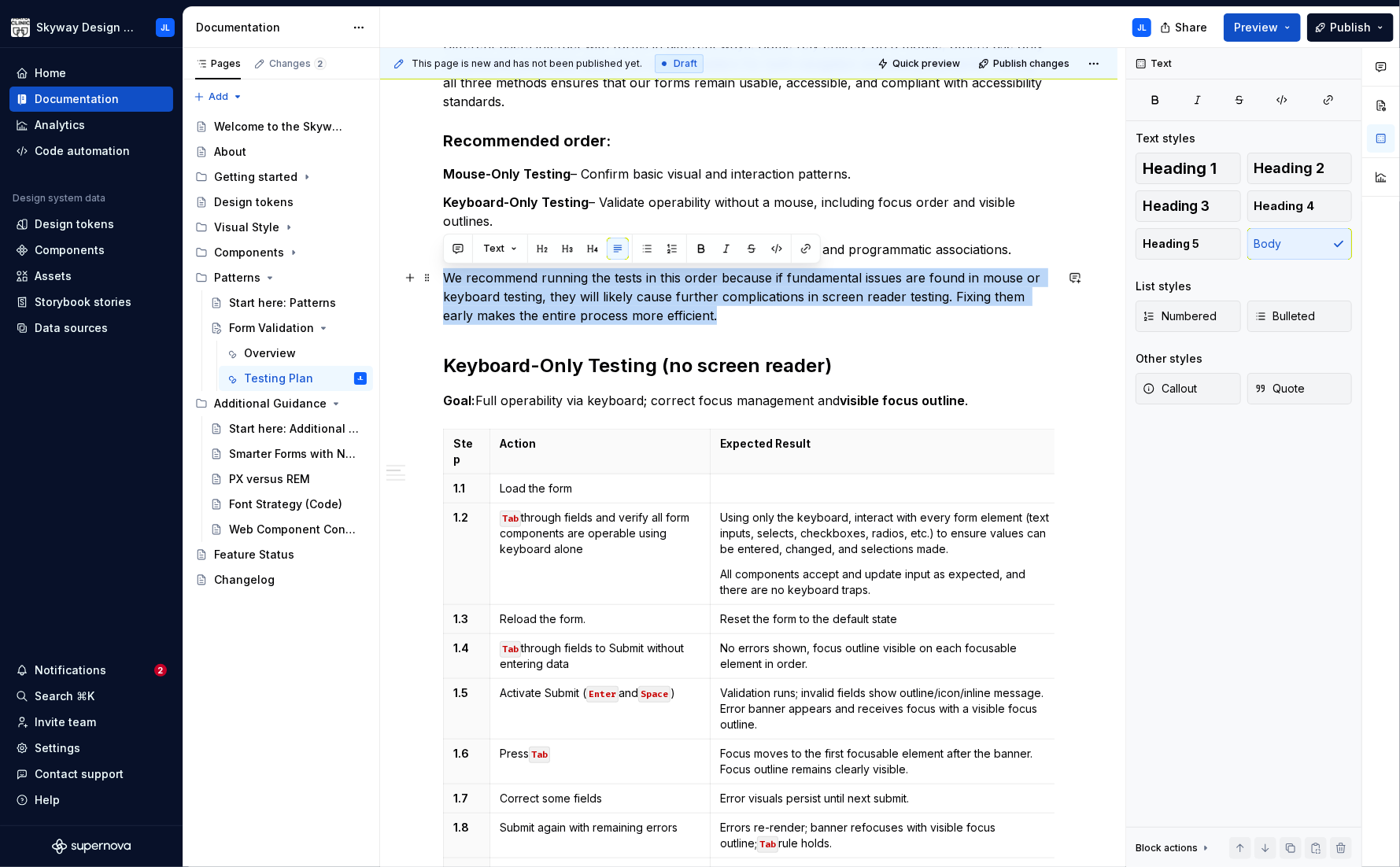
drag, startPoint x: 718, startPoint y: 316, endPoint x: 381, endPoint y: 278, distance: 339.1
click at [1158, 384] on span "Quote" at bounding box center [1280, 389] width 51 height 15
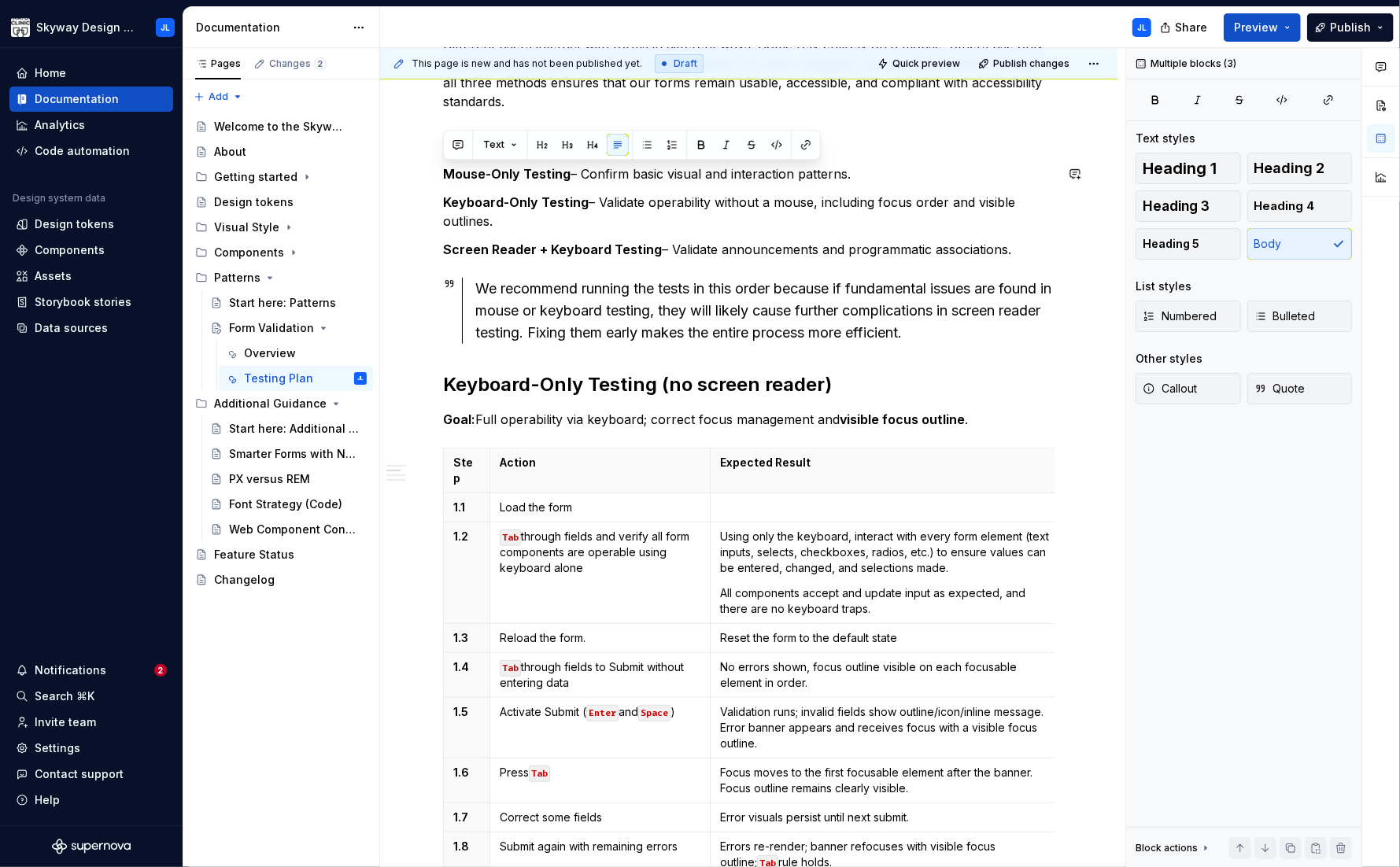
drag, startPoint x: 1023, startPoint y: 250, endPoint x: 393, endPoint y: 159, distance: 636.5
click at [1158, 317] on span "Numbered" at bounding box center [1179, 316] width 74 height 15
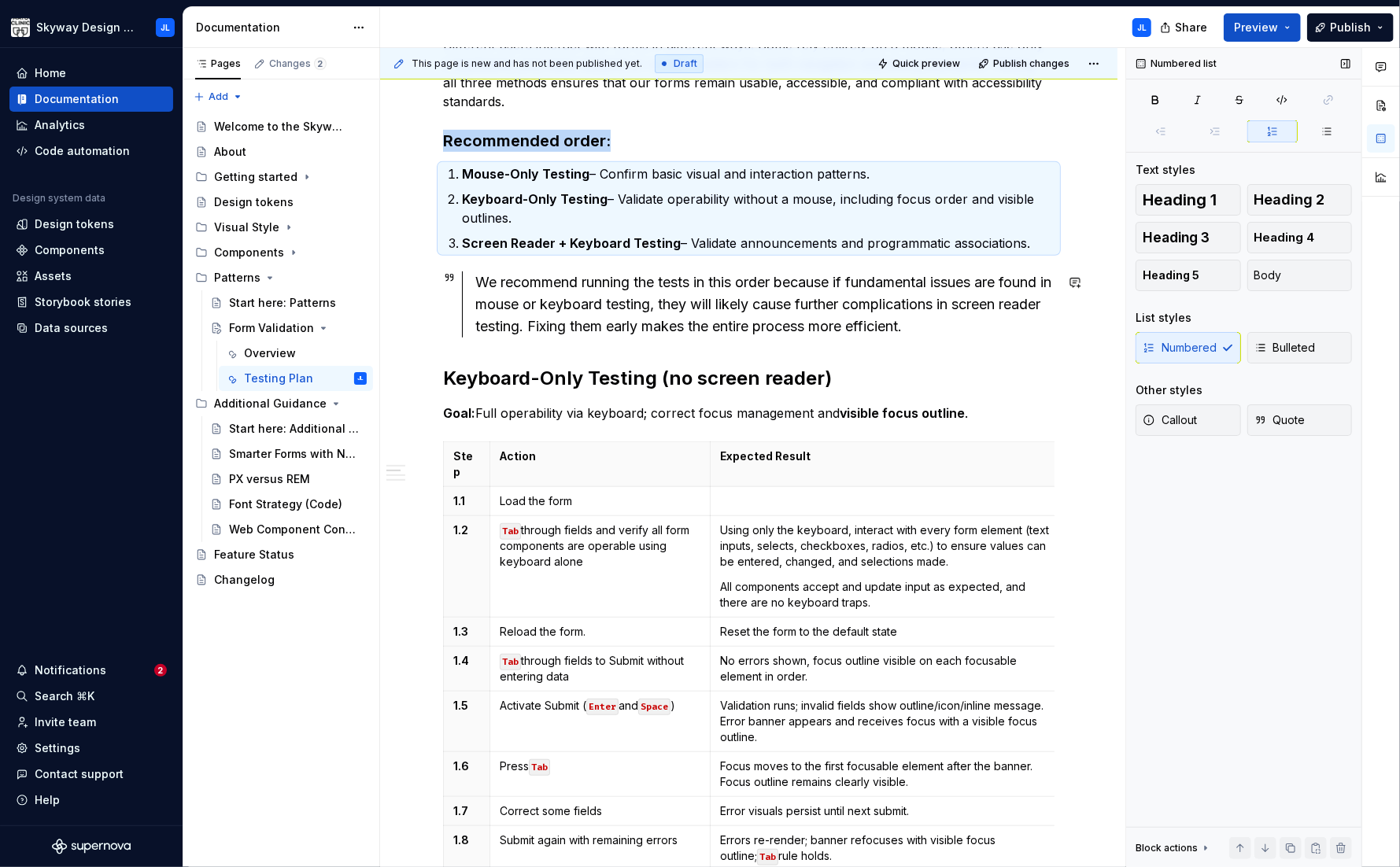
click at [592, 233] on ol "Mouse-Only Testing – Confirm basic visual and interaction patterns. Keyboard-On…" at bounding box center [758, 208] width 593 height 88
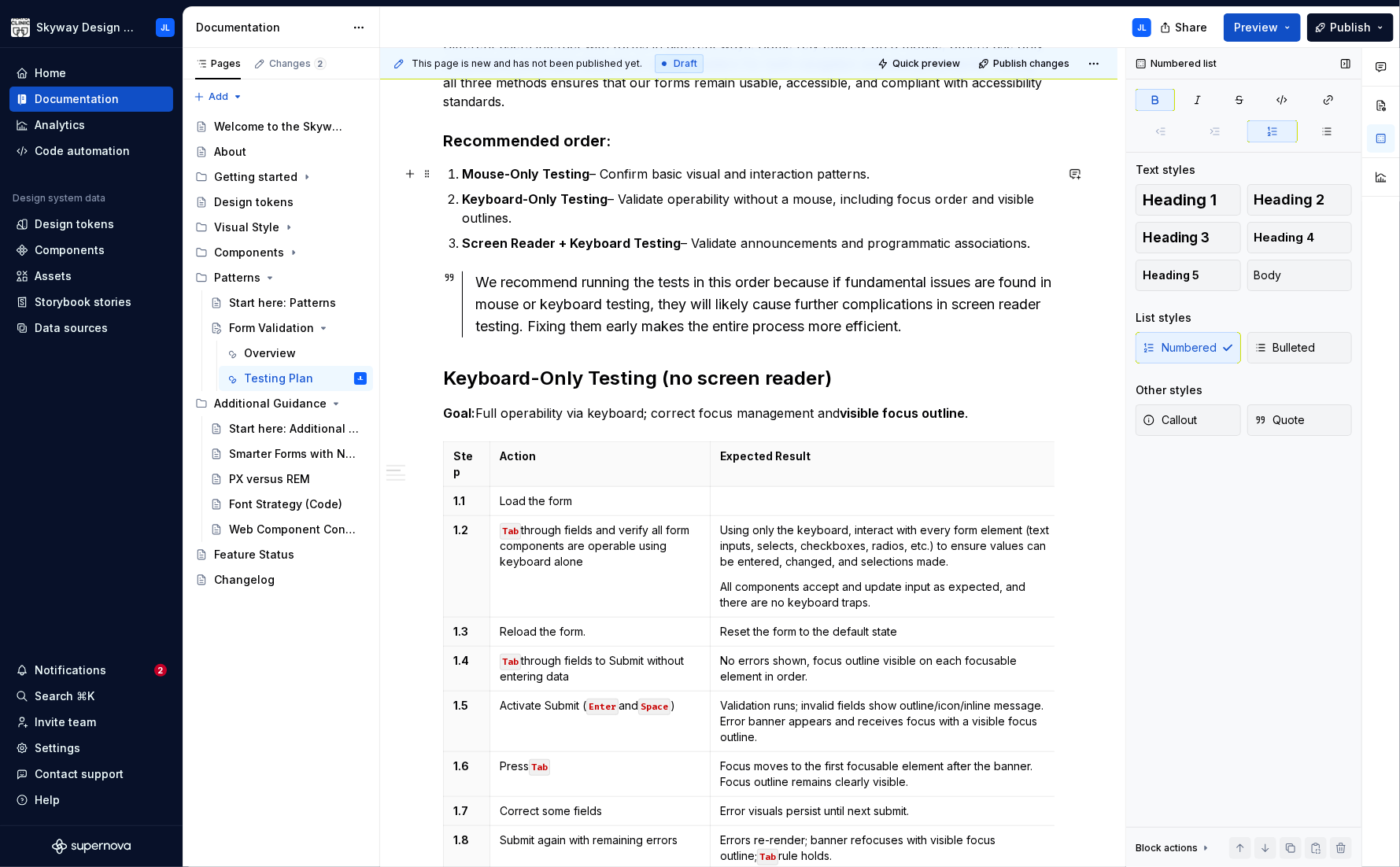
click at [602, 176] on p "Mouse-Only Testing – Confirm basic visual and interaction patterns." at bounding box center [758, 174] width 593 height 19
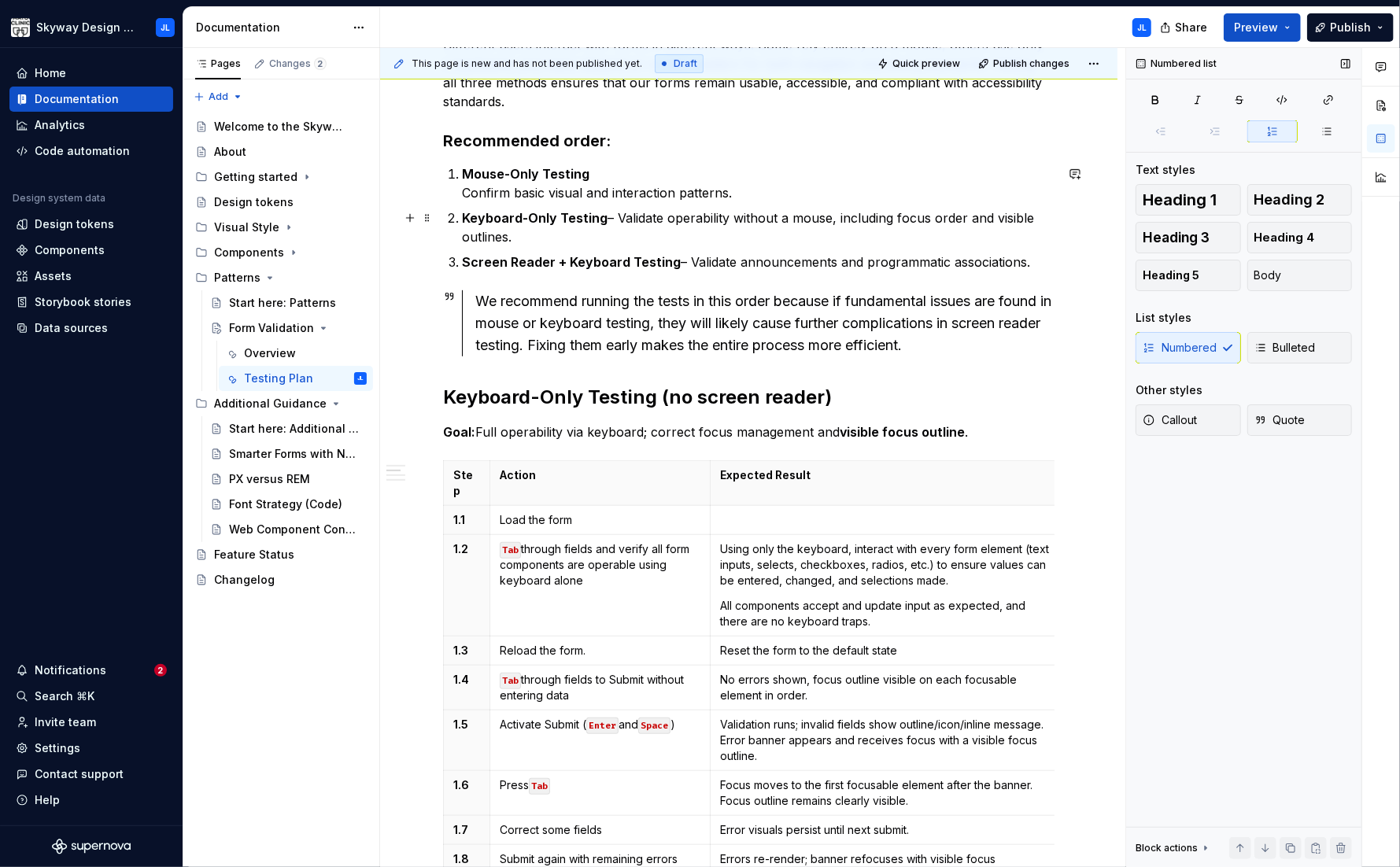
click at [618, 219] on p "Keyboard-Only Testing – Validate operability without a mouse, including focus o…" at bounding box center [758, 228] width 593 height 38
click at [689, 265] on p "Screen Reader + Keyboard Testing – Validate announcements and programmatic asso…" at bounding box center [758, 262] width 593 height 19
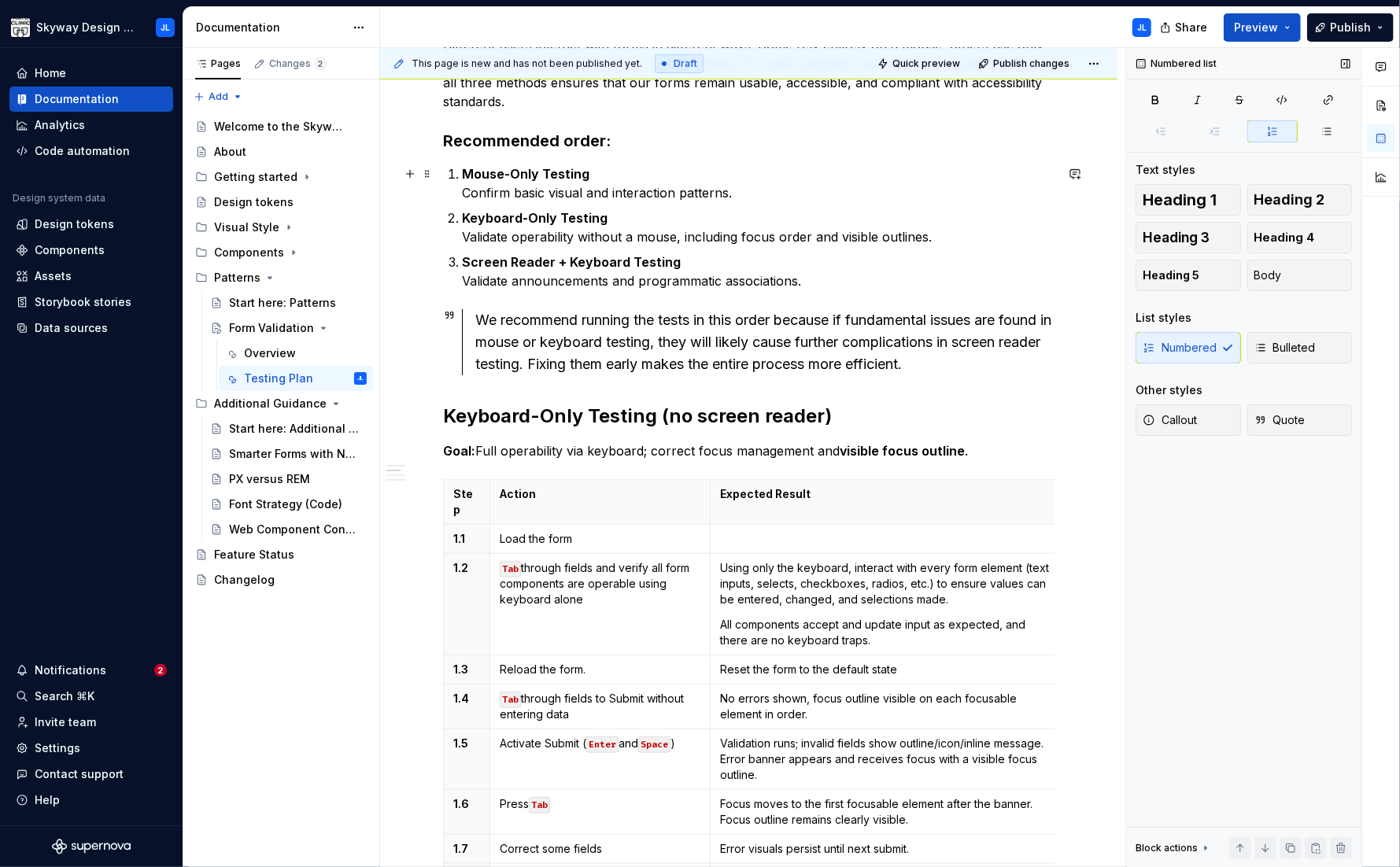
click at [767, 197] on p "Mouse-Only Testing Confirm basic visual and interaction patterns." at bounding box center [758, 183] width 593 height 38
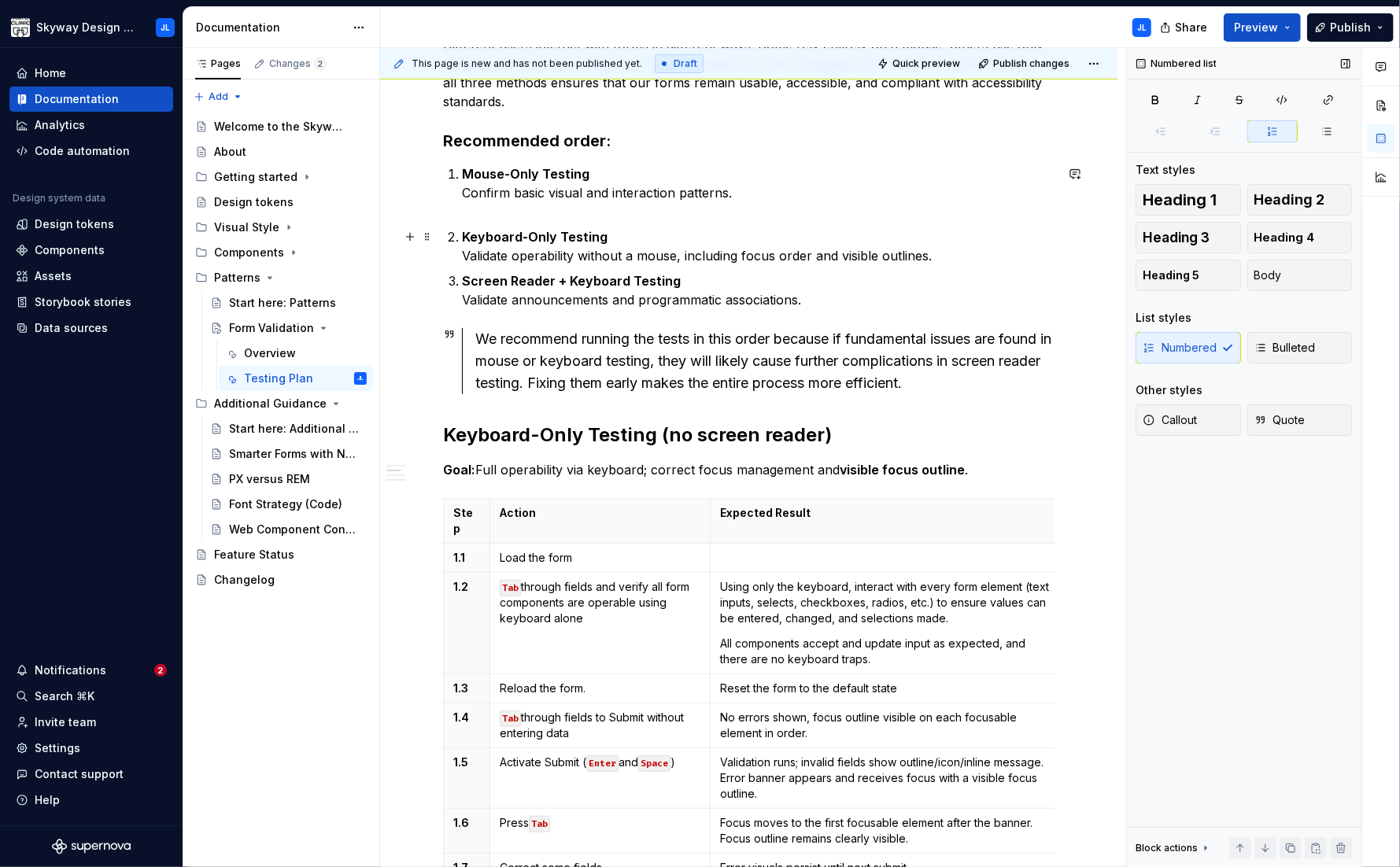
click at [936, 246] on p "Keyboard-Only Testing Validate operability without a mouse, including focus ord…" at bounding box center [758, 246] width 593 height 38
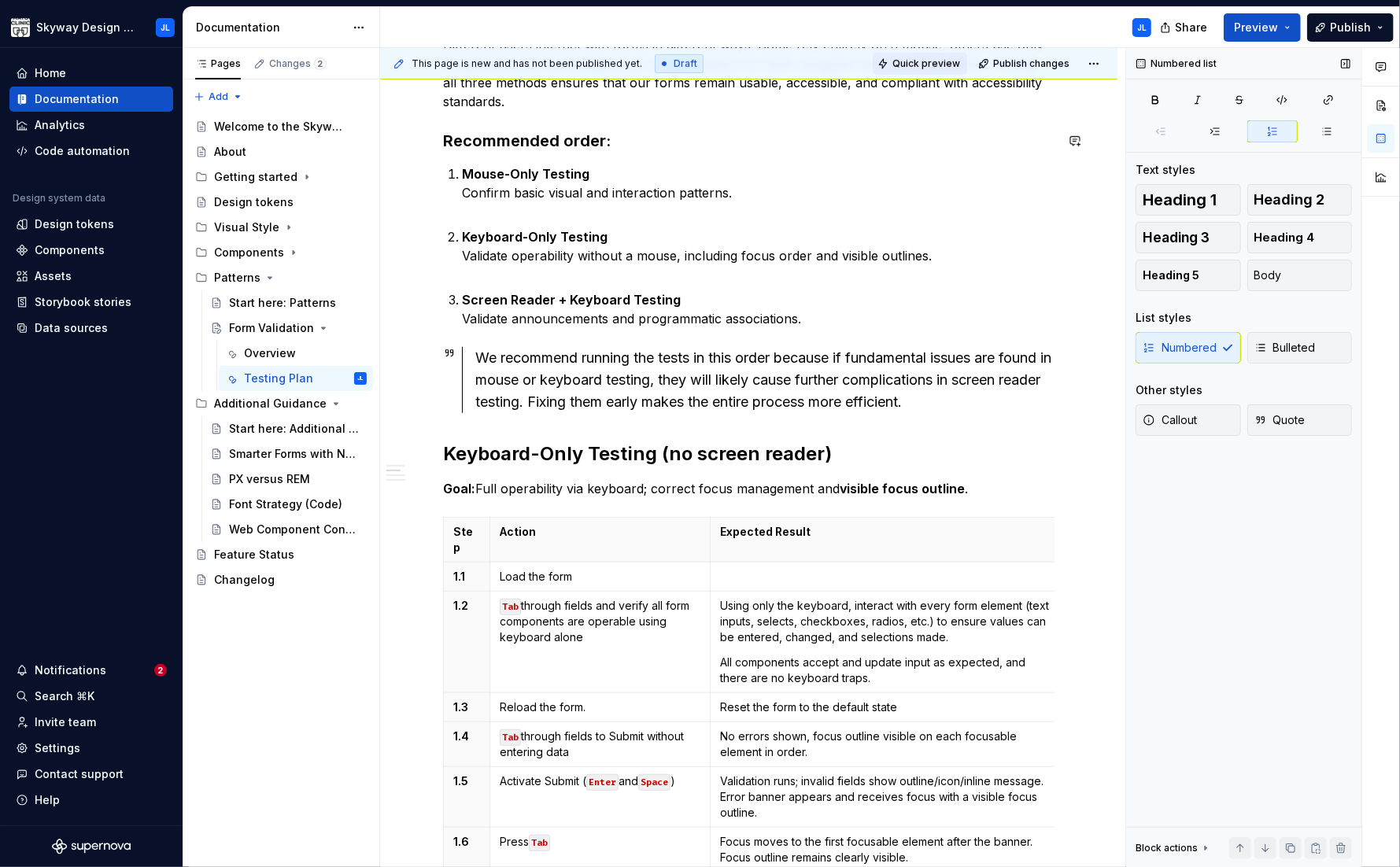
click at [907, 67] on span "Quick preview" at bounding box center [926, 63] width 67 height 13
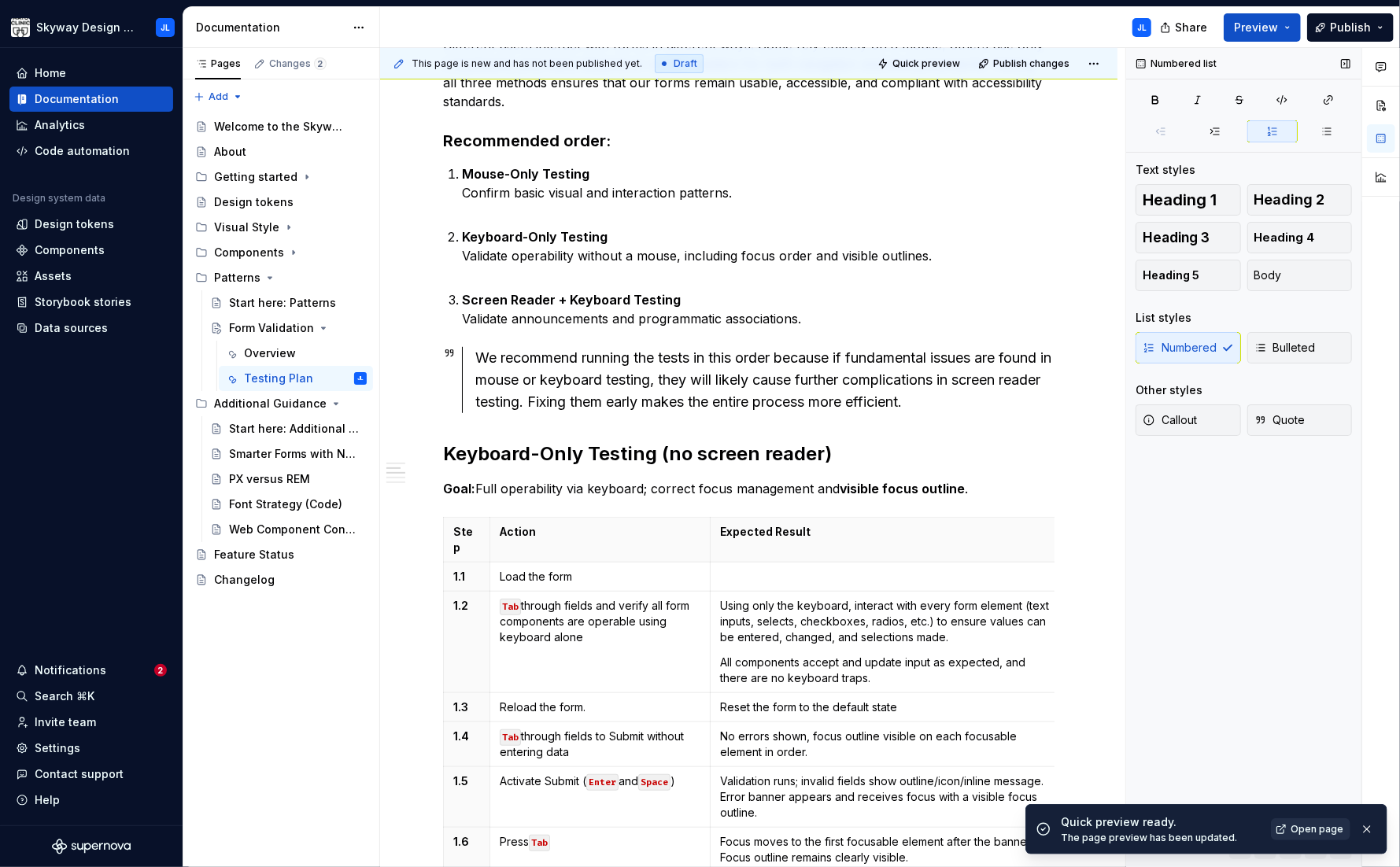
click at [1158, 831] on span "Open page" at bounding box center [1317, 829] width 53 height 13
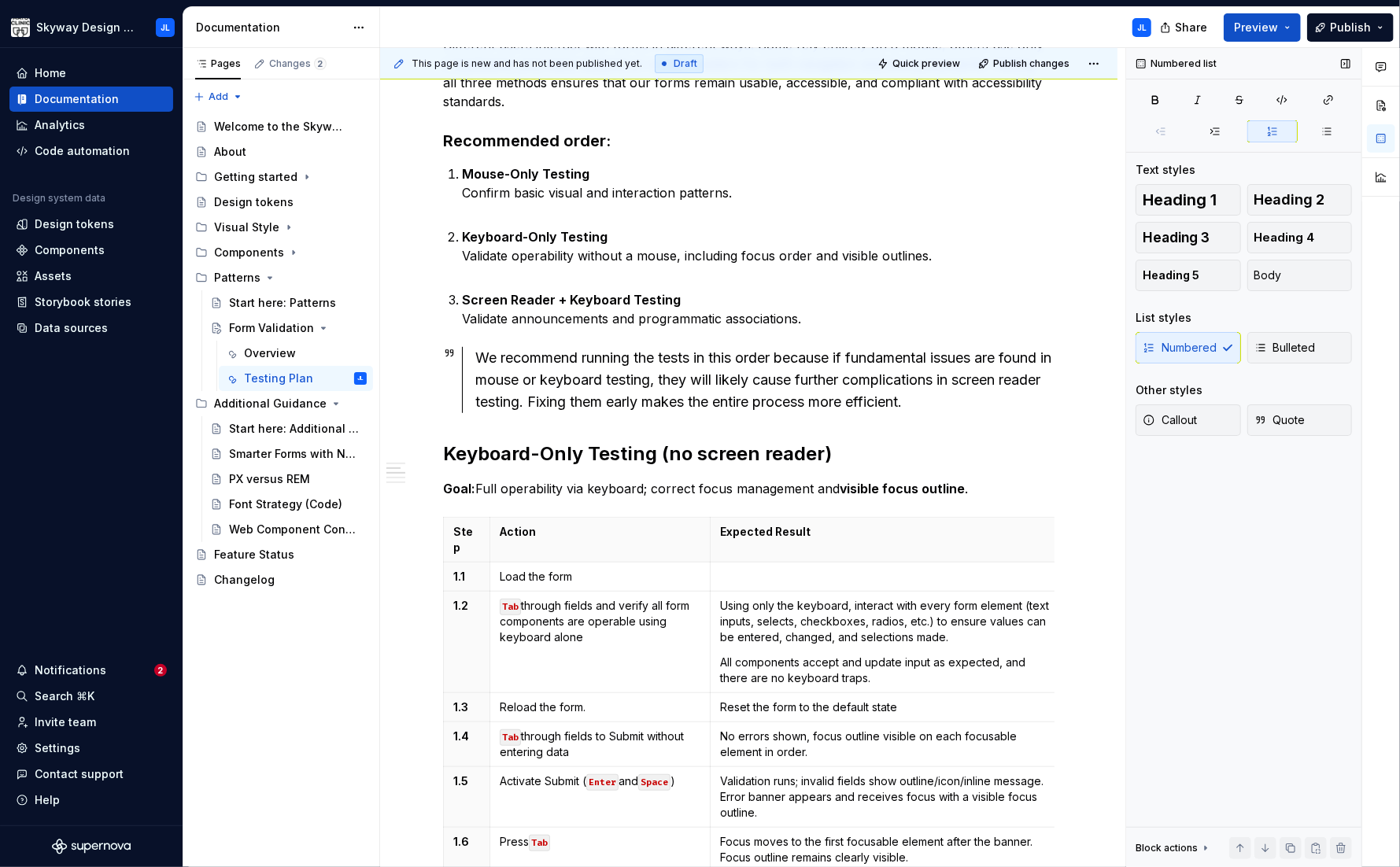
type textarea "*"
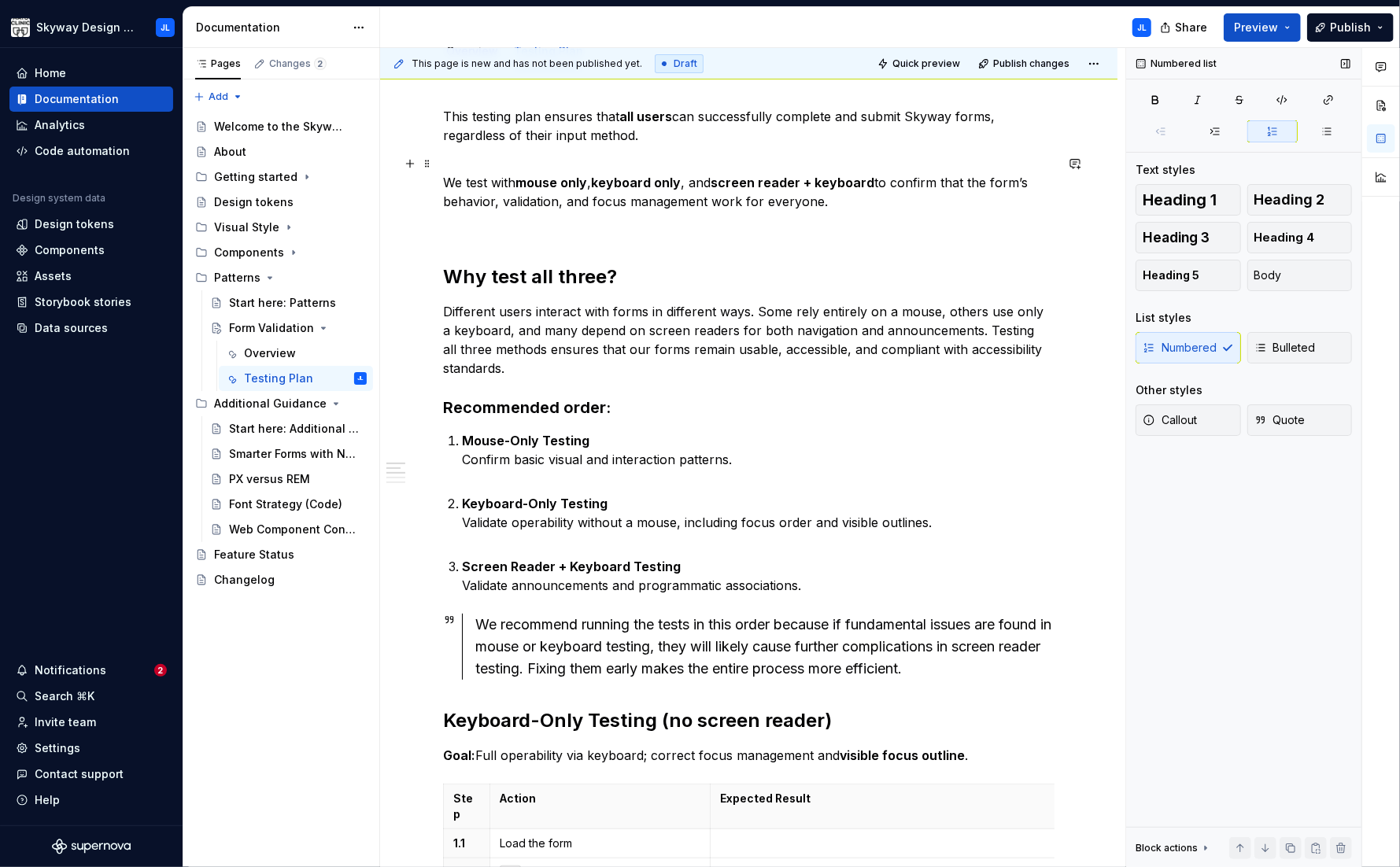
scroll to position [104, 0]
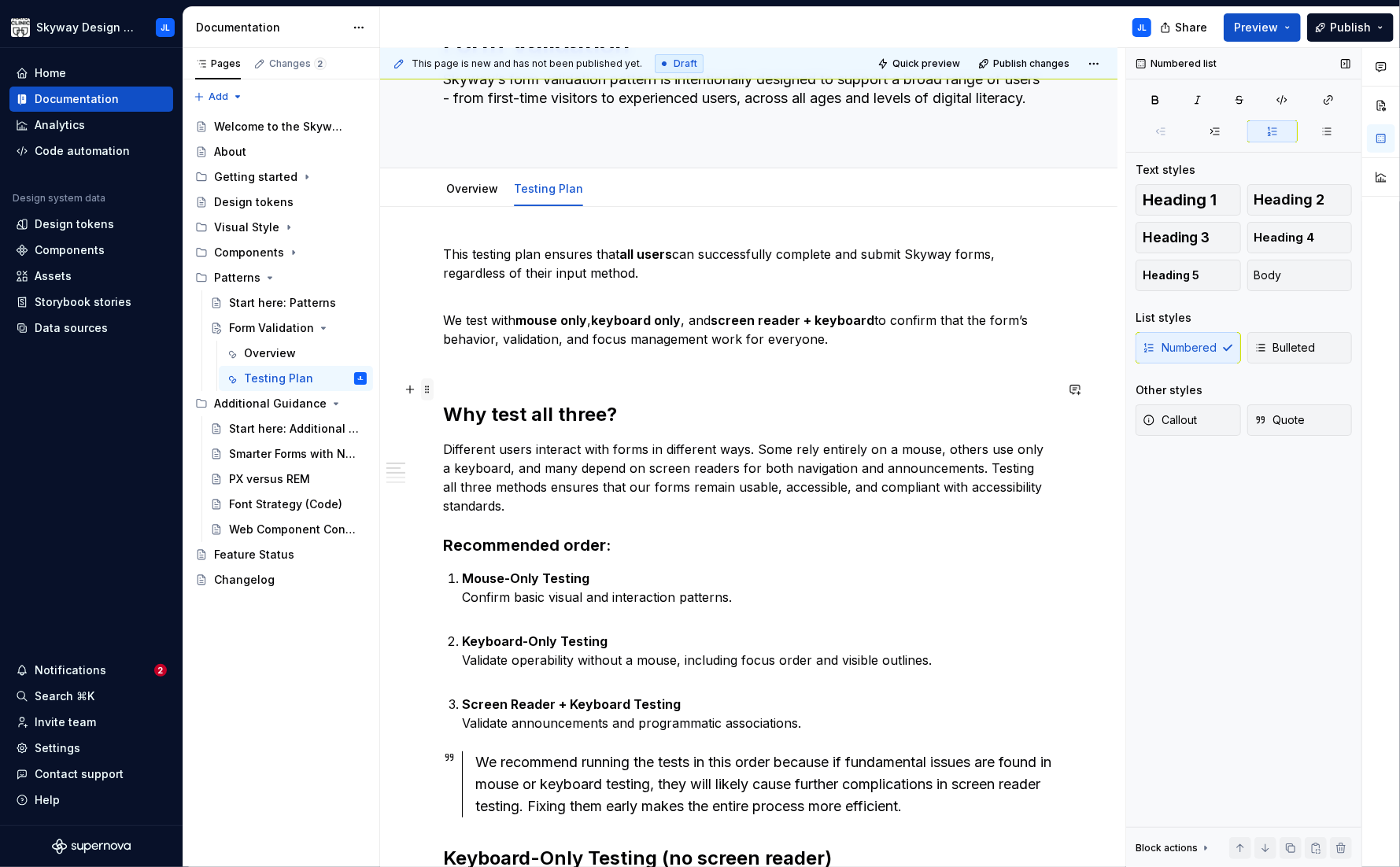
click at [425, 389] on span at bounding box center [427, 390] width 13 height 22
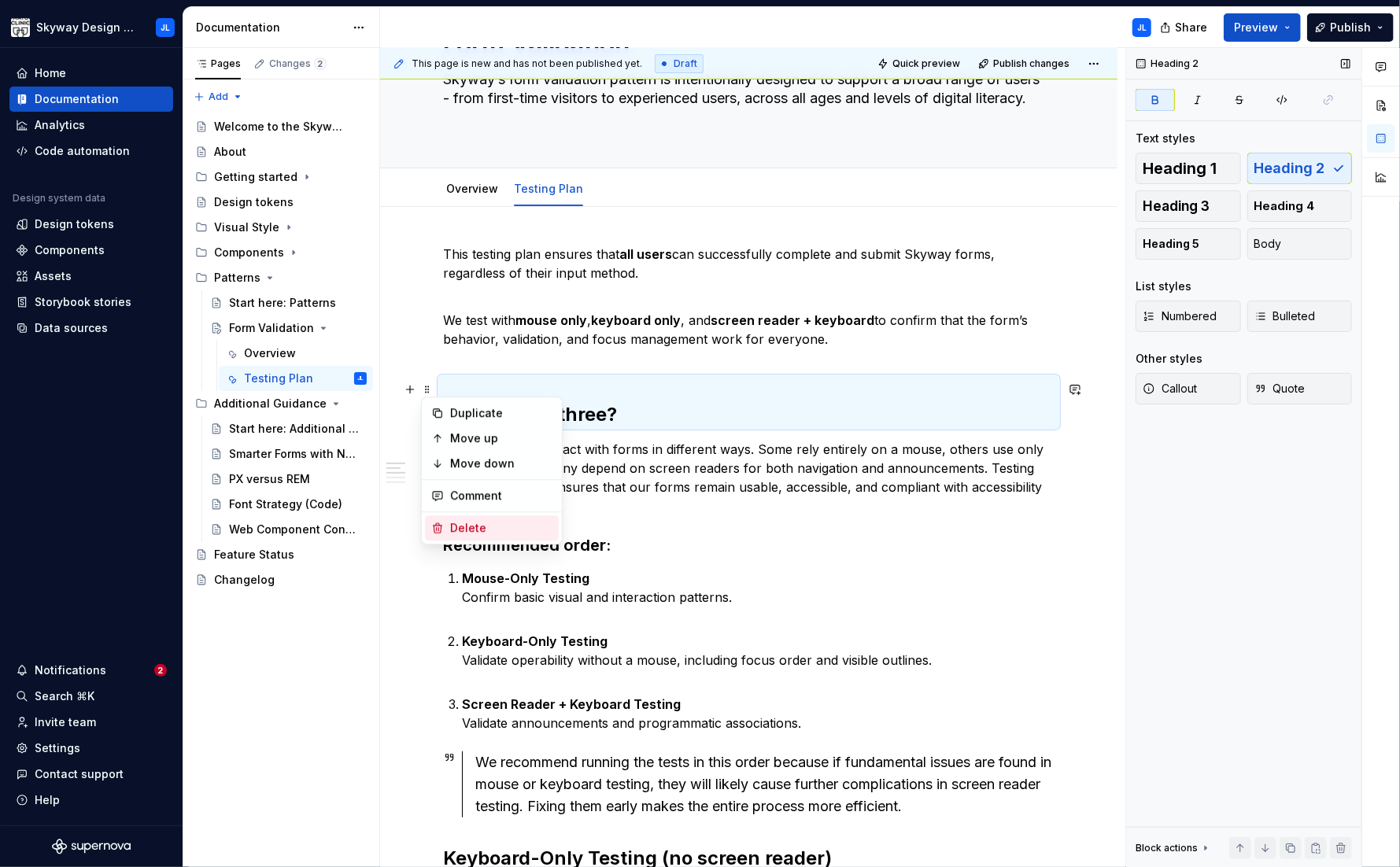
click at [466, 525] on div "Delete" at bounding box center [501, 528] width 102 height 15
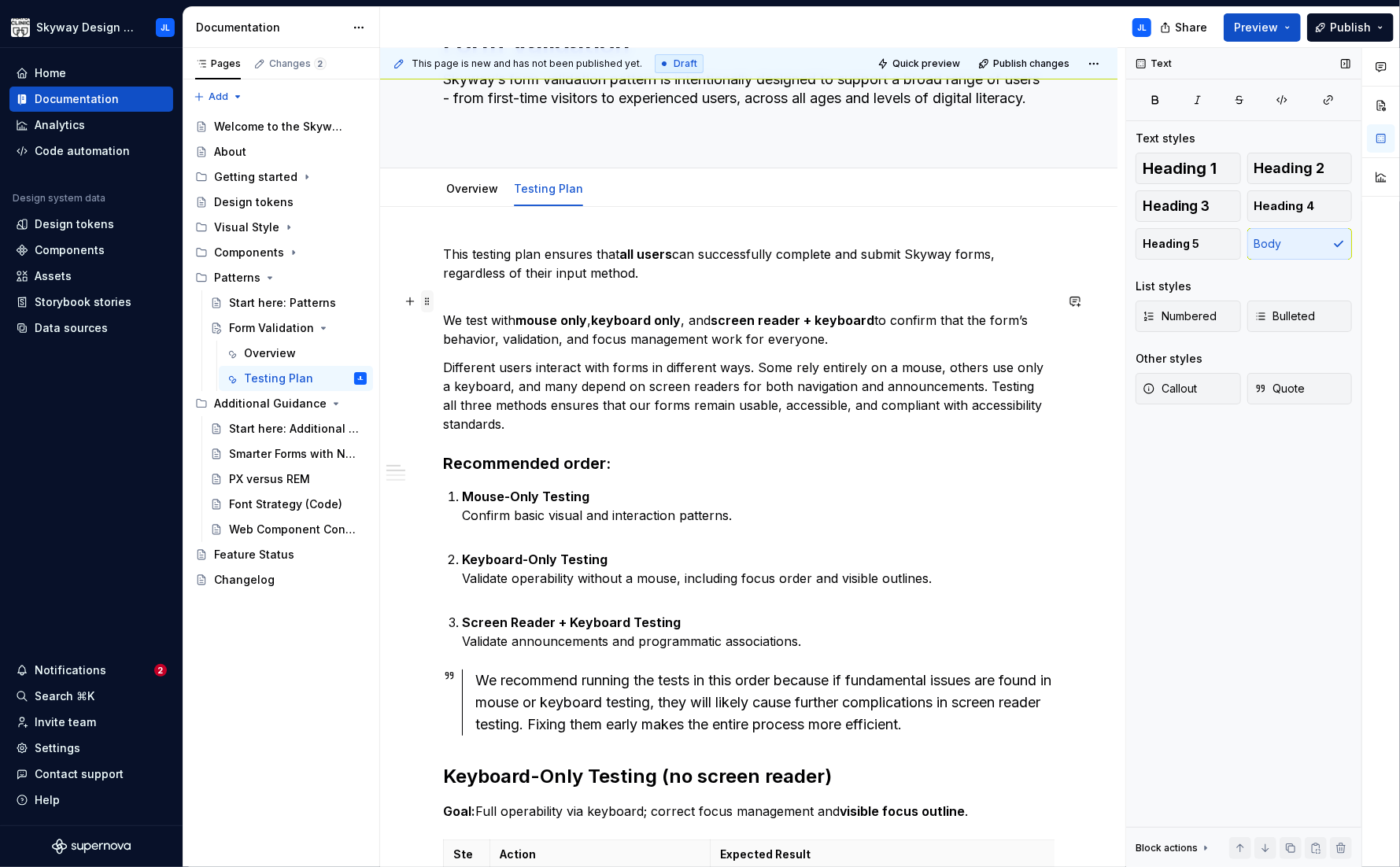
click at [423, 300] on span at bounding box center [427, 302] width 13 height 22
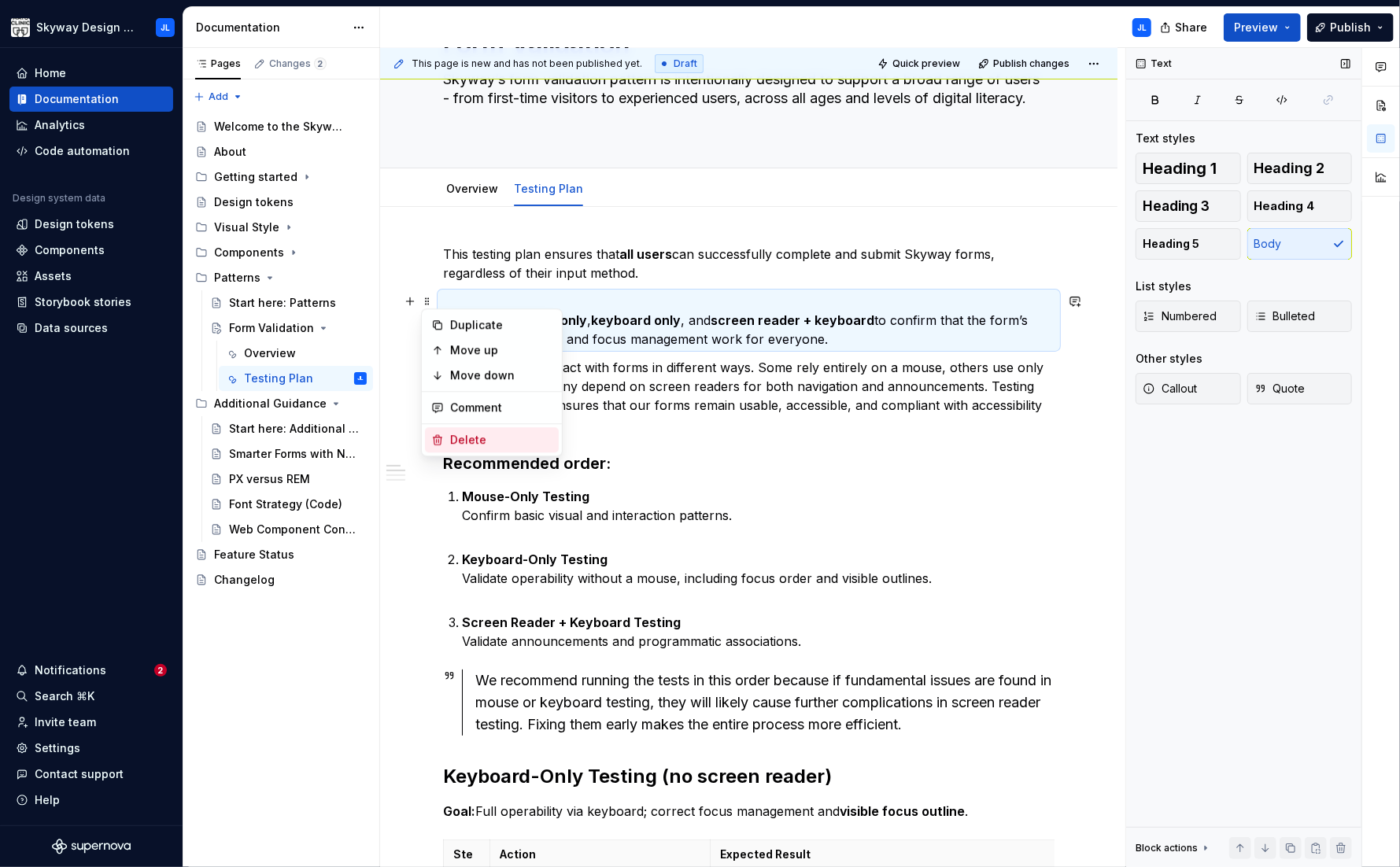
click at [475, 441] on div "Delete" at bounding box center [501, 440] width 102 height 15
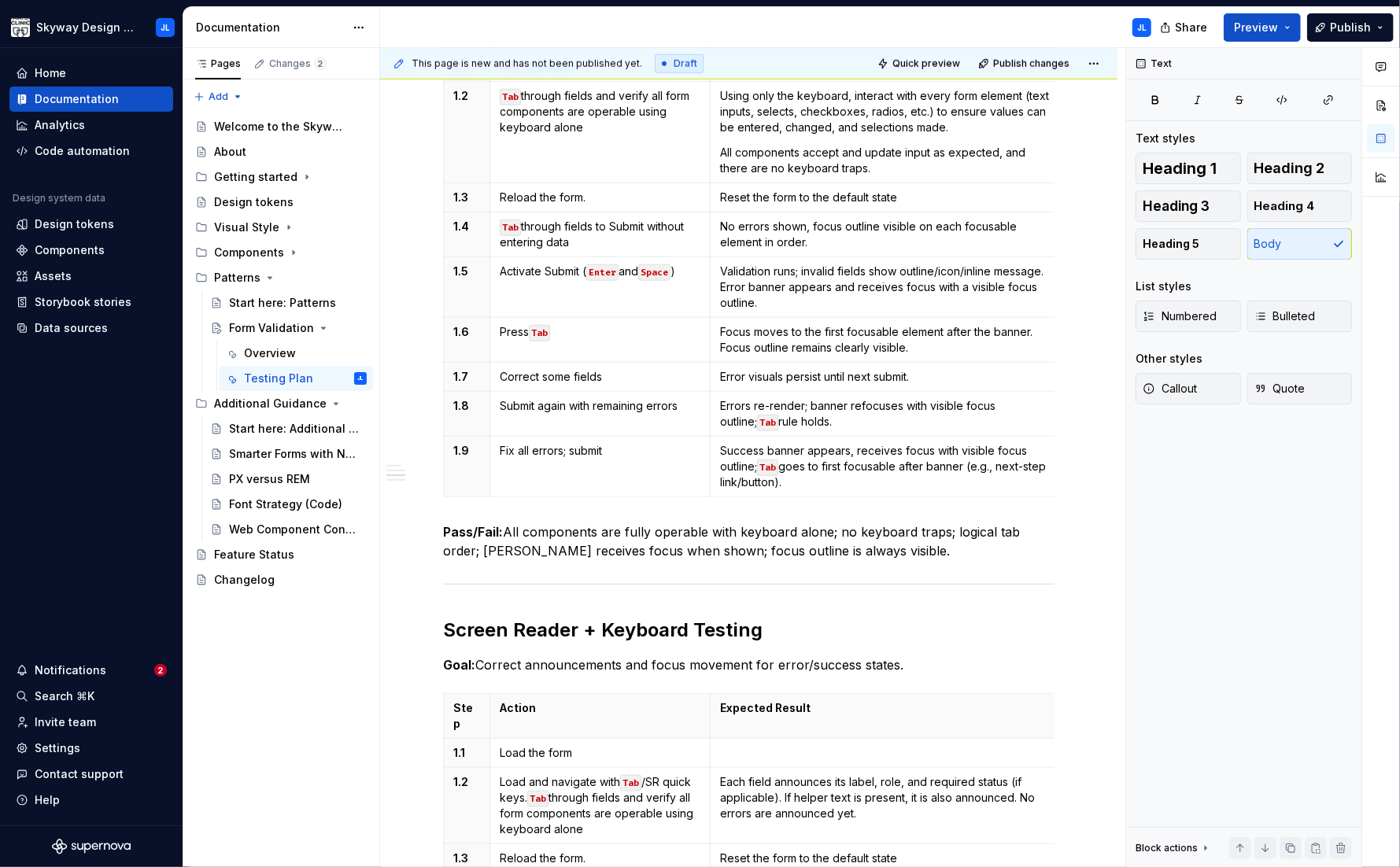
scroll to position [1124, 0]
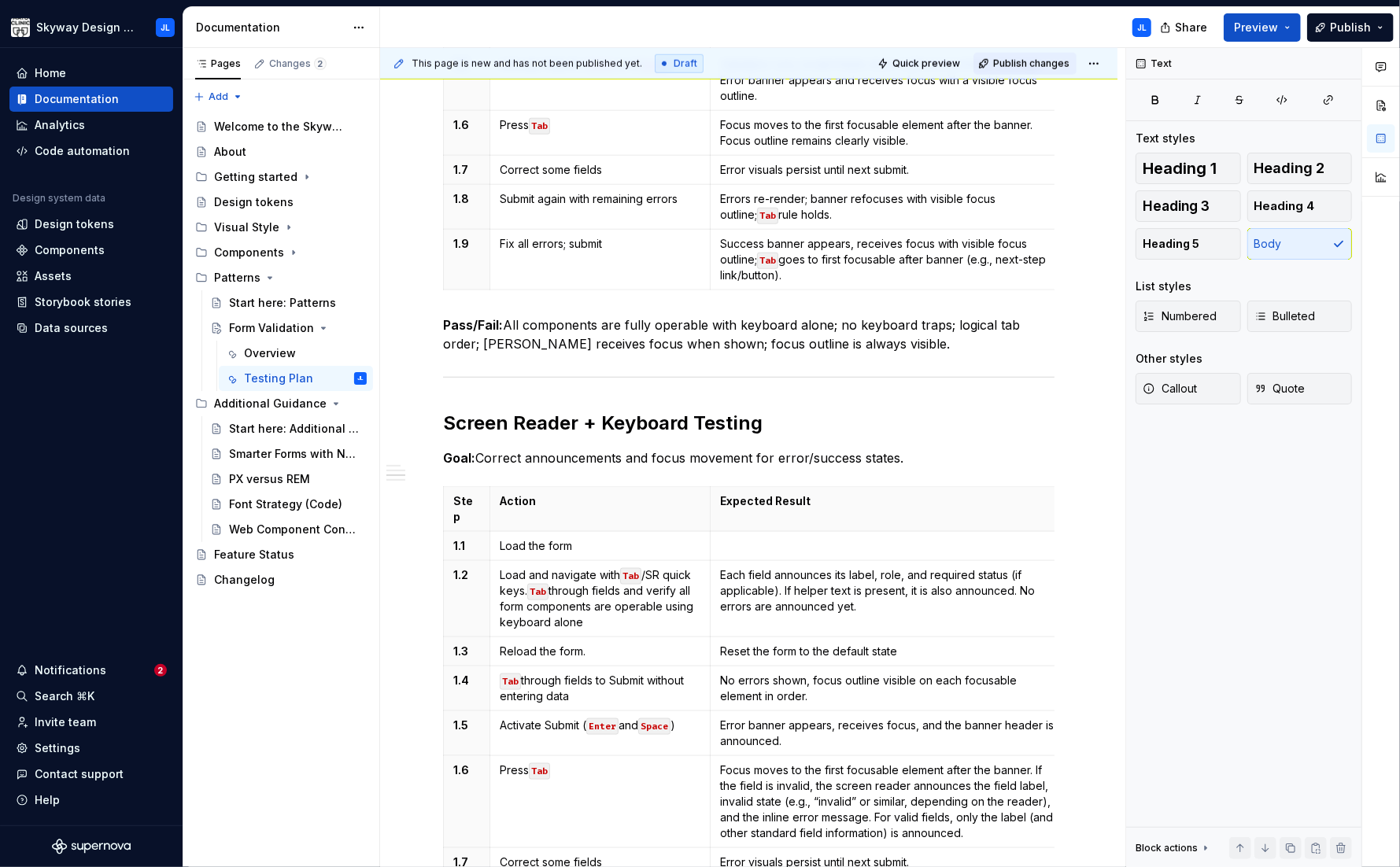
click at [1027, 66] on span "Publish changes" at bounding box center [1032, 63] width 77 height 13
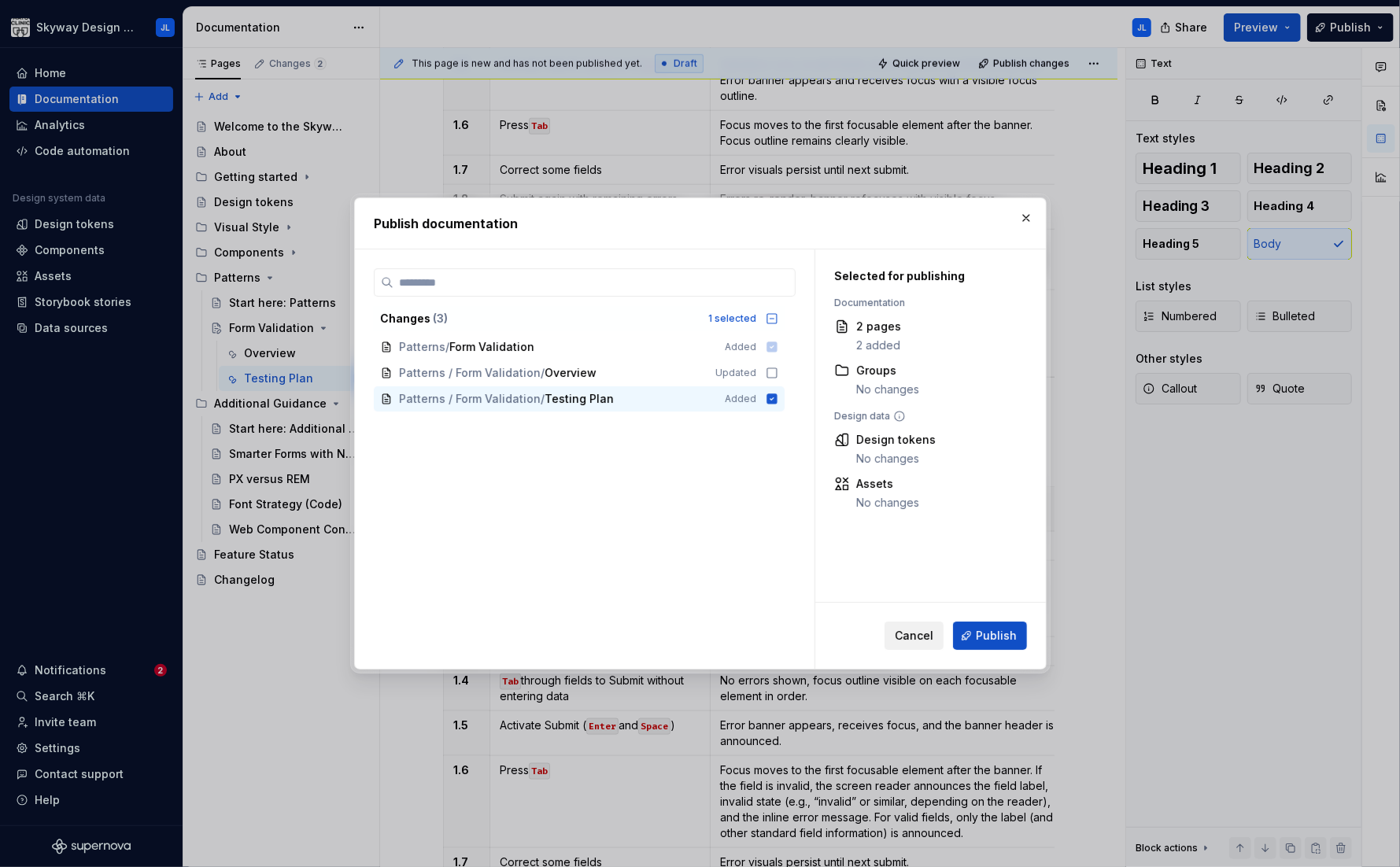
click at [910, 628] on span "Cancel" at bounding box center [913, 635] width 38 height 15
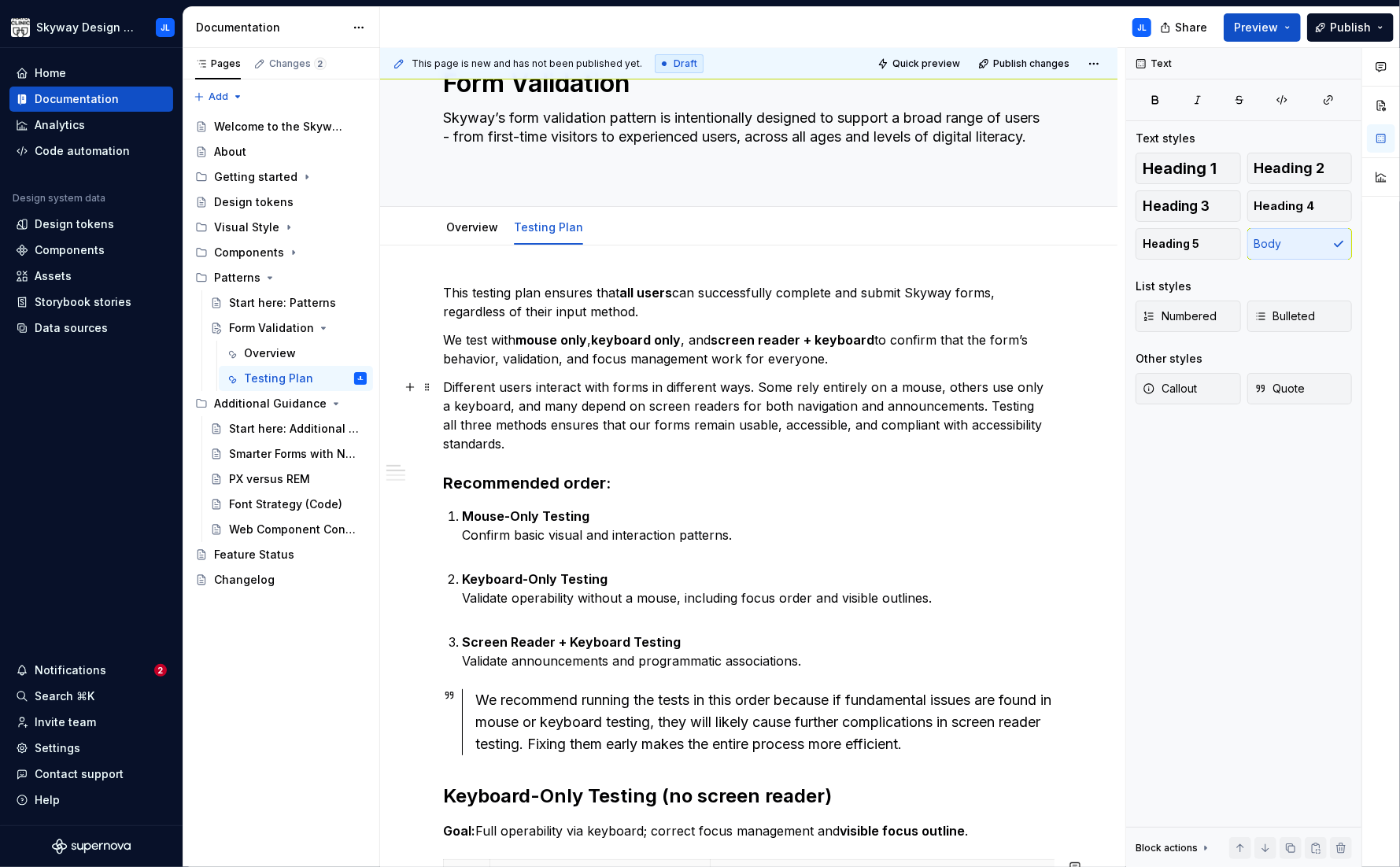
scroll to position [0, 0]
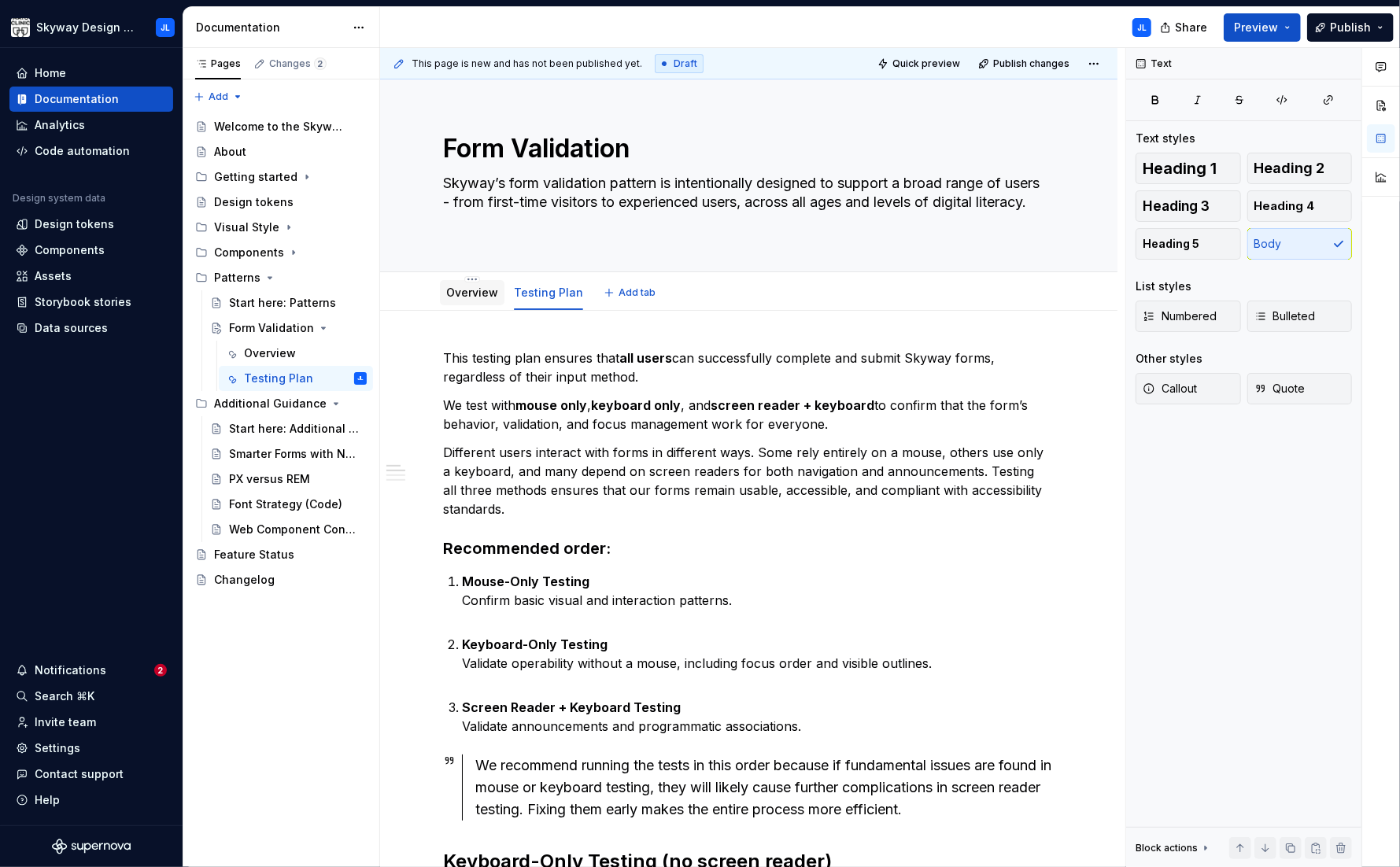
click at [476, 298] on link "Overview" at bounding box center [471, 292] width 52 height 14
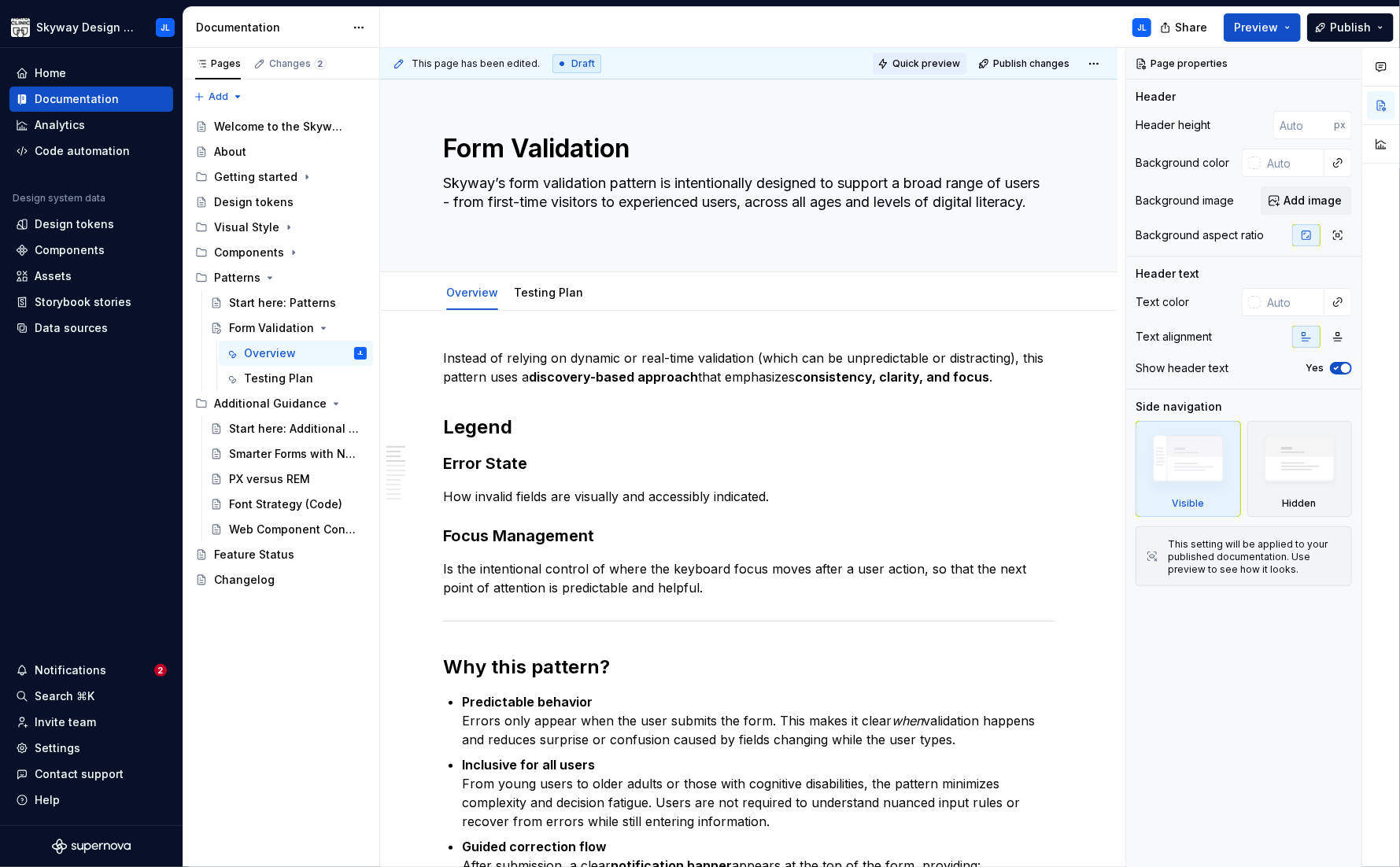
click at [903, 66] on span "Quick preview" at bounding box center [926, 63] width 67 height 13
click at [1260, 33] on span "Preview" at bounding box center [1256, 27] width 44 height 15
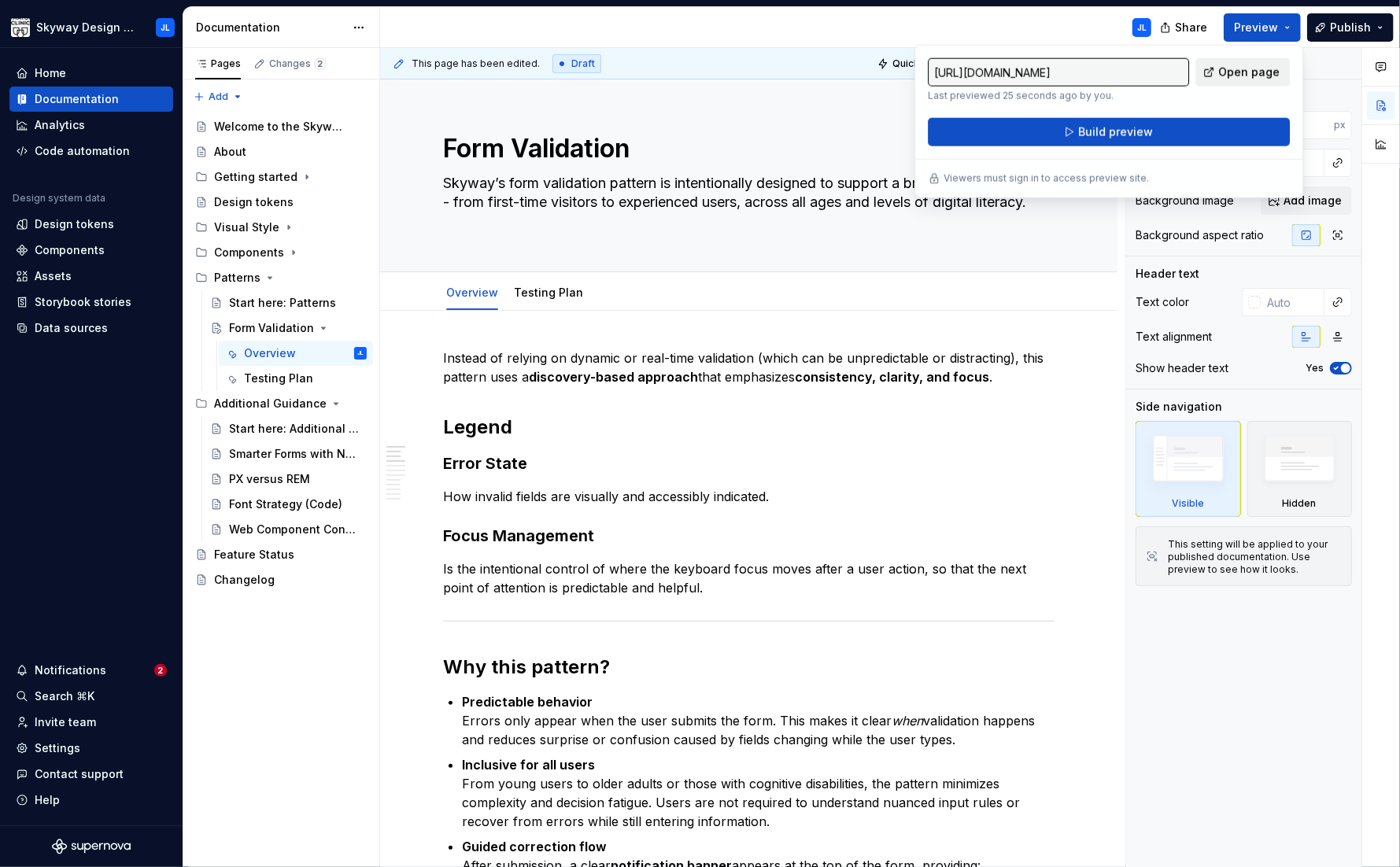
click at [1250, 72] on span "Open page" at bounding box center [1249, 72] width 61 height 15
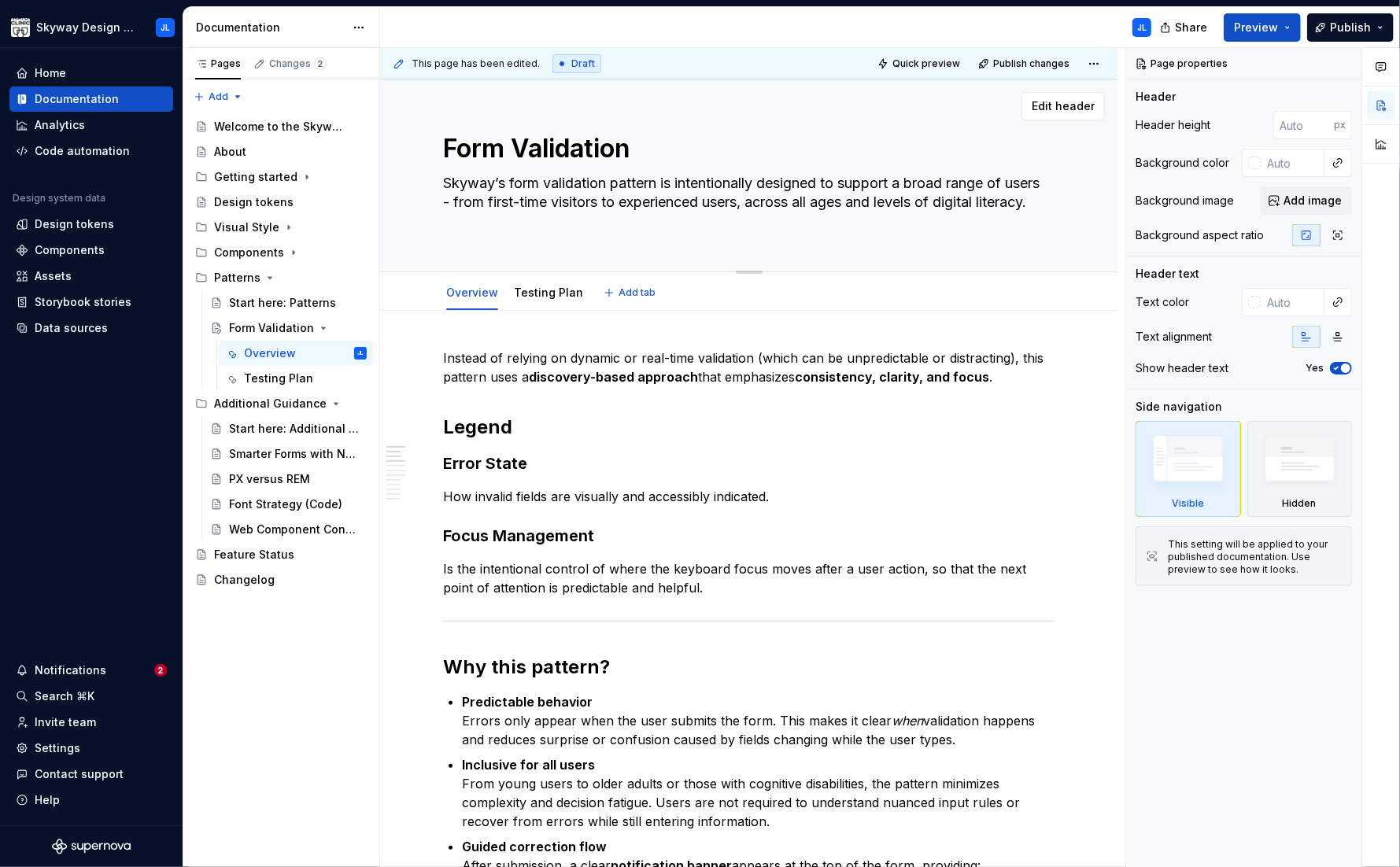
drag, startPoint x: 782, startPoint y: 230, endPoint x: 821, endPoint y: 199, distance: 49.8
click at [782, 230] on textarea "Skyway’s form validation pattern is intentionally designed to support a broad r…" at bounding box center [745, 202] width 611 height 63
click at [1025, 63] on span "Publish changes" at bounding box center [1032, 63] width 77 height 13
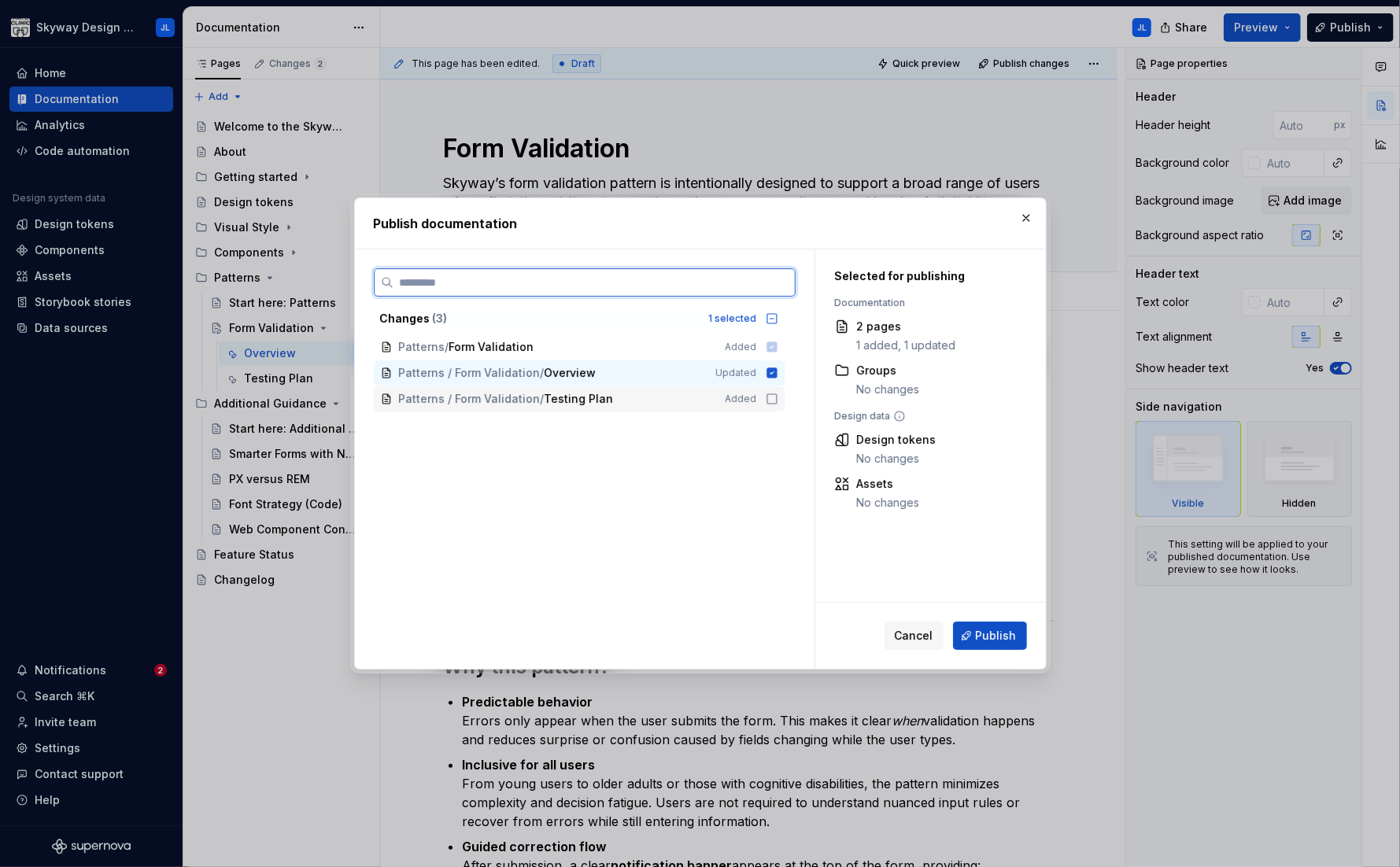
click at [774, 400] on icon at bounding box center [772, 399] width 13 height 13
click at [986, 639] on span "Publish" at bounding box center [996, 635] width 41 height 15
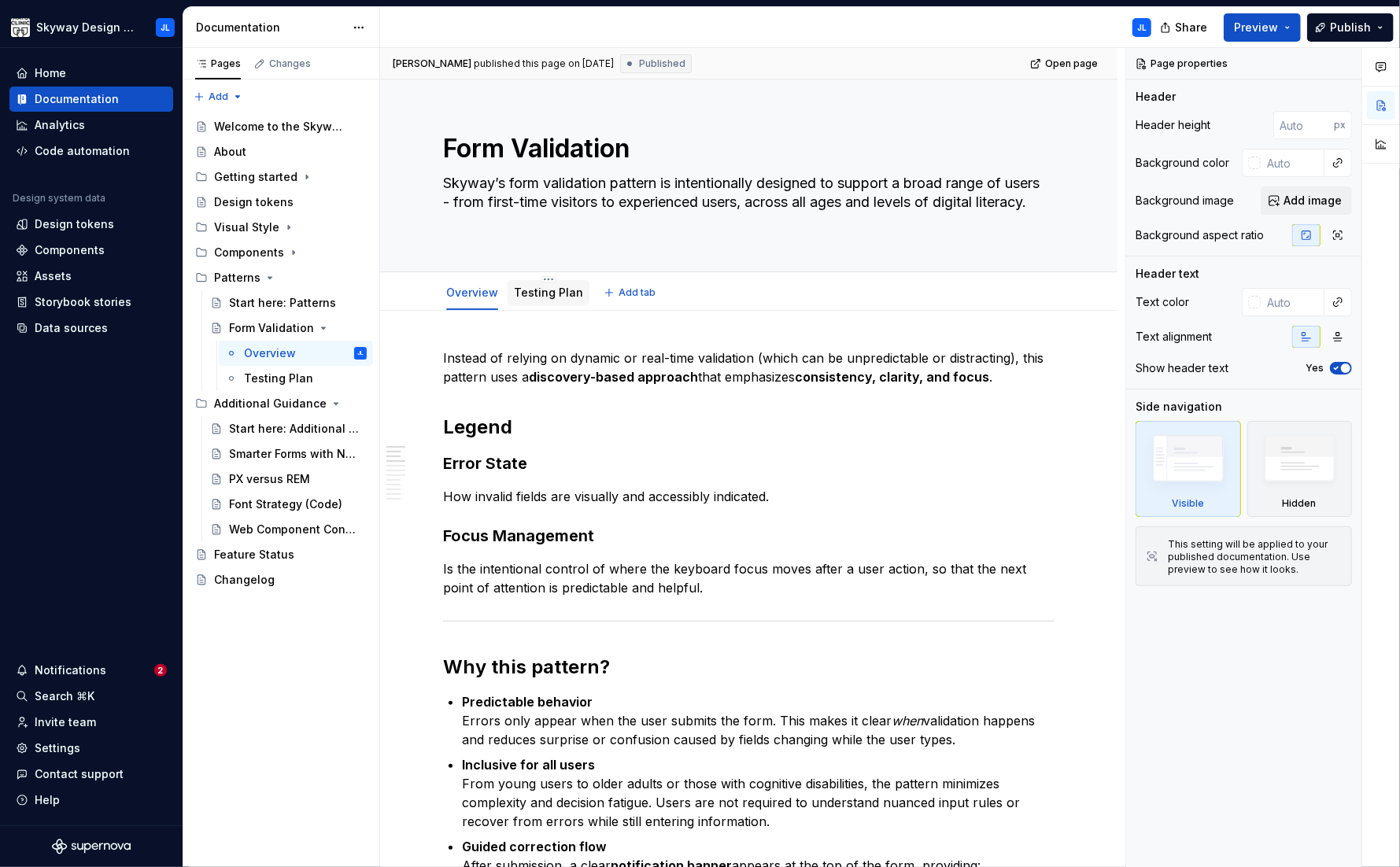
click at [529, 285] on div "Testing Plan" at bounding box center [548, 292] width 69 height 15
click at [535, 298] on link "Testing Plan" at bounding box center [548, 292] width 69 height 14
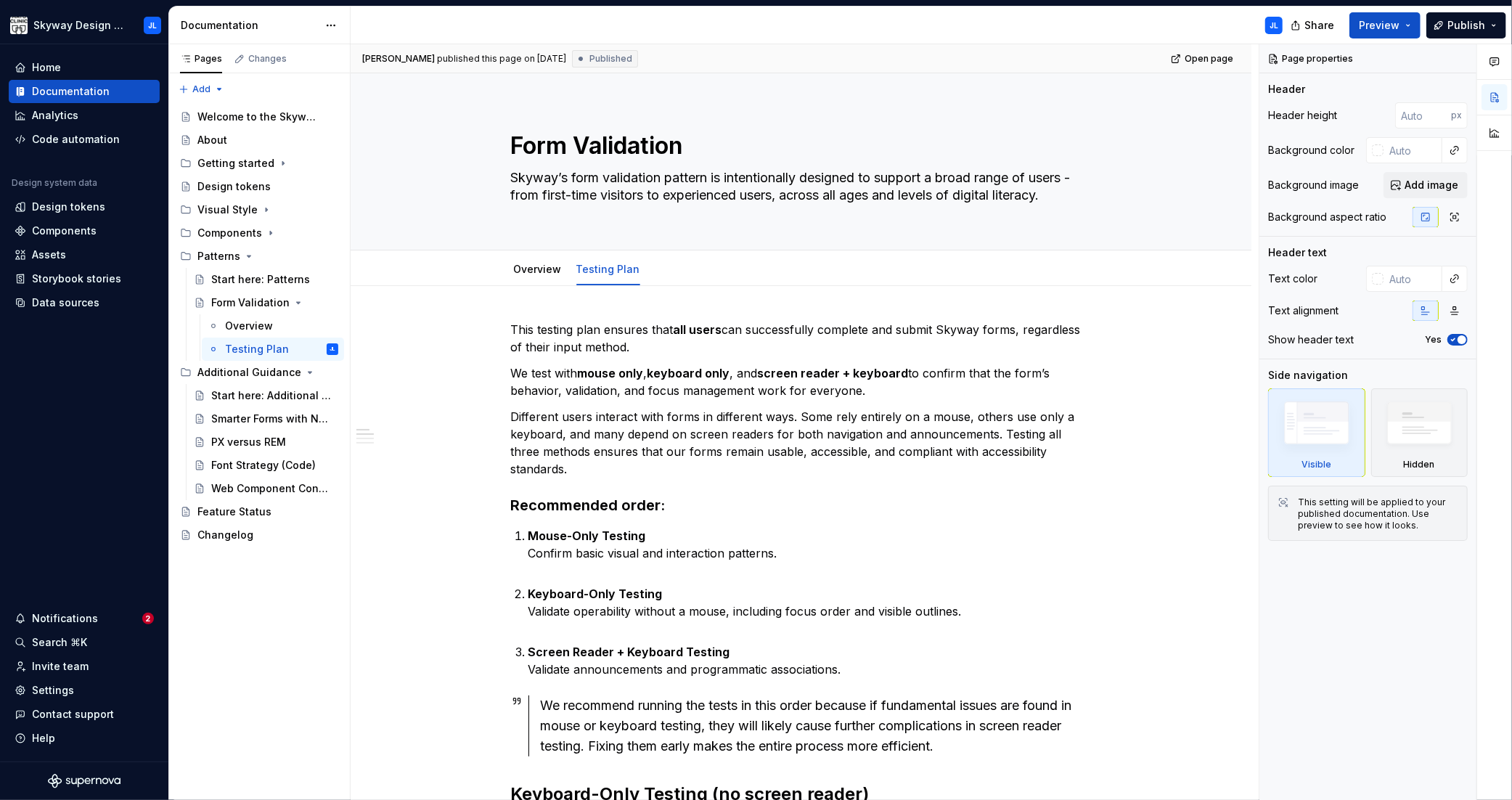
type textarea "*"
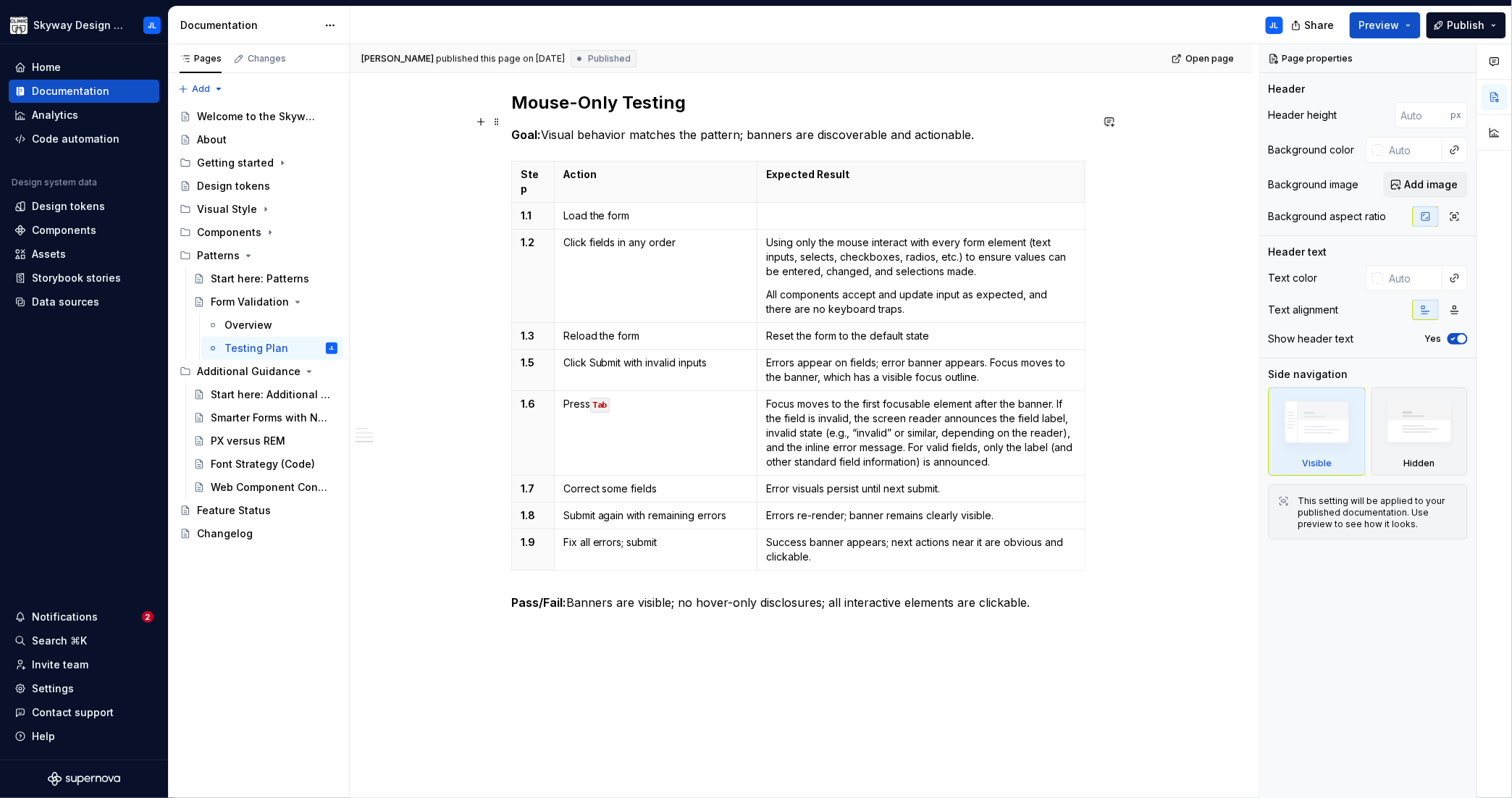
scroll to position [1984, 0]
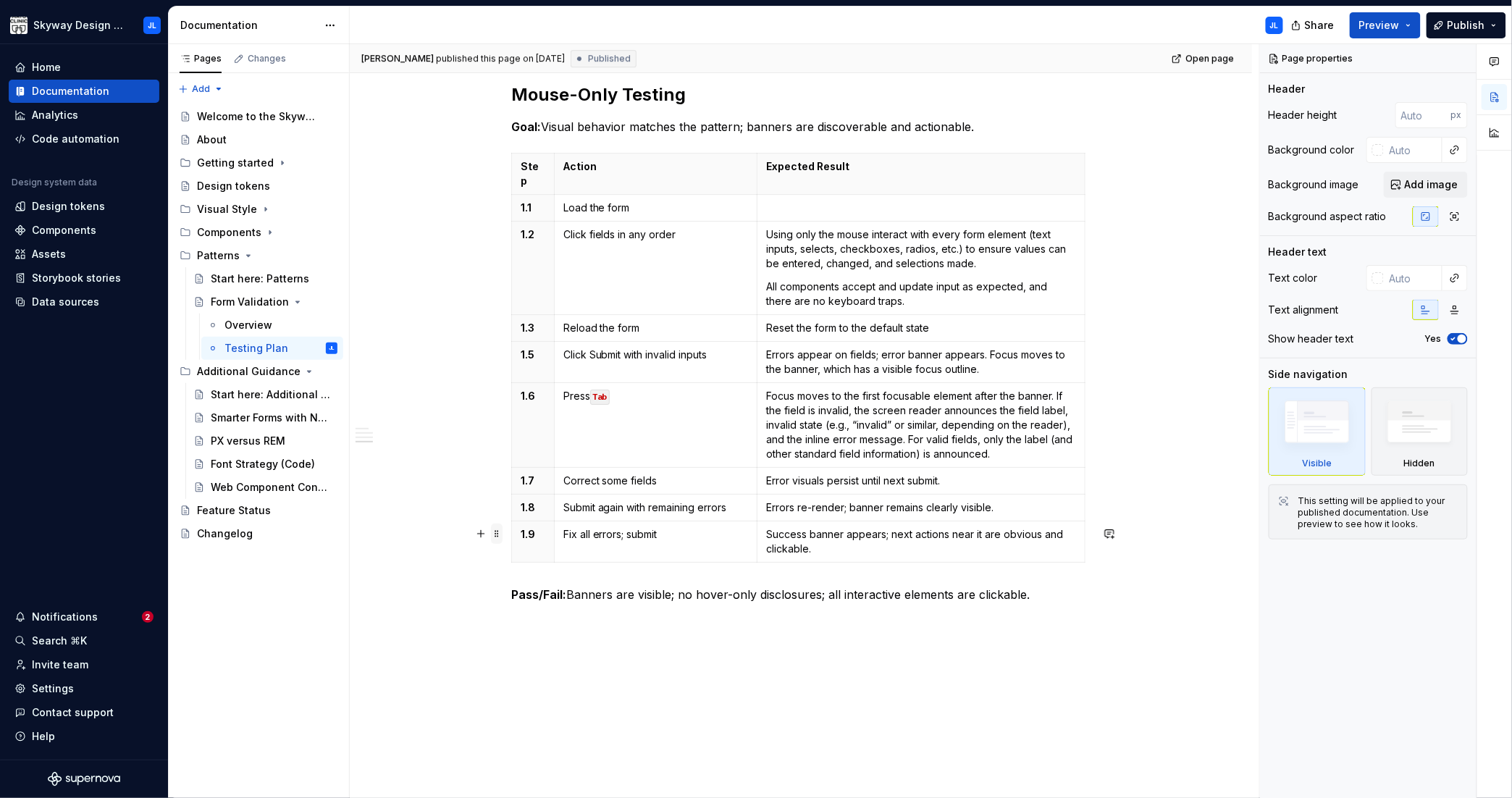
click at [496, 534] on span at bounding box center [497, 534] width 12 height 20
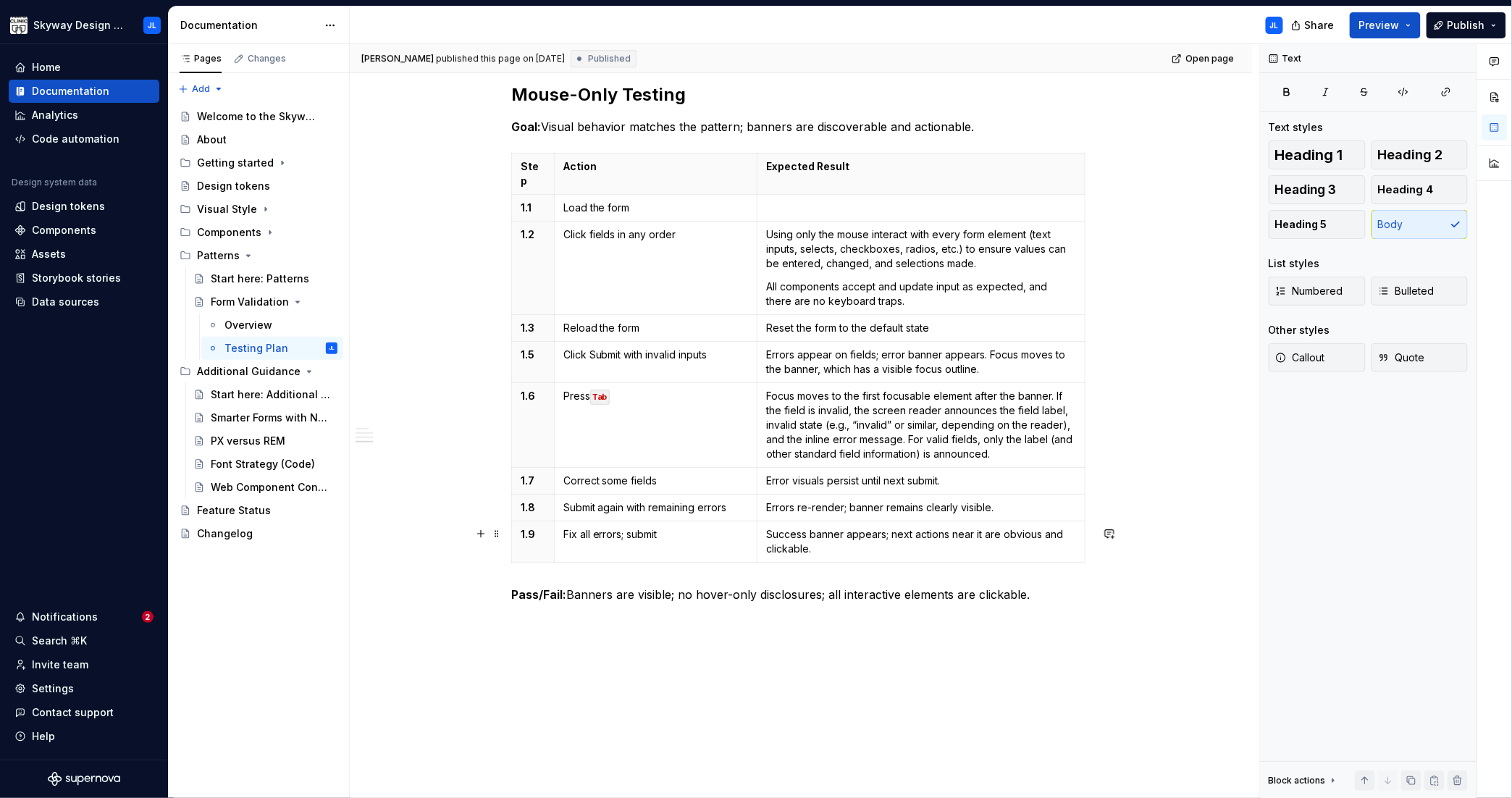
click at [577, 586] on p "Pass/Fail: Banners are visible; no hover-only disclosures; all interactive elem…" at bounding box center [801, 595] width 579 height 17
click at [559, 587] on strong "Pass/Fail:" at bounding box center [539, 594] width 55 height 14
click at [559, 494] on td "Submit again with remaining errors" at bounding box center [655, 508] width 202 height 27
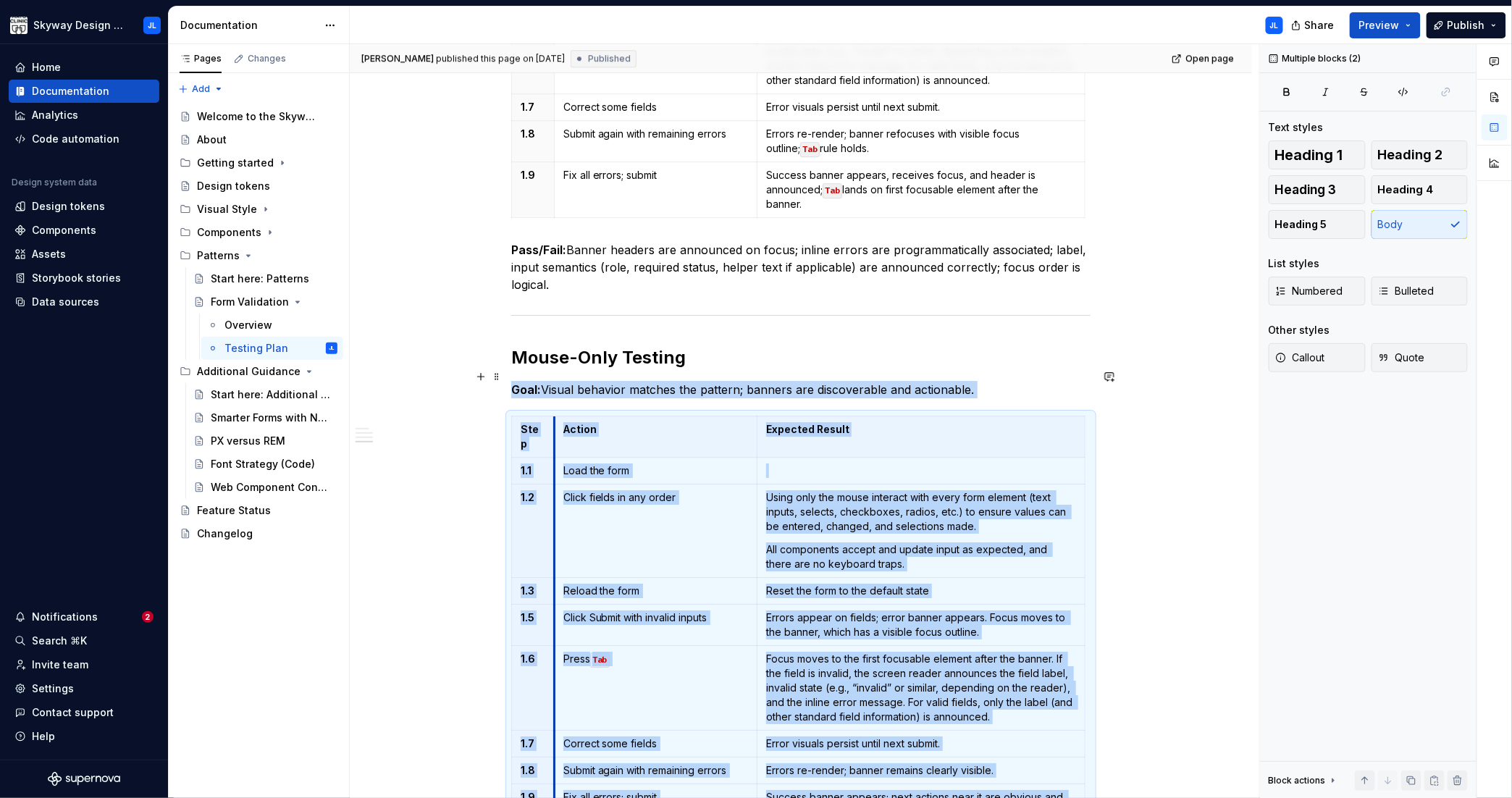
scroll to position [1713, 0]
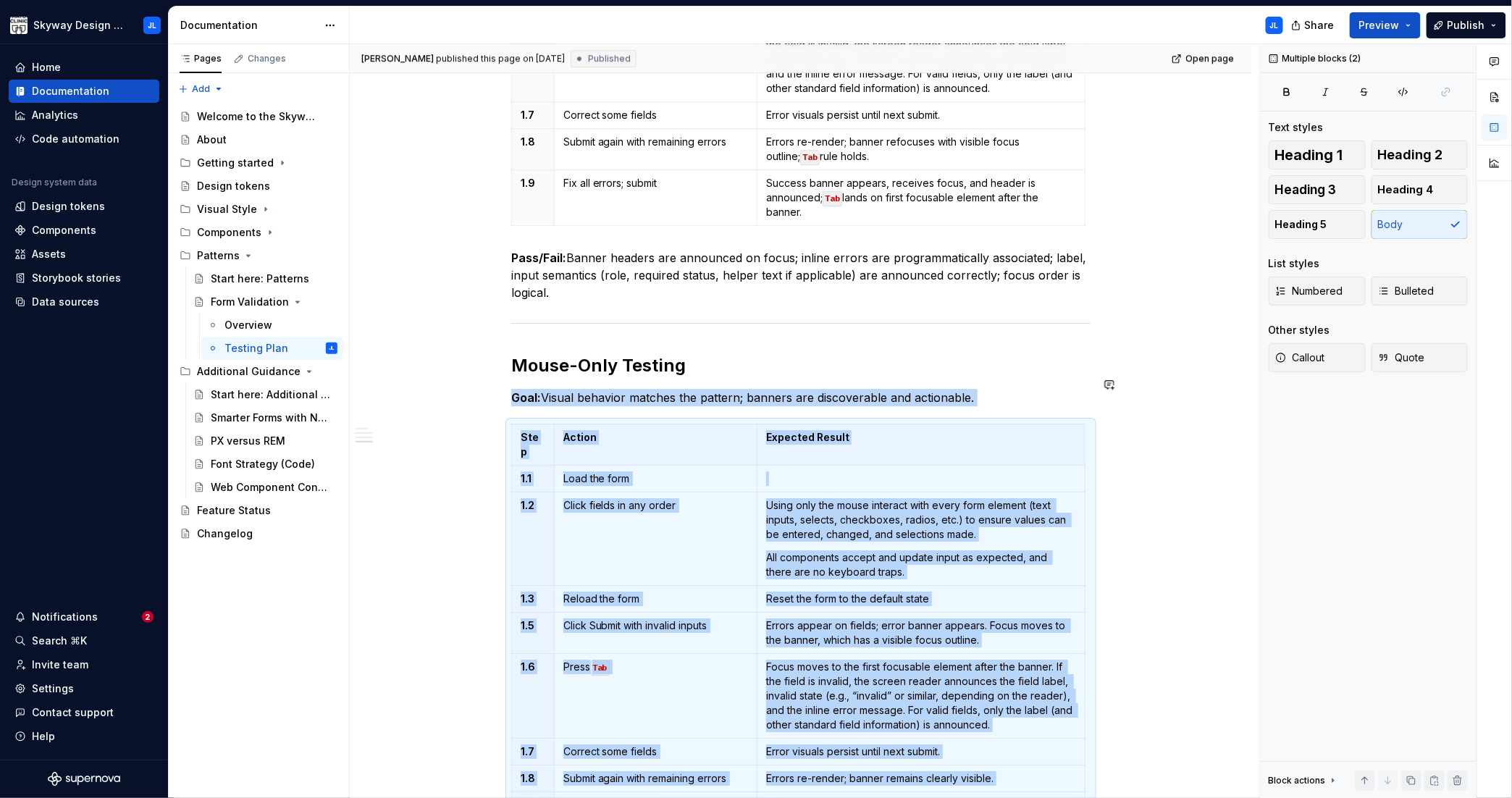
click at [542, 389] on p "Goal: Visual behavior matches the pattern; banners are discoverable and actiona…" at bounding box center [801, 398] width 579 height 17
click at [547, 354] on h2 "Mouse-Only Testing" at bounding box center [801, 366] width 579 height 24
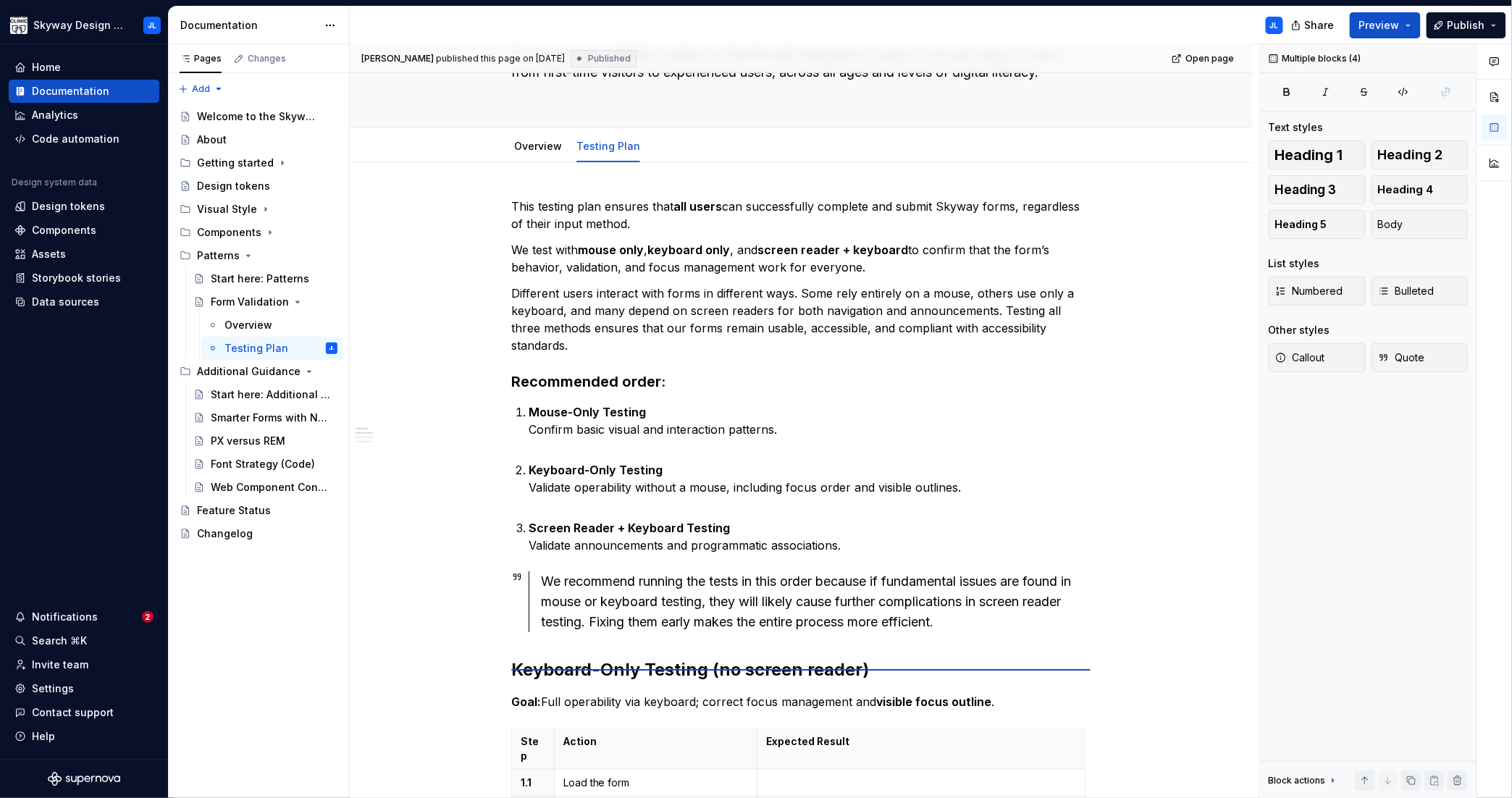
scroll to position [123, 0]
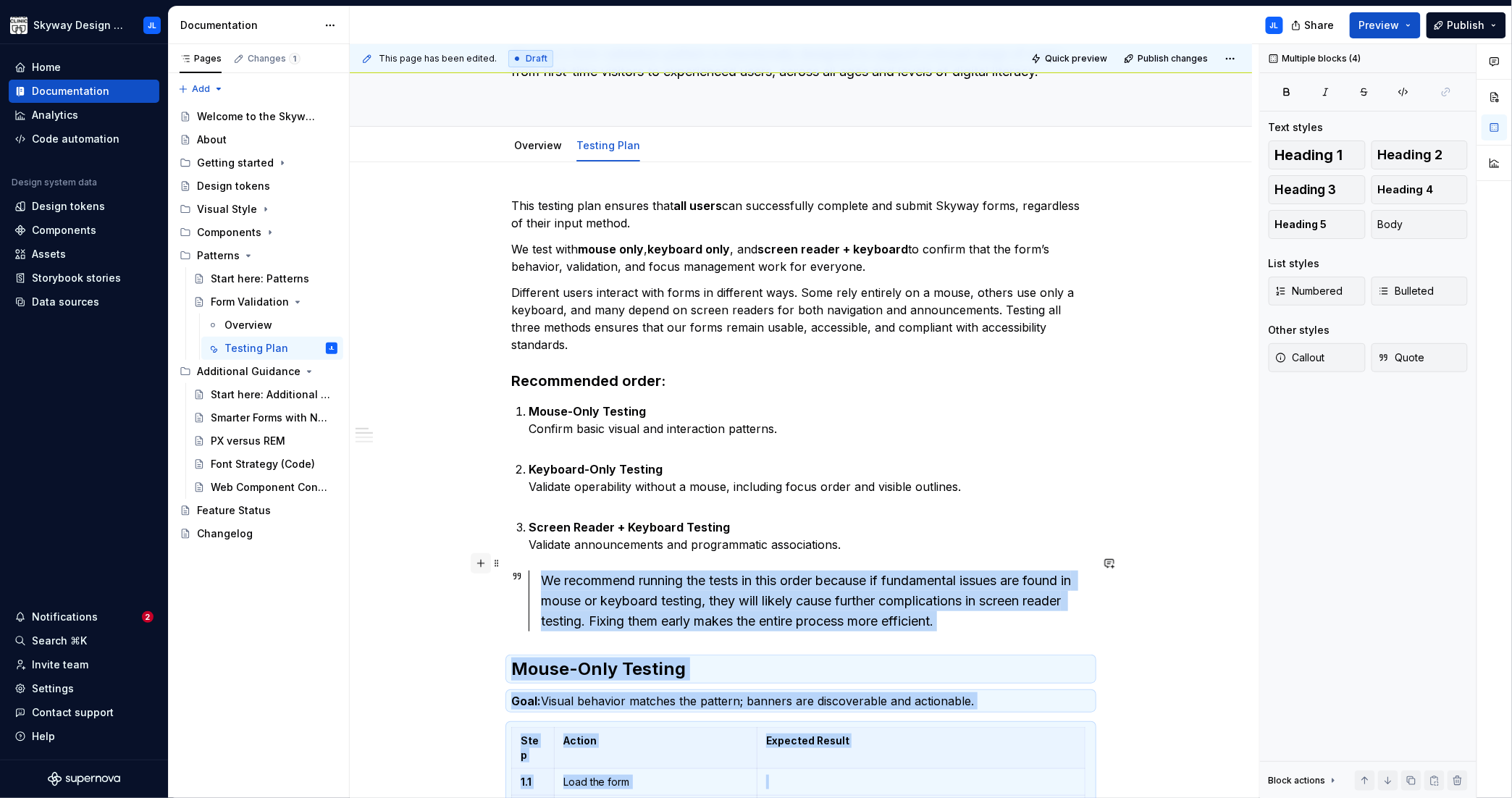
click at [480, 564] on button "button" at bounding box center [481, 563] width 20 height 20
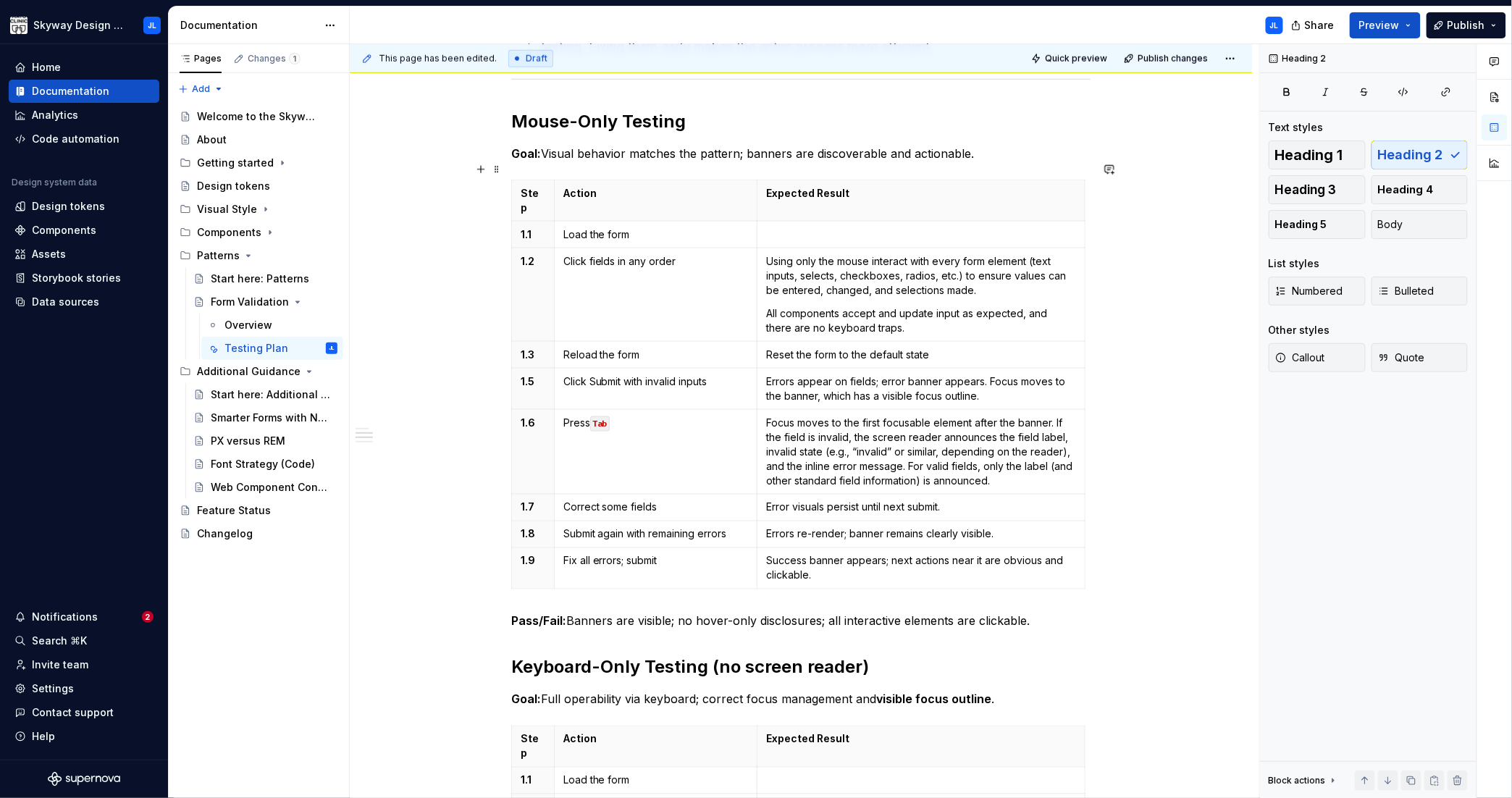
scroll to position [687, 0]
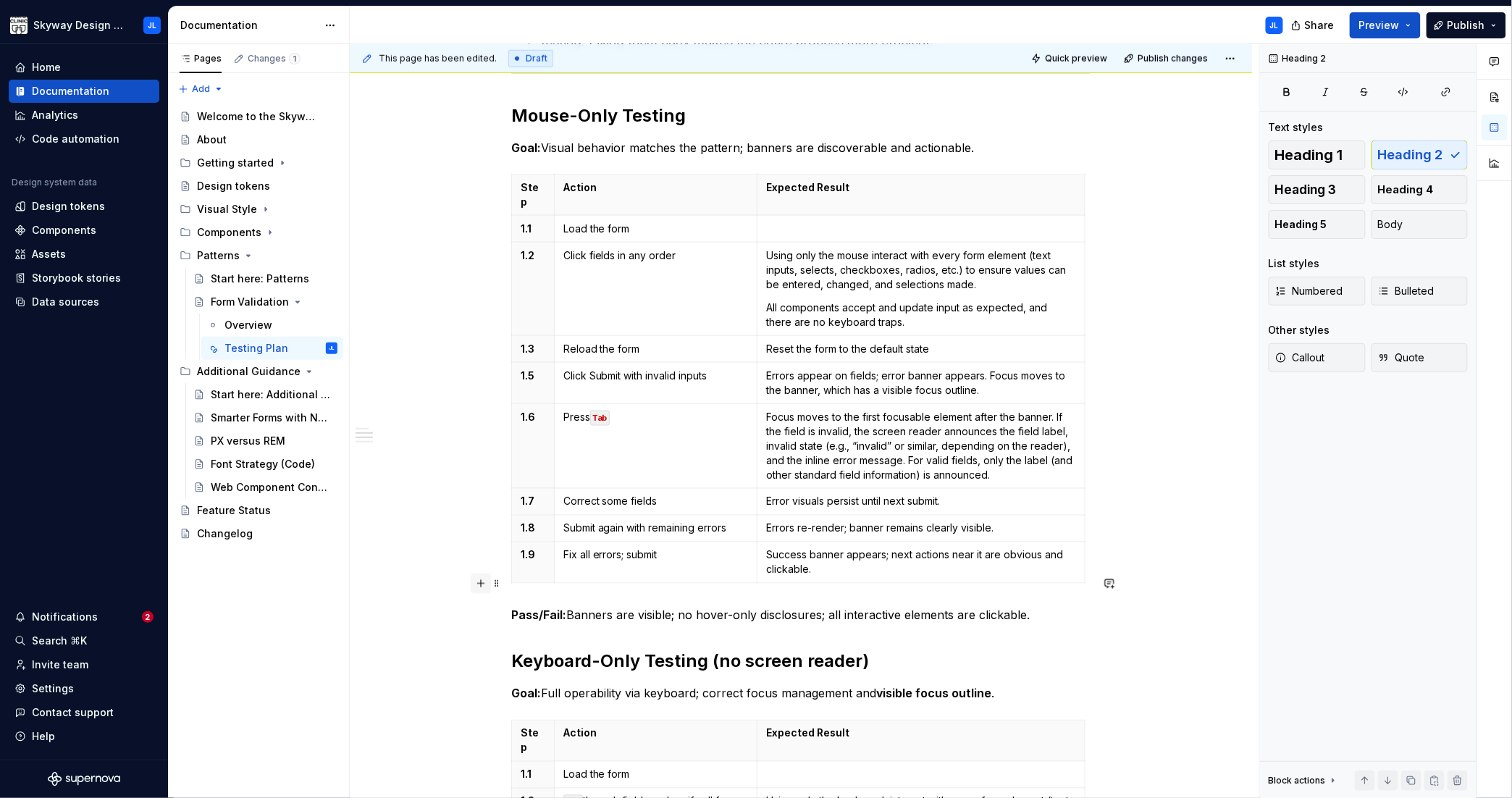
click at [482, 581] on button "button" at bounding box center [481, 584] width 20 height 20
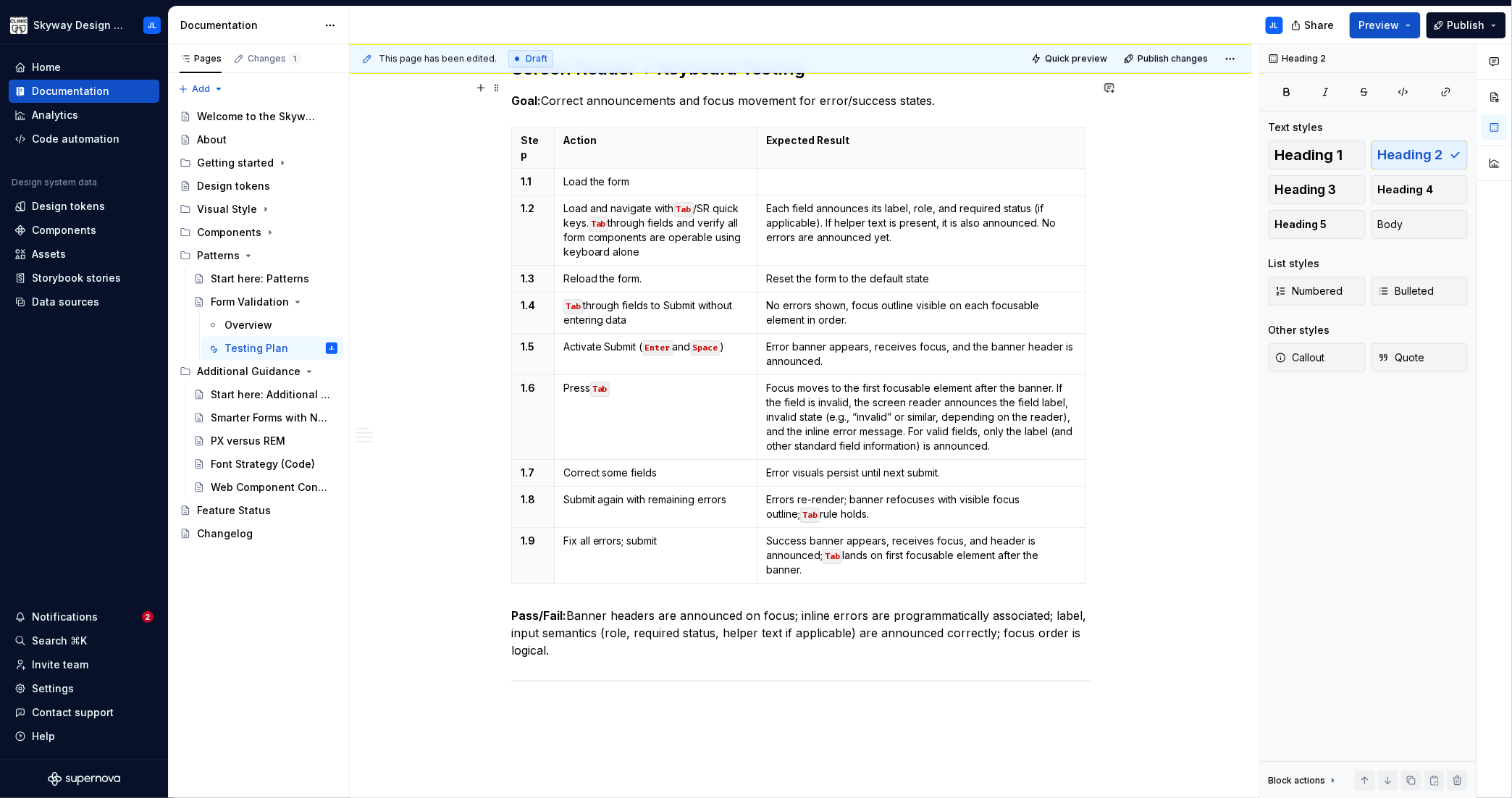
scroll to position [2021, 0]
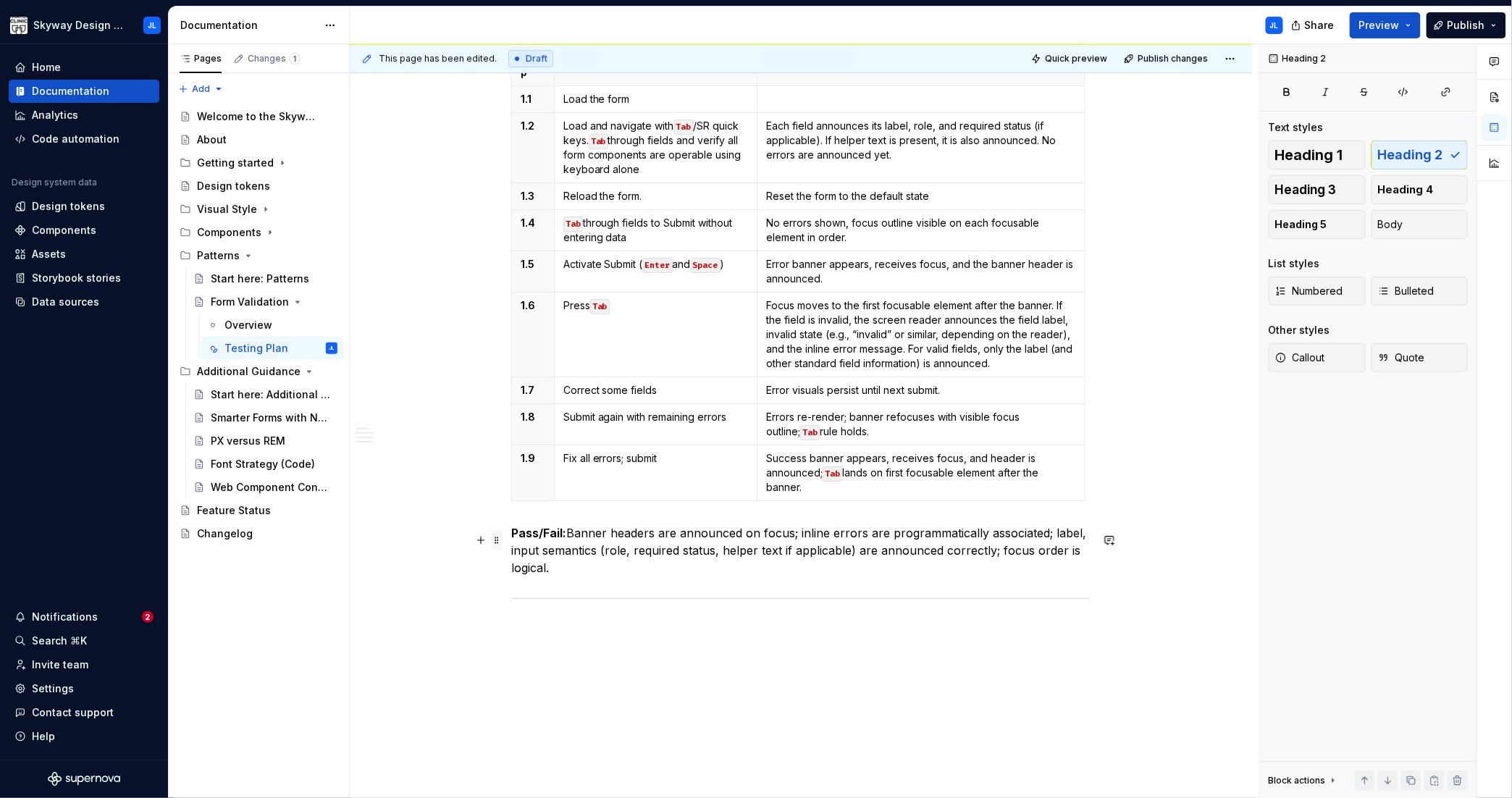
click at [492, 538] on span at bounding box center [497, 541] width 12 height 20
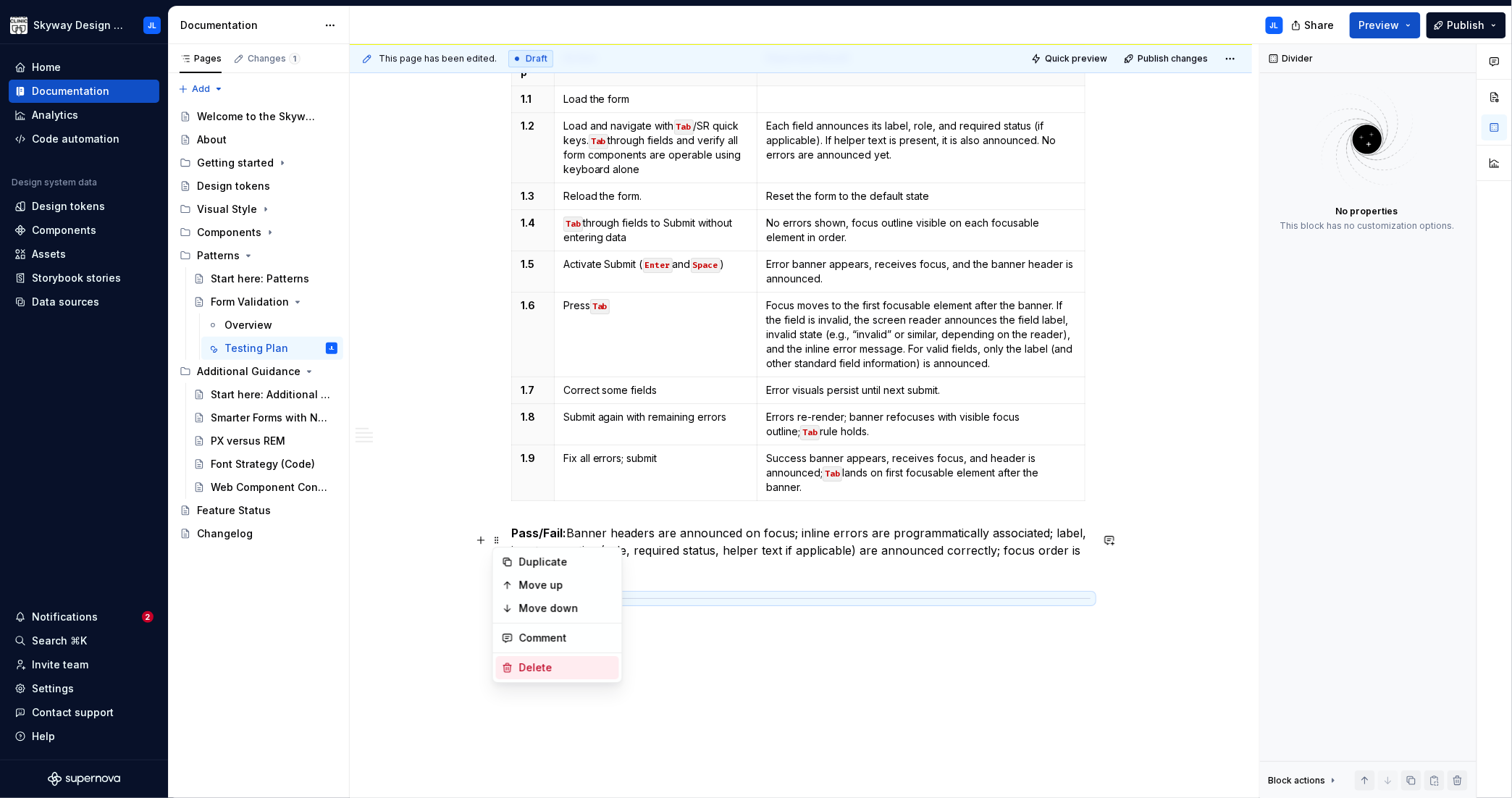
drag, startPoint x: 537, startPoint y: 665, endPoint x: 558, endPoint y: 658, distance: 22.1
click at [537, 665] on div "Delete" at bounding box center [567, 668] width 94 height 14
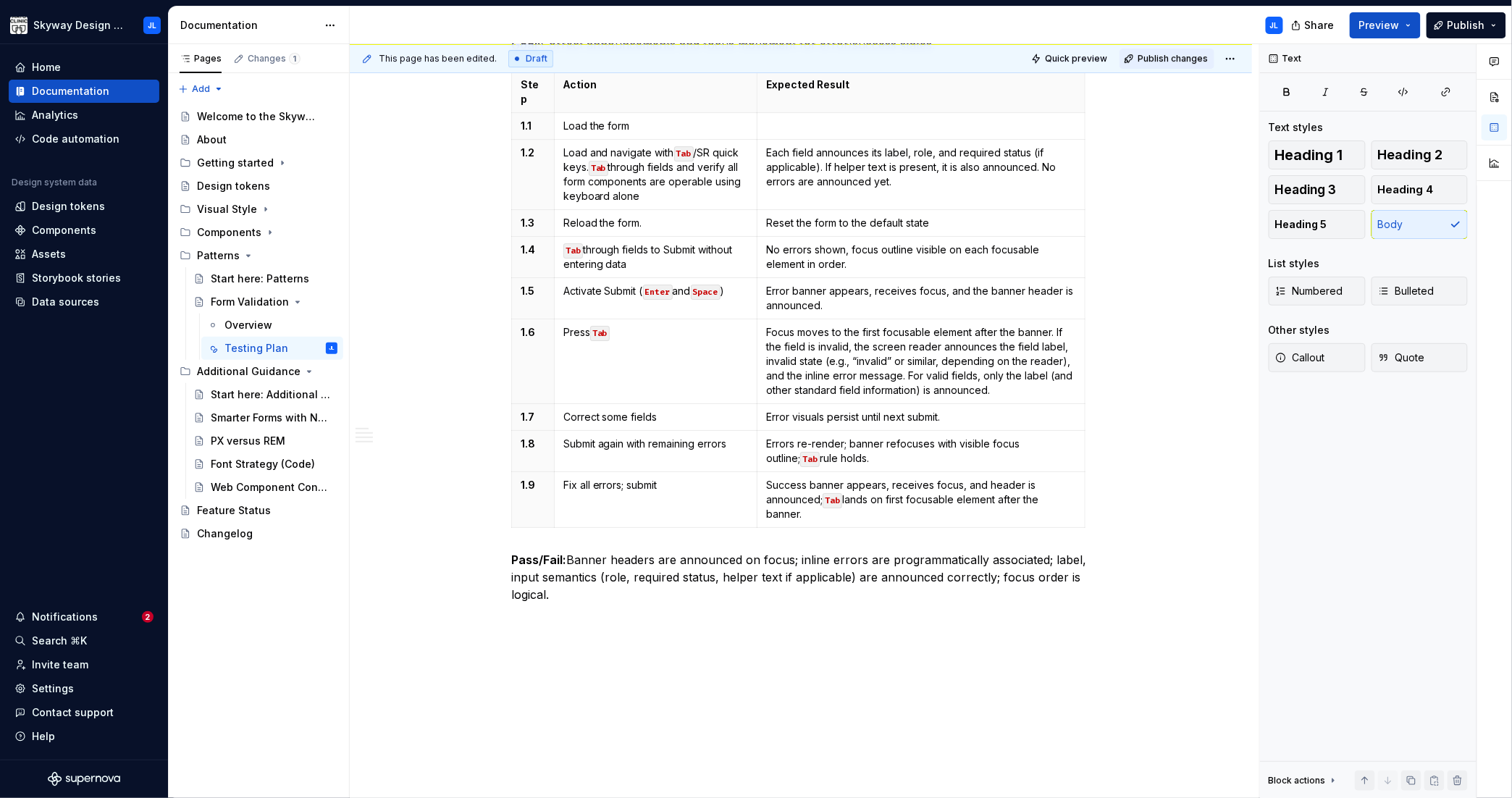
click at [1173, 57] on span "Publish changes" at bounding box center [1173, 58] width 71 height 12
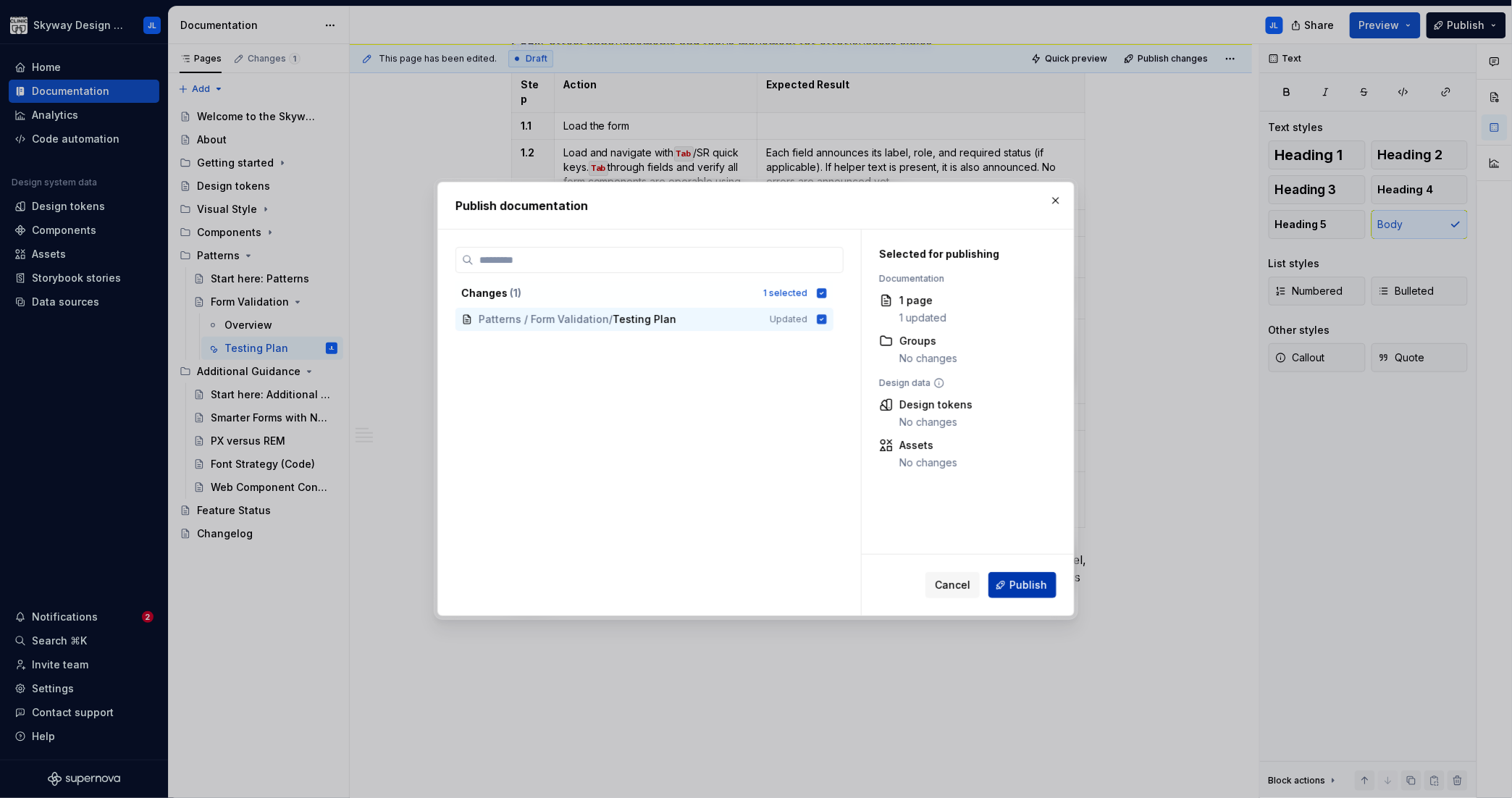
click at [1013, 581] on span "Publish" at bounding box center [1029, 585] width 38 height 14
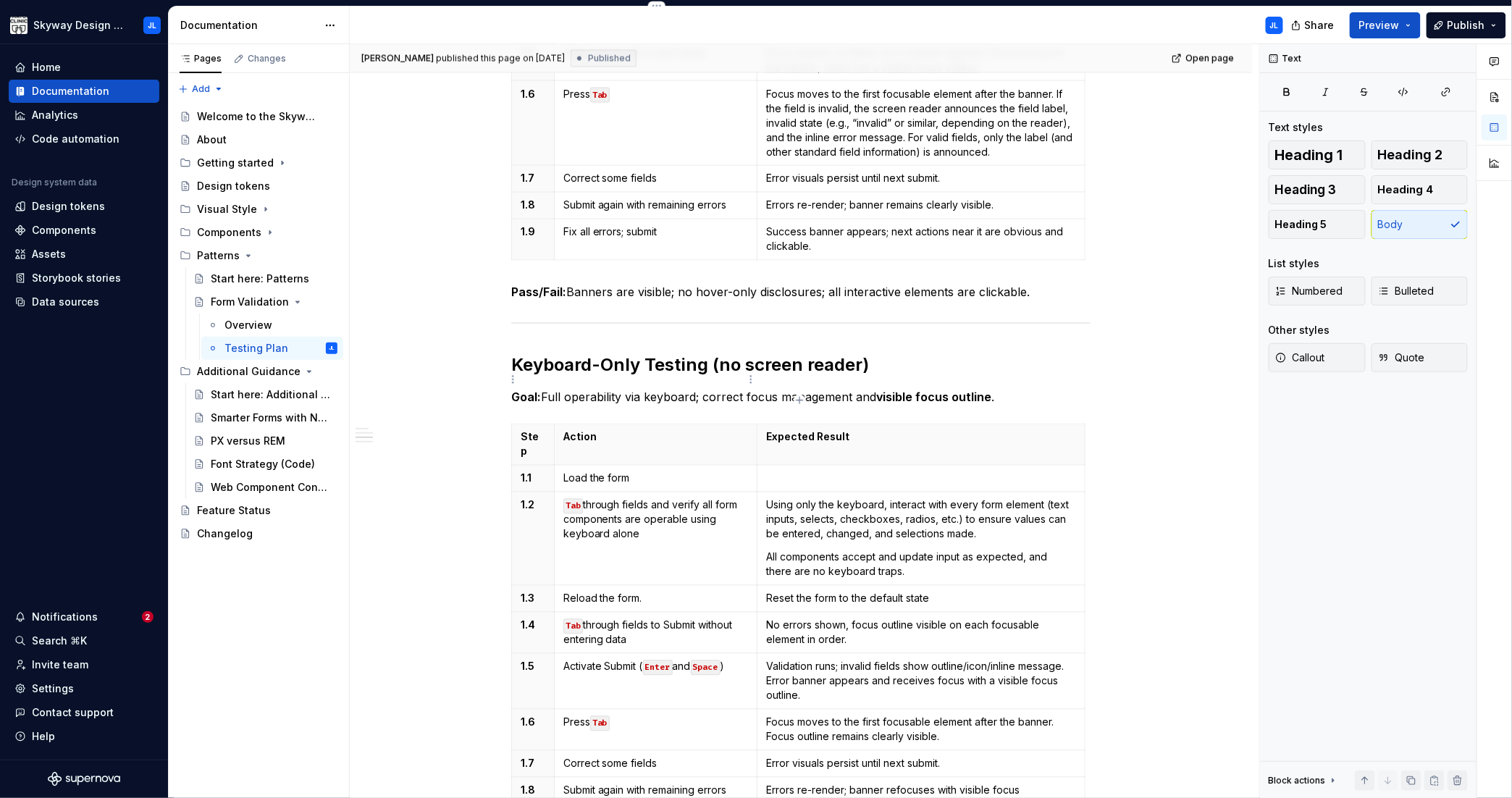
scroll to position [1109, 0]
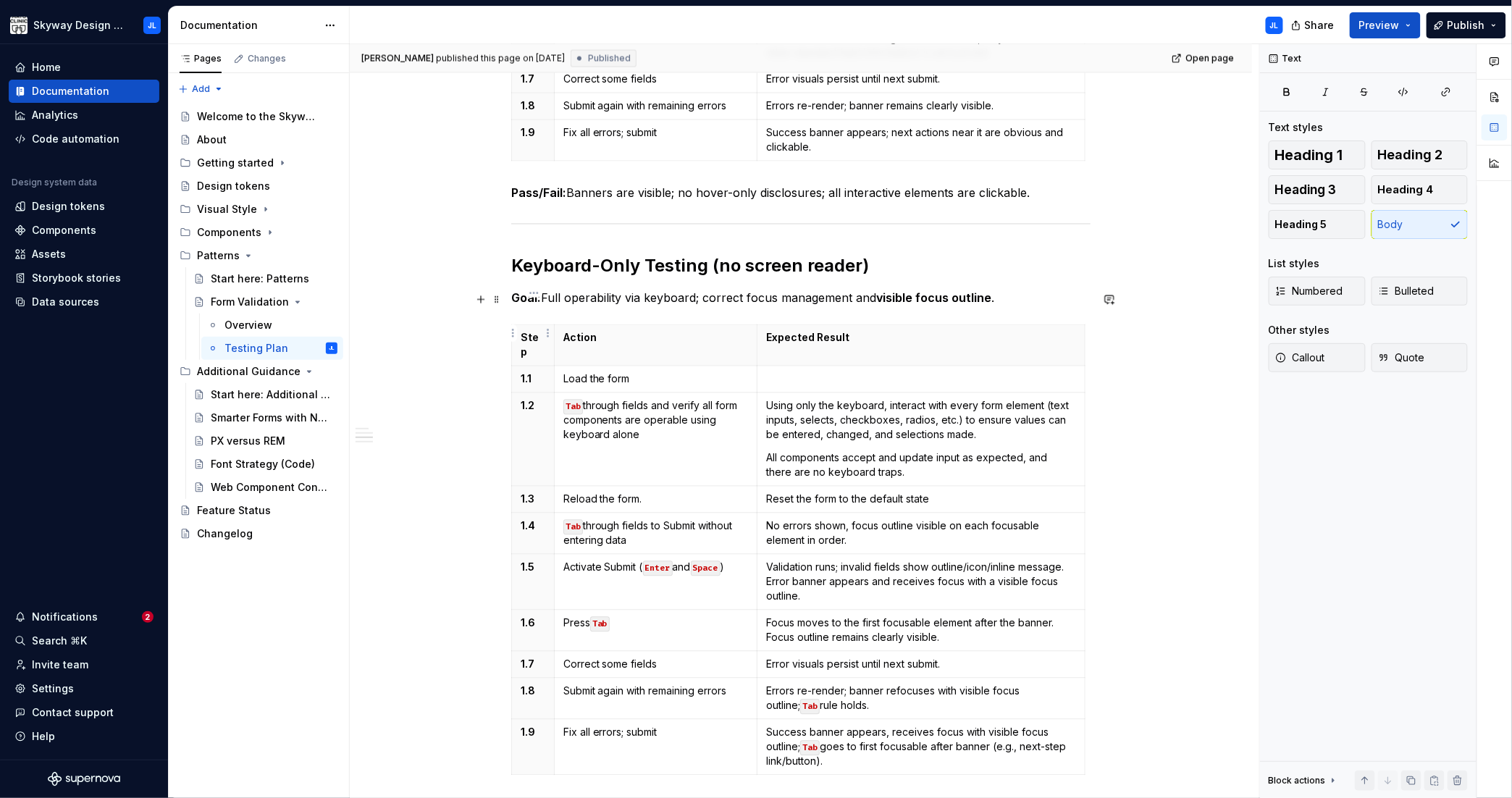
click at [534, 372] on p "1.1" at bounding box center [533, 379] width 24 height 14
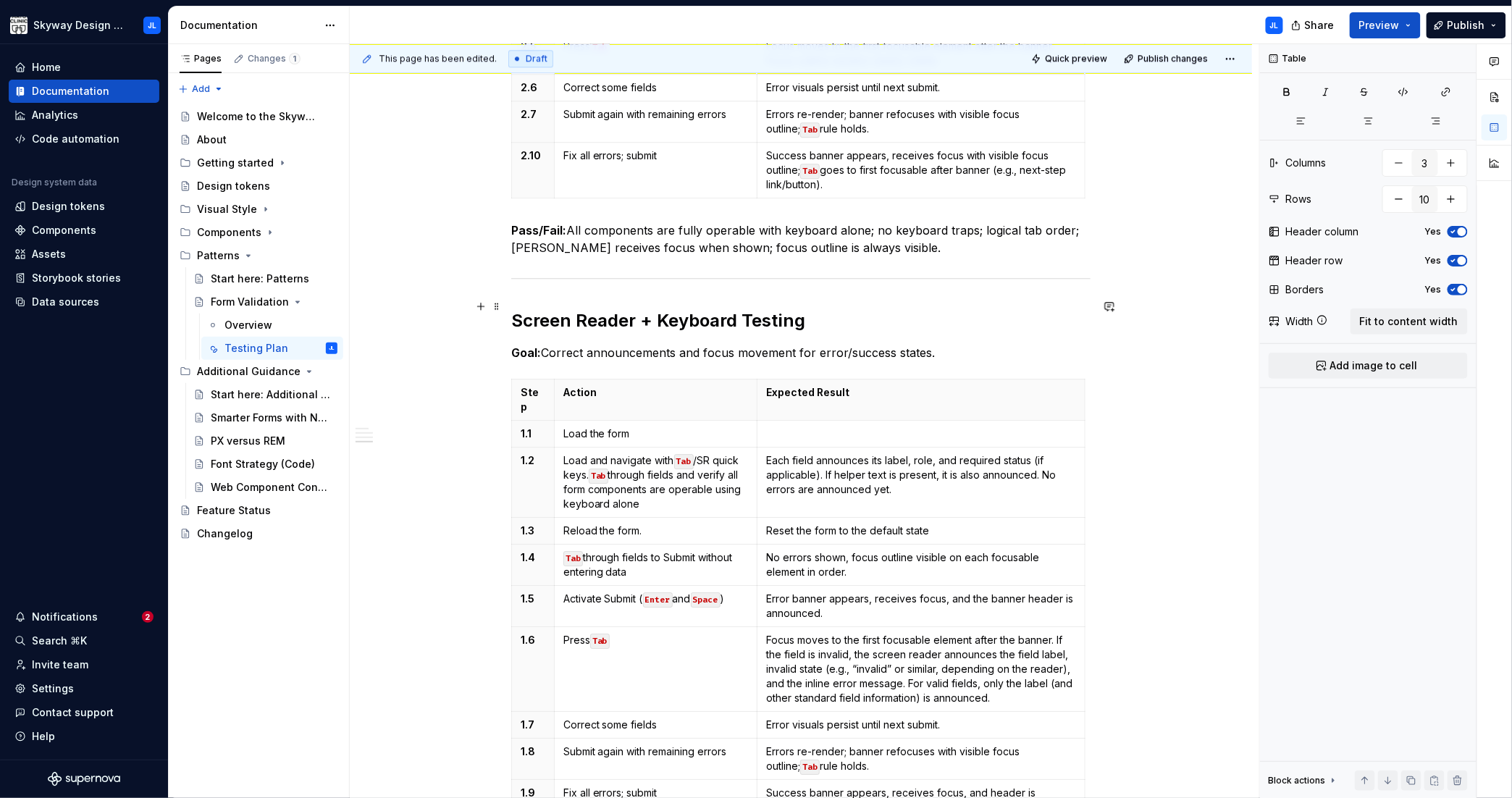
scroll to position [1780, 0]
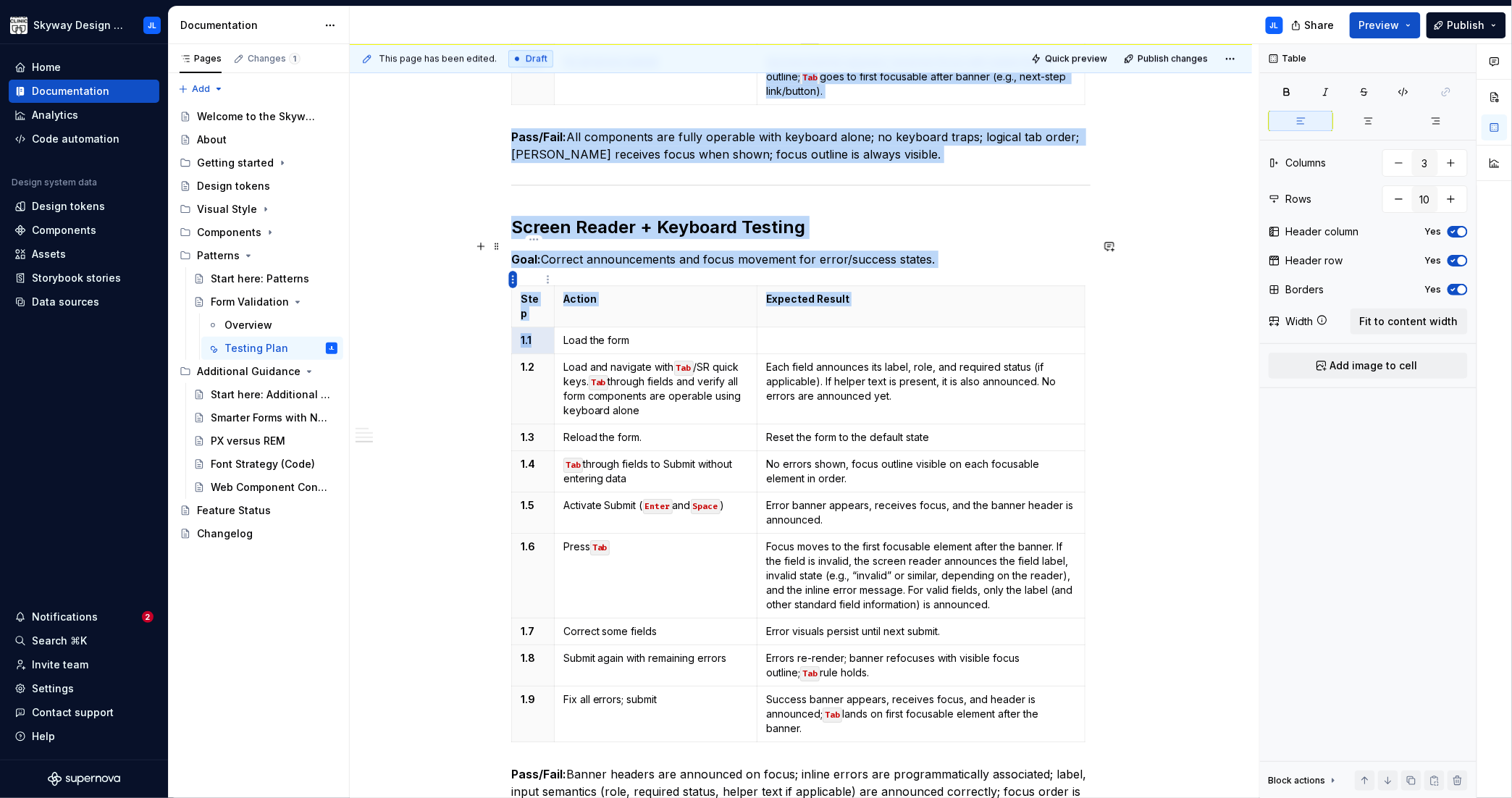
drag, startPoint x: 535, startPoint y: 282, endPoint x: 516, endPoint y: 279, distance: 19.2
click at [516, 279] on body "Skyway Design System JL Home Documentation Analytics Code automation Design sys…" at bounding box center [756, 399] width 1512 height 798
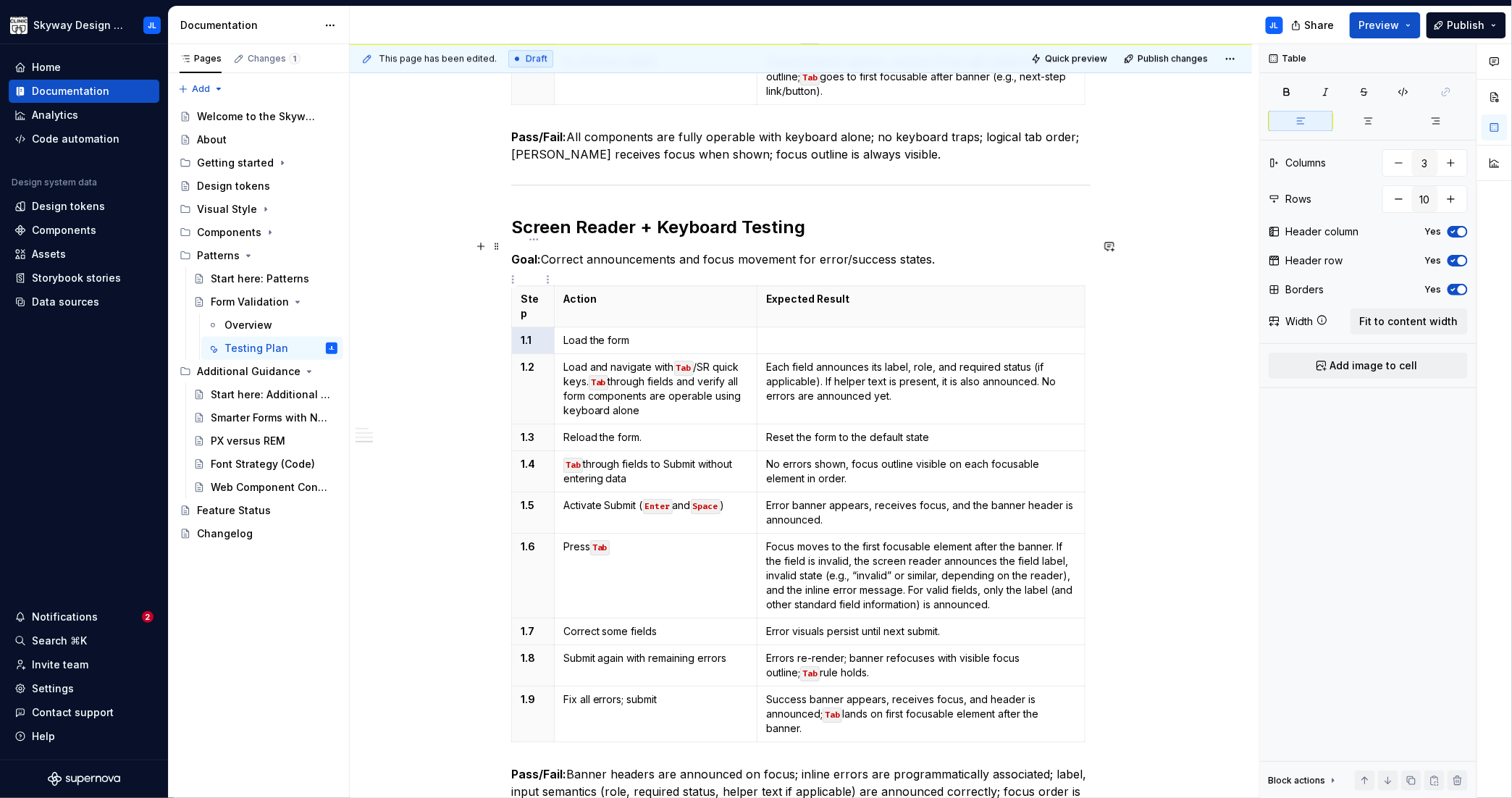
click at [534, 333] on p "1.1" at bounding box center [533, 341] width 24 height 14
click at [539, 360] on p "1.2" at bounding box center [533, 367] width 24 height 14
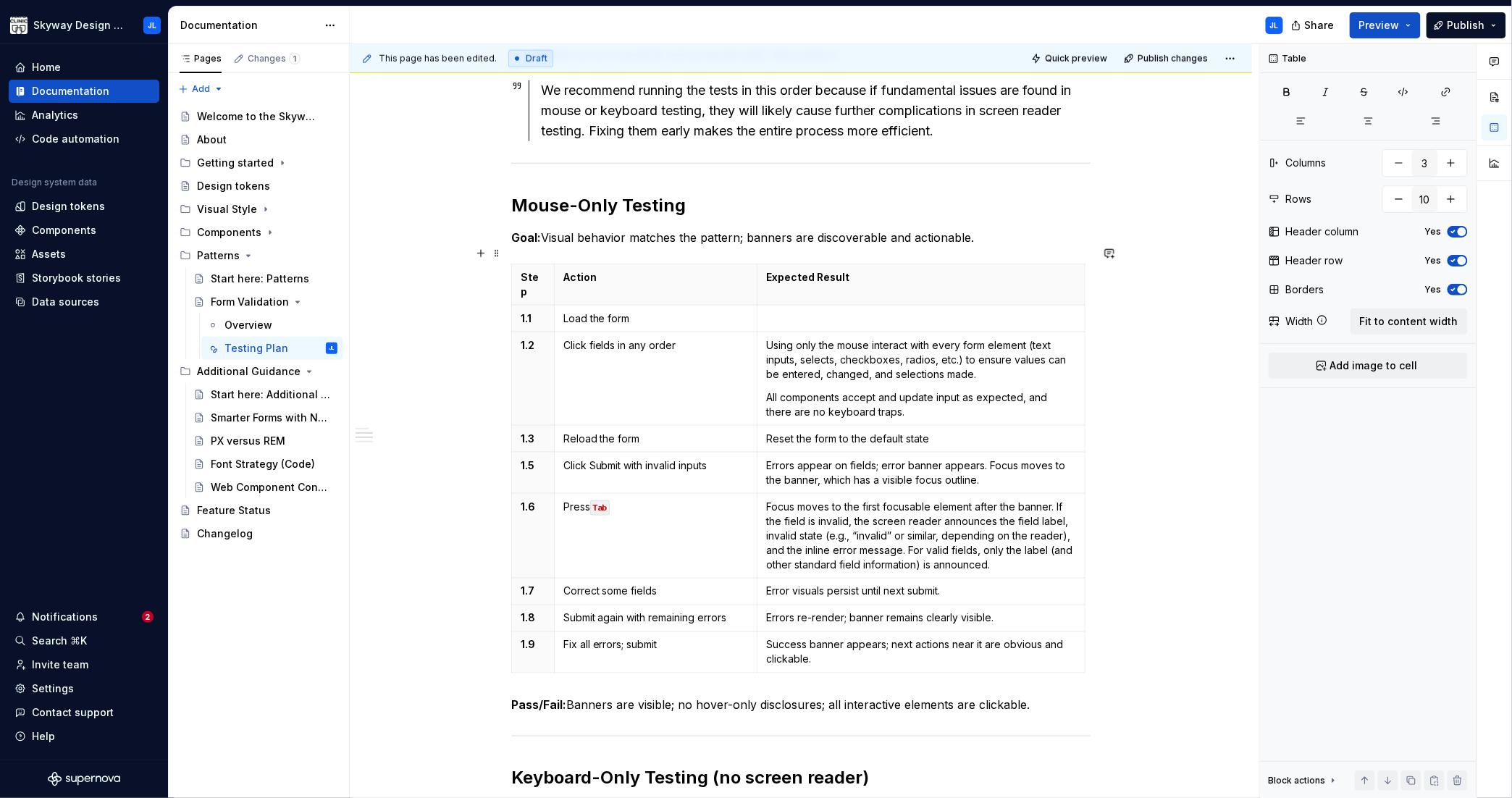
scroll to position [401, 0]
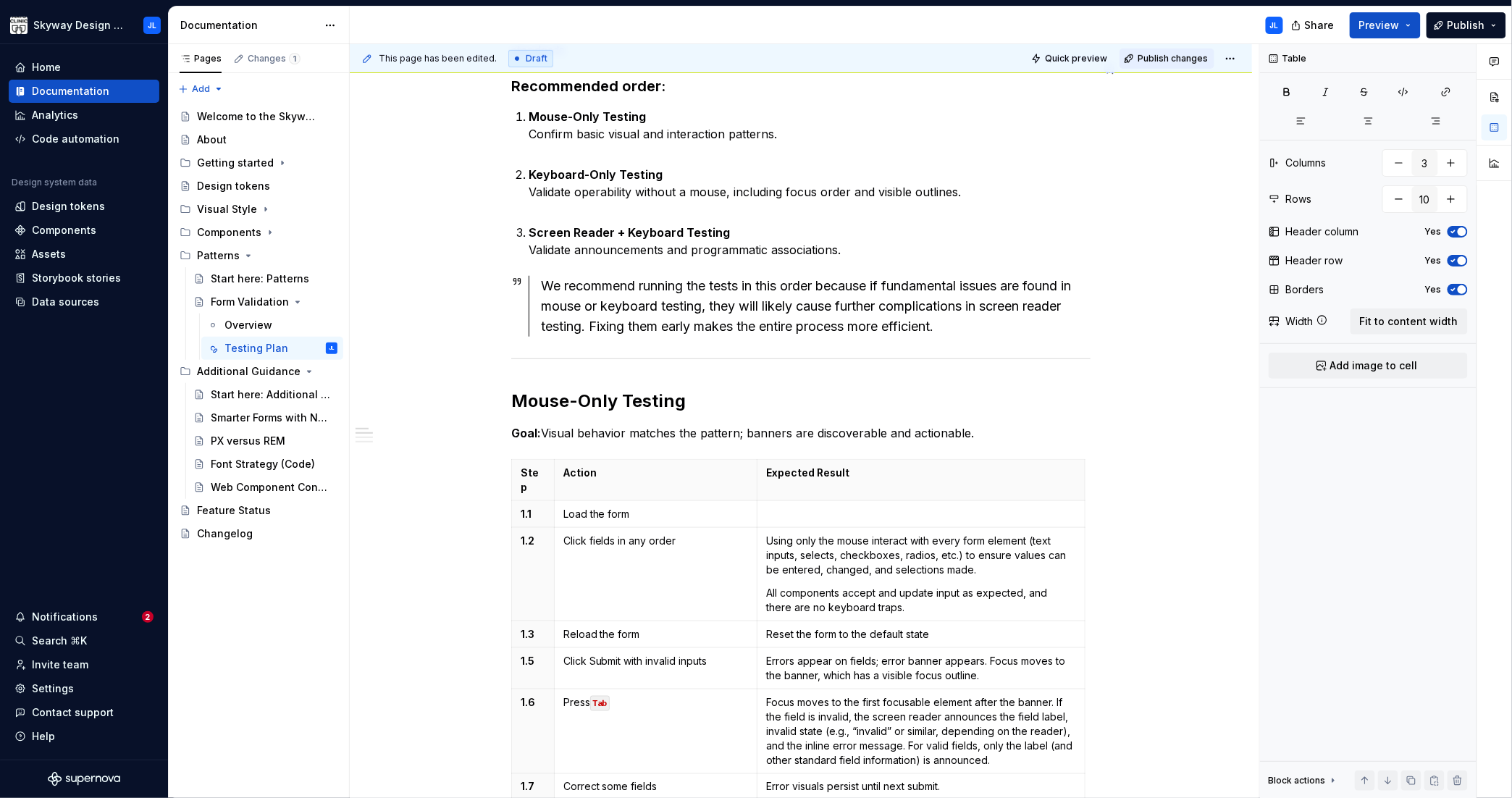
click at [1164, 54] on span "Publish changes" at bounding box center [1173, 58] width 71 height 12
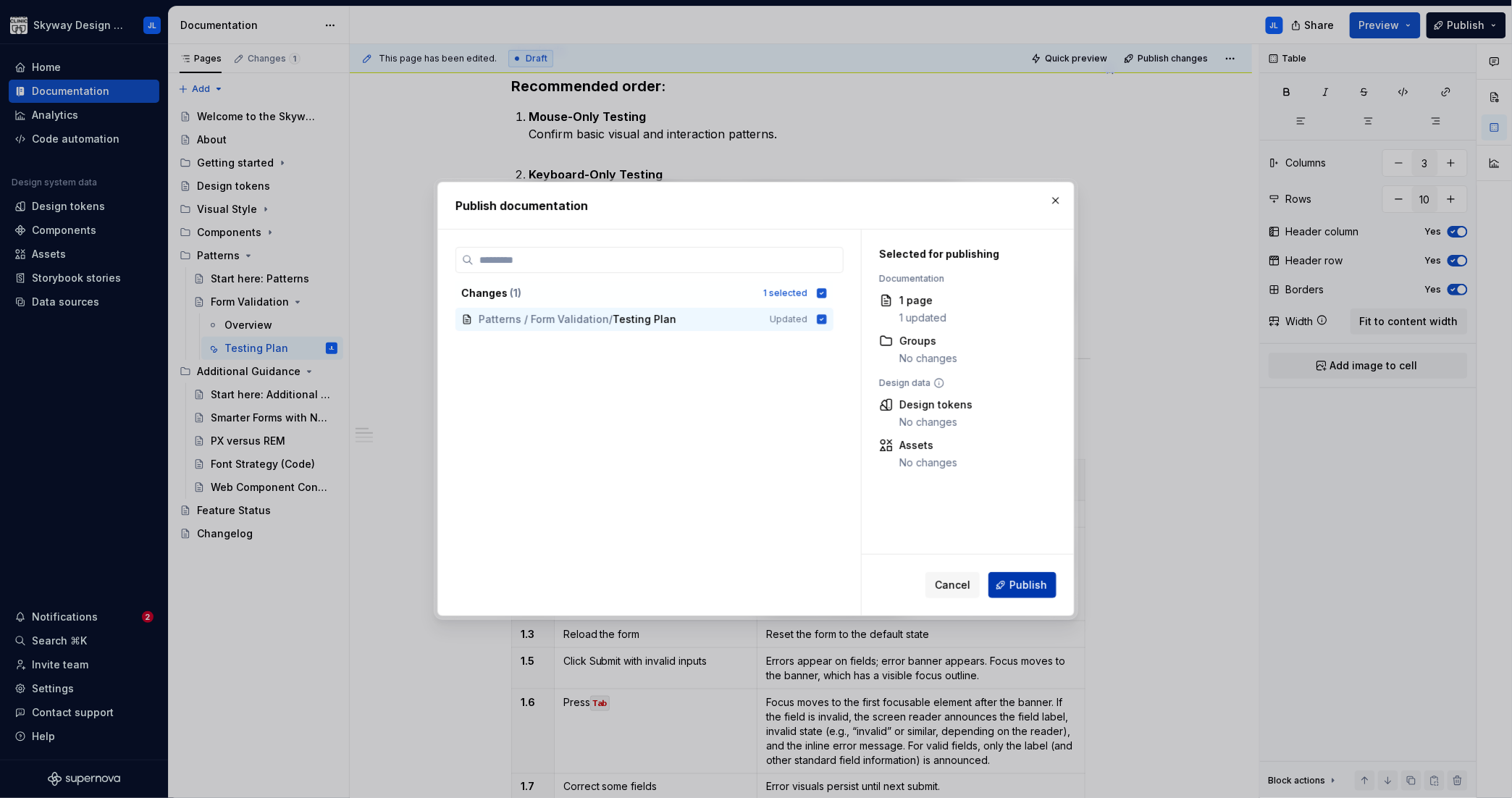
click at [1014, 586] on span "Publish" at bounding box center [1029, 585] width 38 height 14
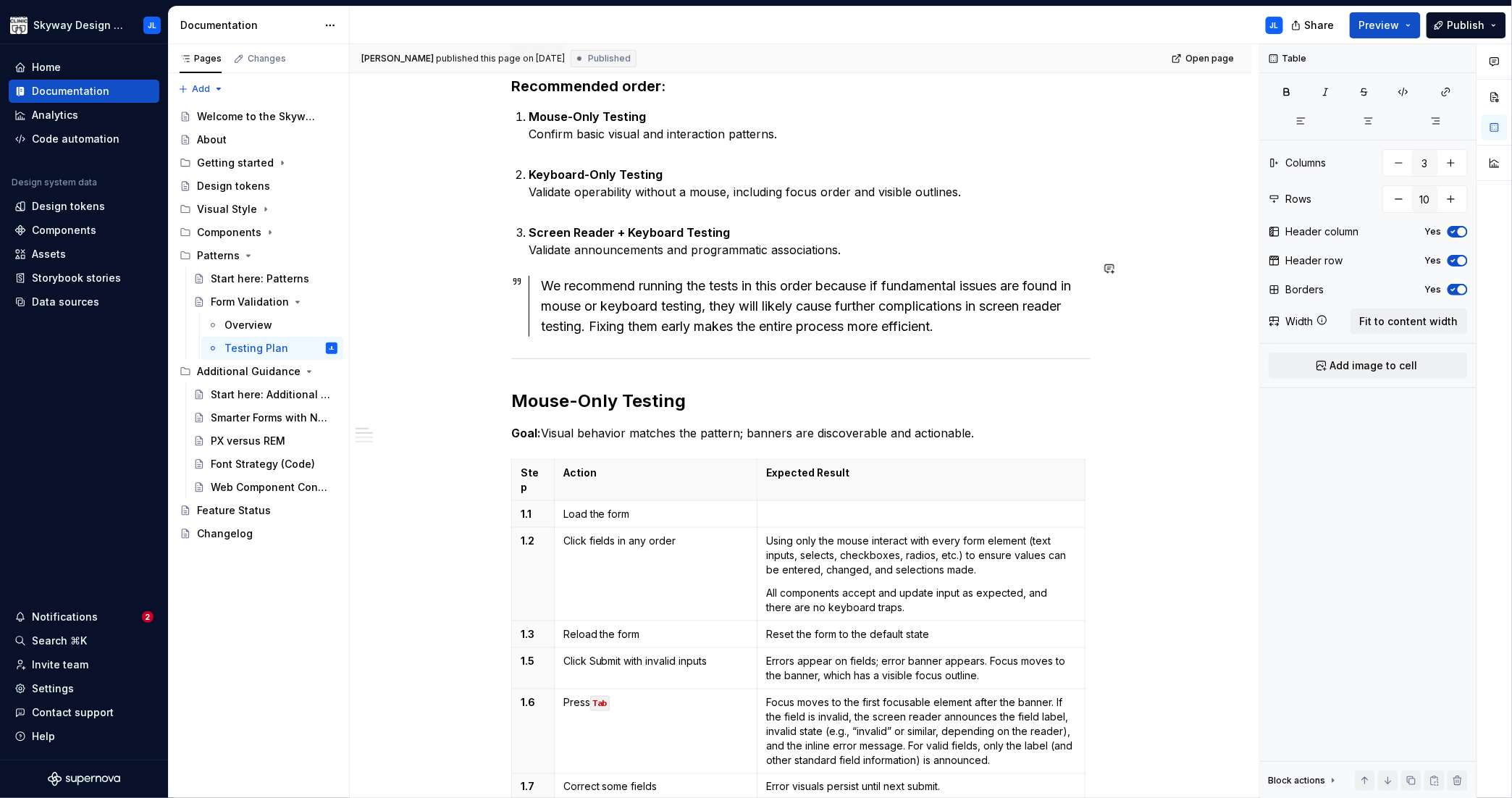
scroll to position [0, 0]
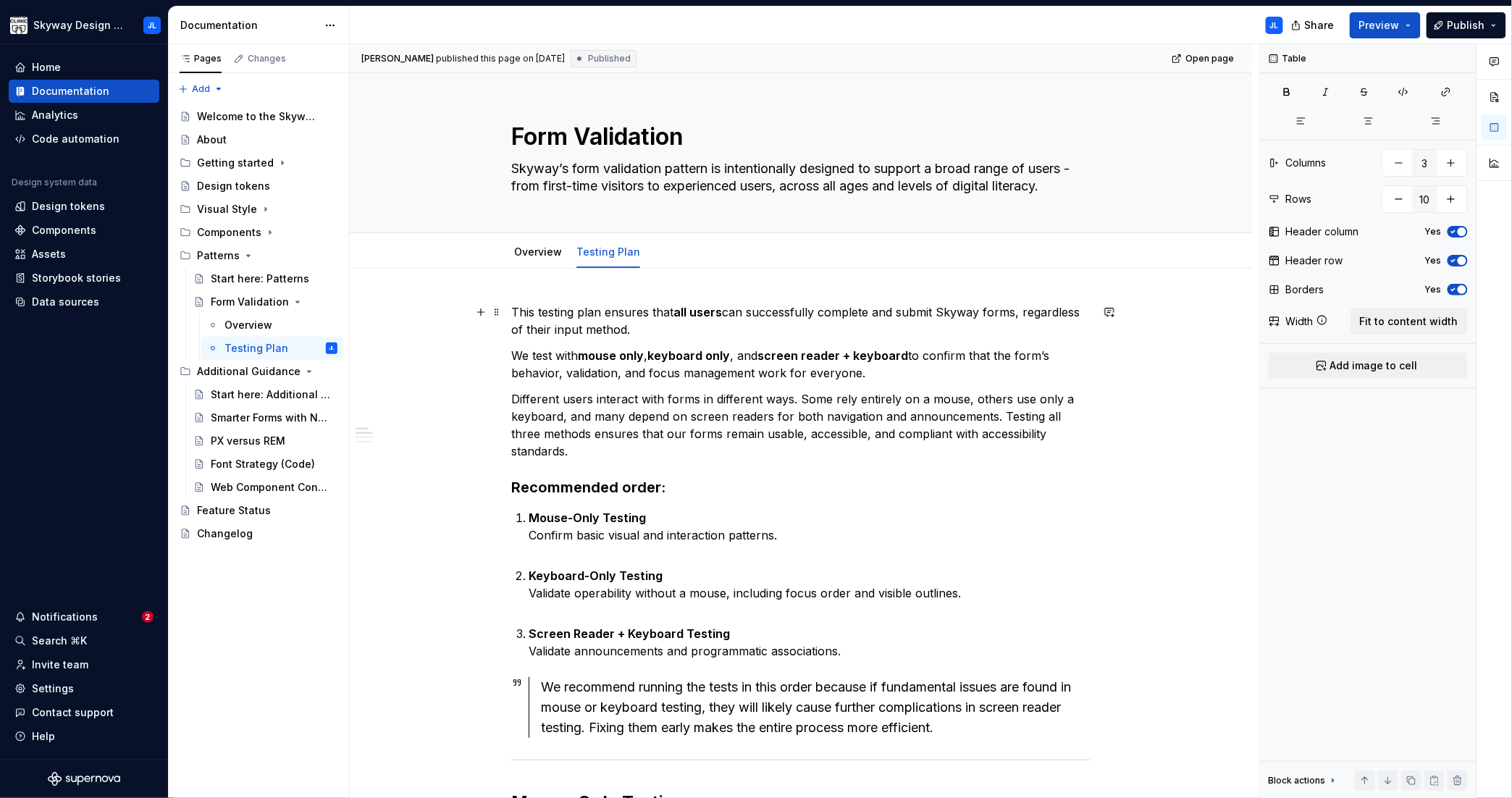
click at [959, 313] on p "This testing plan ensures that all users can successfully complete and submit S…" at bounding box center [801, 321] width 579 height 35
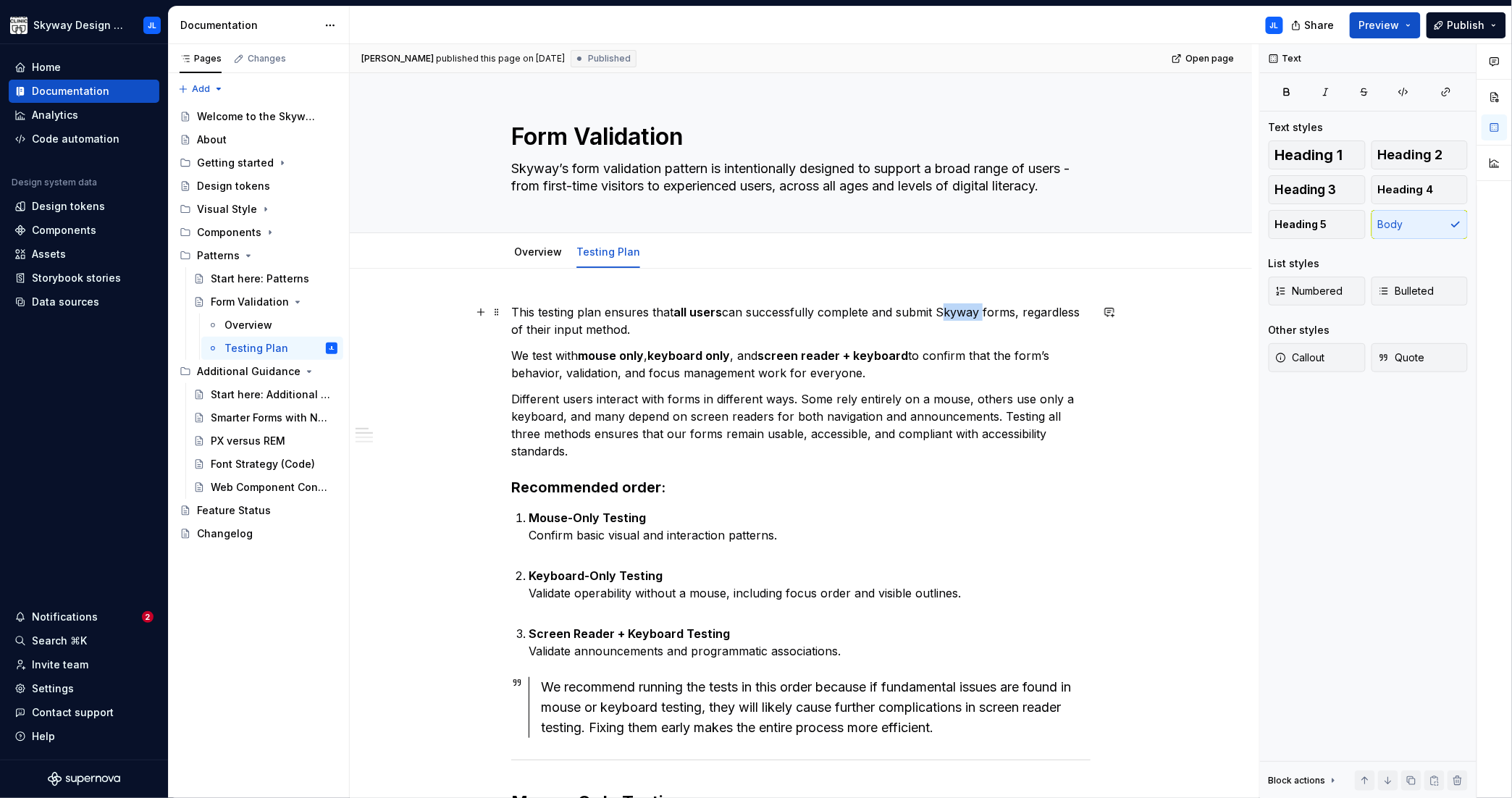
click at [959, 314] on p "This testing plan ensures that all users can successfully complete and submit S…" at bounding box center [801, 321] width 579 height 35
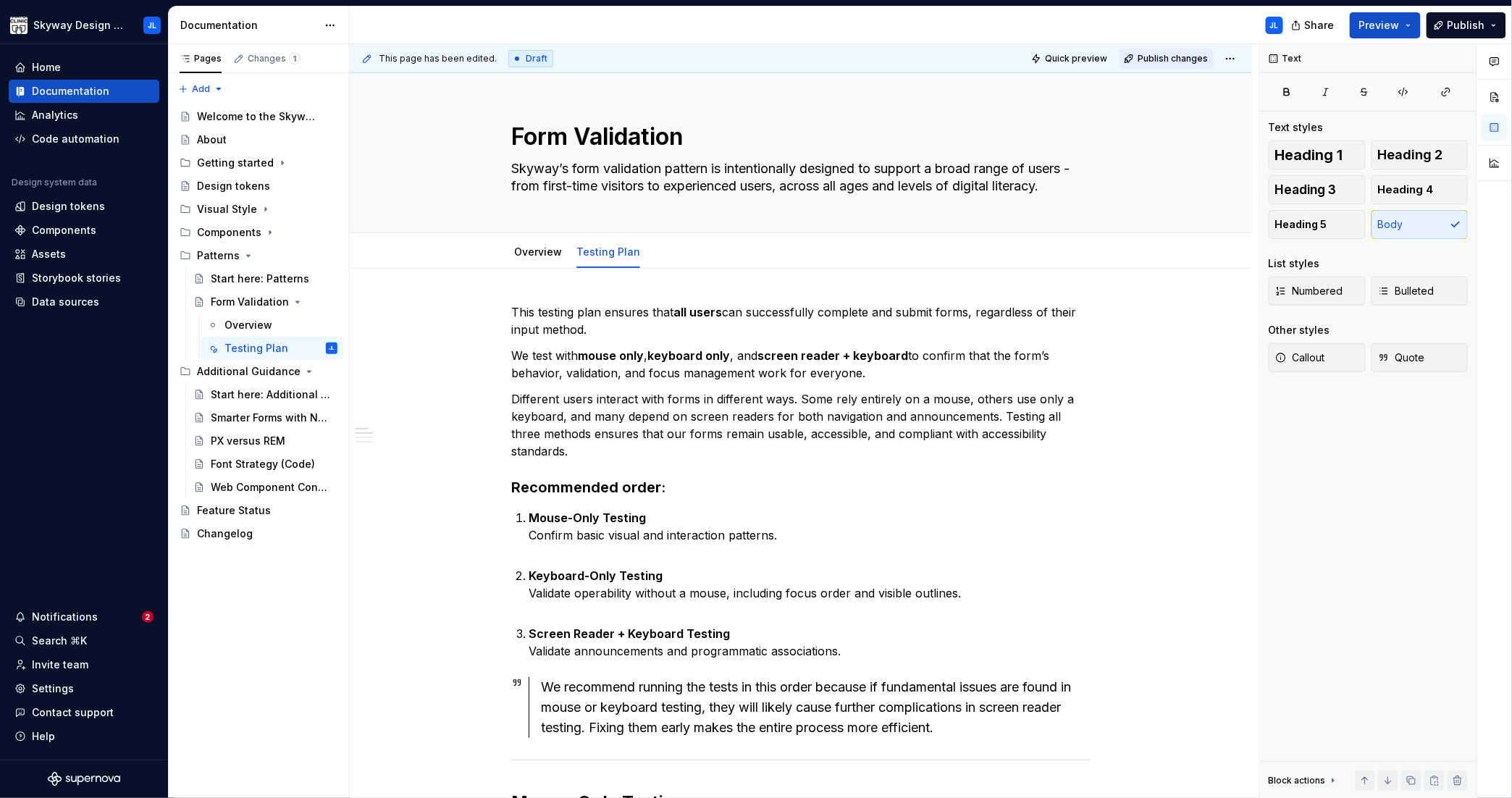
click at [1165, 55] on span "Publish changes" at bounding box center [1173, 58] width 71 height 12
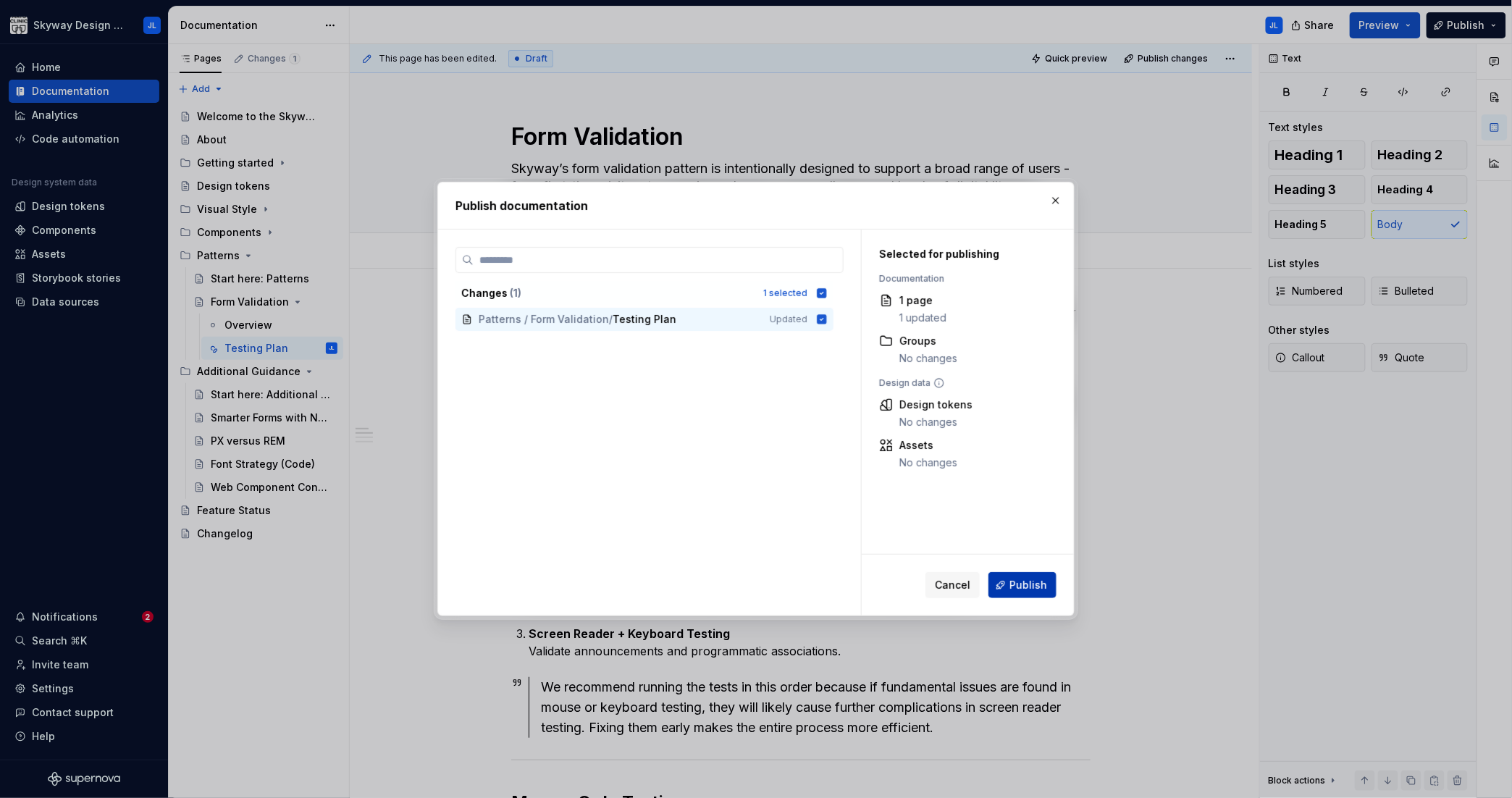
click at [1029, 580] on span "Publish" at bounding box center [1029, 585] width 38 height 14
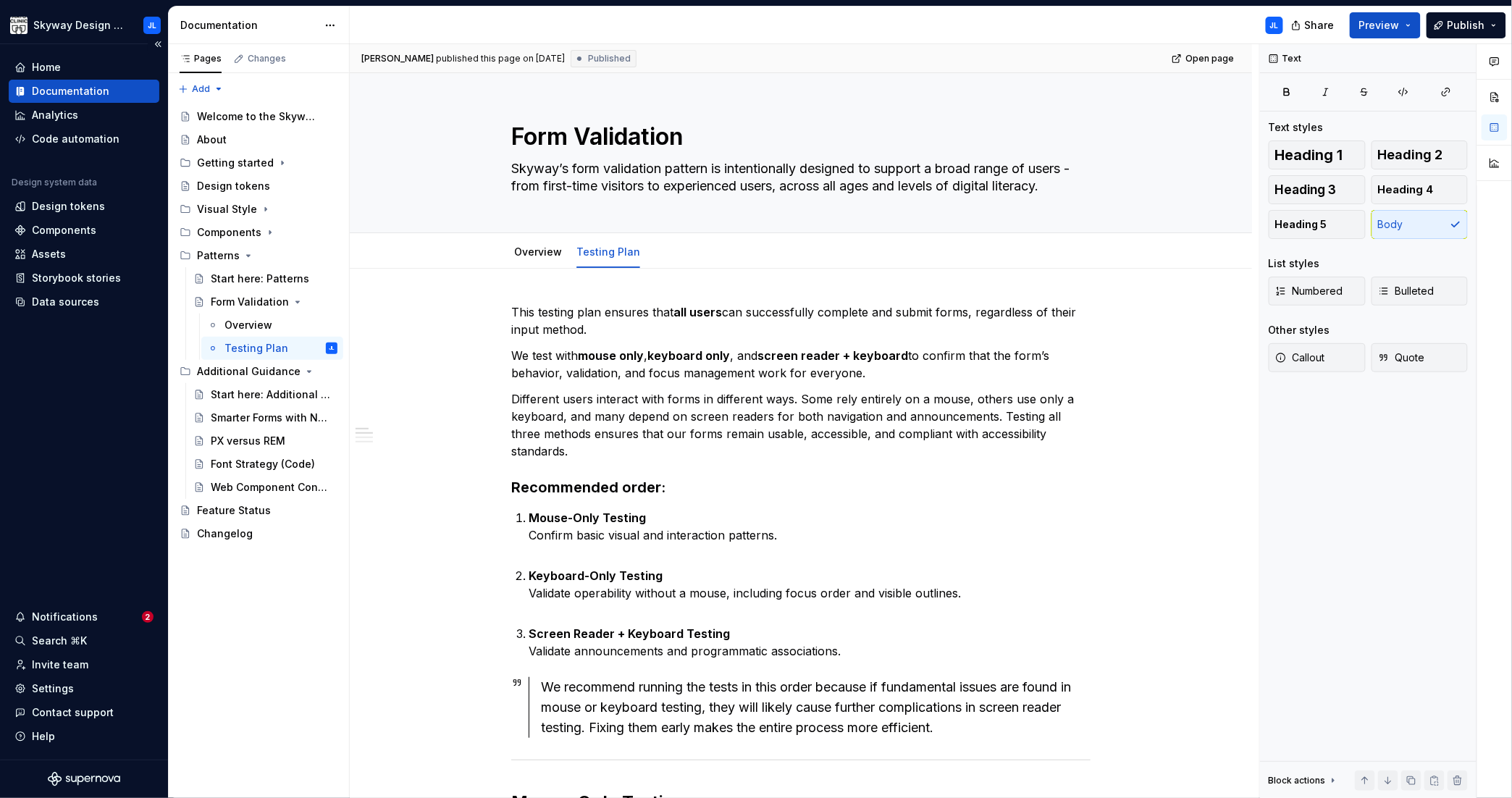
type textarea "*"
